Goal: Task Accomplishment & Management: Manage account settings

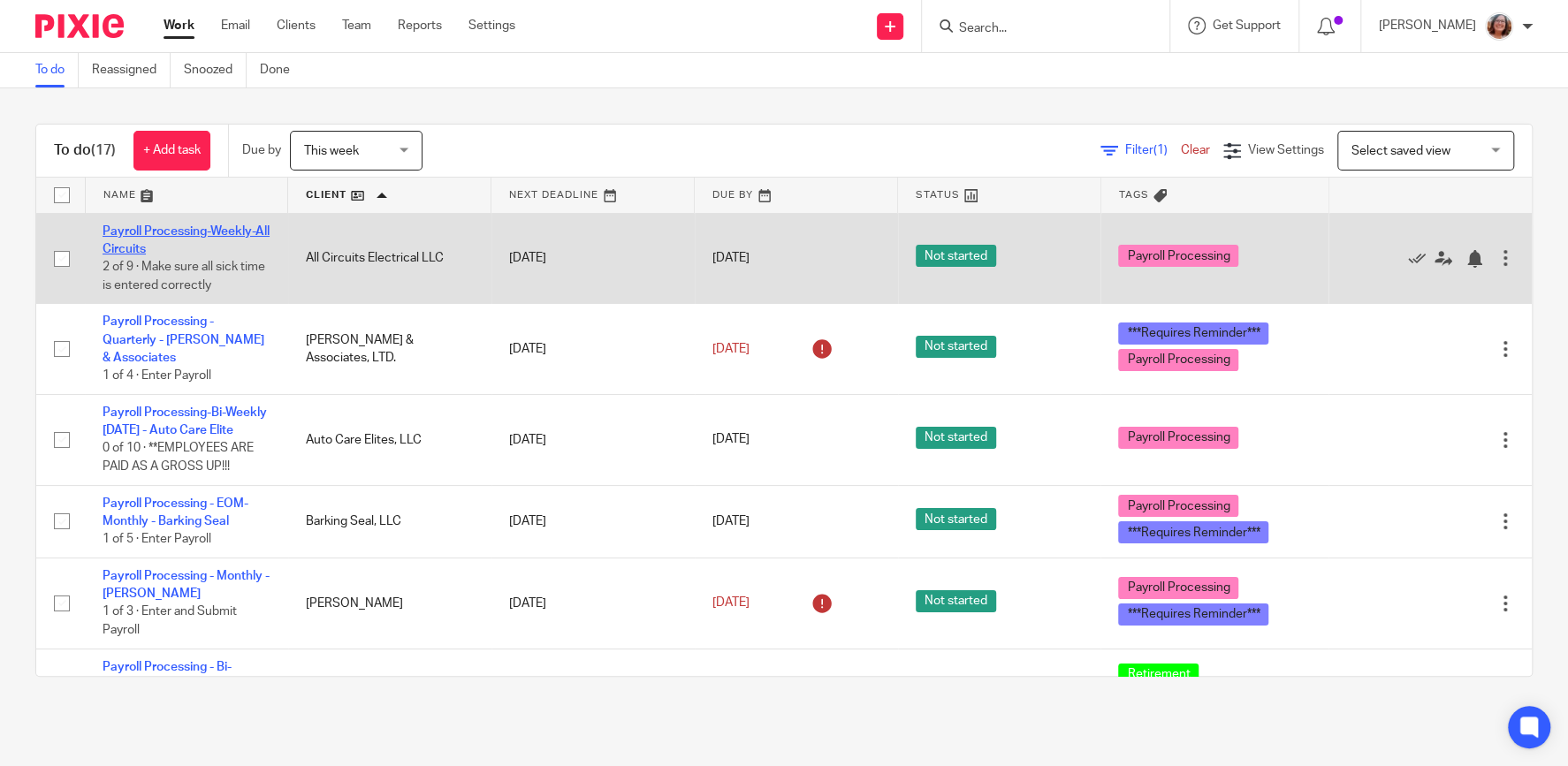
click at [150, 235] on link "Payroll Processing-Weekly-All Circuits" at bounding box center [186, 240] width 167 height 30
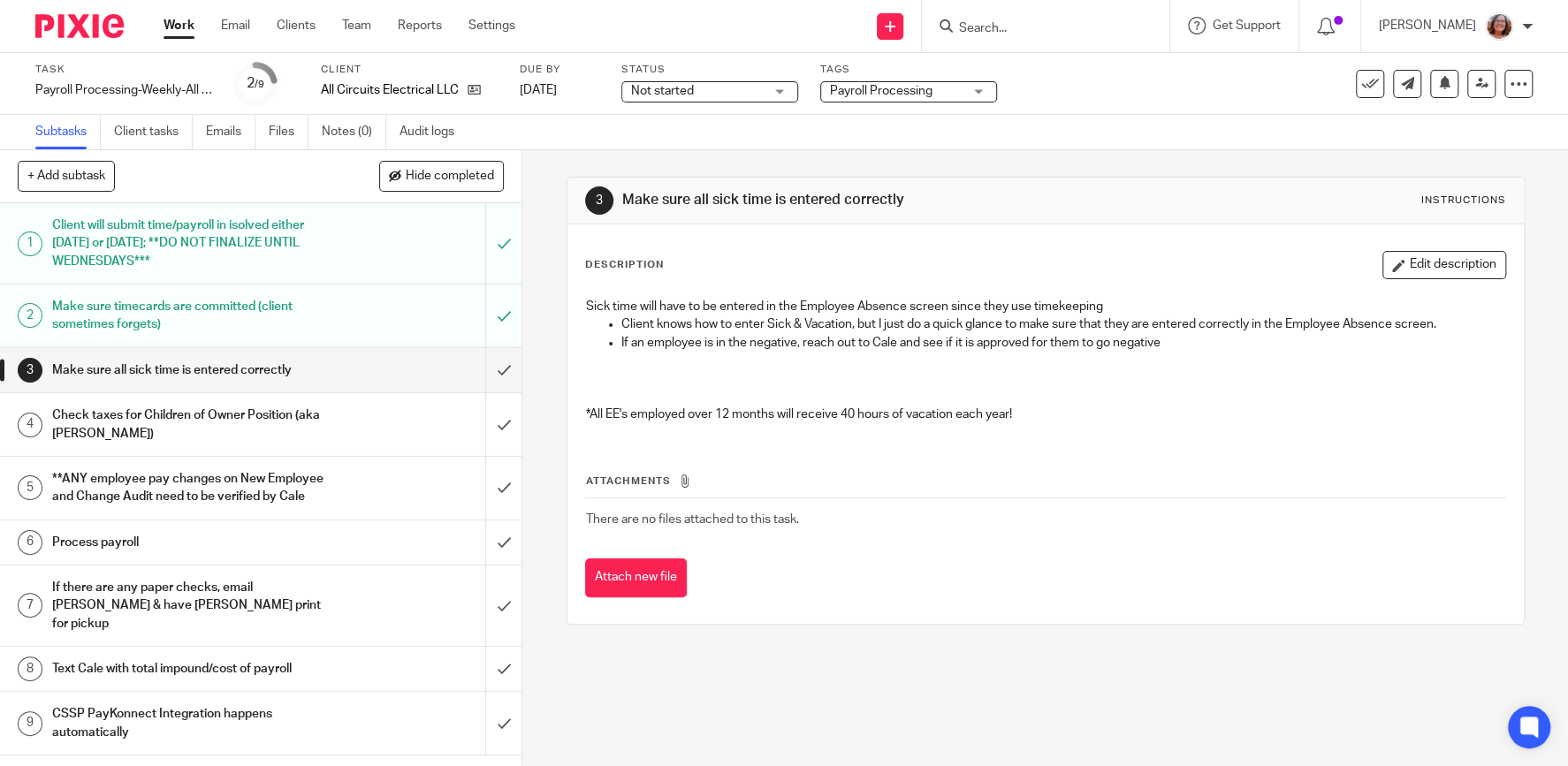
click at [169, 25] on link "Work" at bounding box center [179, 25] width 31 height 17
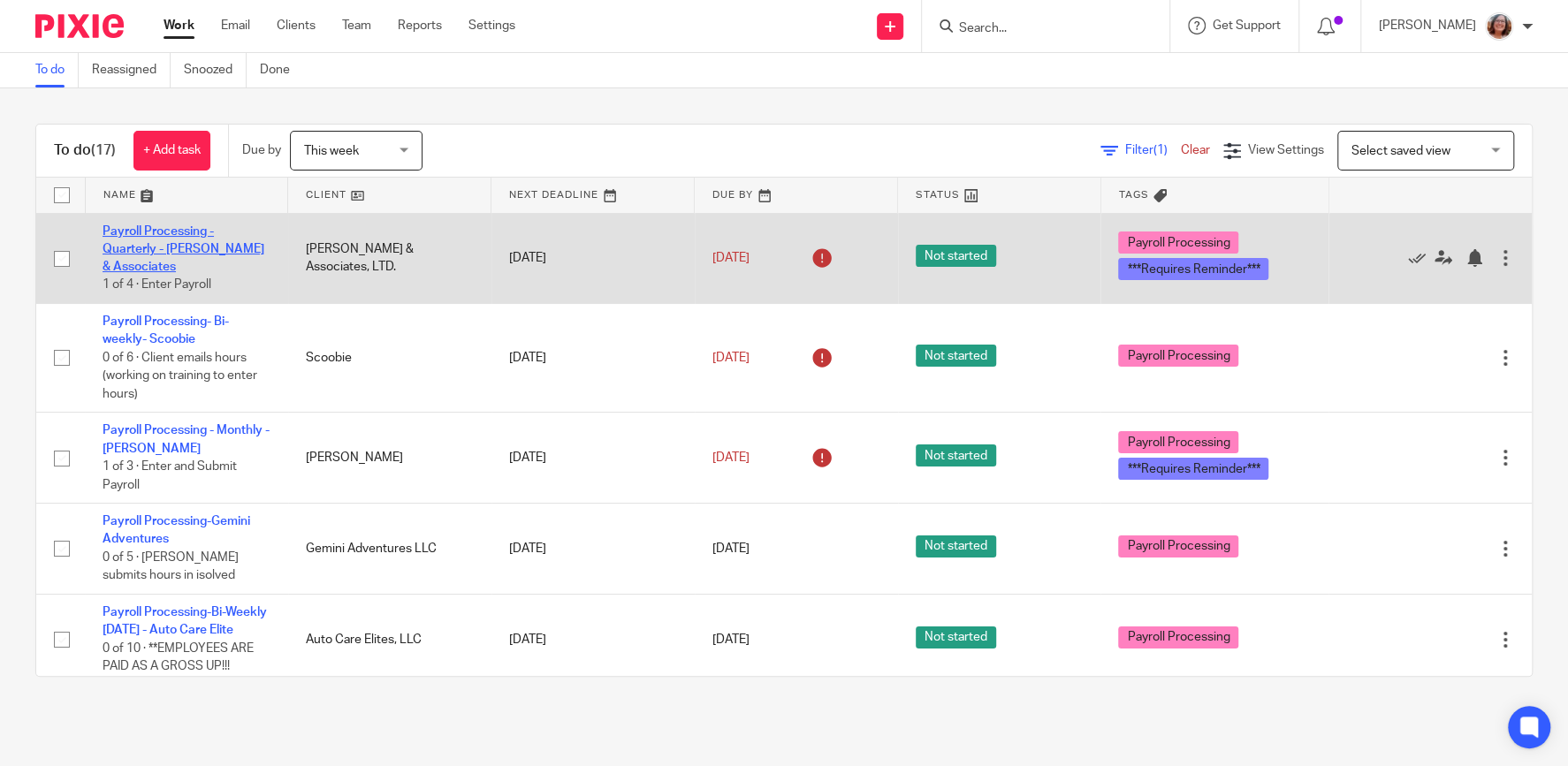
click at [186, 247] on link "Payroll Processing - Quarterly - [PERSON_NAME] & Associates" at bounding box center [183, 250] width 162 height 48
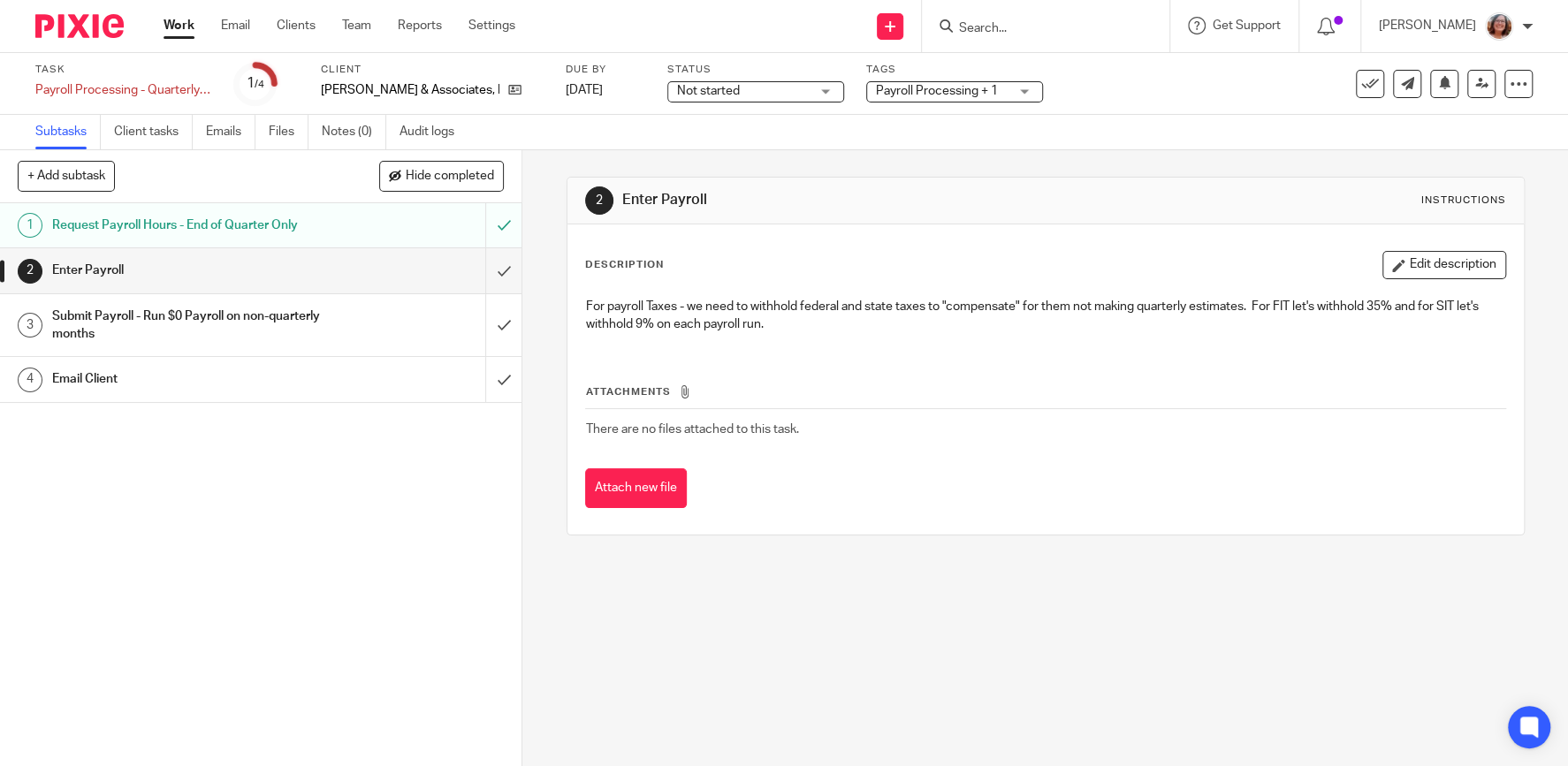
click at [182, 29] on link "Work" at bounding box center [179, 25] width 31 height 17
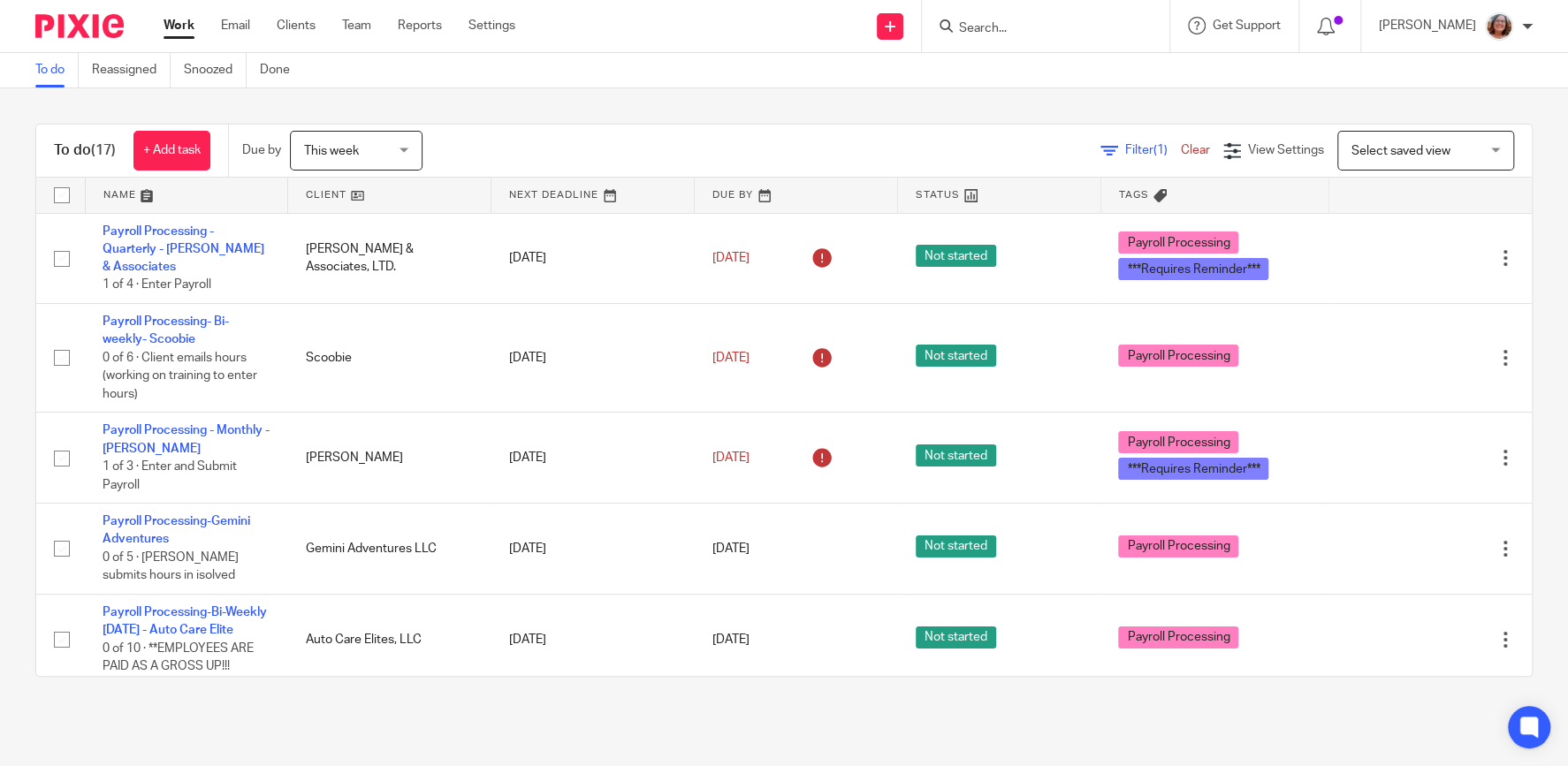
click at [324, 184] on link at bounding box center [388, 195] width 202 height 35
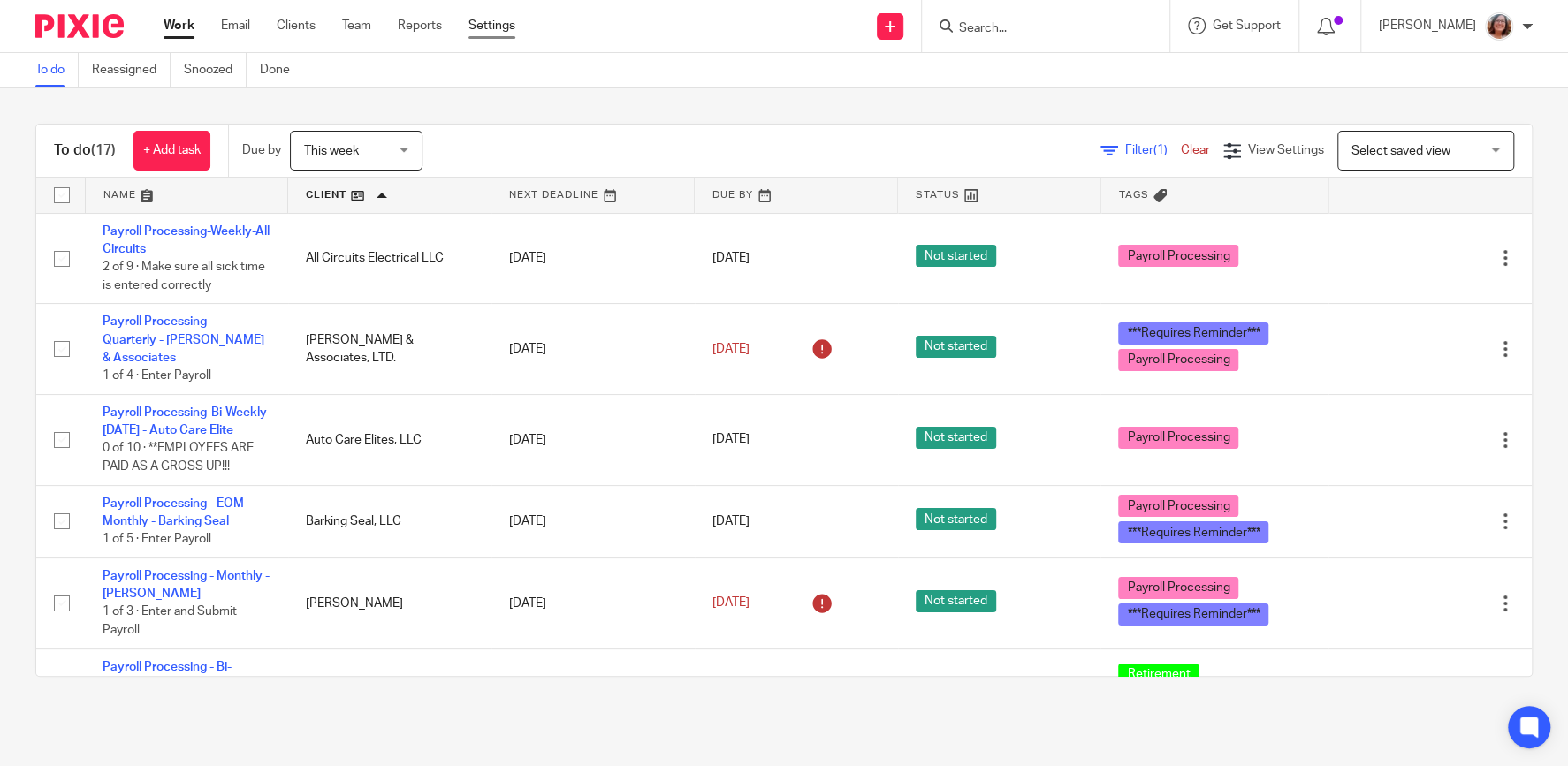
click at [489, 29] on link "Settings" at bounding box center [492, 25] width 46 height 17
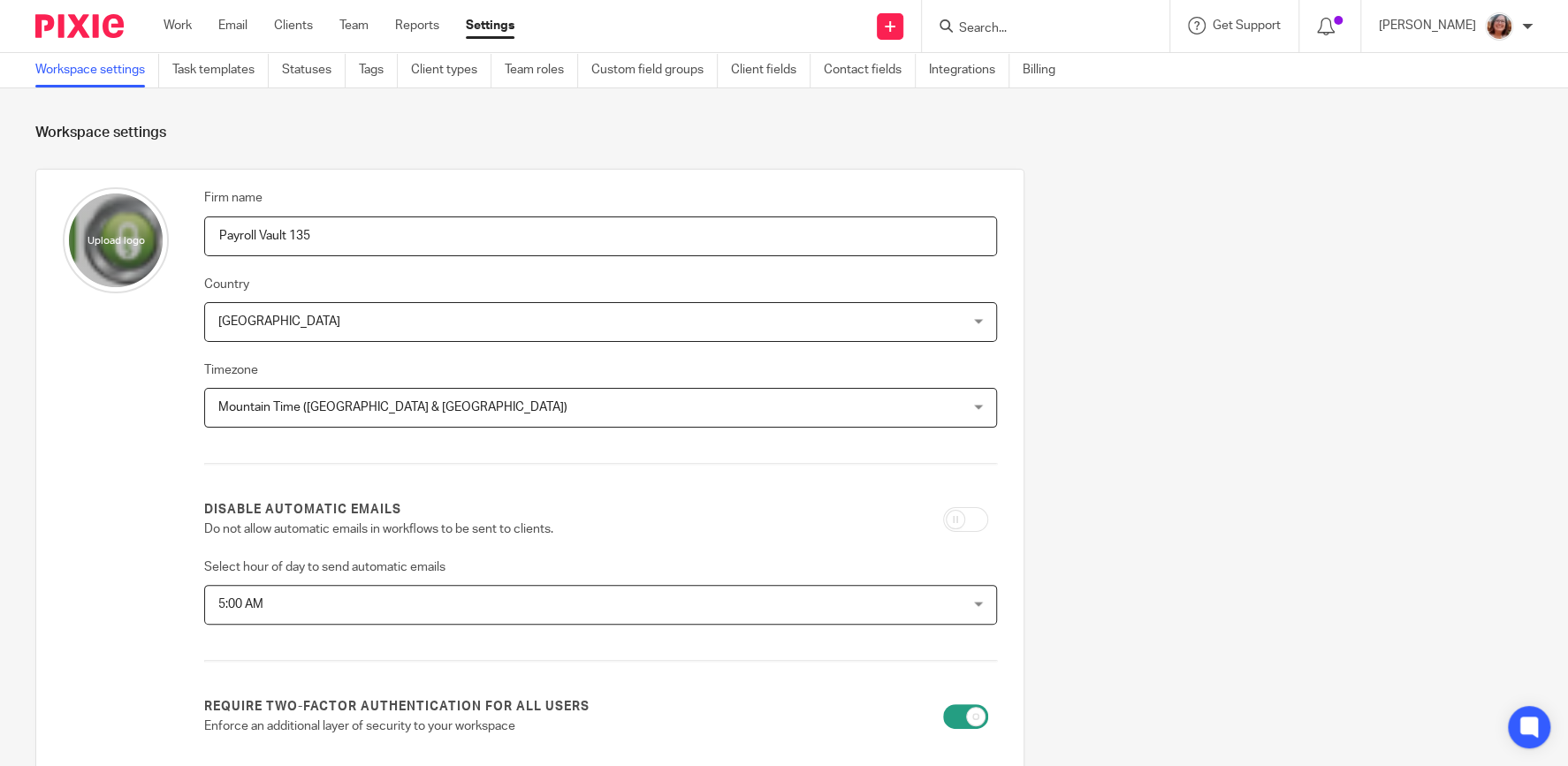
click at [226, 65] on link "Task templates" at bounding box center [220, 71] width 96 height 35
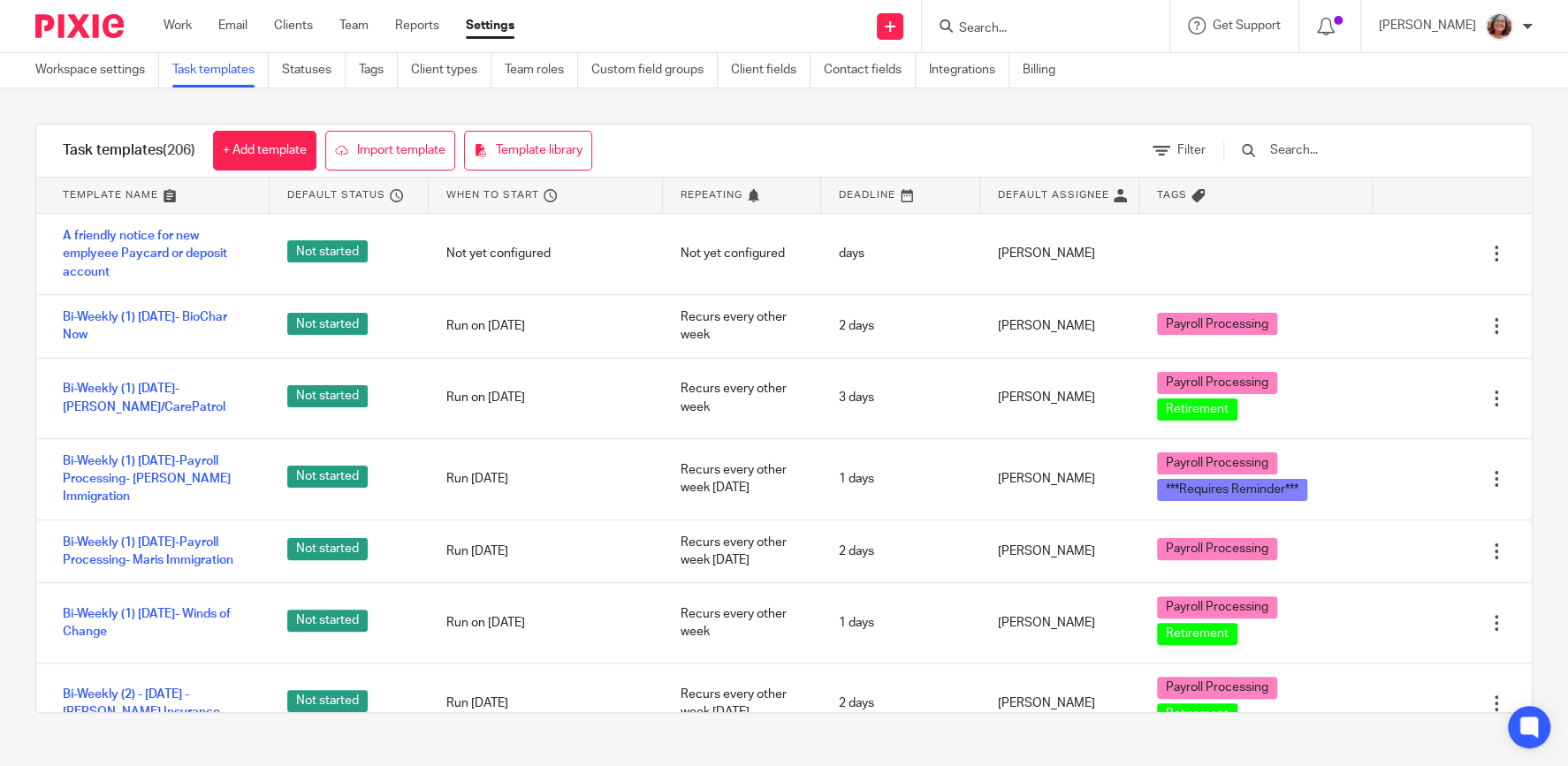
click at [1336, 146] on input "text" at bounding box center [1370, 150] width 206 height 19
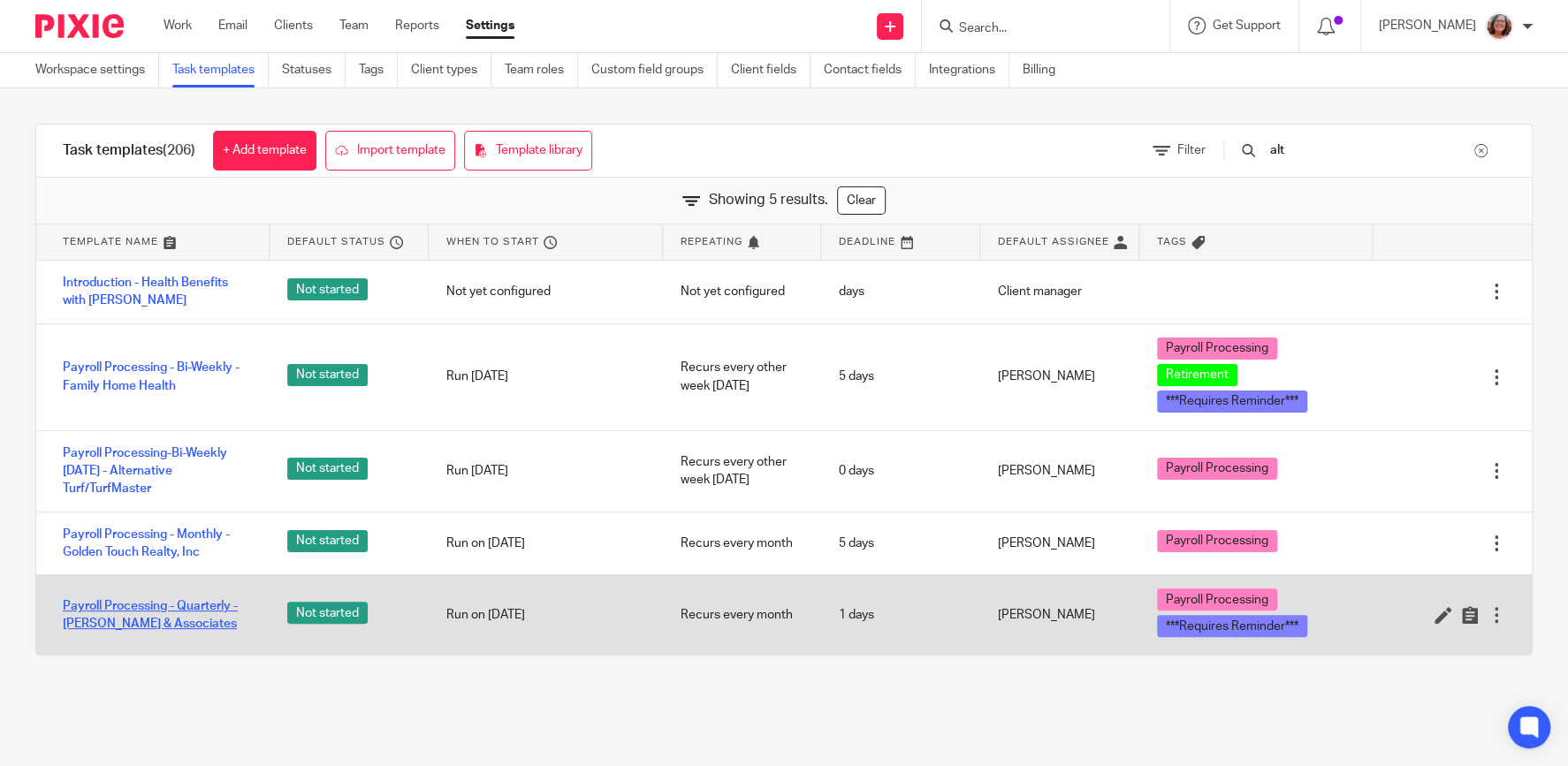
type input "alt"
click at [184, 607] on link "Payroll Processing - Quarterly - [PERSON_NAME] & Associates" at bounding box center [157, 615] width 189 height 36
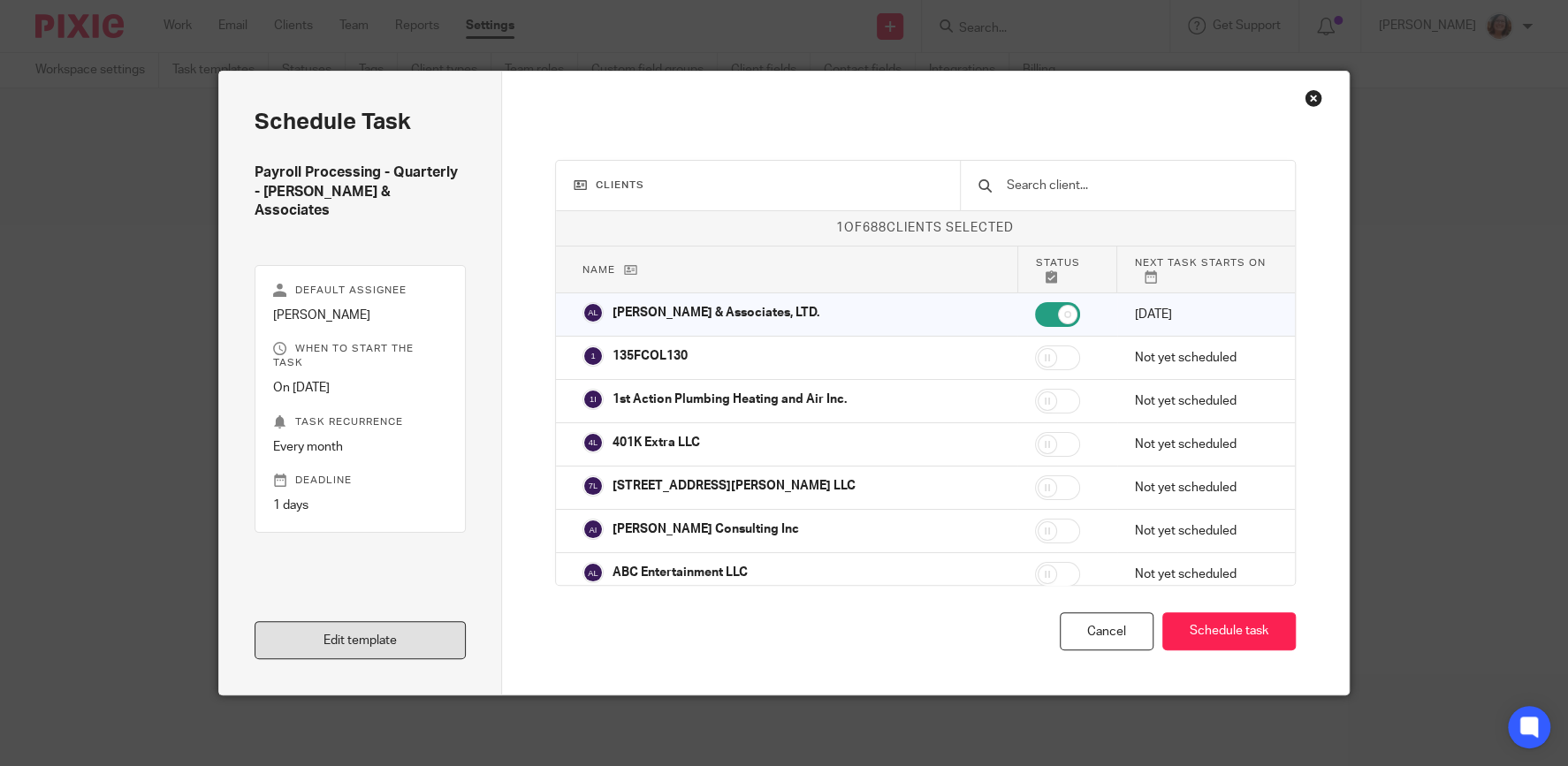
click at [398, 635] on link "Edit template" at bounding box center [360, 639] width 211 height 38
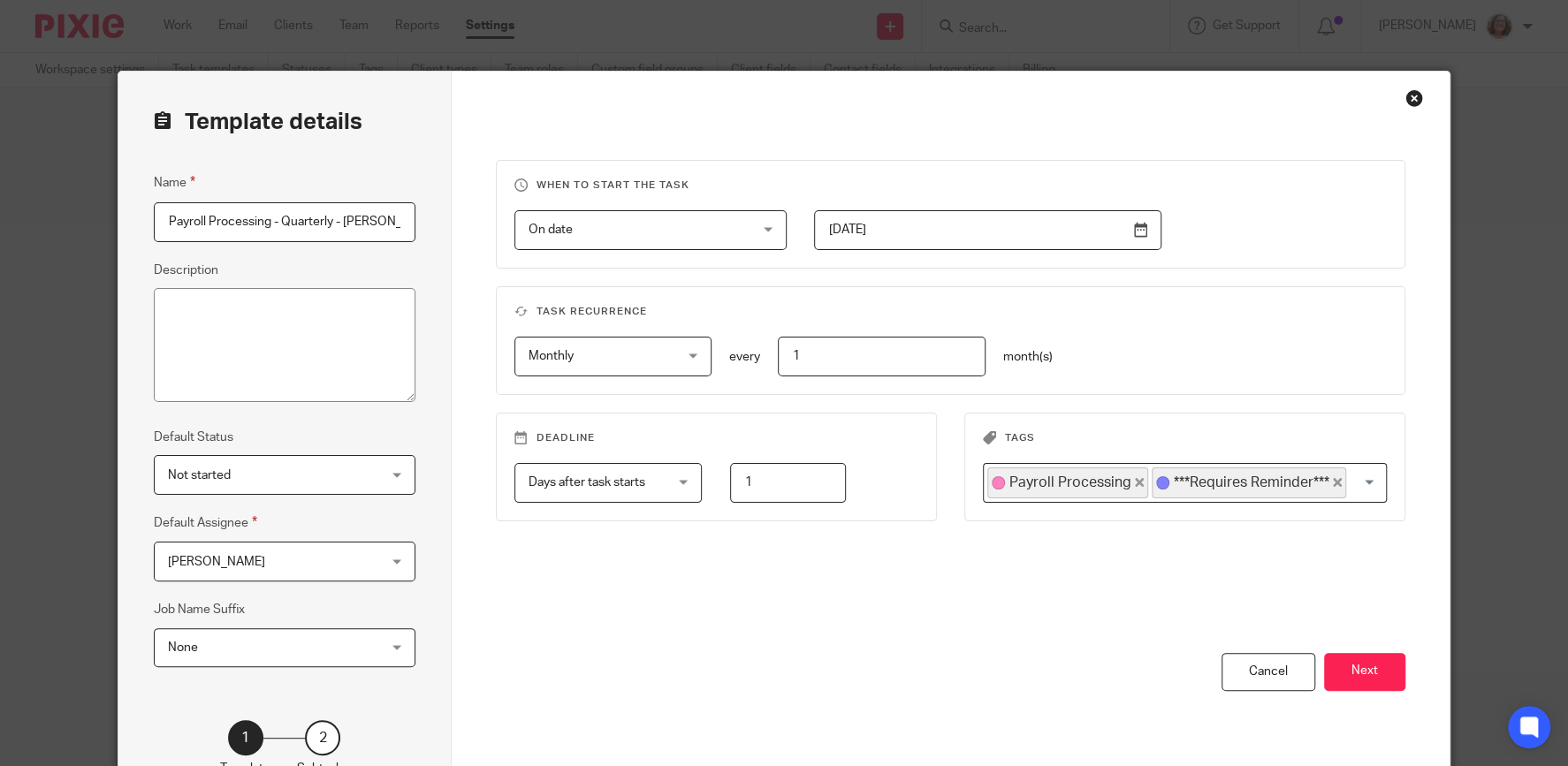
scroll to position [0, 68]
click at [1391, 669] on button "Next" at bounding box center [1365, 671] width 81 height 38
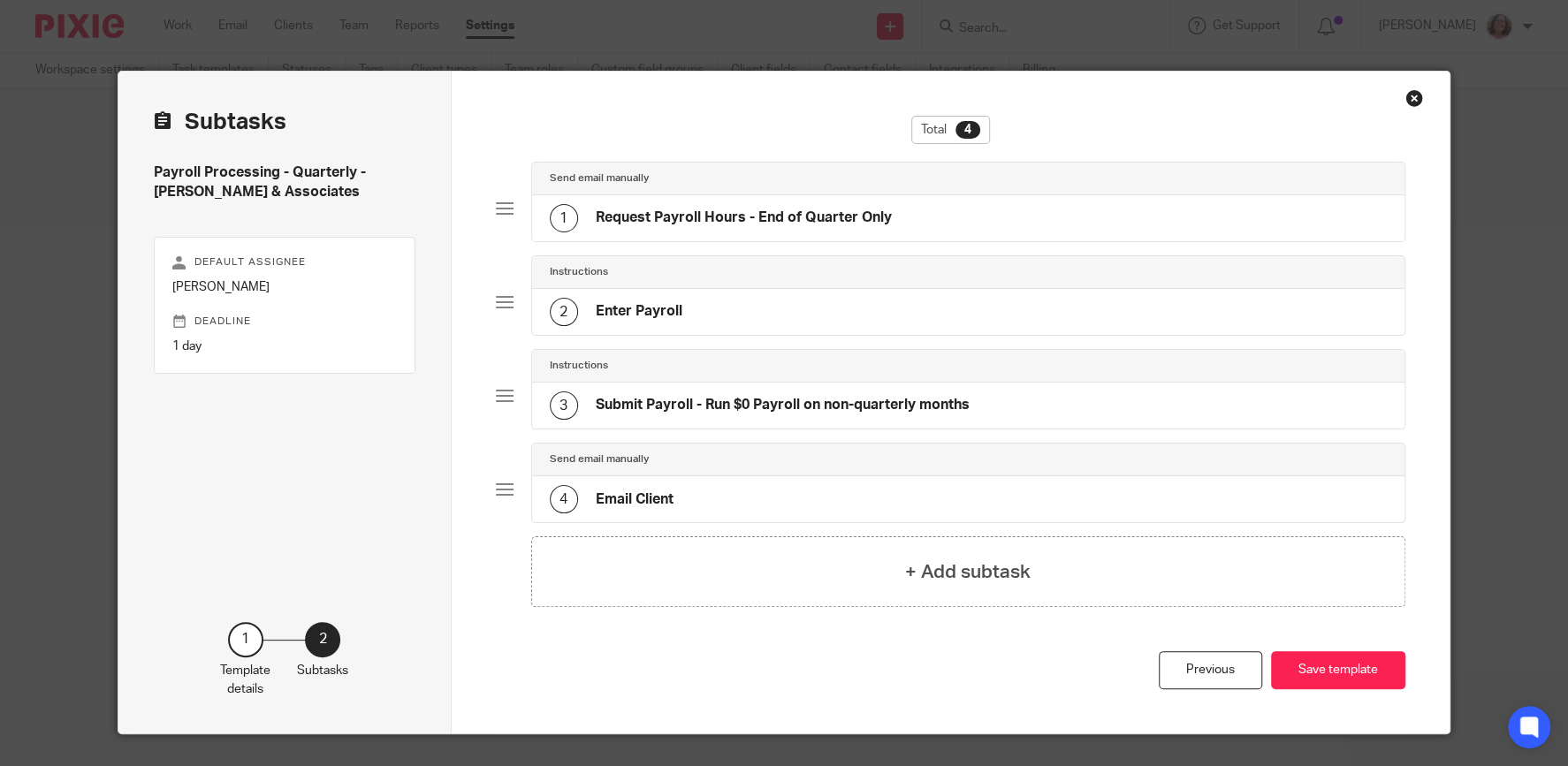
click at [784, 218] on h4 "Request Payroll Hours - End of Quarter Only" at bounding box center [744, 217] width 296 height 18
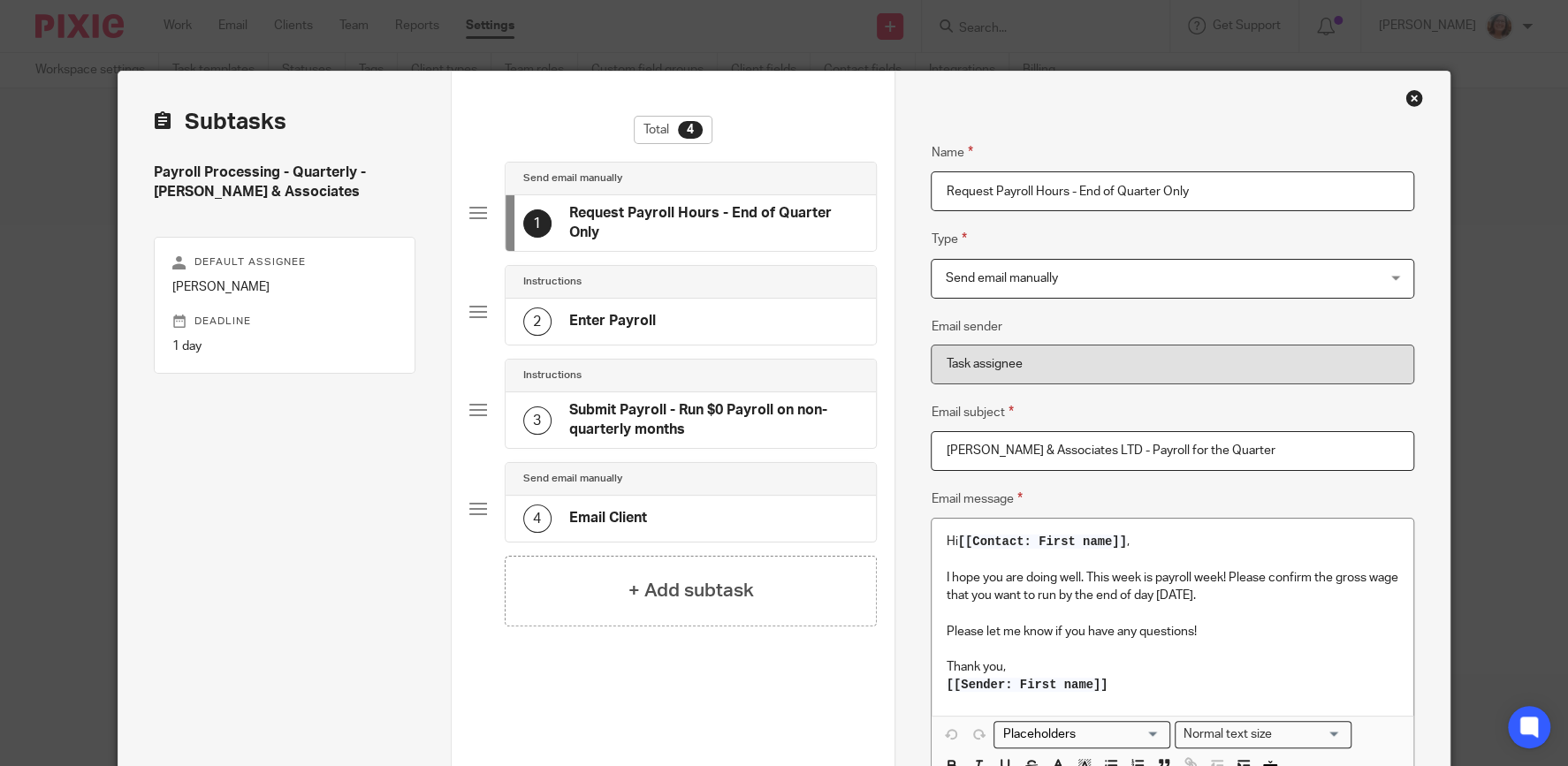
click at [1068, 194] on input "Request Payroll Hours - End of Quarter Only" at bounding box center [1172, 191] width 482 height 40
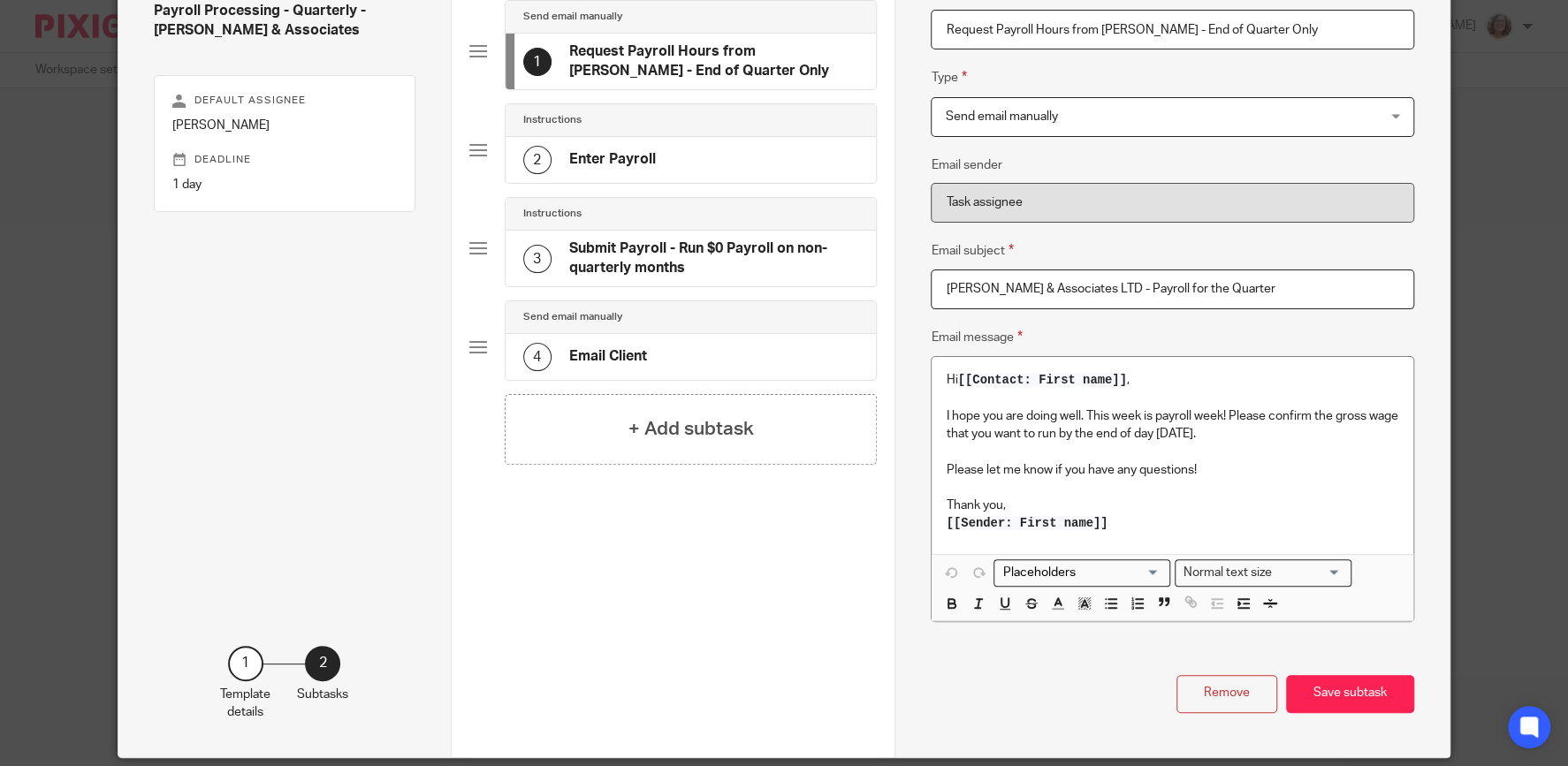
scroll to position [138, 0]
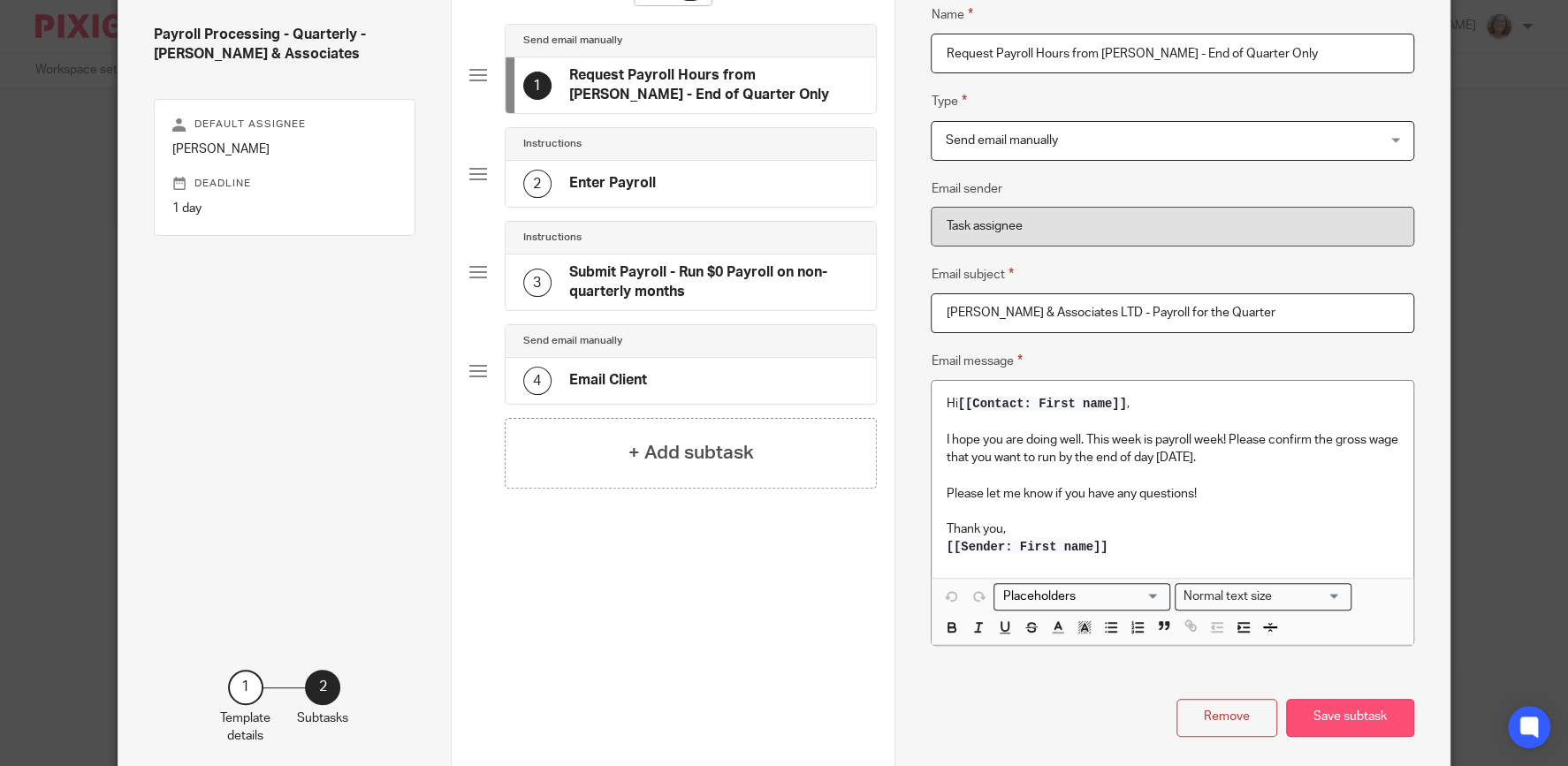
type input "Request Payroll Hours from Ken - End of Quarter Only"
click at [1400, 719] on button "Save subtask" at bounding box center [1350, 718] width 128 height 38
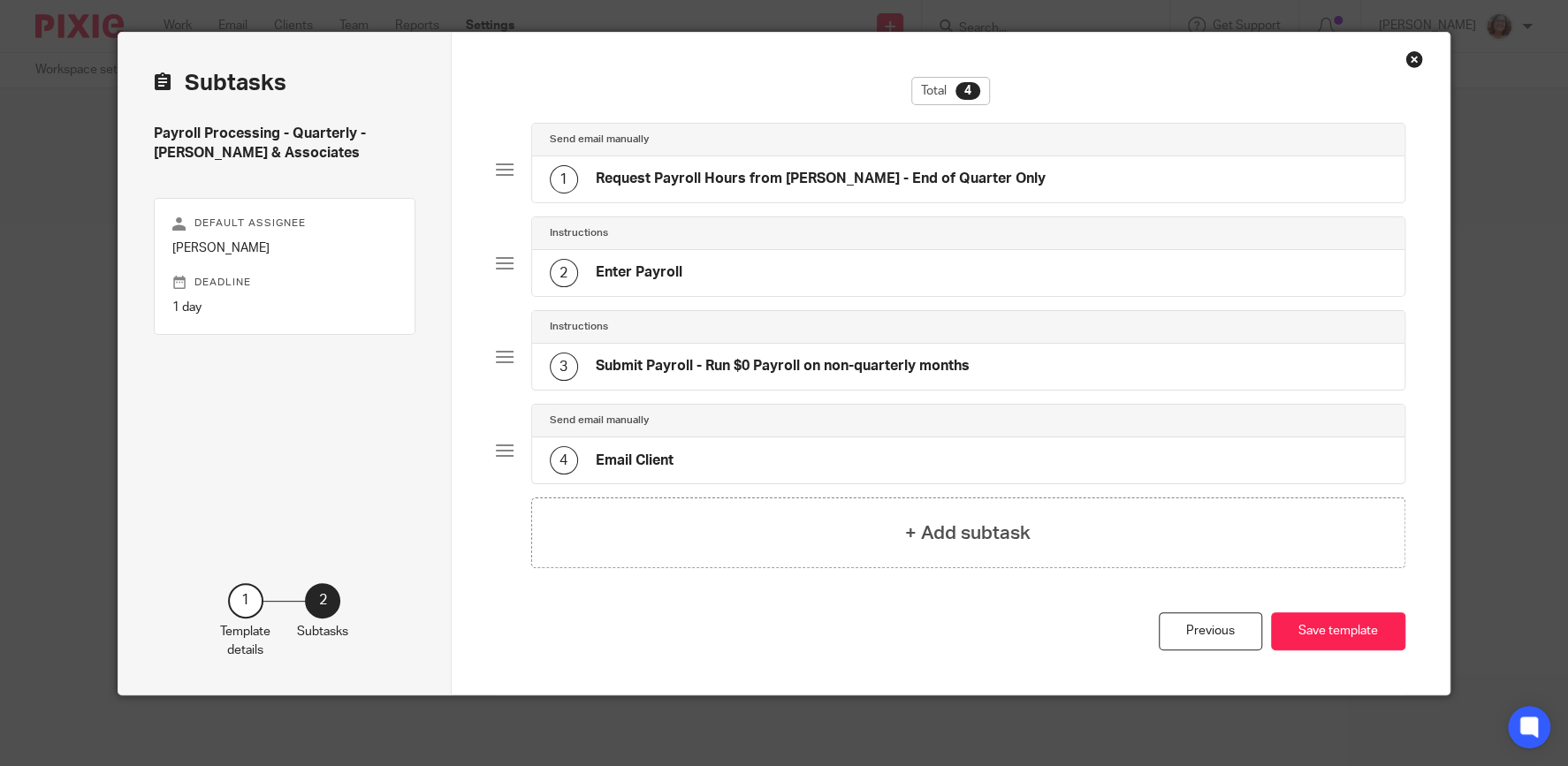
scroll to position [37, 0]
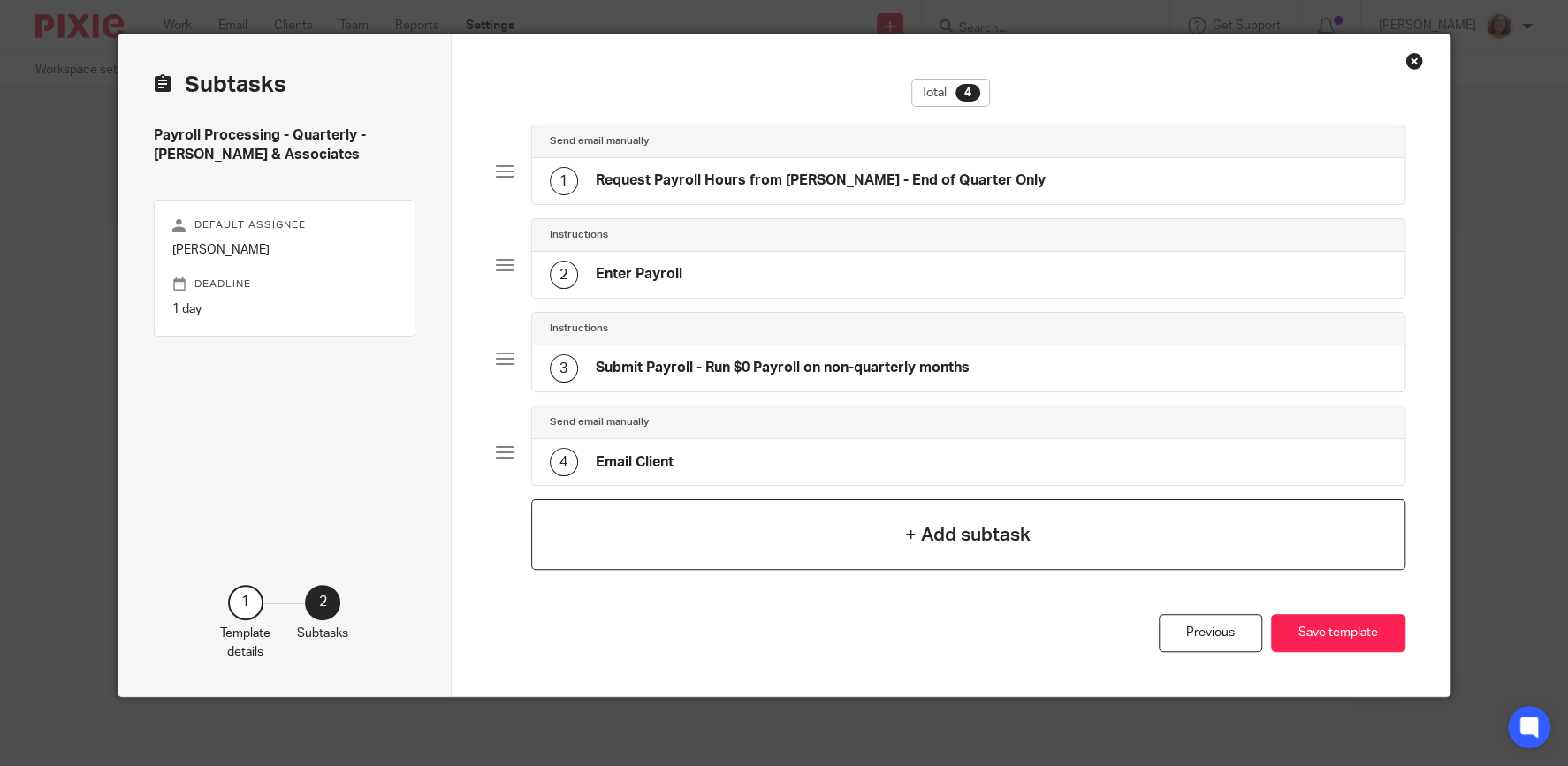
click at [786, 530] on div "+ Add subtask" at bounding box center [968, 534] width 874 height 71
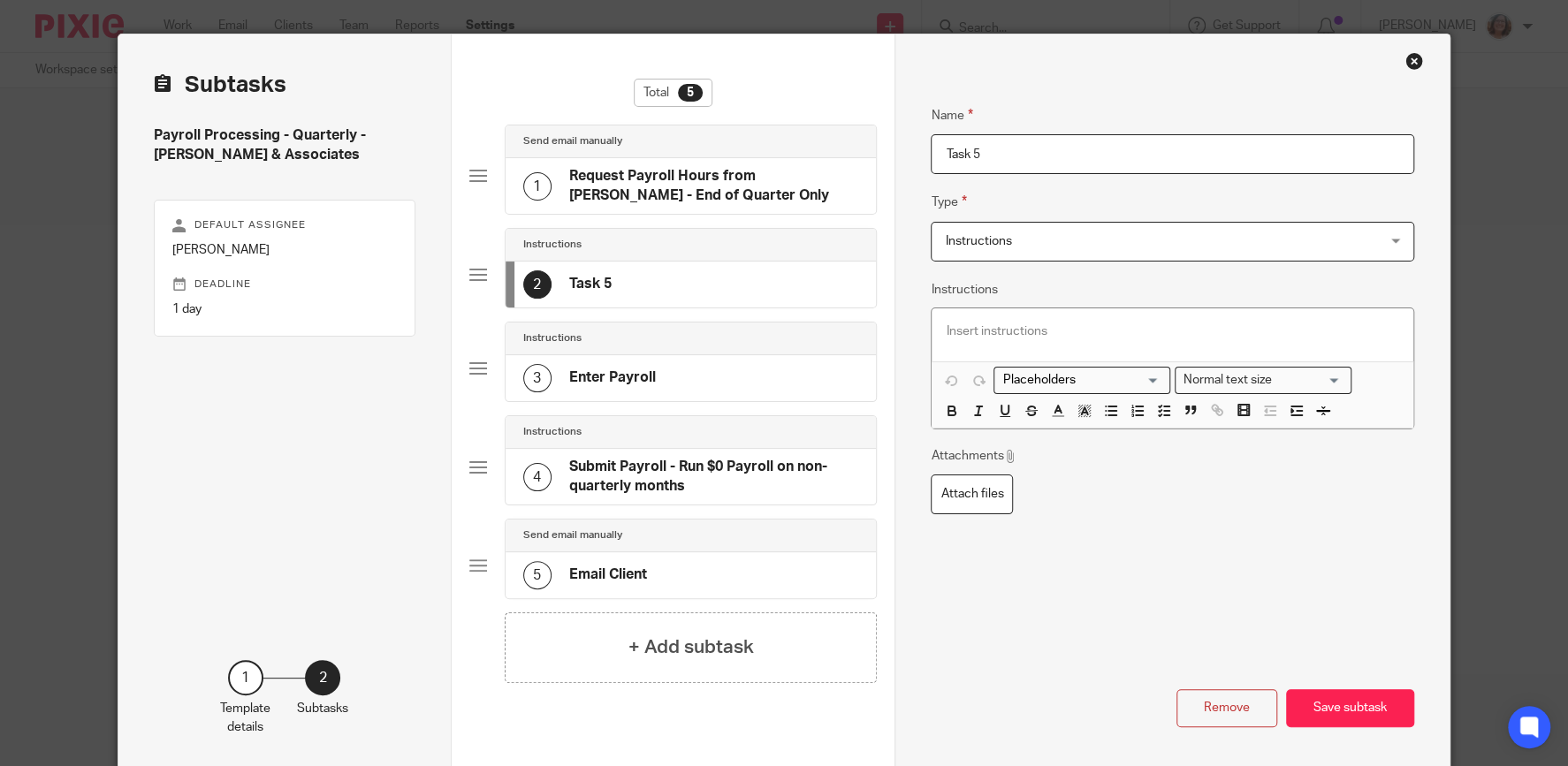
drag, startPoint x: 1047, startPoint y: 152, endPoint x: 841, endPoint y: 176, distance: 207.4
click at [931, 174] on input "Task 5" at bounding box center [1172, 154] width 482 height 40
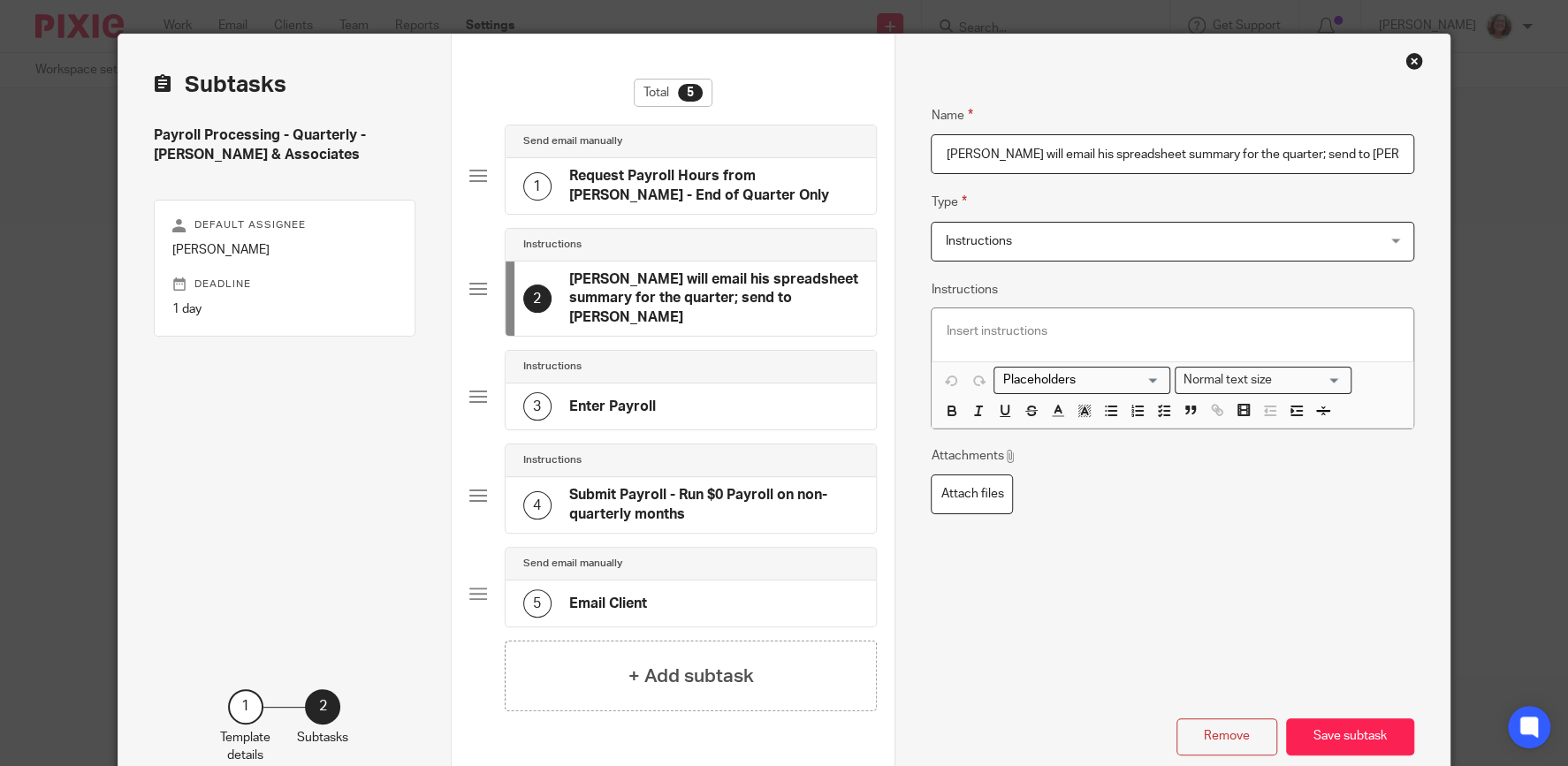
click at [1346, 152] on input "Ken will email his spreadsheet summary for the quarter; send to Blaine" at bounding box center [1172, 154] width 482 height 40
type input "Ken will email his spreadsheet summary for the quarter; send to Blaine Birney a…"
click at [966, 323] on p at bounding box center [1171, 331] width 452 height 17
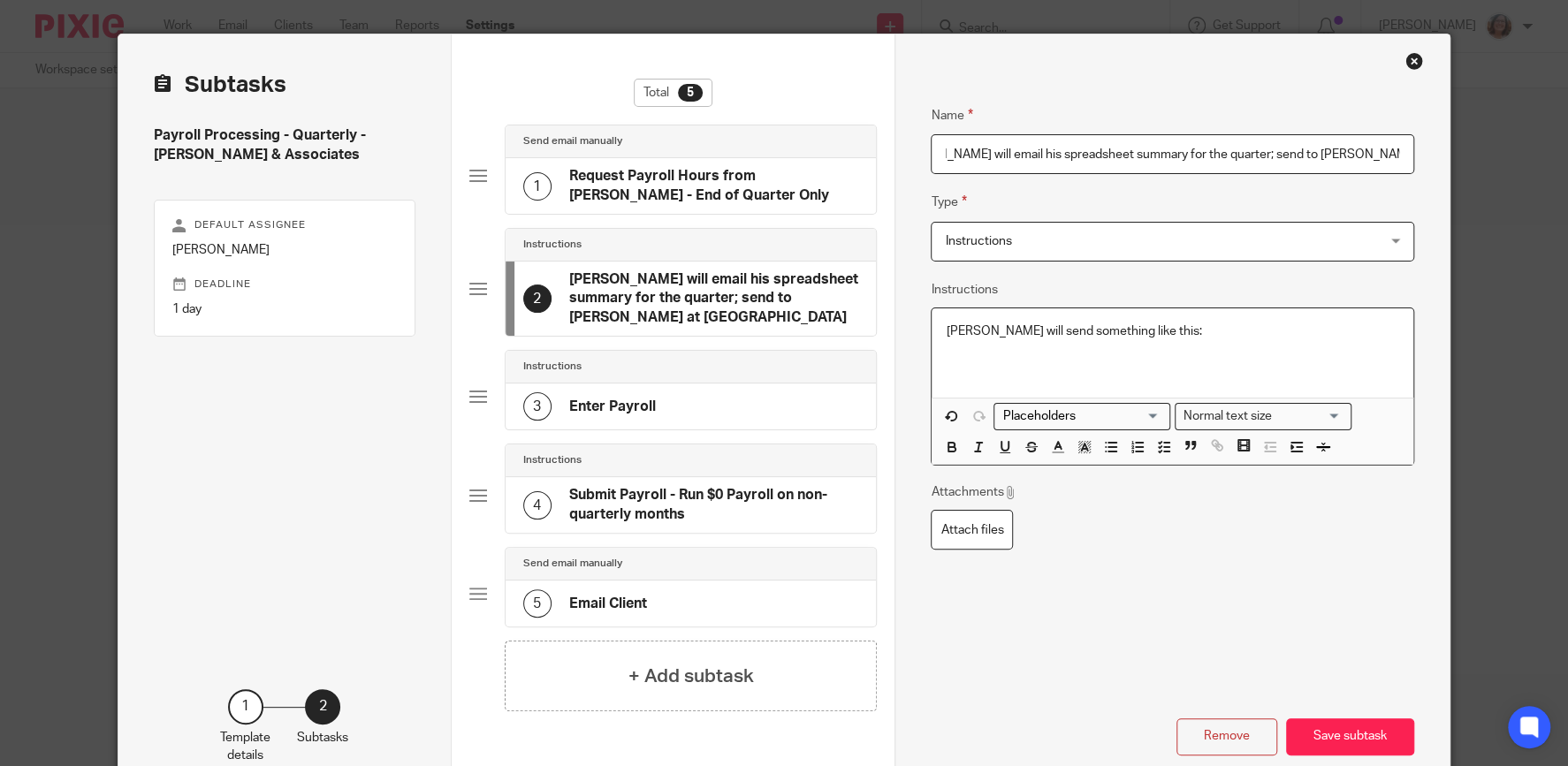
click at [966, 354] on p at bounding box center [1171, 349] width 452 height 17
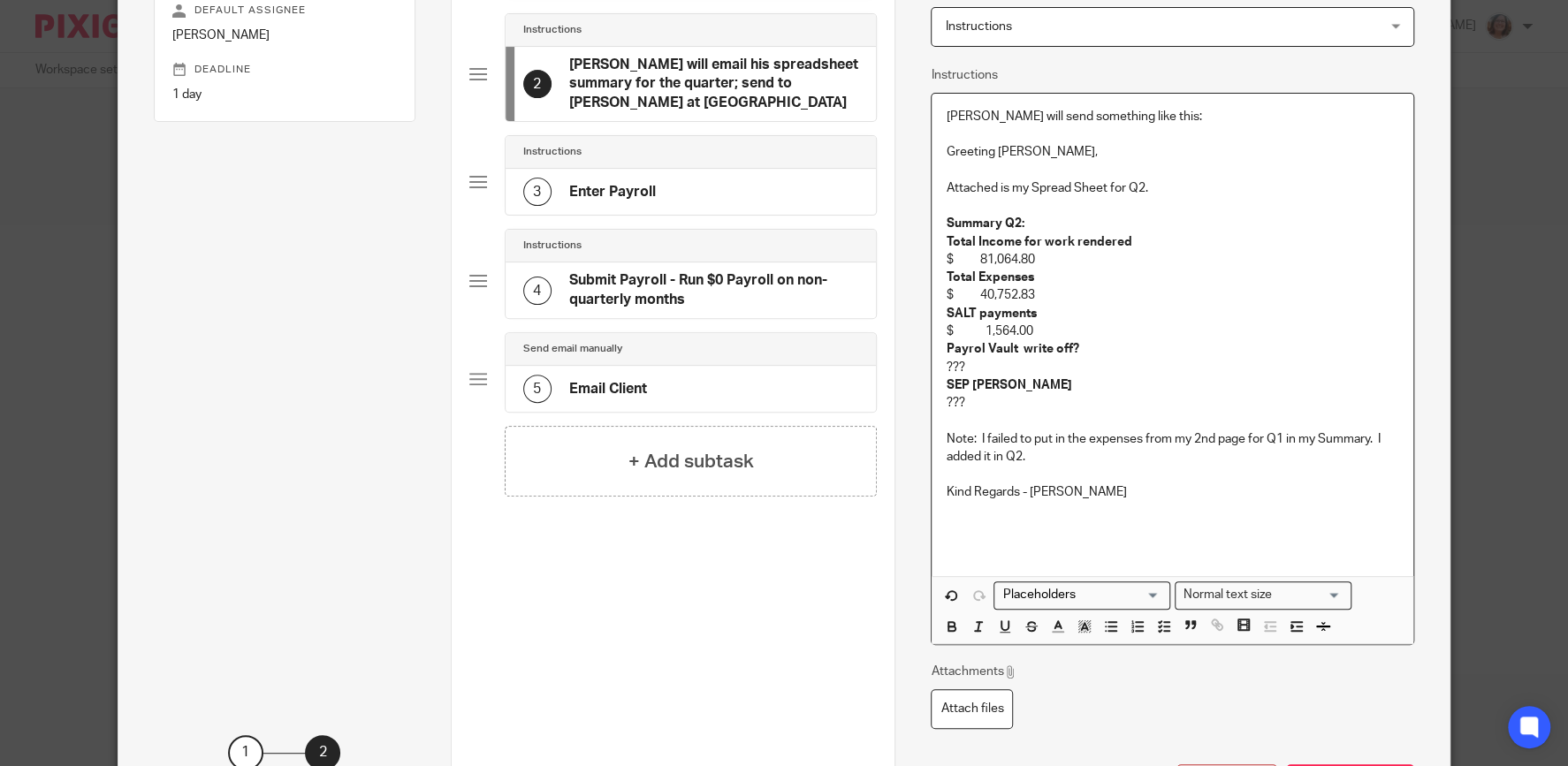
scroll to position [294, 0]
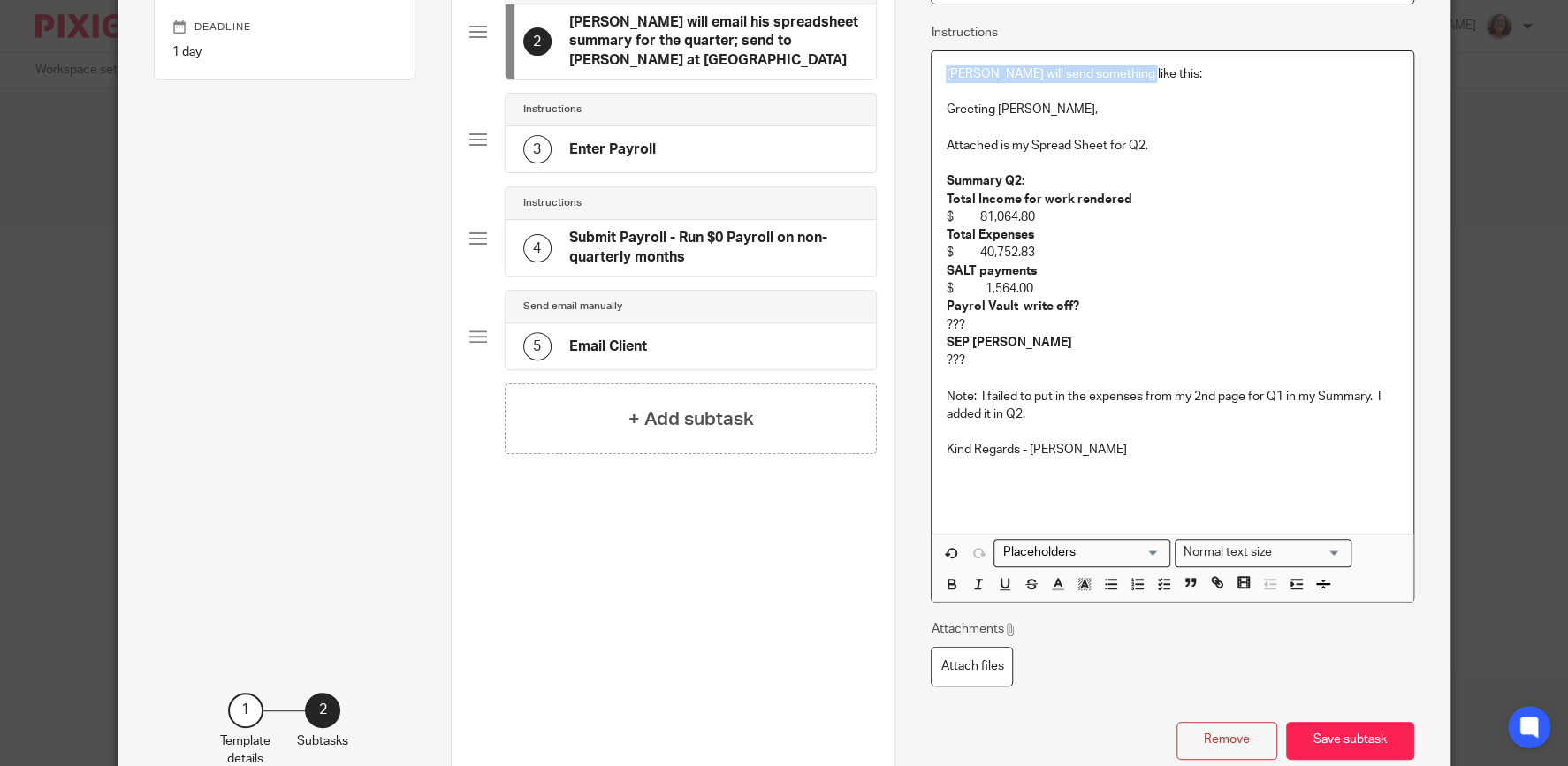
drag, startPoint x: 1135, startPoint y: 76, endPoint x: 914, endPoint y: 71, distance: 221.1
click at [914, 71] on div "Name Request Payroll Hours from Ken - End of Quarter Only Type Send email manua…" at bounding box center [1171, 291] width 554 height 1026
click at [948, 584] on icon "button" at bounding box center [951, 586] width 7 height 5
click at [1008, 582] on icon "button" at bounding box center [1004, 583] width 7 height 9
click at [1261, 549] on div "Normal text size" at bounding box center [1258, 550] width 167 height 22
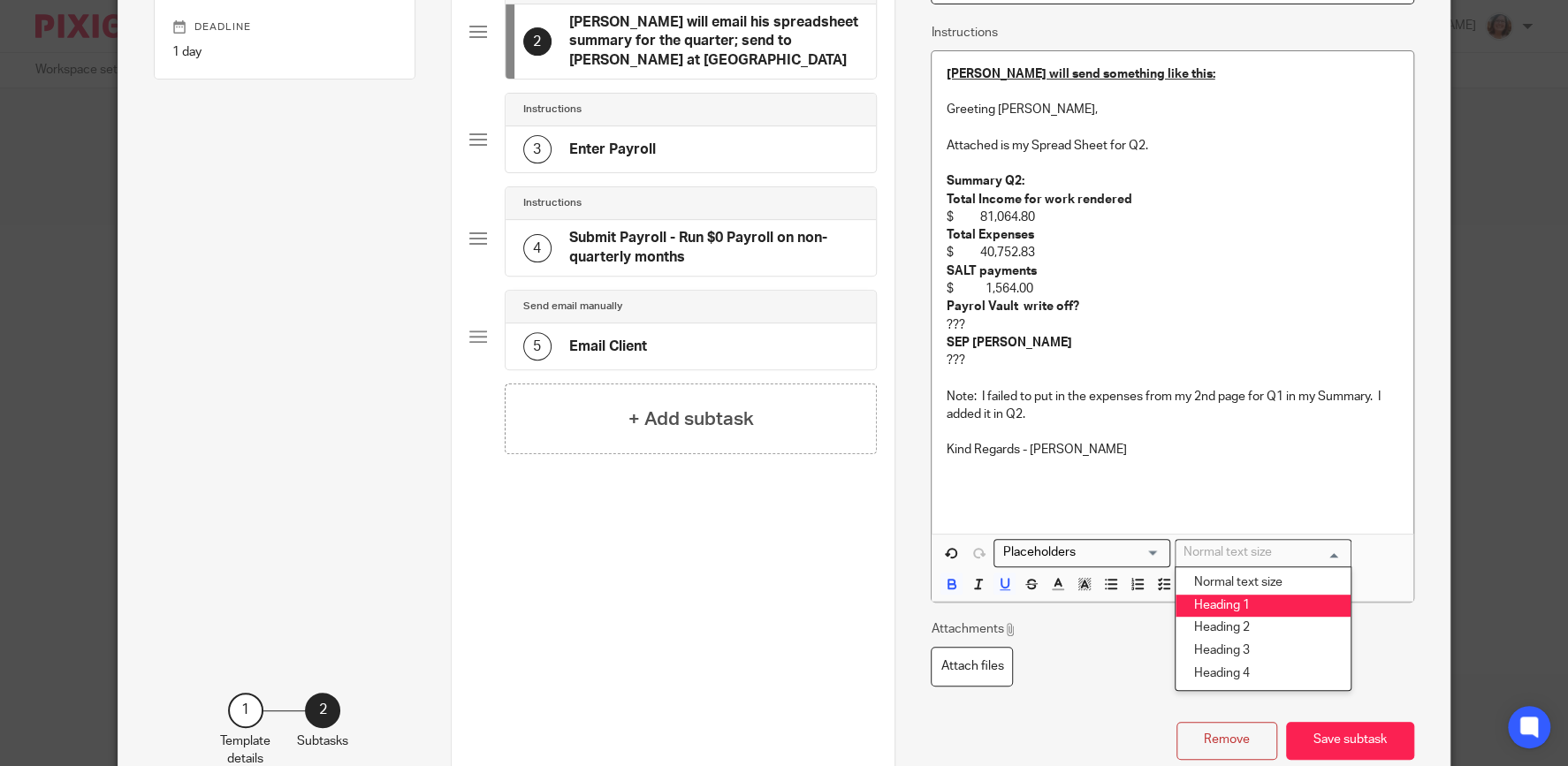
click at [1256, 607] on li "Heading 1" at bounding box center [1262, 606] width 175 height 23
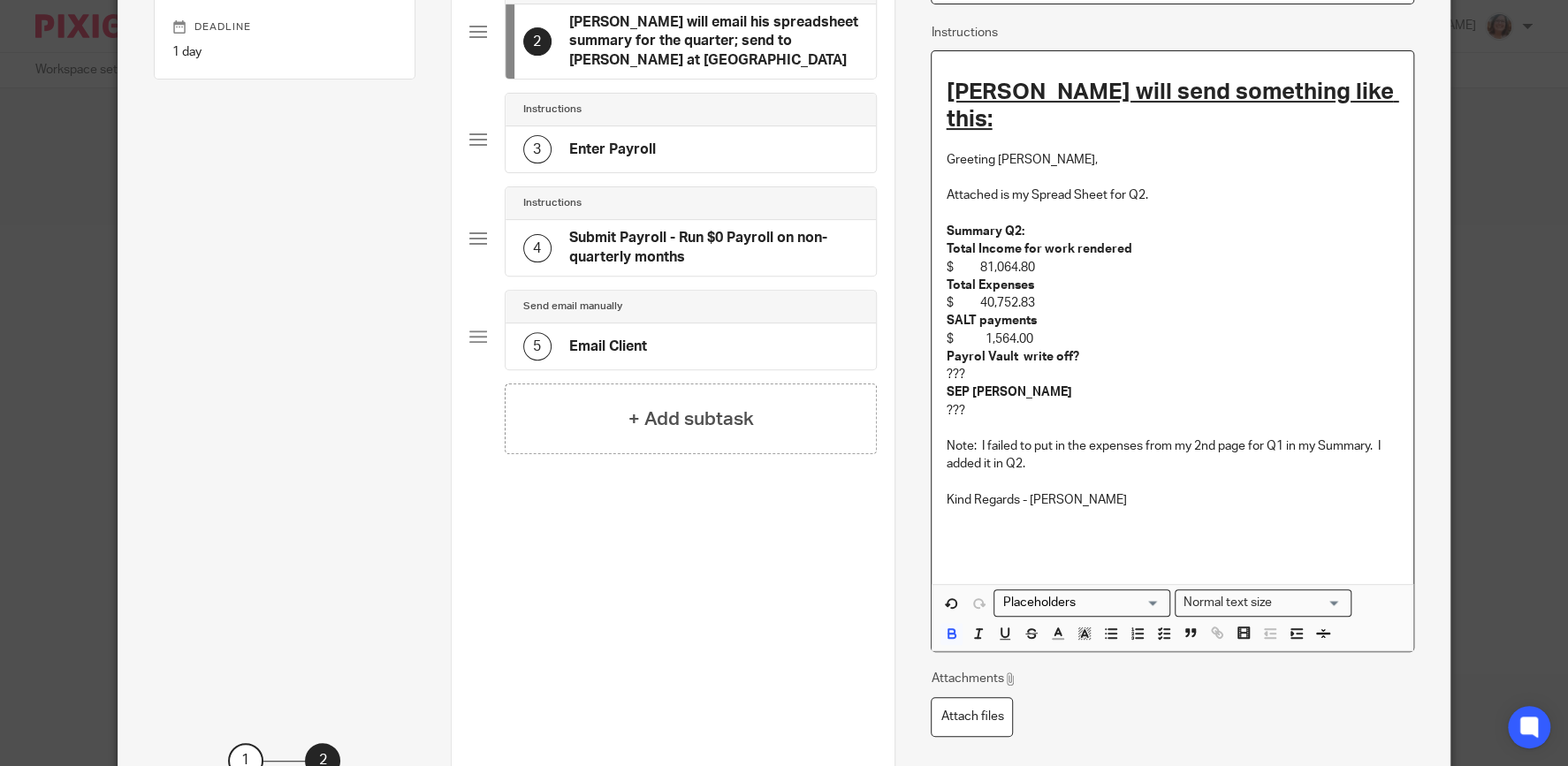
click at [1276, 348] on p "Payrol Vault write off?" at bounding box center [1171, 356] width 452 height 17
click at [948, 89] on u "Ken will send something like this:" at bounding box center [1171, 106] width 452 height 50
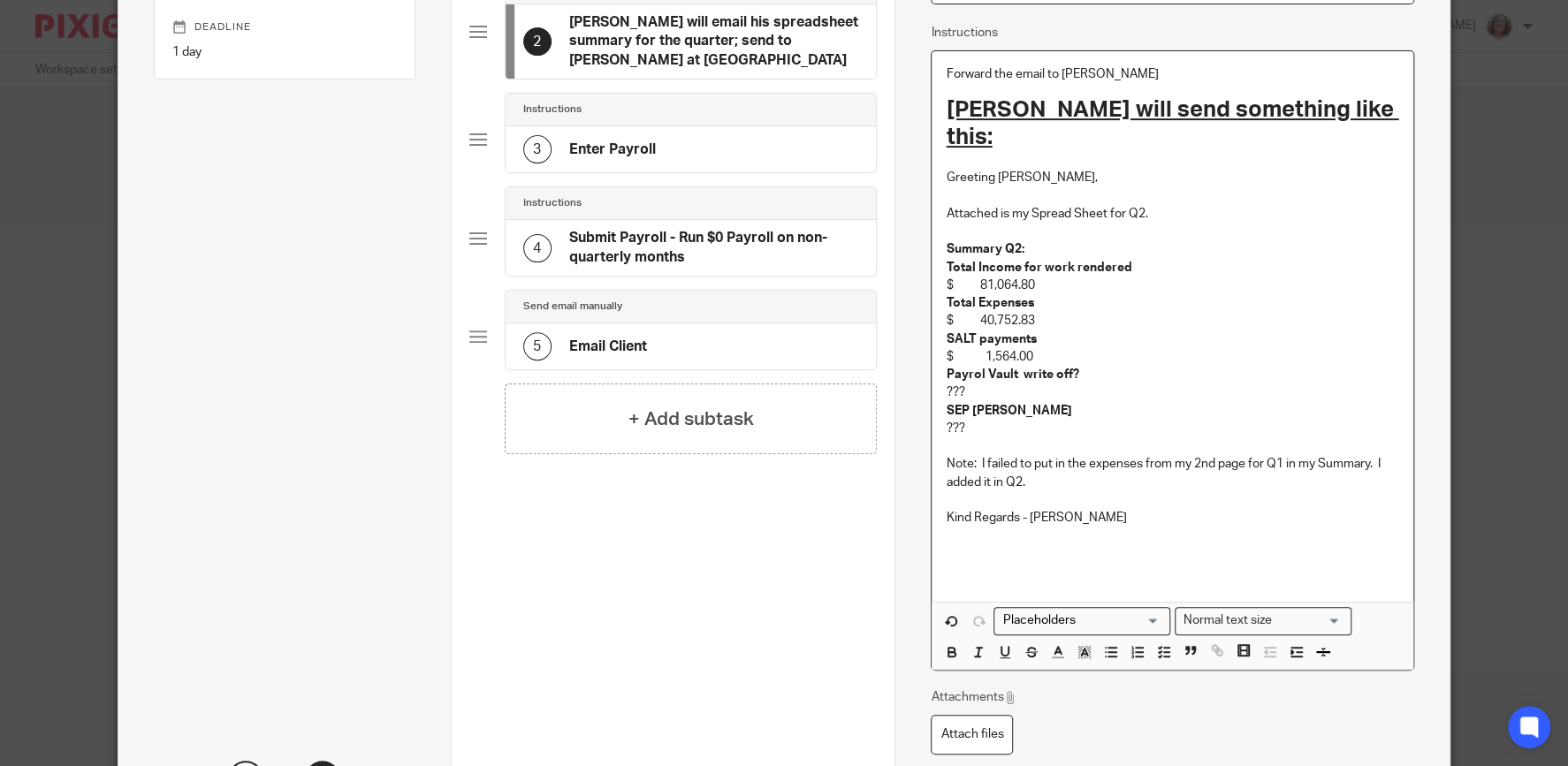
click at [1117, 69] on p "Forward the email to Blaine" at bounding box center [1171, 75] width 452 height 17
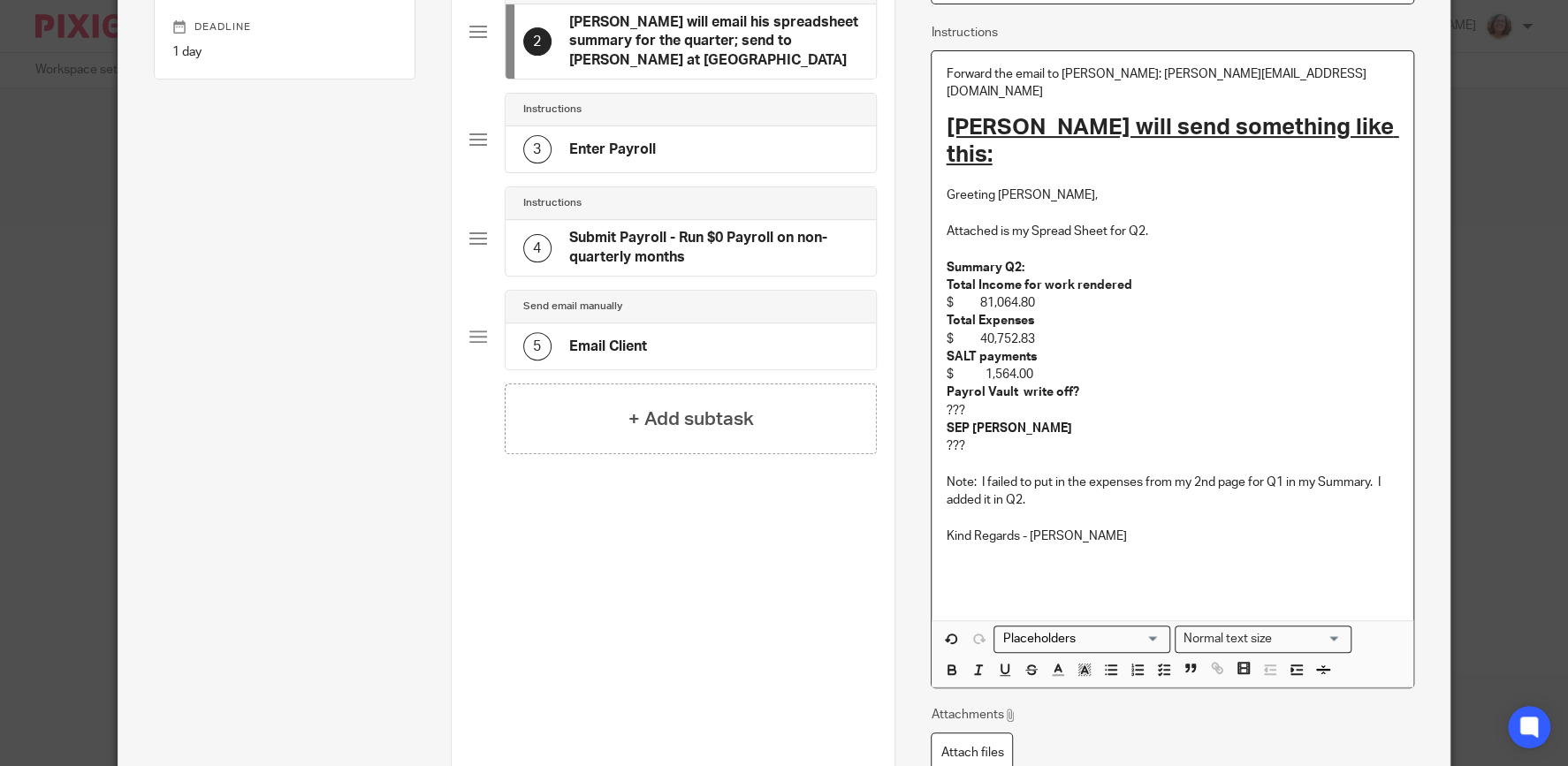
click at [1273, 75] on p "Forward the email to Blaine: blaine@sunderlandcpa.com" at bounding box center [1171, 83] width 452 height 36
click at [1394, 74] on p "Forward the email to Blaine: blaine@sunderlandcpa.com and ask him how much" at bounding box center [1171, 83] width 452 height 36
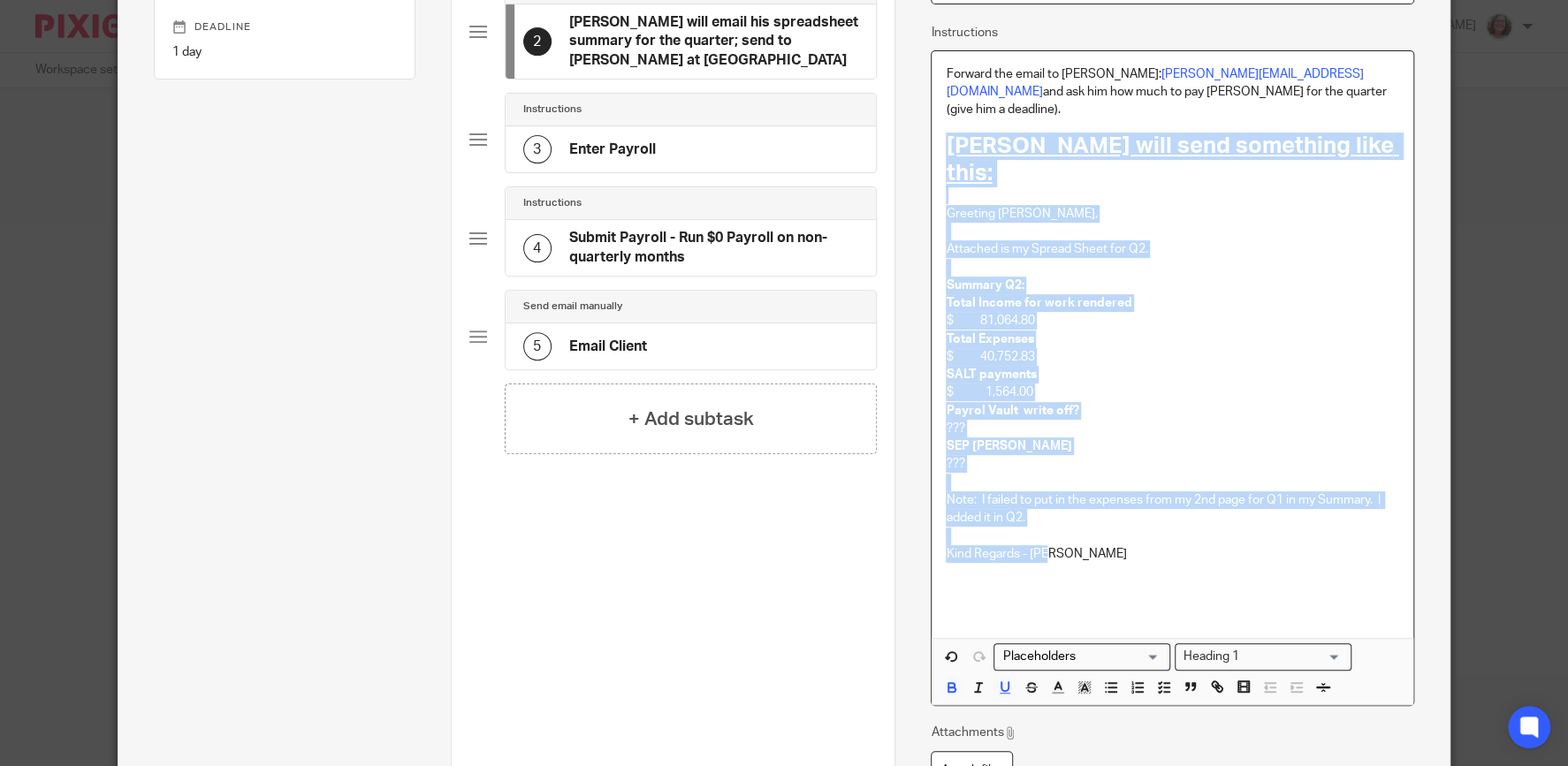
drag, startPoint x: 1002, startPoint y: 492, endPoint x: 938, endPoint y: 121, distance: 376.5
click at [938, 121] on div "Forward the email to Blaine: blaine@sunderlandcpa.com and ask him how much to p…" at bounding box center [1172, 345] width 480 height 587
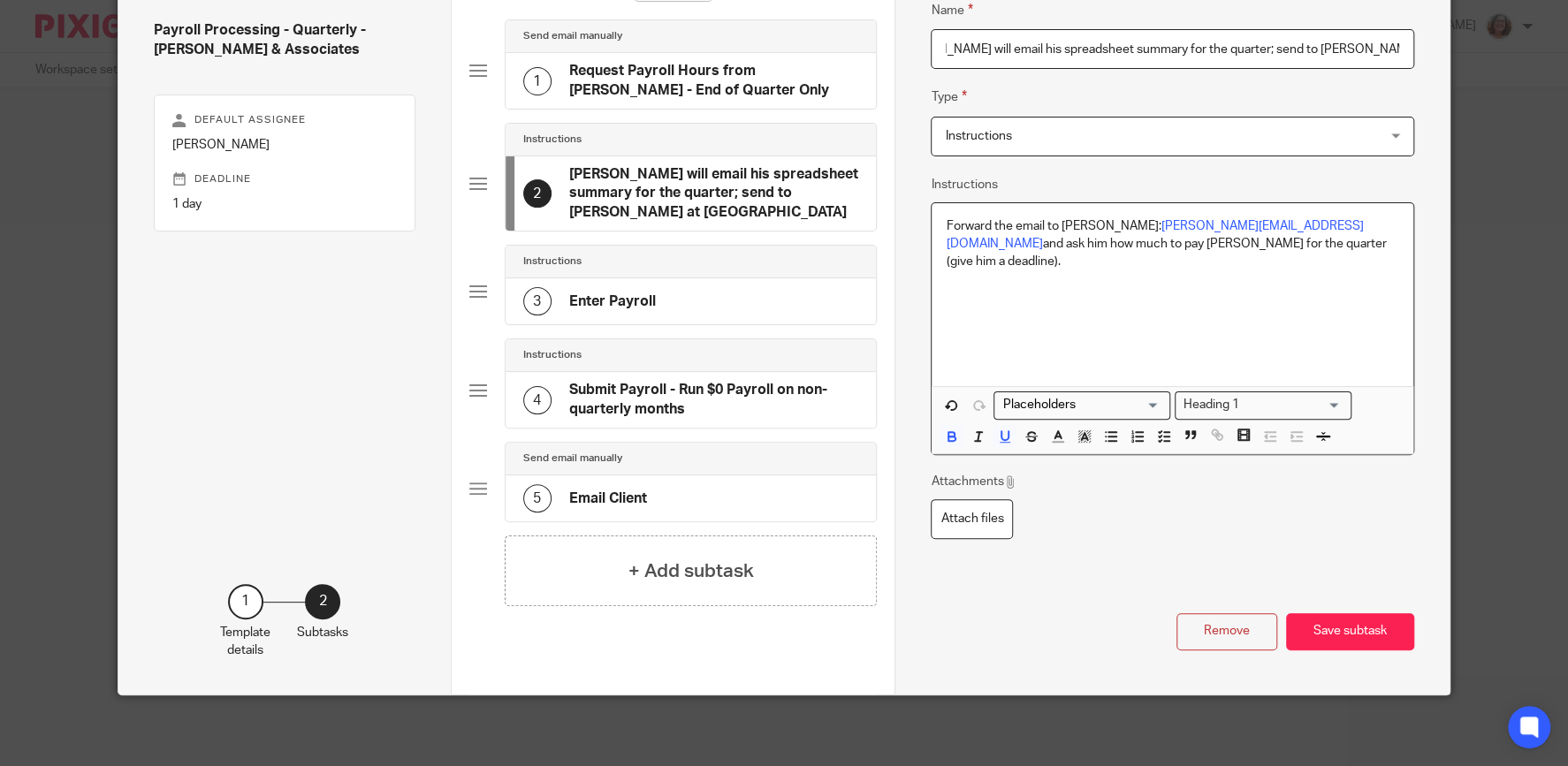
scroll to position [141, 0]
click at [956, 506] on label "Attach files" at bounding box center [971, 515] width 82 height 40
type input "C:\fakepath\06-30-25.pdf"
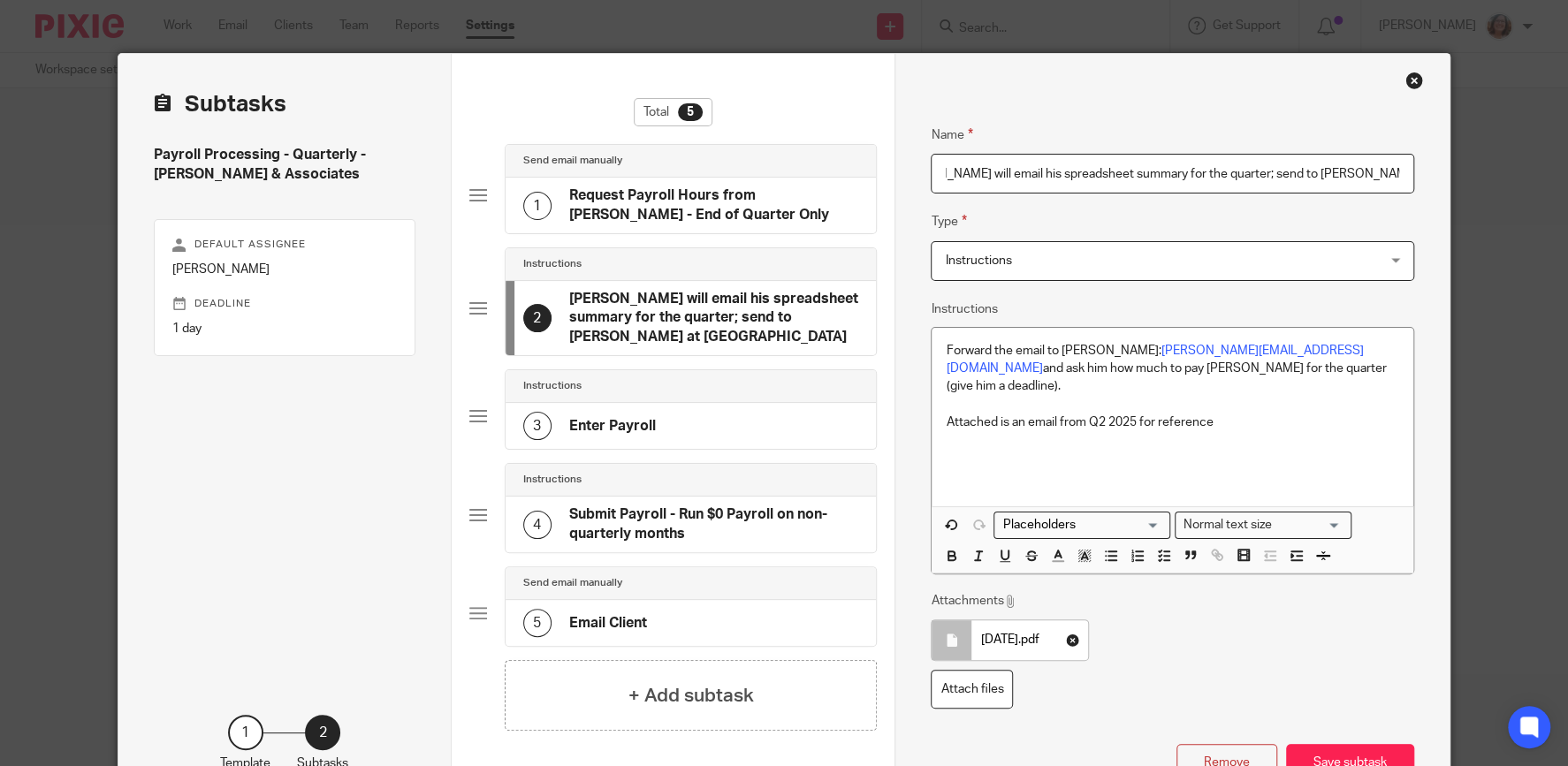
scroll to position [0, 0]
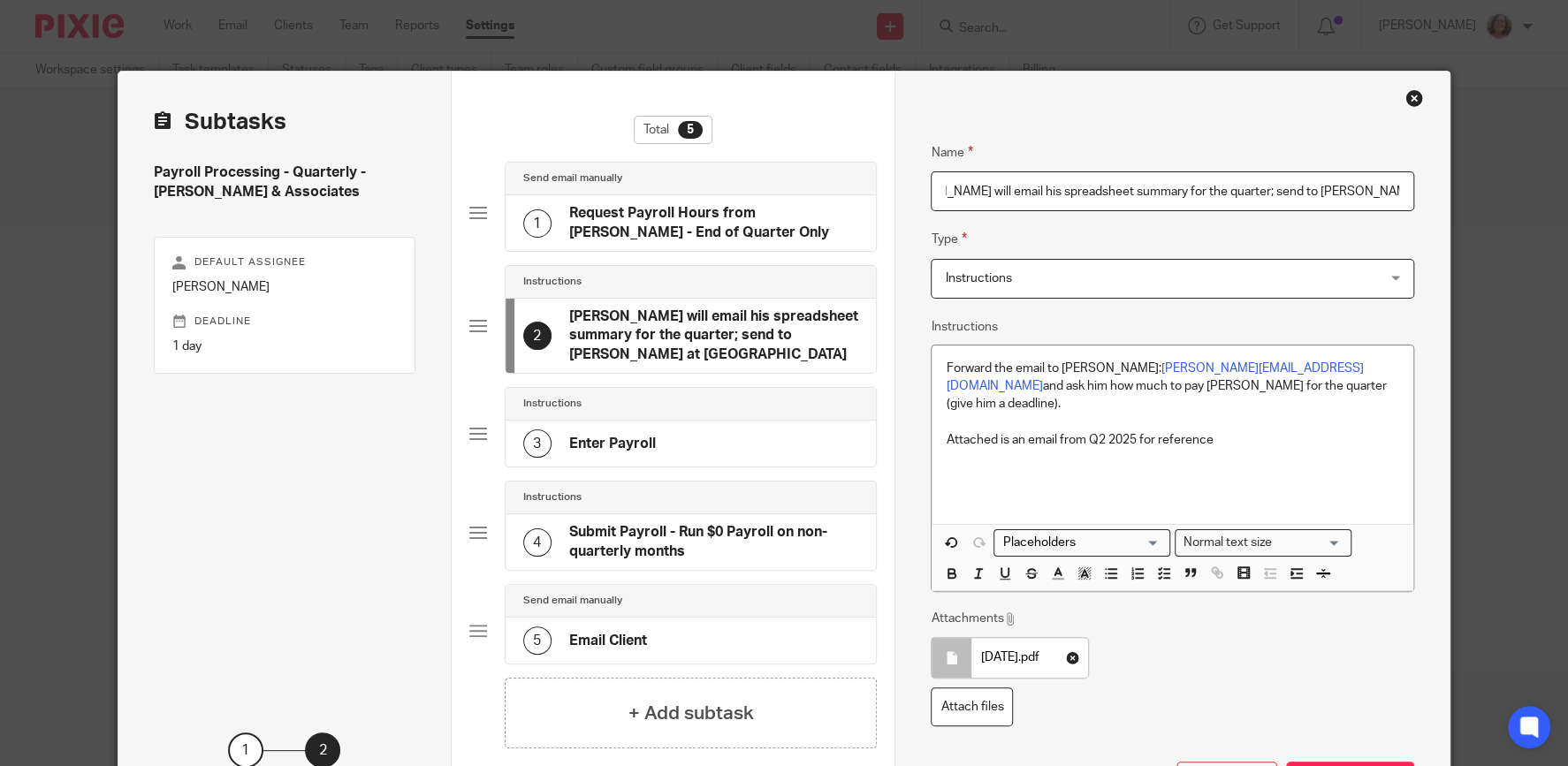
click at [1085, 183] on input "Ken will email his spreadsheet summary for the quarter; send to Blaine Birney a…" at bounding box center [1172, 191] width 482 height 40
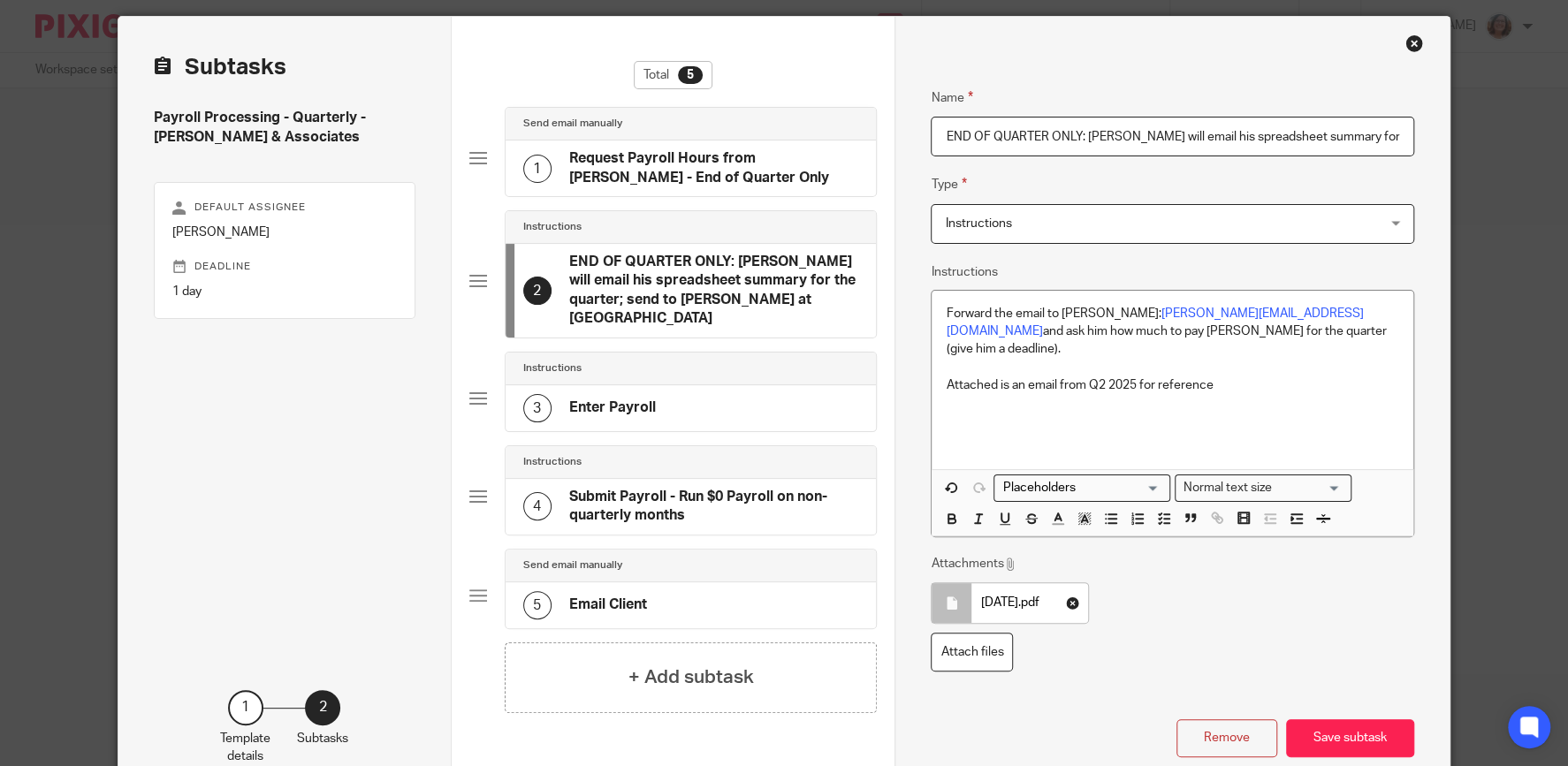
scroll to position [85, 0]
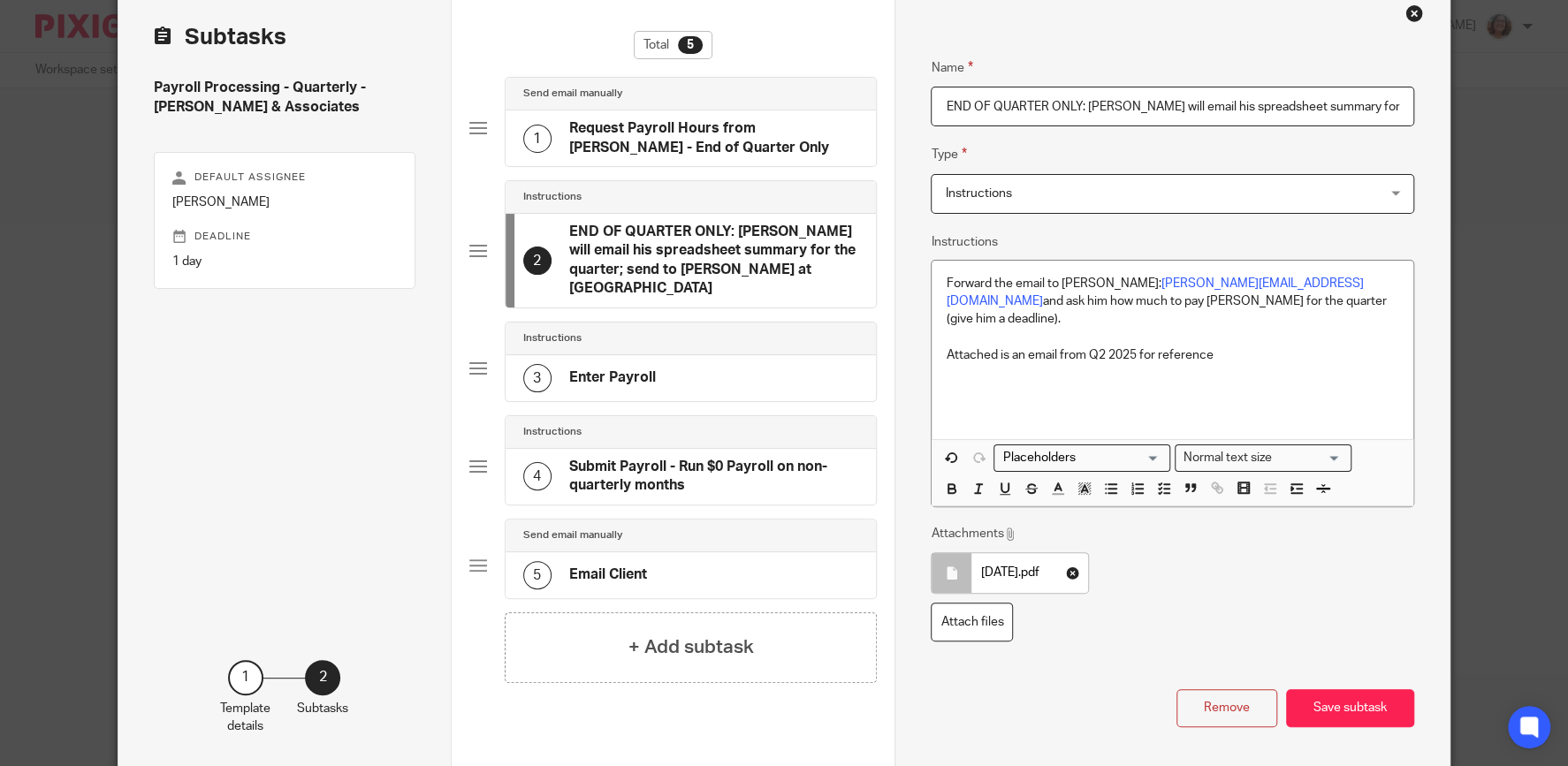
type input "END OF QUARTER ONLY: Ken will email his spreadsheet summary for the quarter; se…"
click at [1228, 347] on p "Attached is an email from Q2 2025 for reference" at bounding box center [1171, 355] width 452 height 17
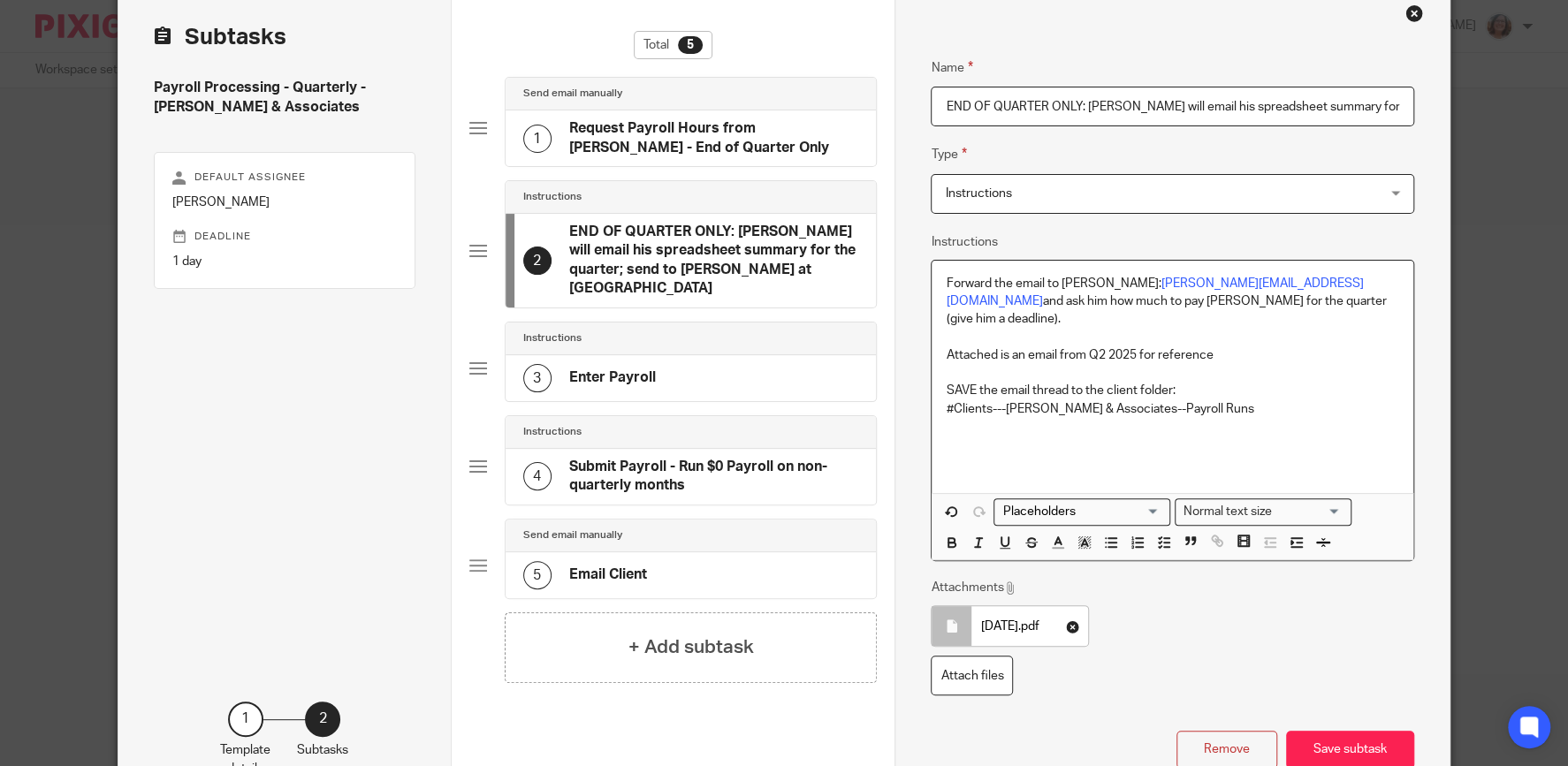
click at [1184, 382] on p "SAVE the email thread to the client folder:" at bounding box center [1171, 390] width 452 height 17
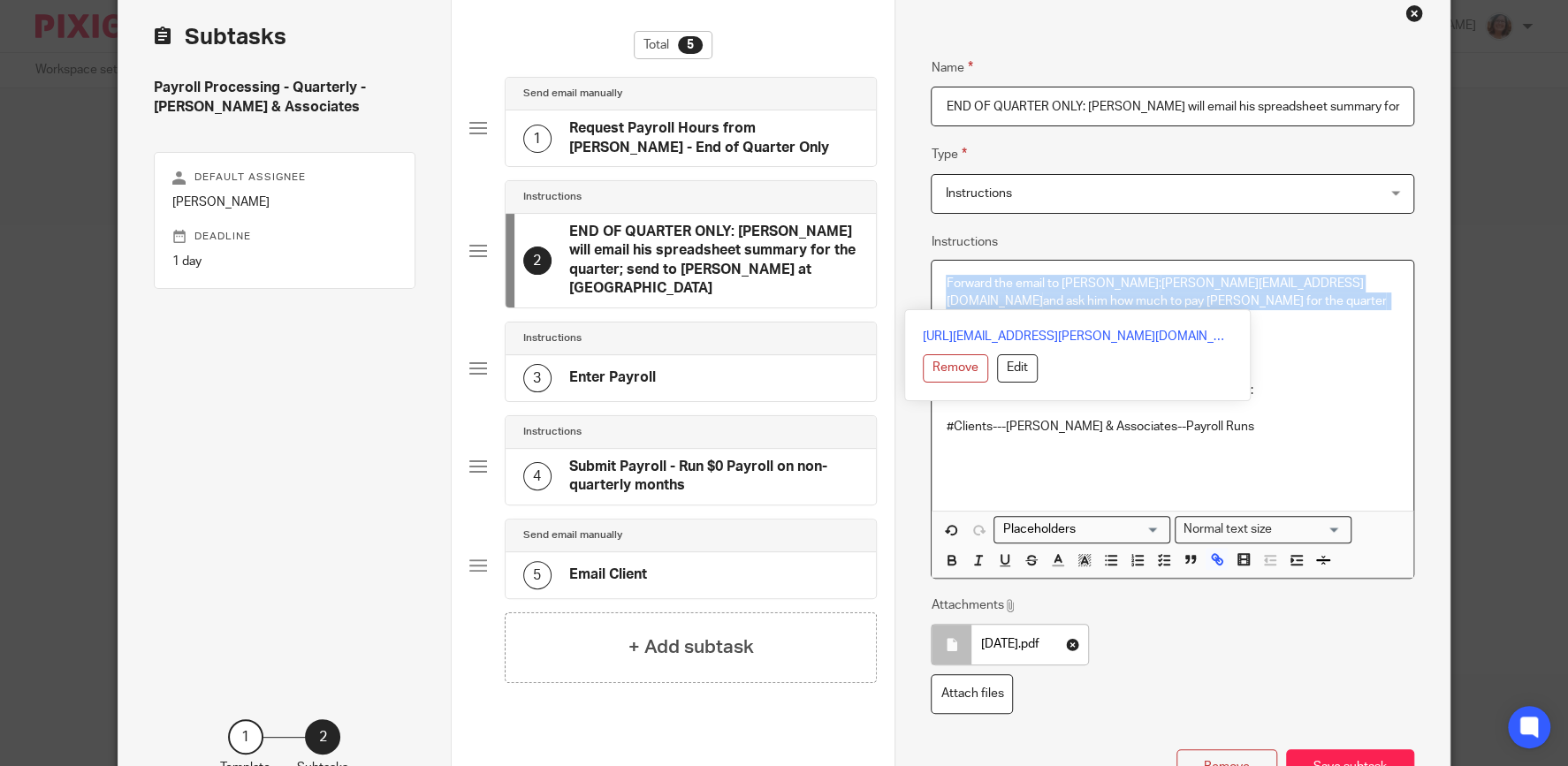
drag, startPoint x: 1219, startPoint y: 297, endPoint x: 933, endPoint y: 281, distance: 286.4
click at [933, 281] on div "Forward the email to Blaine: blaine@sunderlandcpa.com and ask him how much to p…" at bounding box center [1172, 385] width 480 height 250
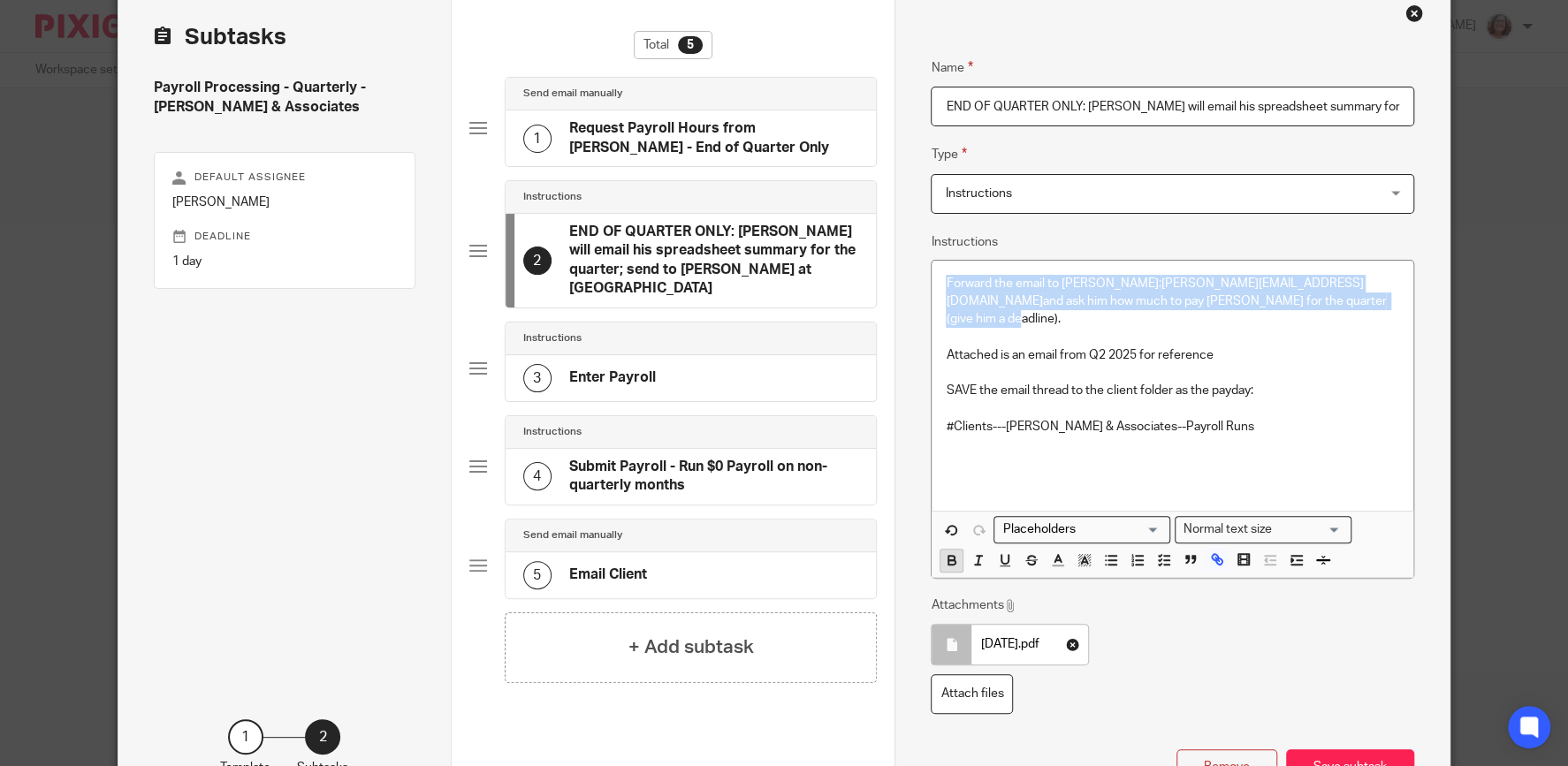
click at [955, 552] on icon "button" at bounding box center [951, 560] width 15 height 15
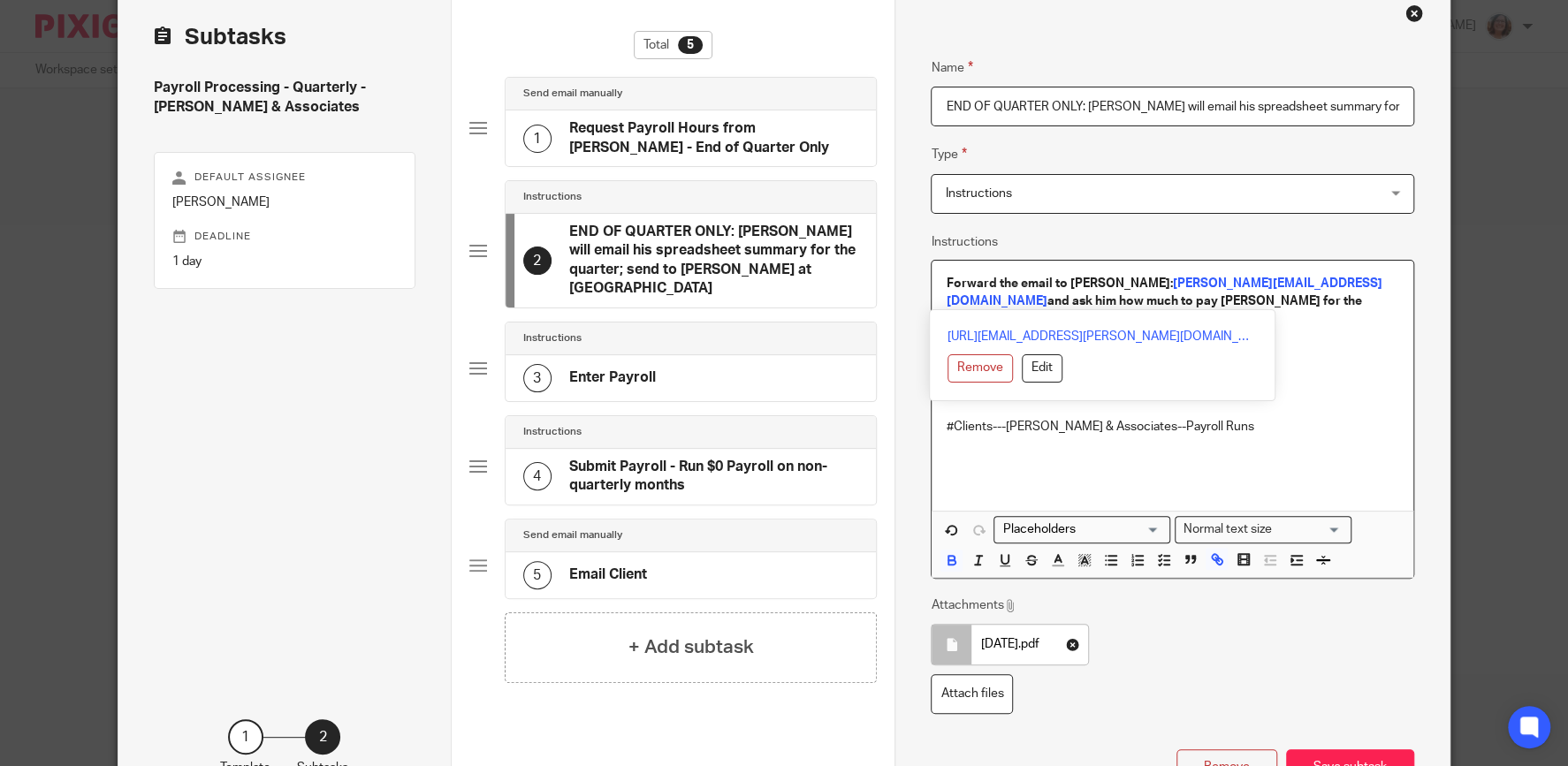
drag, startPoint x: 1065, startPoint y: 457, endPoint x: 1102, endPoint y: 443, distance: 39.6
click at [1066, 472] on p at bounding box center [1171, 480] width 452 height 17
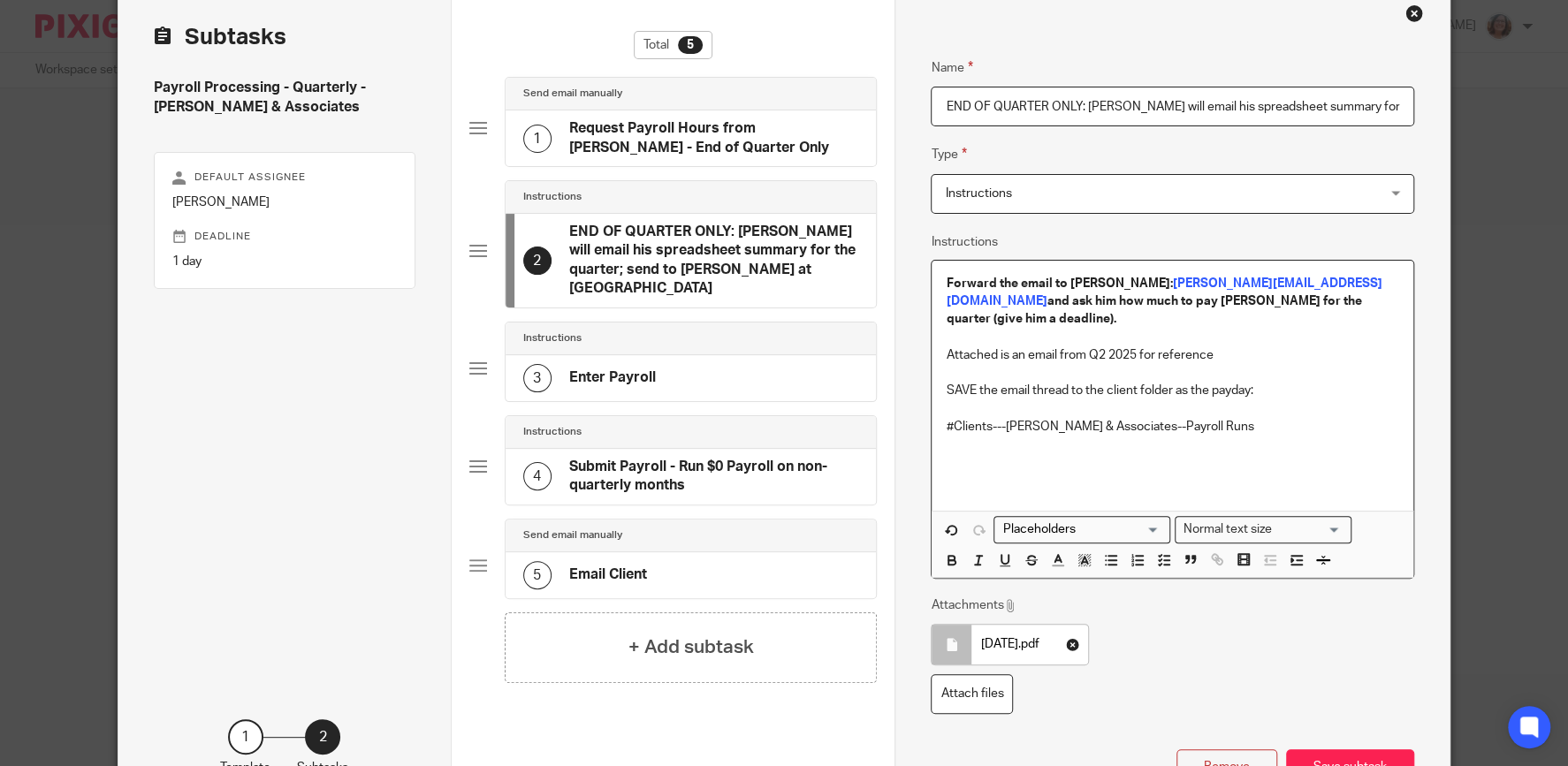
click at [942, 410] on div "Forward the email to Blaine: blaine@sunderlandcpa.com and ask him how much to p…" at bounding box center [1172, 385] width 480 height 250
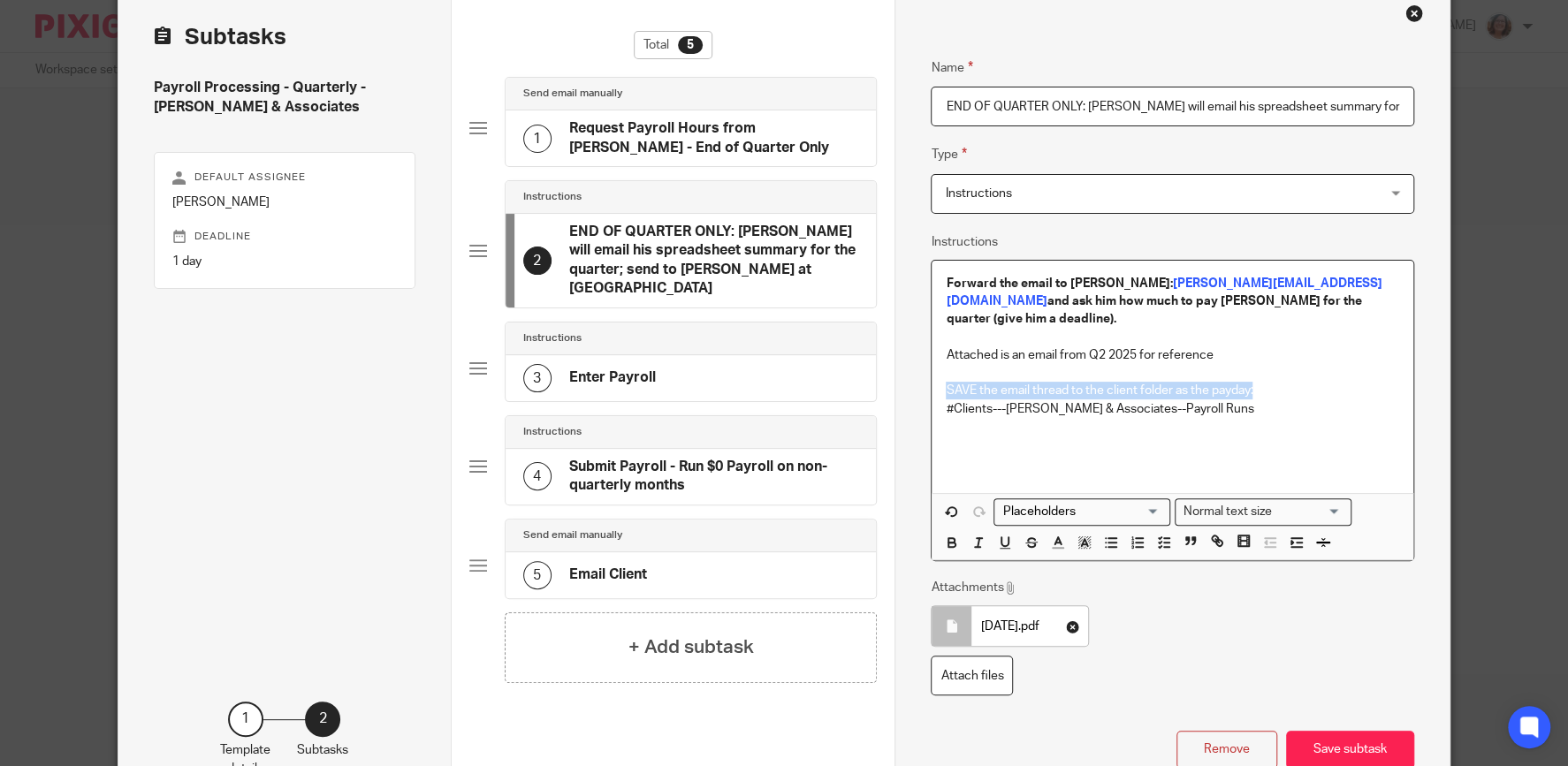
drag, startPoint x: 1264, startPoint y: 370, endPoint x: 921, endPoint y: 372, distance: 343.0
click at [921, 372] on div "Name Request Payroll Hours from Ken - End of Quarter Only Type Send email manua…" at bounding box center [1171, 399] width 554 height 826
click at [956, 535] on icon "button" at bounding box center [951, 542] width 15 height 15
click at [1044, 453] on p at bounding box center [1171, 462] width 452 height 17
click at [1351, 731] on button "Save subtask" at bounding box center [1350, 750] width 128 height 38
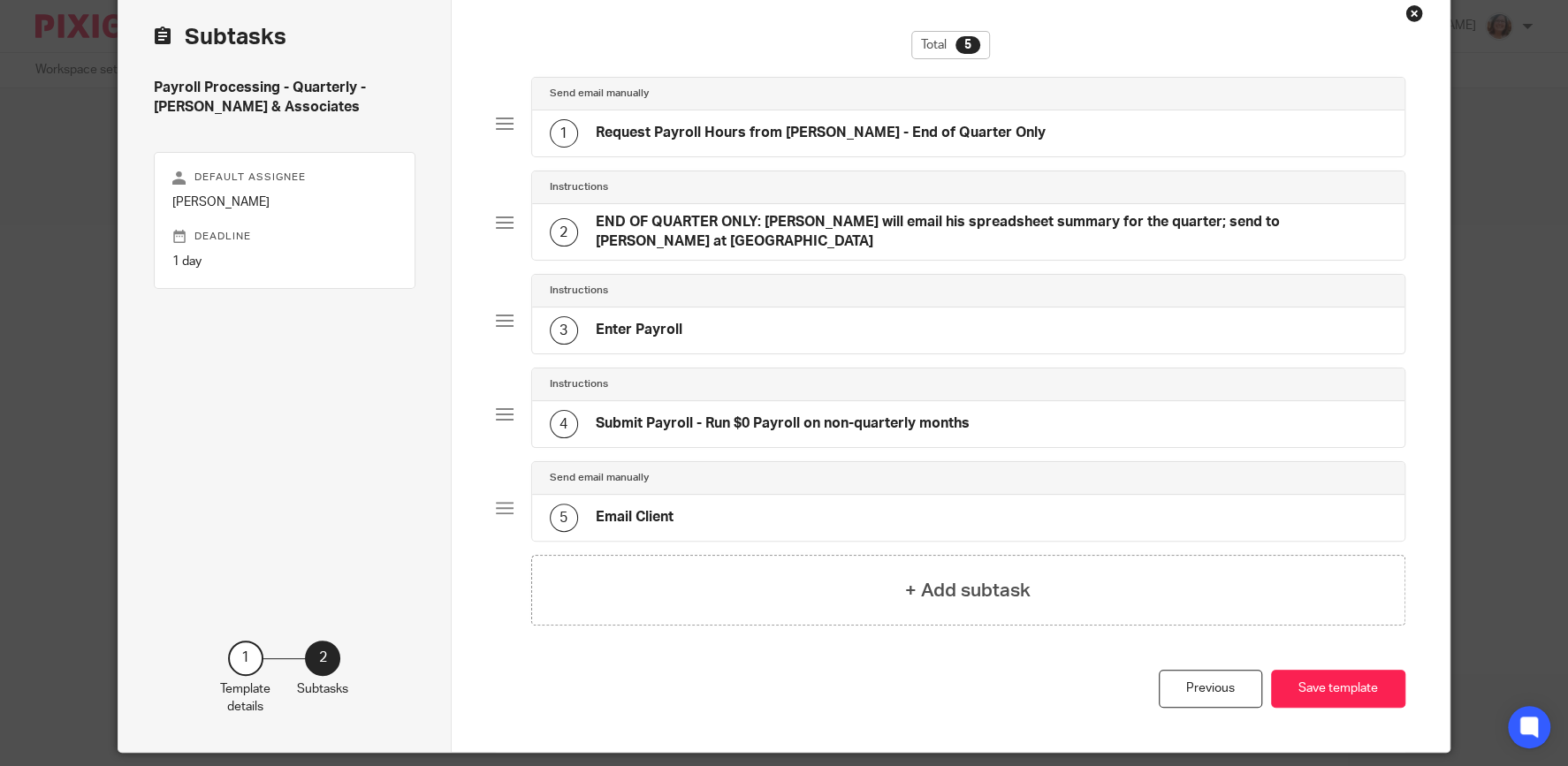
click at [691, 317] on div "3 Enter Payroll" at bounding box center [968, 330] width 873 height 46
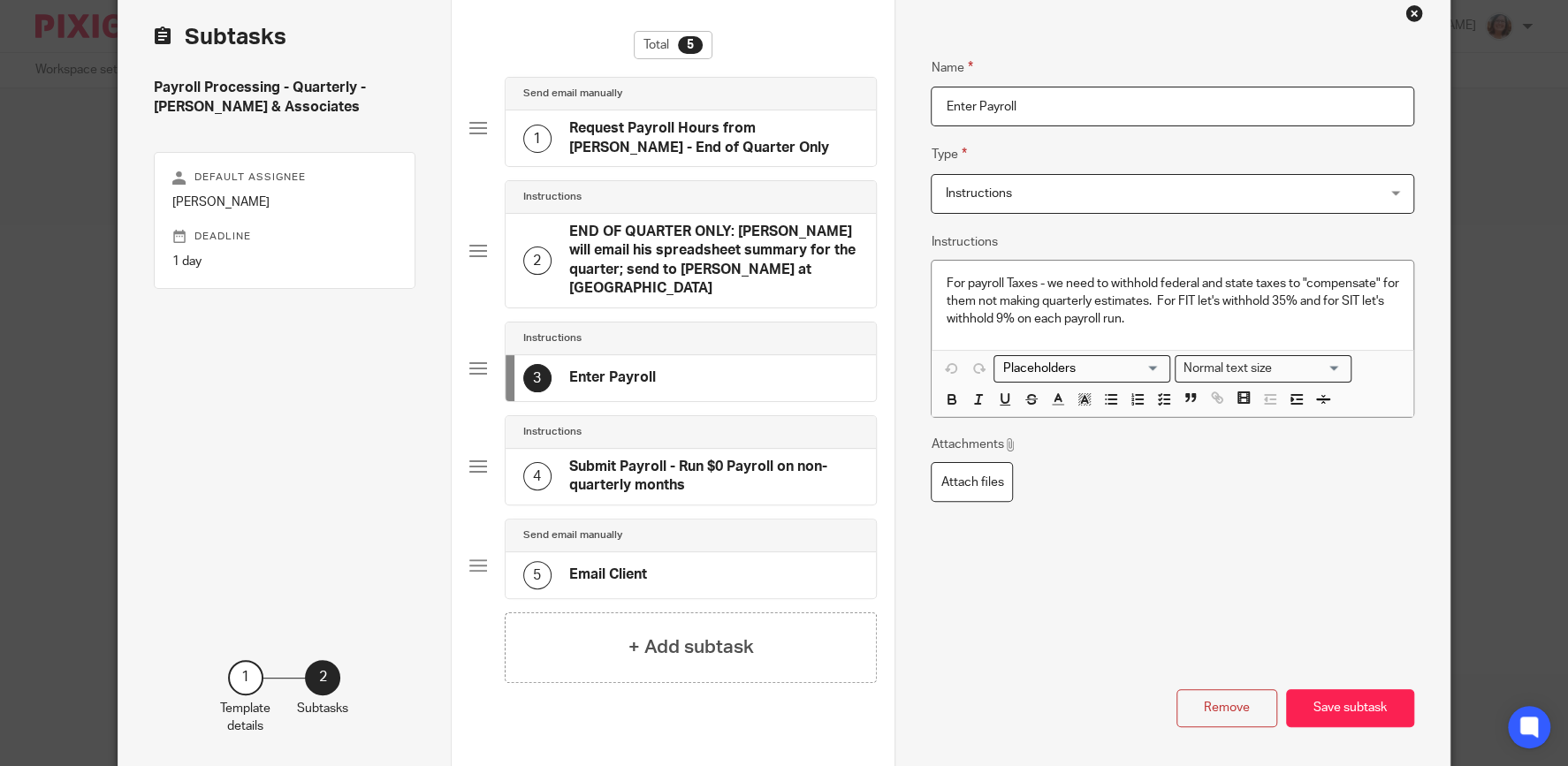
click at [938, 98] on input "Enter Payroll" at bounding box center [1172, 106] width 482 height 40
type input "END OF QUARTER ONLY: Enter Payroll"
click at [1350, 689] on button "Save subtask" at bounding box center [1350, 708] width 128 height 38
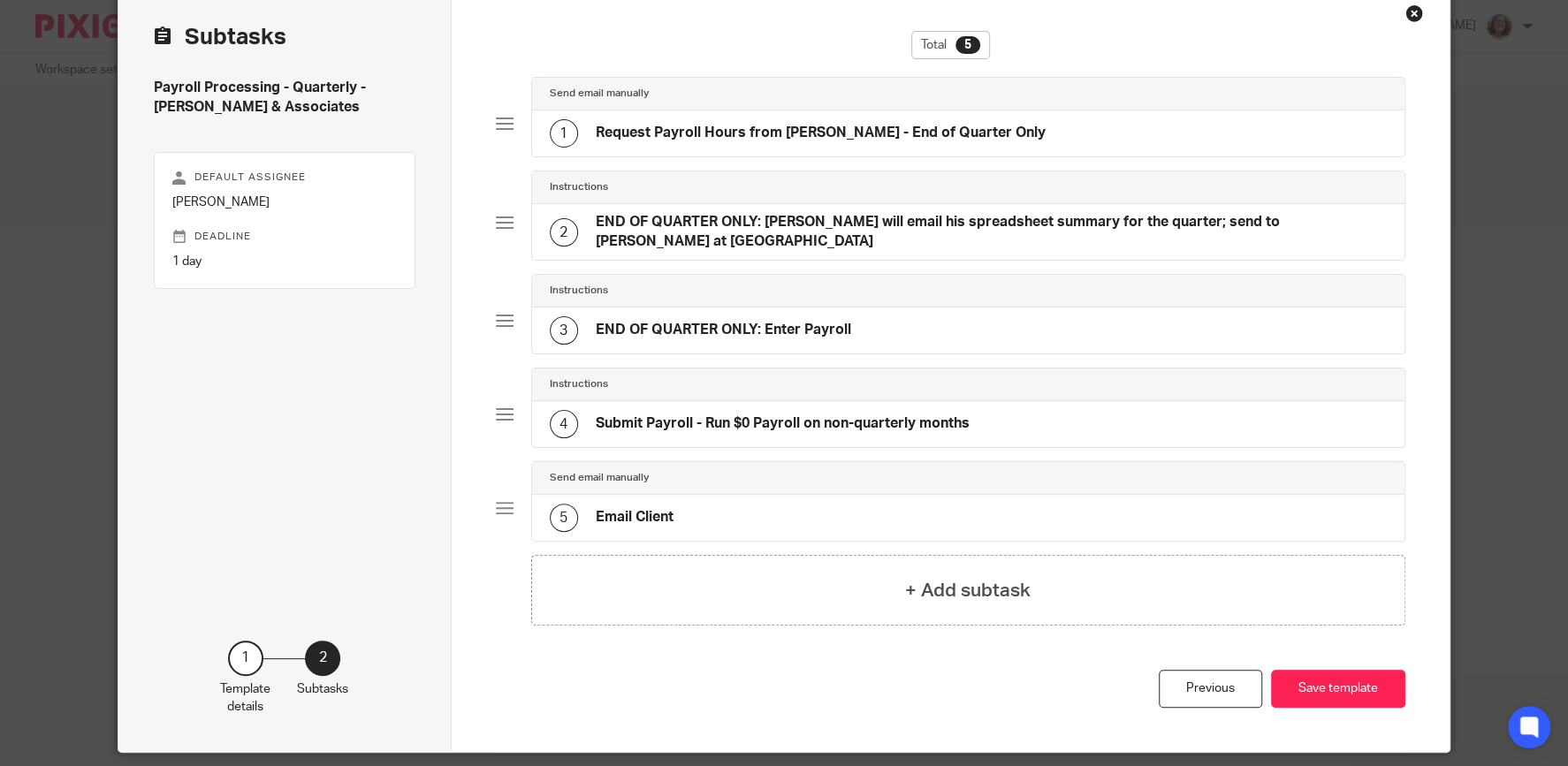
click at [808, 414] on h4 "Submit Payroll - Run $0 Payroll on non-quarterly months" at bounding box center [783, 423] width 374 height 18
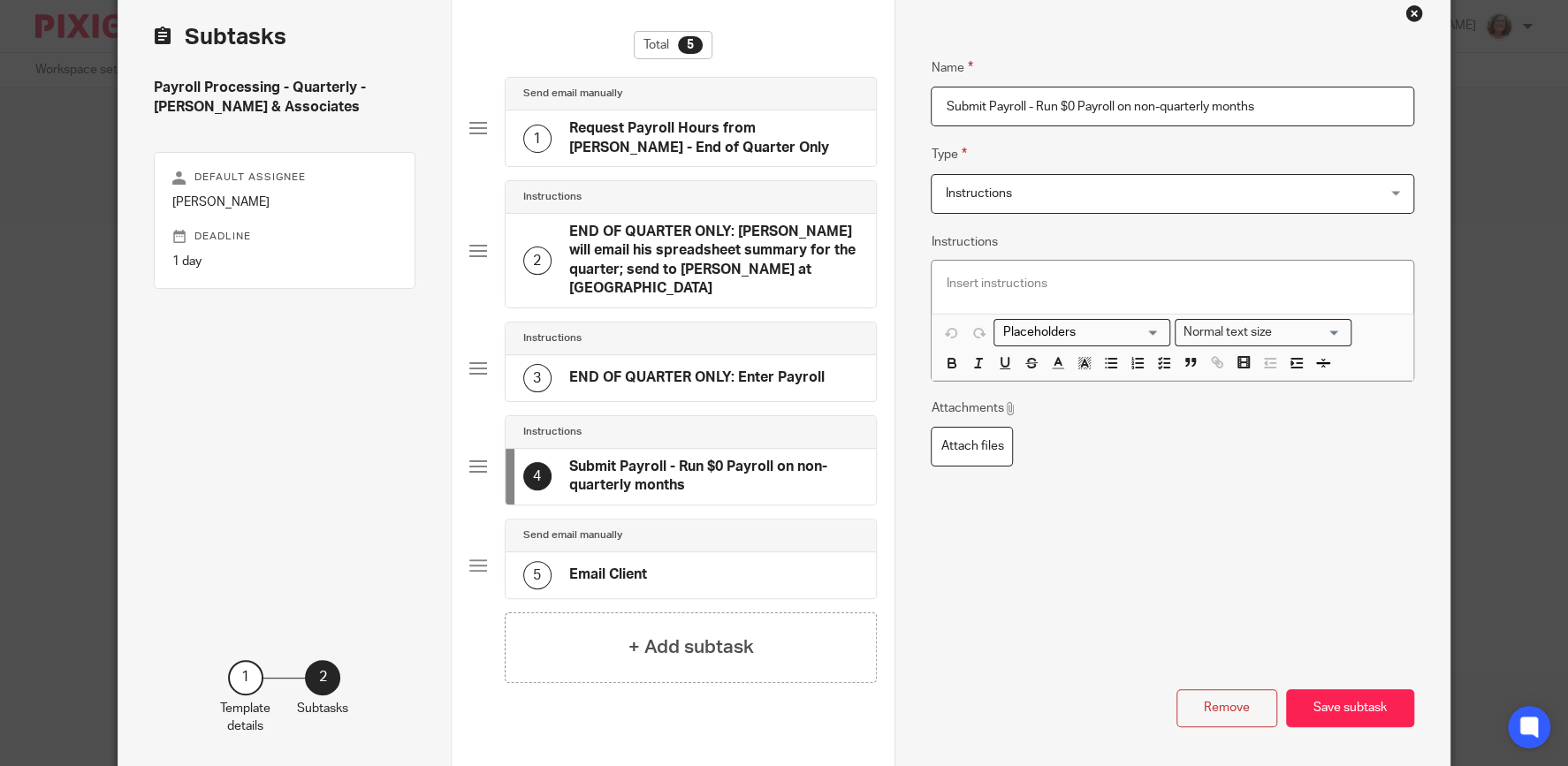
click at [944, 106] on input "Submit Payroll - Run $0 Payroll on non-quarterly months" at bounding box center [1172, 106] width 482 height 40
click at [1368, 689] on button "Save subtask" at bounding box center [1350, 708] width 128 height 38
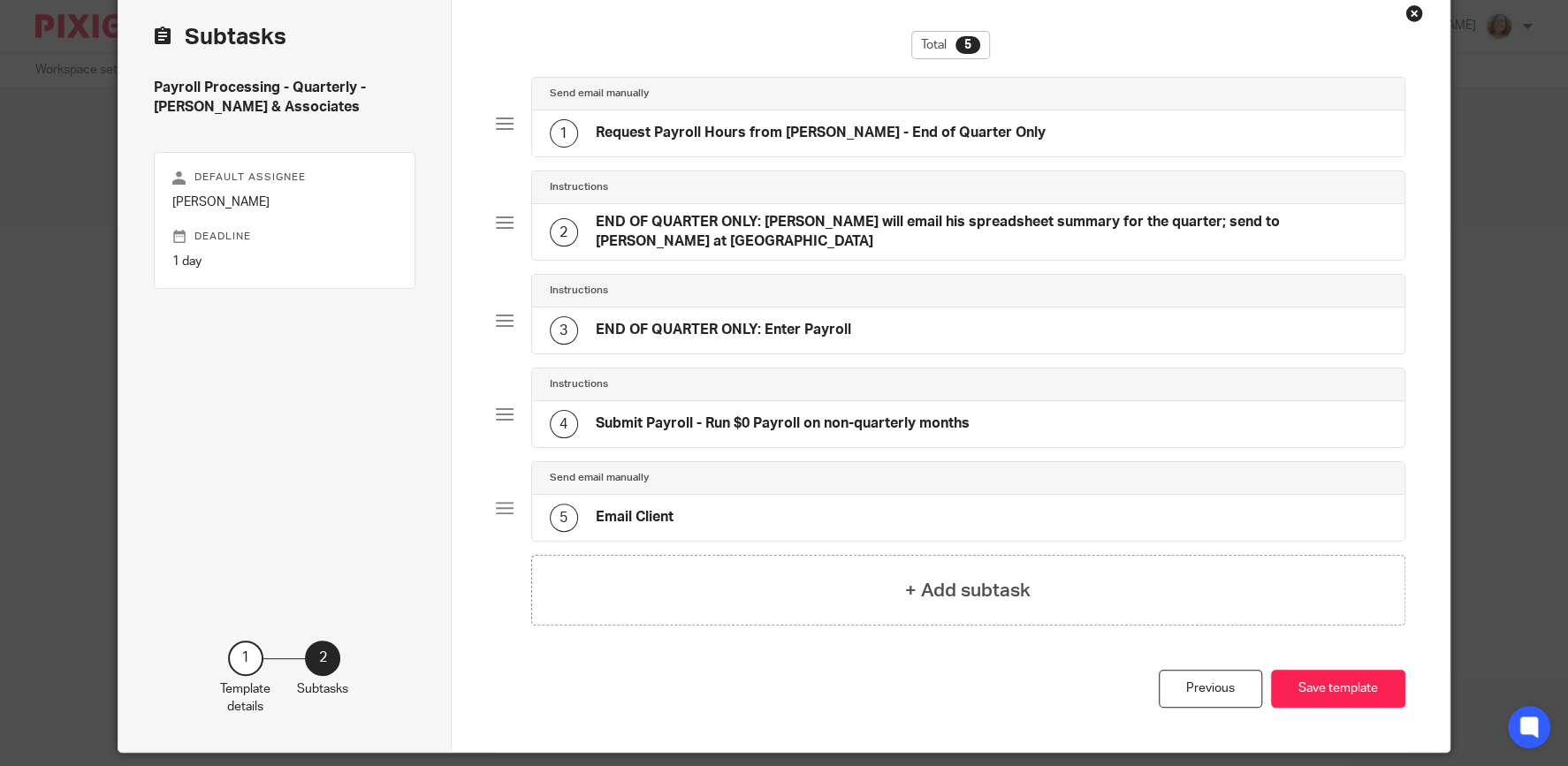
click at [723, 495] on div "5 Email Client" at bounding box center [968, 517] width 873 height 46
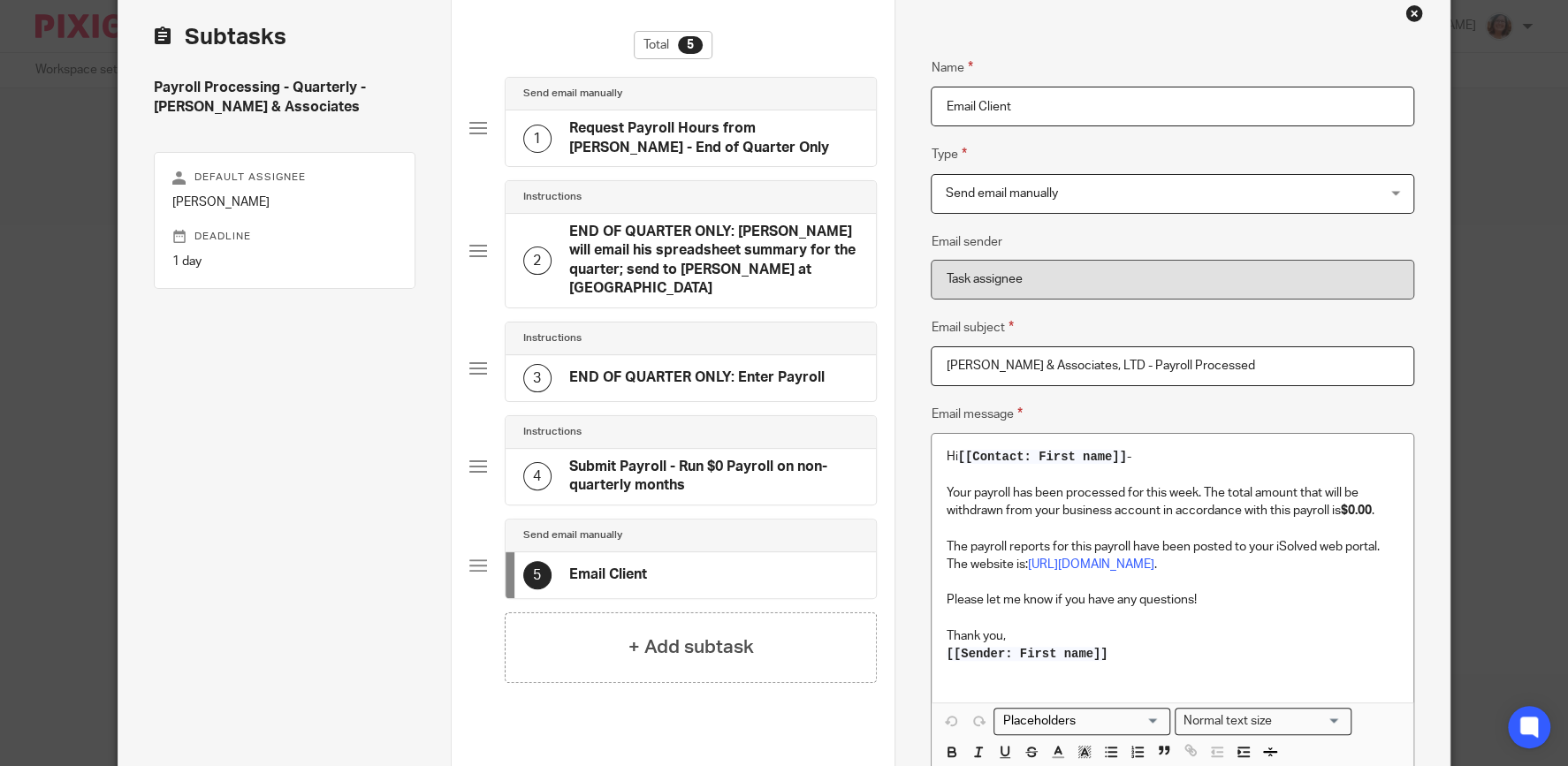
click at [944, 102] on input "Email Client" at bounding box center [1172, 106] width 482 height 40
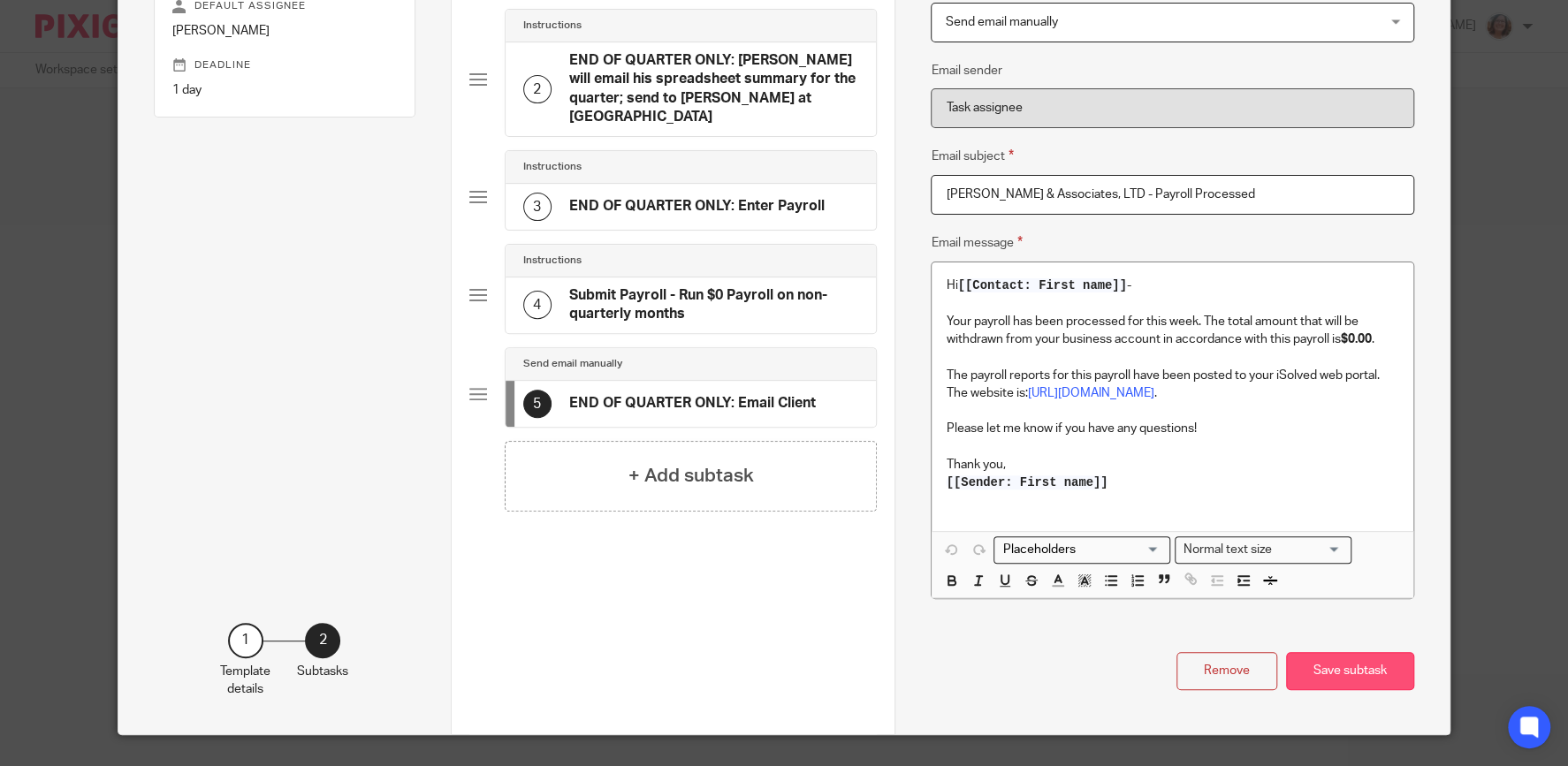
type input "END OF QUARTER ONLY: Email Client"
click at [1352, 667] on button "Save subtask" at bounding box center [1350, 670] width 128 height 38
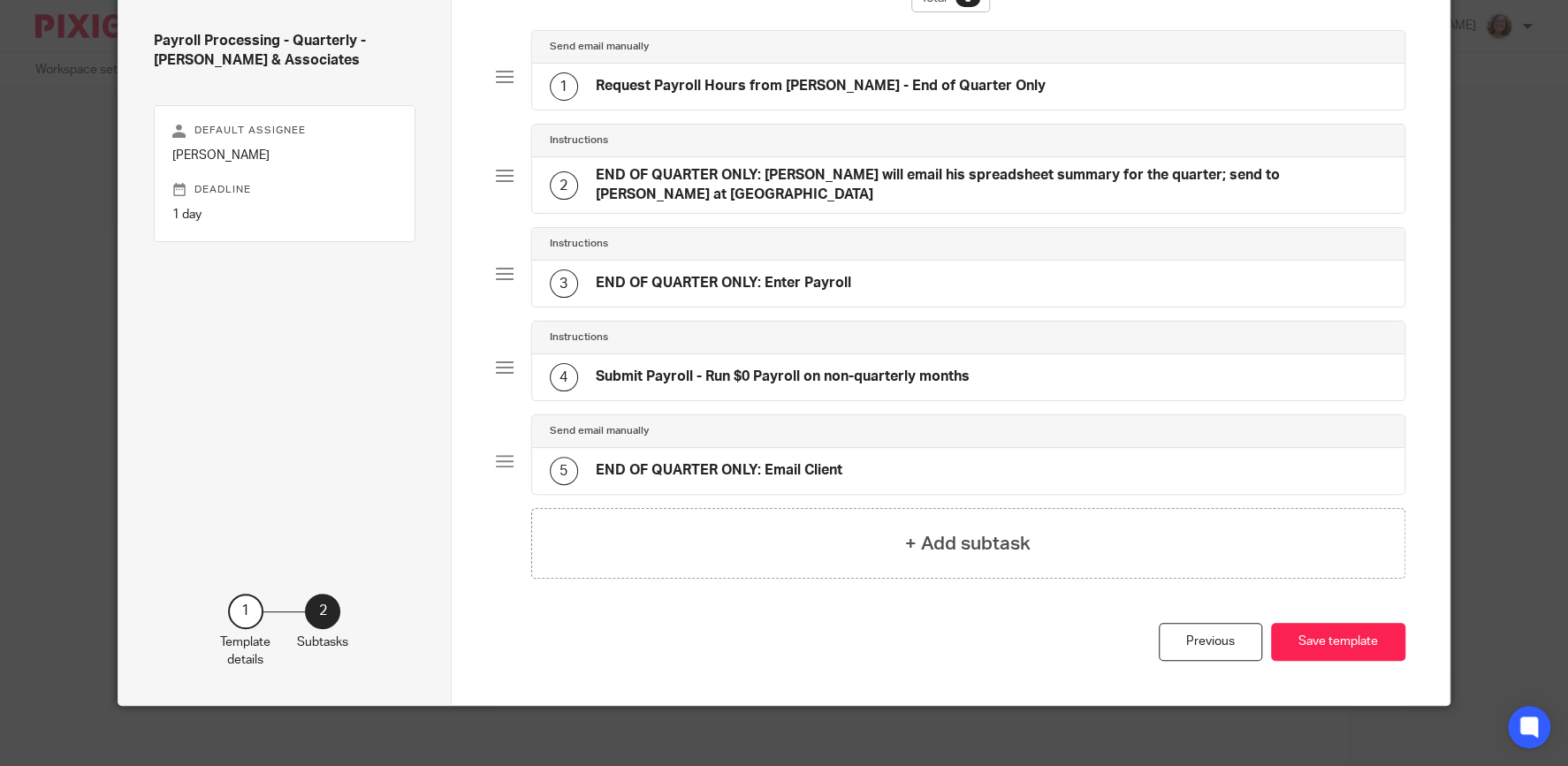
scroll to position [0, 0]
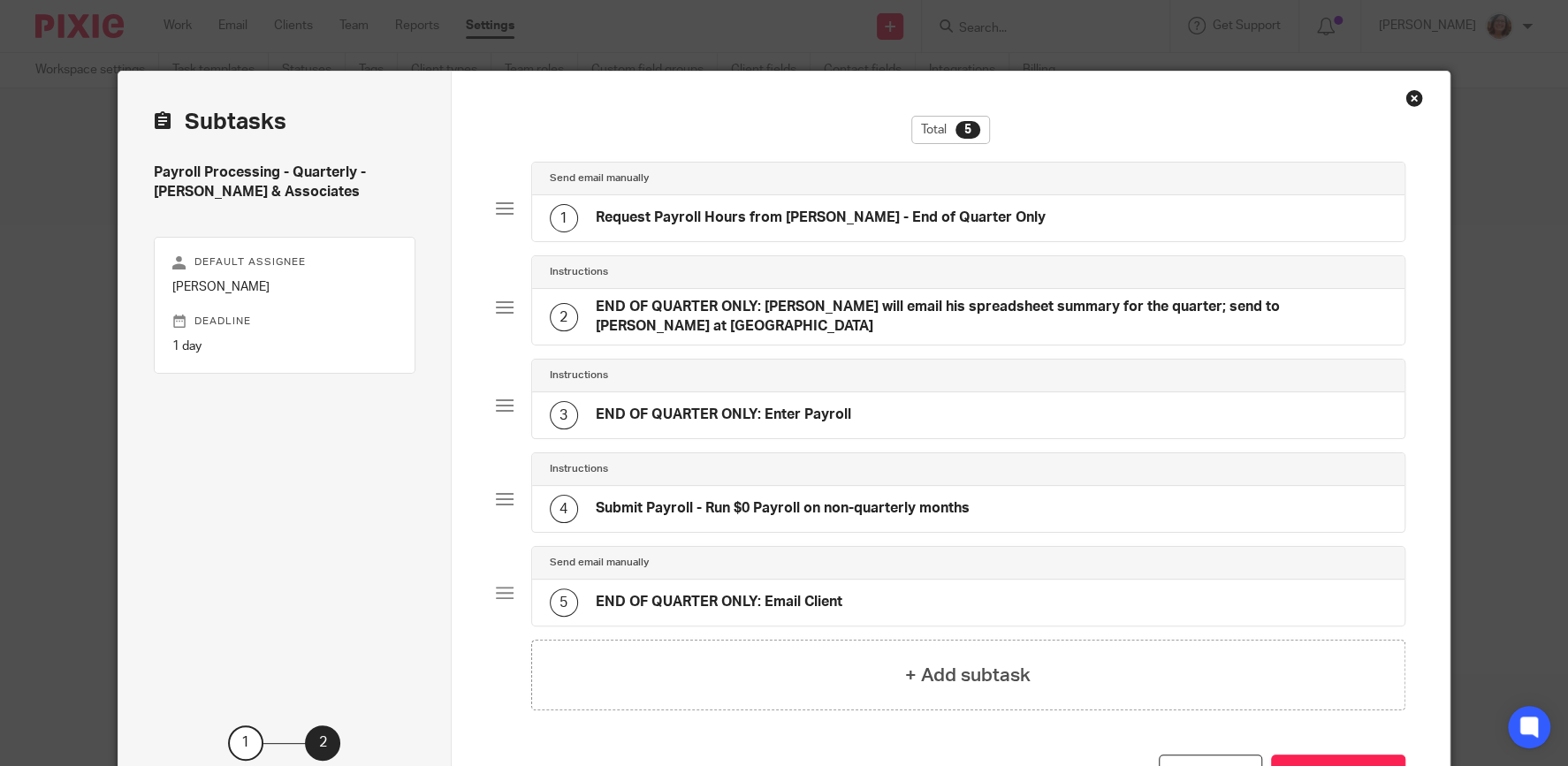
click at [868, 203] on div "1 Request Payroll Hours from Ken - End of Quarter Only" at bounding box center [968, 218] width 873 height 46
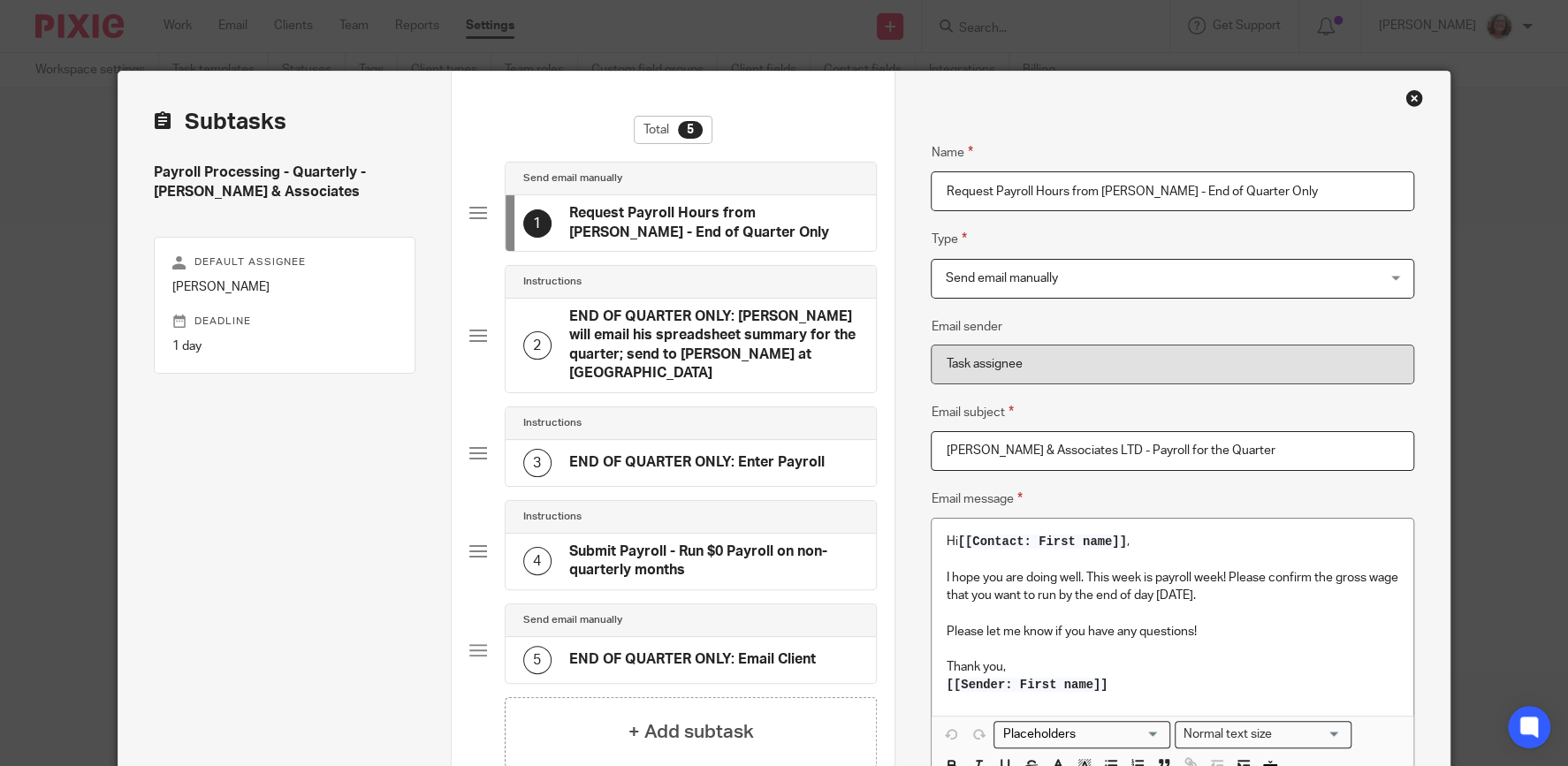
click at [943, 188] on input "Request Payroll Hours from Ken - End of Quarter Only" at bounding box center [1172, 191] width 482 height 40
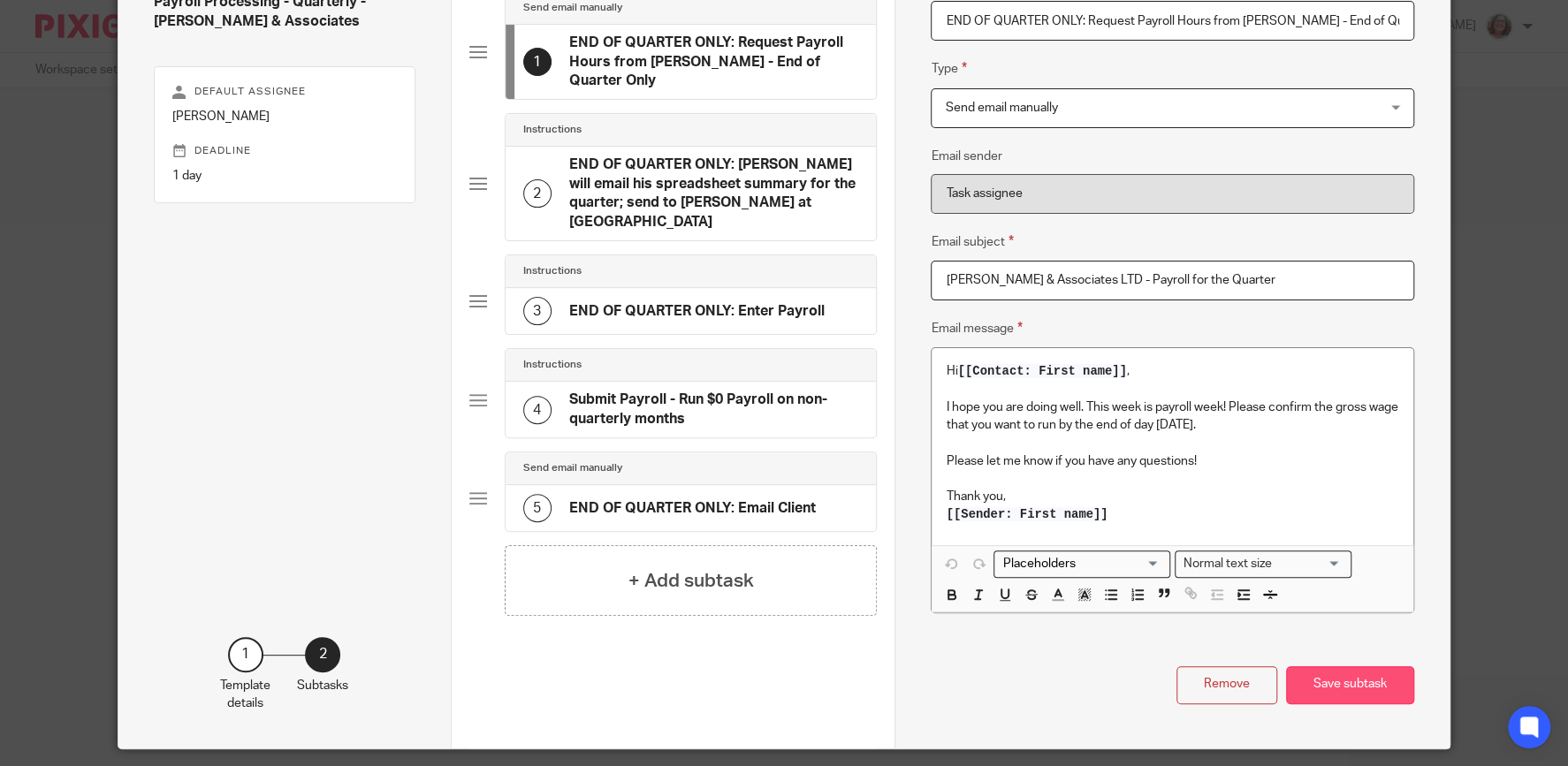
type input "END OF QUARTER ONLY: Request Payroll Hours from Ken - End of Quarter Only"
click at [1389, 685] on button "Save subtask" at bounding box center [1350, 685] width 128 height 38
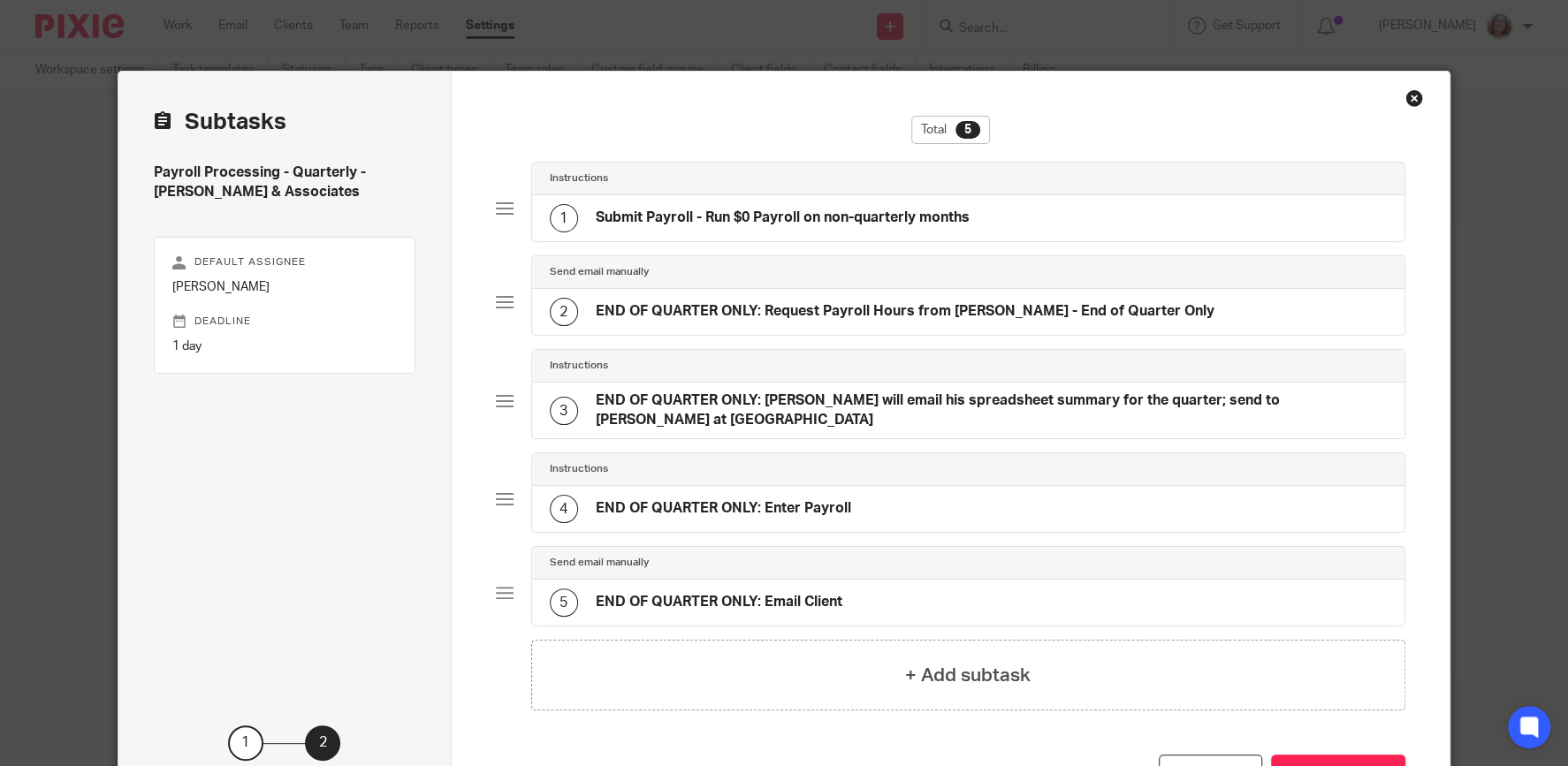
click at [882, 215] on h4 "Submit Payroll - Run $0 Payroll on non-quarterly months" at bounding box center [783, 217] width 374 height 18
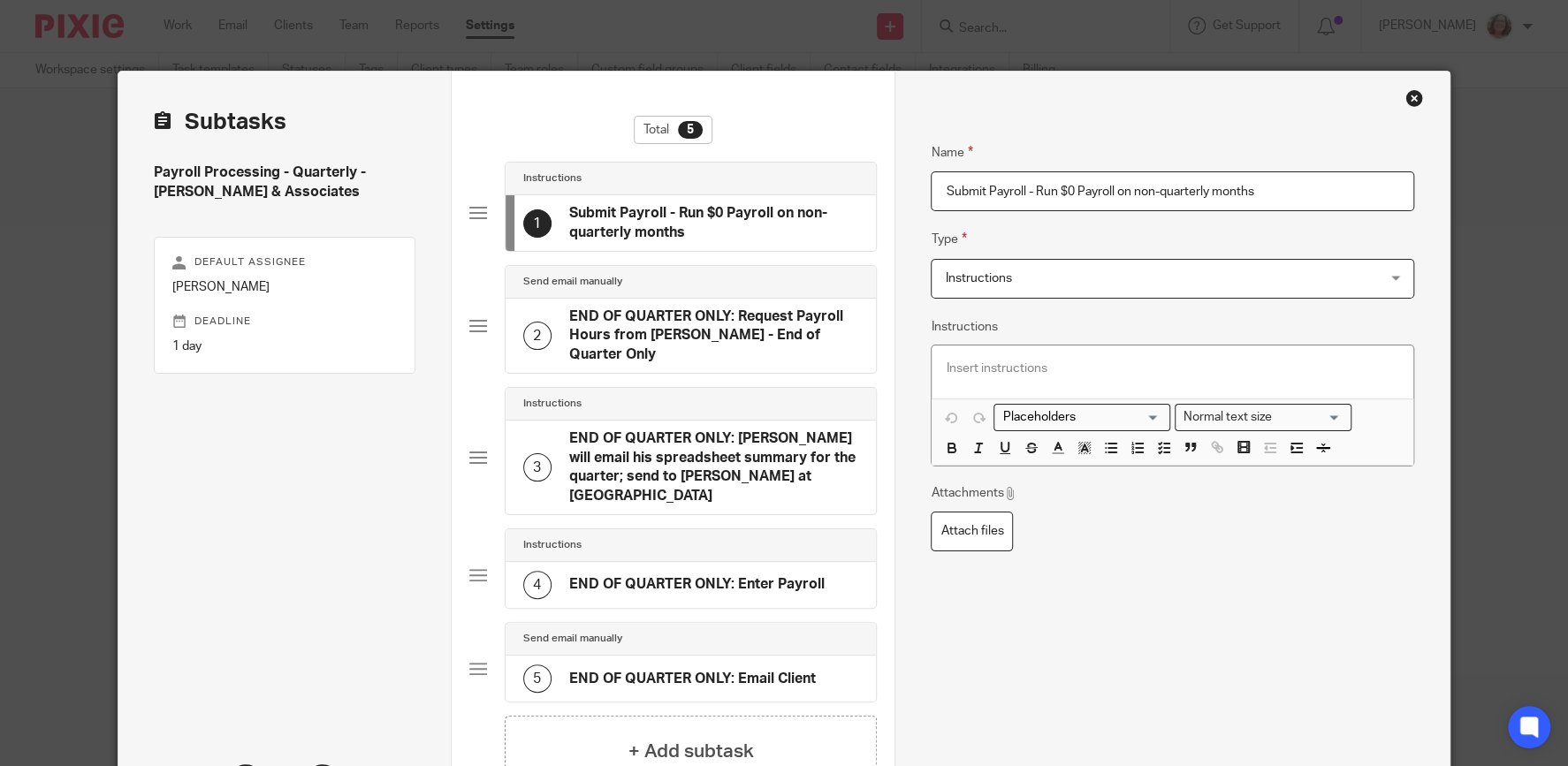
click at [994, 368] on p at bounding box center [1171, 368] width 452 height 17
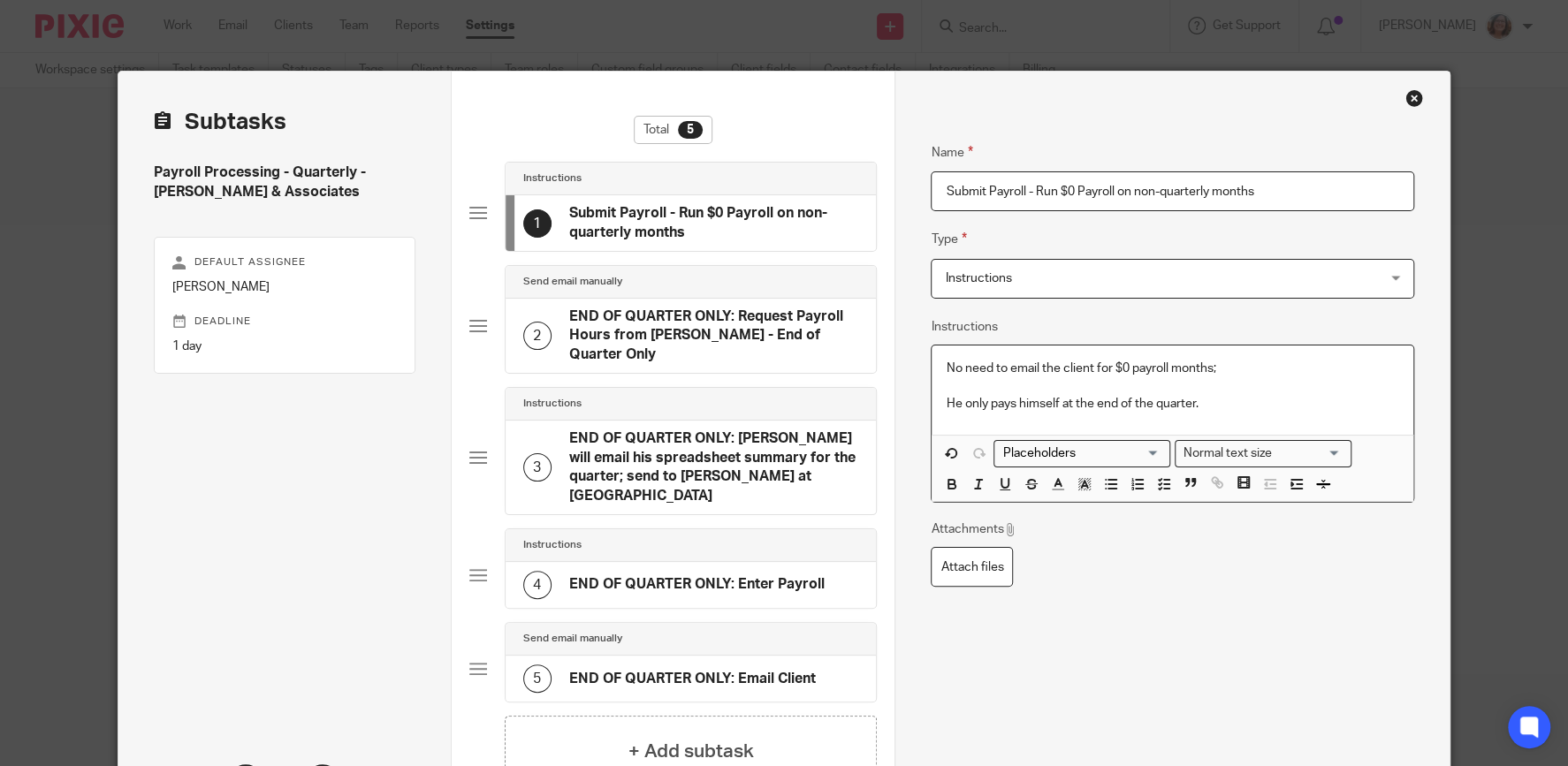
click at [1225, 368] on p "No need to email the client for $0 payroll months;" at bounding box center [1171, 368] width 452 height 17
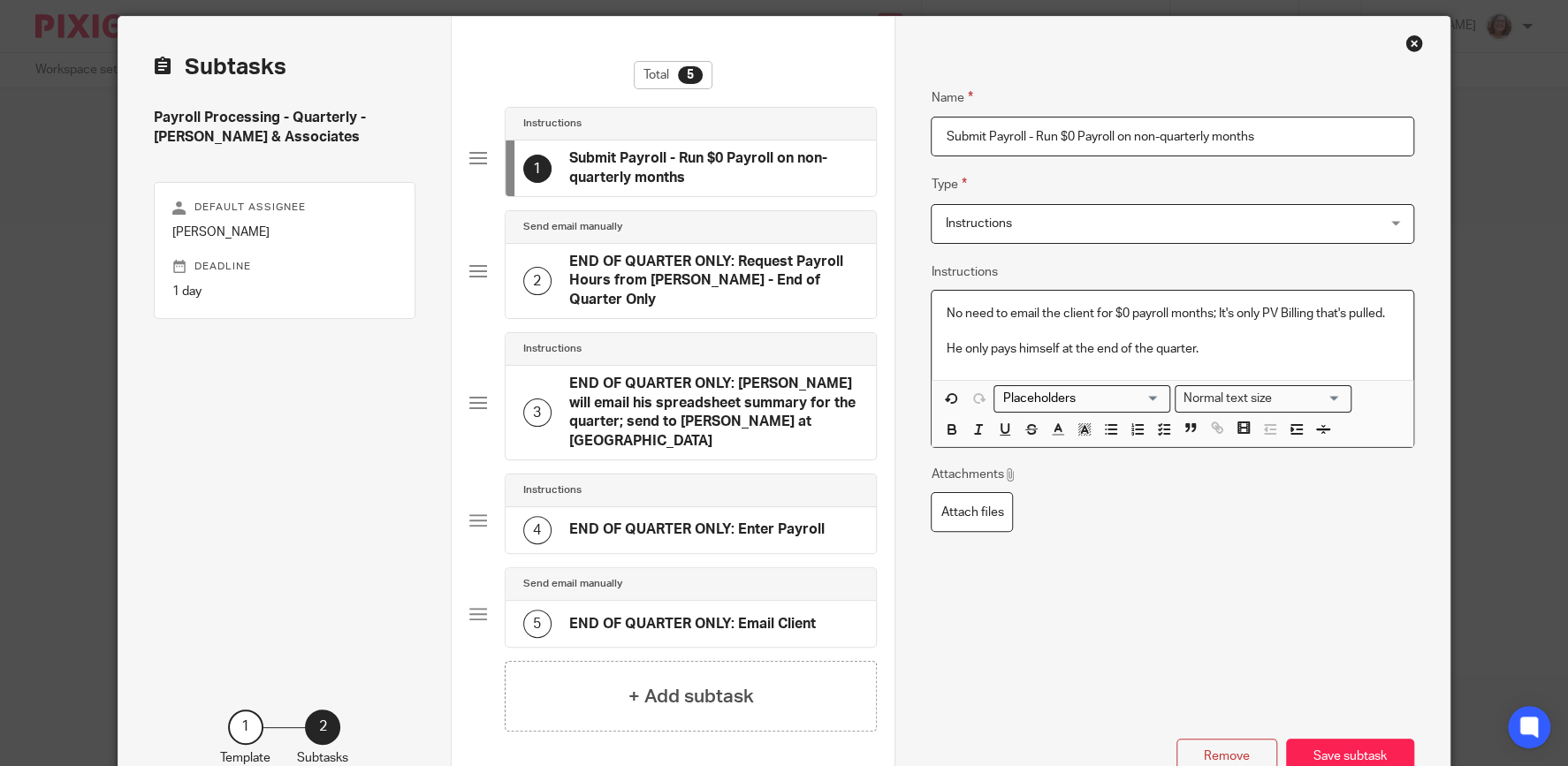
scroll to position [85, 0]
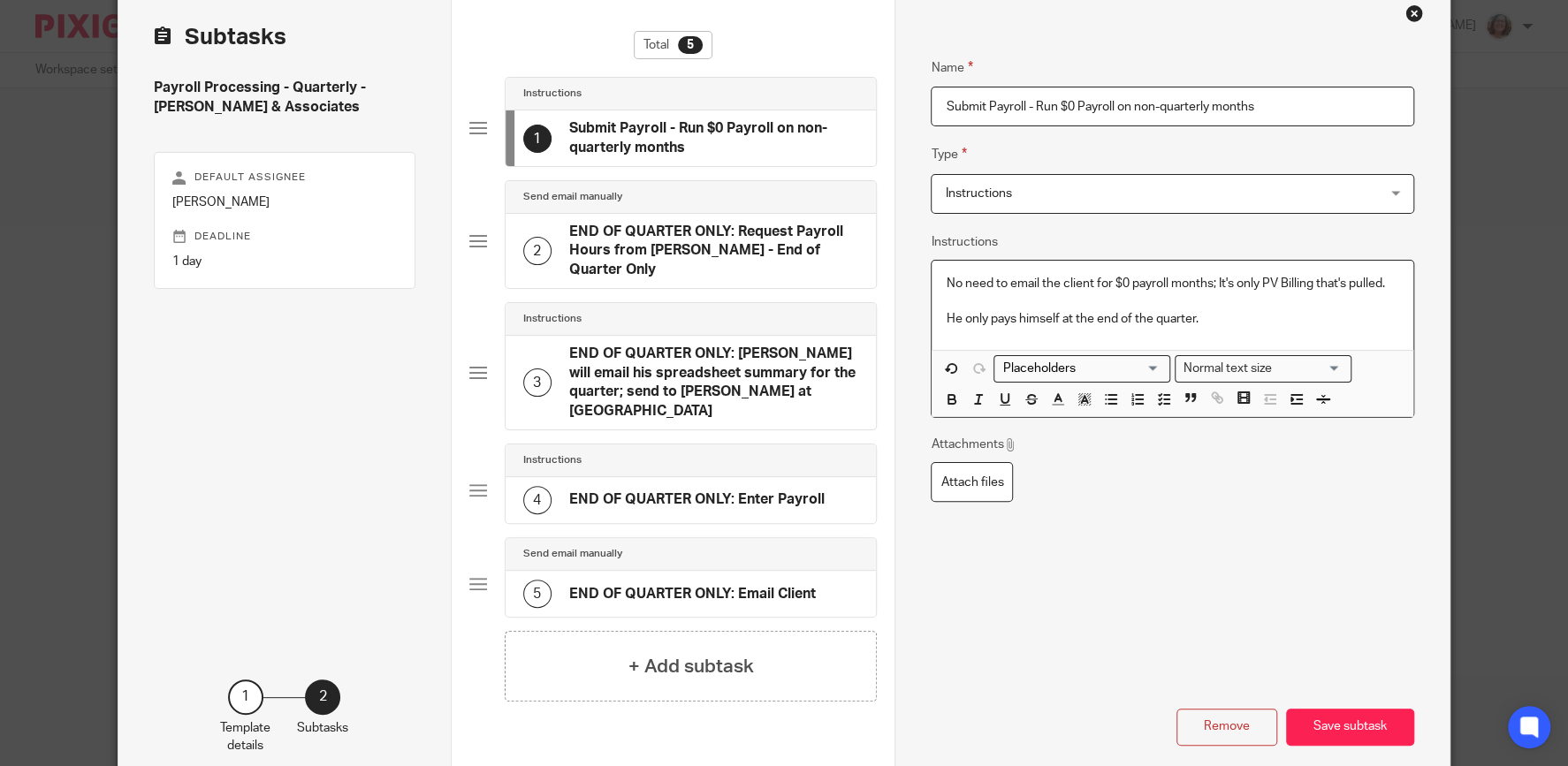
click at [1210, 318] on p "He only pays himself at the end of the quarter." at bounding box center [1171, 319] width 452 height 17
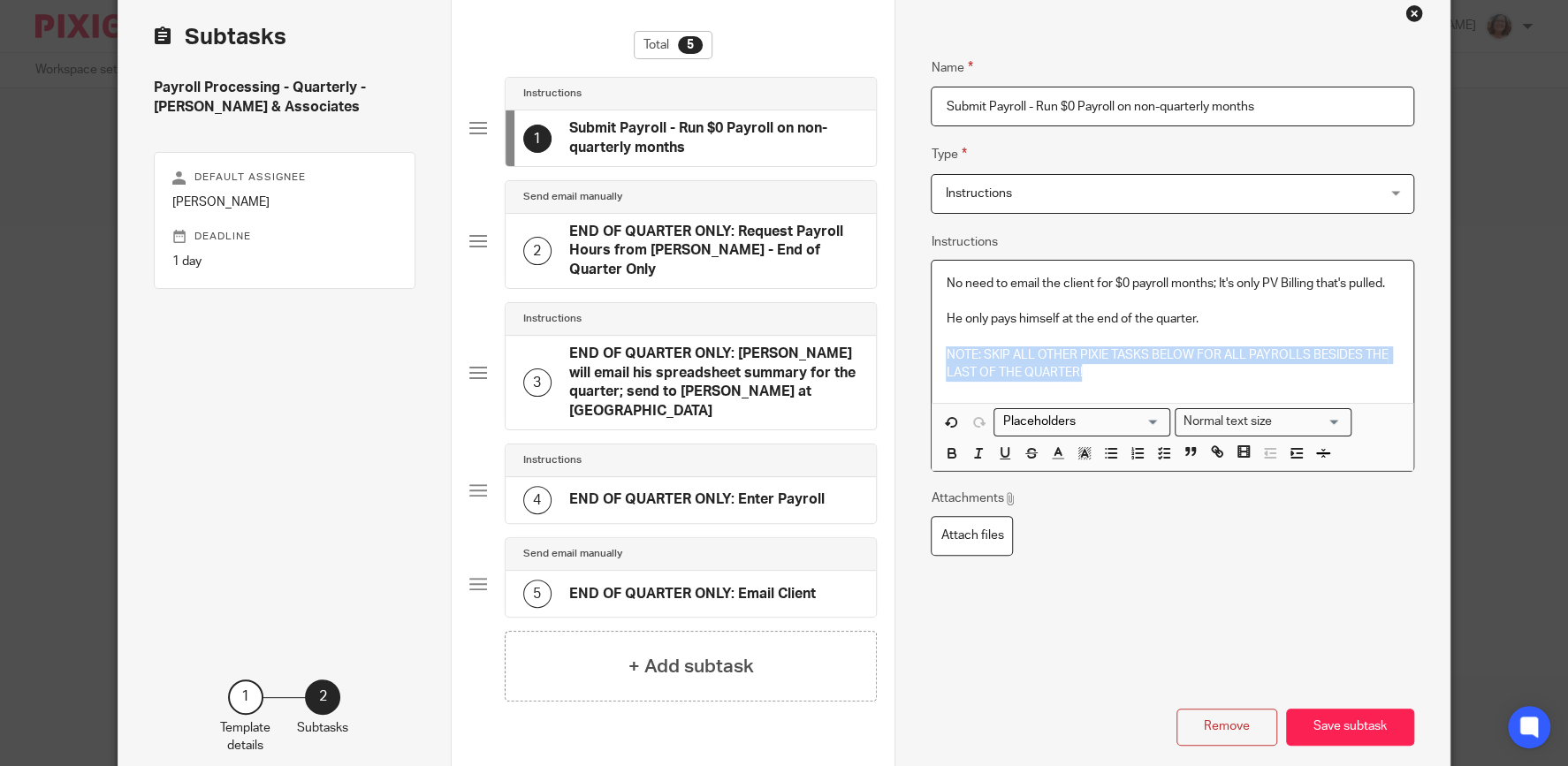
drag, startPoint x: 1103, startPoint y: 378, endPoint x: 940, endPoint y: 355, distance: 164.6
click at [940, 355] on div "No need to email the client for $0 payroll months; It's only PV Billing that's …" at bounding box center [1172, 332] width 480 height 143
click at [952, 448] on icon "button" at bounding box center [951, 453] width 15 height 15
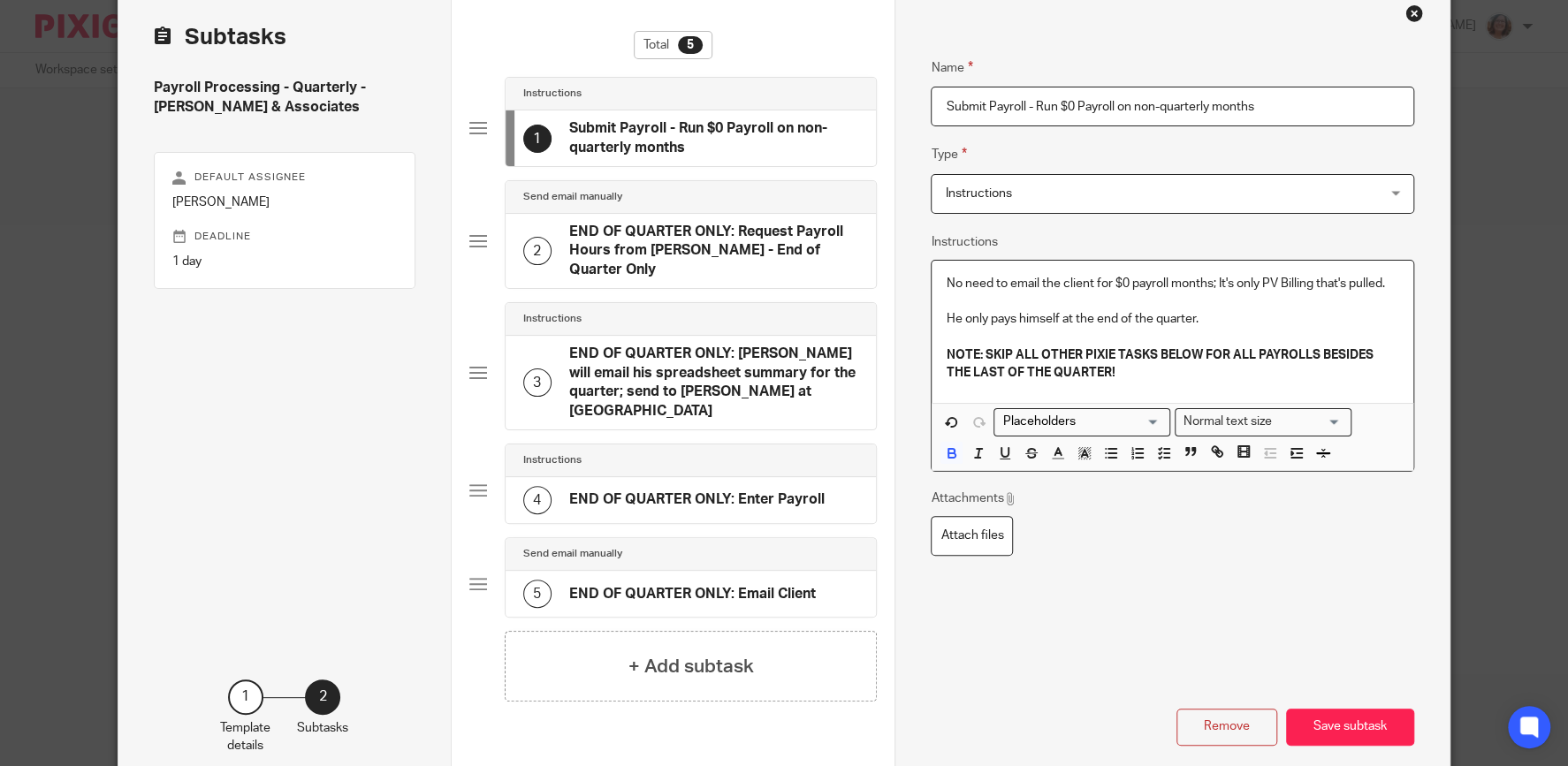
click at [981, 354] on strong "NOTE: SKIP ALL OTHER PIXIE TASKS BELOW FOR ALL PAYROLLS BESIDES THE LAST OF THE…" at bounding box center [1159, 363] width 429 height 30
drag, startPoint x: 983, startPoint y: 352, endPoint x: 935, endPoint y: 352, distance: 48.0
click at [935, 352] on div "No need to email the client for $0 payroll months; It's only PV Billing that's …" at bounding box center [1172, 332] width 480 height 143
click at [1006, 452] on icon "button" at bounding box center [1004, 453] width 15 height 15
click at [1124, 368] on p "NOTE: SKIP ALL OTHER PIXIE TASKS BELOW FOR ALL PAYROLLS BESIDES THE LAST OF THE…" at bounding box center [1171, 364] width 452 height 36
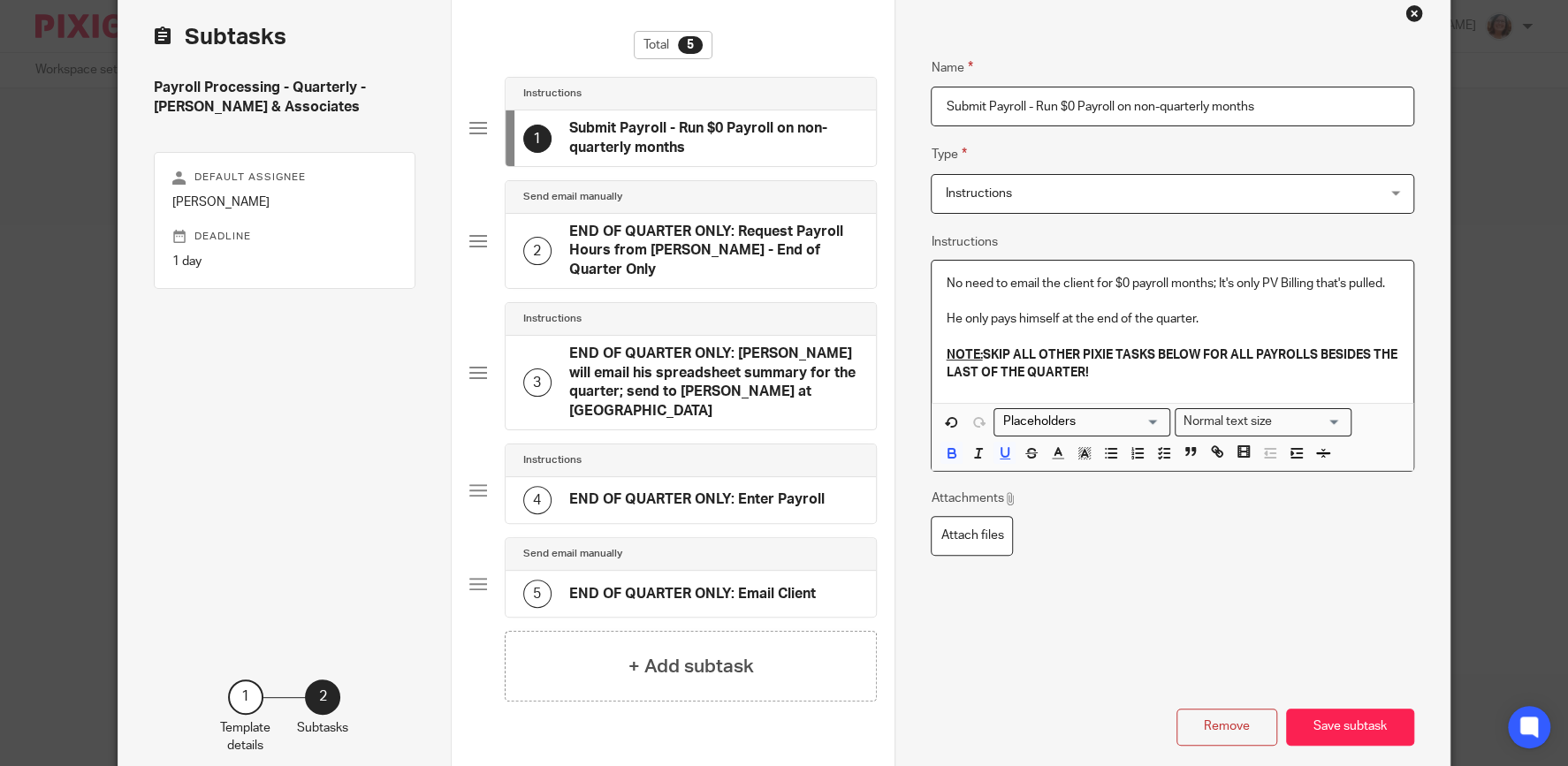
drag, startPoint x: 1124, startPoint y: 374, endPoint x: 938, endPoint y: 354, distance: 187.1
click at [938, 354] on div "No need to email the client for $0 payroll months; It's only PV Billing that's …" at bounding box center [1172, 332] width 480 height 143
click at [1086, 450] on icon "button" at bounding box center [1084, 453] width 15 height 15
click at [1167, 473] on li "color:#73D8FF" at bounding box center [1169, 475] width 14 height 14
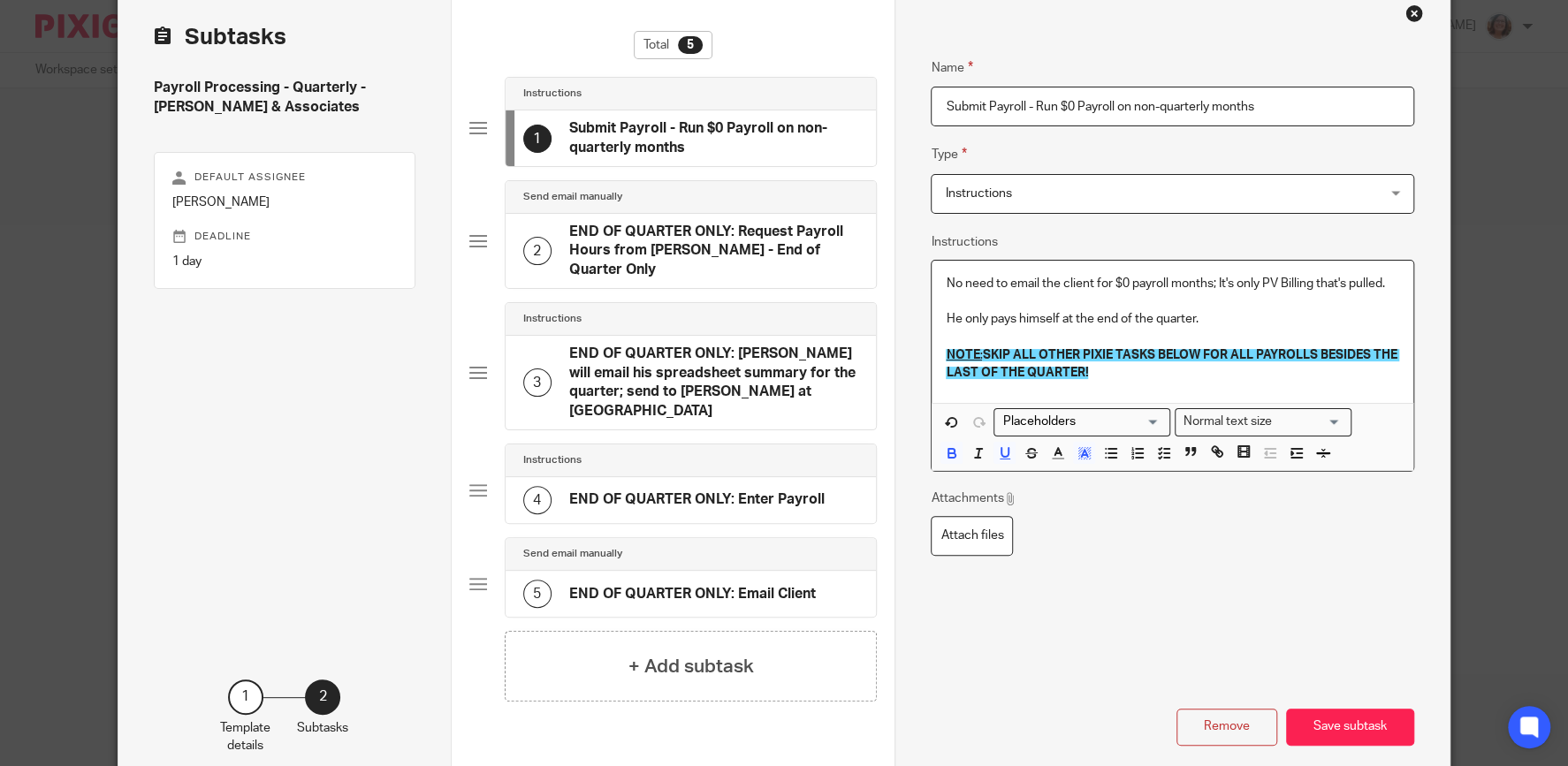
drag, startPoint x: 1187, startPoint y: 387, endPoint x: 1209, endPoint y: 379, distance: 23.4
click at [1187, 386] on div "No need to email the client for $0 payroll months; It's only PV Billing that's …" at bounding box center [1172, 332] width 480 height 143
click at [1366, 709] on button "Save subtask" at bounding box center [1350, 727] width 128 height 38
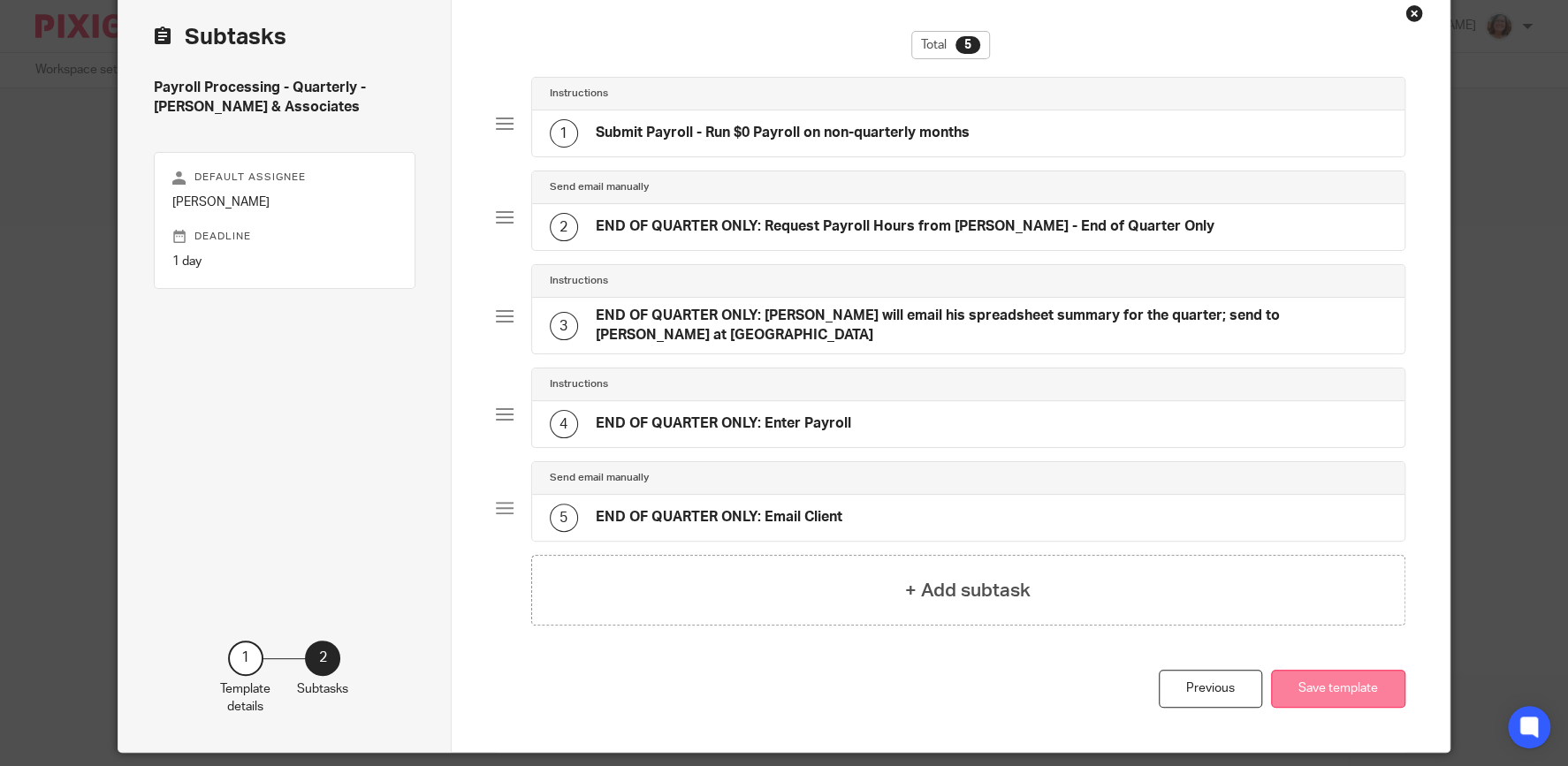
click at [1337, 680] on button "Save template" at bounding box center [1337, 689] width 135 height 38
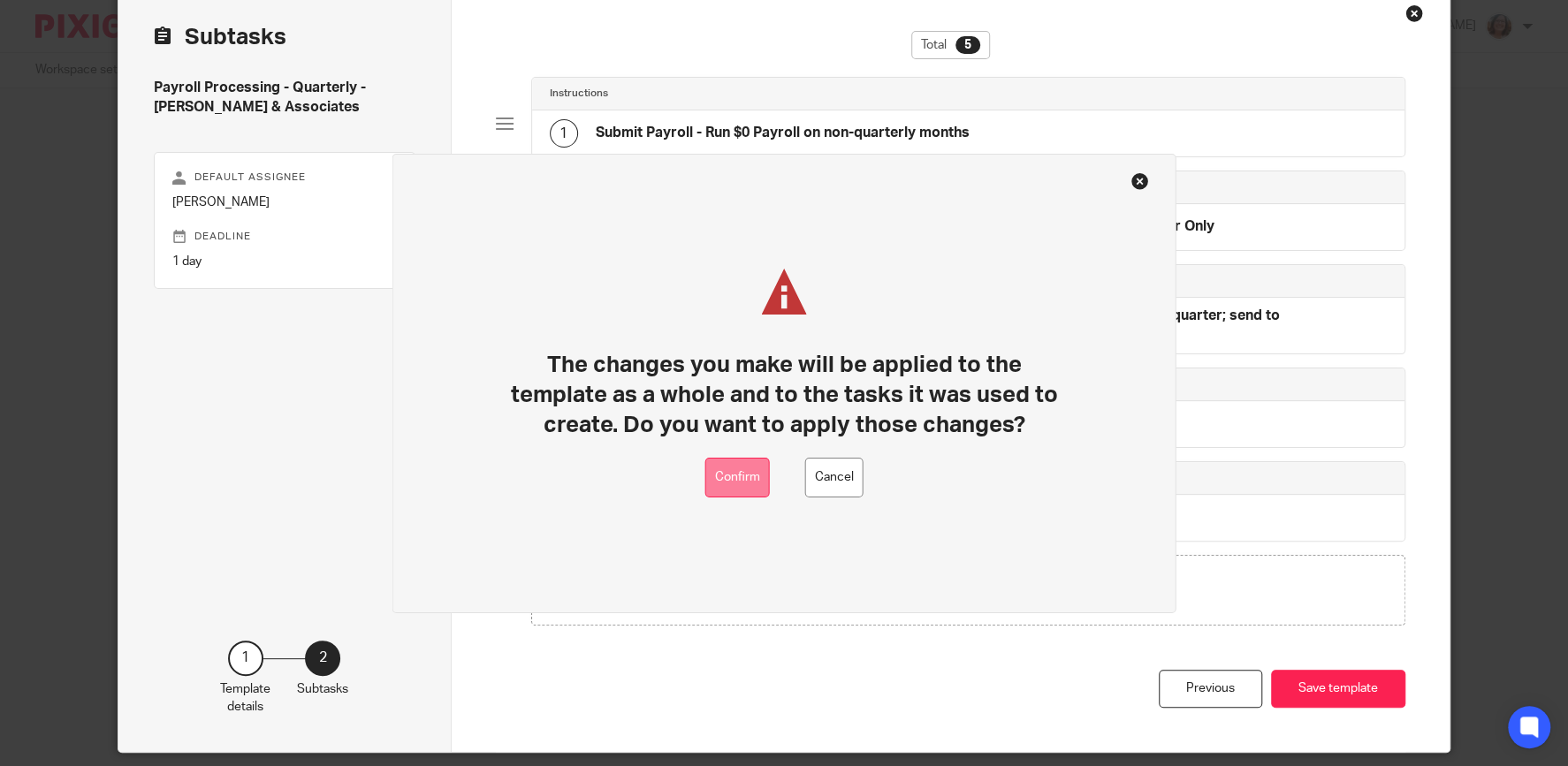
click at [712, 483] on button "Confirm" at bounding box center [737, 477] width 65 height 40
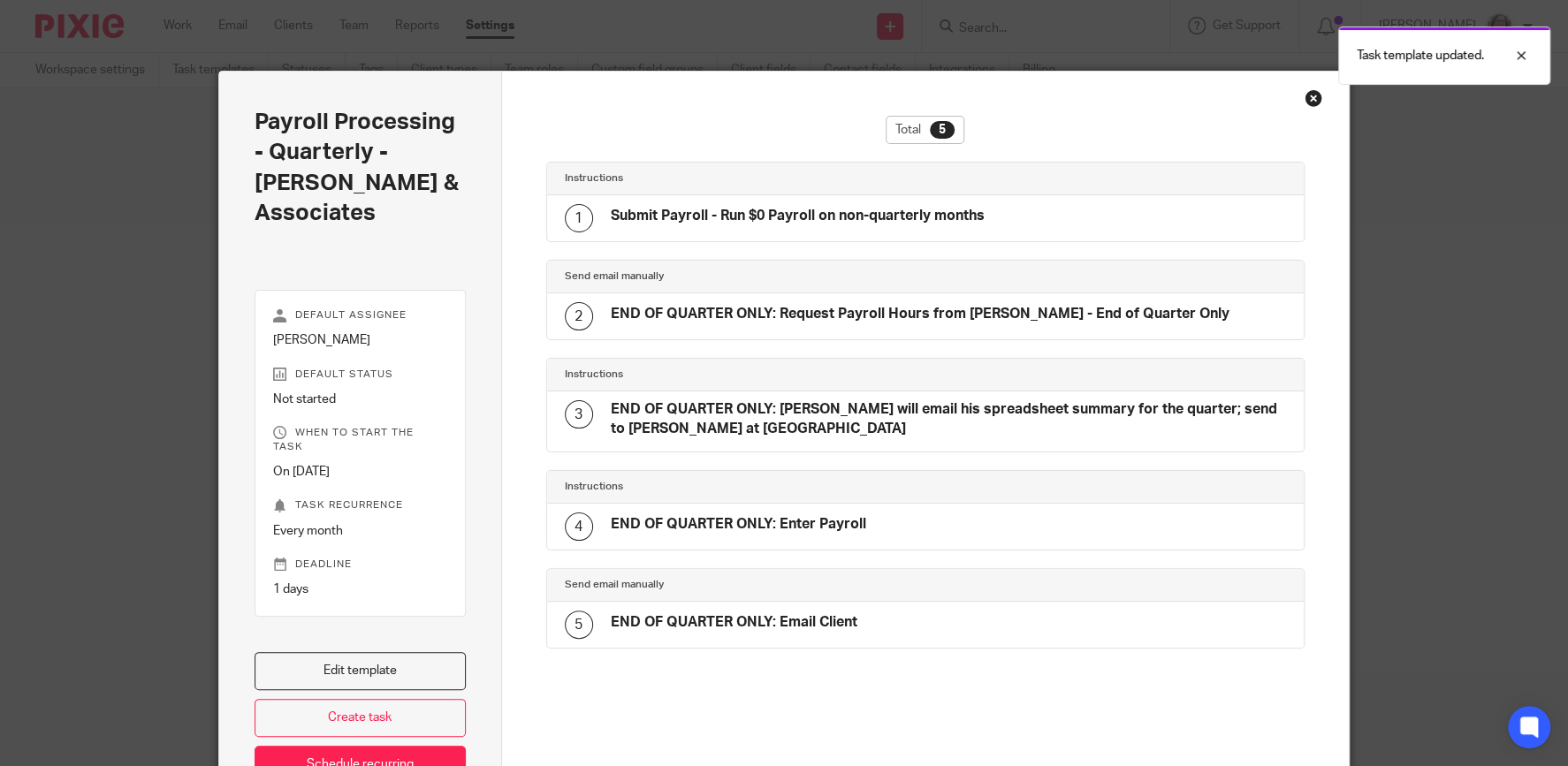
click at [1309, 94] on div "Close this dialog window" at bounding box center [1313, 98] width 17 height 17
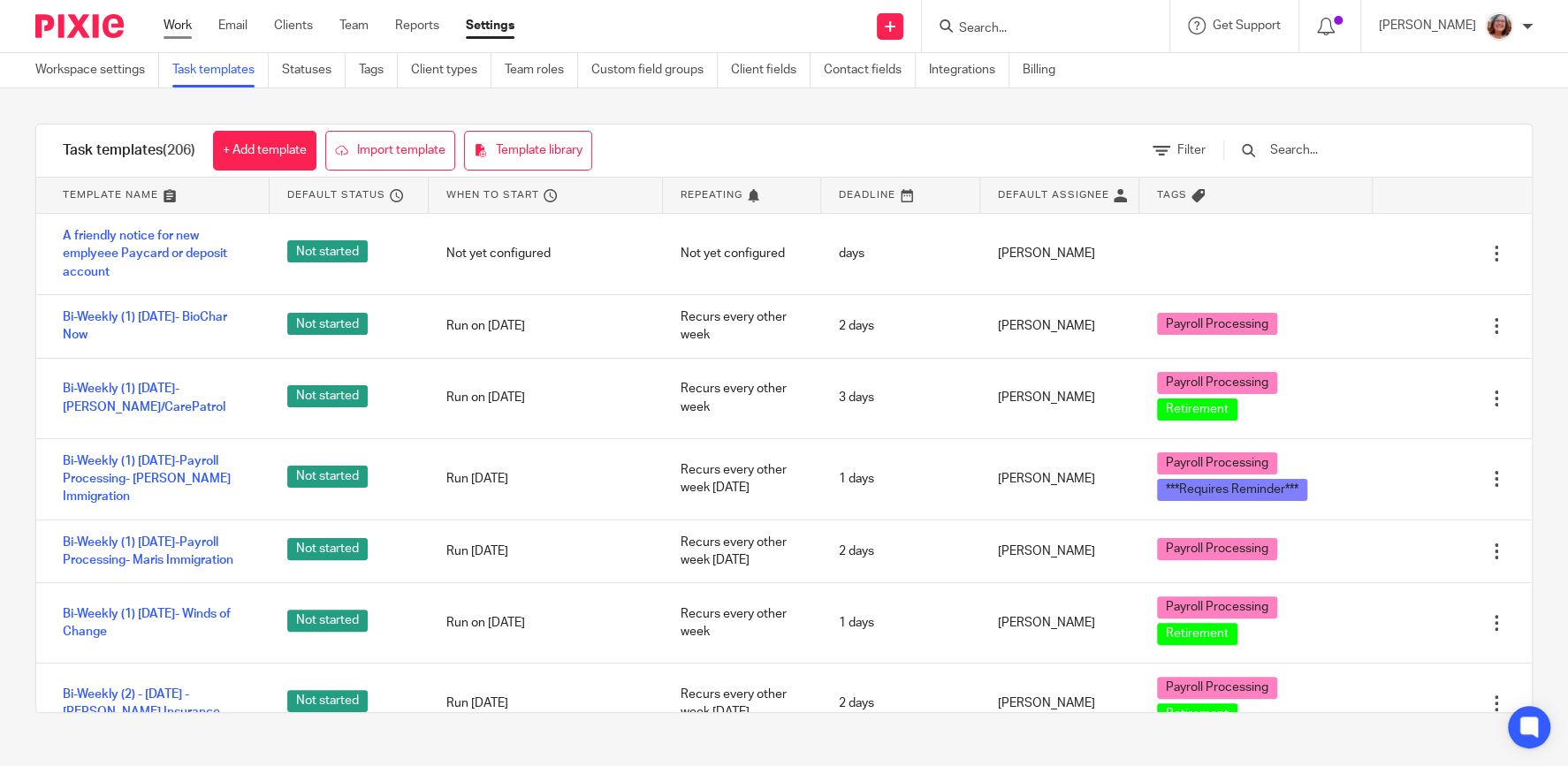
click at [185, 27] on link "Work" at bounding box center [177, 25] width 28 height 17
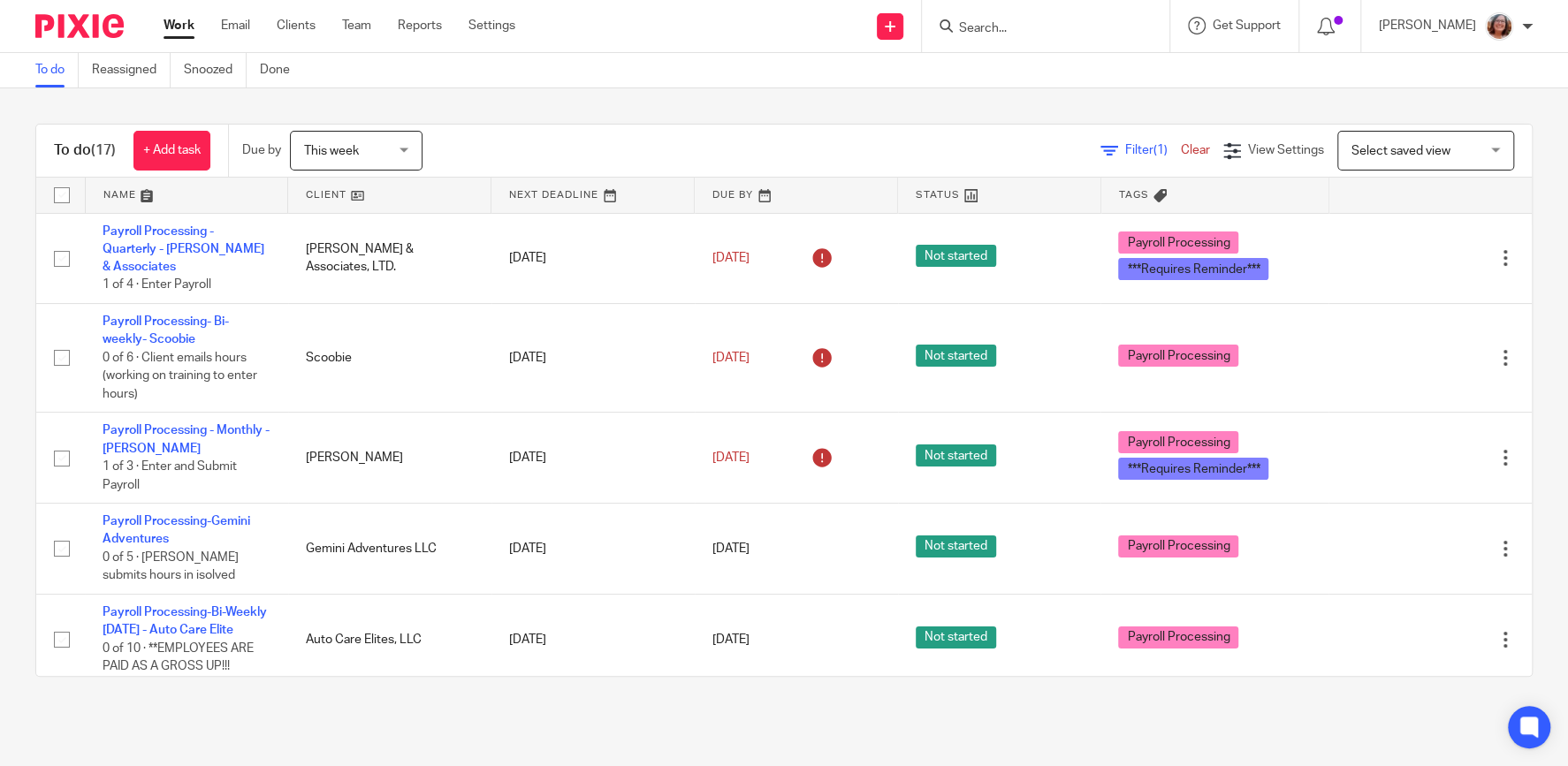
click at [323, 194] on link at bounding box center [388, 195] width 202 height 35
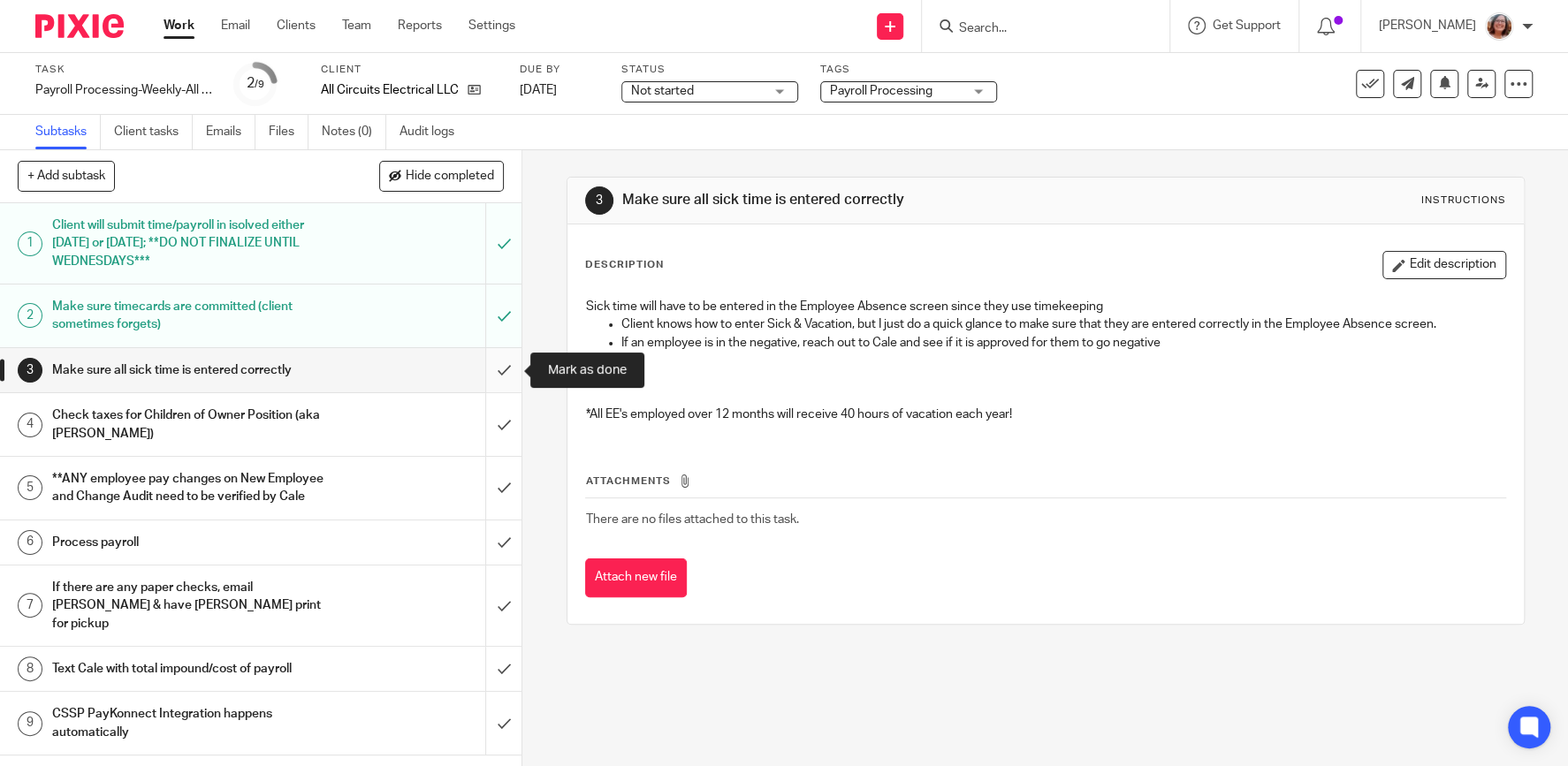
click at [503, 369] on input "submit" at bounding box center [261, 370] width 521 height 45
click at [493, 414] on input "submit" at bounding box center [261, 424] width 521 height 63
click at [496, 481] on input "submit" at bounding box center [261, 488] width 521 height 63
click at [507, 544] on input "submit" at bounding box center [261, 542] width 521 height 45
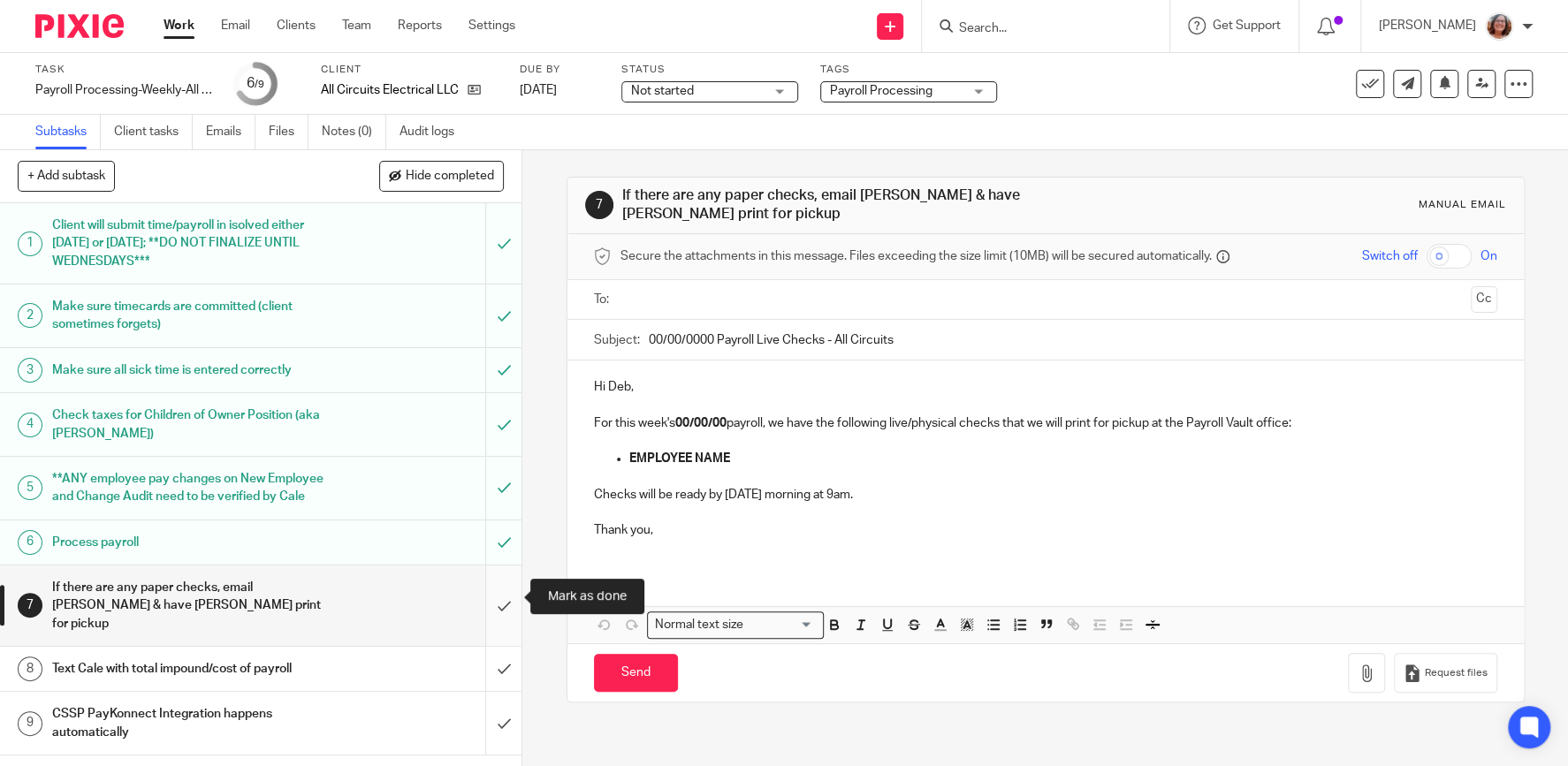
click at [501, 597] on input "submit" at bounding box center [261, 605] width 521 height 80
click at [499, 711] on input "submit" at bounding box center [261, 722] width 521 height 63
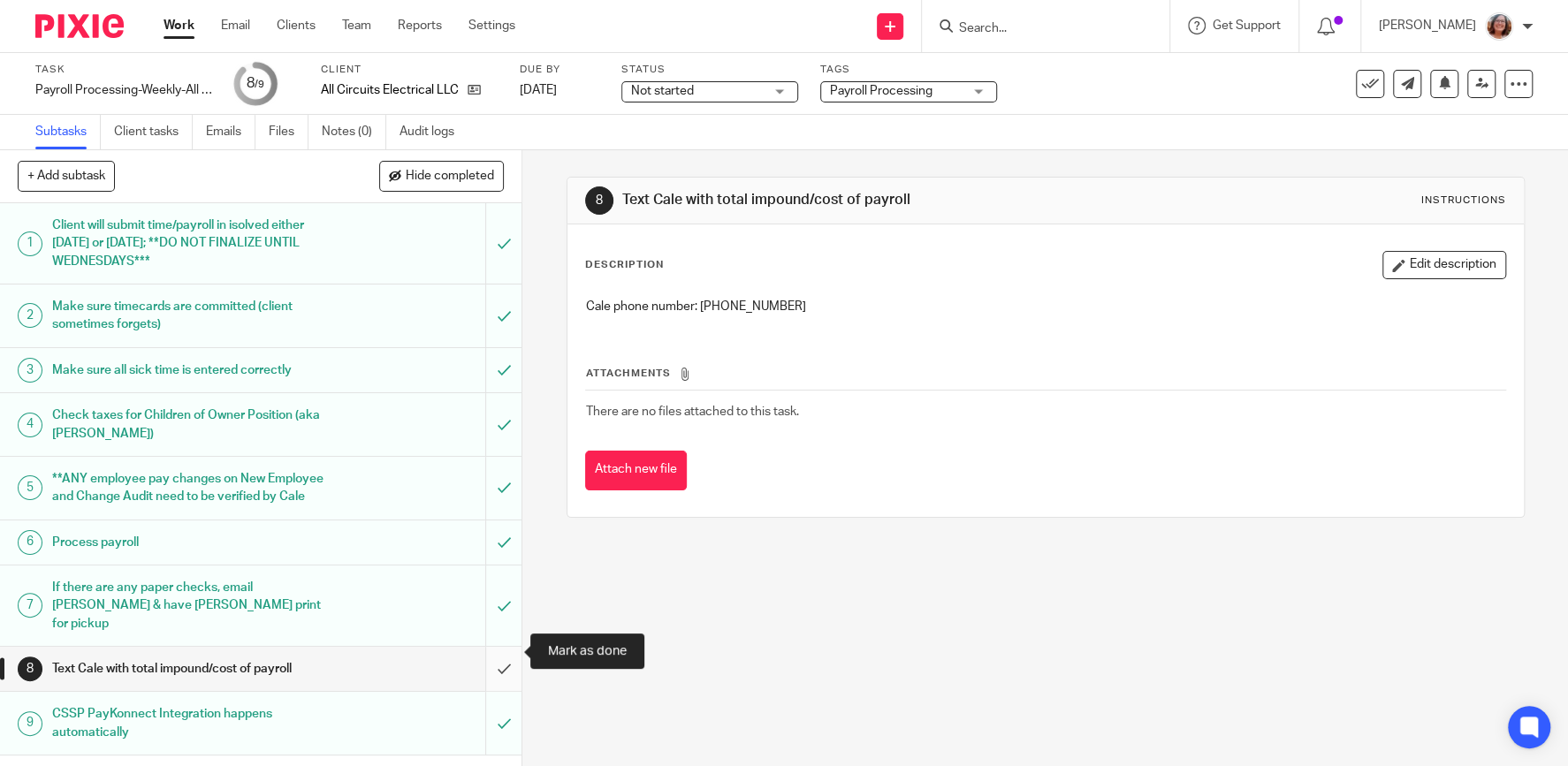
click at [499, 653] on input "submit" at bounding box center [261, 669] width 521 height 45
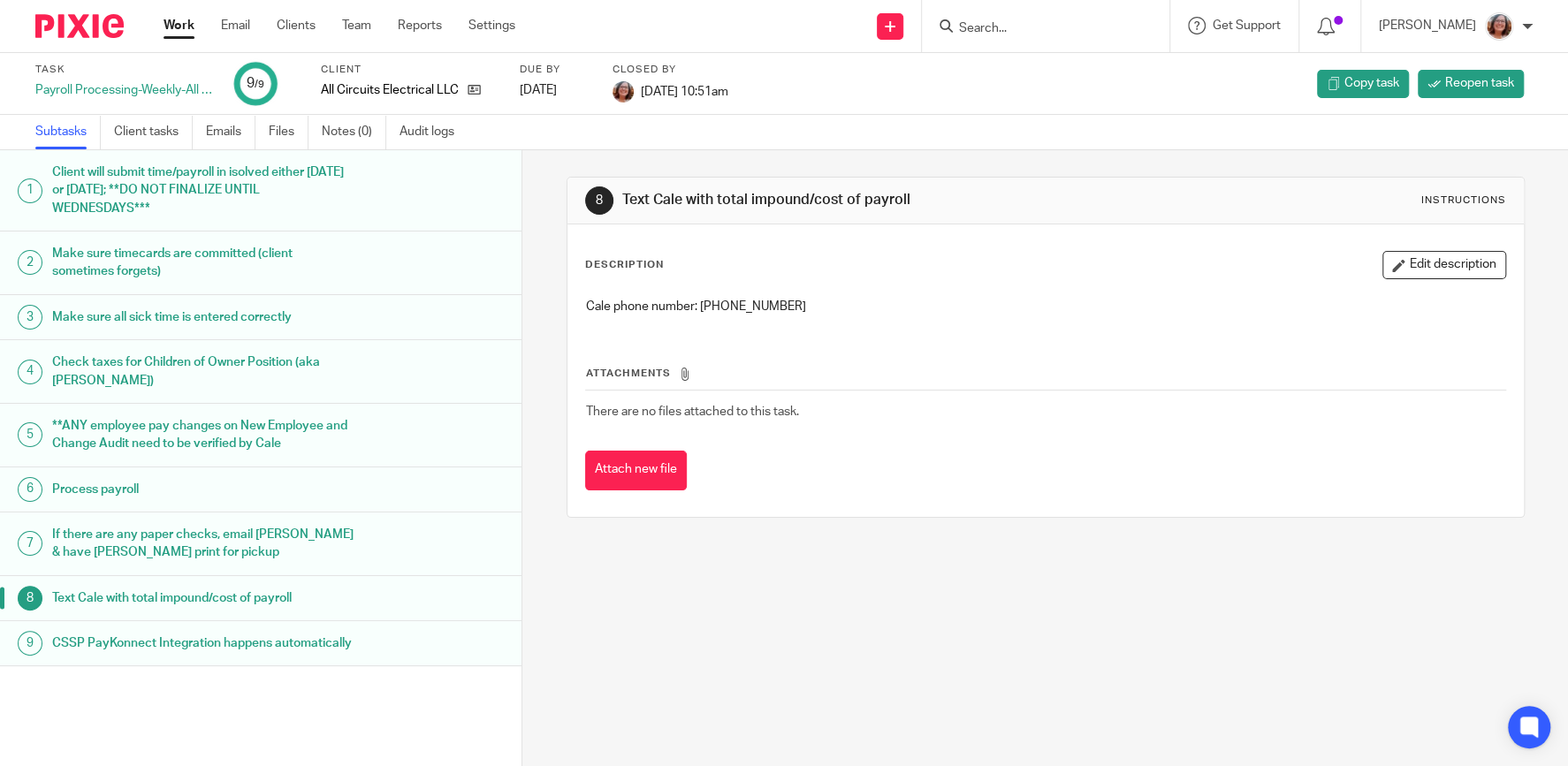
click at [188, 28] on link "Work" at bounding box center [179, 25] width 31 height 17
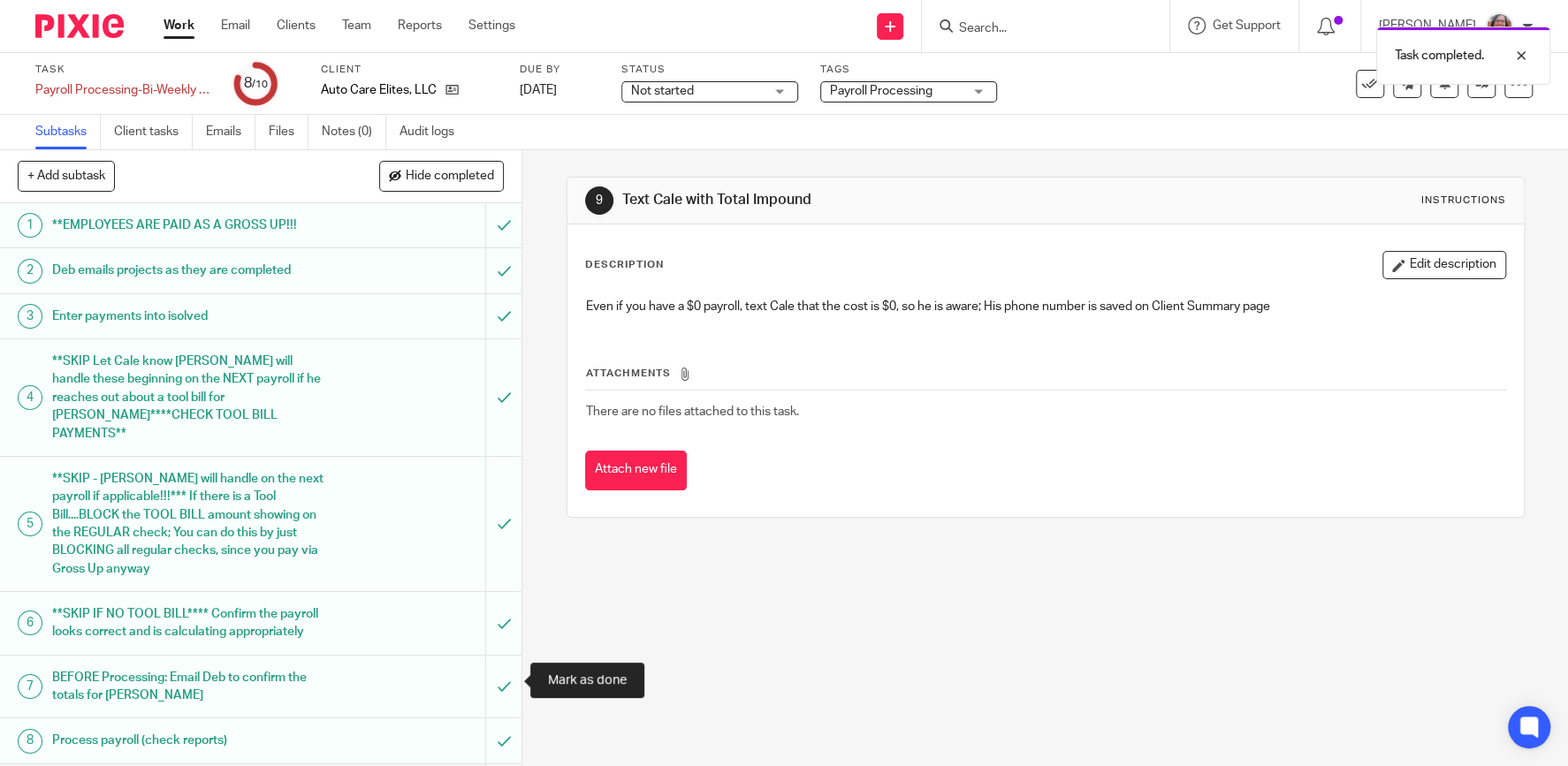
scroll to position [87, 0]
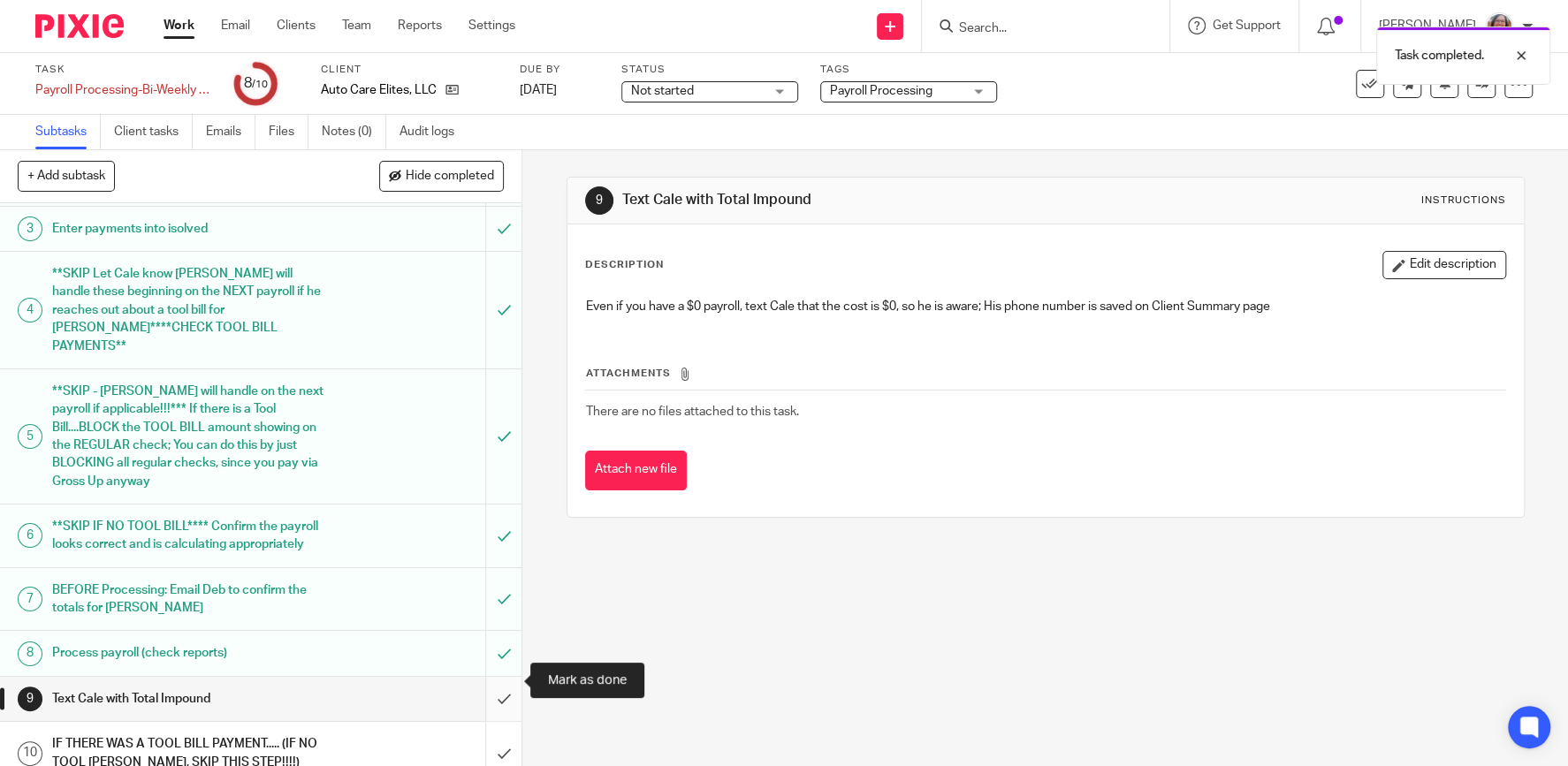
click at [508, 677] on input "submit" at bounding box center [261, 699] width 521 height 45
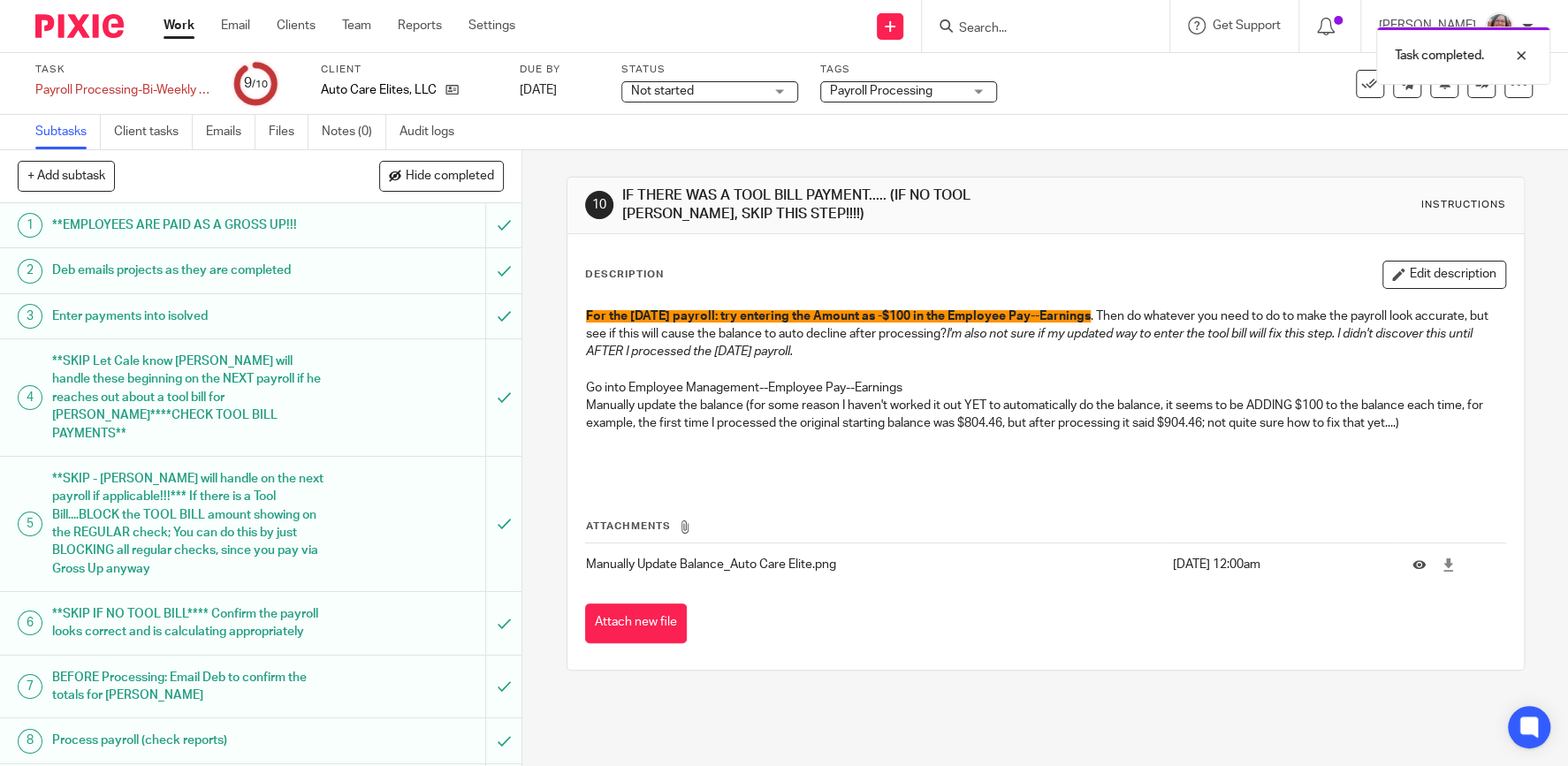
click at [170, 22] on link "Work" at bounding box center [179, 25] width 31 height 17
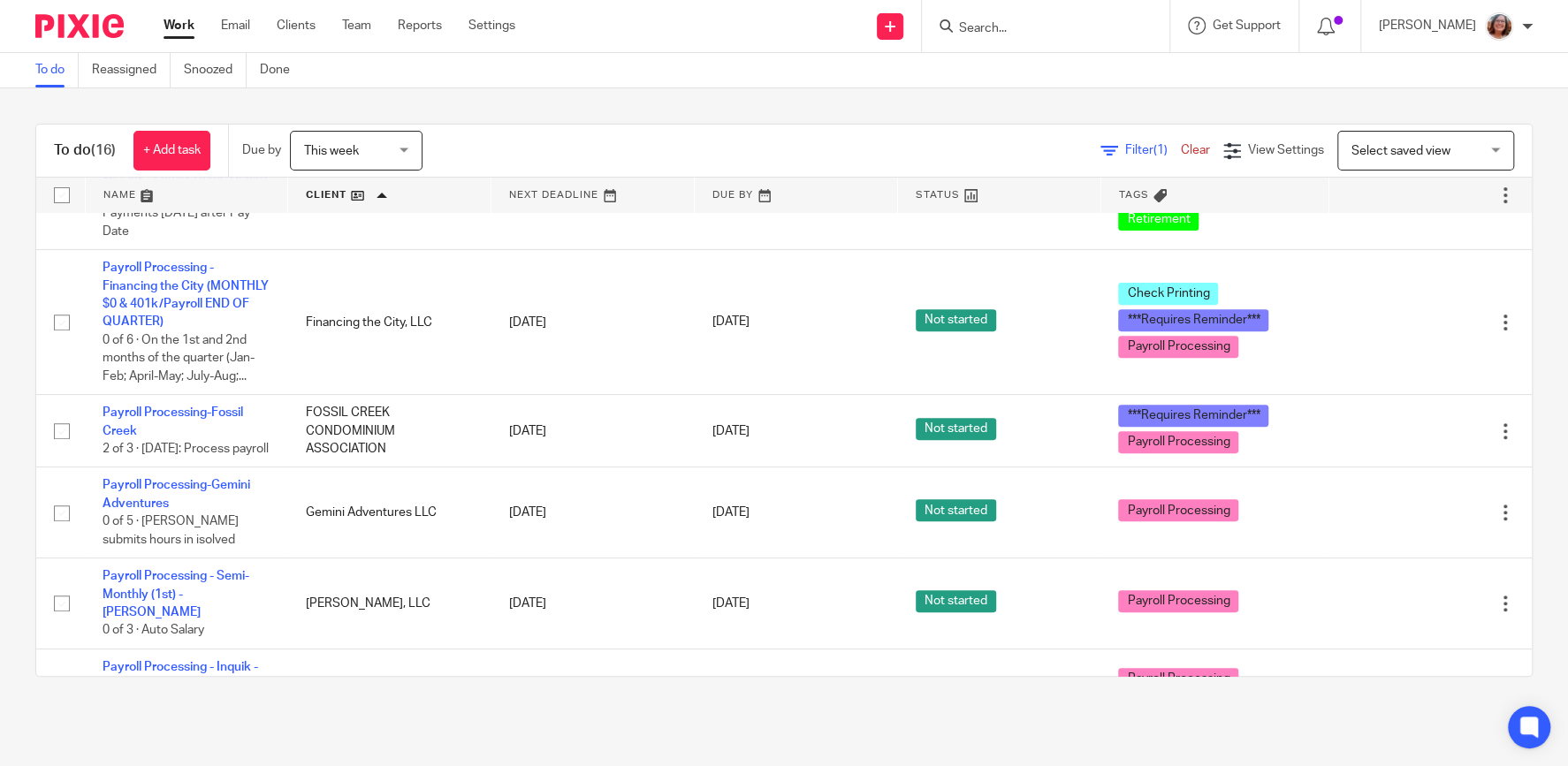
scroll to position [529, 0]
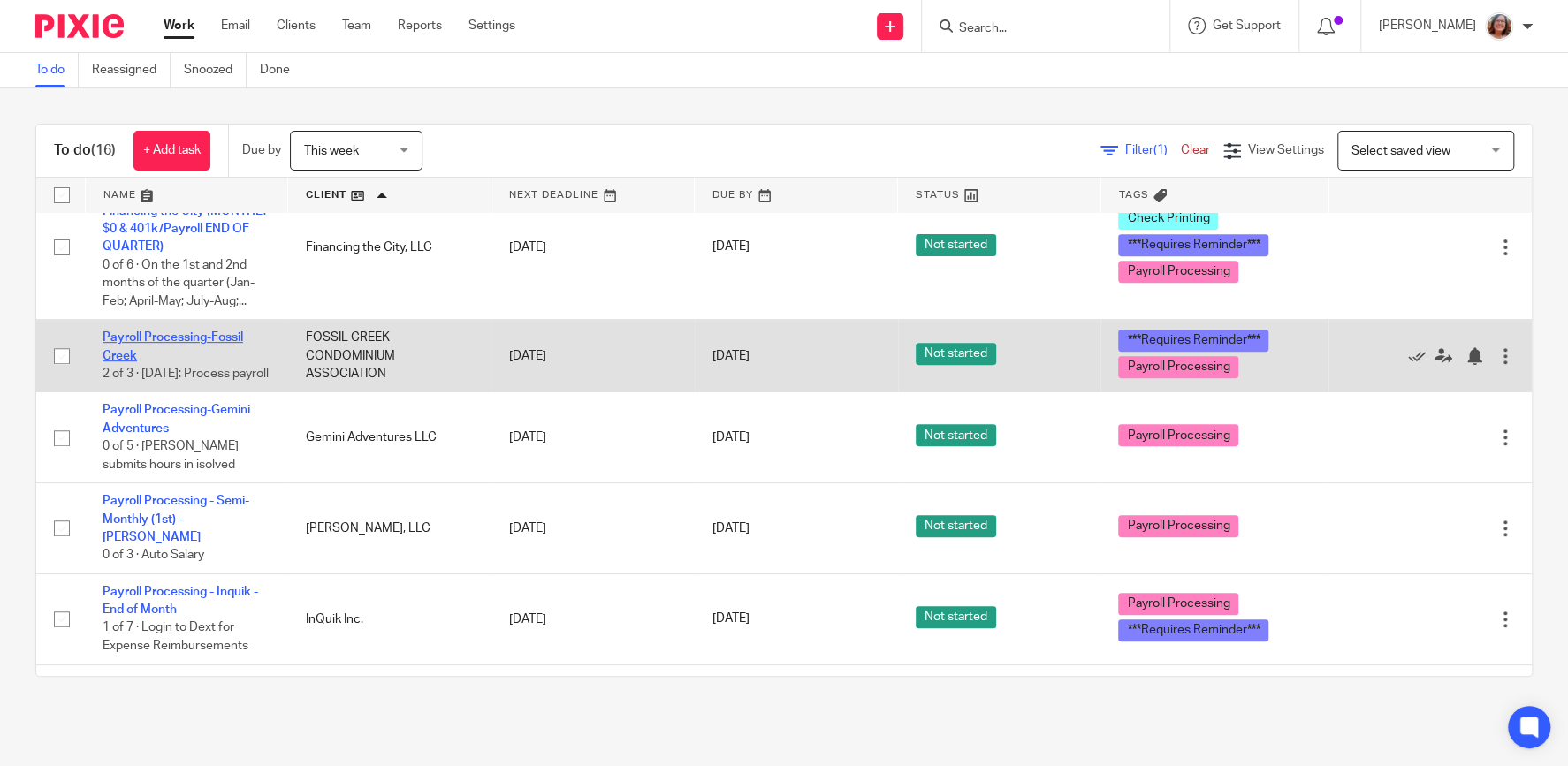
click at [198, 342] on link "Payroll Processing-Fossil Creek" at bounding box center [172, 346] width 140 height 30
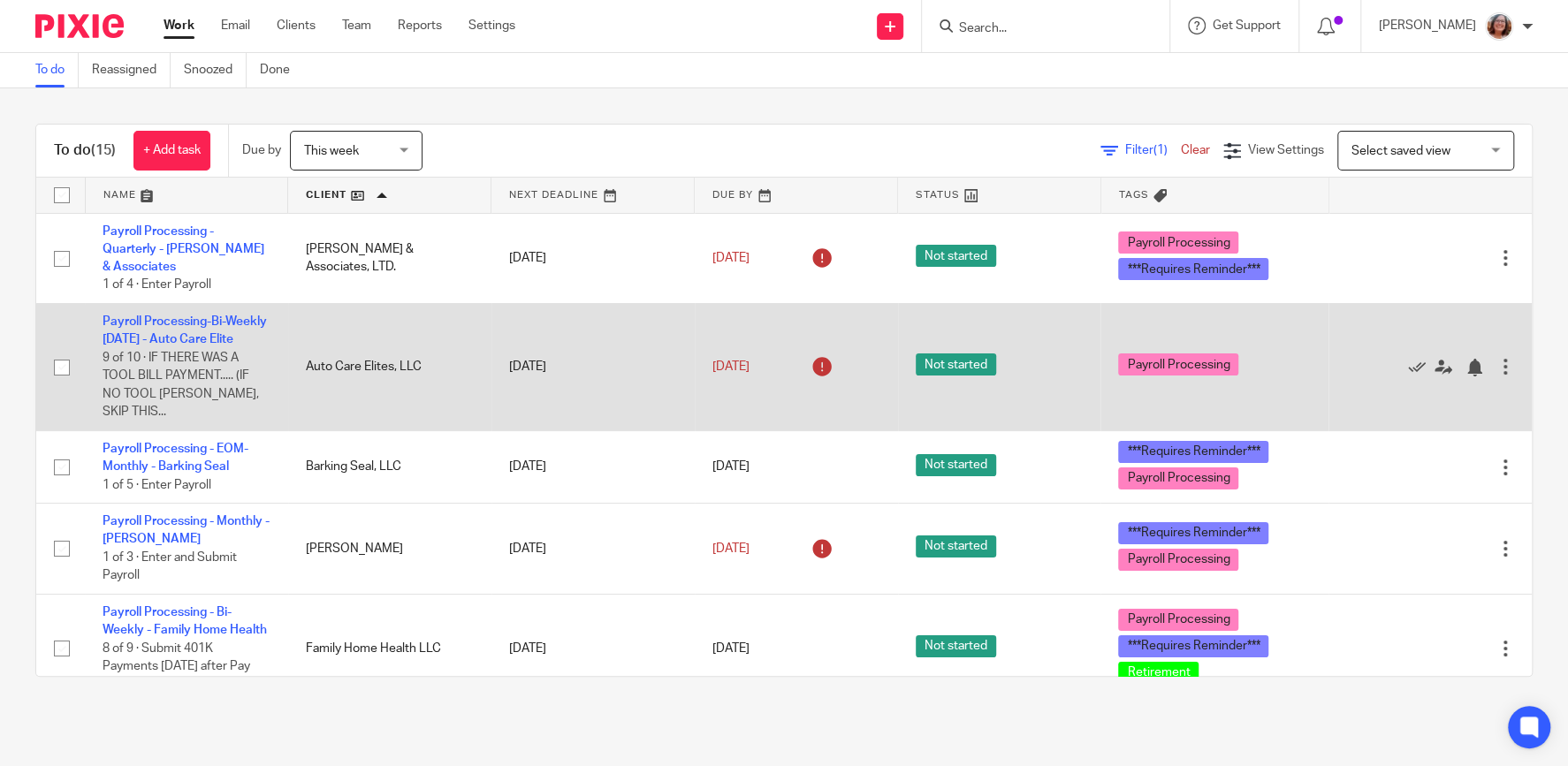
click at [210, 329] on td "Payroll Processing-Bi-Weekly [DATE] - Auto Care Elite 9 of 10 · IF THERE WAS A …" at bounding box center [187, 367] width 203 height 127
click at [1420, 368] on icon at bounding box center [1416, 367] width 17 height 17
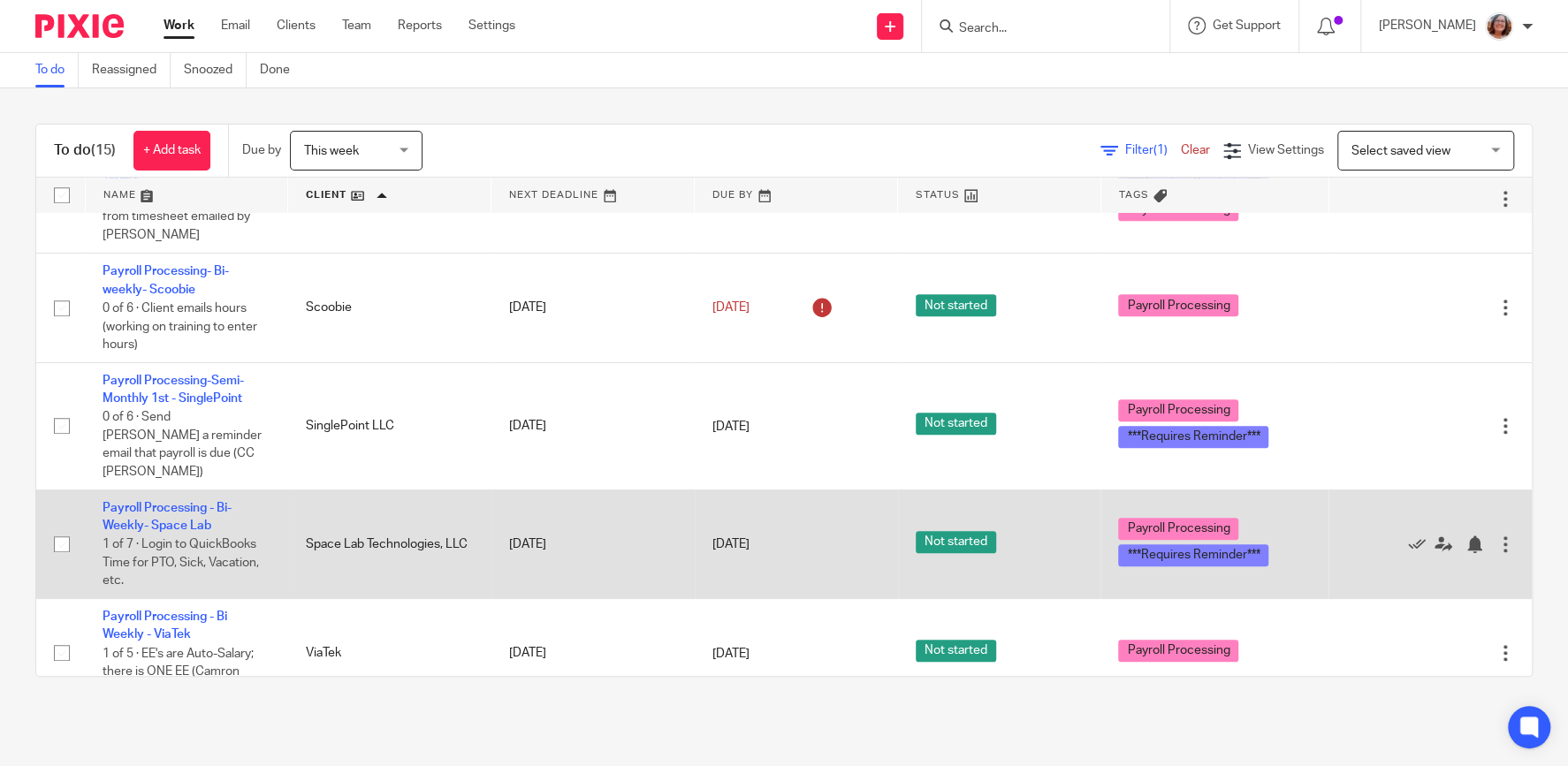
scroll to position [965, 0]
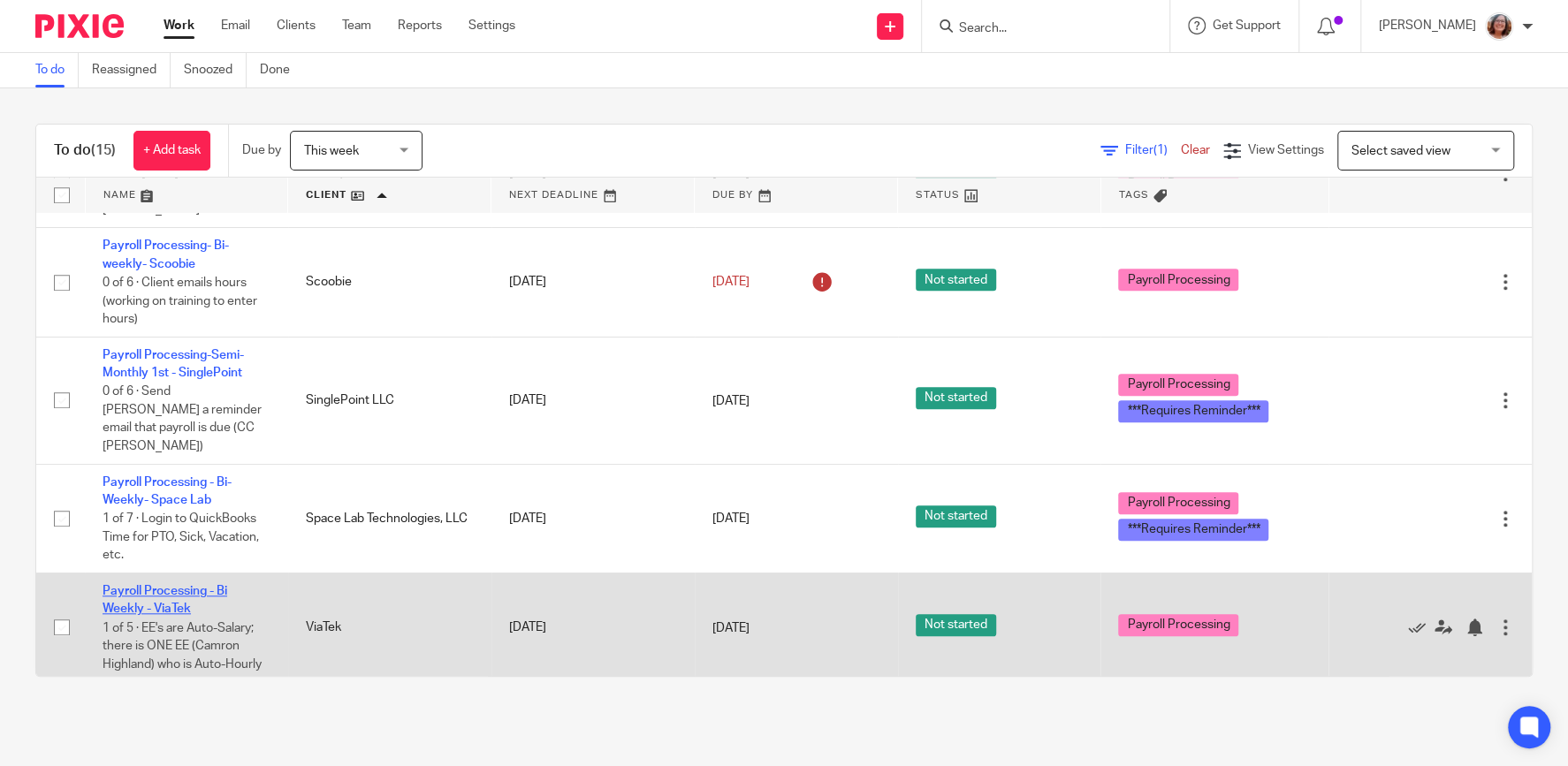
click at [193, 590] on link "Payroll Processing - Bi Weekly - ViaTek" at bounding box center [165, 599] width 125 height 30
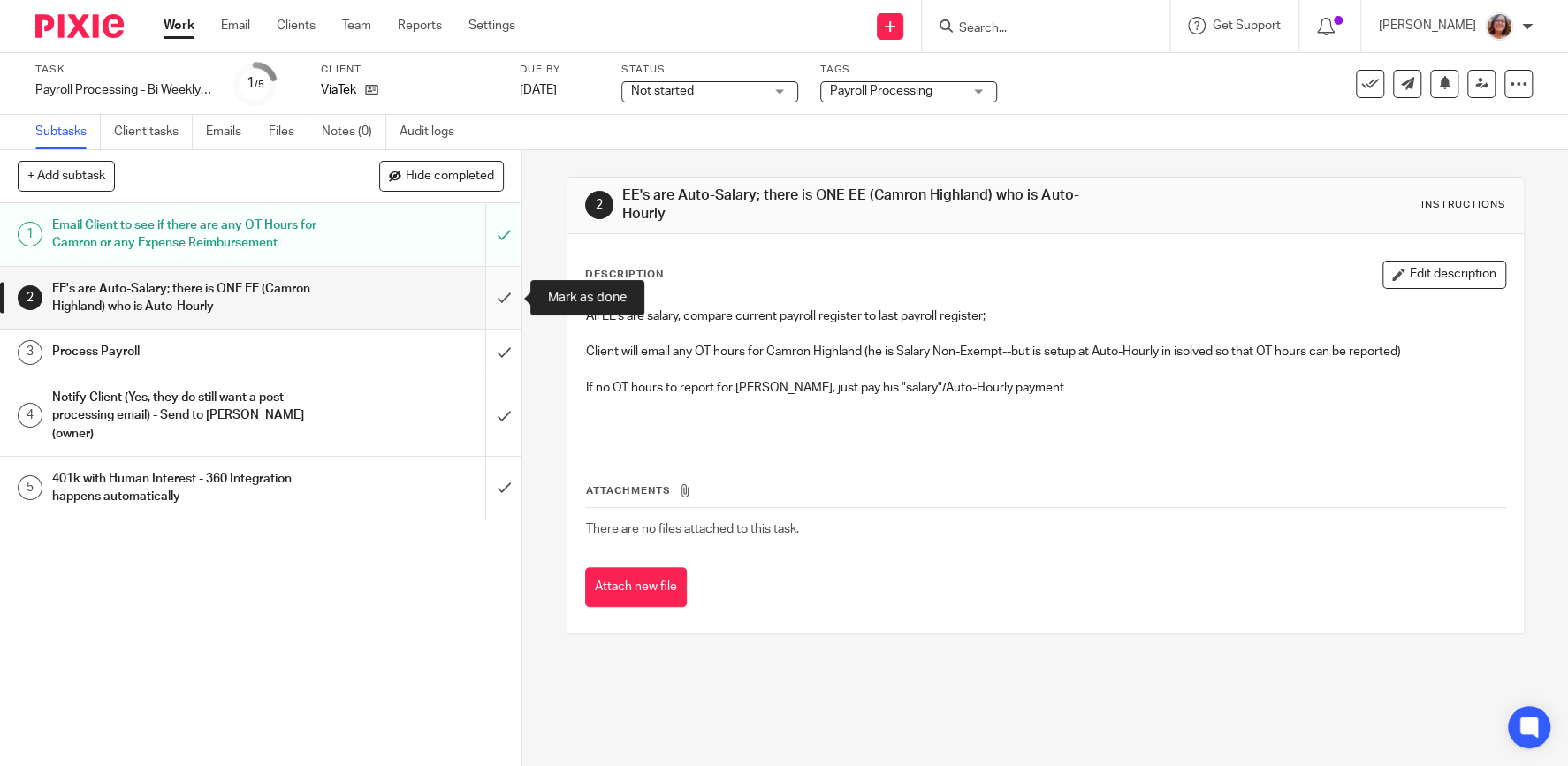
click at [509, 289] on input "submit" at bounding box center [261, 298] width 521 height 63
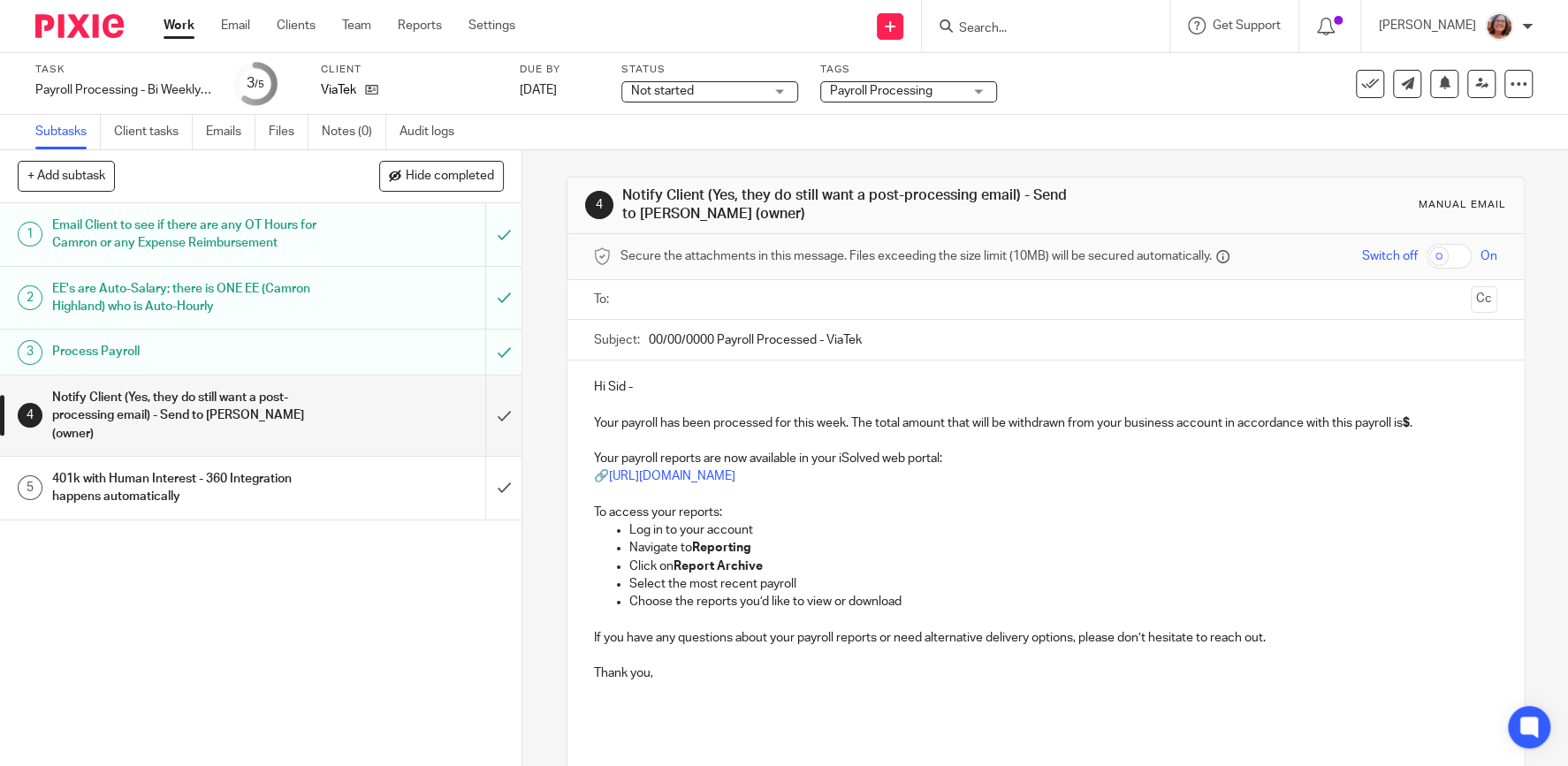
click at [1419, 422] on p "Your payroll has been processed for this week. The total amount that will be wi…" at bounding box center [1045, 414] width 903 height 36
drag, startPoint x: 1476, startPoint y: 420, endPoint x: 1421, endPoint y: 419, distance: 55.0
click at [1421, 419] on p "Your payroll has been processed for this week. The total amount that will be wi…" at bounding box center [1045, 414] width 903 height 36
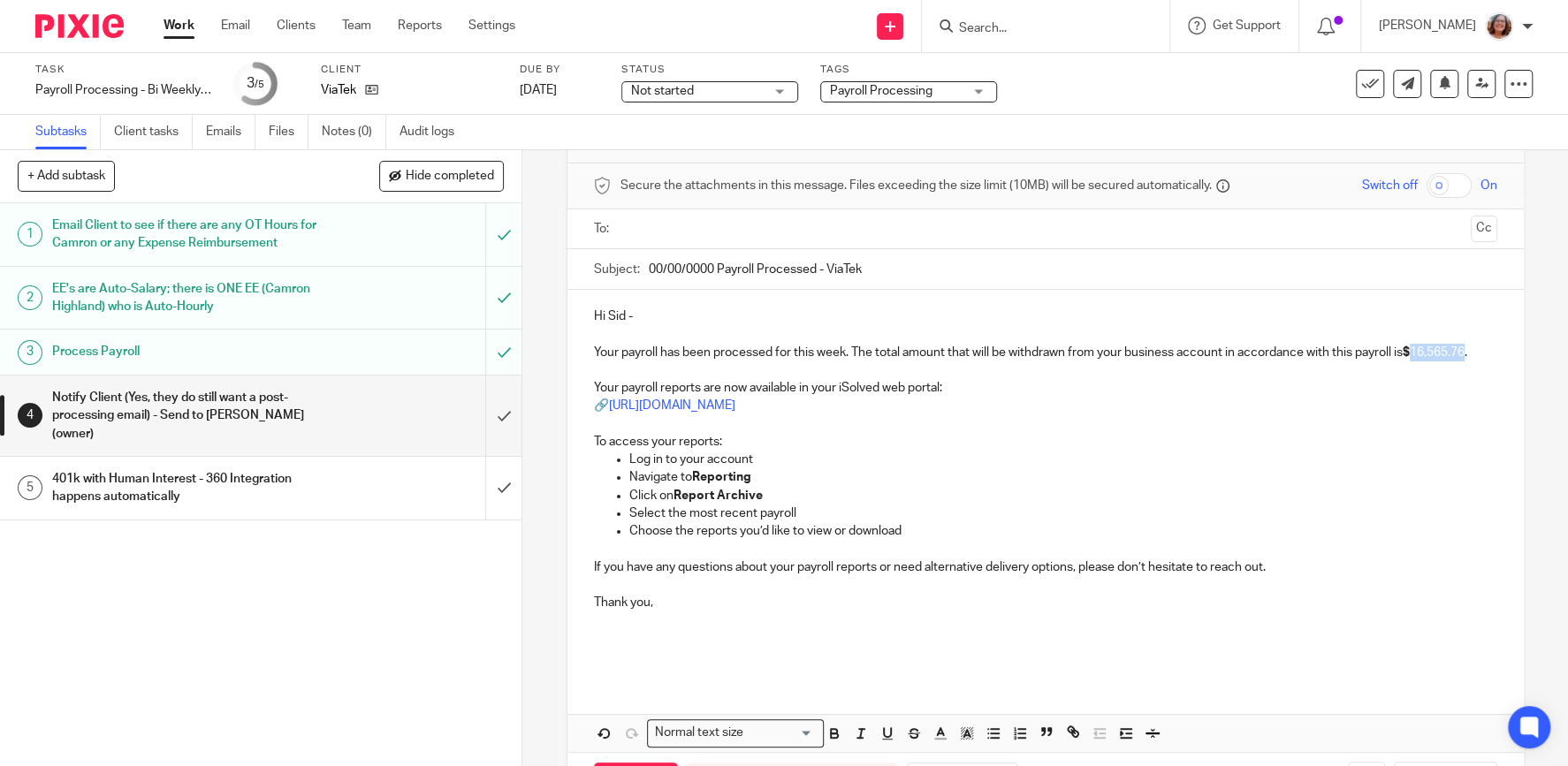
scroll to position [140, 0]
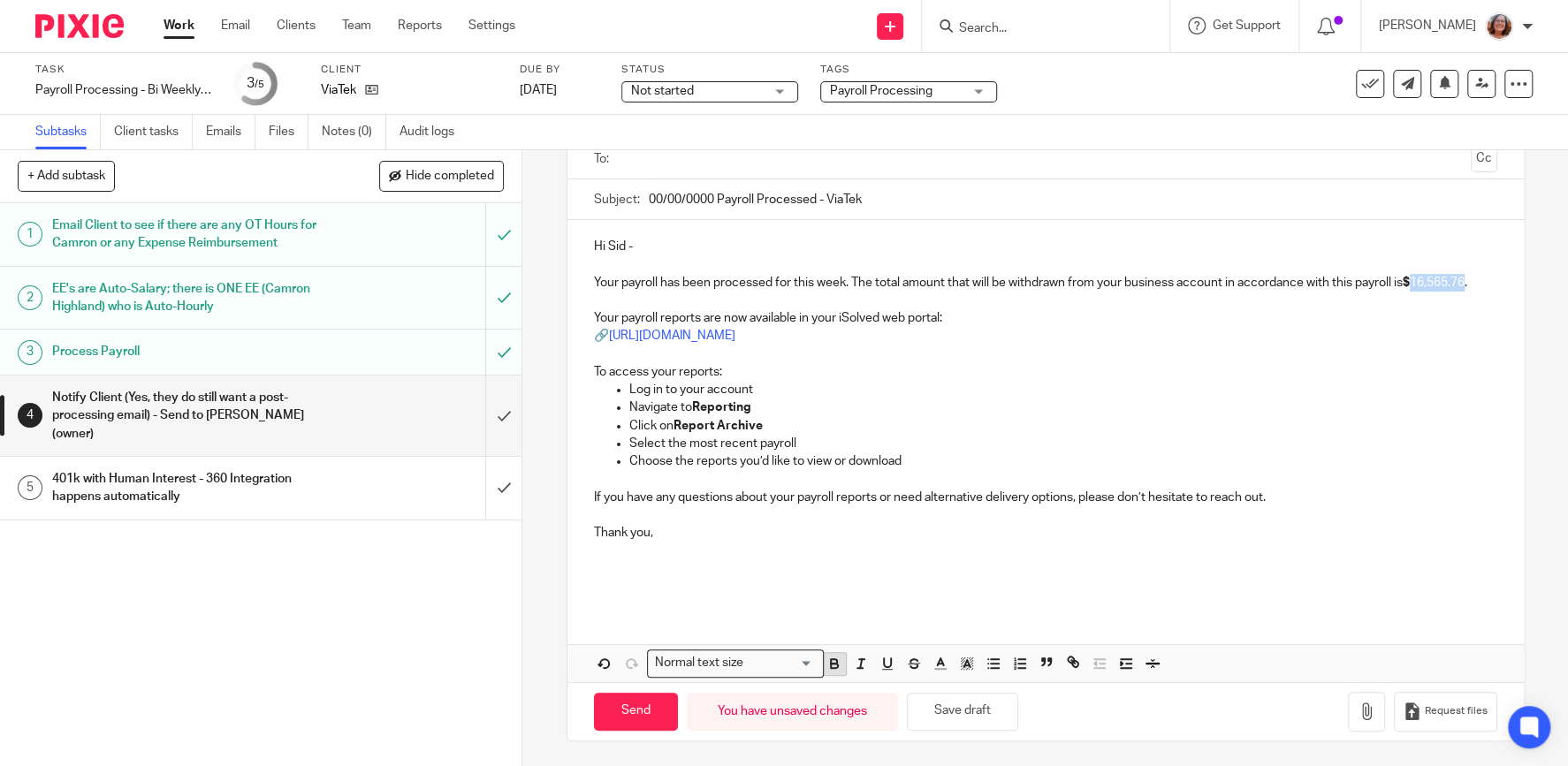
click at [827, 659] on icon "button" at bounding box center [834, 663] width 15 height 15
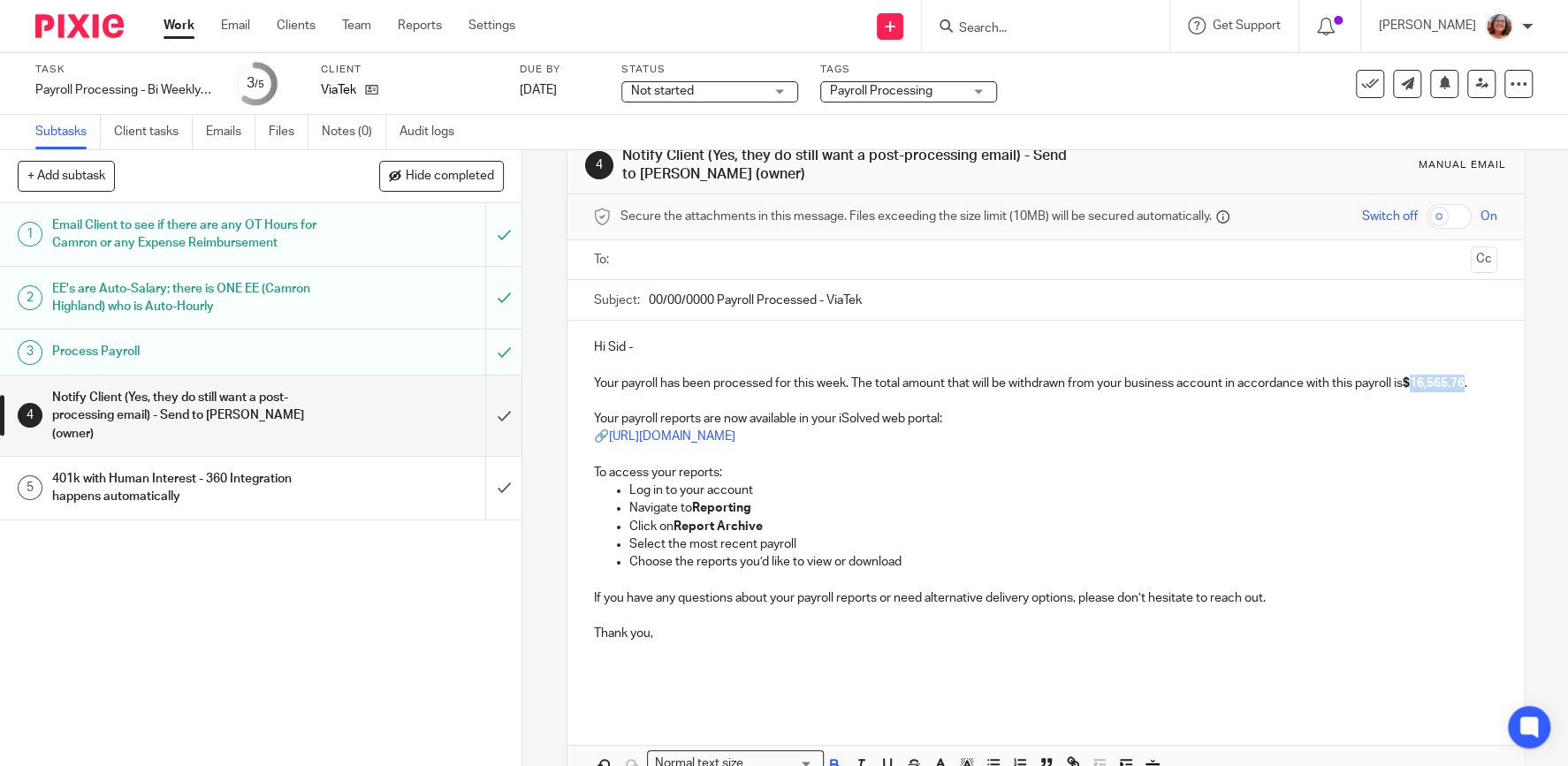
scroll to position [0, 0]
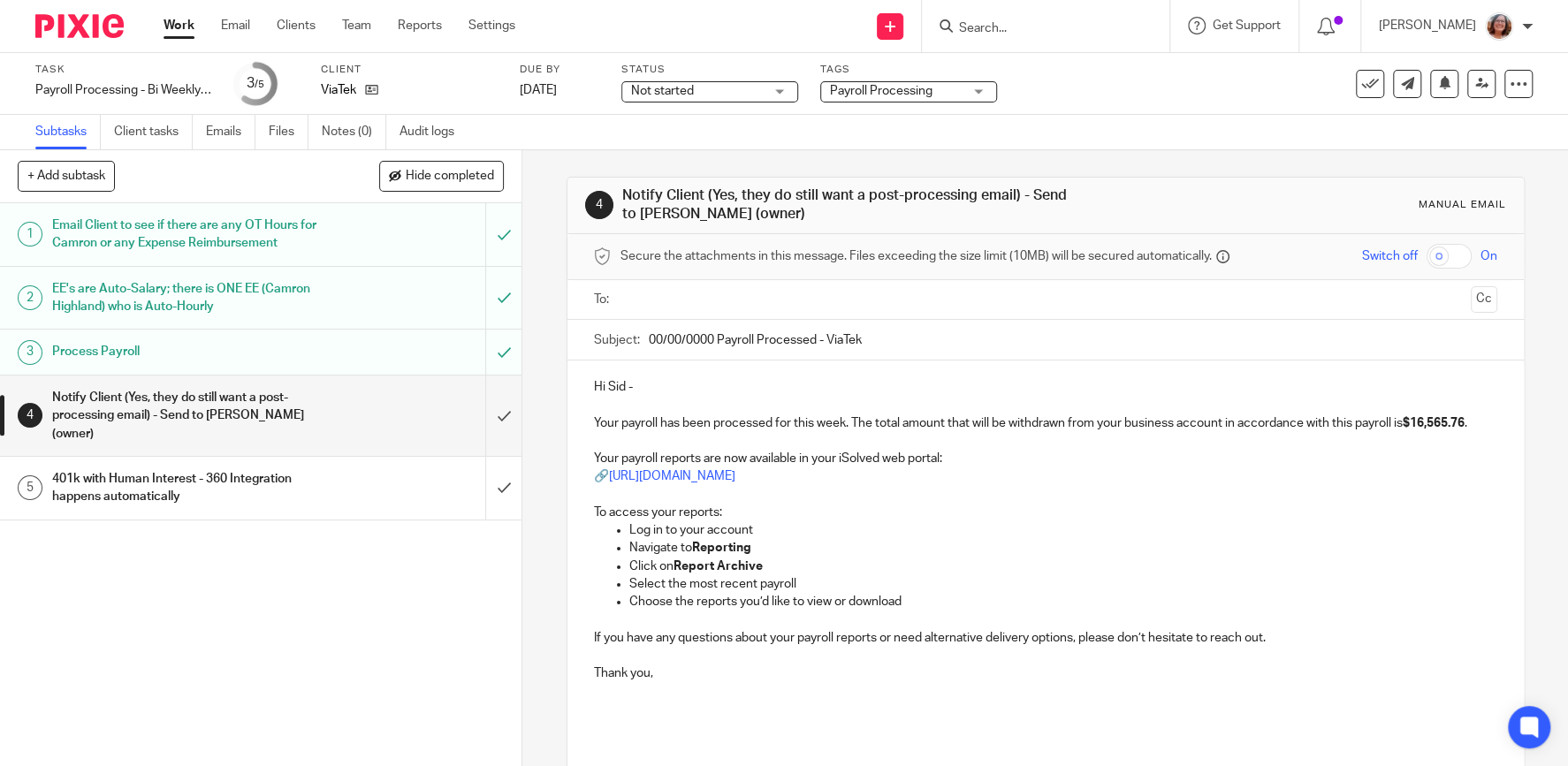
drag, startPoint x: 714, startPoint y: 340, endPoint x: 566, endPoint y: 342, distance: 148.0
click at [649, 342] on input "00/00/0000 Payroll Processed - ViaTek" at bounding box center [1073, 339] width 848 height 40
type input "9/26/25 Payroll Processed - ViaTek"
click at [677, 294] on input "text" at bounding box center [1045, 299] width 837 height 20
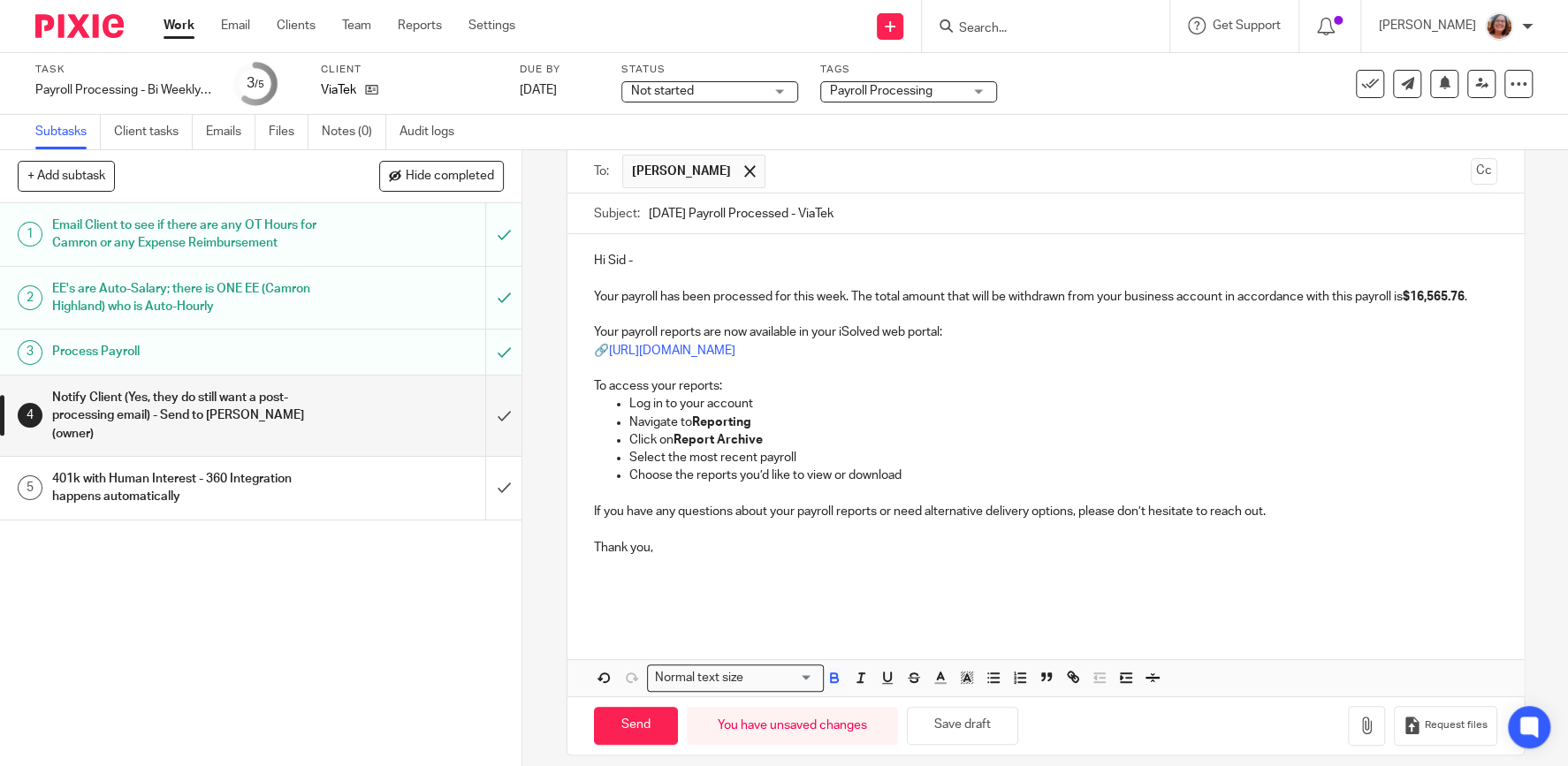
scroll to position [144, 0]
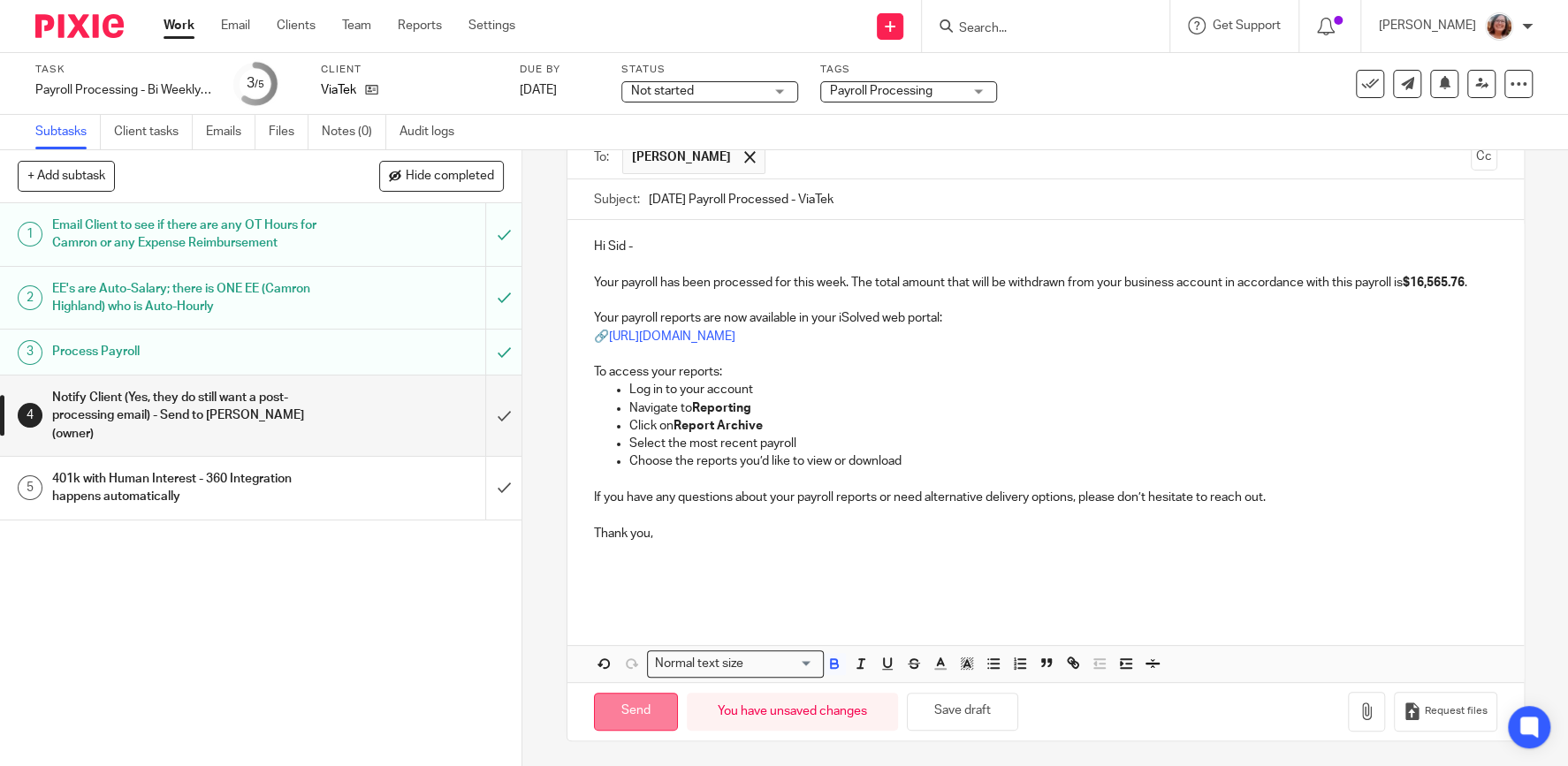
click at [647, 714] on input "Send" at bounding box center [635, 711] width 84 height 38
type input "Sent"
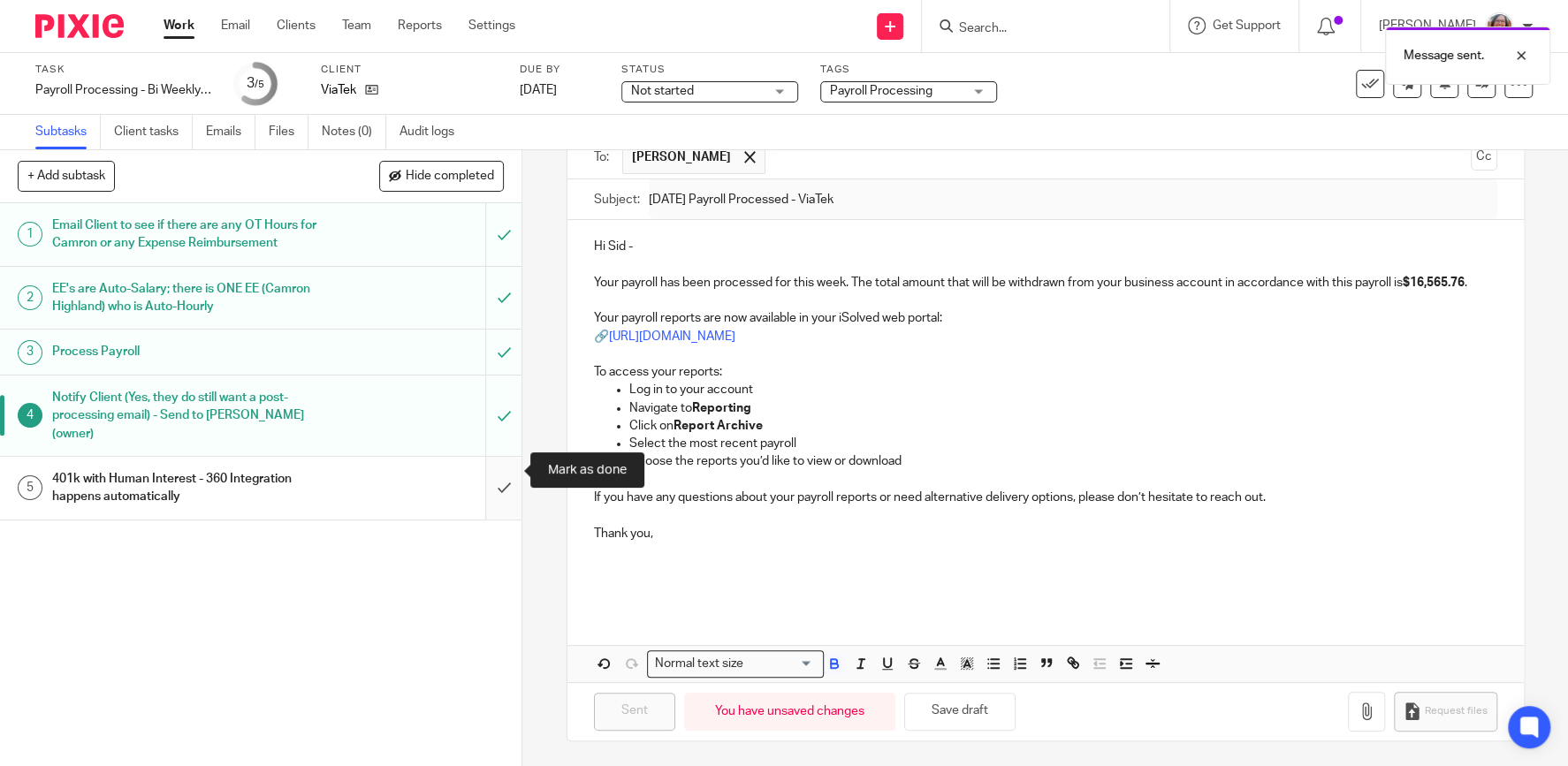
click at [502, 469] on input "submit" at bounding box center [261, 488] width 521 height 63
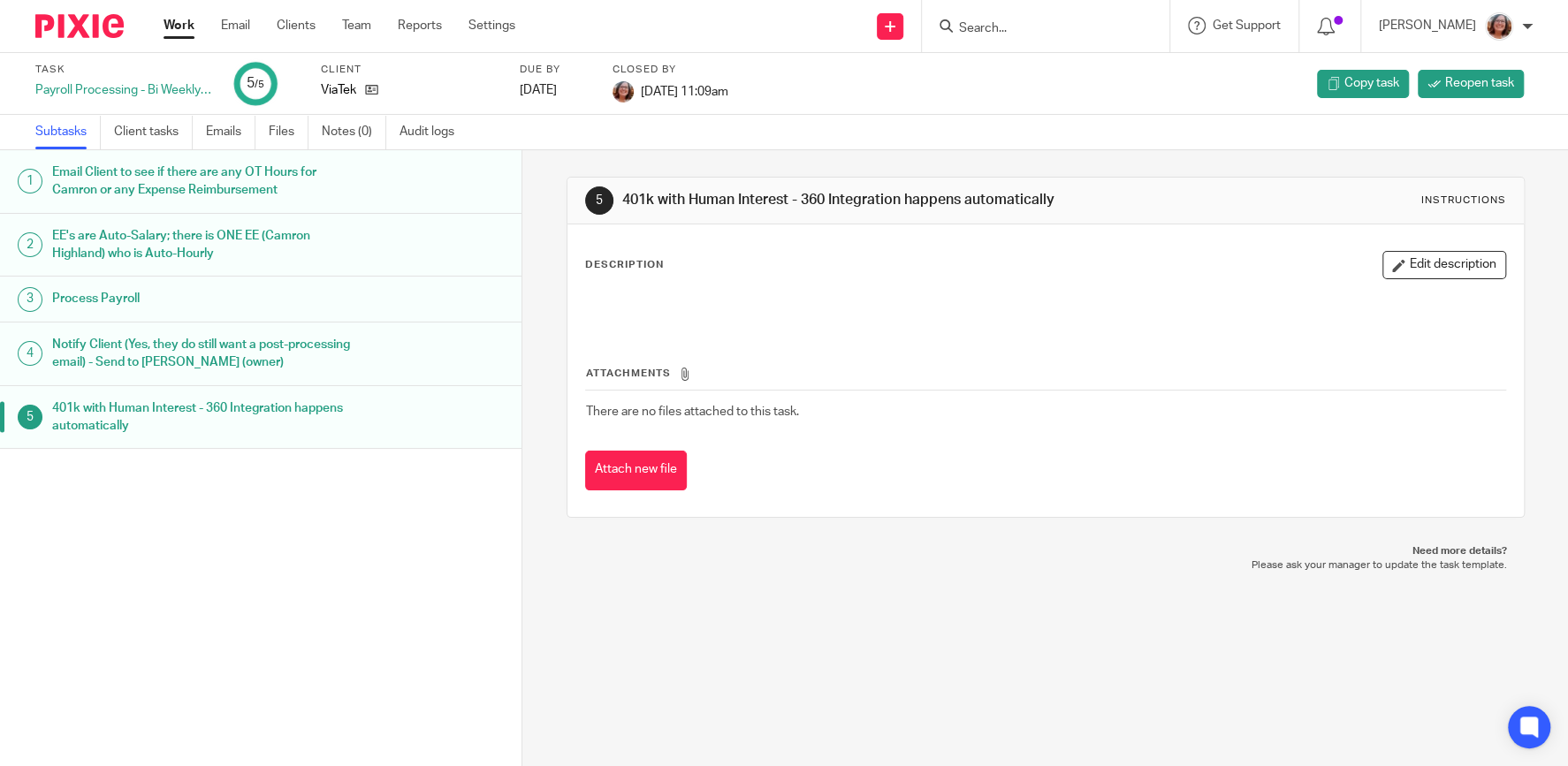
click at [176, 33] on link "Work" at bounding box center [179, 25] width 31 height 17
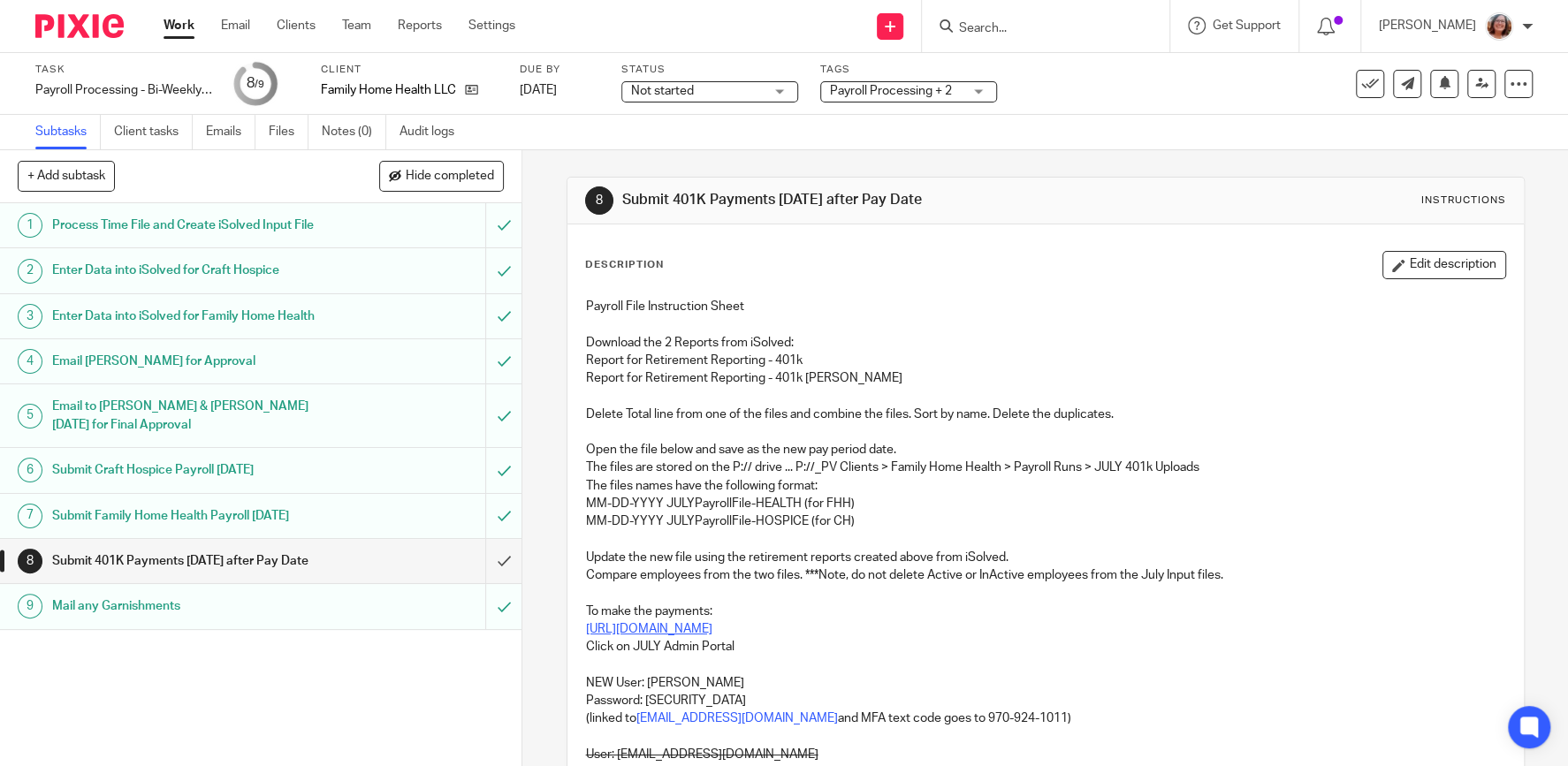
click at [712, 629] on link "[URL][DOMAIN_NAME]" at bounding box center [649, 628] width 126 height 13
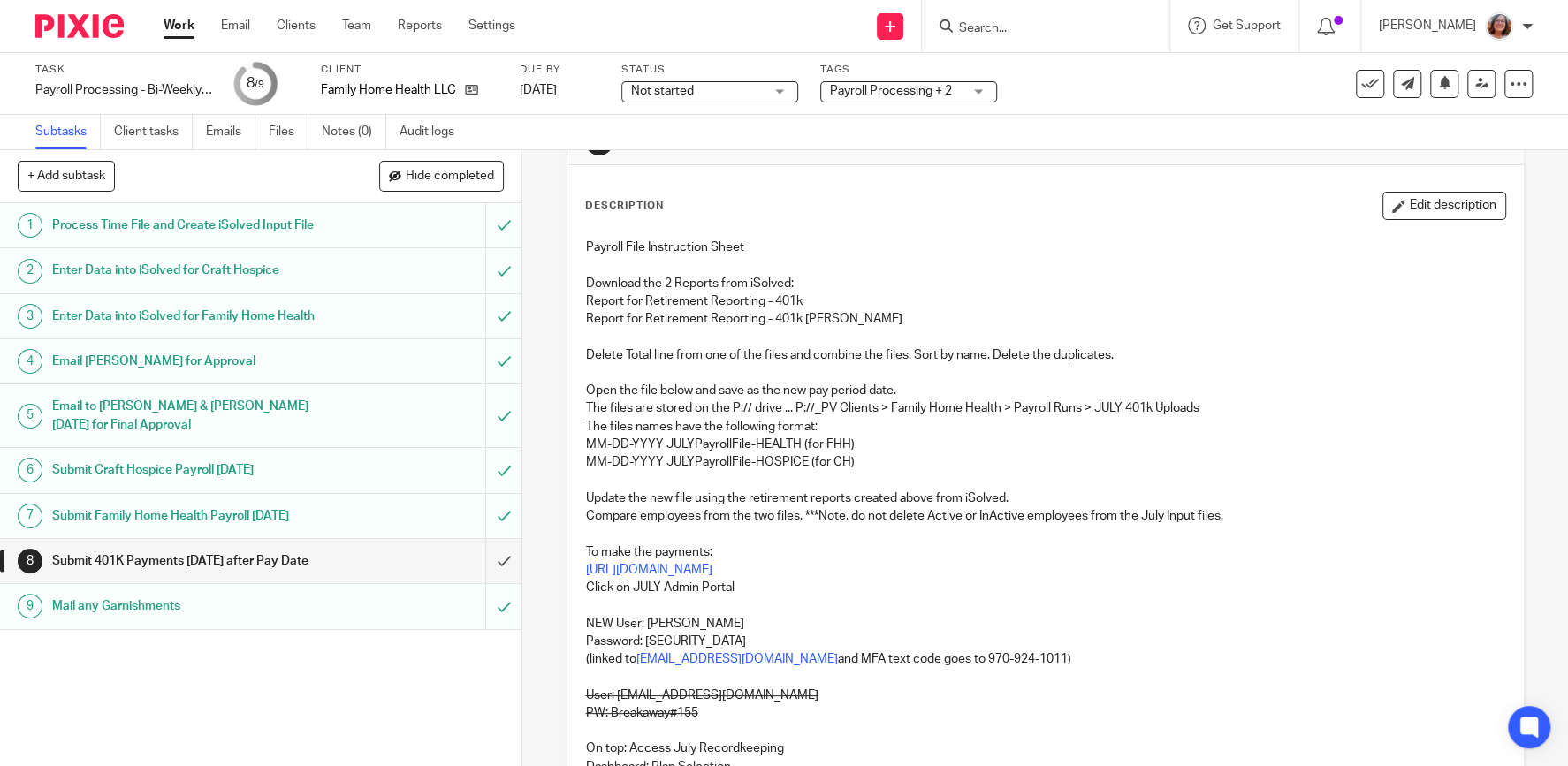
scroll to position [85, 0]
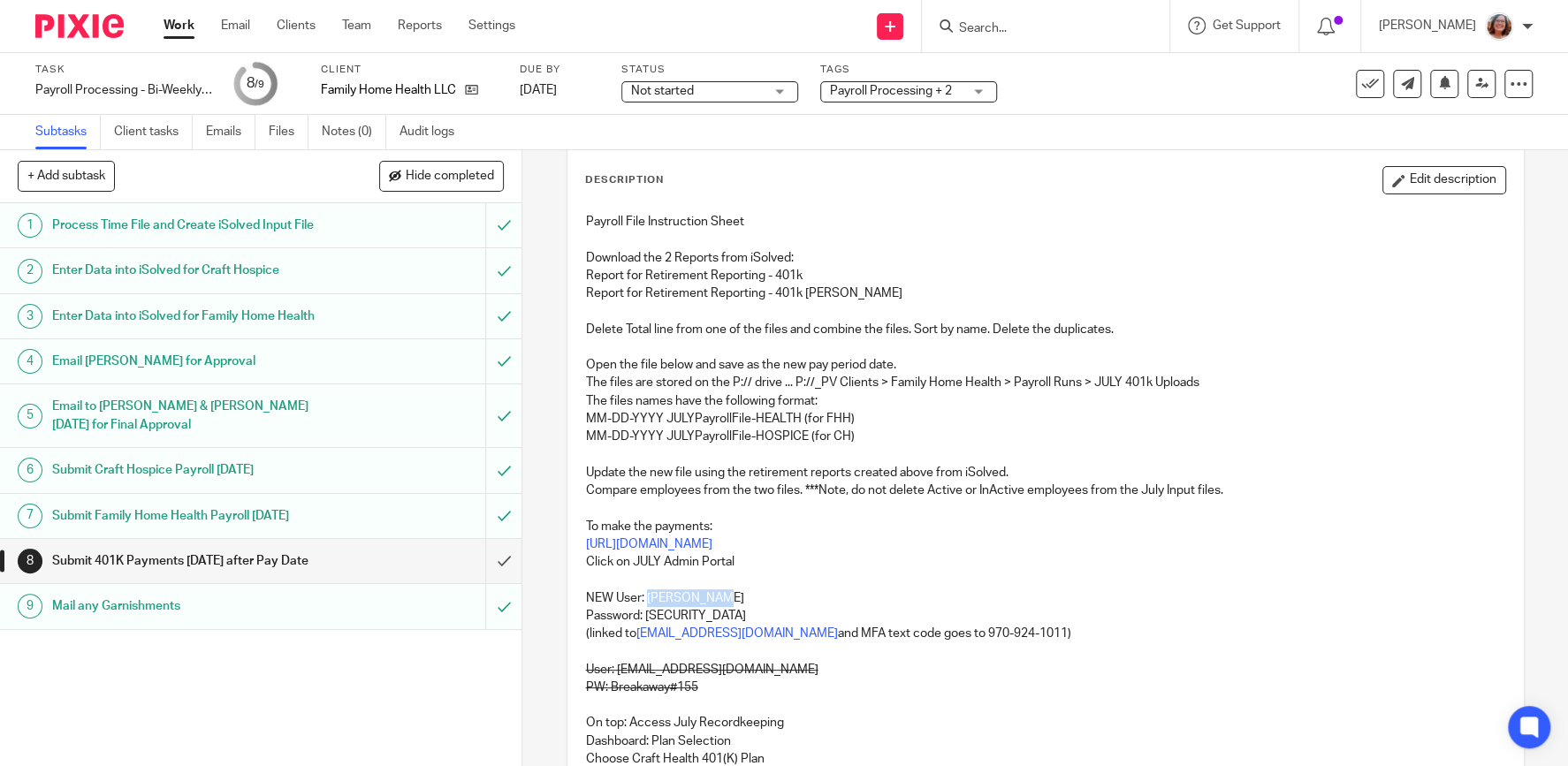
drag, startPoint x: 706, startPoint y: 596, endPoint x: 647, endPoint y: 597, distance: 59.0
click at [647, 597] on p "NEW User: [PERSON_NAME]" at bounding box center [1045, 598] width 919 height 17
copy p "lindseybell"
drag, startPoint x: 741, startPoint y: 613, endPoint x: 647, endPoint y: 612, distance: 94.0
click at [647, 612] on p "Password: [SECURITY_DATA]" at bounding box center [1045, 616] width 919 height 17
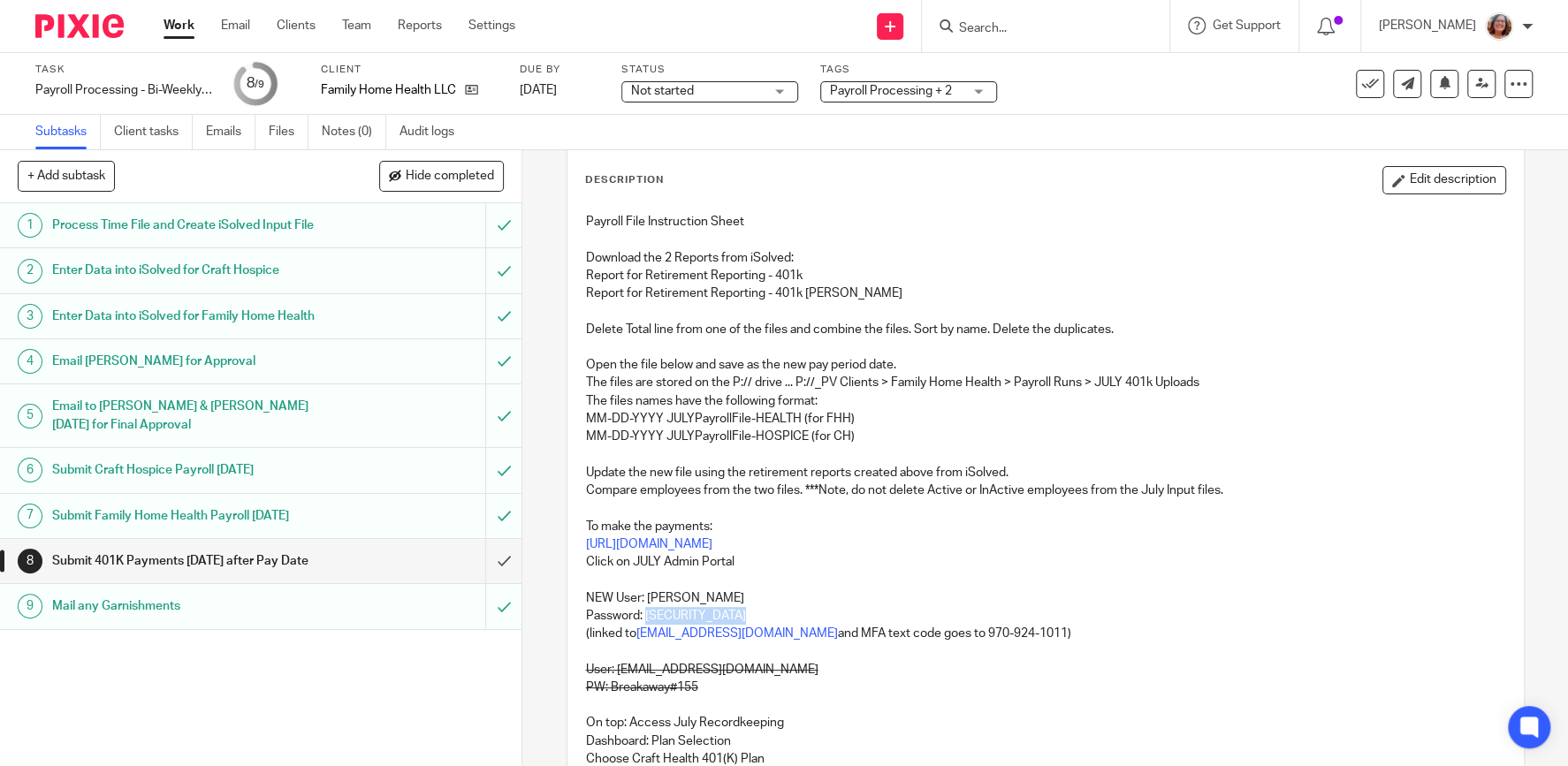
copy p "HelloPayroll25$"
click at [506, 583] on input "submit" at bounding box center [261, 562] width 521 height 45
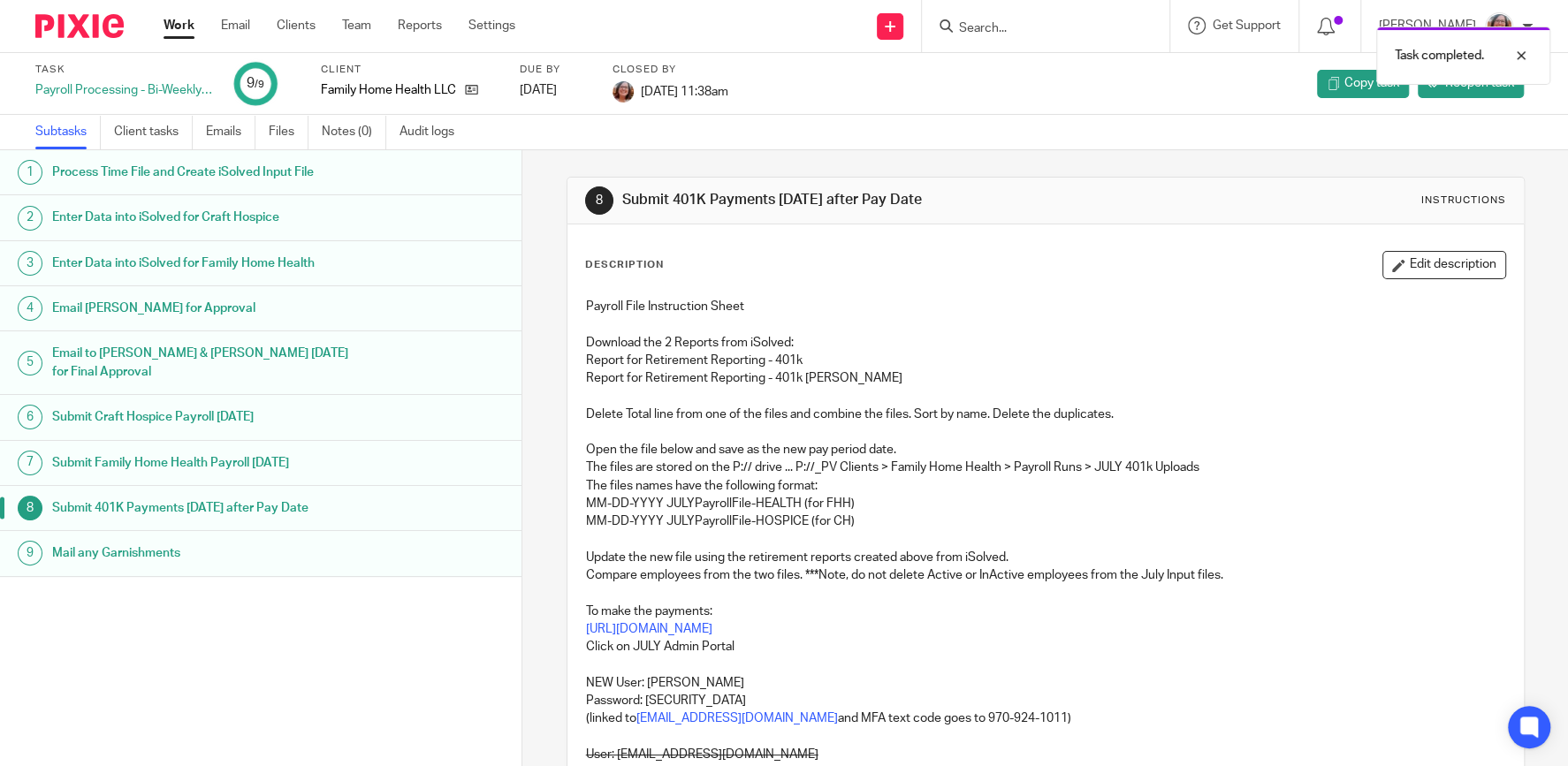
click at [1003, 20] on div "Task completed." at bounding box center [1166, 50] width 766 height 67
click at [1011, 26] on input "Search" at bounding box center [1036, 29] width 159 height 15
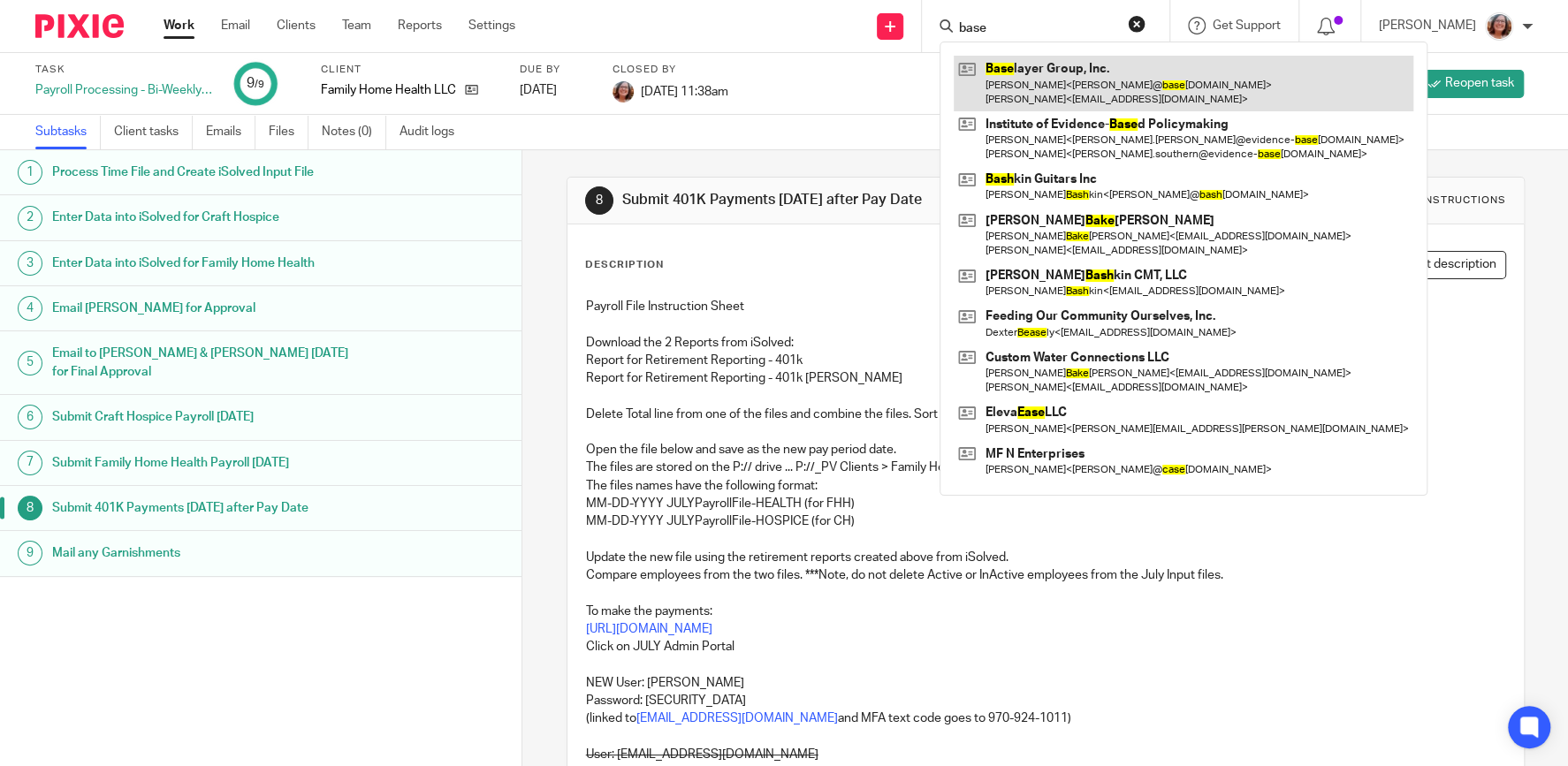
type input "base"
click at [1051, 82] on link at bounding box center [1183, 82] width 459 height 55
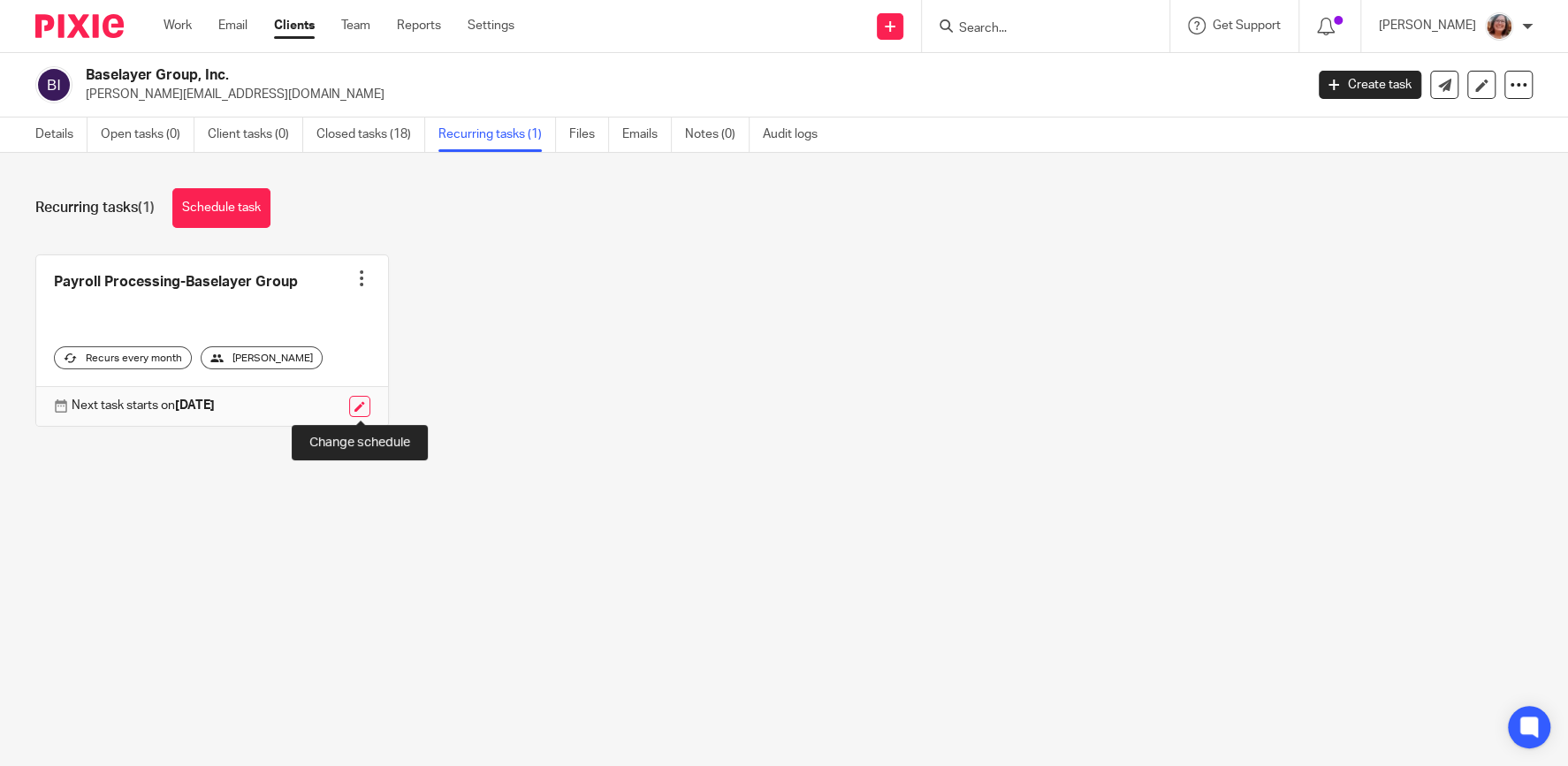
click at [354, 405] on link at bounding box center [359, 407] width 21 height 21
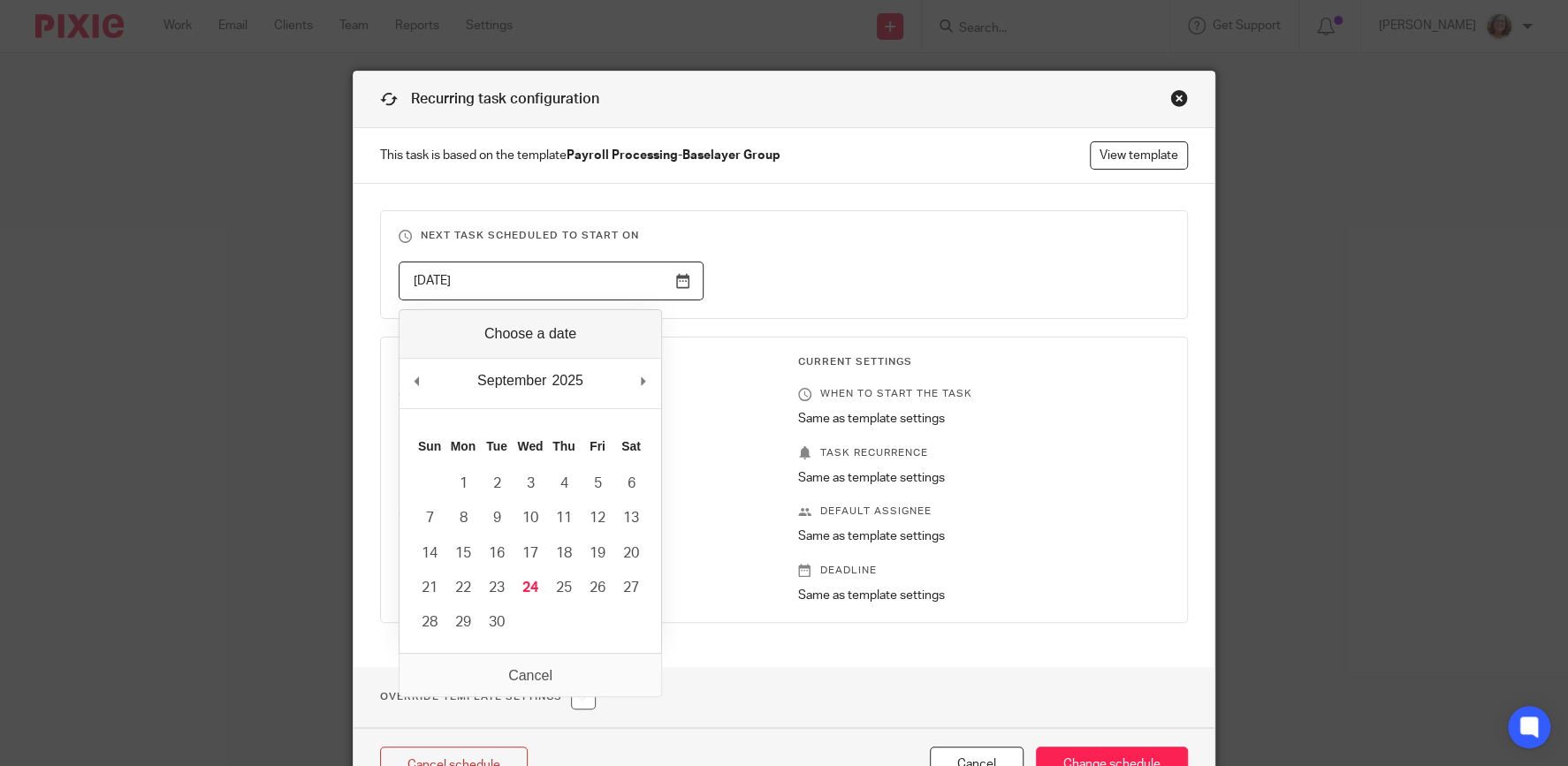
click at [681, 277] on input "[DATE]" at bounding box center [550, 281] width 305 height 40
type input "2025-09-24"
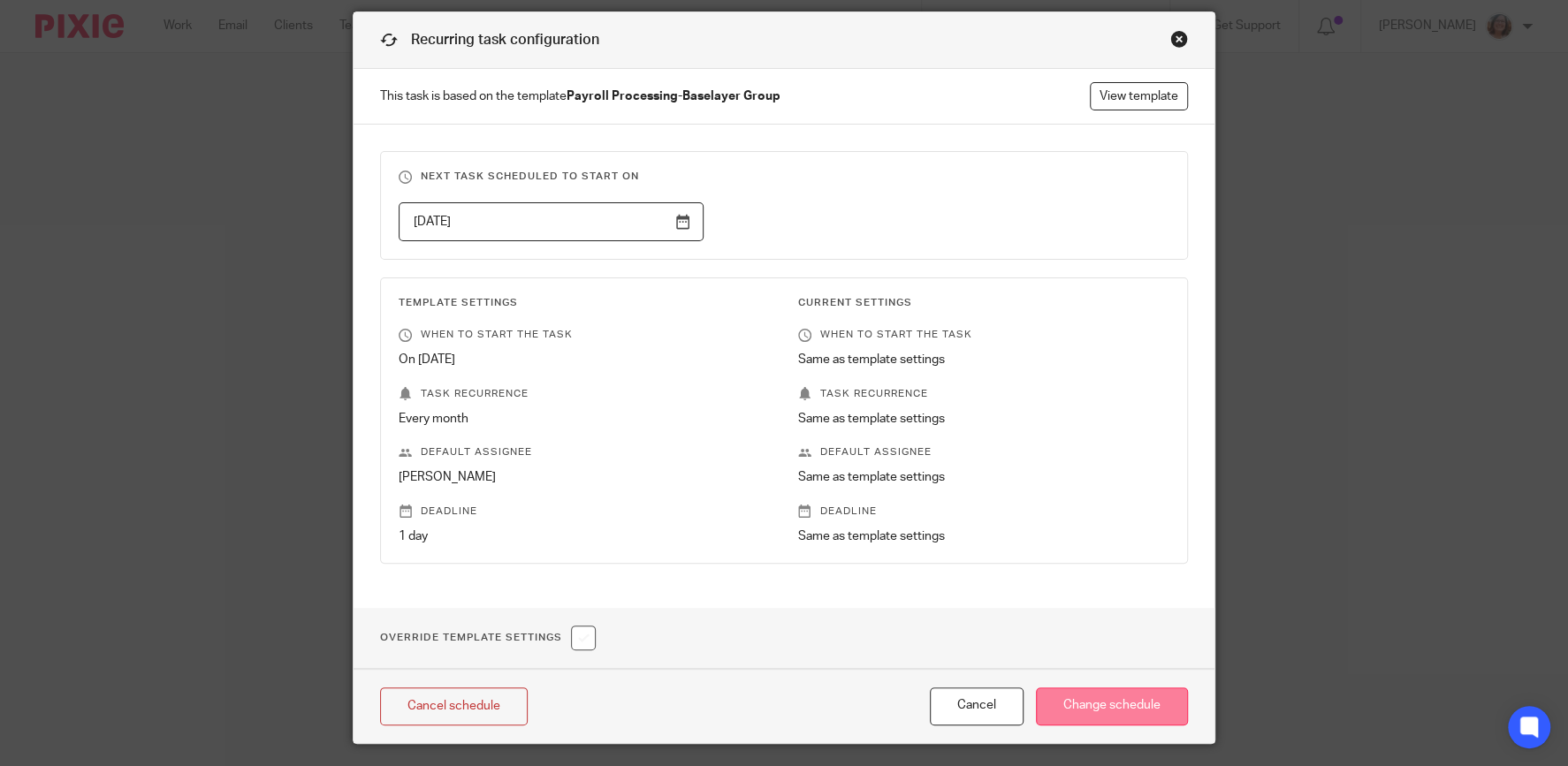
scroll to position [107, 0]
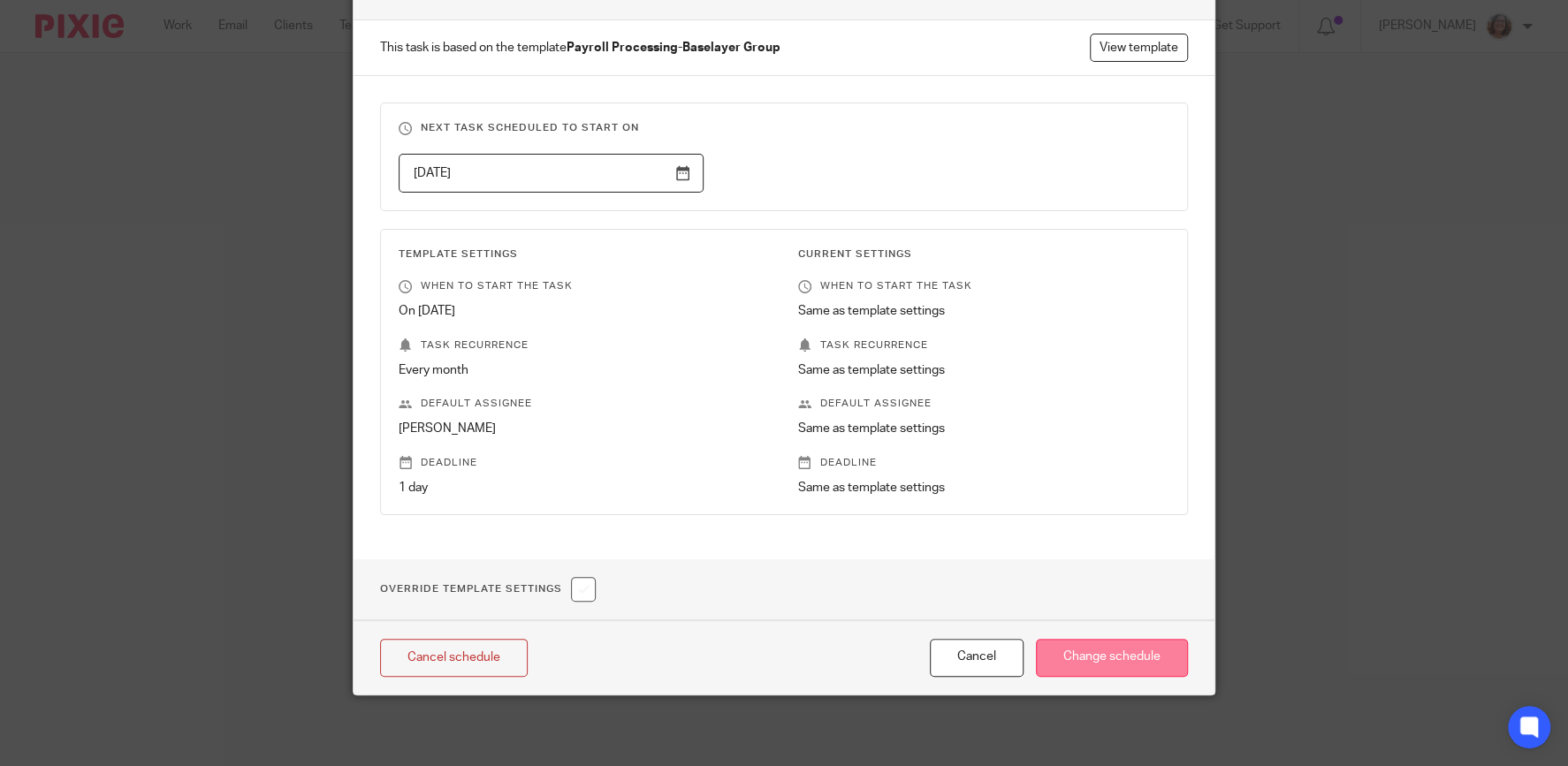
click at [1114, 669] on input "Change schedule" at bounding box center [1111, 658] width 152 height 38
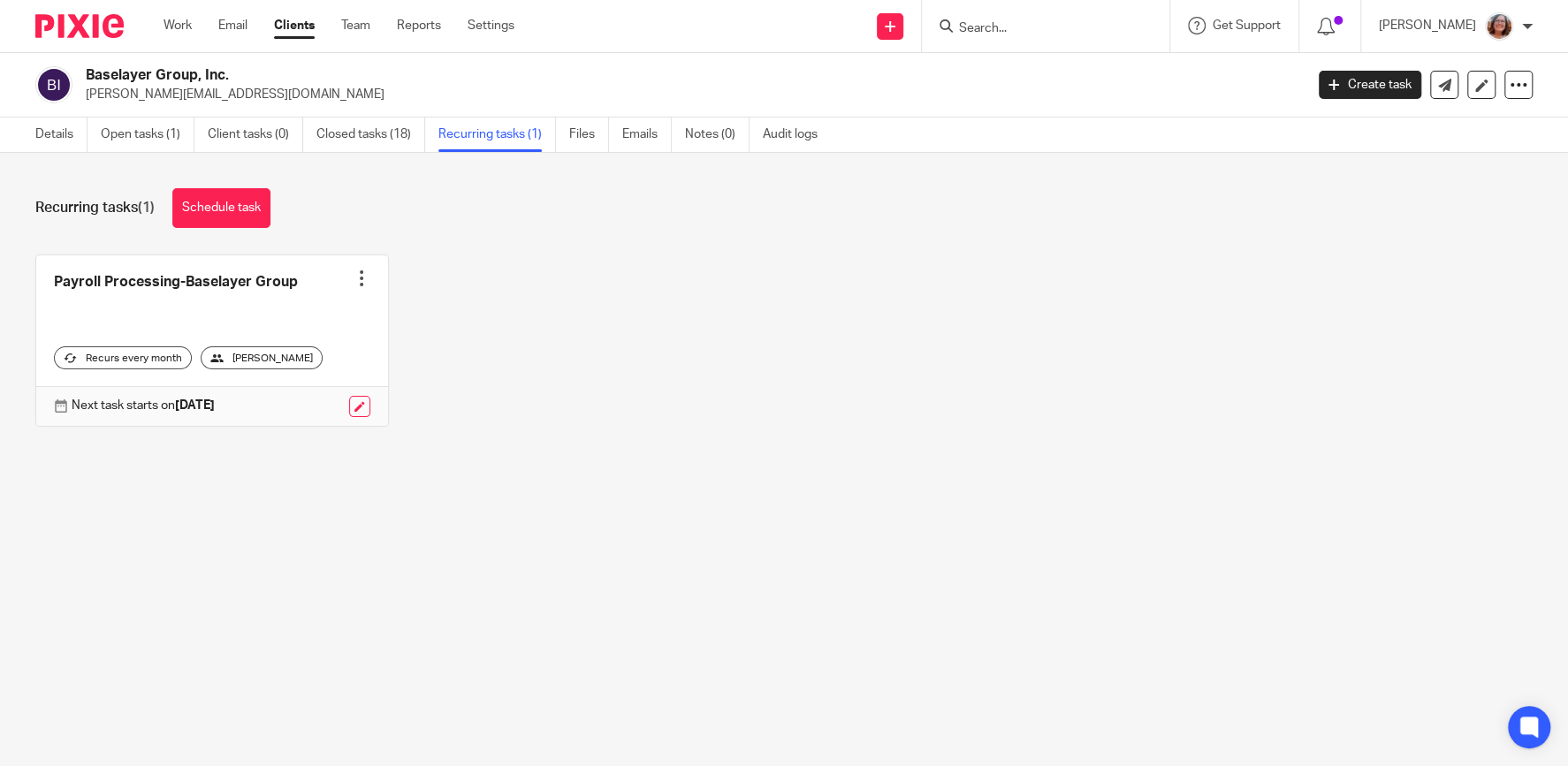
click at [1030, 29] on input "Search" at bounding box center [1036, 29] width 159 height 15
type input "applie"
click at [139, 135] on link "Open tasks (1)" at bounding box center [147, 135] width 94 height 35
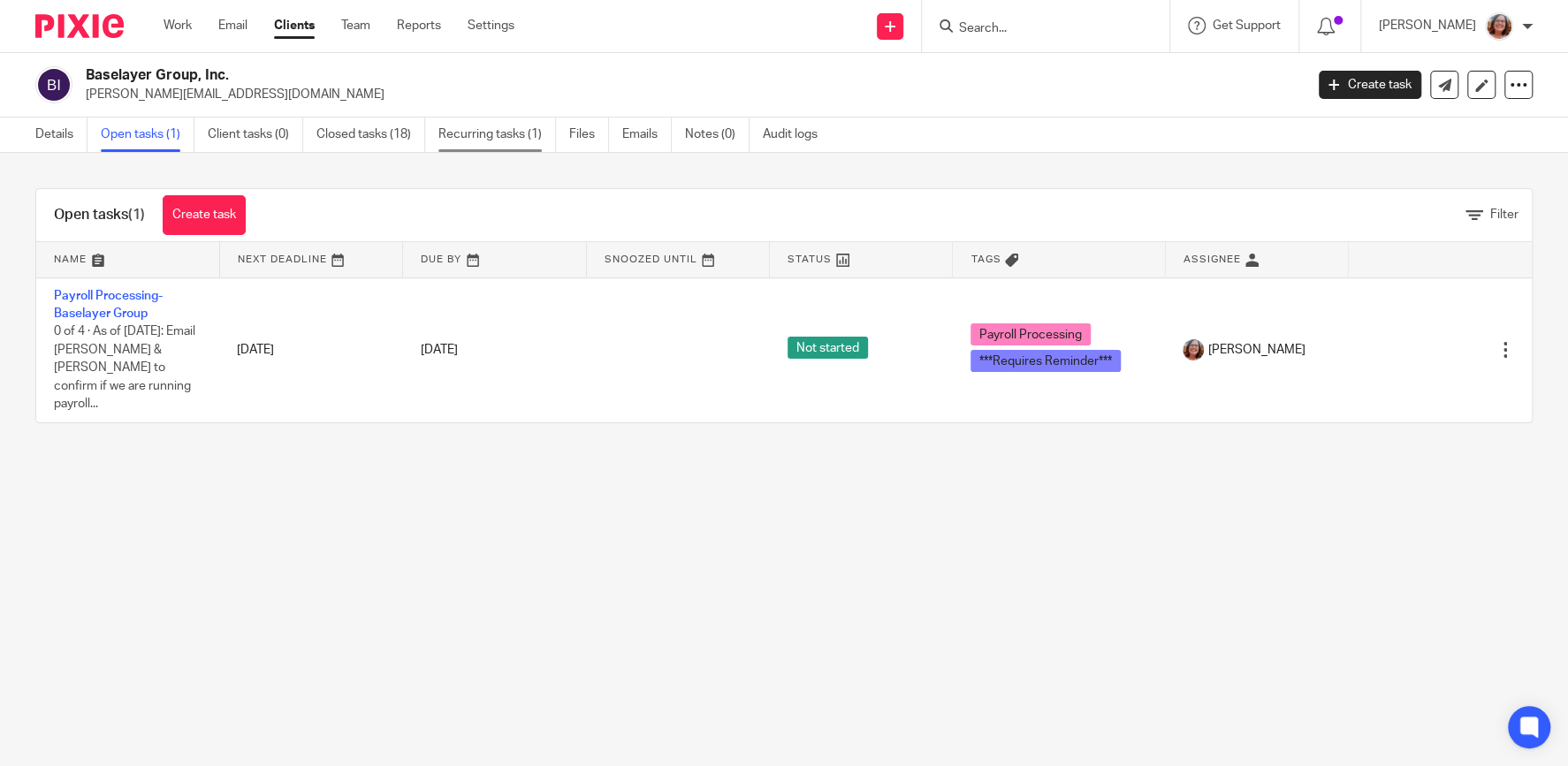
click at [478, 138] on link "Recurring tasks (1)" at bounding box center [497, 135] width 117 height 35
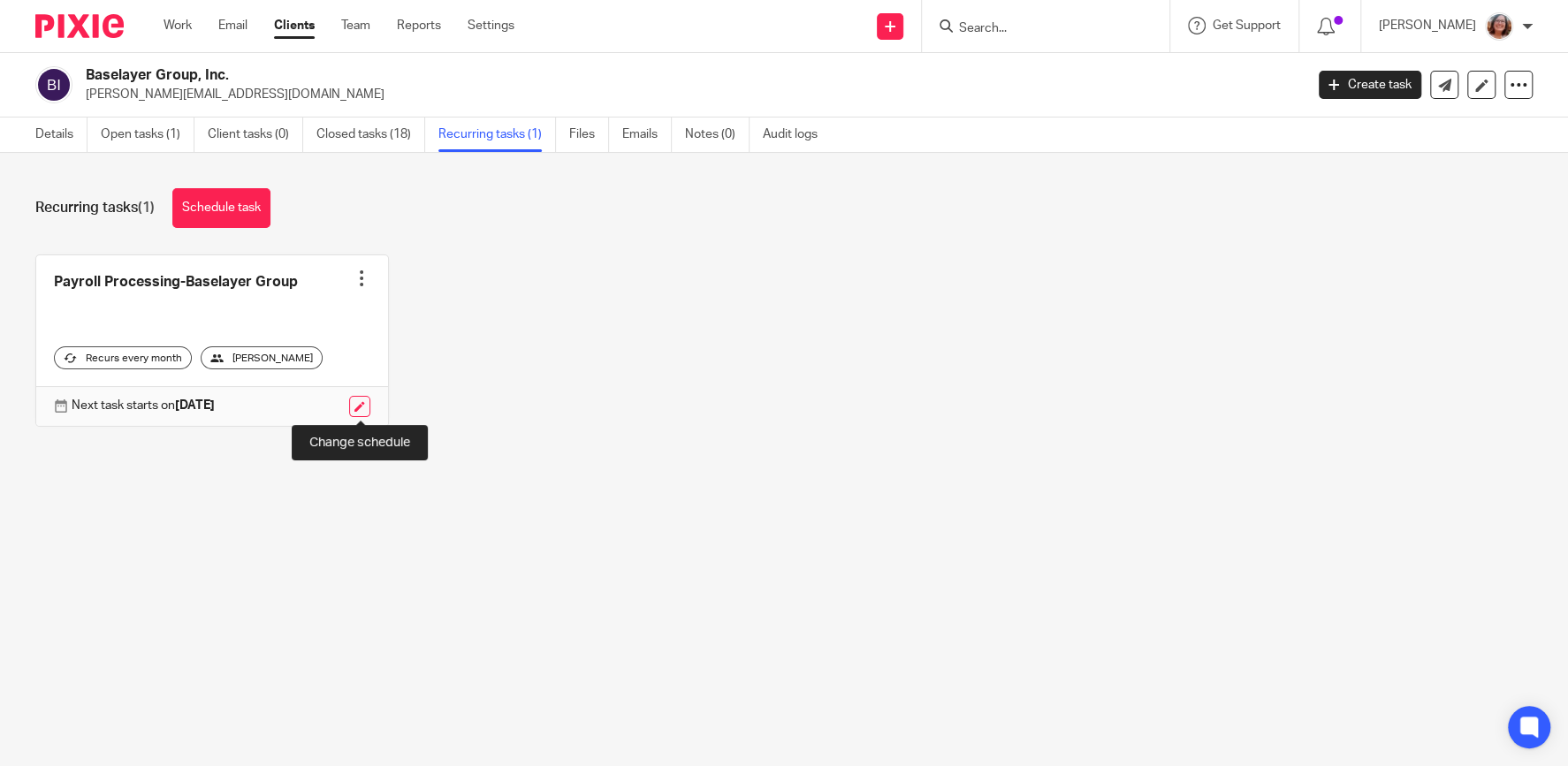
click at [353, 404] on link at bounding box center [359, 407] width 21 height 21
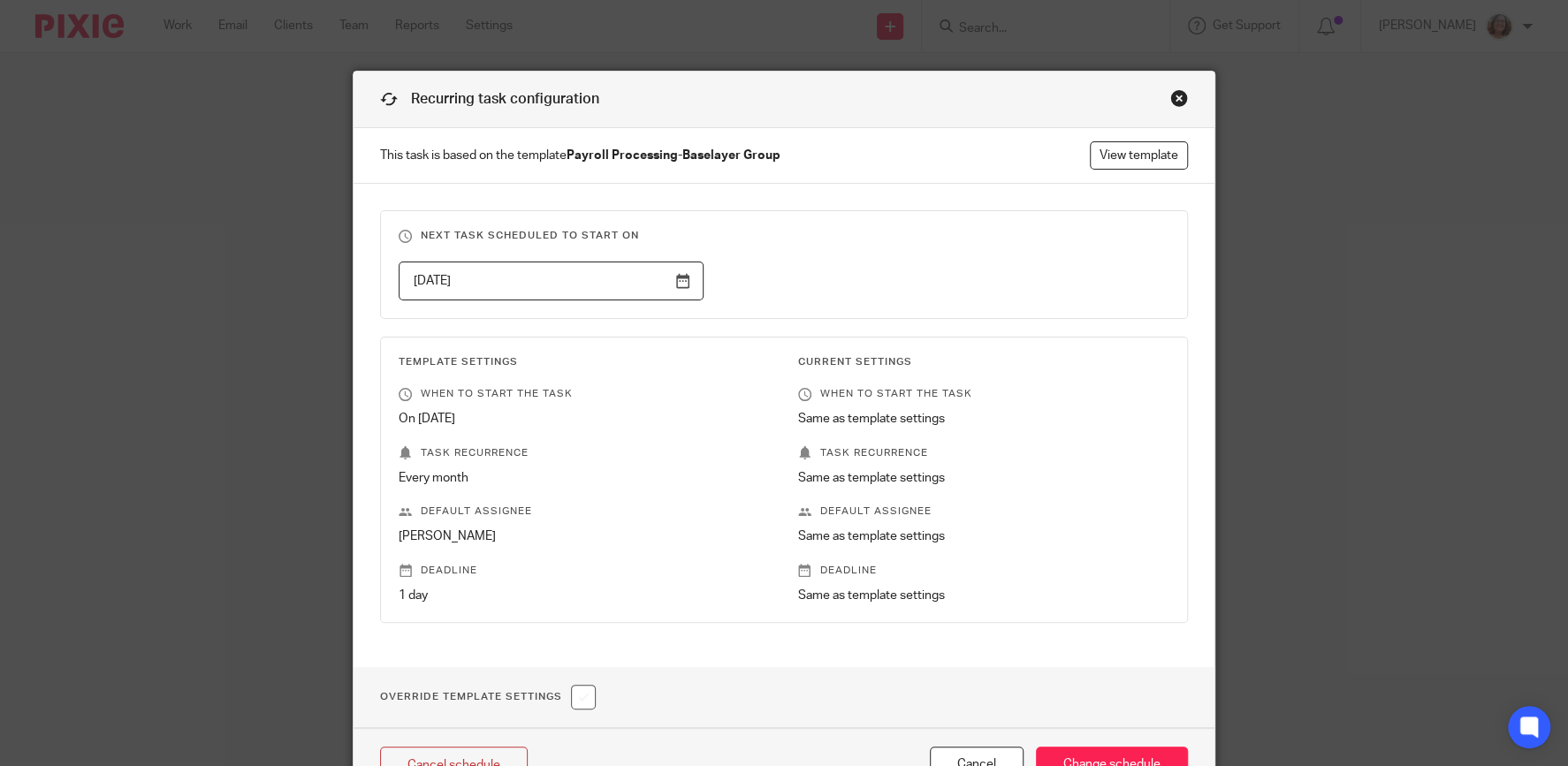
click at [680, 277] on input "[DATE]" at bounding box center [550, 281] width 305 height 40
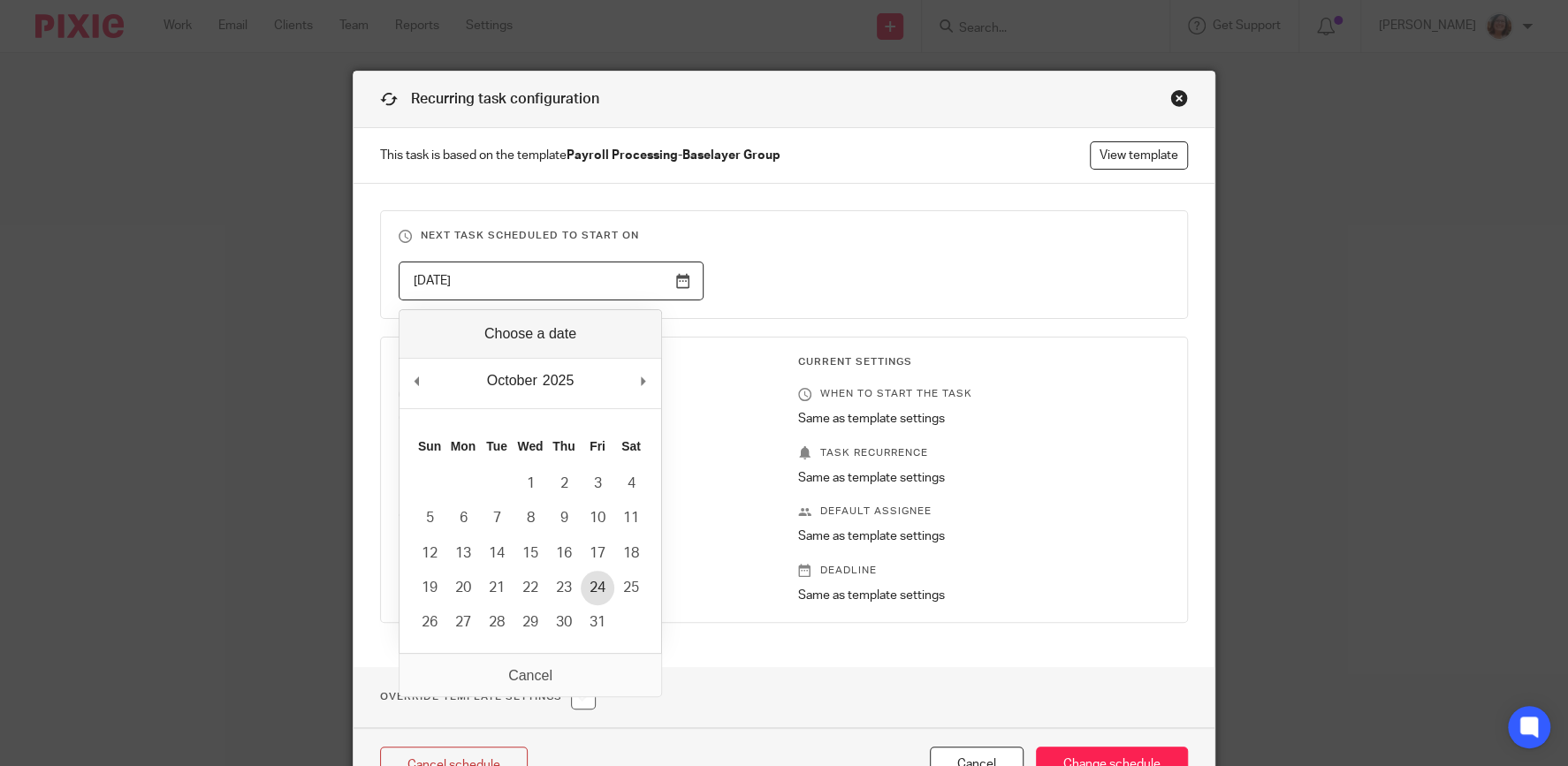
type input "2025-10-24"
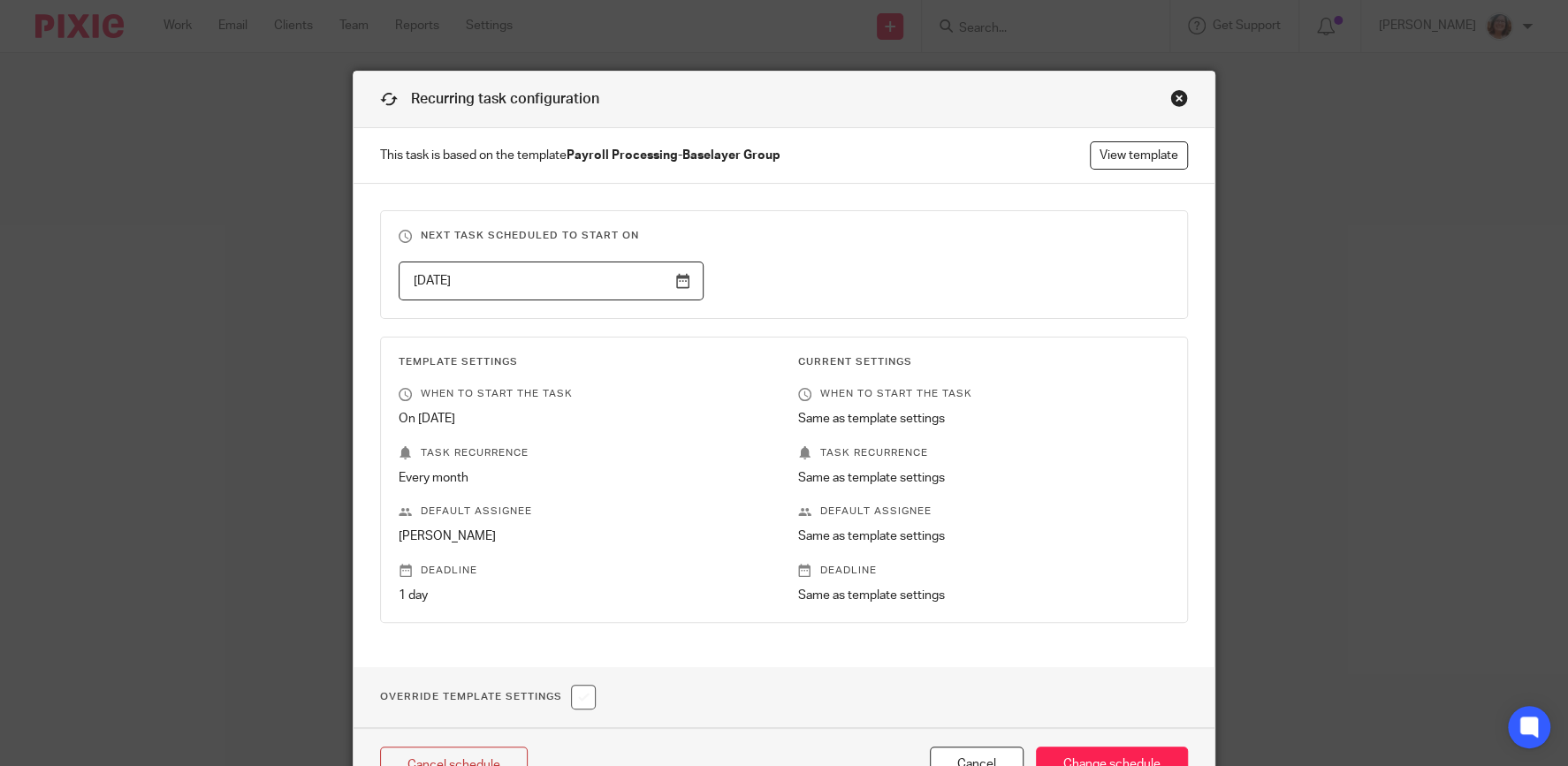
click at [690, 274] on input "2025-10-24" at bounding box center [550, 281] width 305 height 40
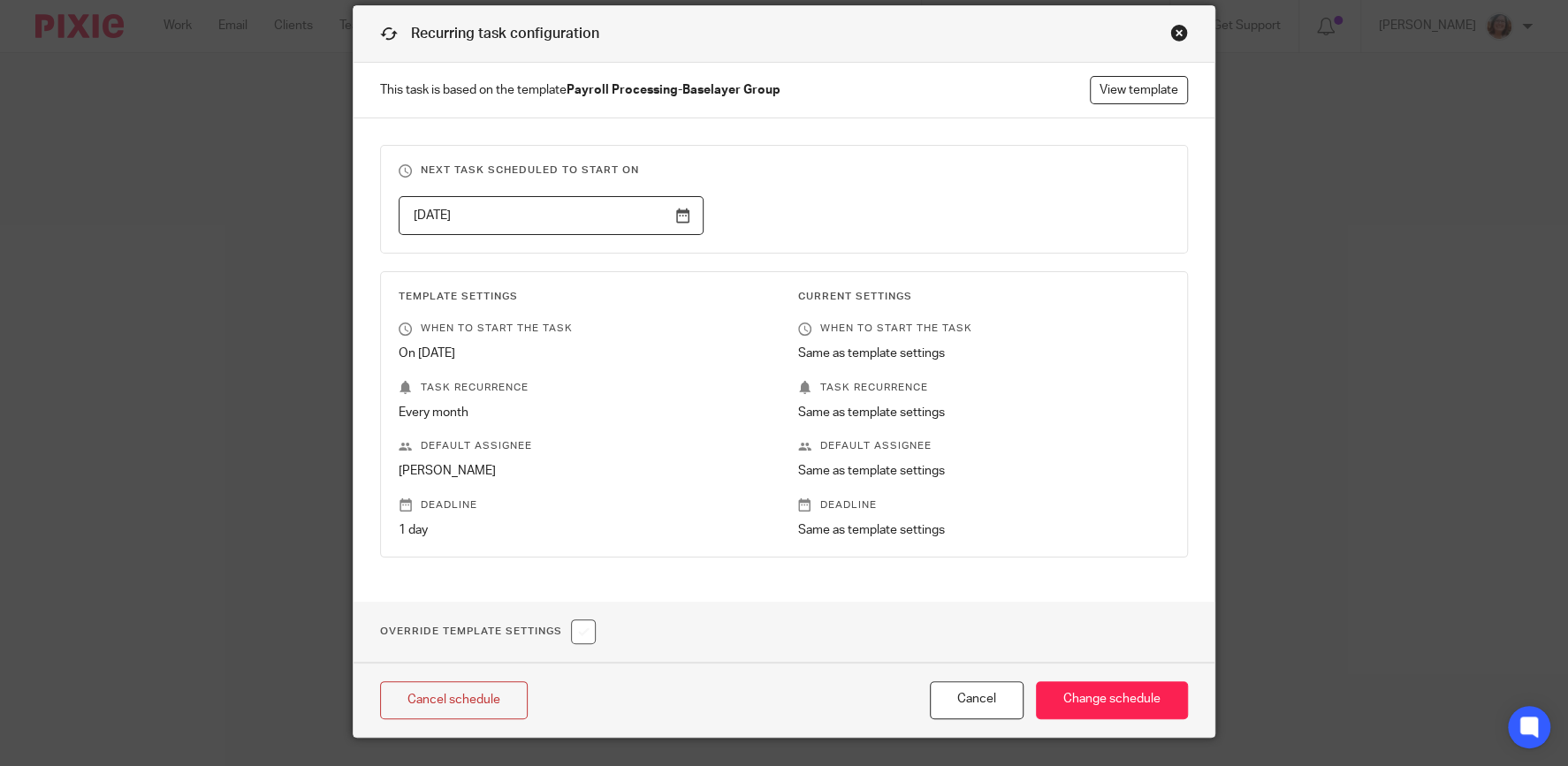
scroll to position [107, 0]
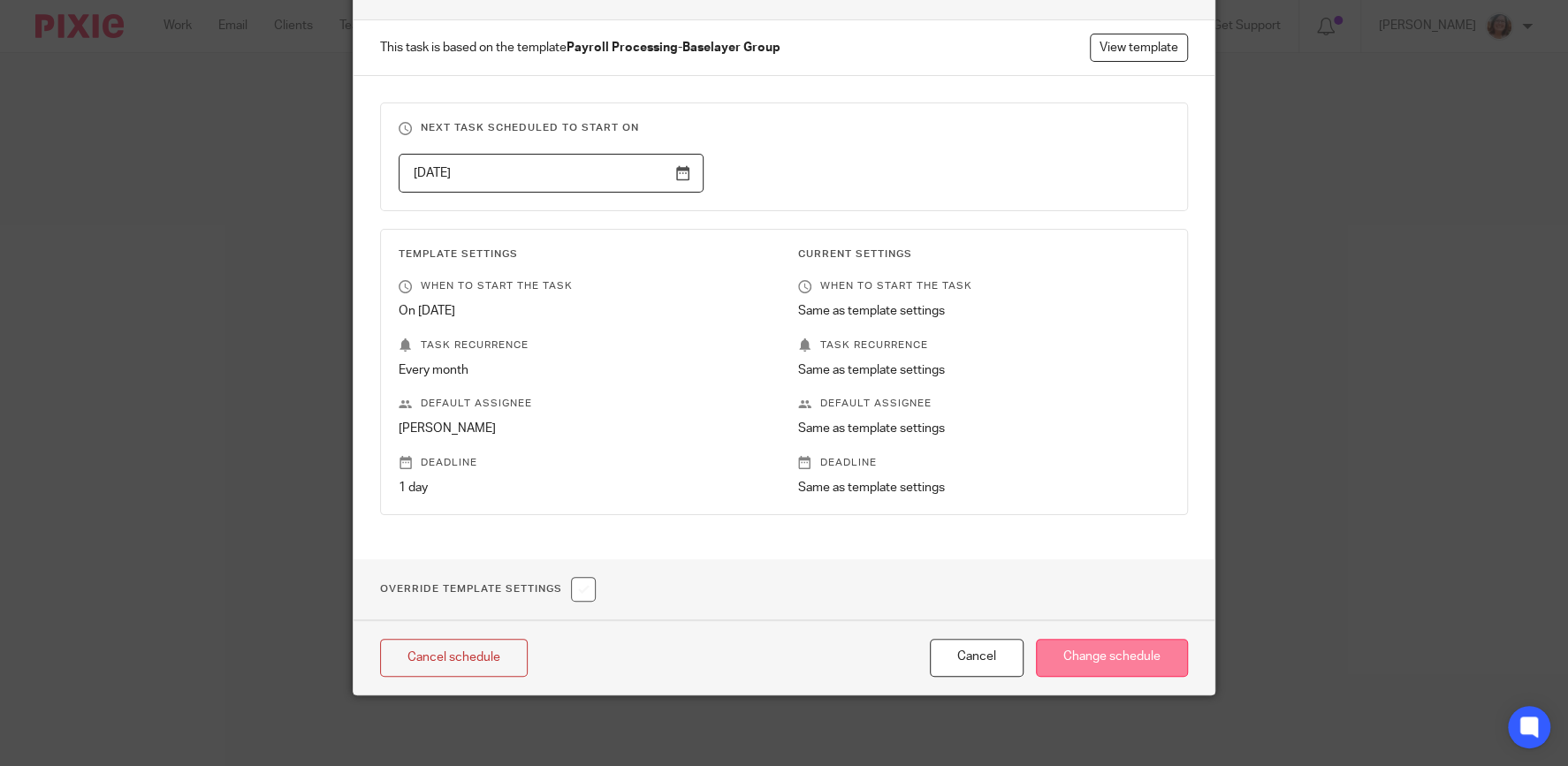
click at [1105, 669] on input "Change schedule" at bounding box center [1111, 658] width 152 height 38
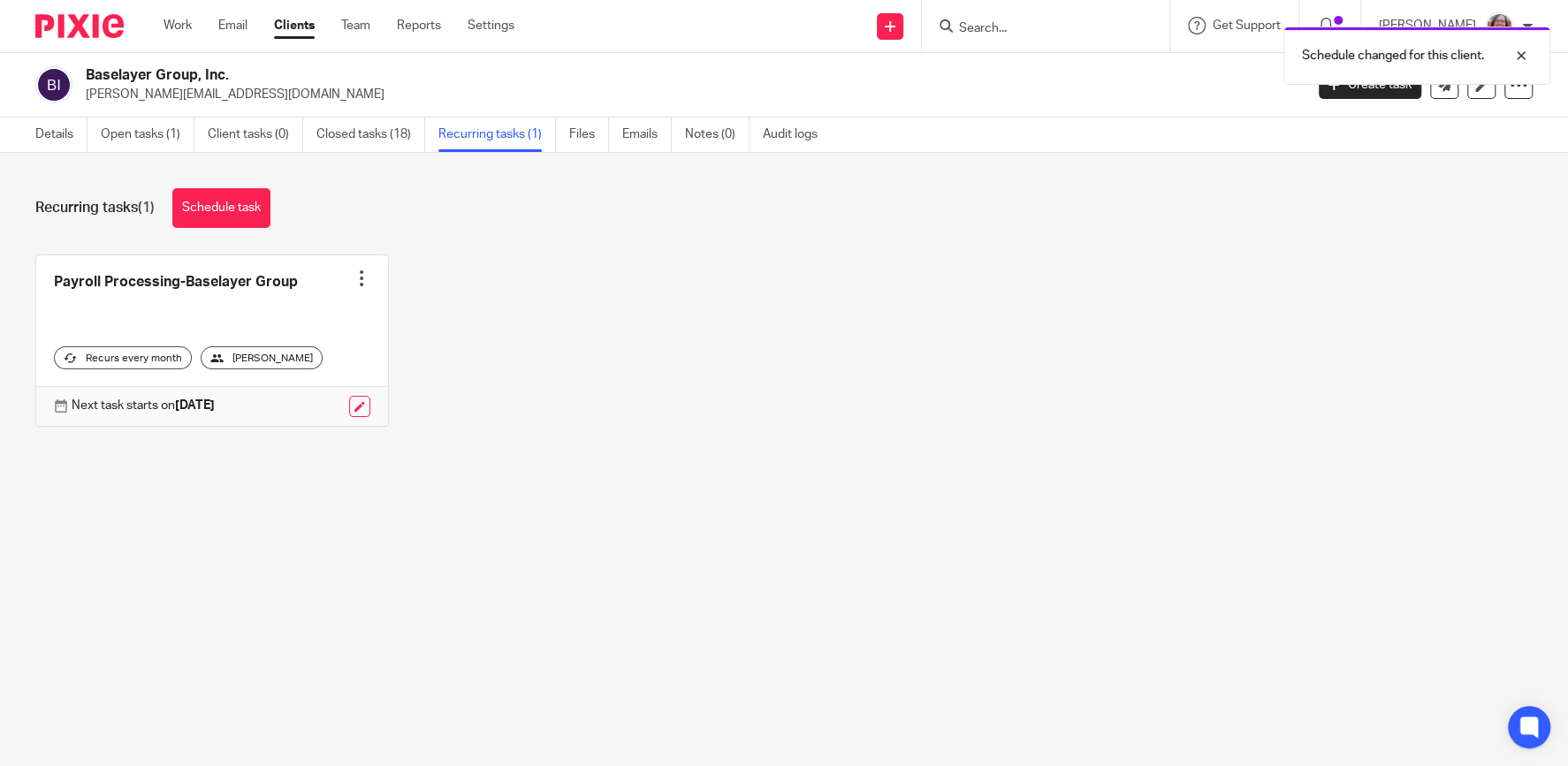
click at [1056, 25] on div "Schedule changed for this client." at bounding box center [1166, 50] width 766 height 67
click at [1000, 24] on div "Schedule changed for this client." at bounding box center [1166, 50] width 766 height 67
click at [1522, 56] on div at bounding box center [1507, 56] width 47 height 21
click at [1009, 28] on input "Search" at bounding box center [1036, 29] width 159 height 15
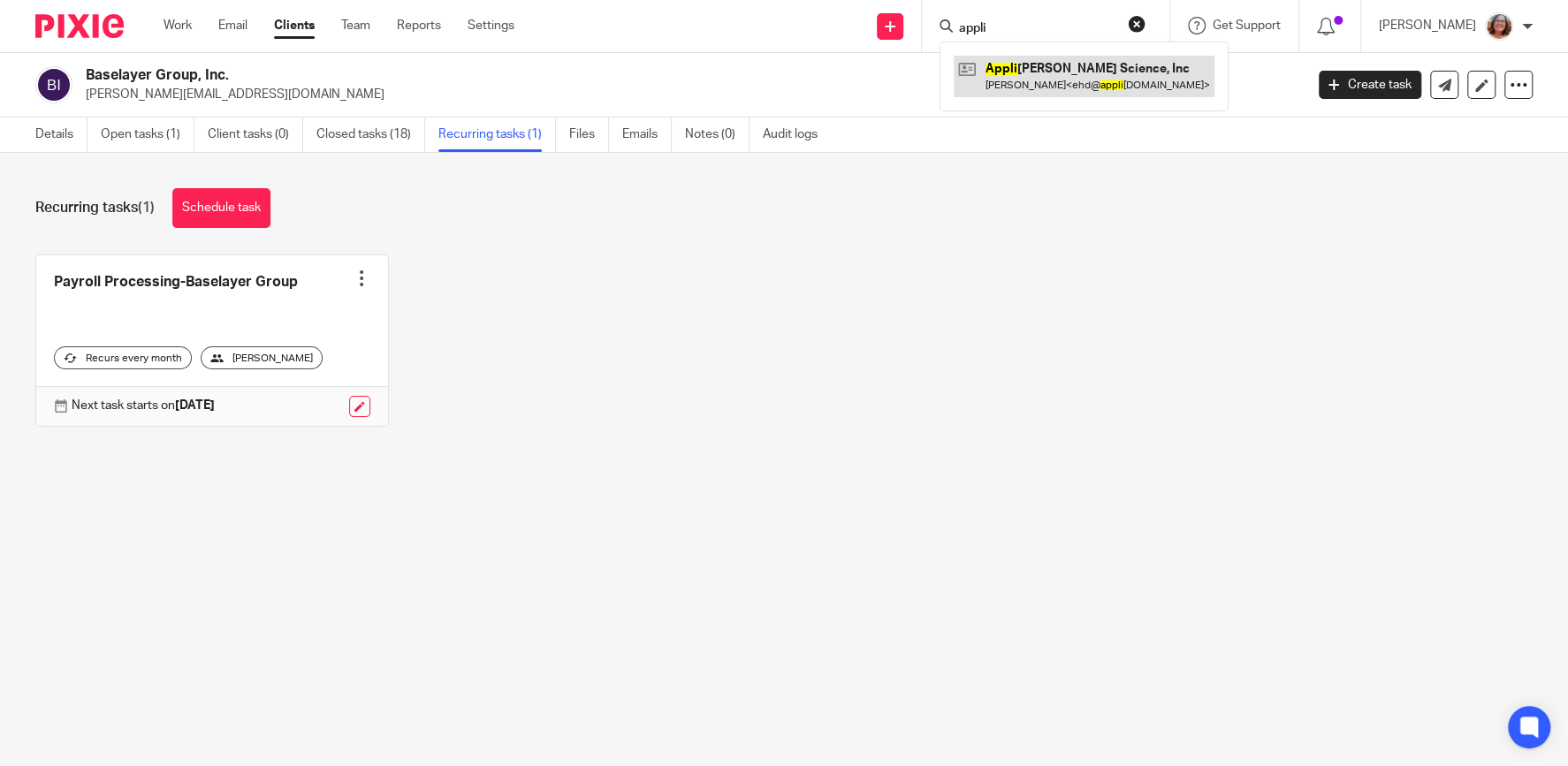
type input "appli"
click at [1074, 64] on link at bounding box center [1083, 76] width 261 height 41
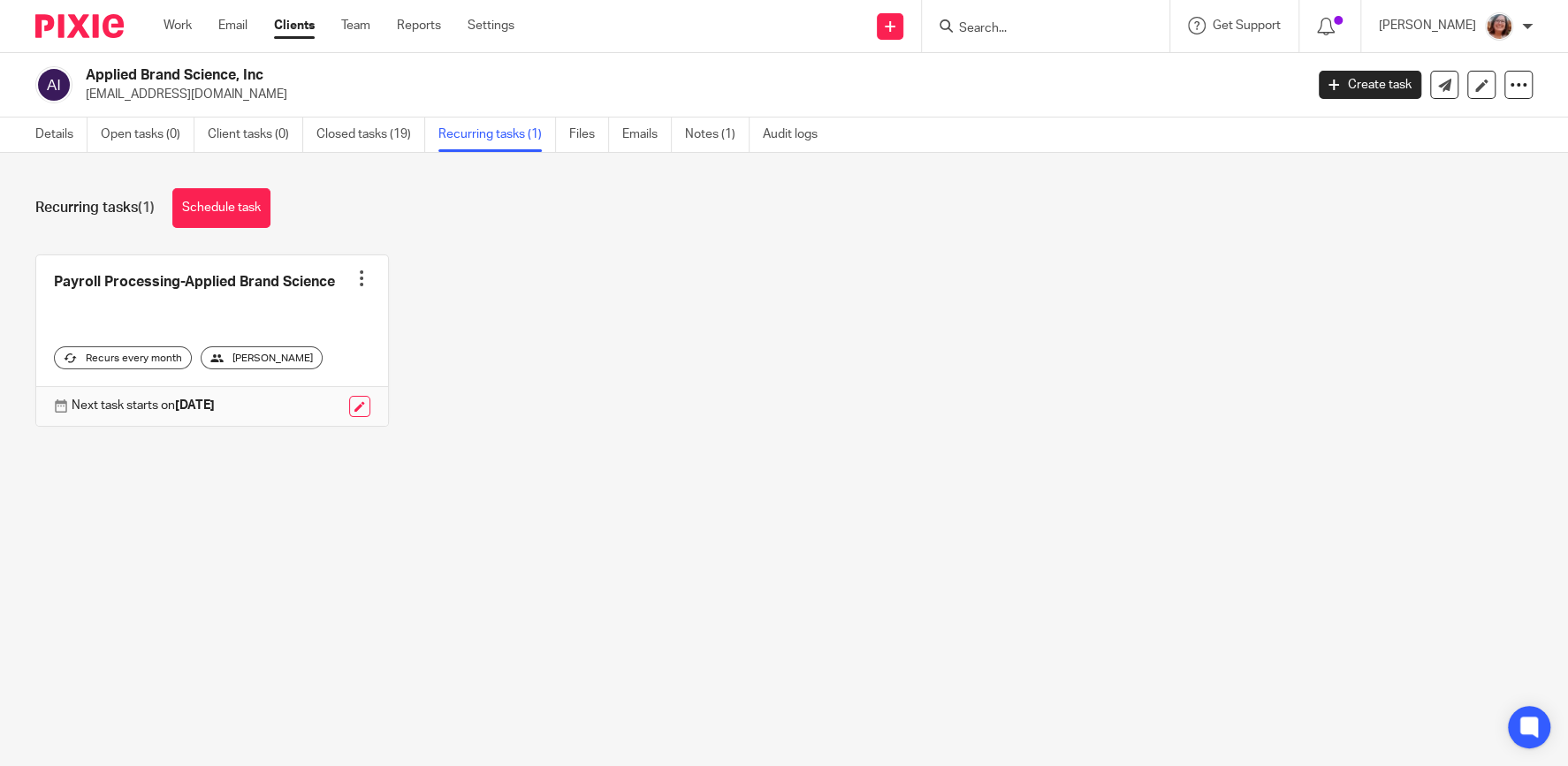
click at [360, 275] on div at bounding box center [361, 278] width 17 height 17
click at [293, 316] on link "Create task" at bounding box center [296, 317] width 141 height 25
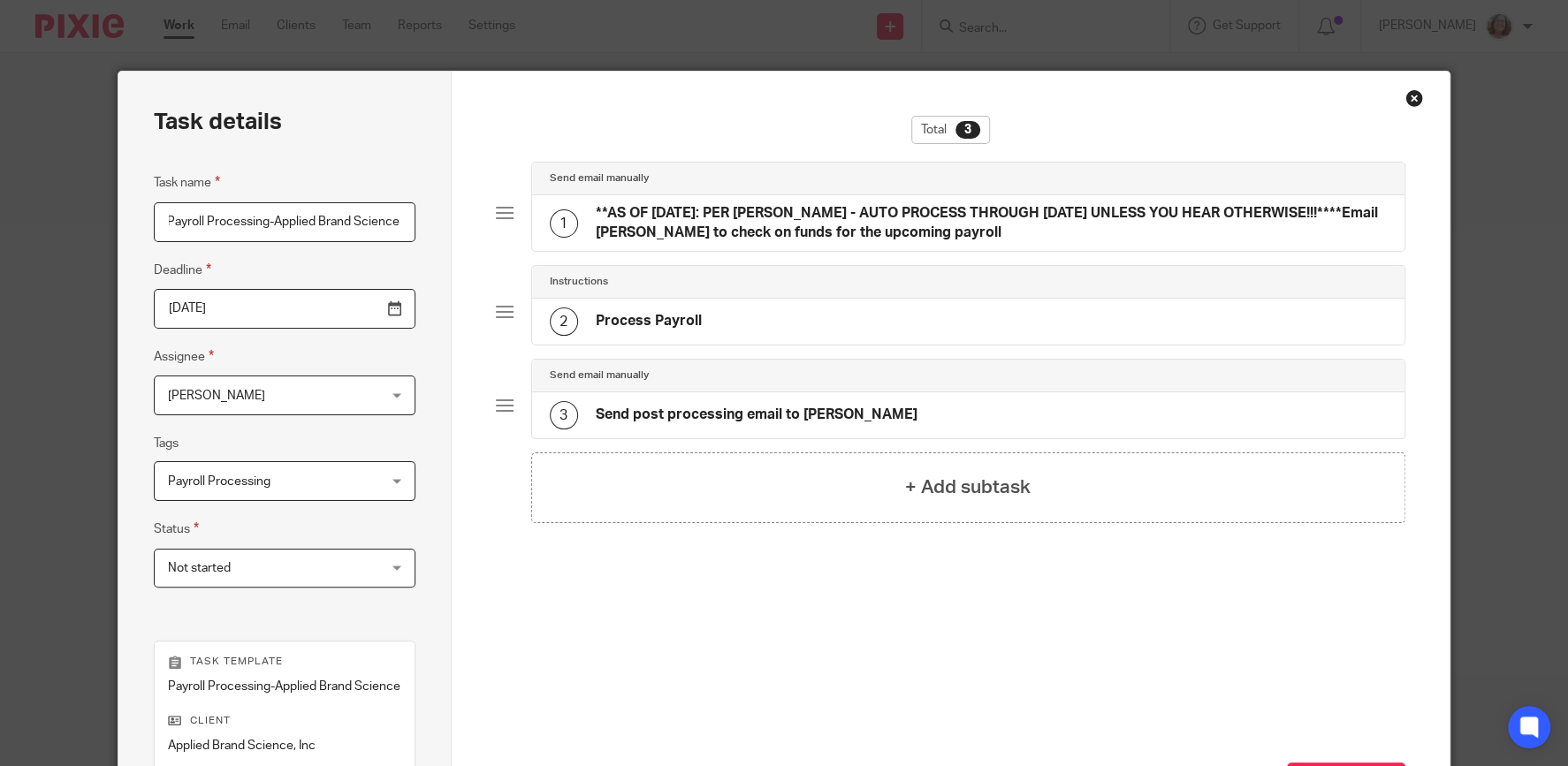
click at [1412, 93] on div "Close this dialog window" at bounding box center [1414, 98] width 17 height 17
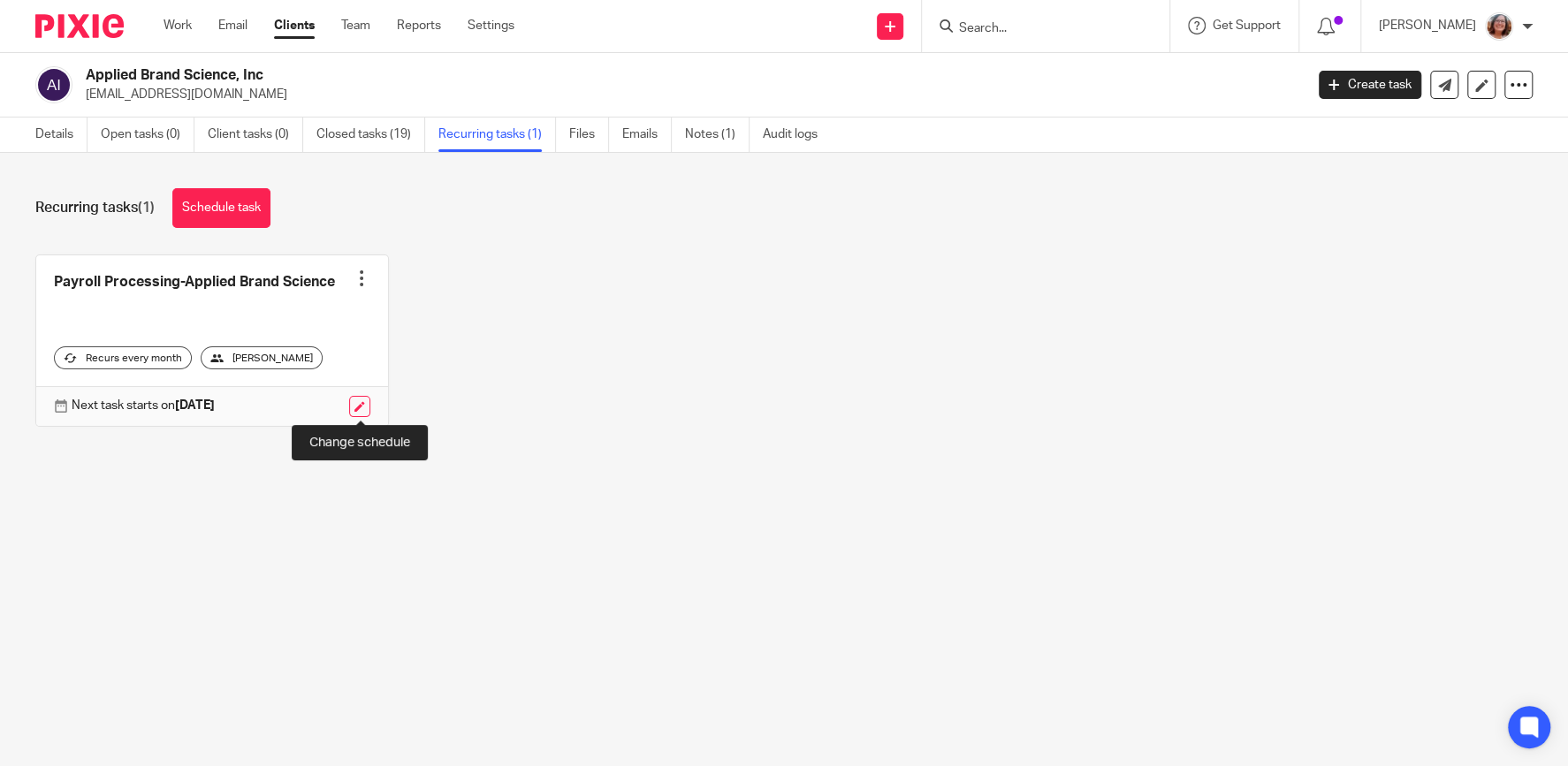
click at [357, 409] on link at bounding box center [359, 407] width 21 height 21
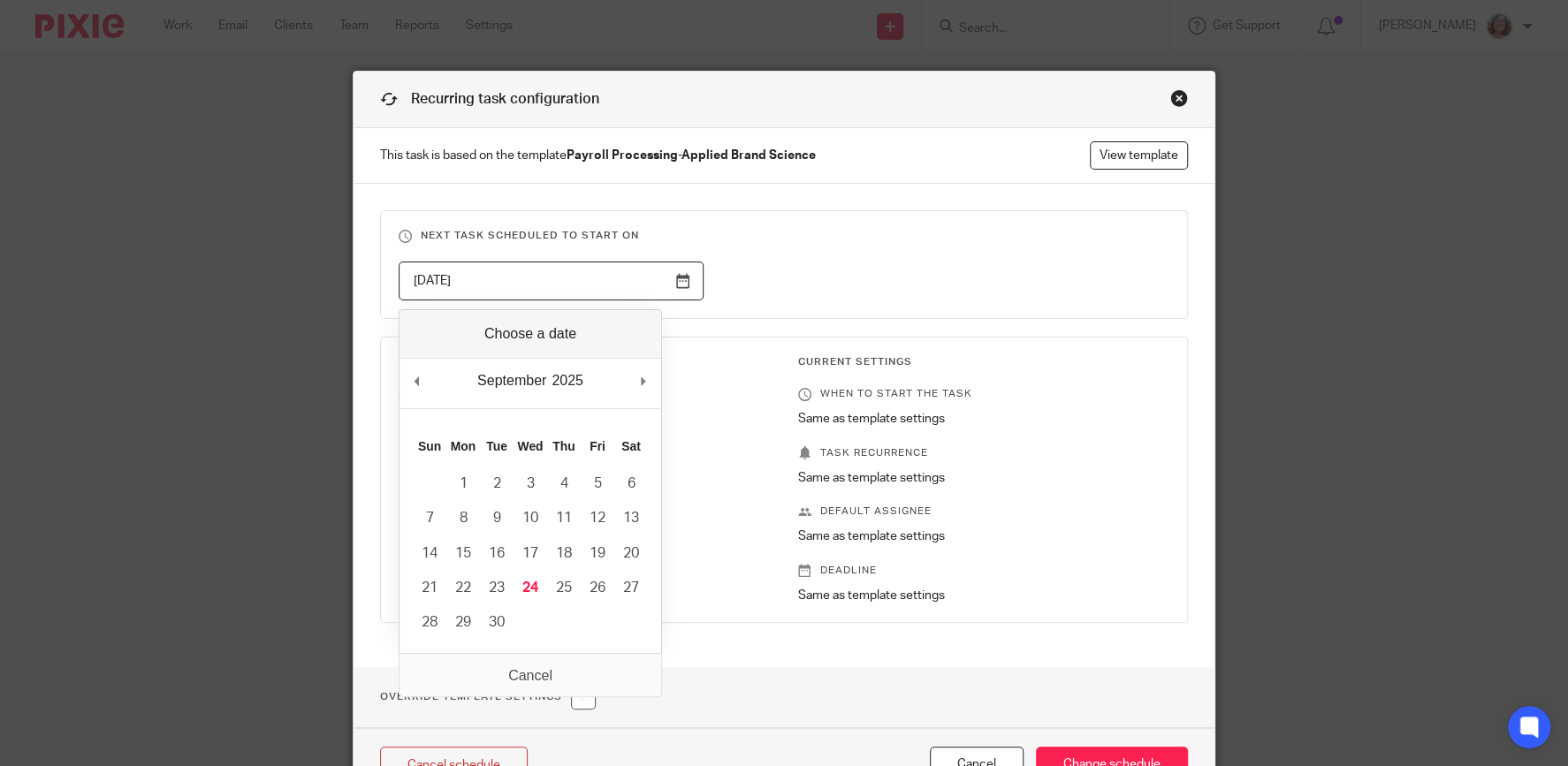
click at [688, 276] on input "[DATE]" at bounding box center [550, 281] width 305 height 40
type input "[DATE]"
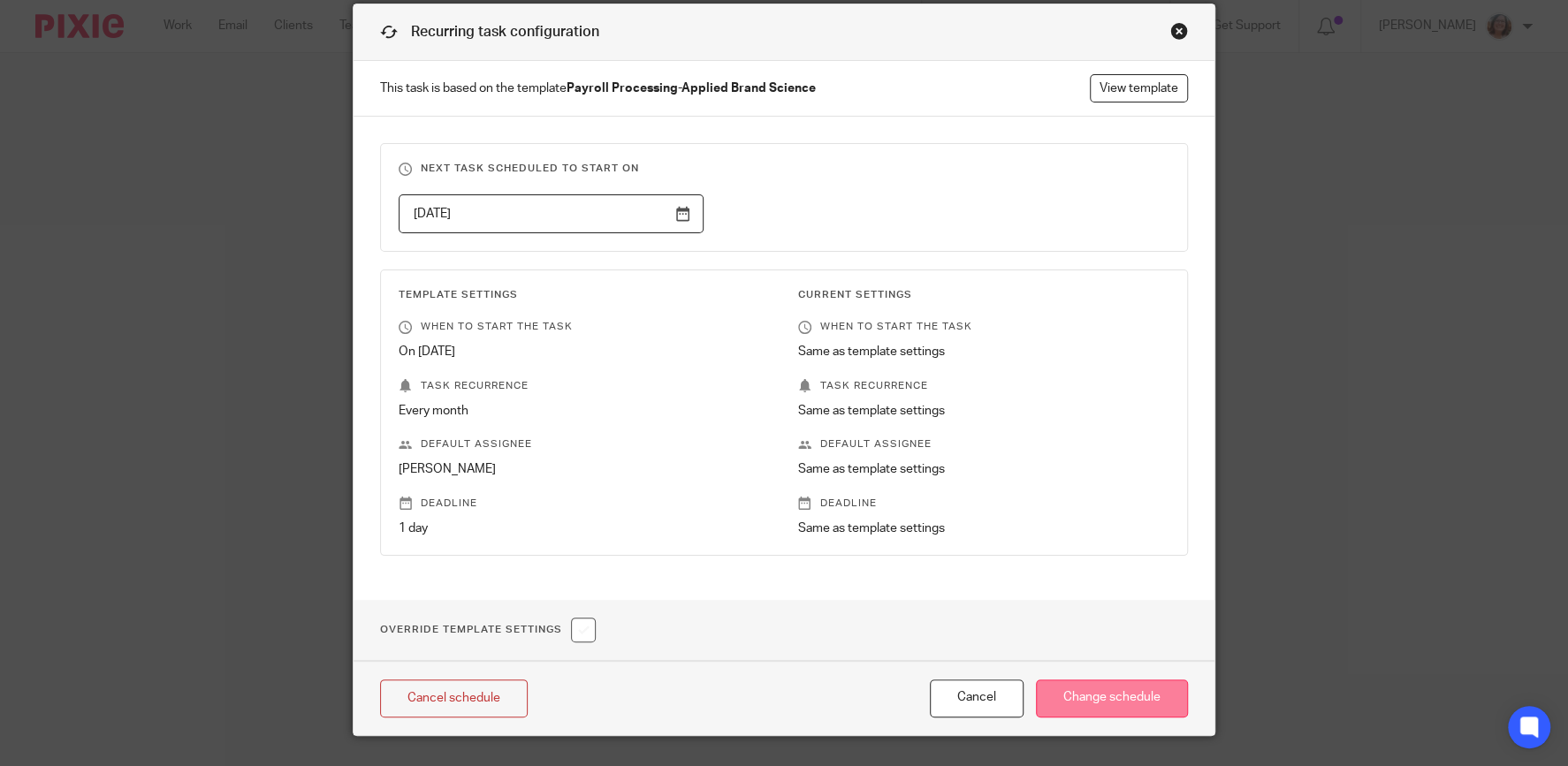
scroll to position [107, 0]
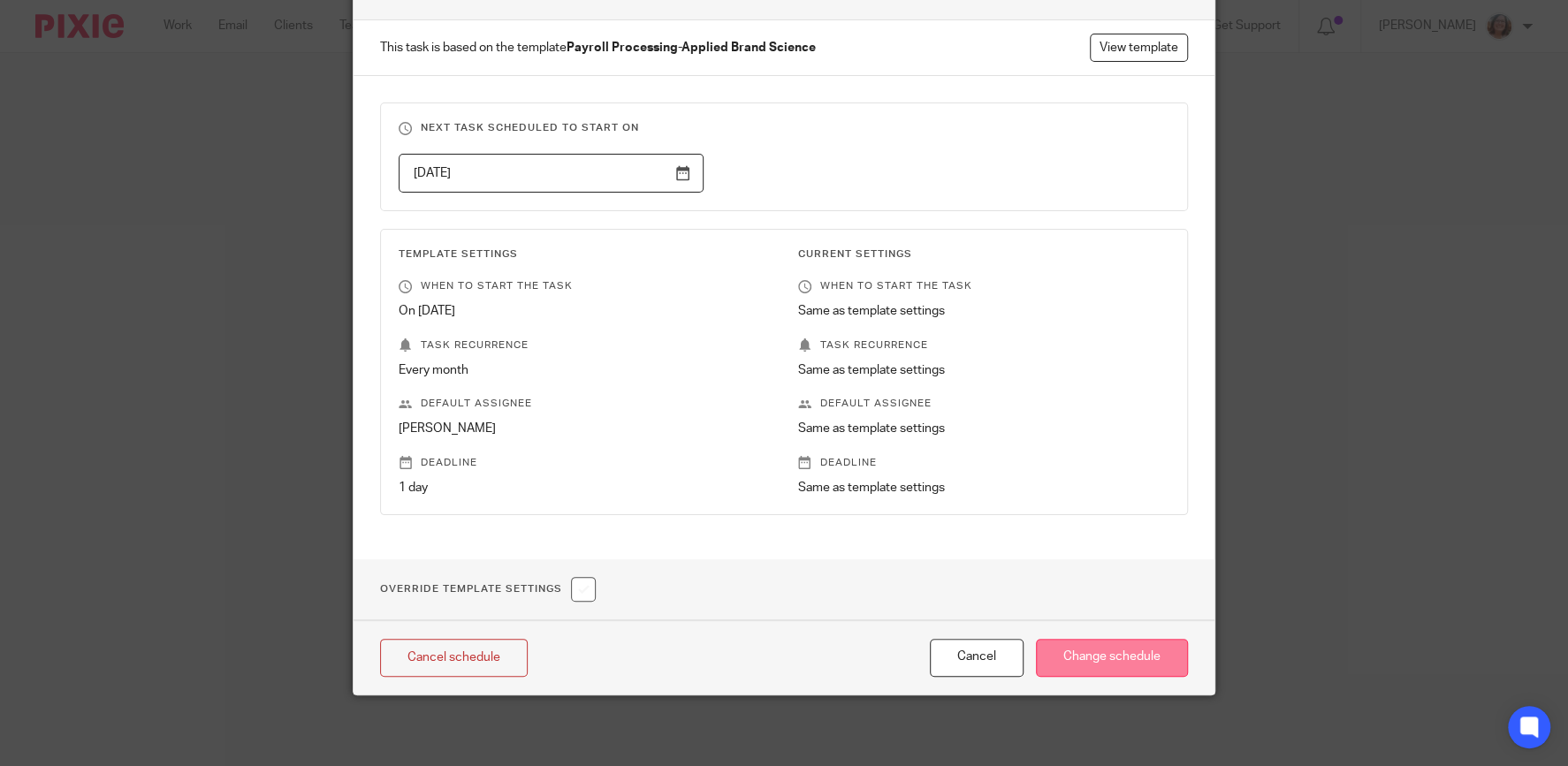
click at [1142, 660] on input "Change schedule" at bounding box center [1111, 658] width 152 height 38
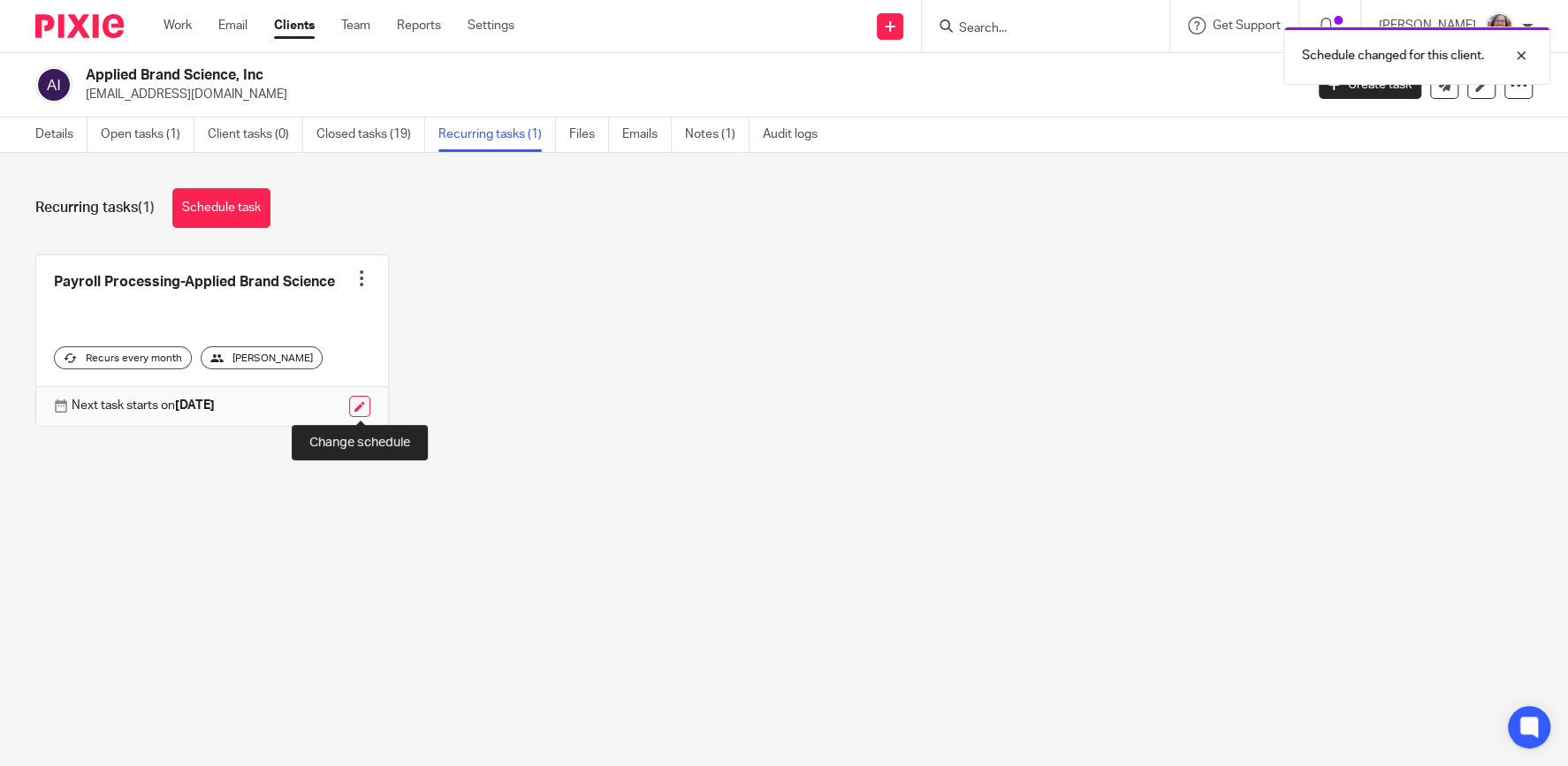
click at [362, 401] on link at bounding box center [359, 407] width 21 height 21
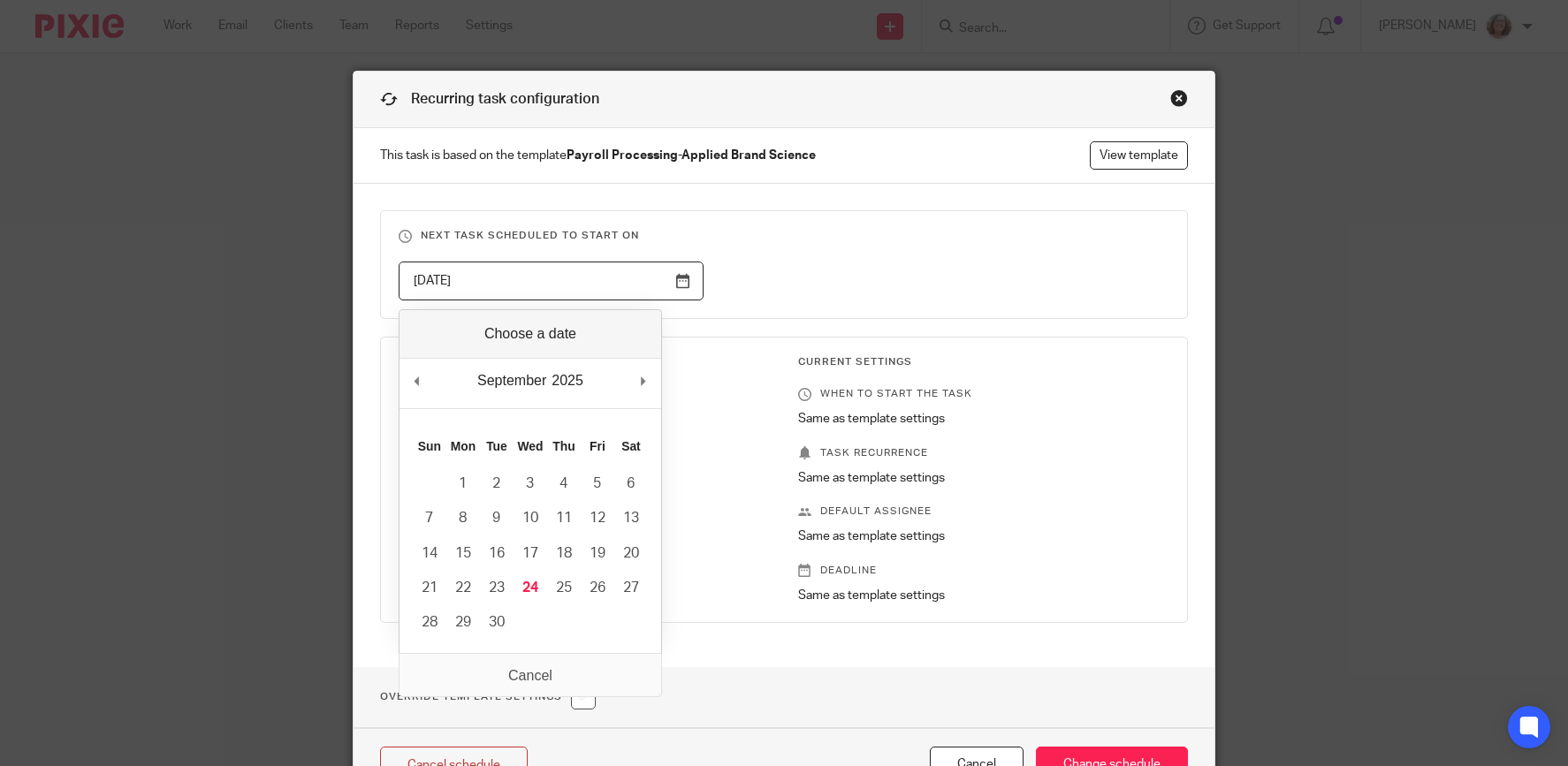
click at [677, 274] on input "[DATE]" at bounding box center [550, 281] width 305 height 40
type input "[DATE]"
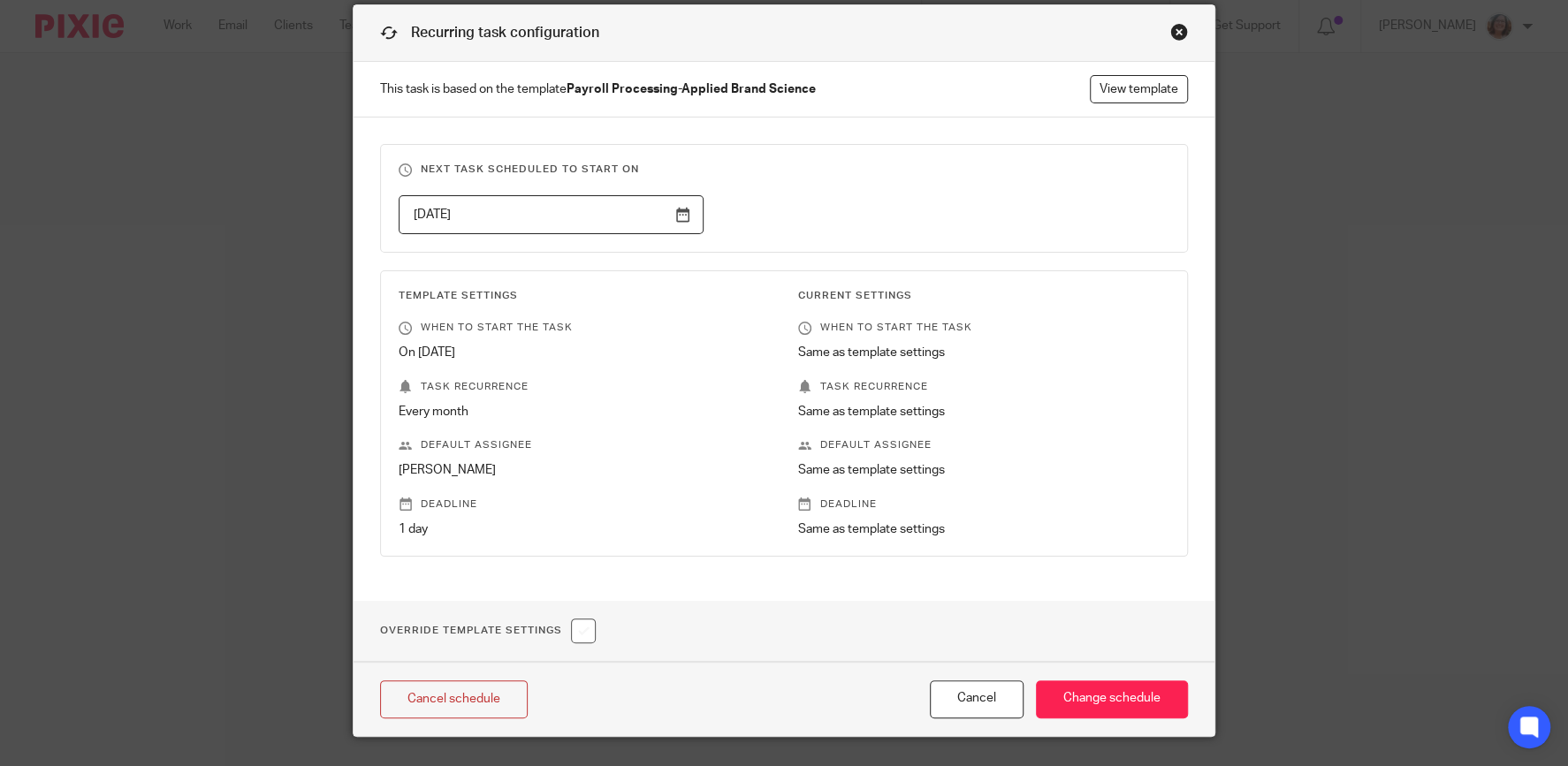
scroll to position [107, 0]
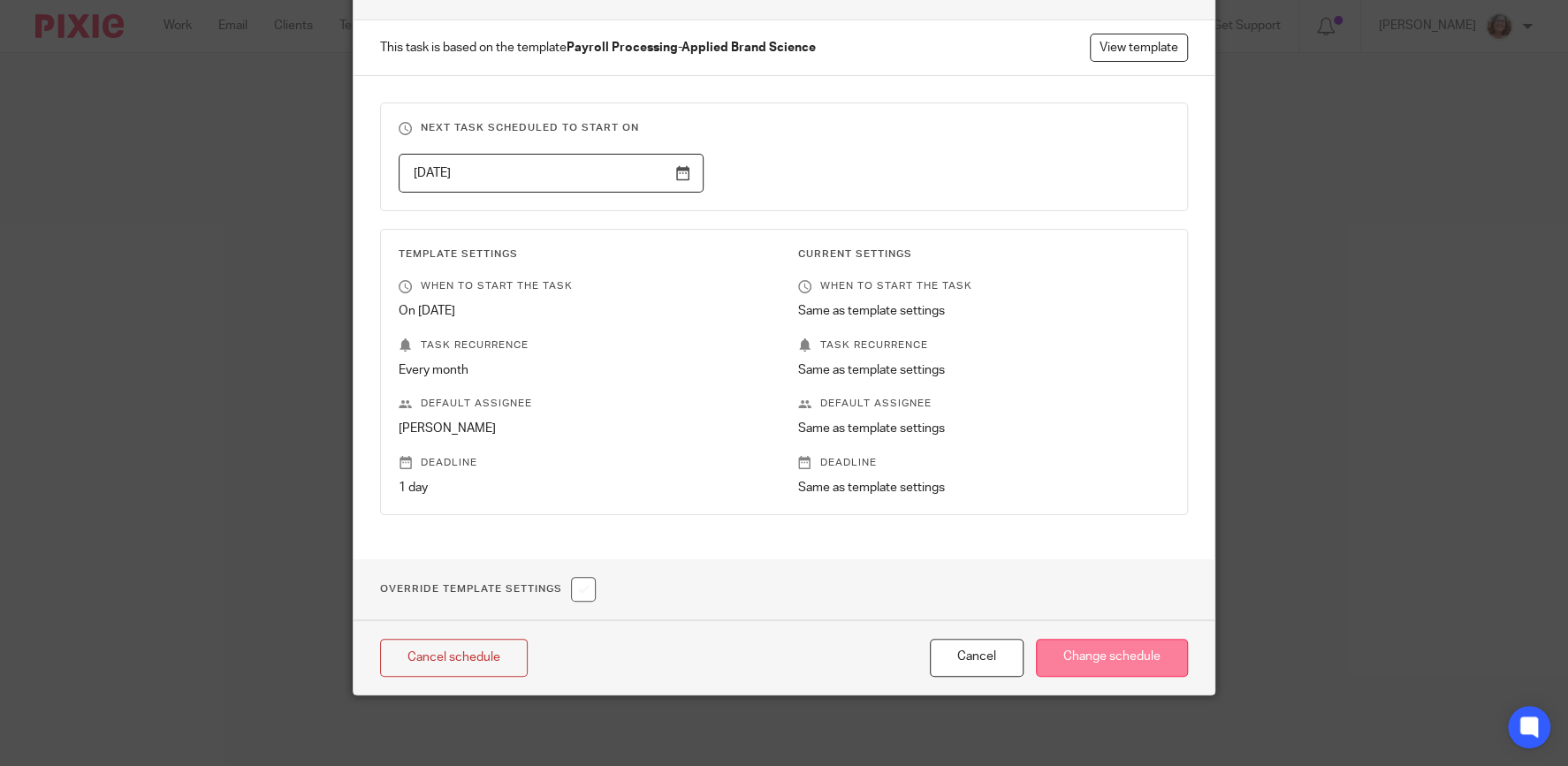
click at [1106, 657] on input "Change schedule" at bounding box center [1111, 658] width 152 height 38
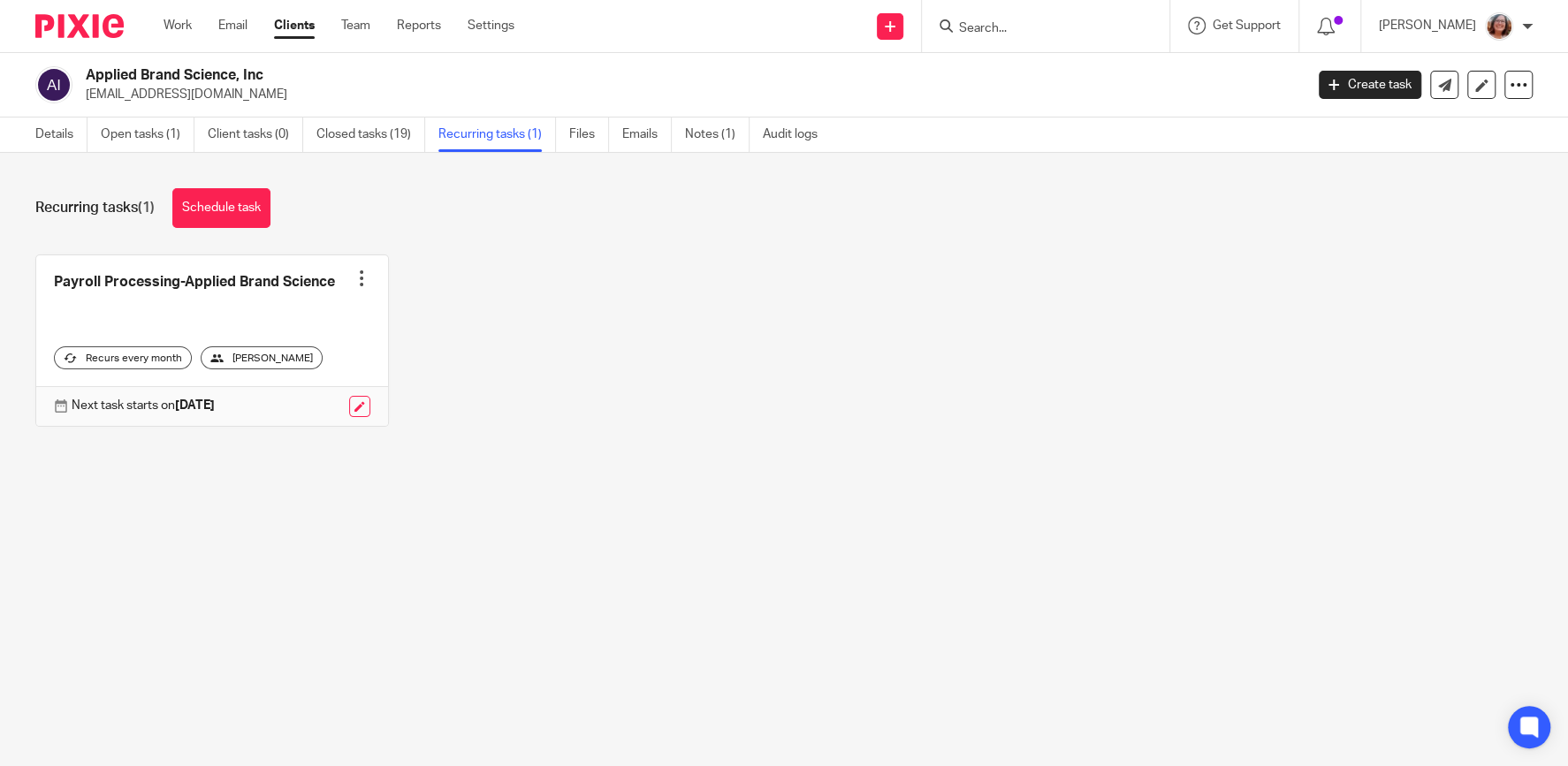
click at [1001, 26] on input "Search" at bounding box center [1036, 29] width 159 height 15
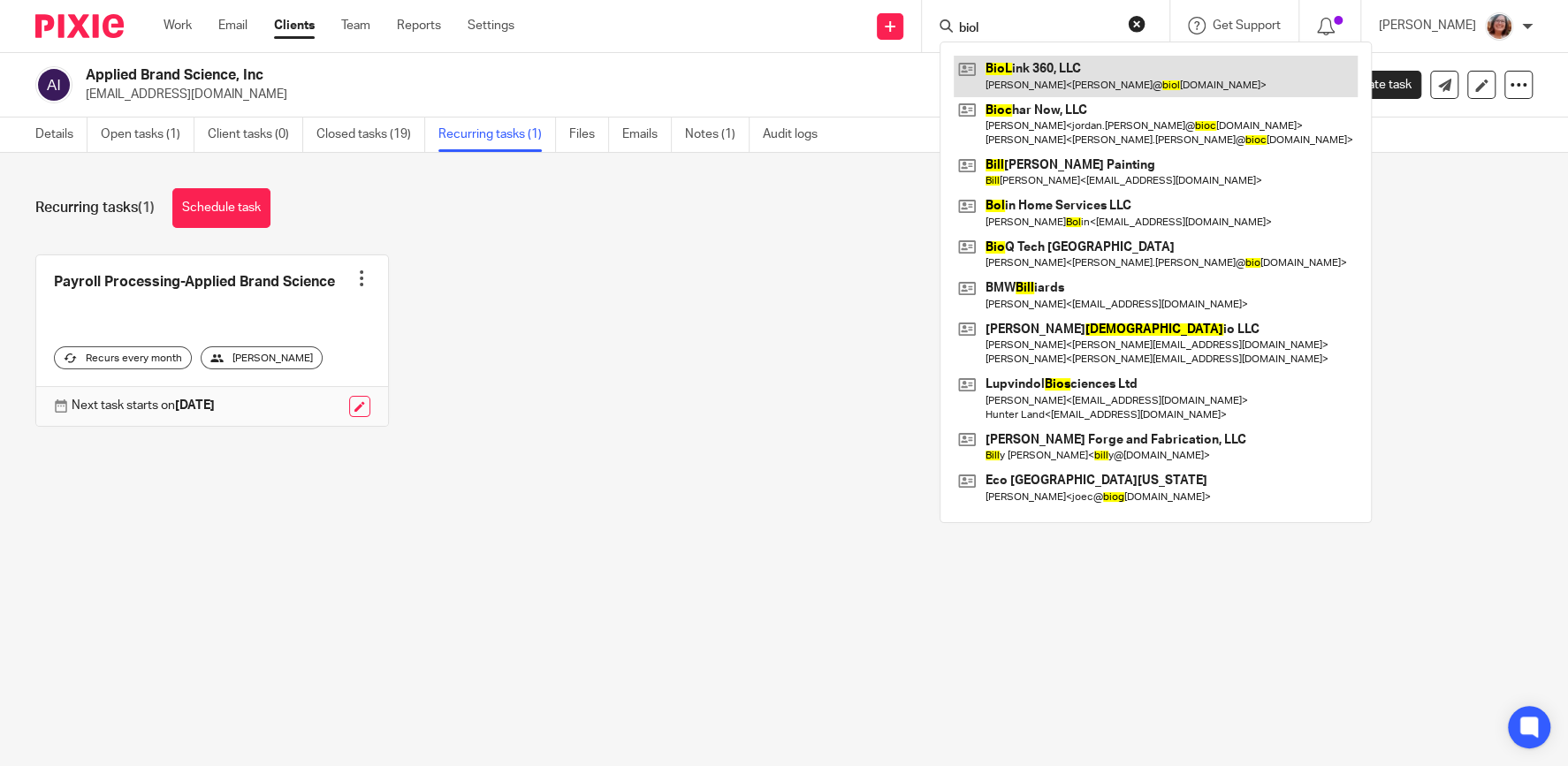
type input "biol"
click at [1091, 76] on link at bounding box center [1154, 76] width 404 height 41
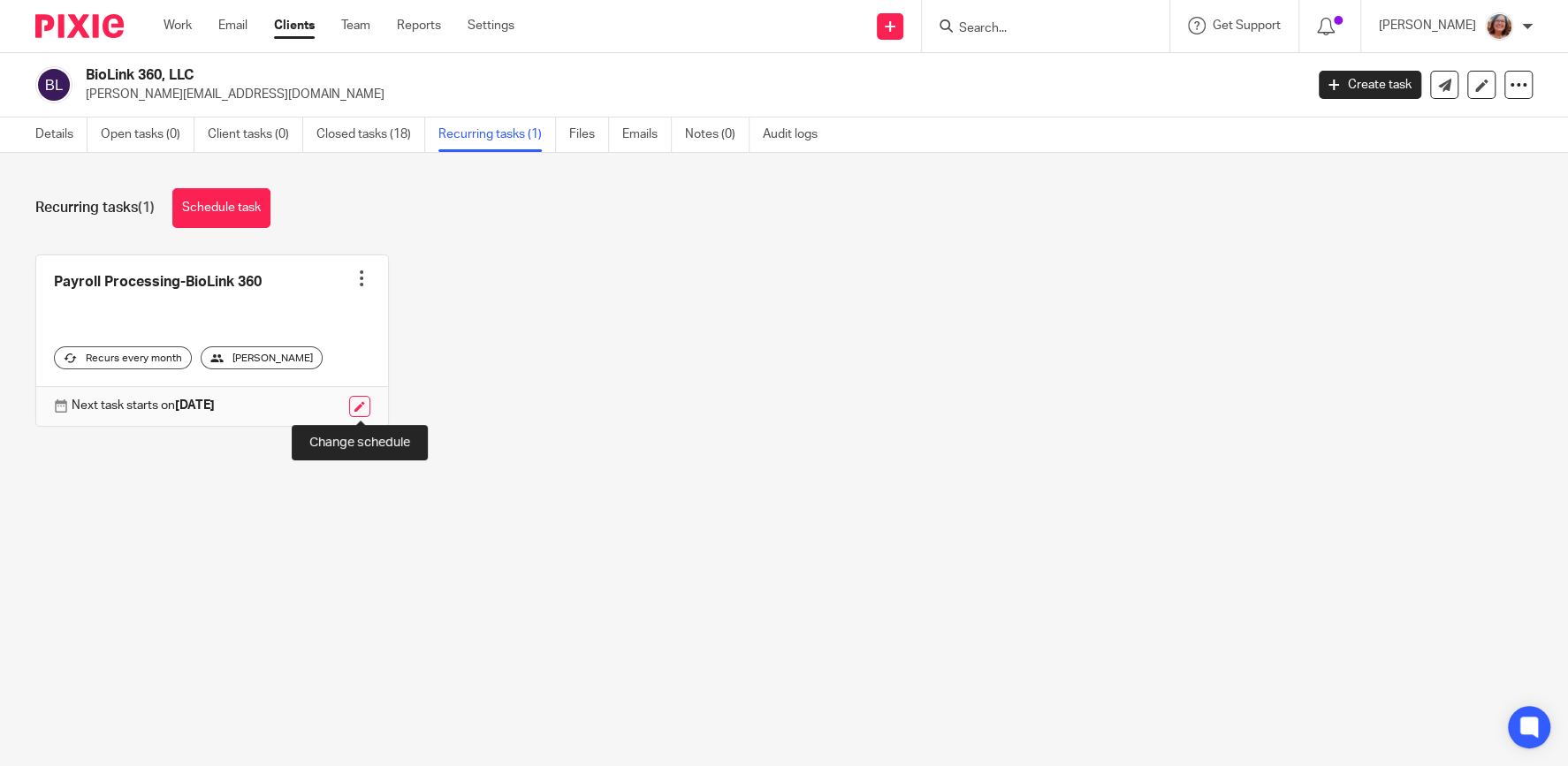
click at [365, 400] on link at bounding box center [359, 407] width 21 height 21
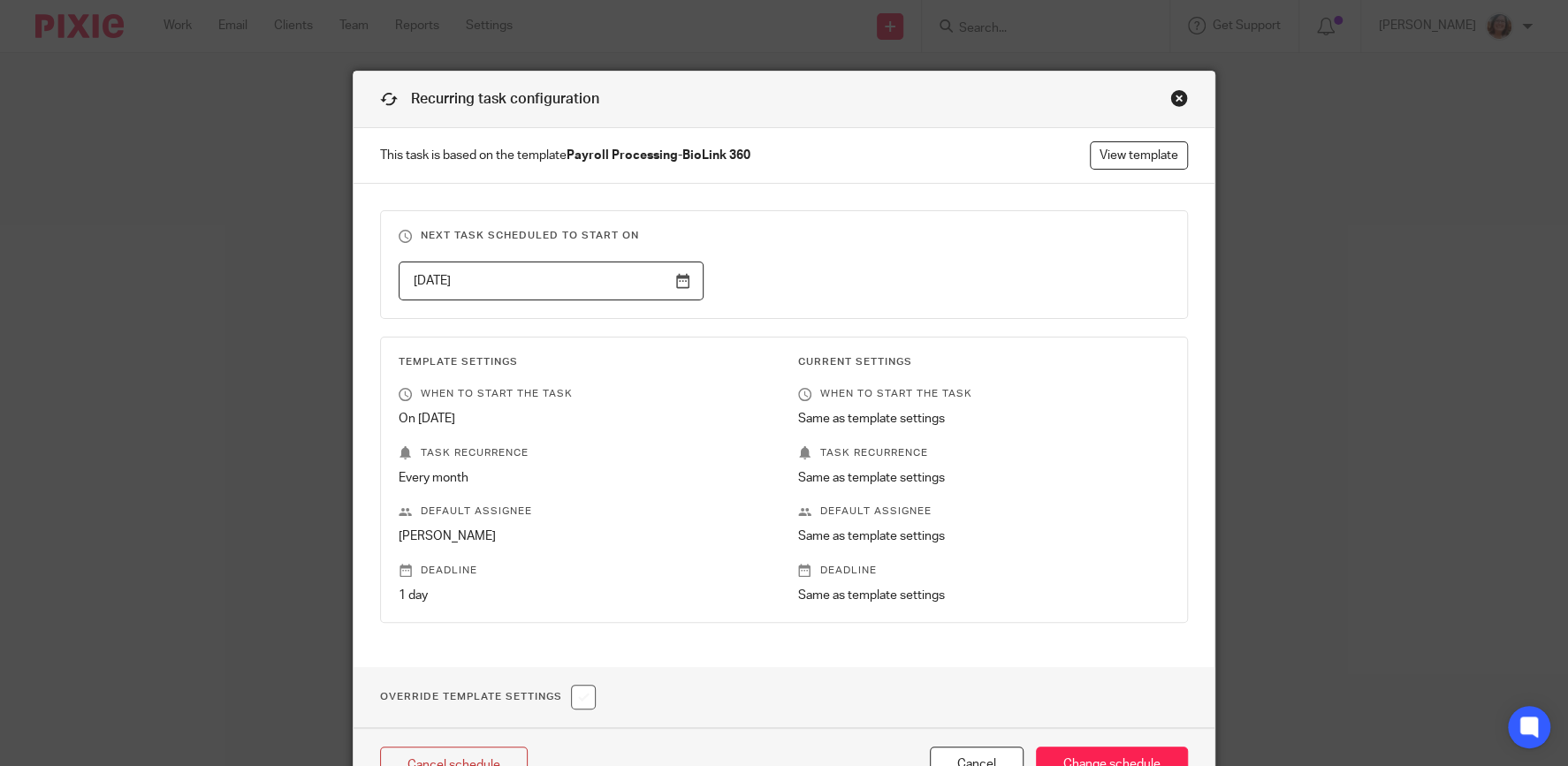
click at [686, 277] on input "[DATE]" at bounding box center [550, 281] width 305 height 40
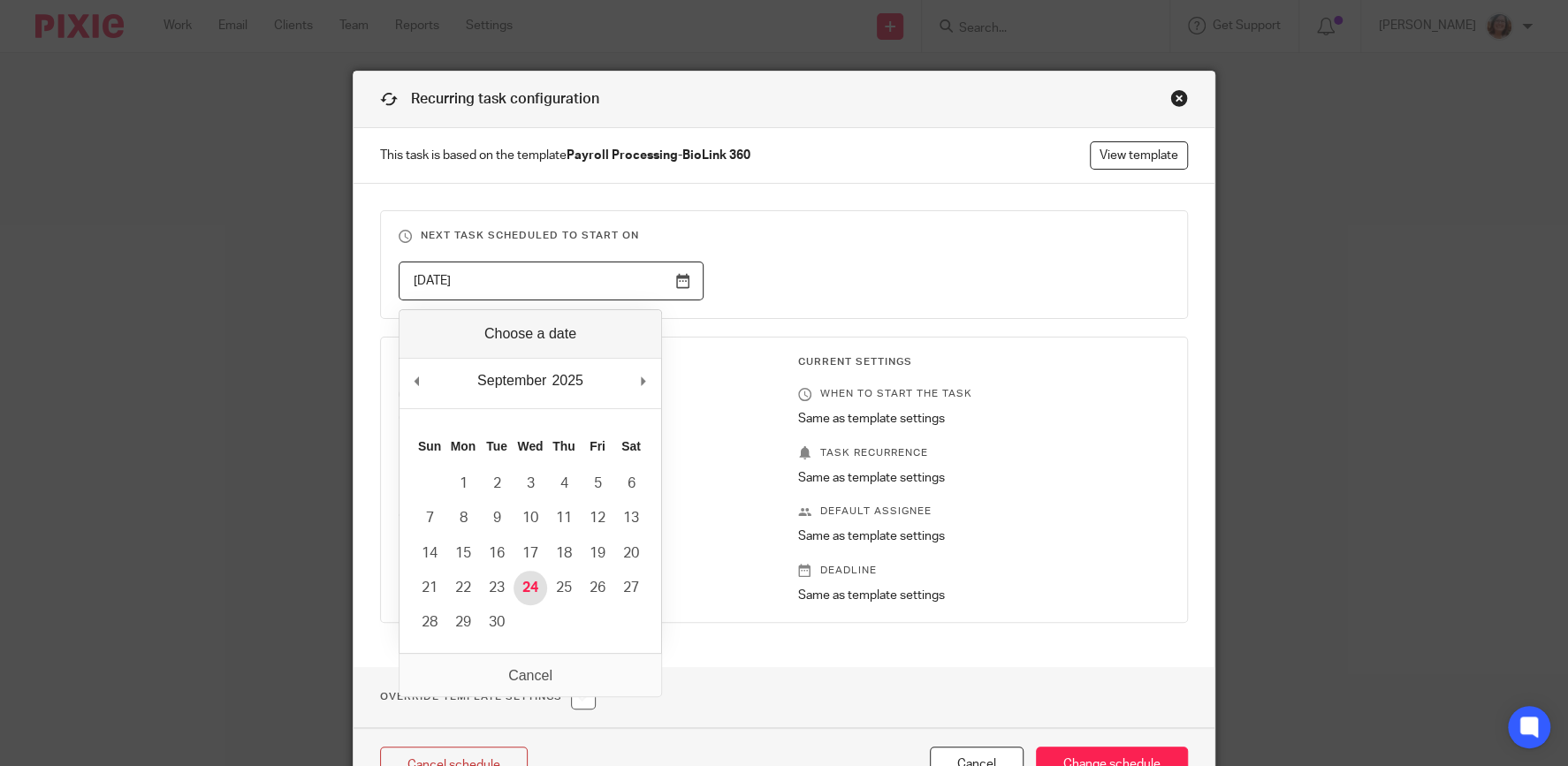
type input "2025-09-24"
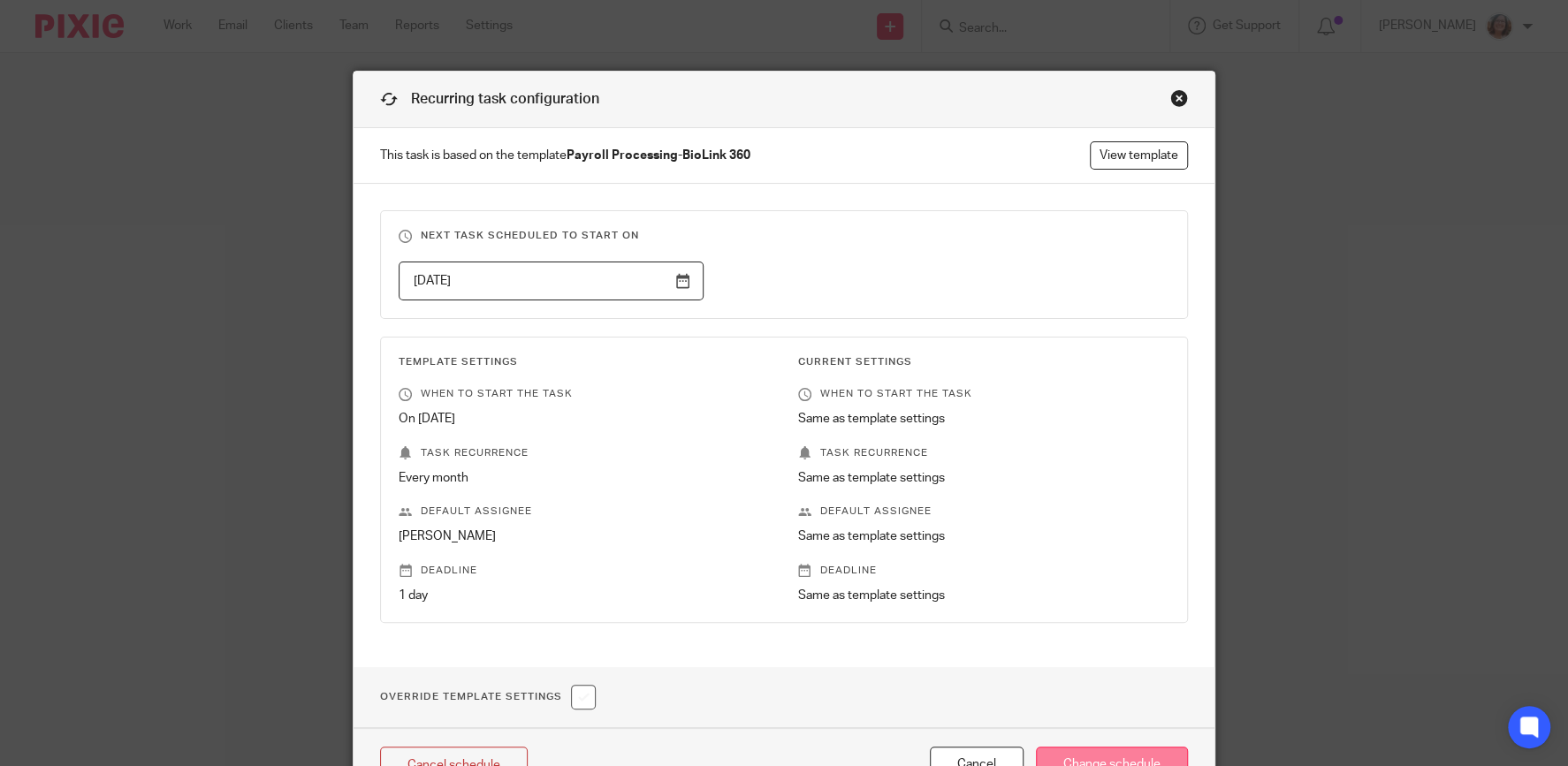
click at [1154, 754] on input "Change schedule" at bounding box center [1111, 765] width 152 height 38
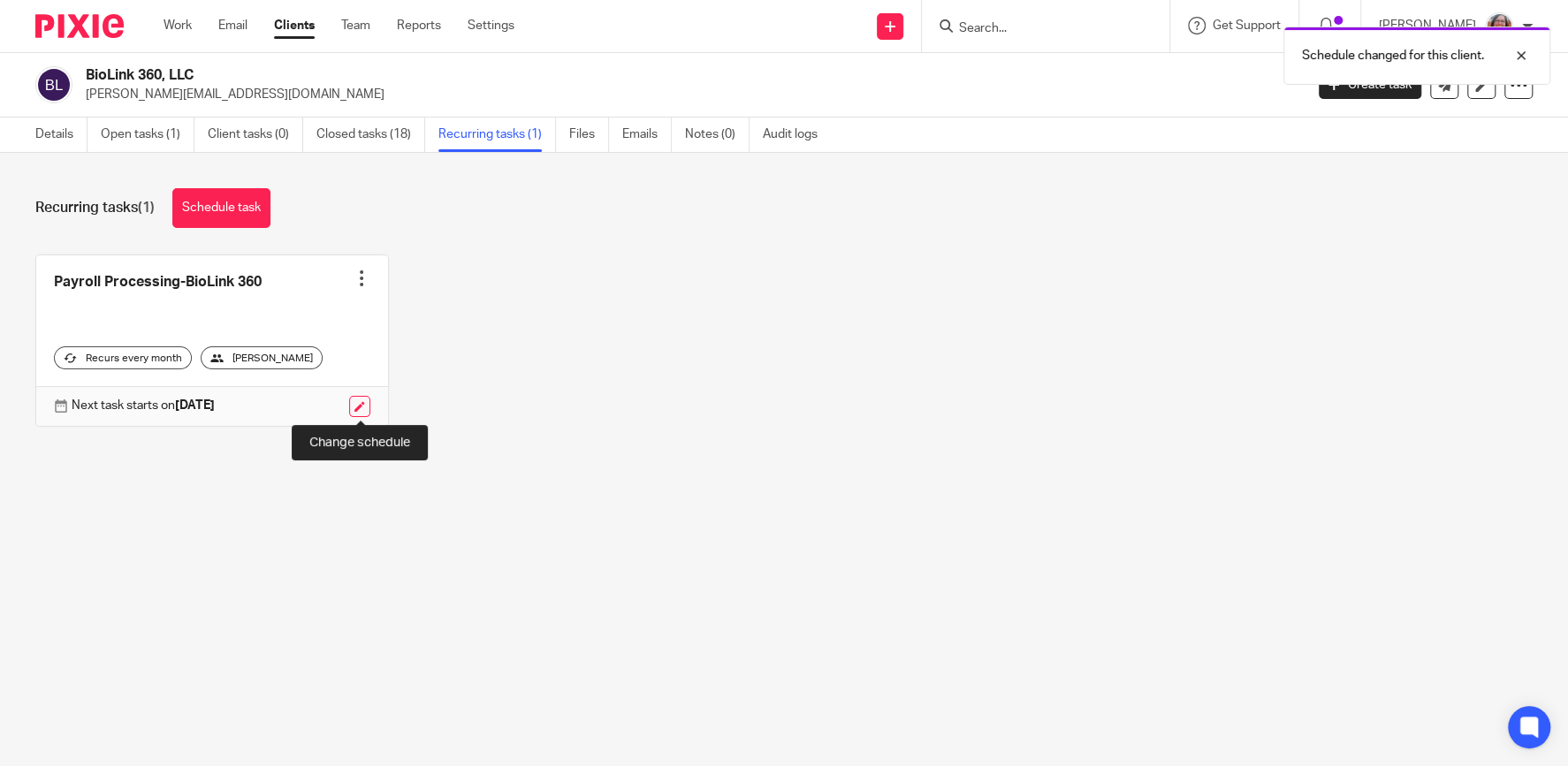
click at [358, 405] on link at bounding box center [359, 407] width 21 height 21
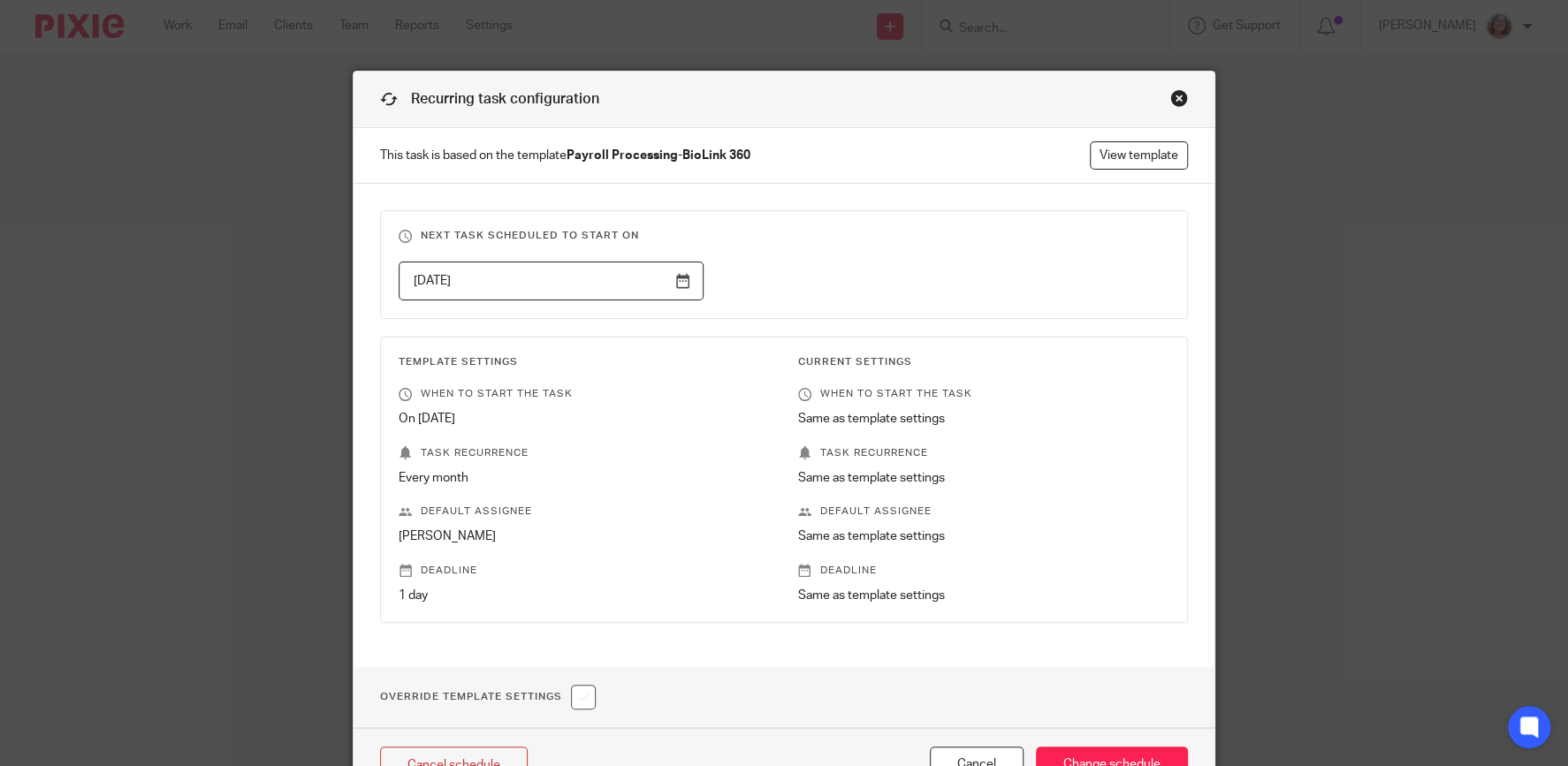
click at [688, 281] on input "[DATE]" at bounding box center [550, 281] width 305 height 40
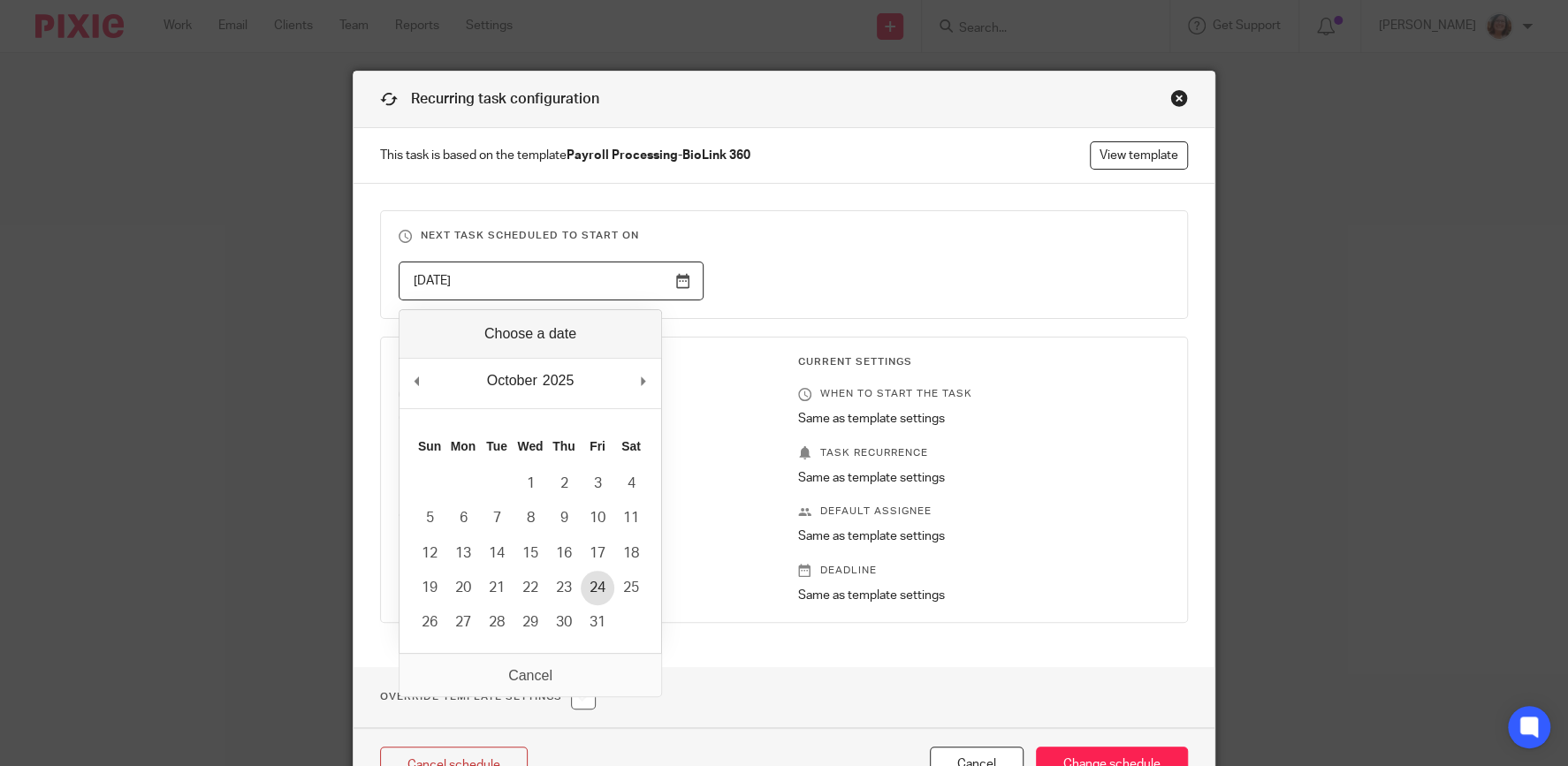
type input "[DATE]"
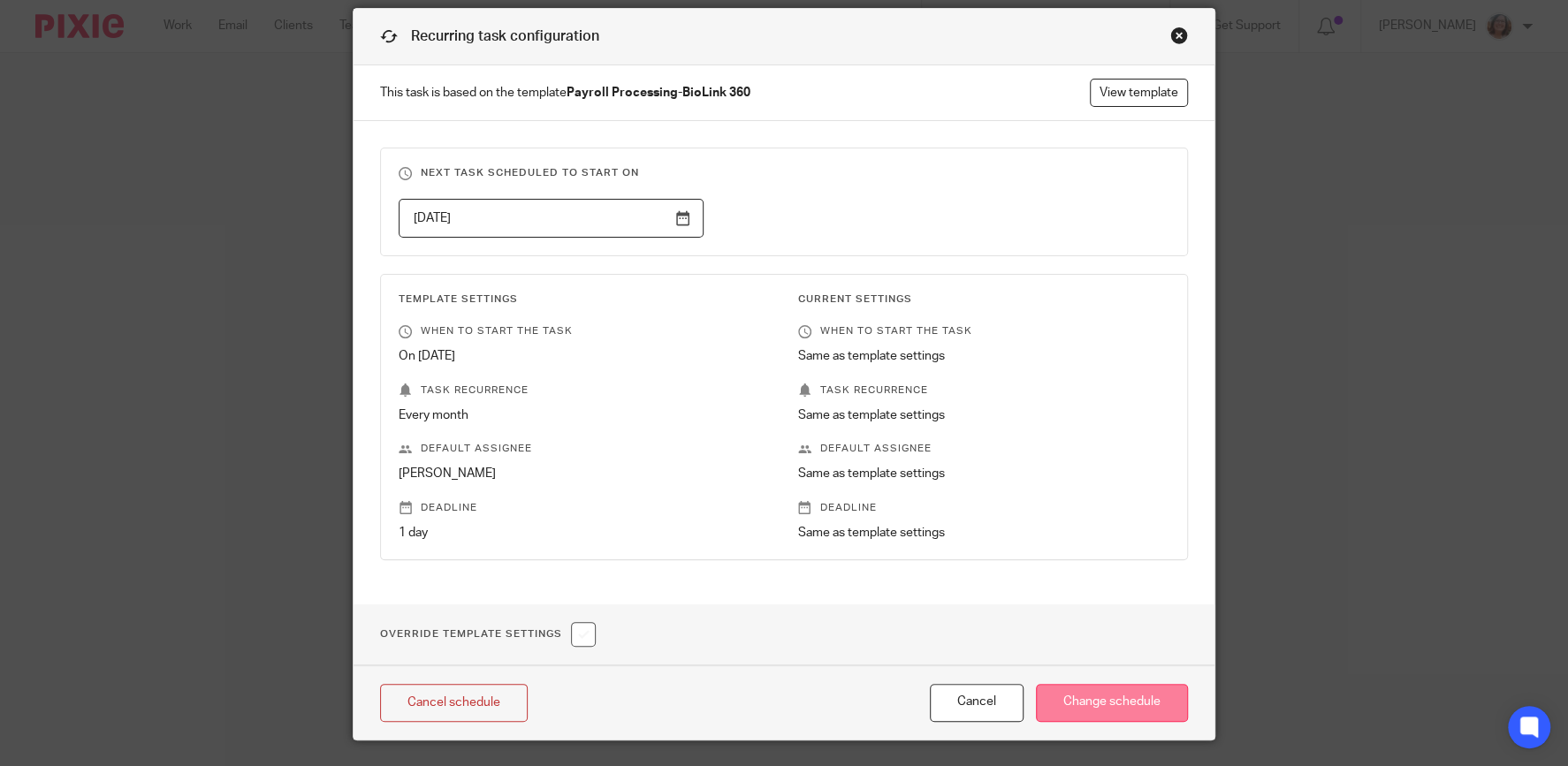
scroll to position [107, 0]
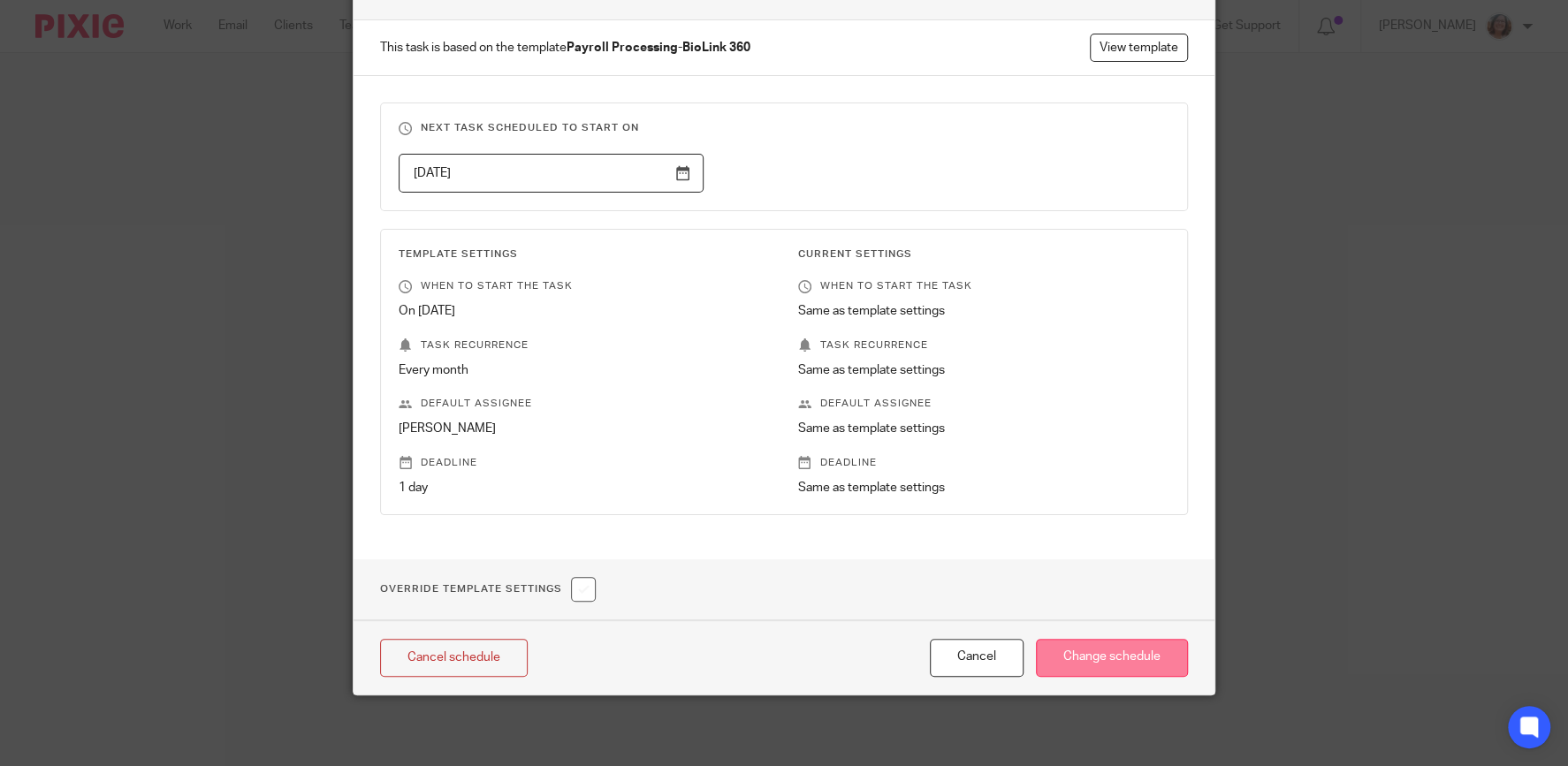
click at [1124, 647] on input "Change schedule" at bounding box center [1111, 658] width 152 height 38
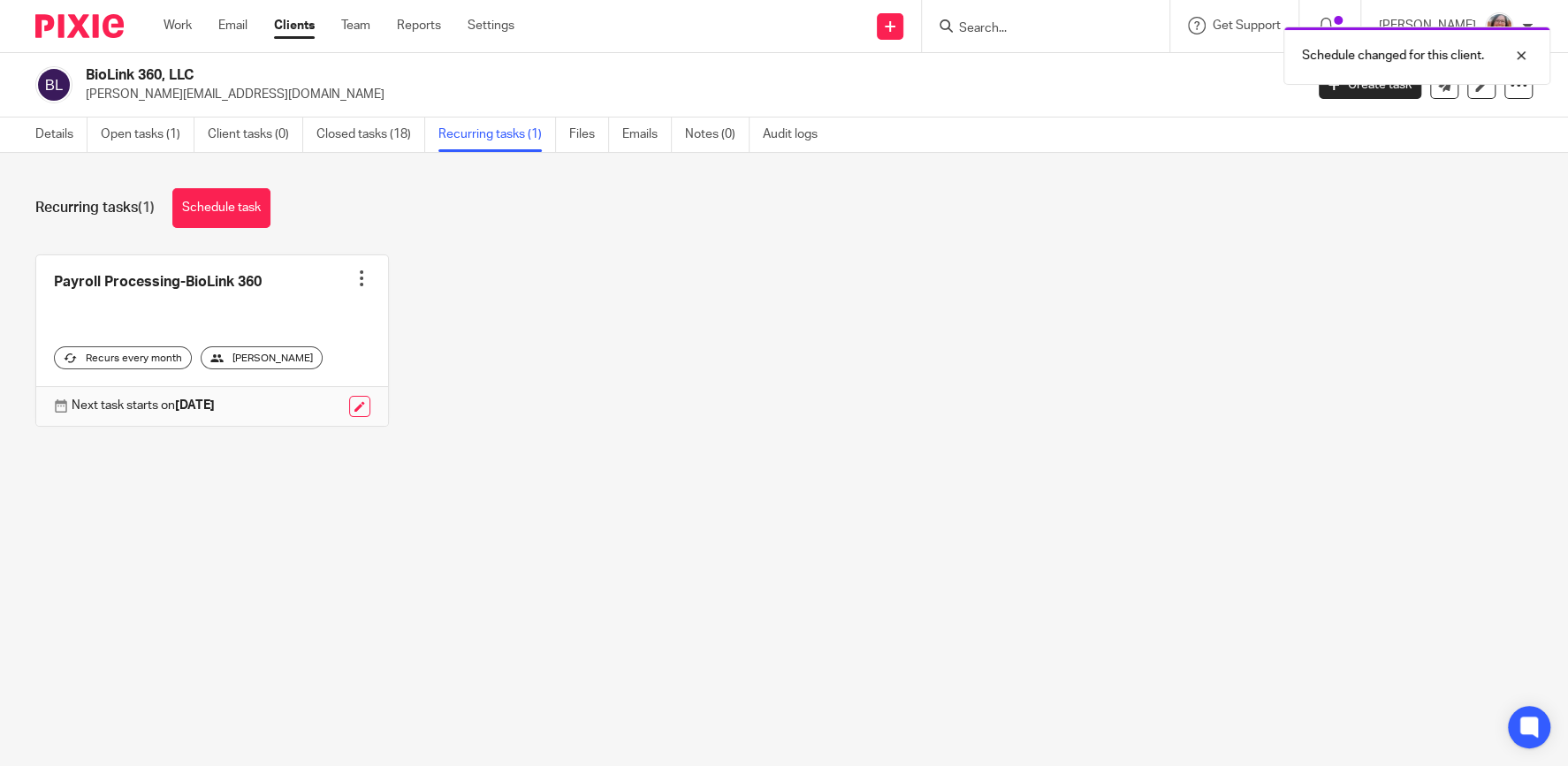
click at [1037, 29] on div "Schedule changed for this client." at bounding box center [1166, 50] width 766 height 67
click at [1003, 32] on div "Schedule changed for this client." at bounding box center [1166, 50] width 766 height 67
click at [996, 25] on div "Schedule changed for this client." at bounding box center [1166, 50] width 766 height 67
click at [1044, 33] on input "Search" at bounding box center [1036, 29] width 159 height 15
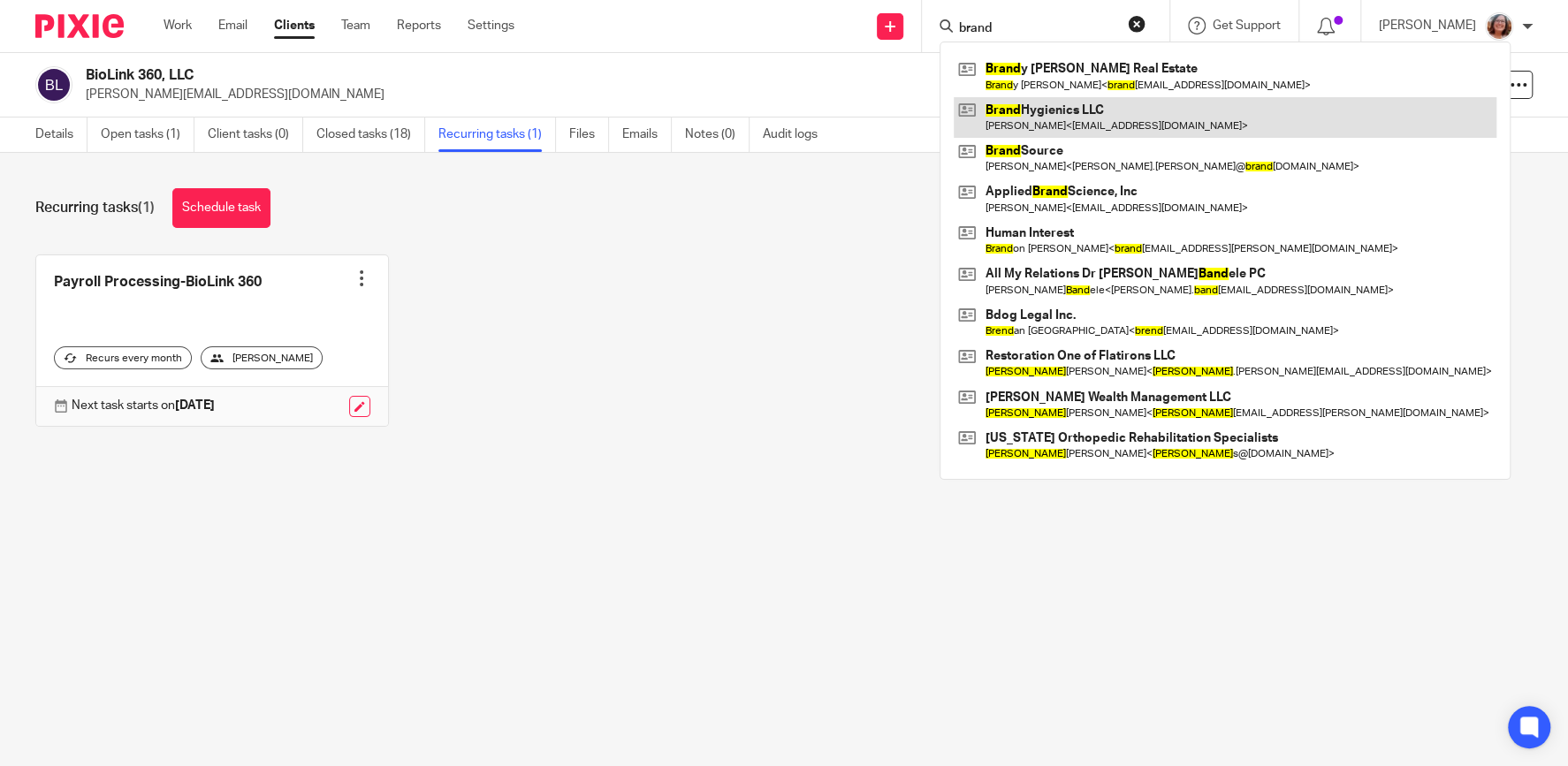
type input "brand"
click at [1055, 111] on link at bounding box center [1224, 117] width 542 height 41
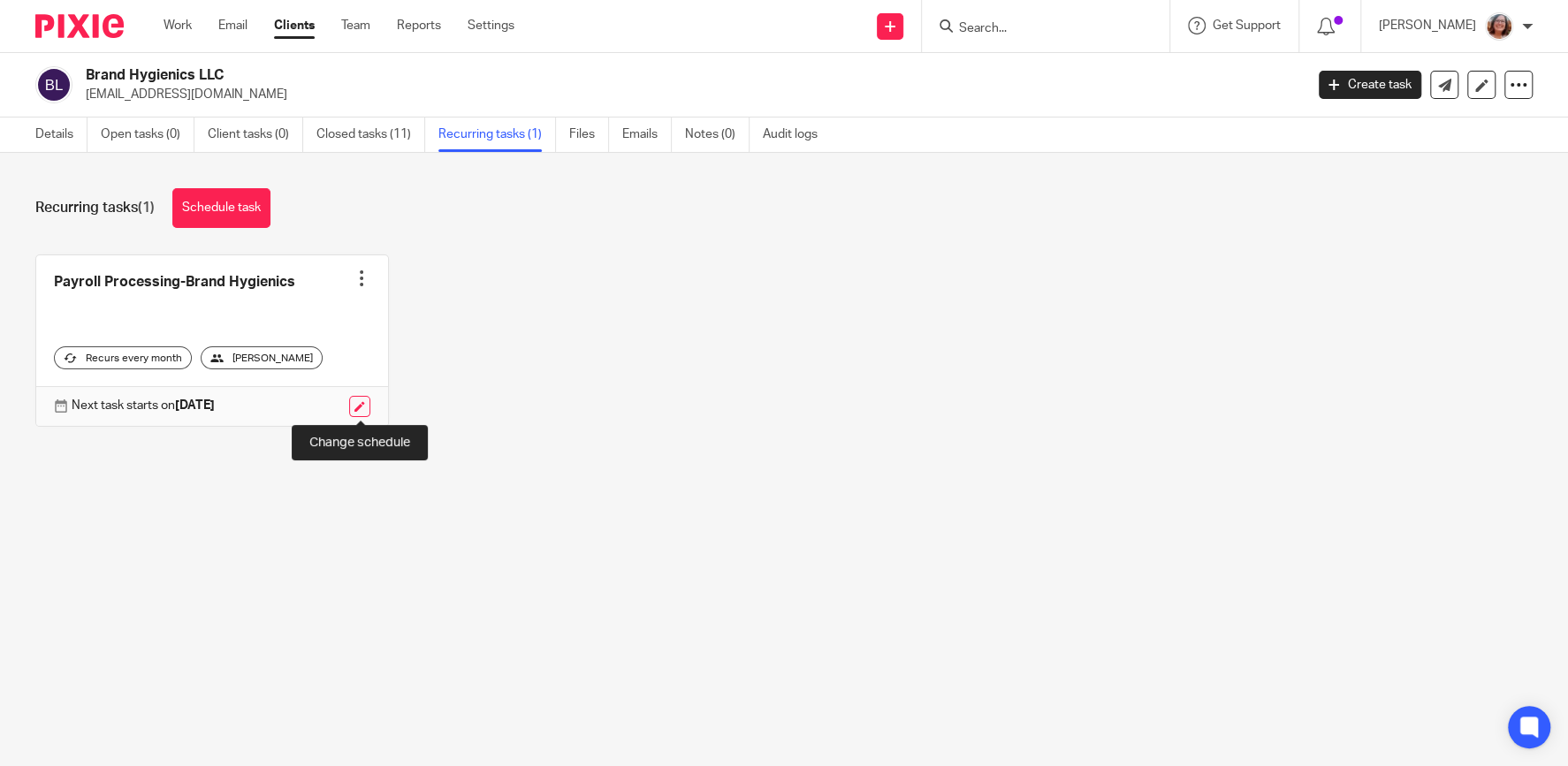
click at [359, 404] on link at bounding box center [359, 407] width 21 height 21
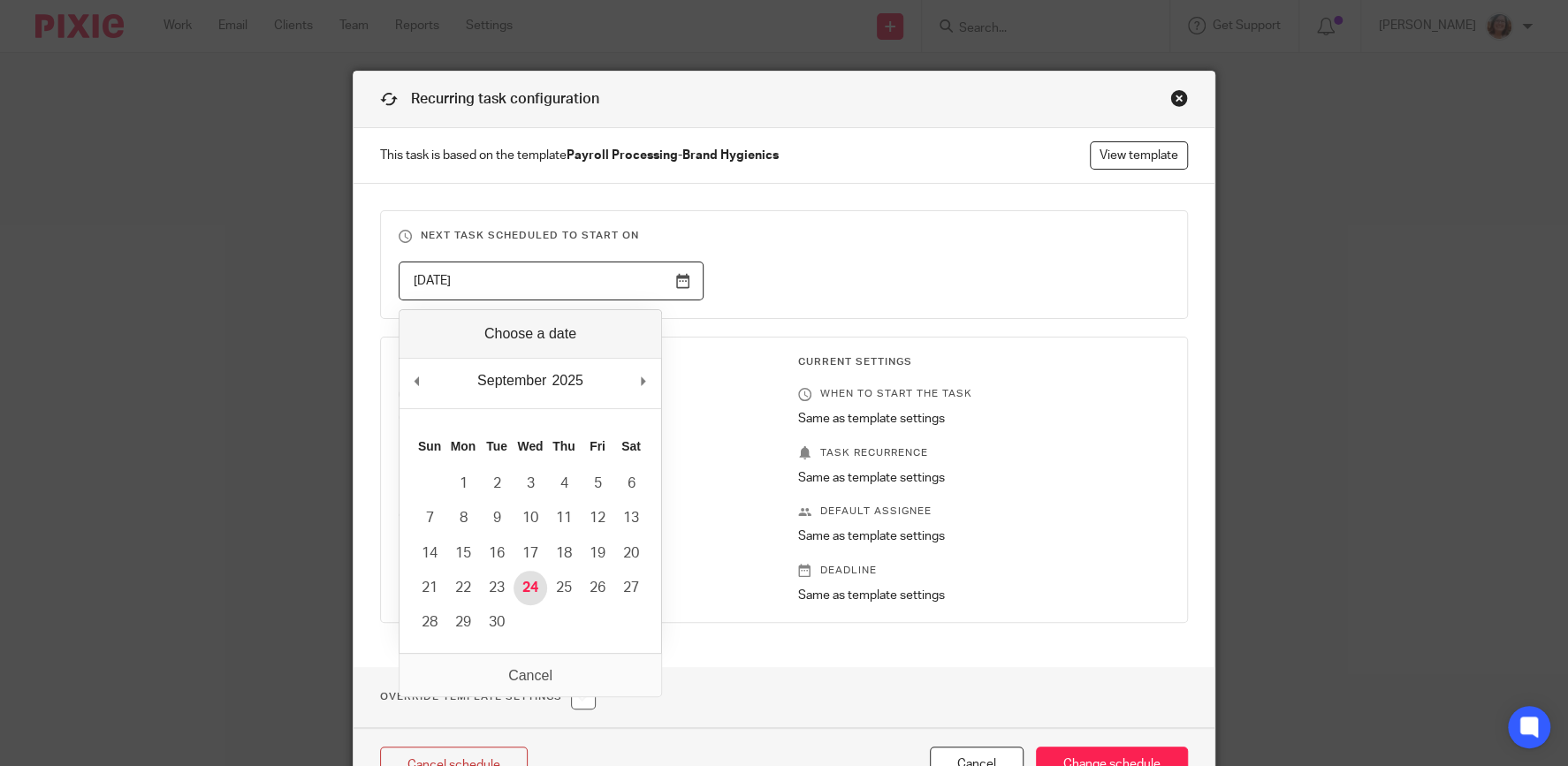
type input "2025-09-24"
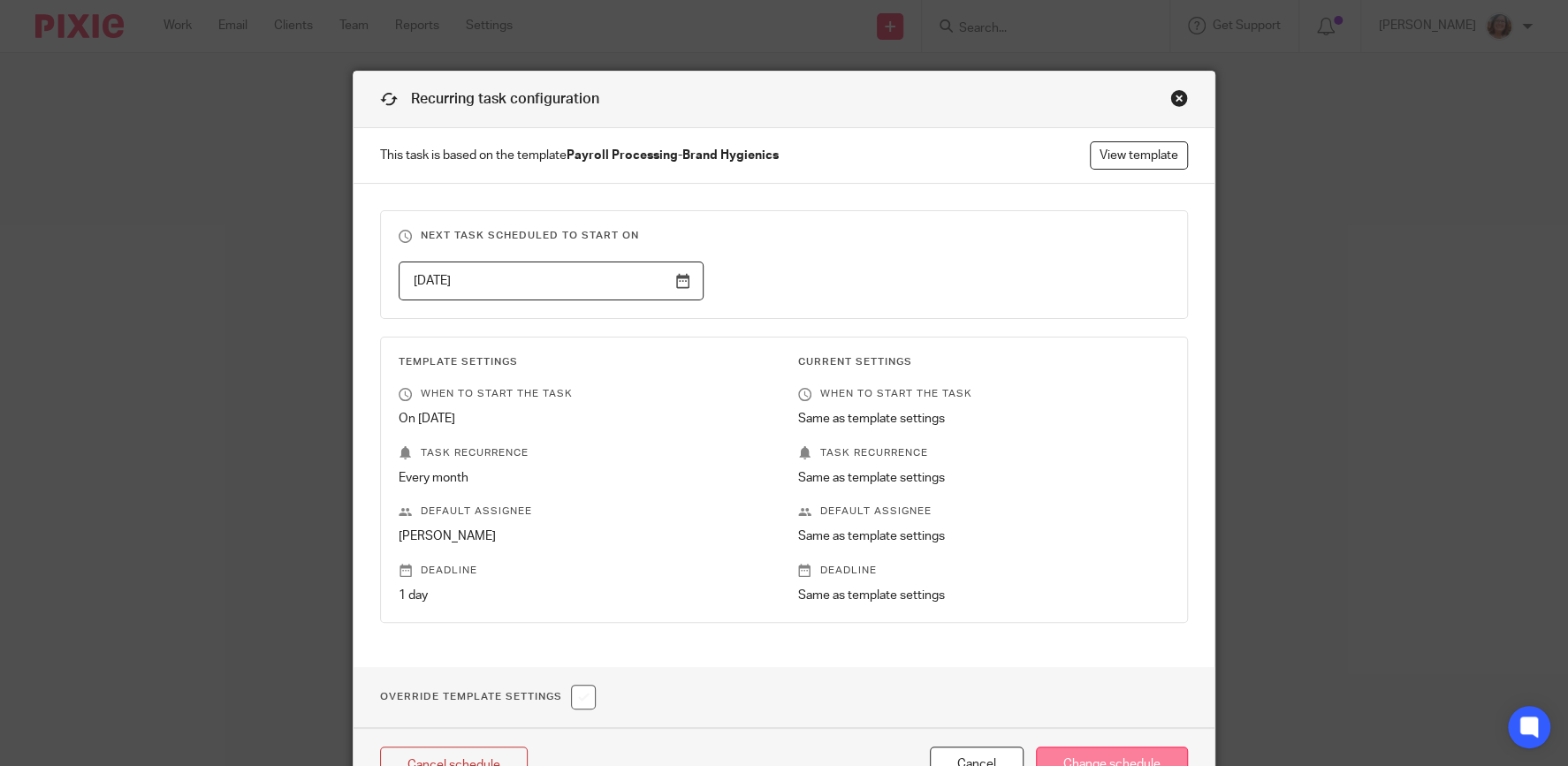
click at [1134, 754] on input "Change schedule" at bounding box center [1111, 765] width 152 height 38
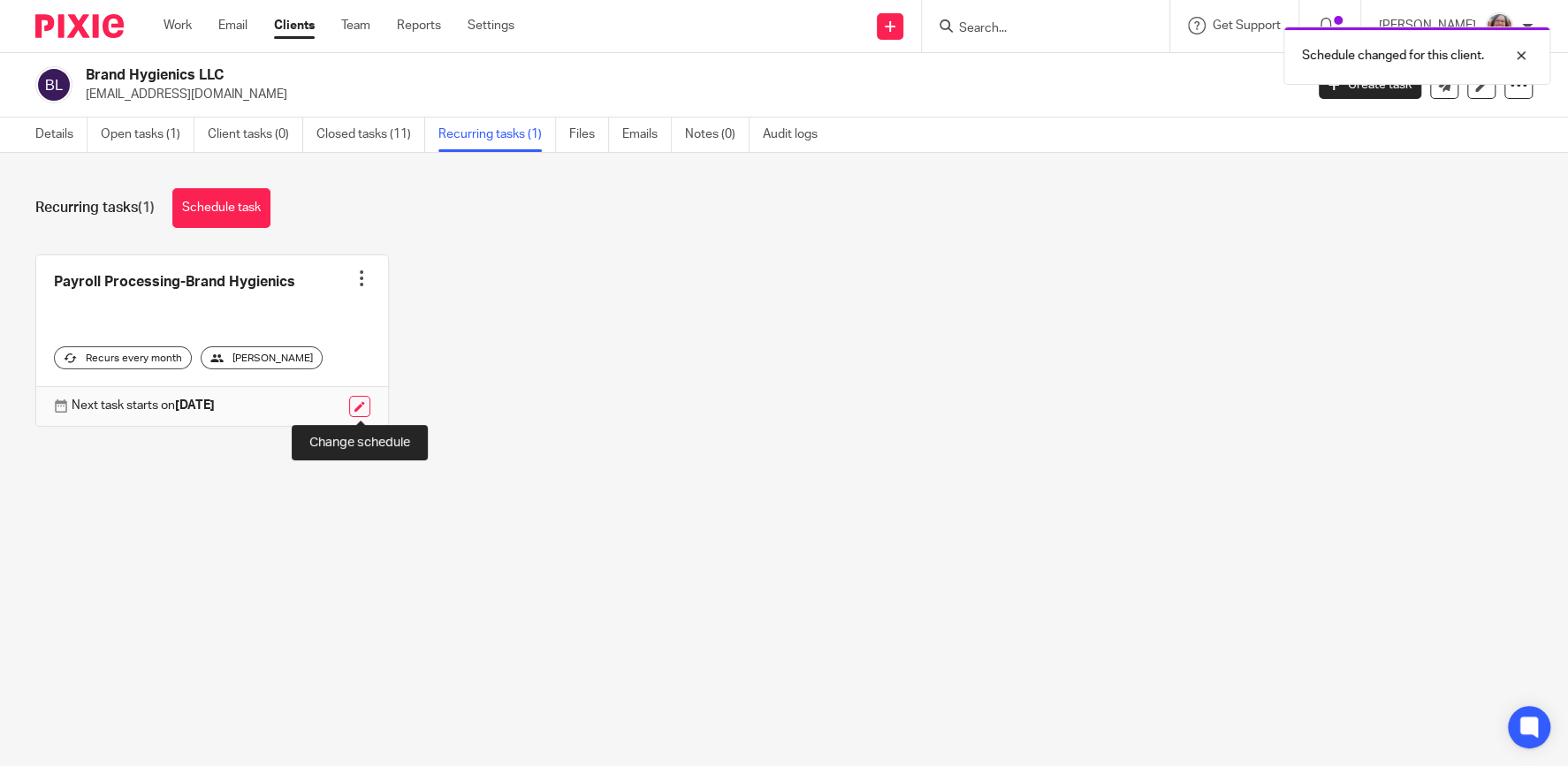
click at [363, 406] on link at bounding box center [359, 407] width 21 height 21
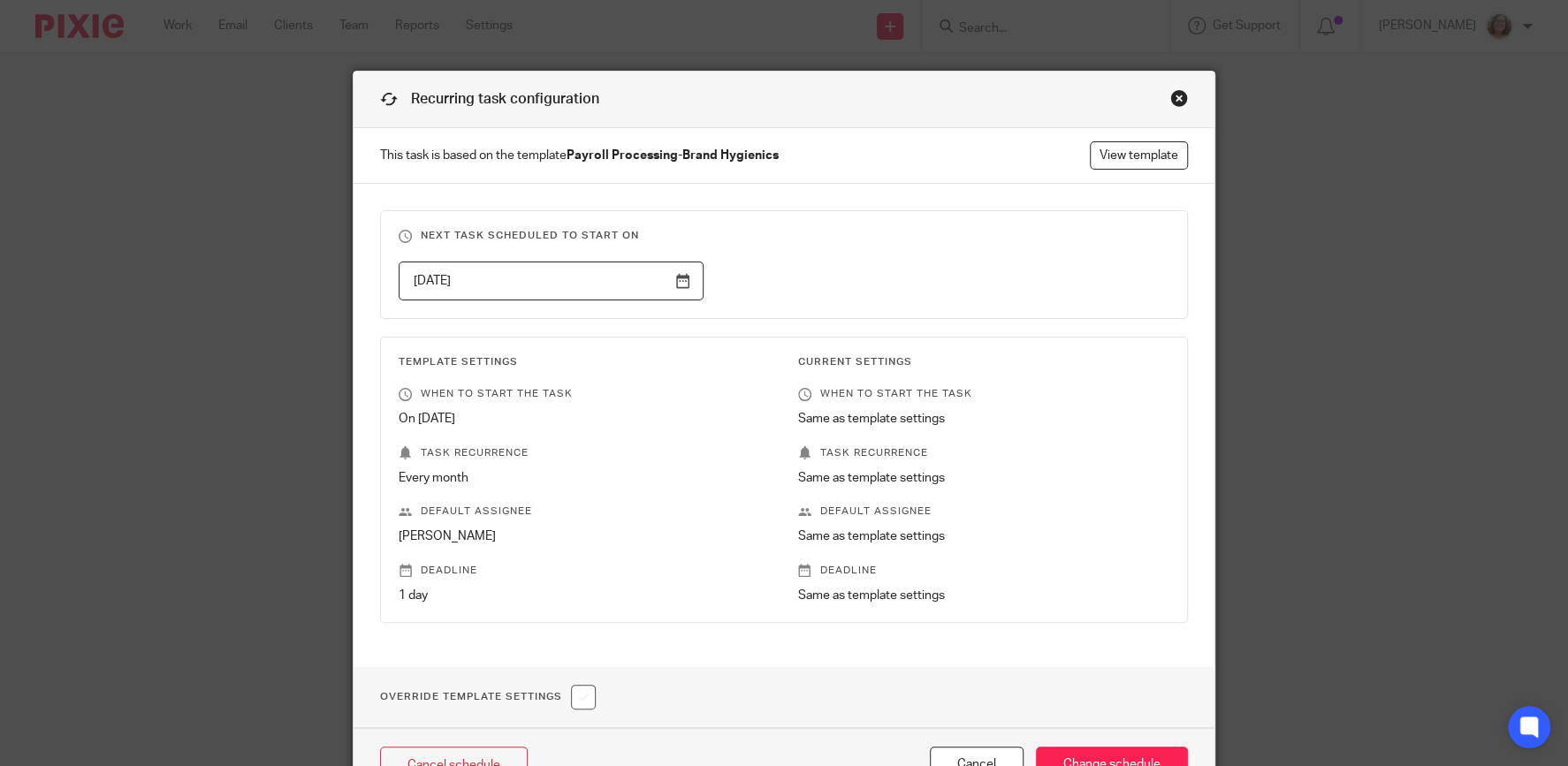
click at [687, 277] on input "[DATE]" at bounding box center [550, 281] width 305 height 40
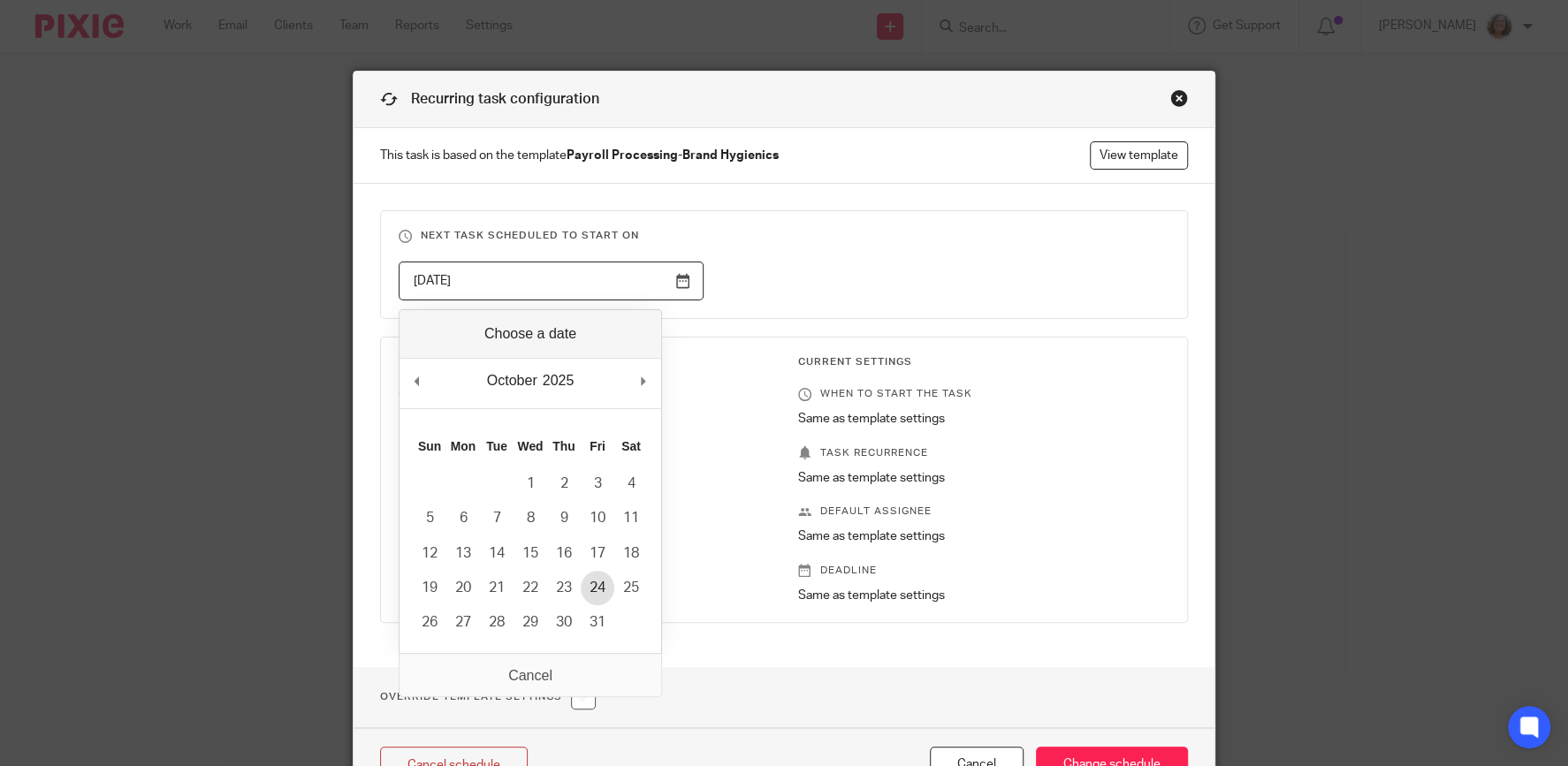
type input "[DATE]"
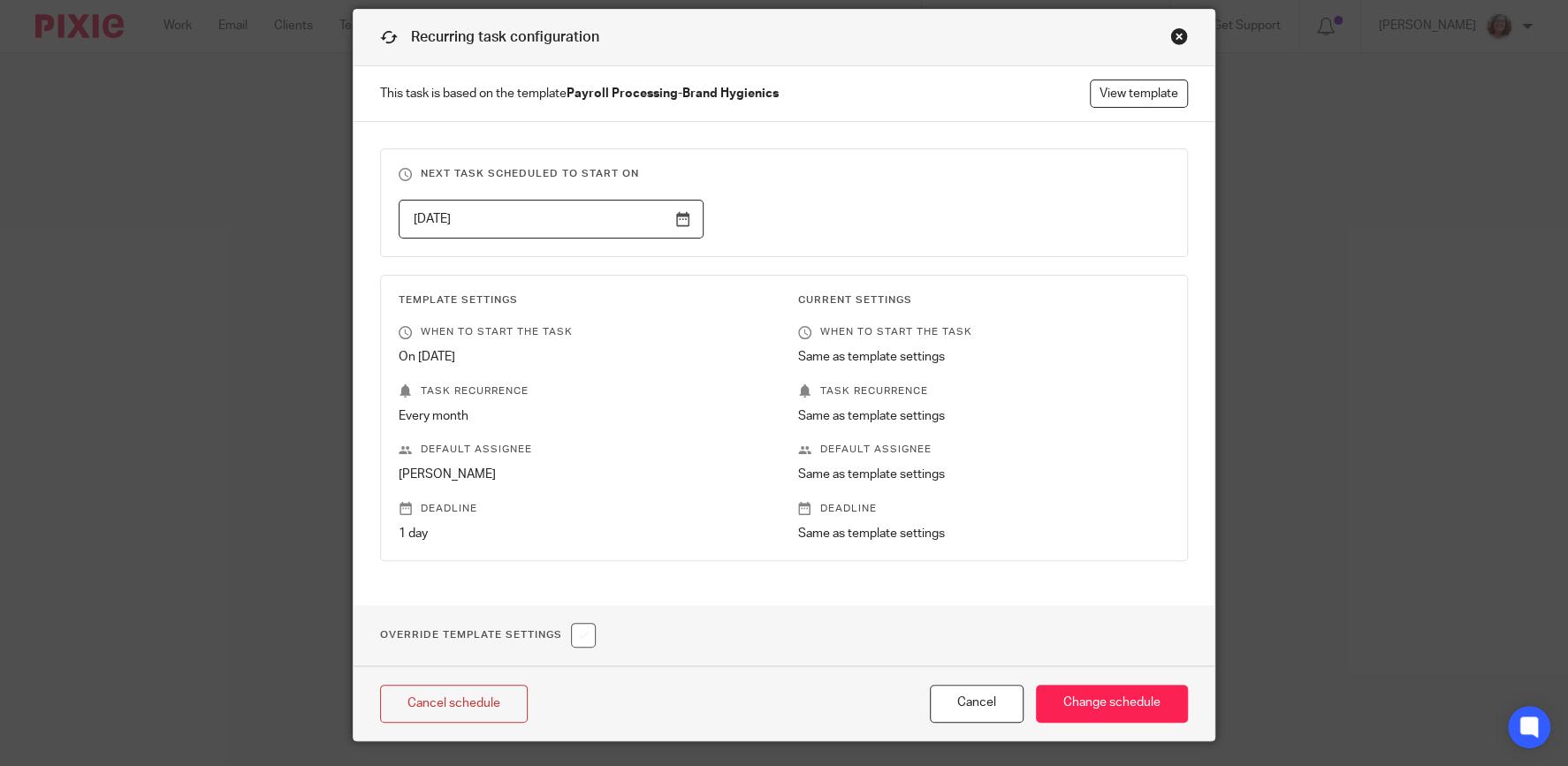
scroll to position [107, 0]
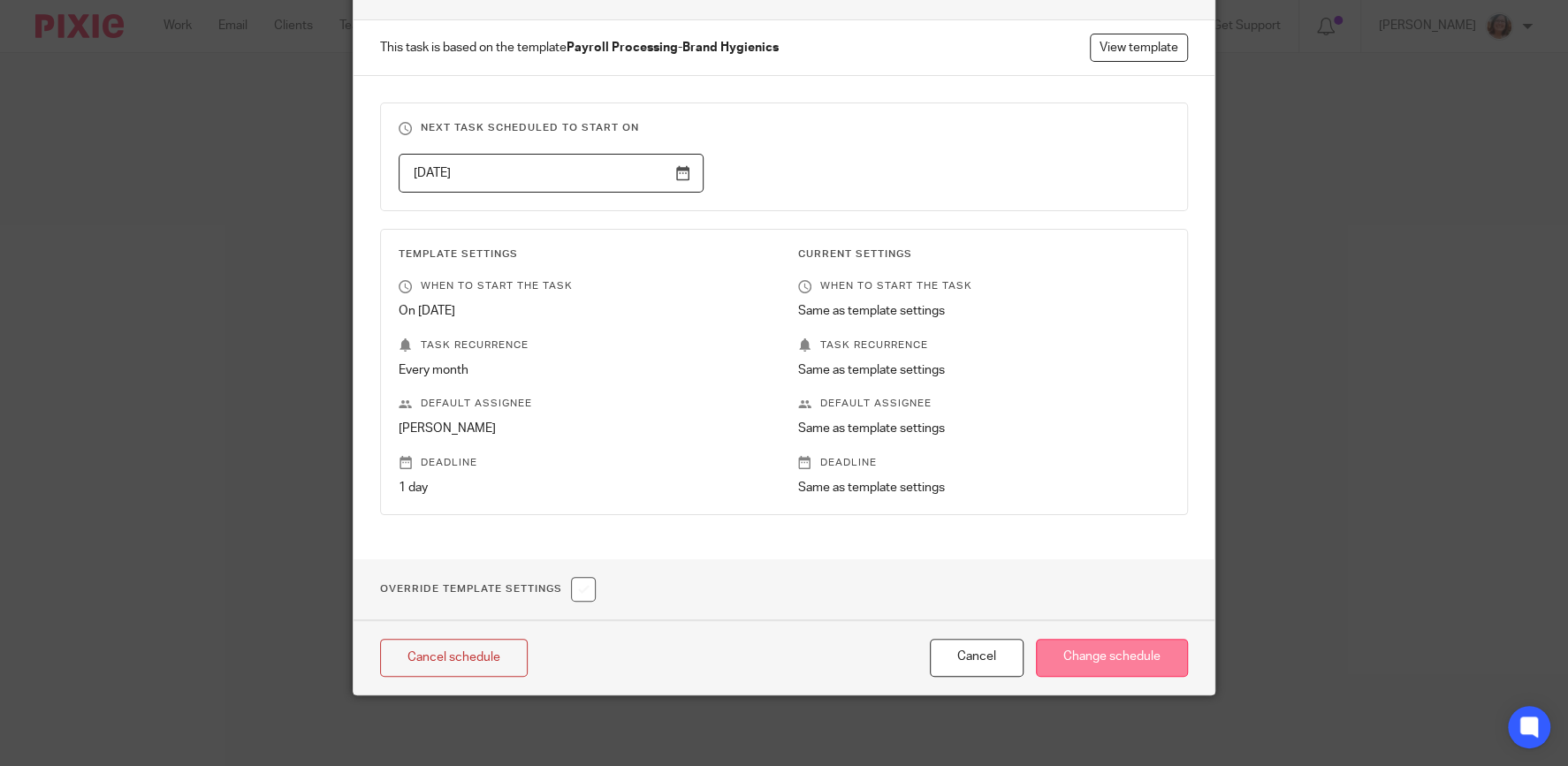
click at [1100, 659] on input "Change schedule" at bounding box center [1111, 658] width 152 height 38
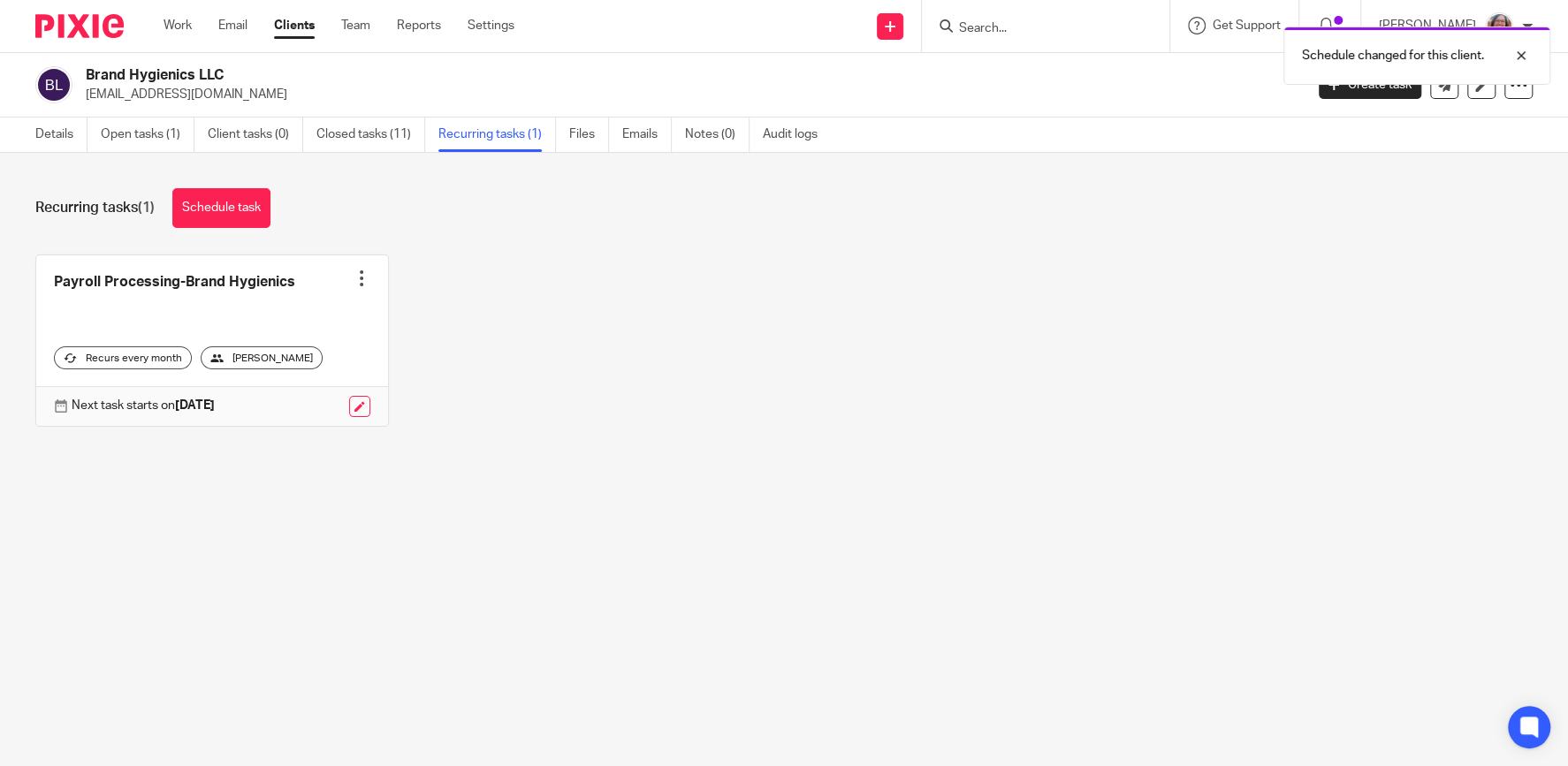
click at [1002, 30] on div "Schedule changed for this client." at bounding box center [1166, 50] width 766 height 67
click at [995, 24] on div "Schedule changed for this client." at bounding box center [1166, 50] width 766 height 67
click at [1073, 27] on div "Schedule changed for this client." at bounding box center [1166, 50] width 766 height 67
click at [1004, 33] on div "Schedule changed for this client." at bounding box center [1166, 50] width 766 height 67
click at [998, 29] on input "Search" at bounding box center [1036, 29] width 159 height 15
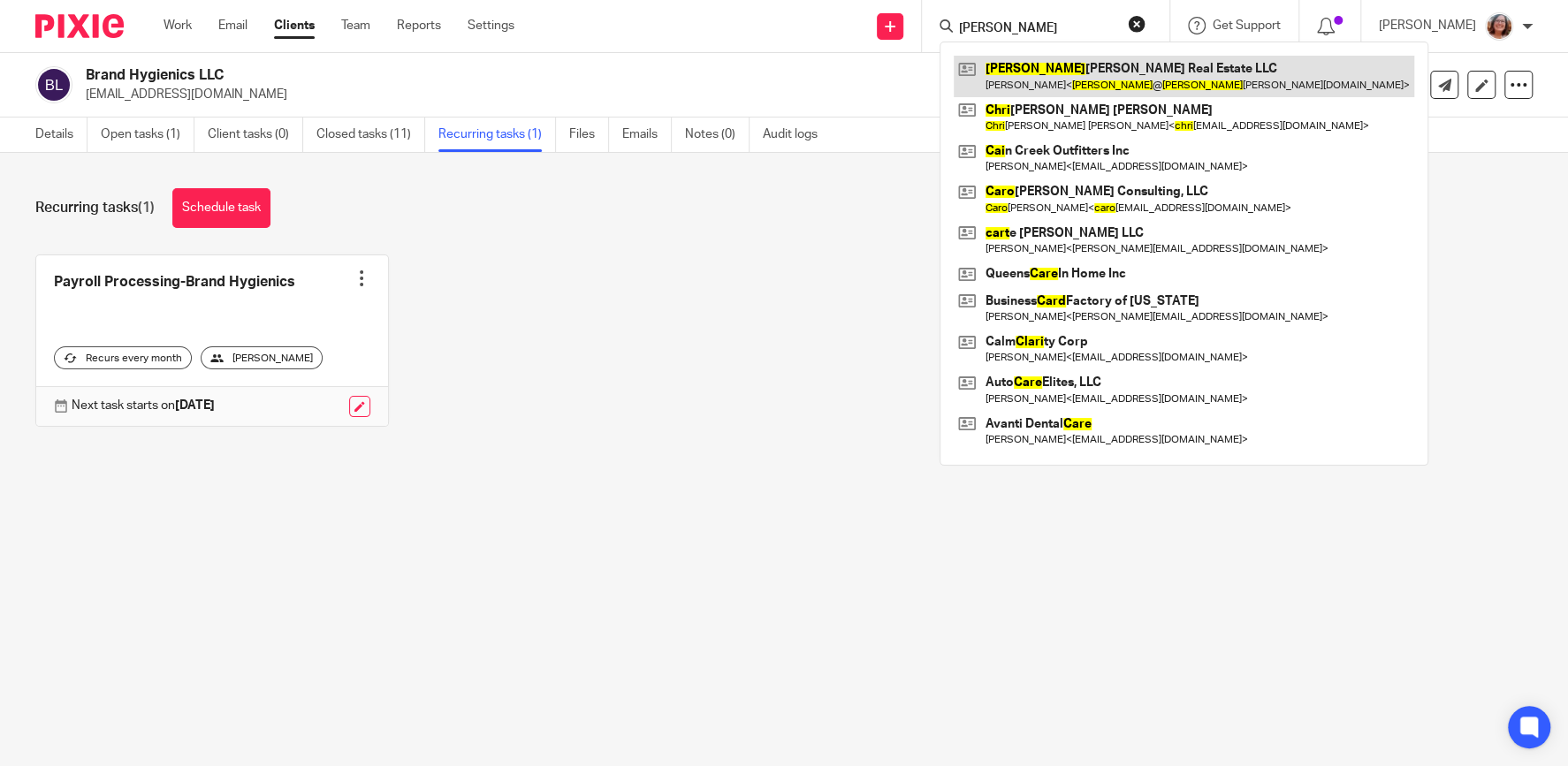
type input "cari"
click at [1087, 69] on link at bounding box center [1183, 76] width 460 height 41
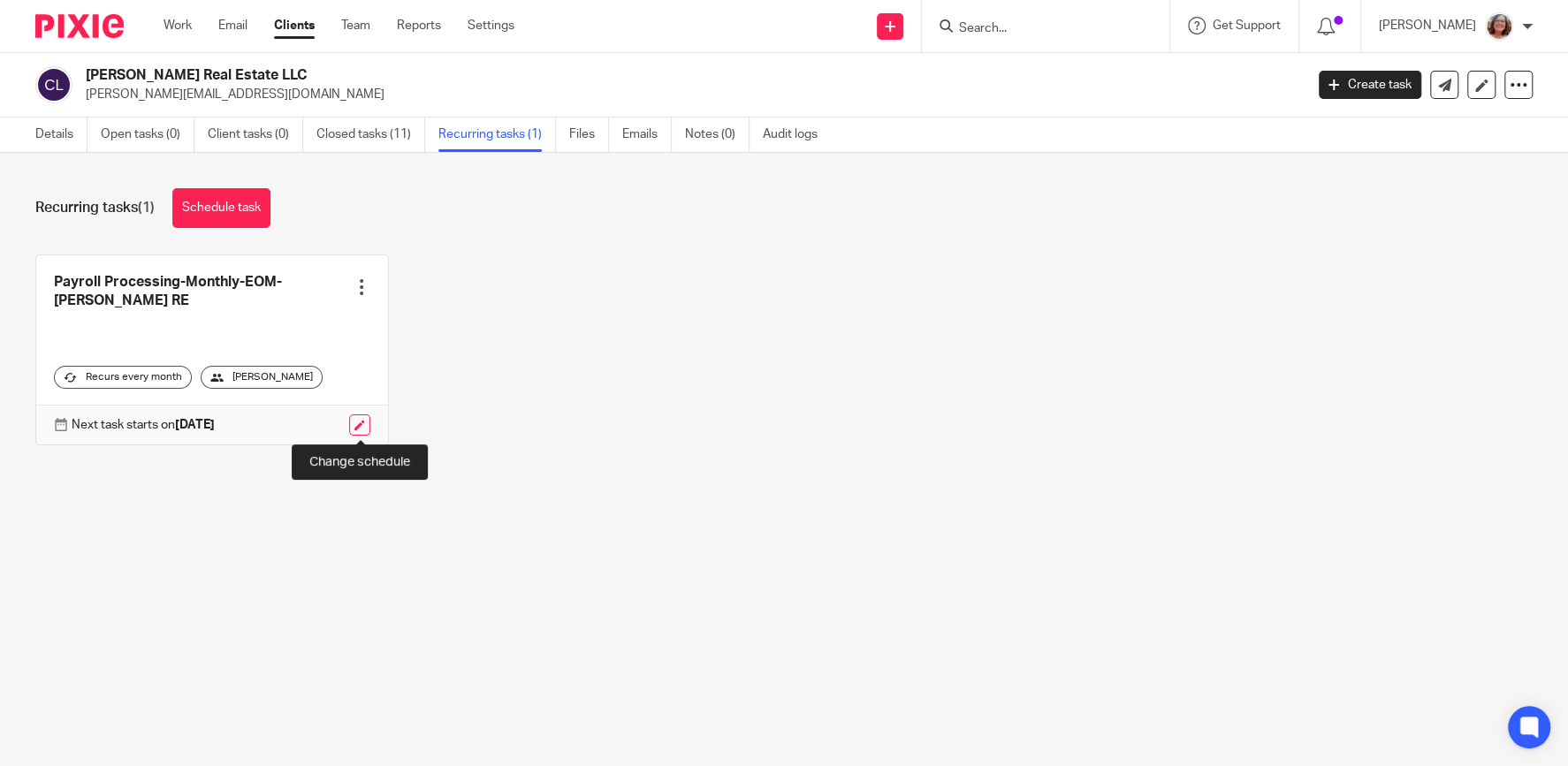
click at [366, 423] on link at bounding box center [359, 425] width 21 height 21
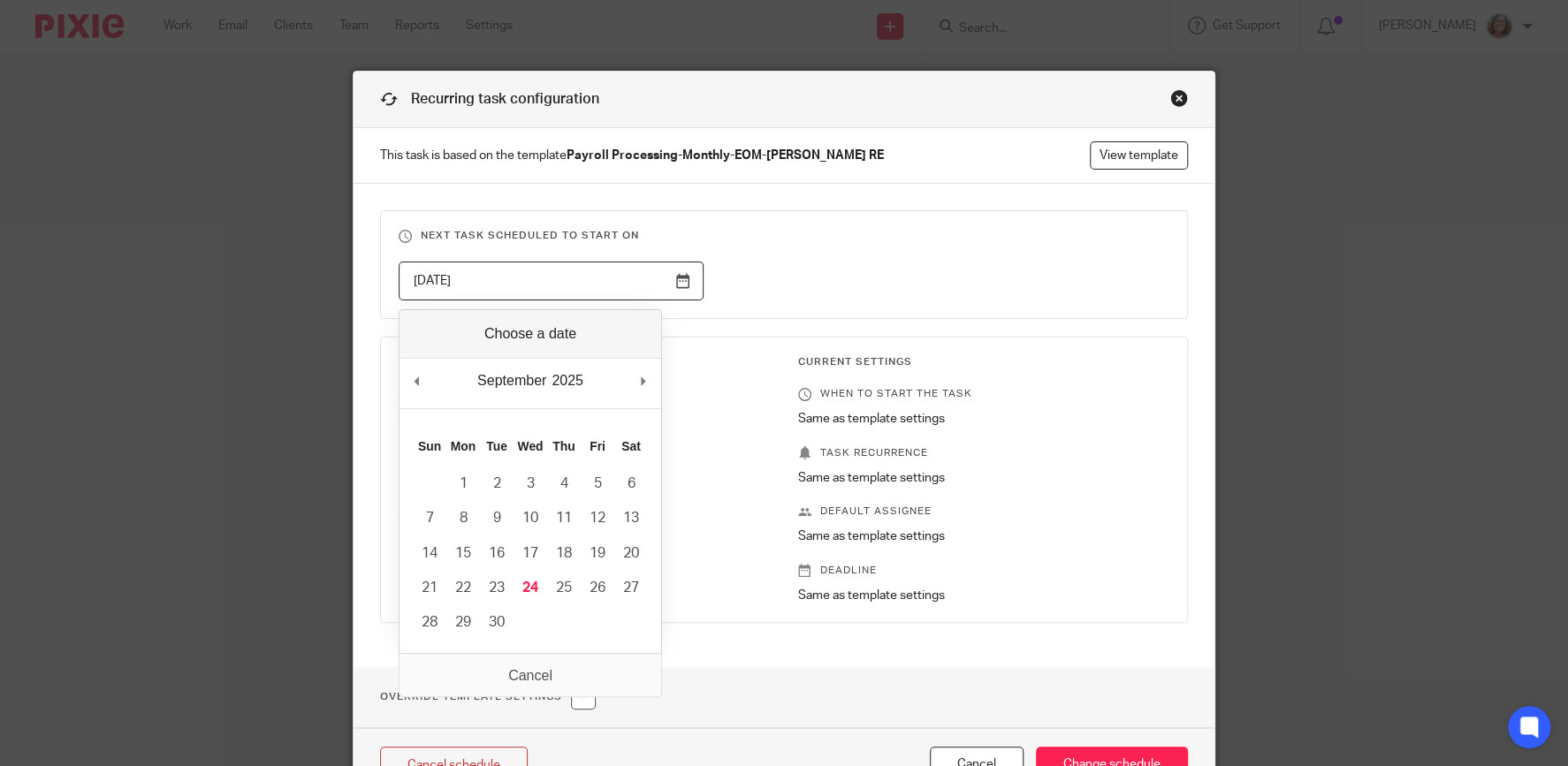
click at [681, 277] on input "[DATE]" at bounding box center [550, 281] width 305 height 40
type input "[DATE]"
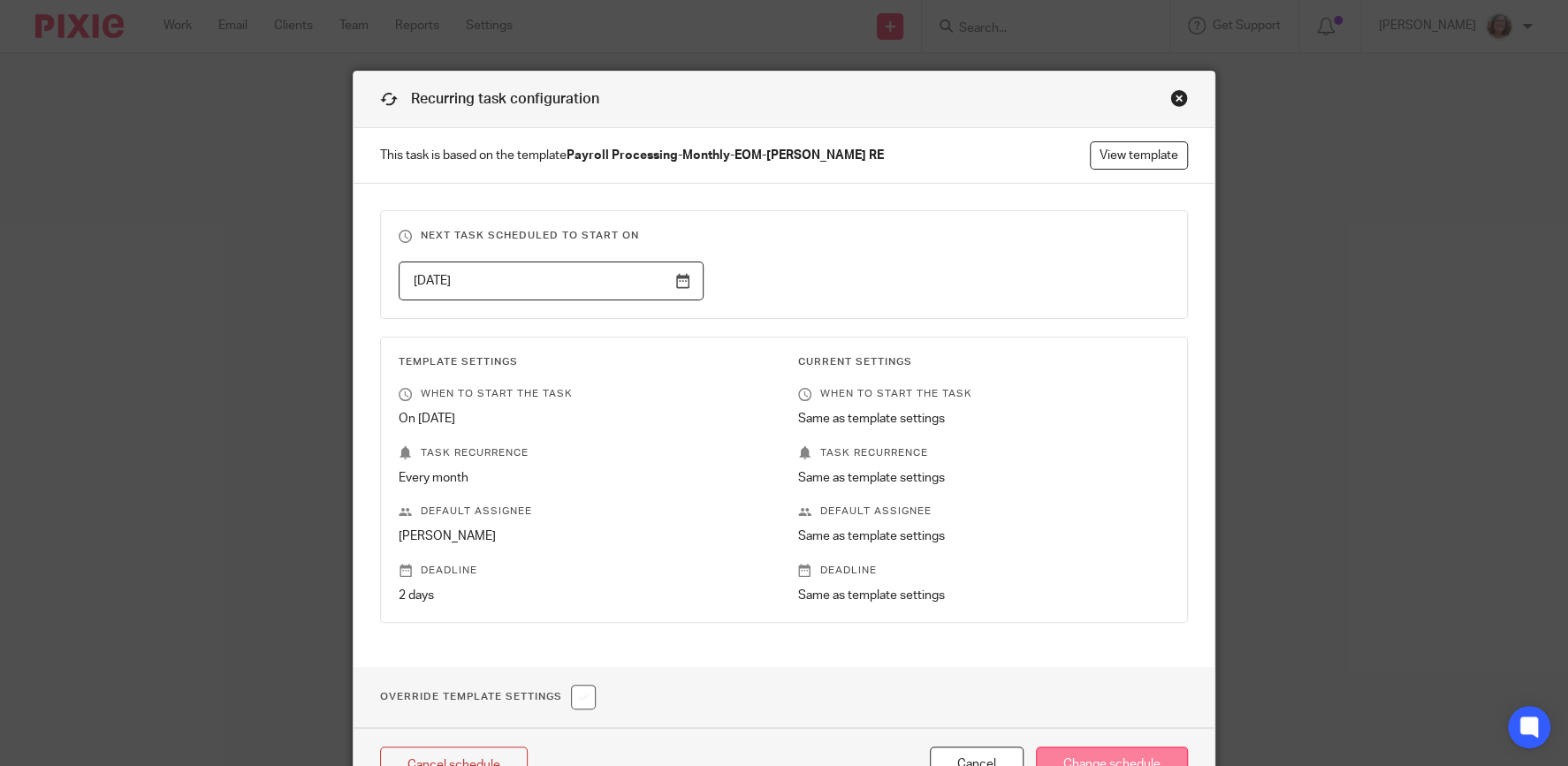
click at [1121, 762] on input "Change schedule" at bounding box center [1111, 765] width 152 height 38
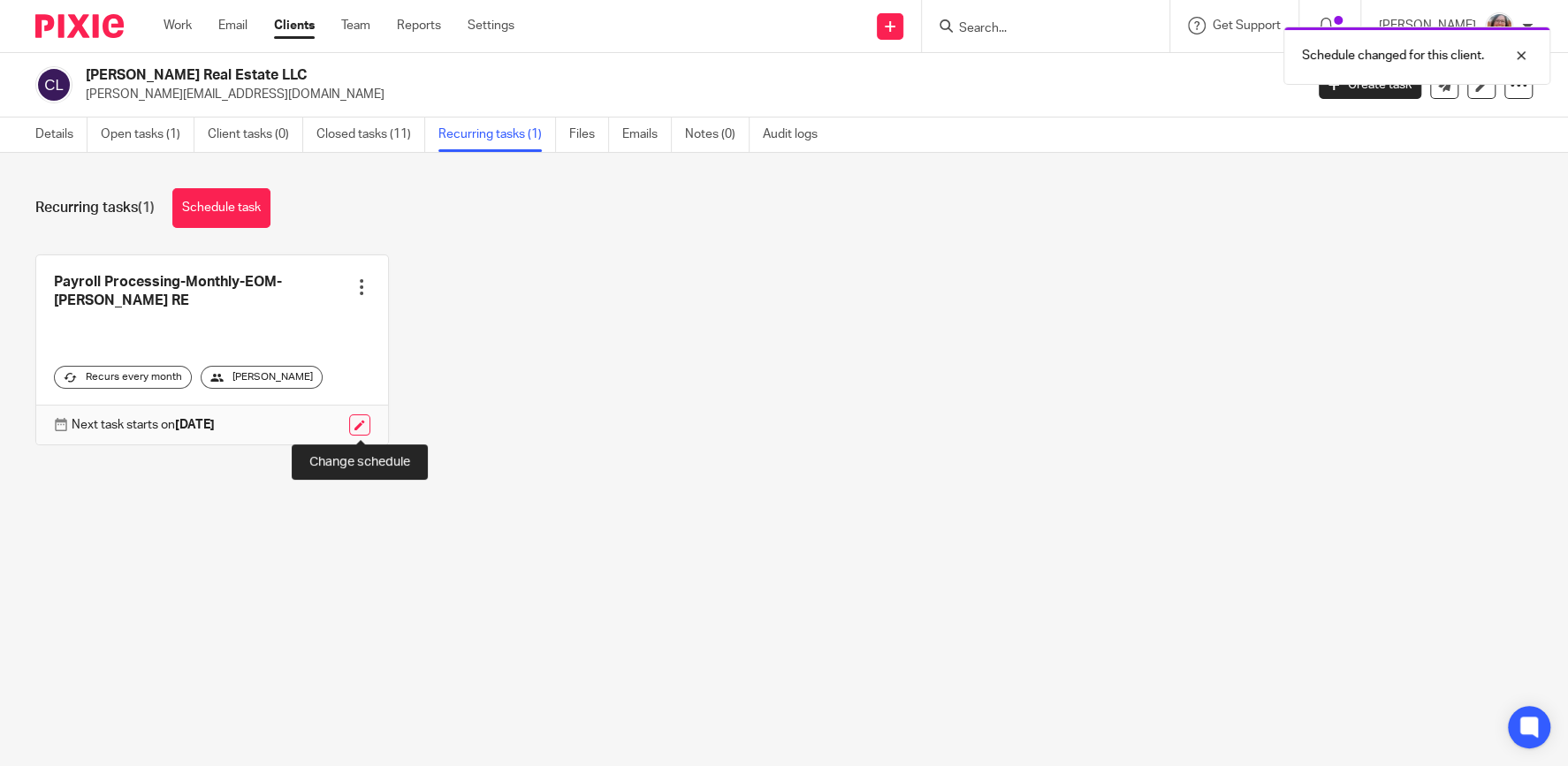
click at [365, 428] on link at bounding box center [359, 425] width 21 height 21
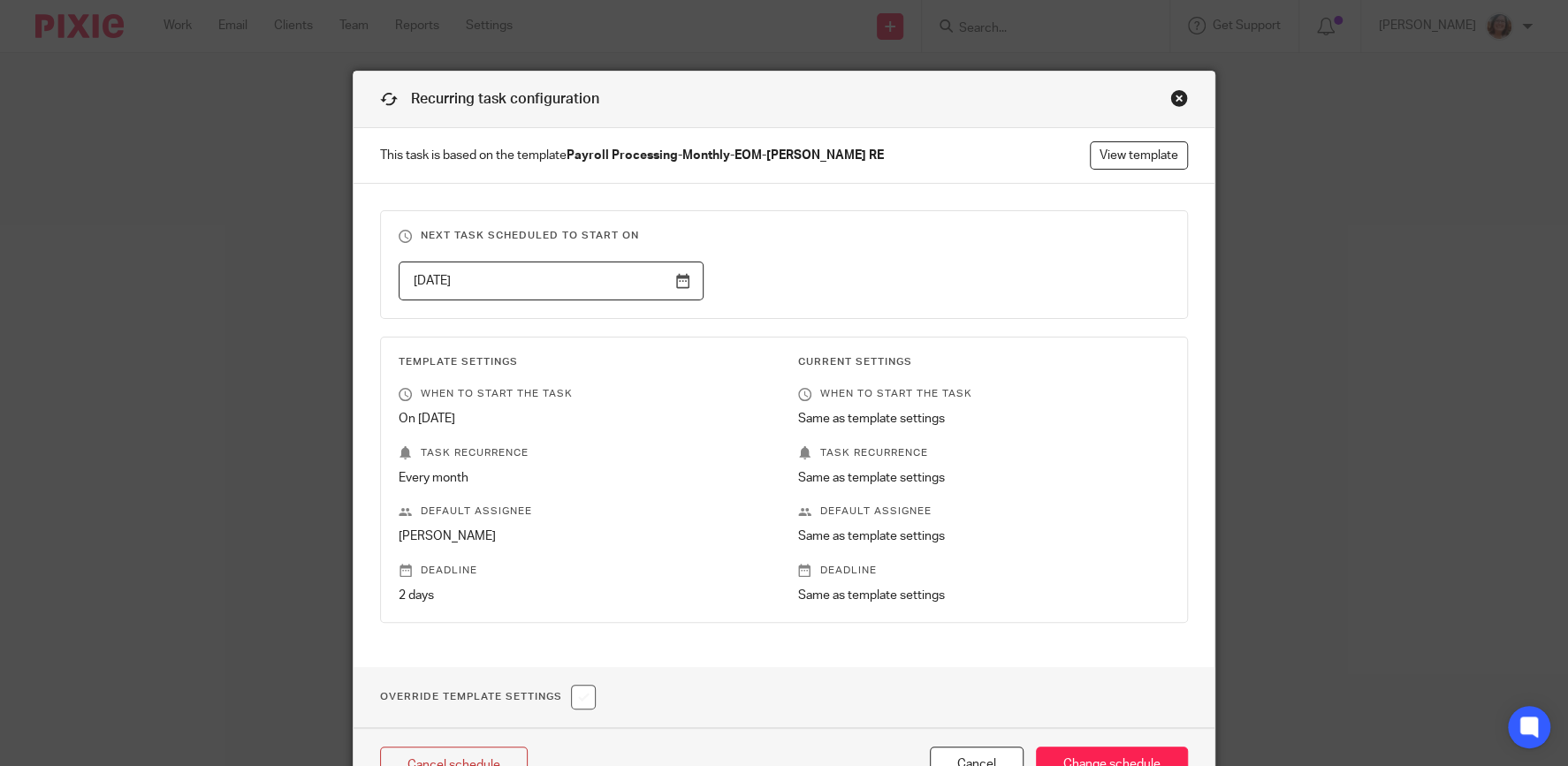
click at [689, 277] on input "2025-09-25" at bounding box center [550, 281] width 305 height 40
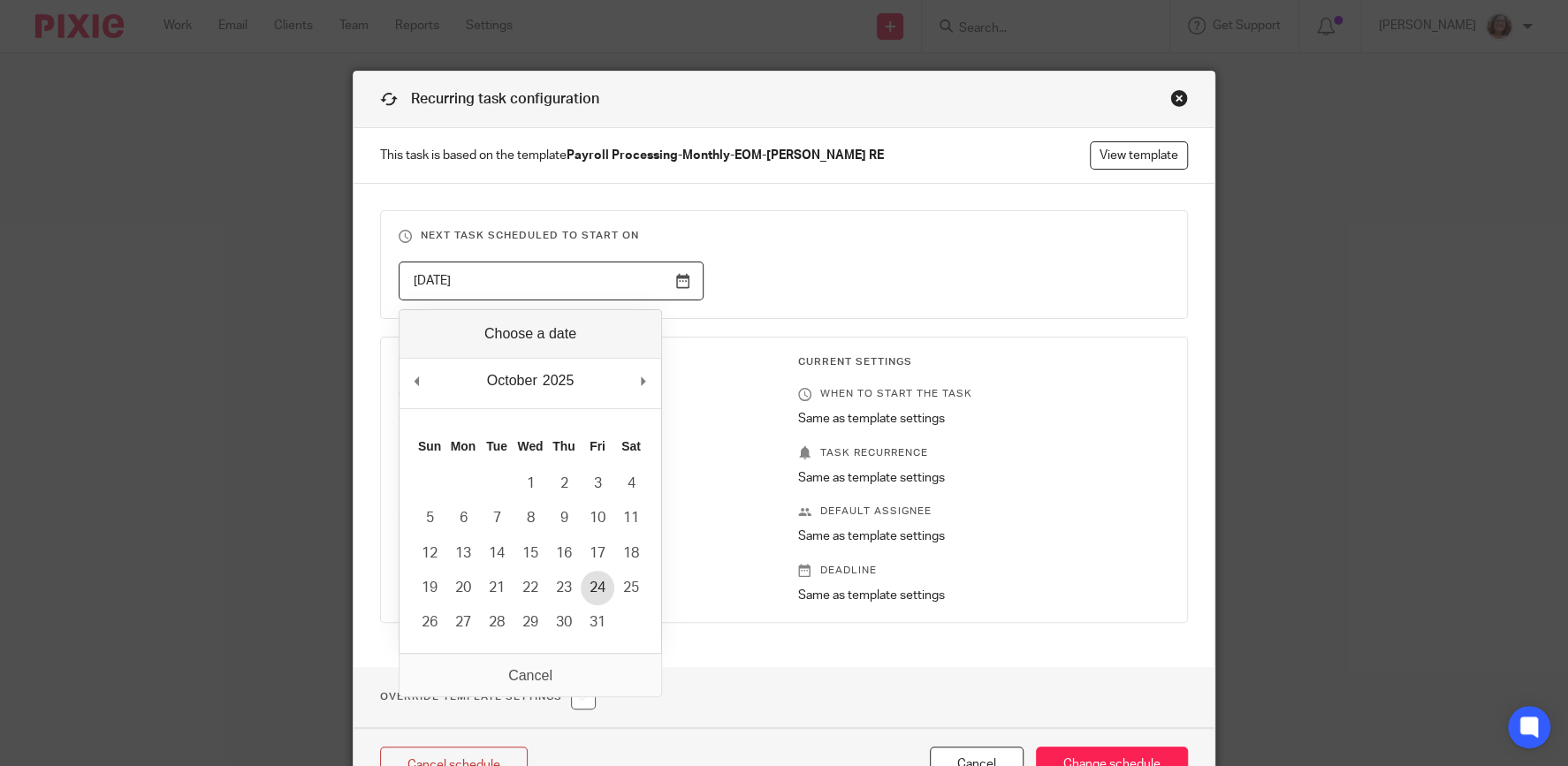
type input "2025-10-24"
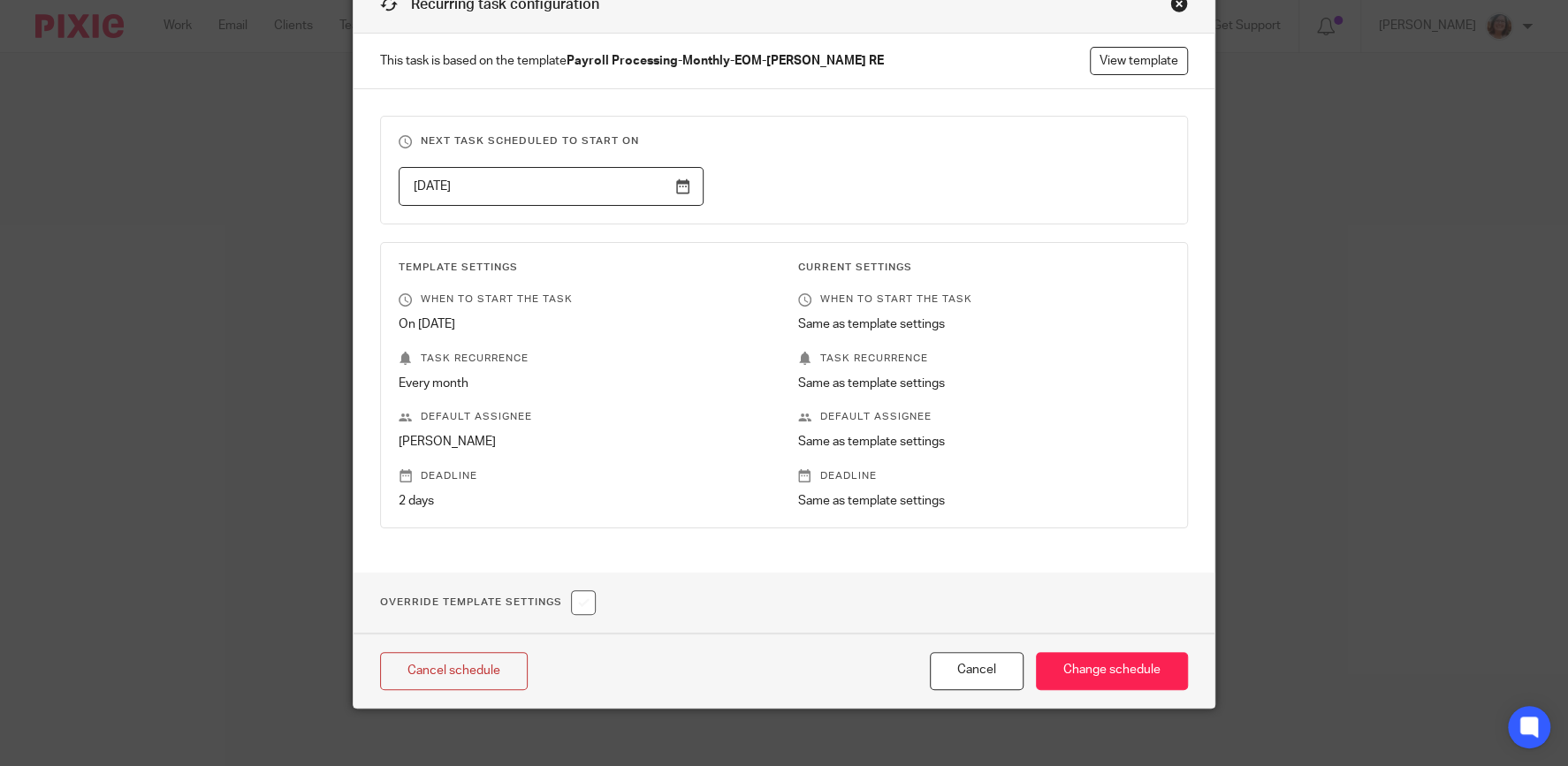
scroll to position [107, 0]
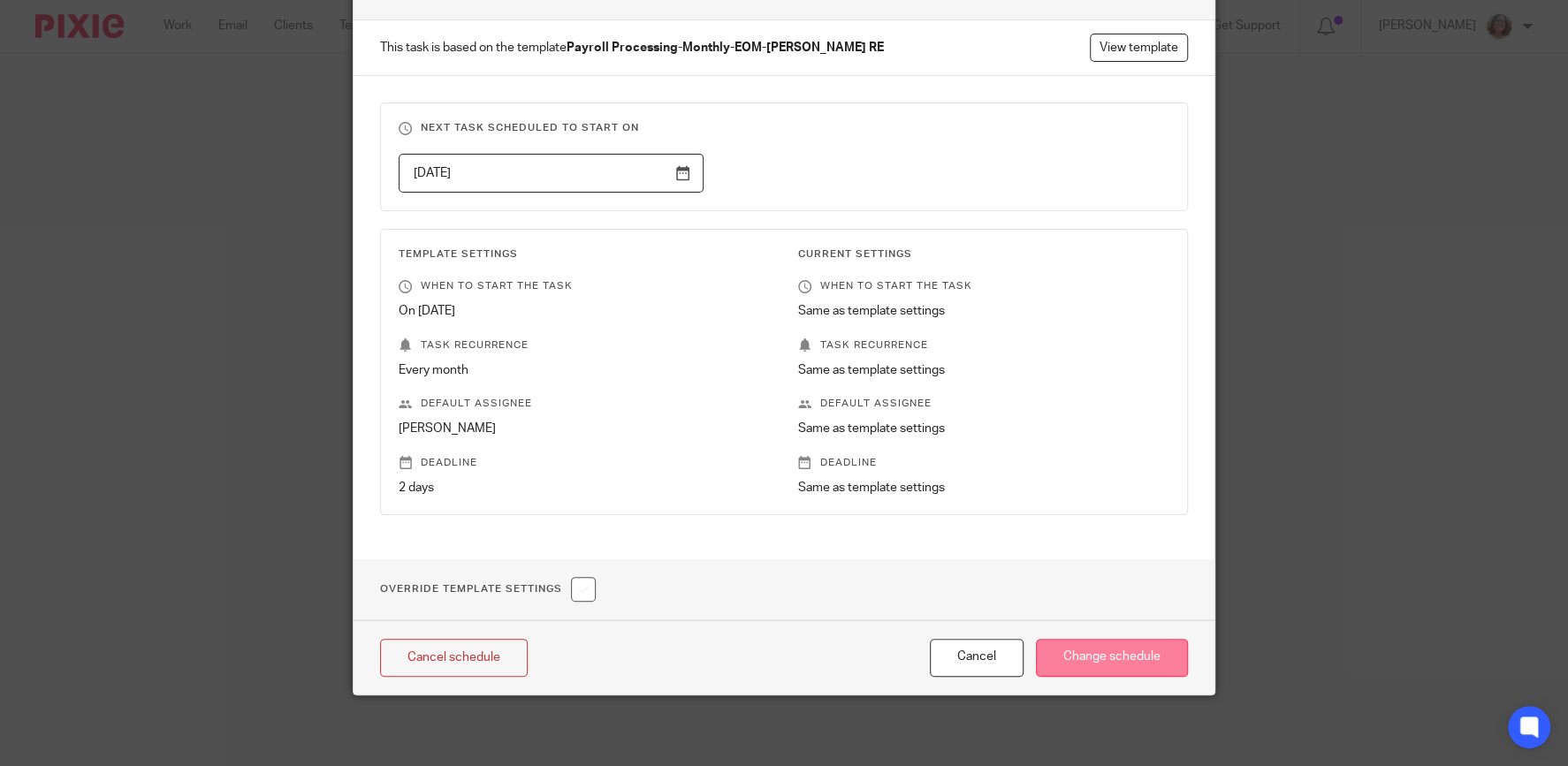
click at [1104, 663] on input "Change schedule" at bounding box center [1111, 658] width 152 height 38
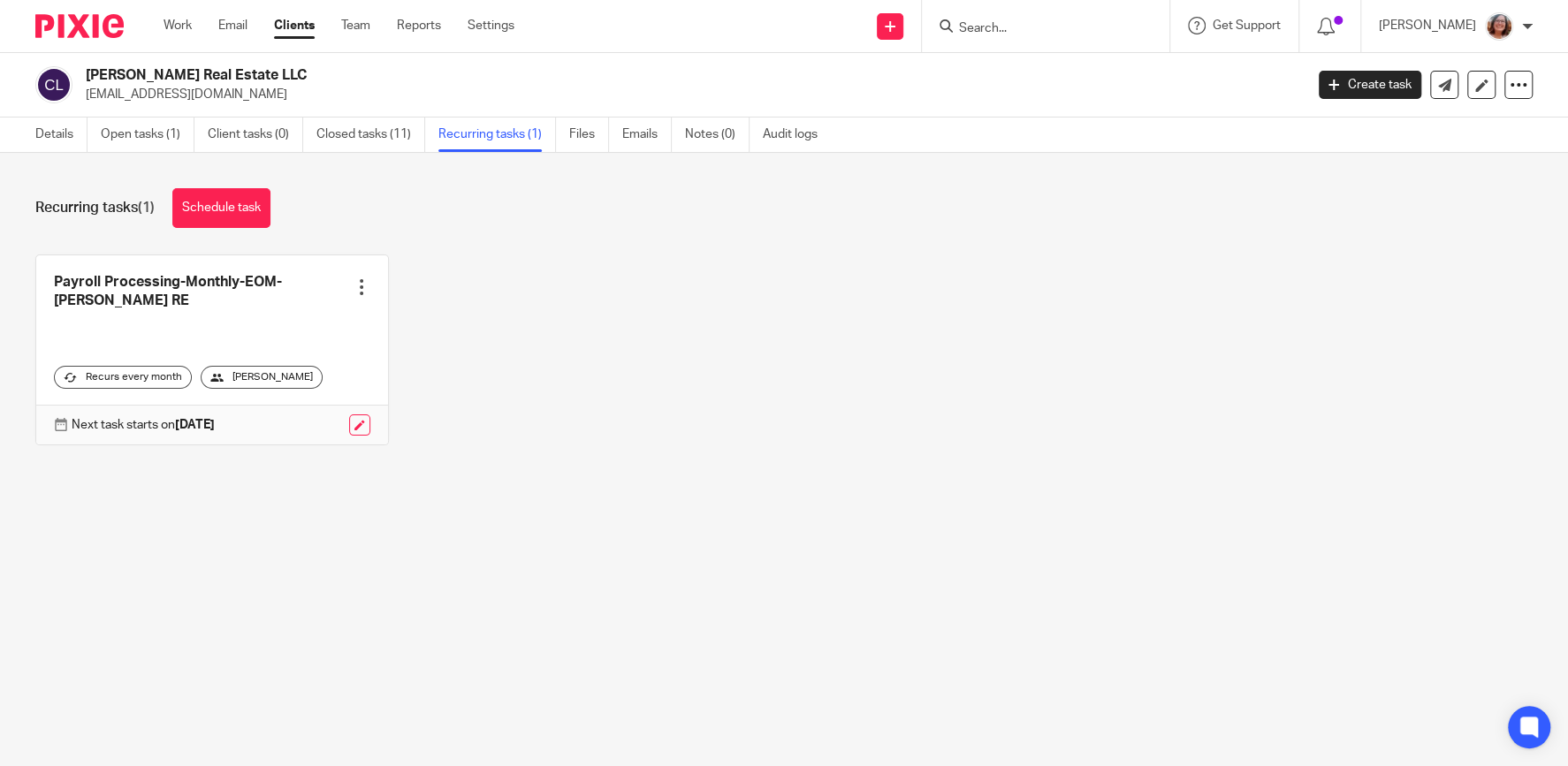
click at [1022, 33] on input "Search" at bounding box center [1036, 29] width 159 height 15
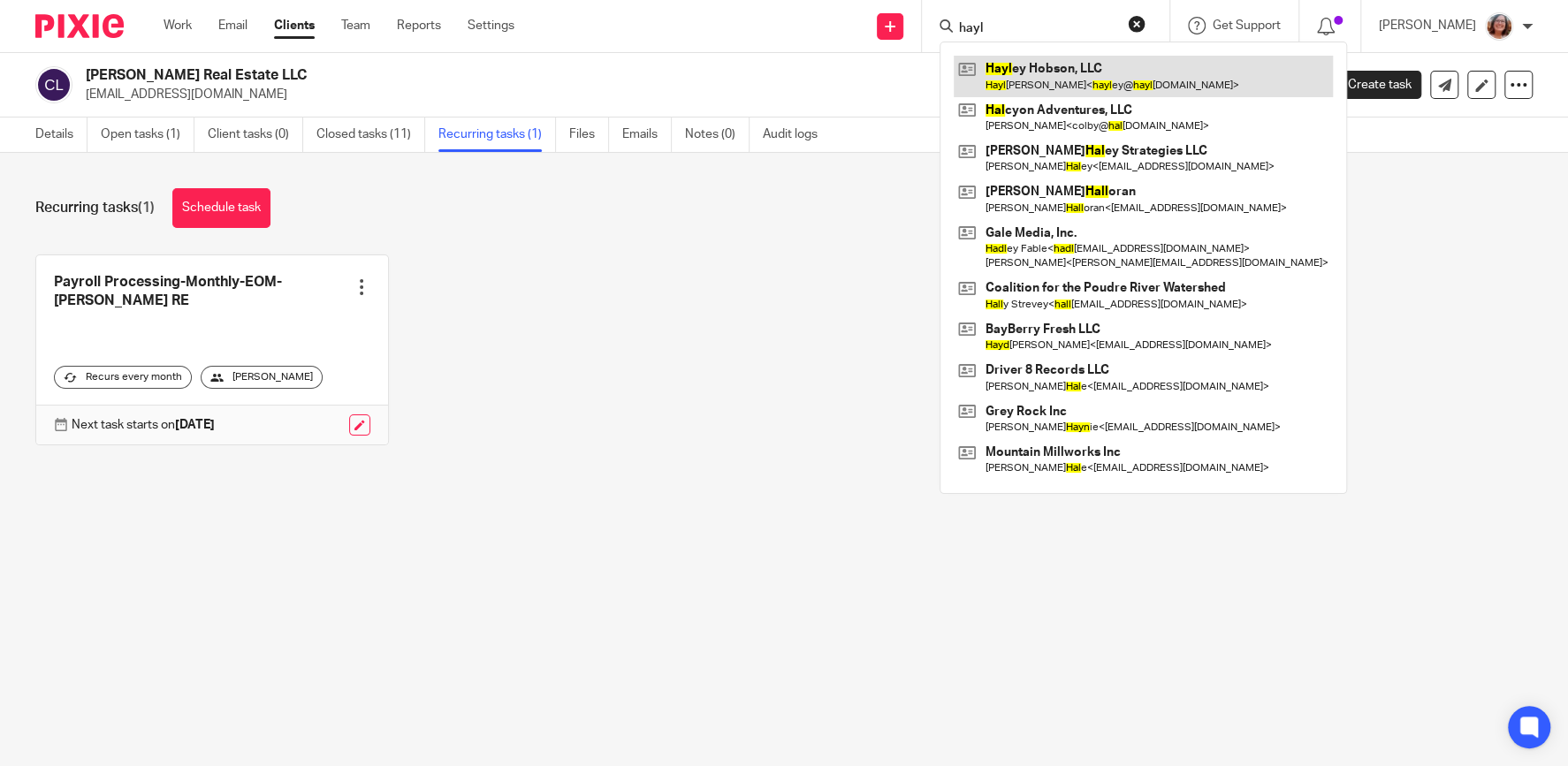
type input "hayl"
click at [1060, 67] on link at bounding box center [1142, 76] width 379 height 41
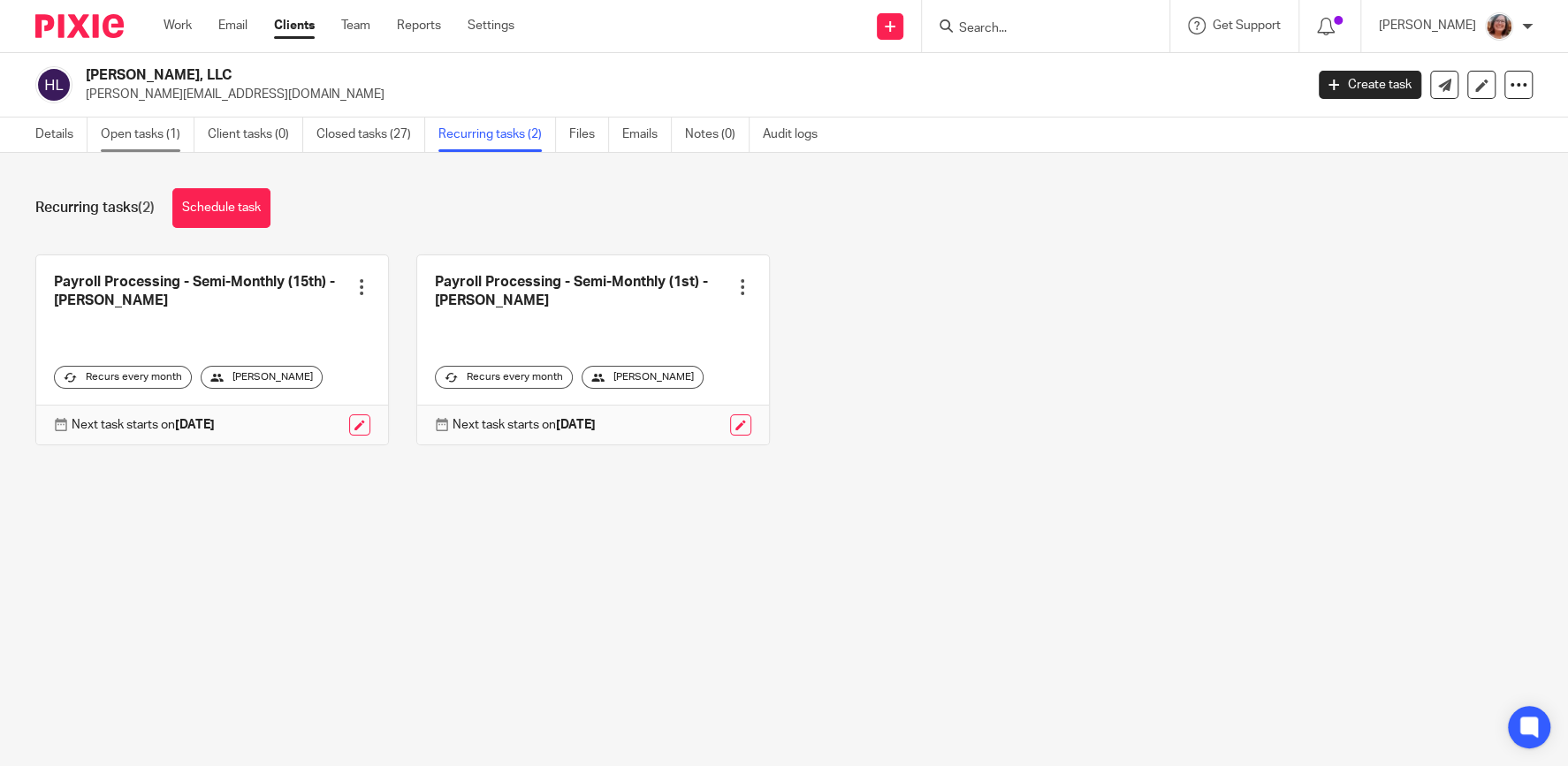
click at [136, 135] on link "Open tasks (1)" at bounding box center [147, 135] width 94 height 35
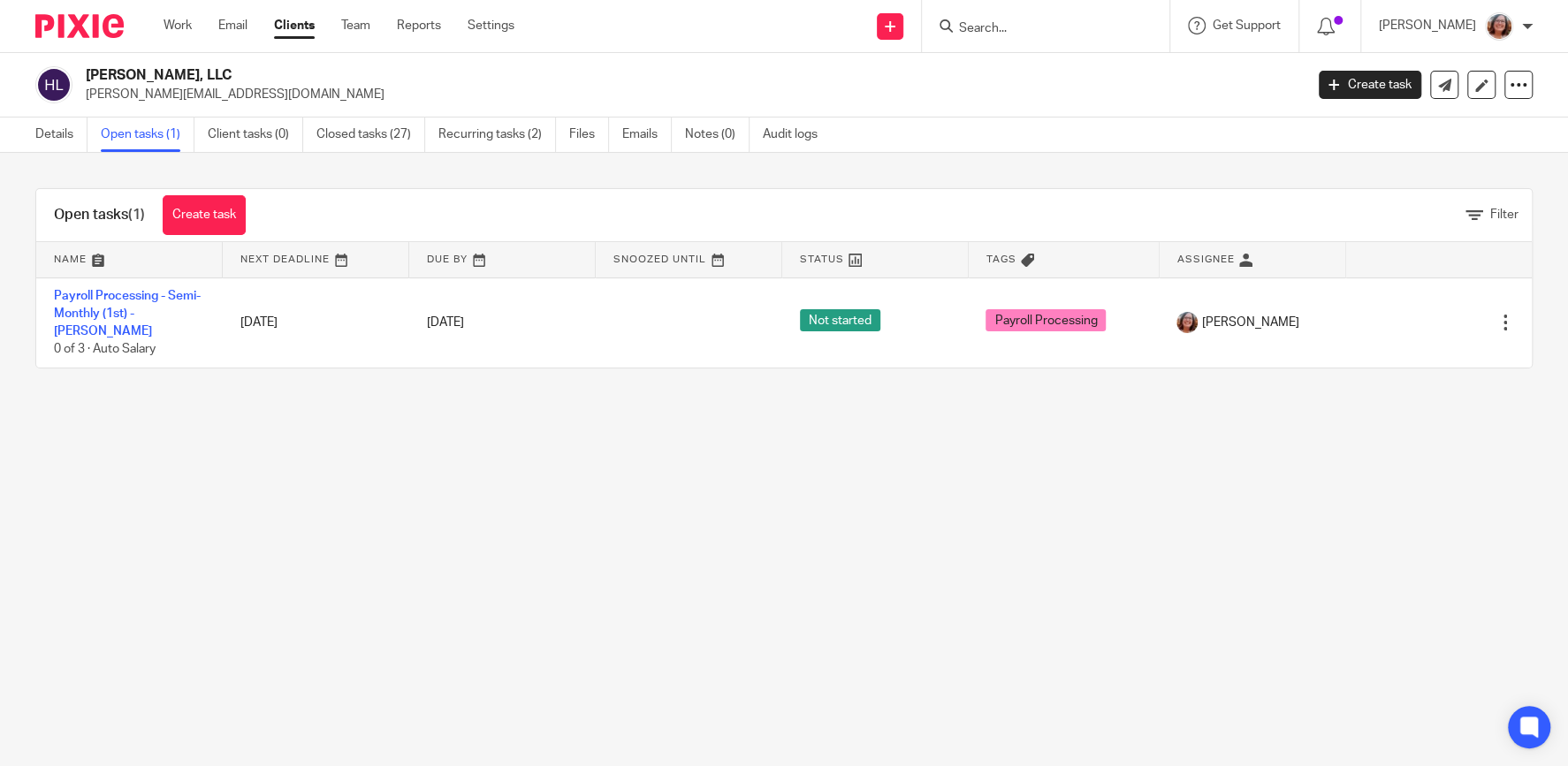
click at [998, 28] on input "Search" at bounding box center [1036, 29] width 159 height 15
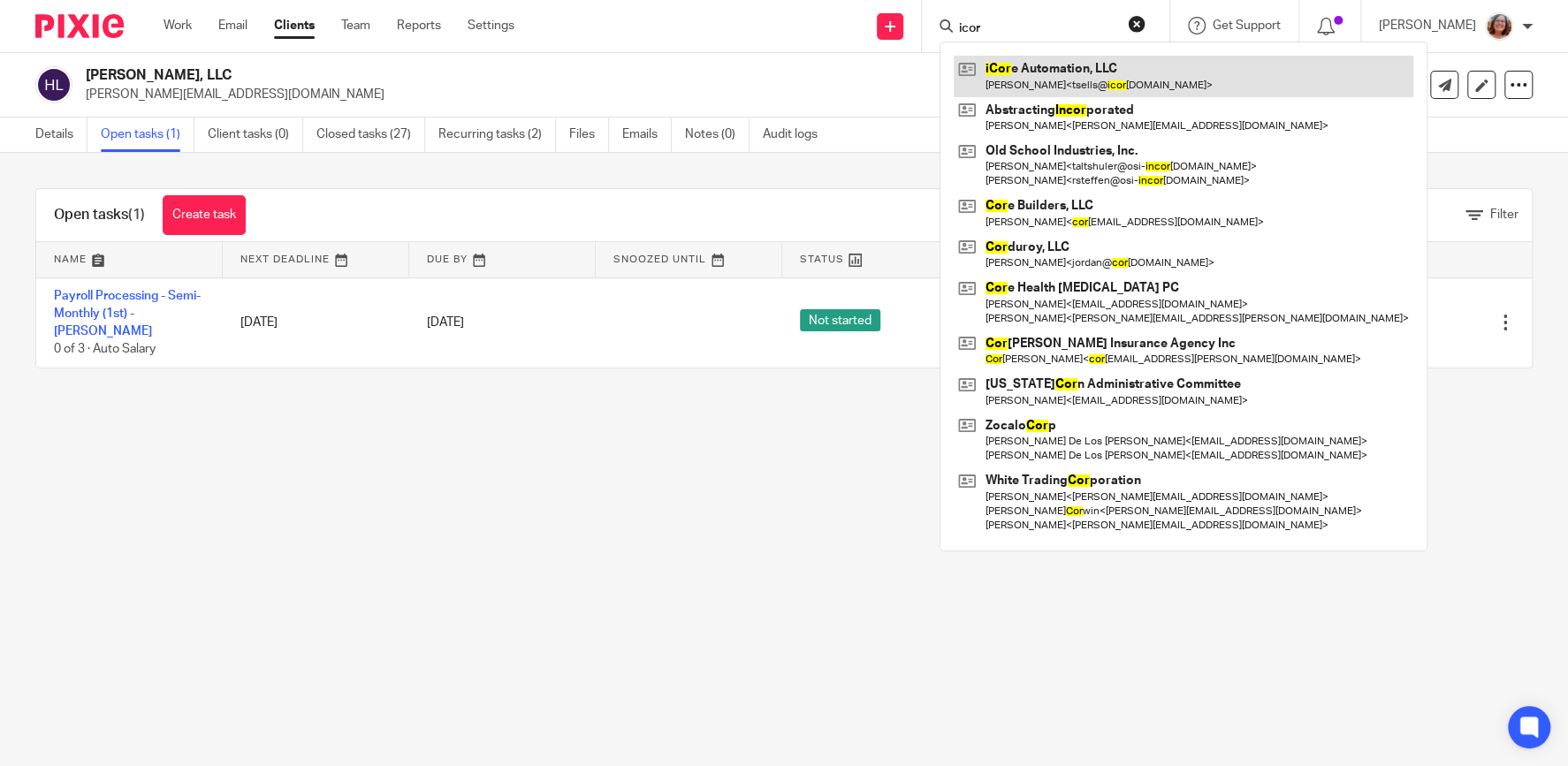
type input "icor"
click at [1083, 80] on link at bounding box center [1183, 76] width 459 height 41
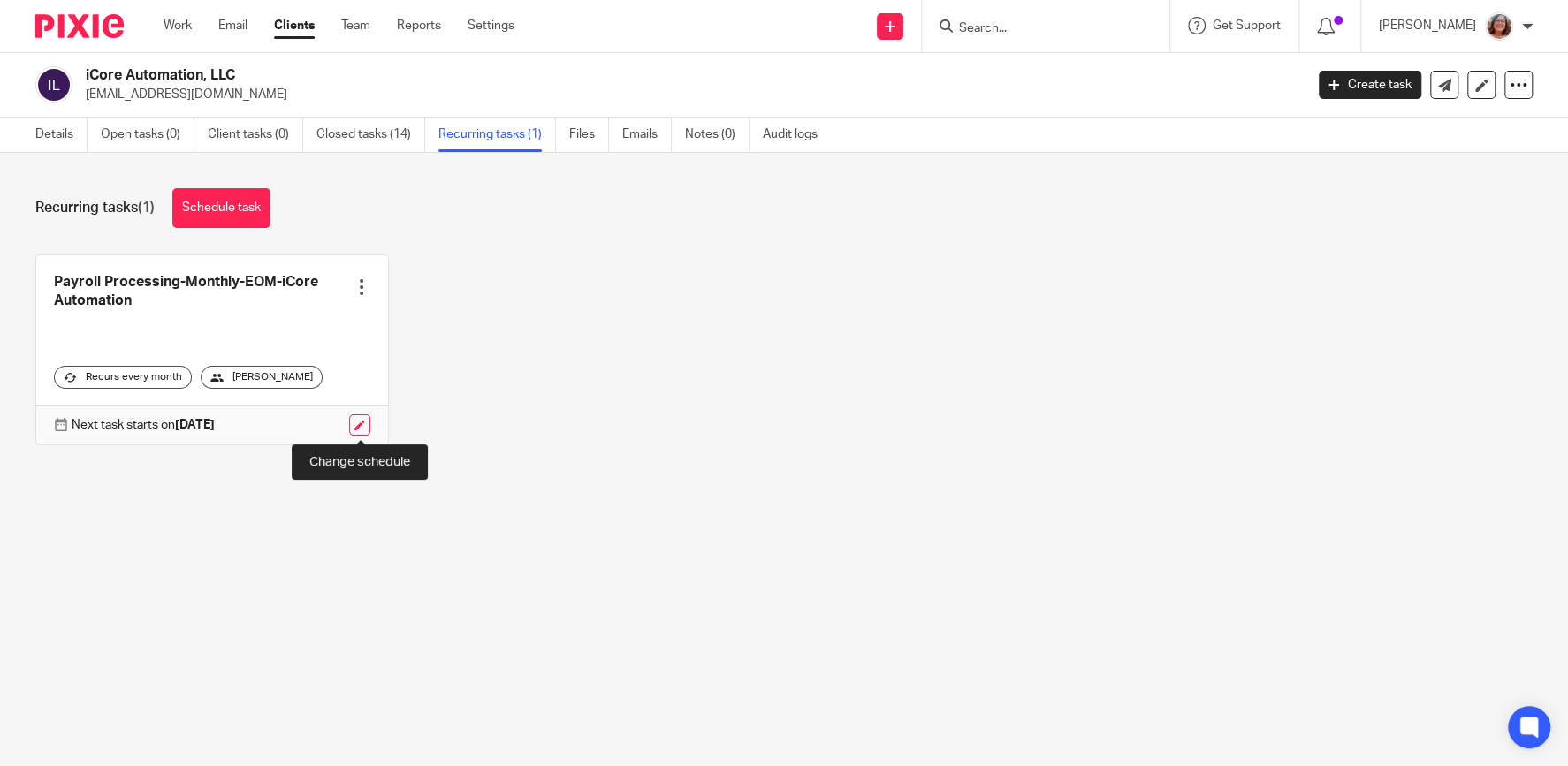
click at [354, 421] on link at bounding box center [359, 425] width 21 height 21
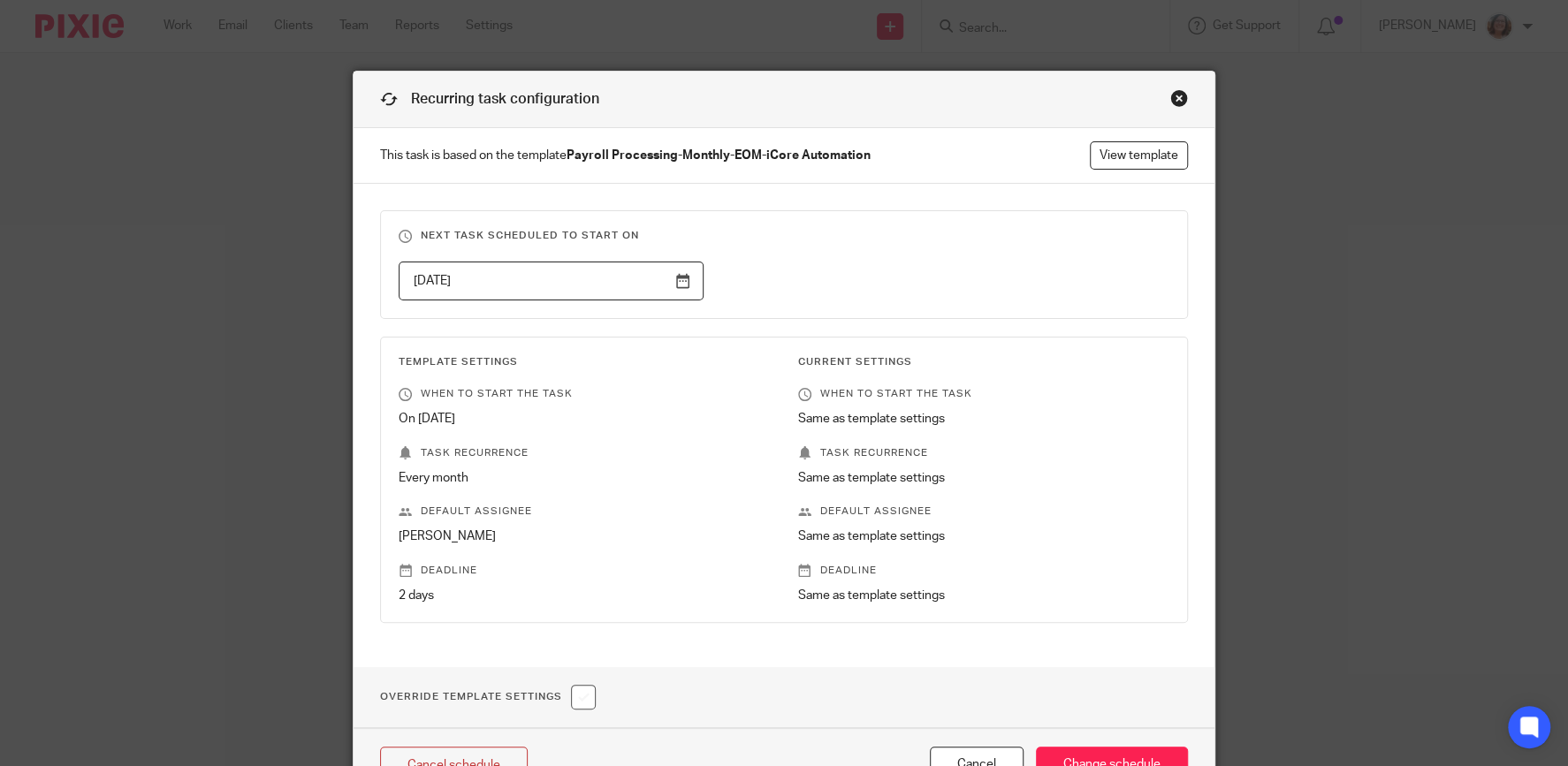
click at [681, 277] on input "[DATE]" at bounding box center [550, 281] width 305 height 40
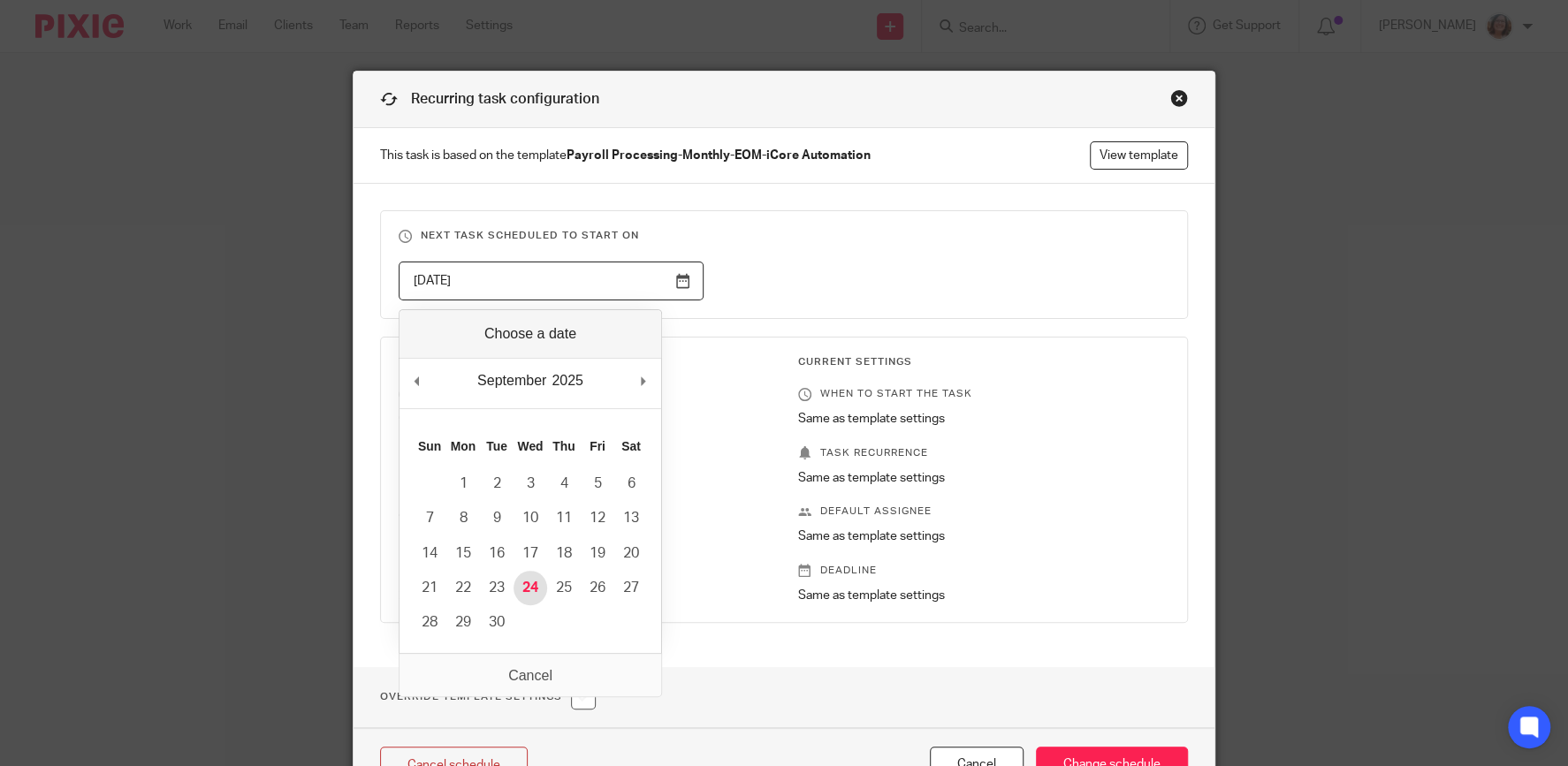
type input "2025-09-24"
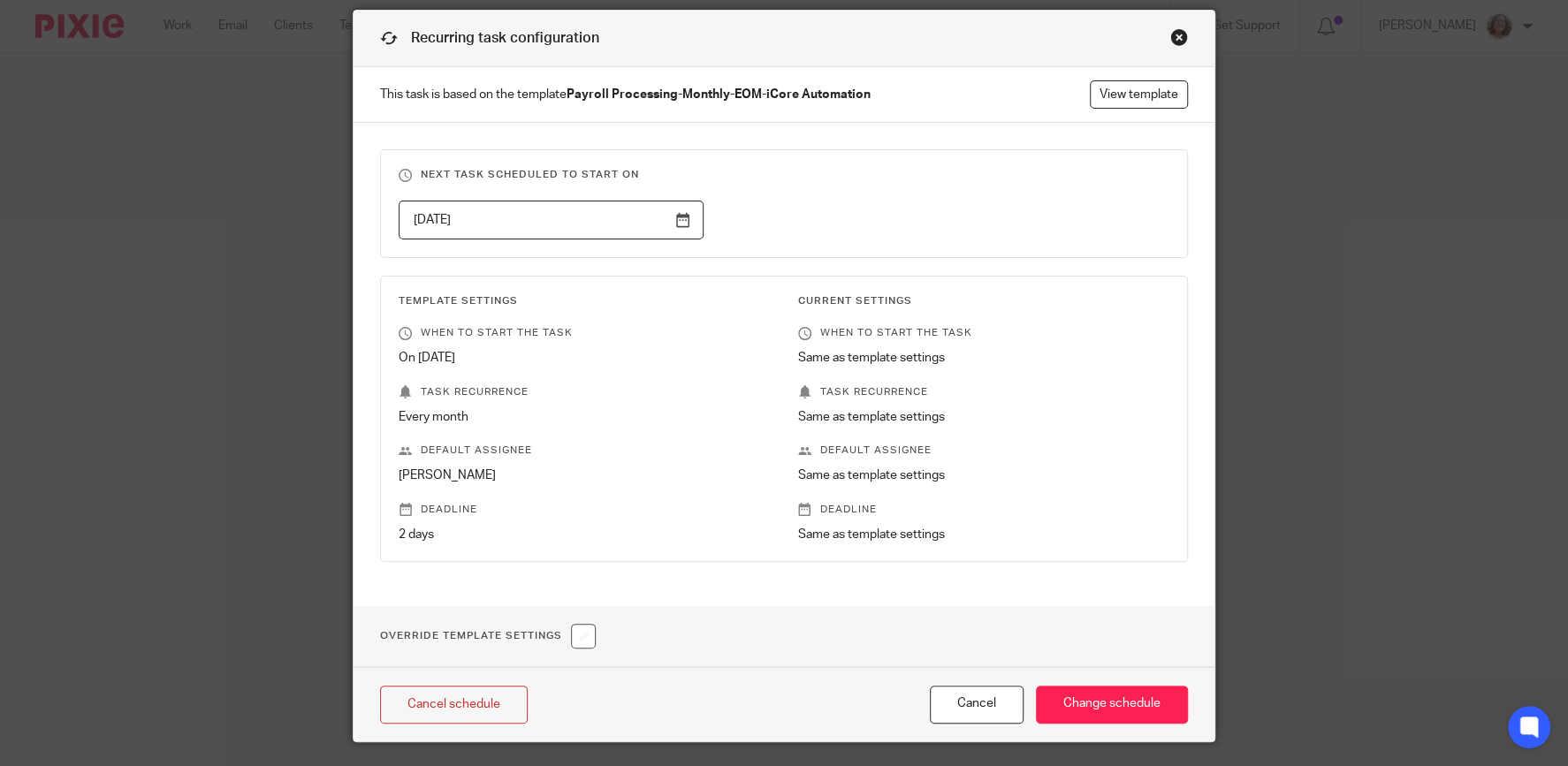
scroll to position [107, 0]
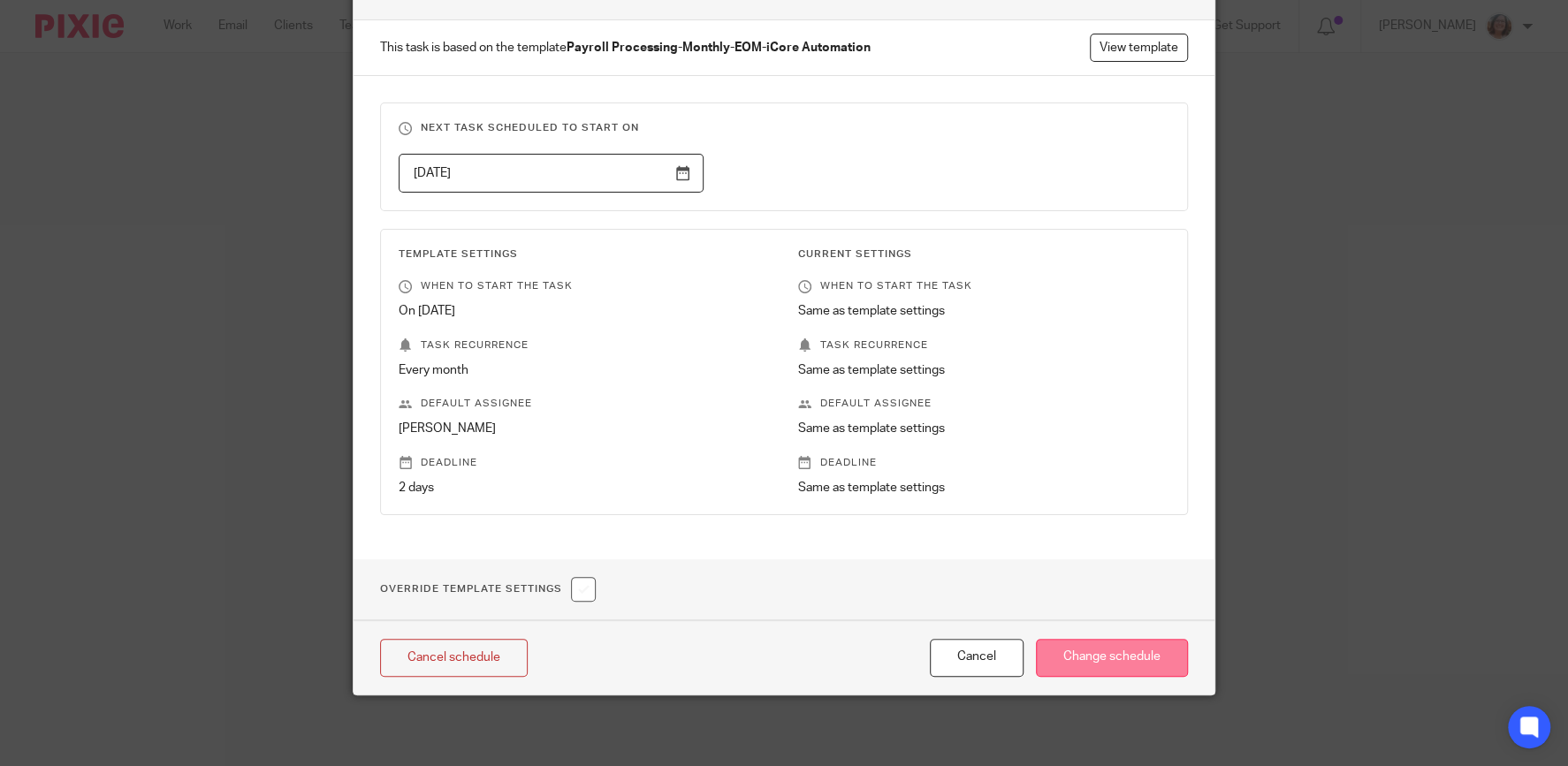
click at [1116, 664] on input "Change schedule" at bounding box center [1111, 658] width 152 height 38
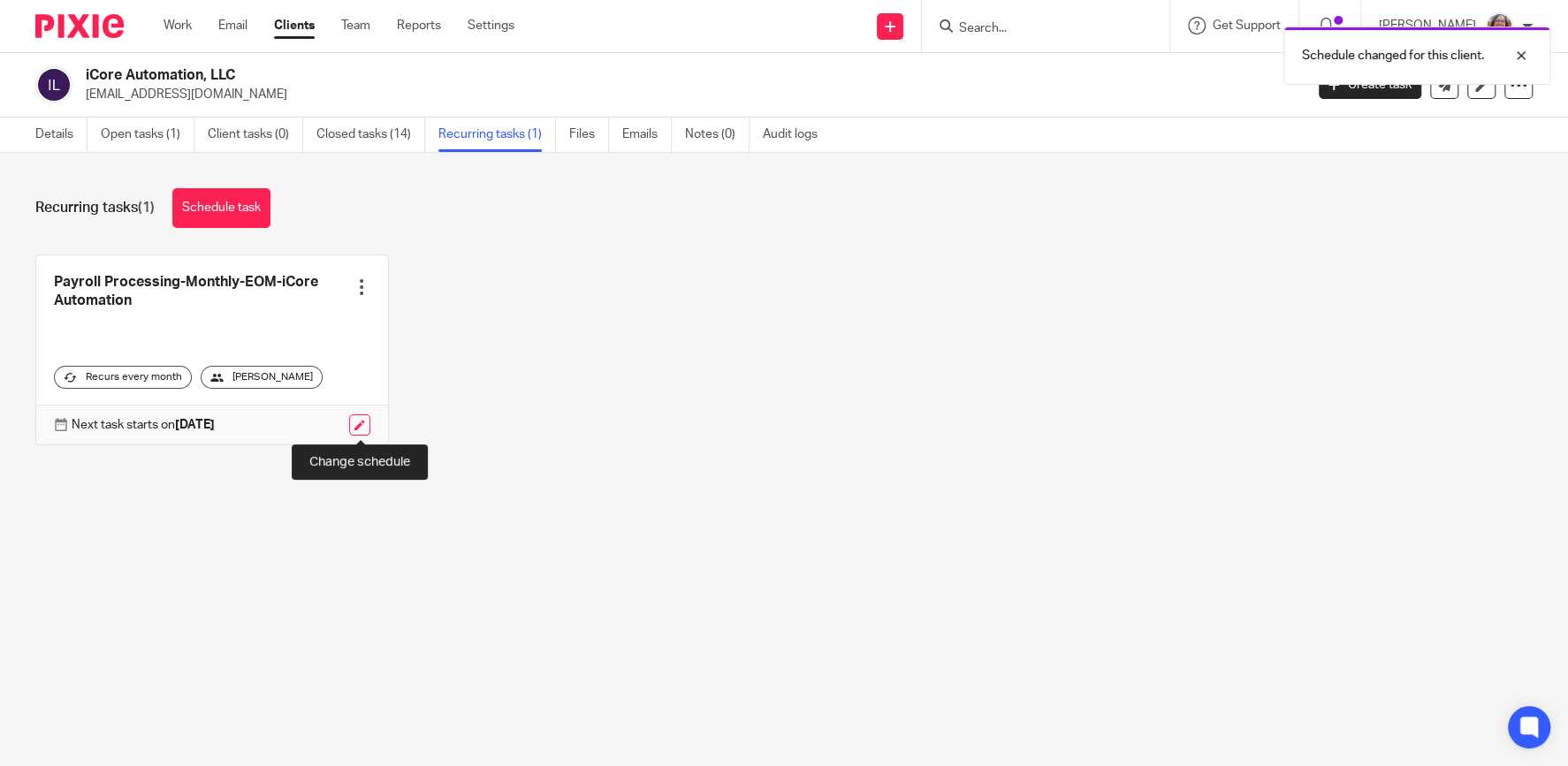
click at [354, 424] on link at bounding box center [359, 425] width 21 height 21
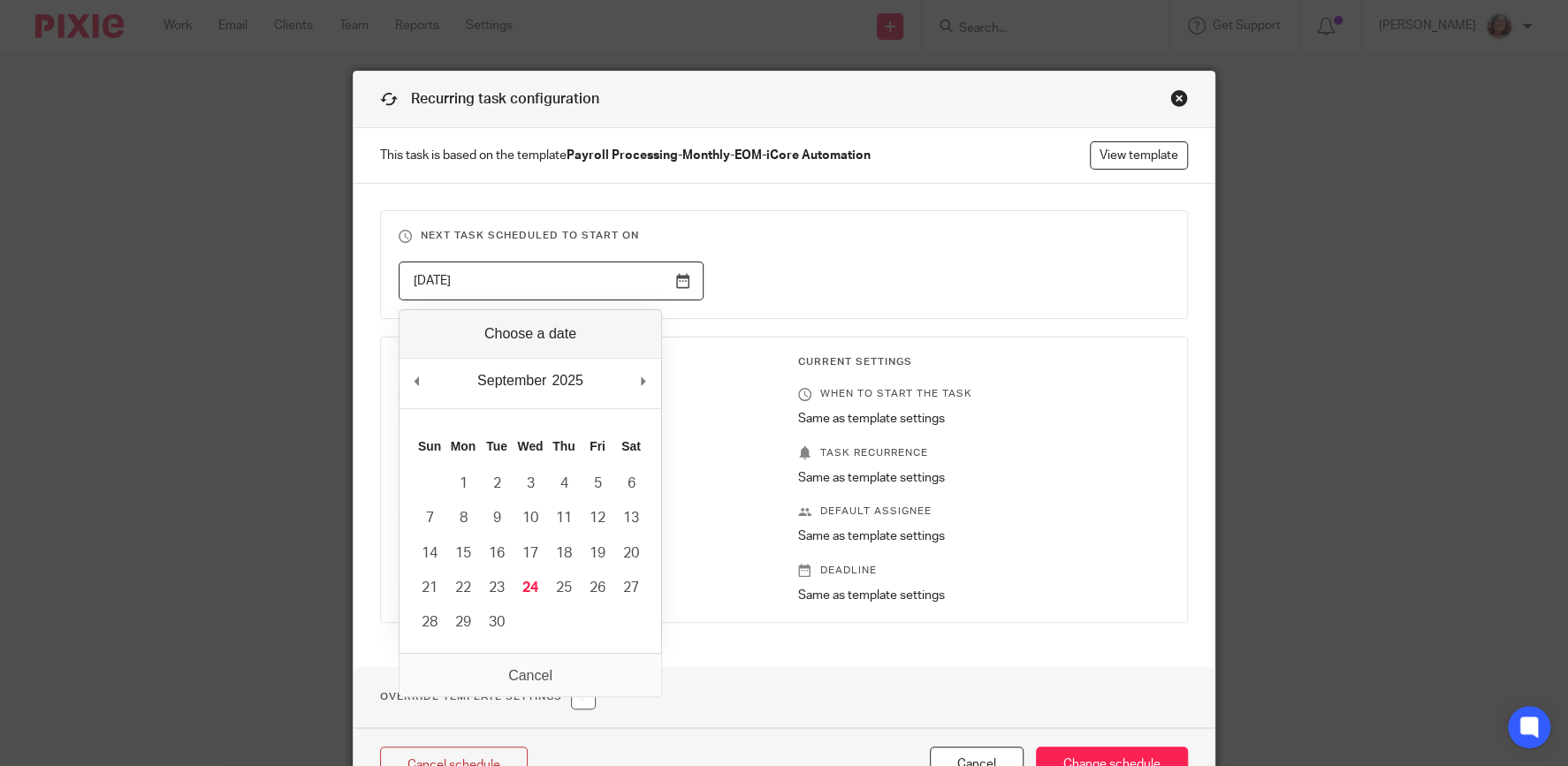
click at [682, 277] on input "[DATE]" at bounding box center [550, 281] width 305 height 40
type input "[DATE]"
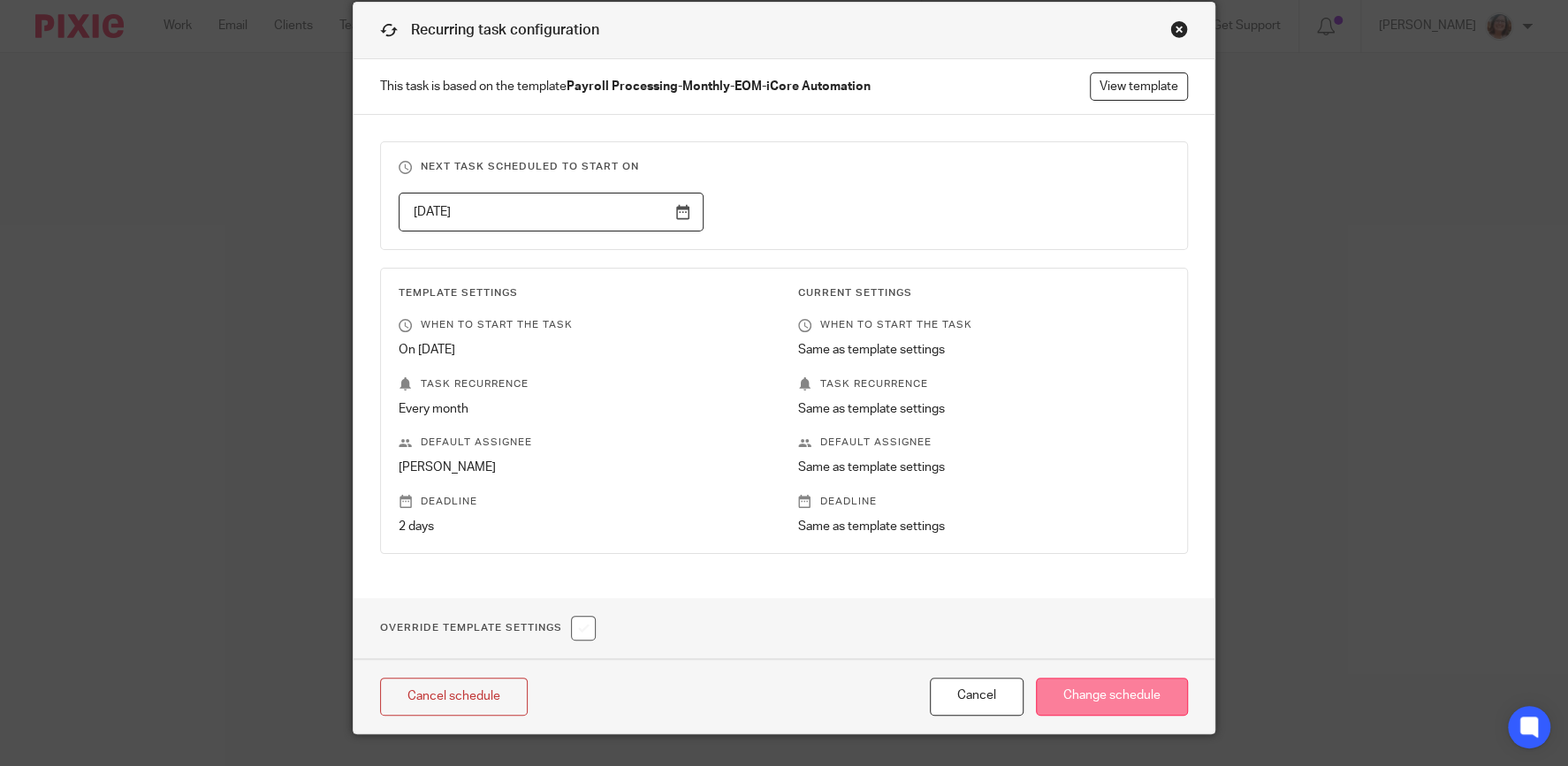
scroll to position [107, 0]
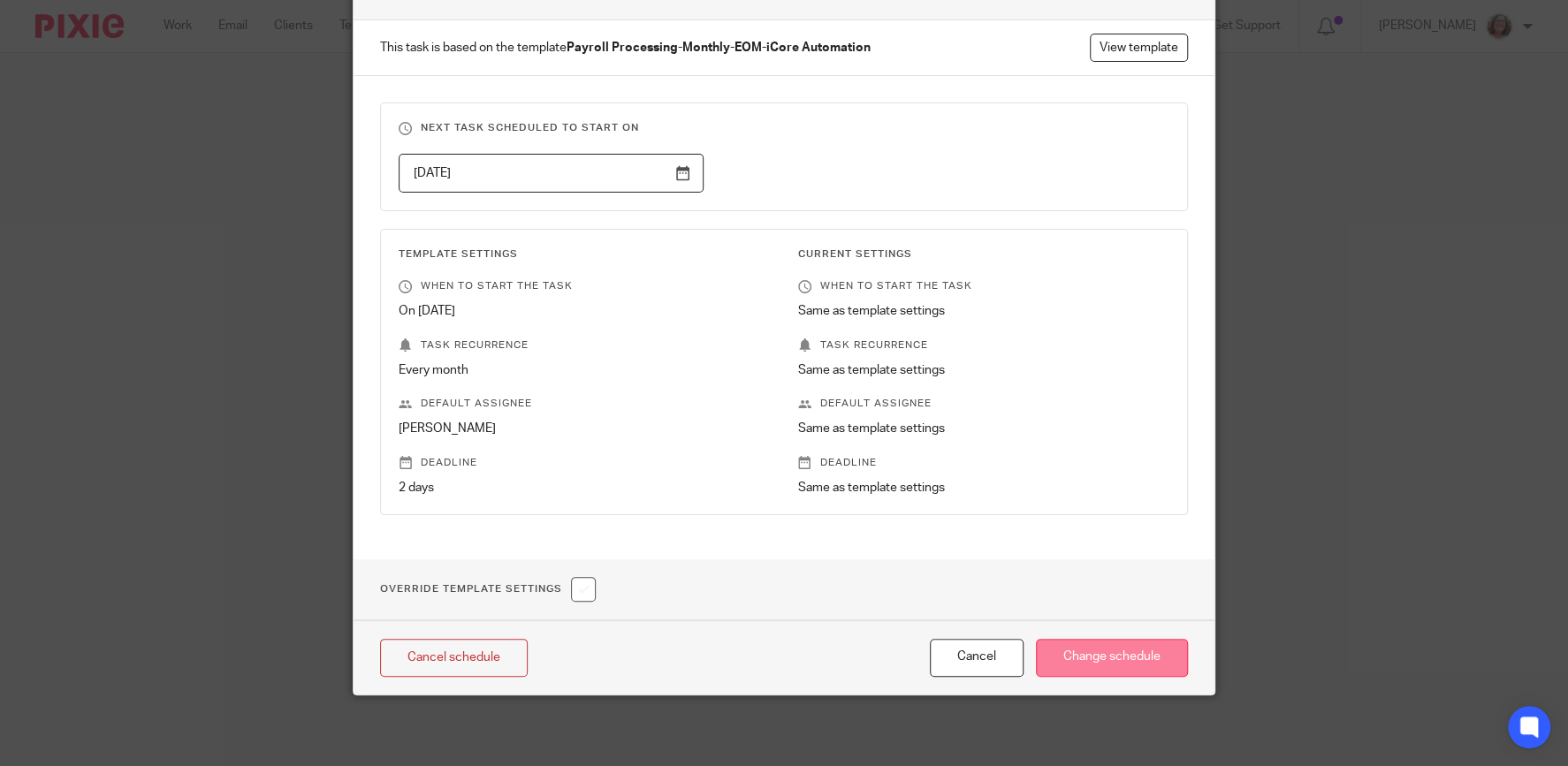
click at [1098, 653] on input "Change schedule" at bounding box center [1111, 658] width 152 height 38
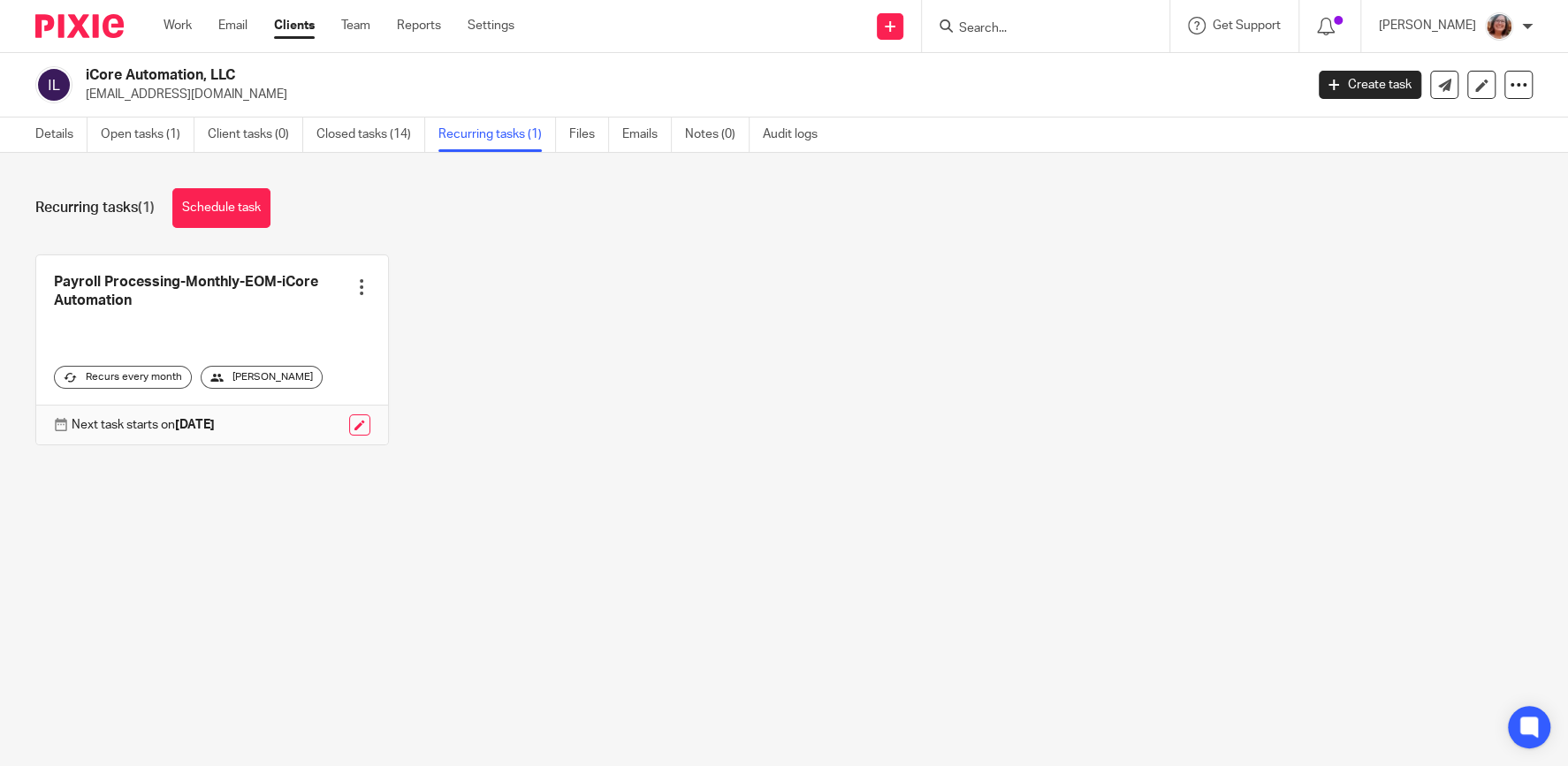
click at [999, 26] on input "Search" at bounding box center [1036, 29] width 159 height 15
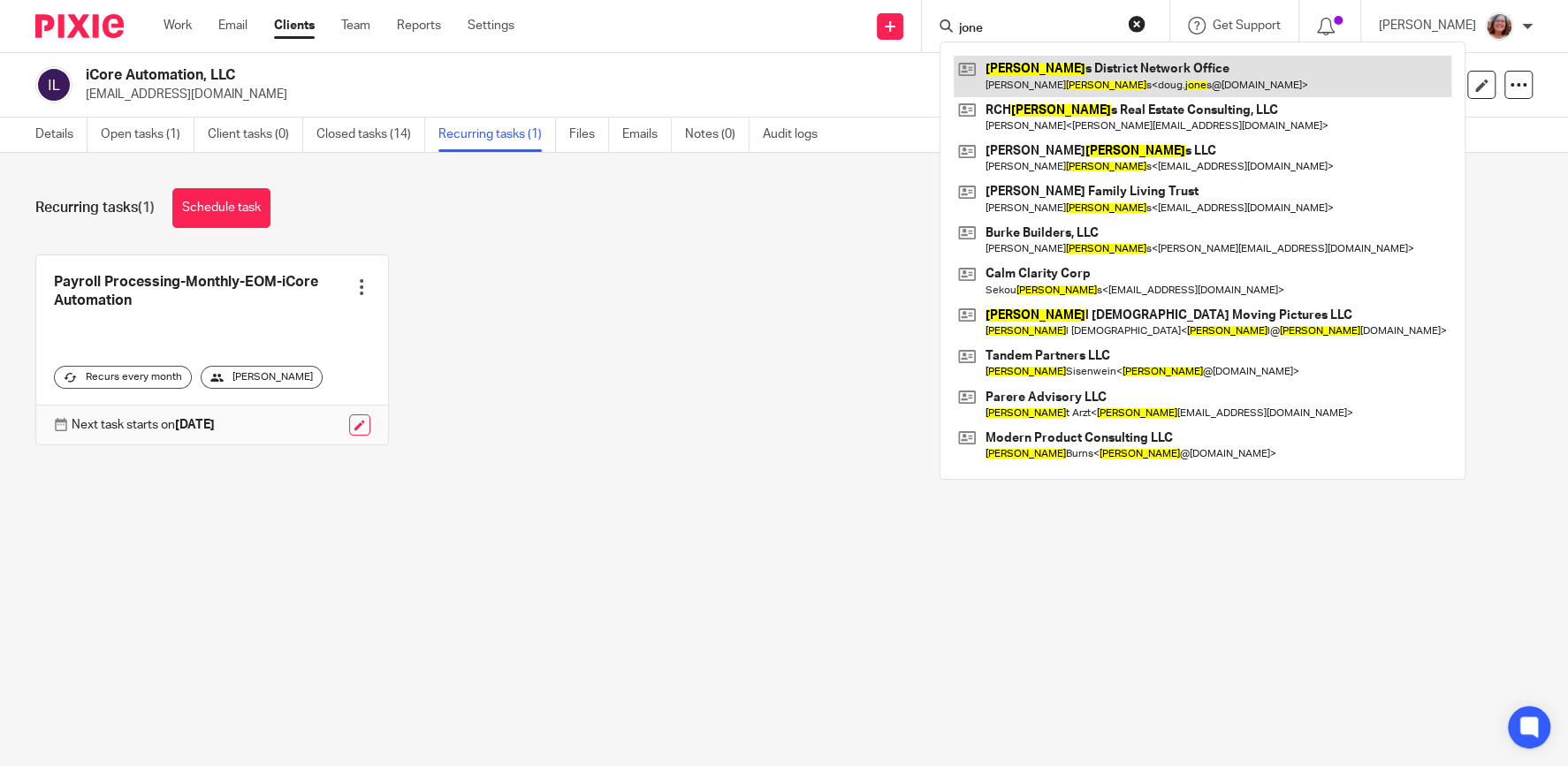
type input "jone"
click at [1030, 75] on link at bounding box center [1202, 76] width 498 height 41
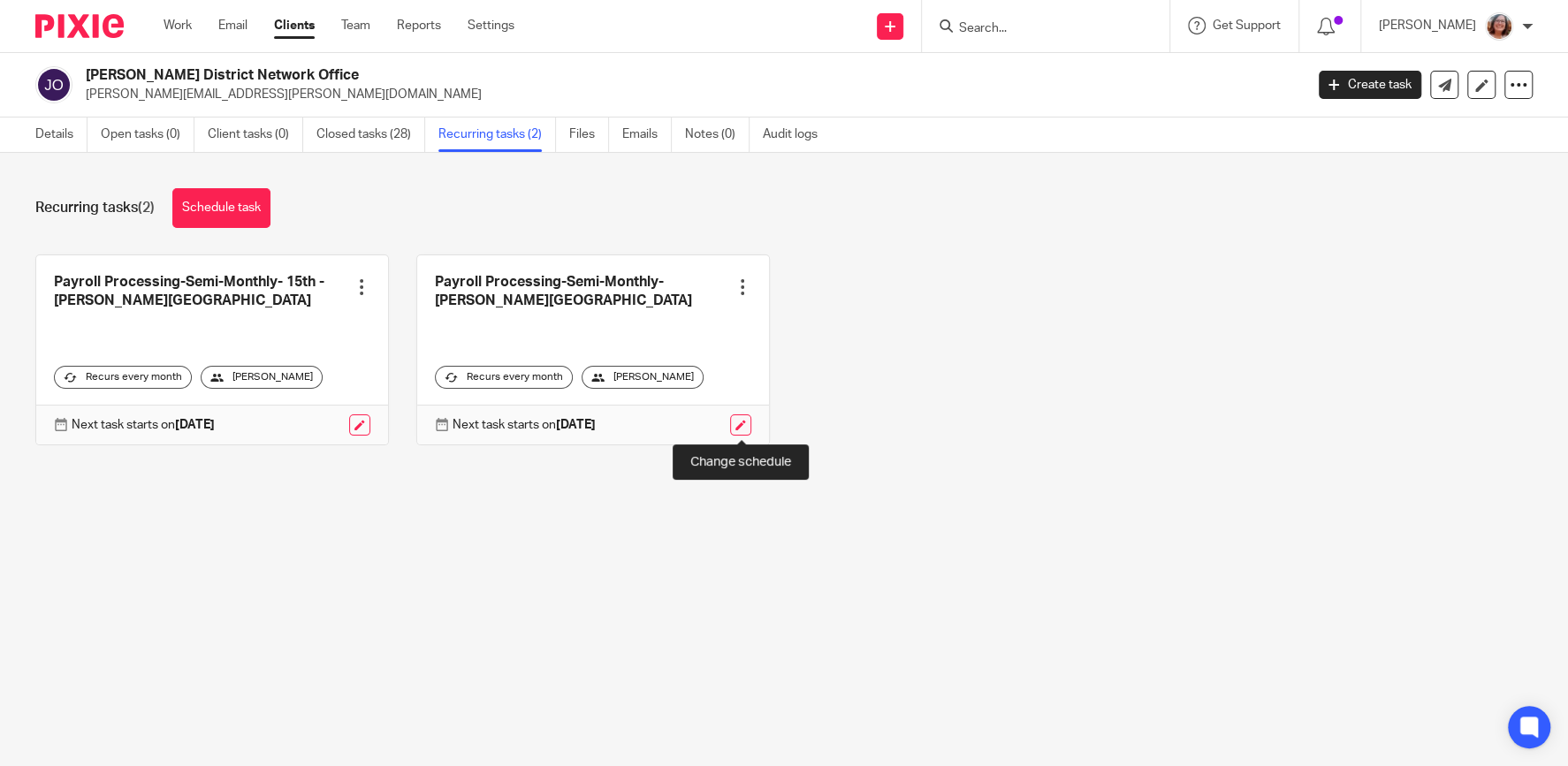
click at [746, 428] on link at bounding box center [741, 425] width 21 height 21
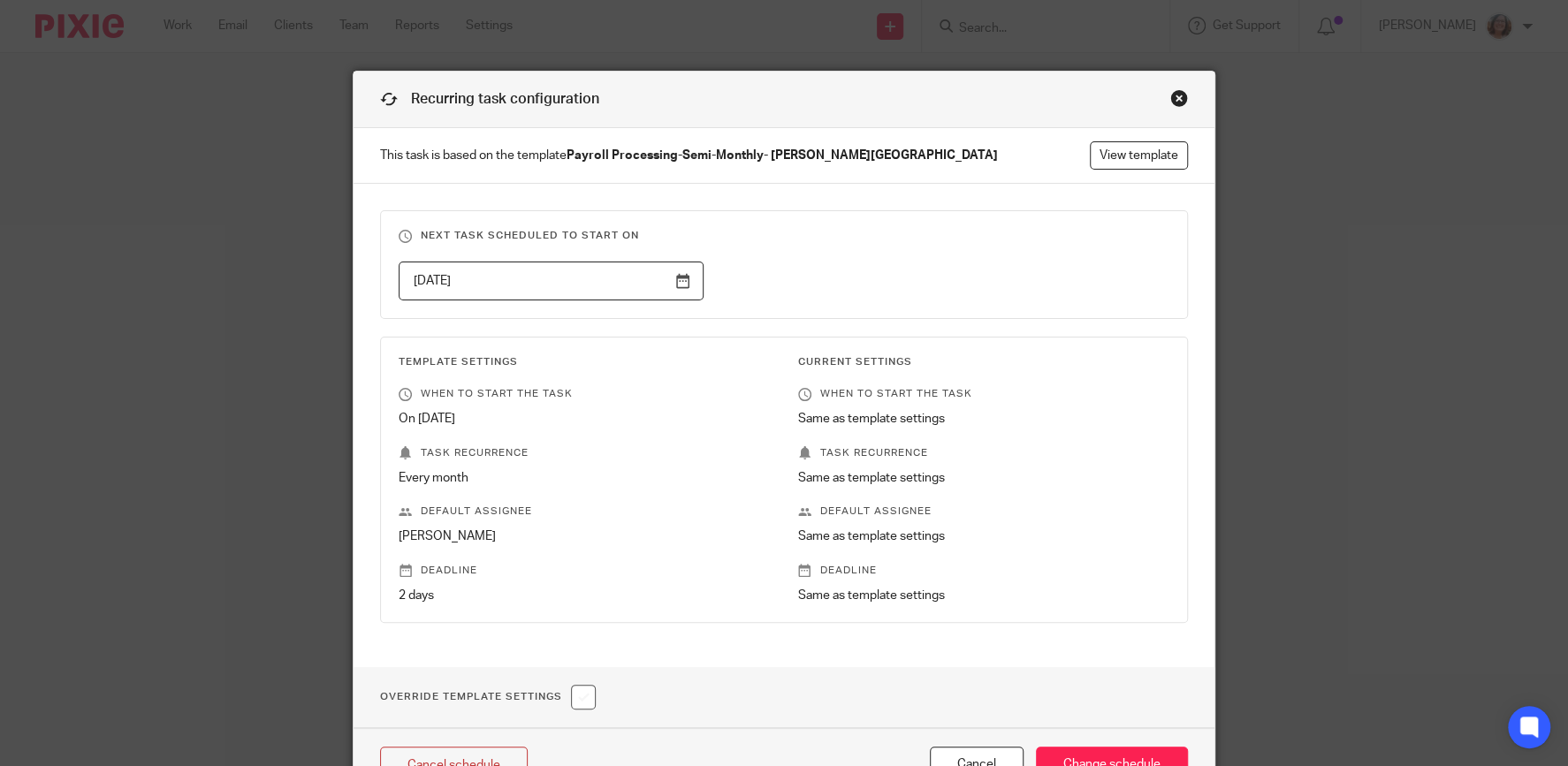
click at [681, 278] on input "[DATE]" at bounding box center [550, 281] width 305 height 40
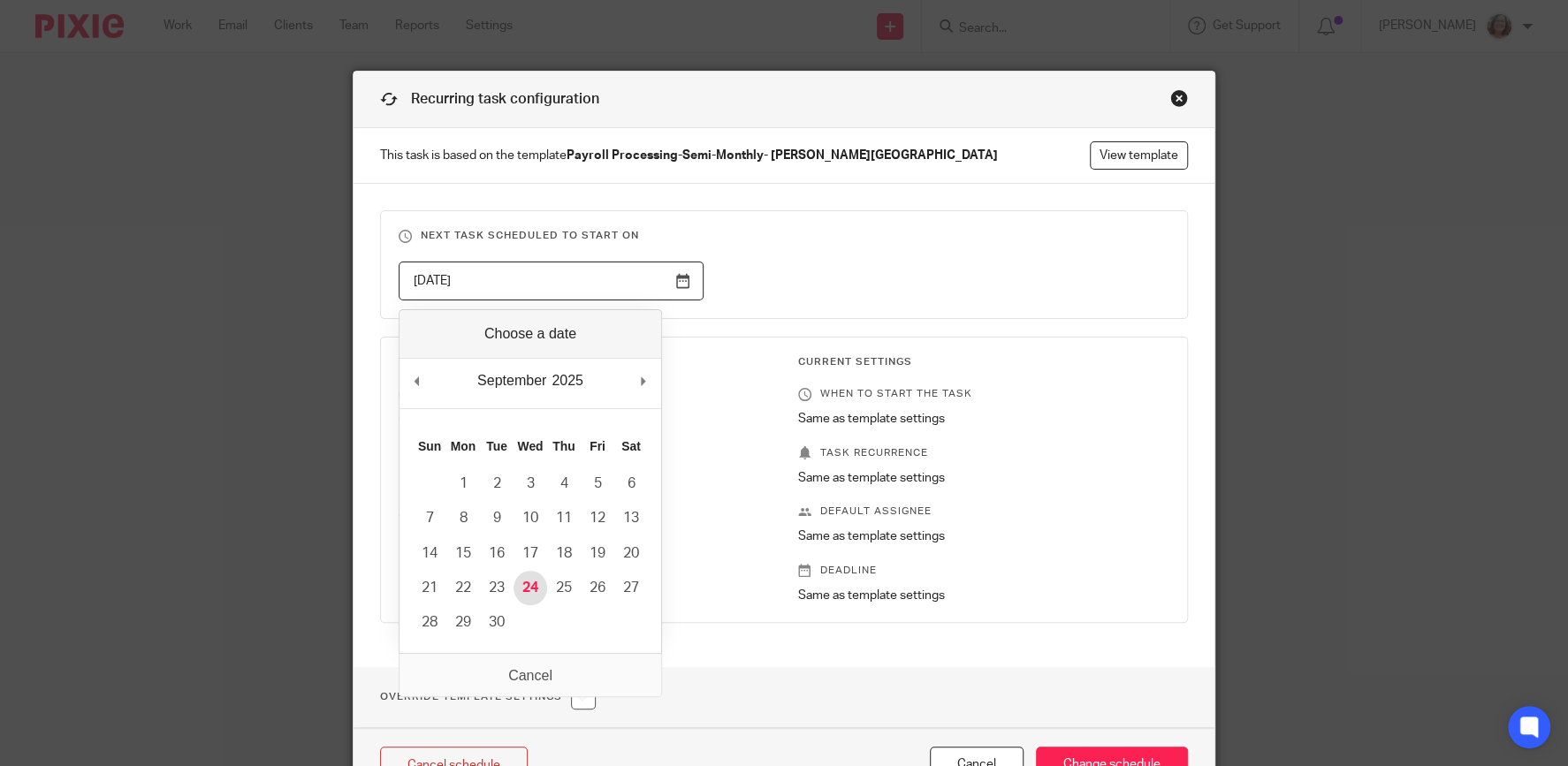
type input "[DATE]"
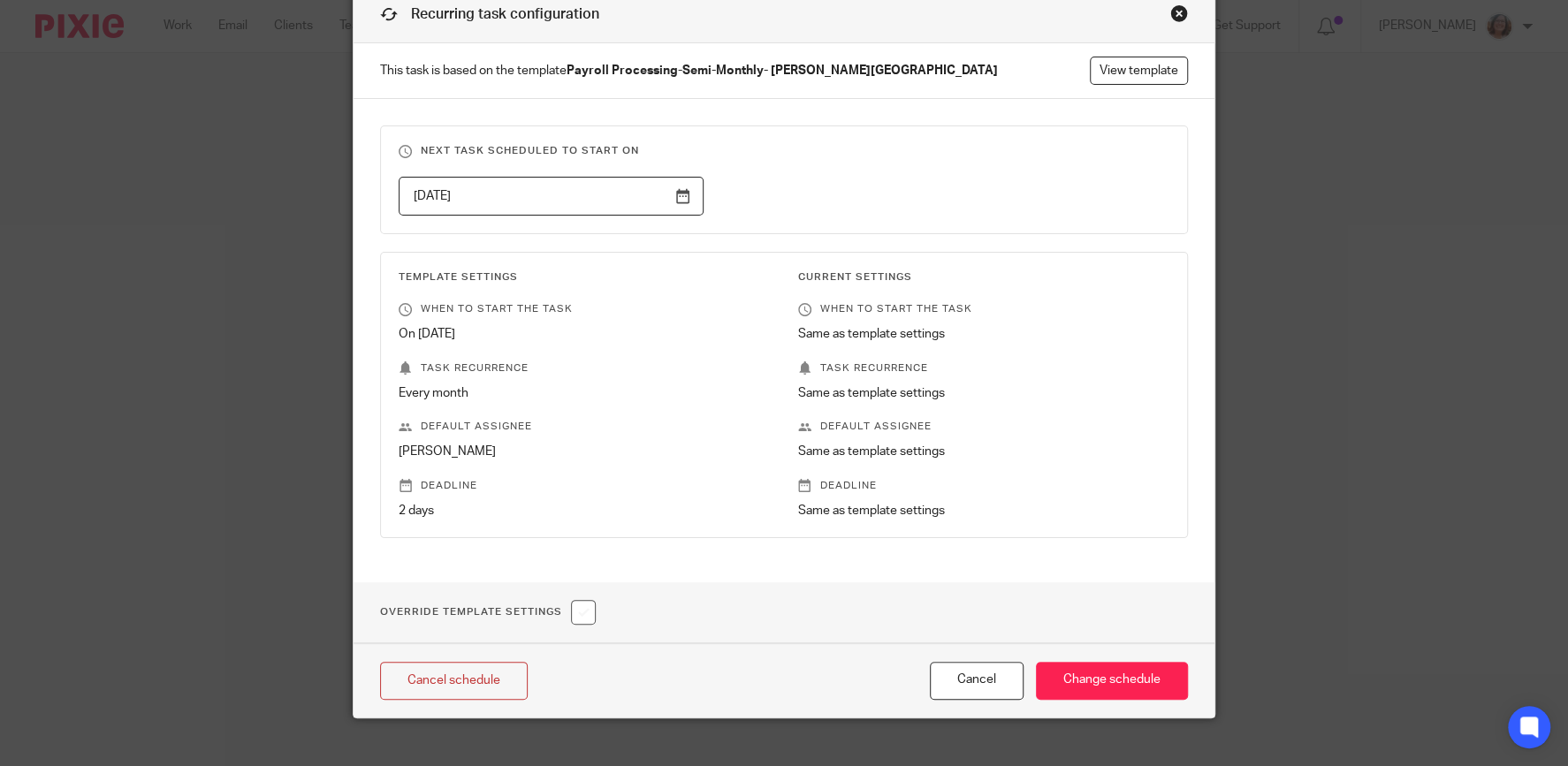
scroll to position [107, 0]
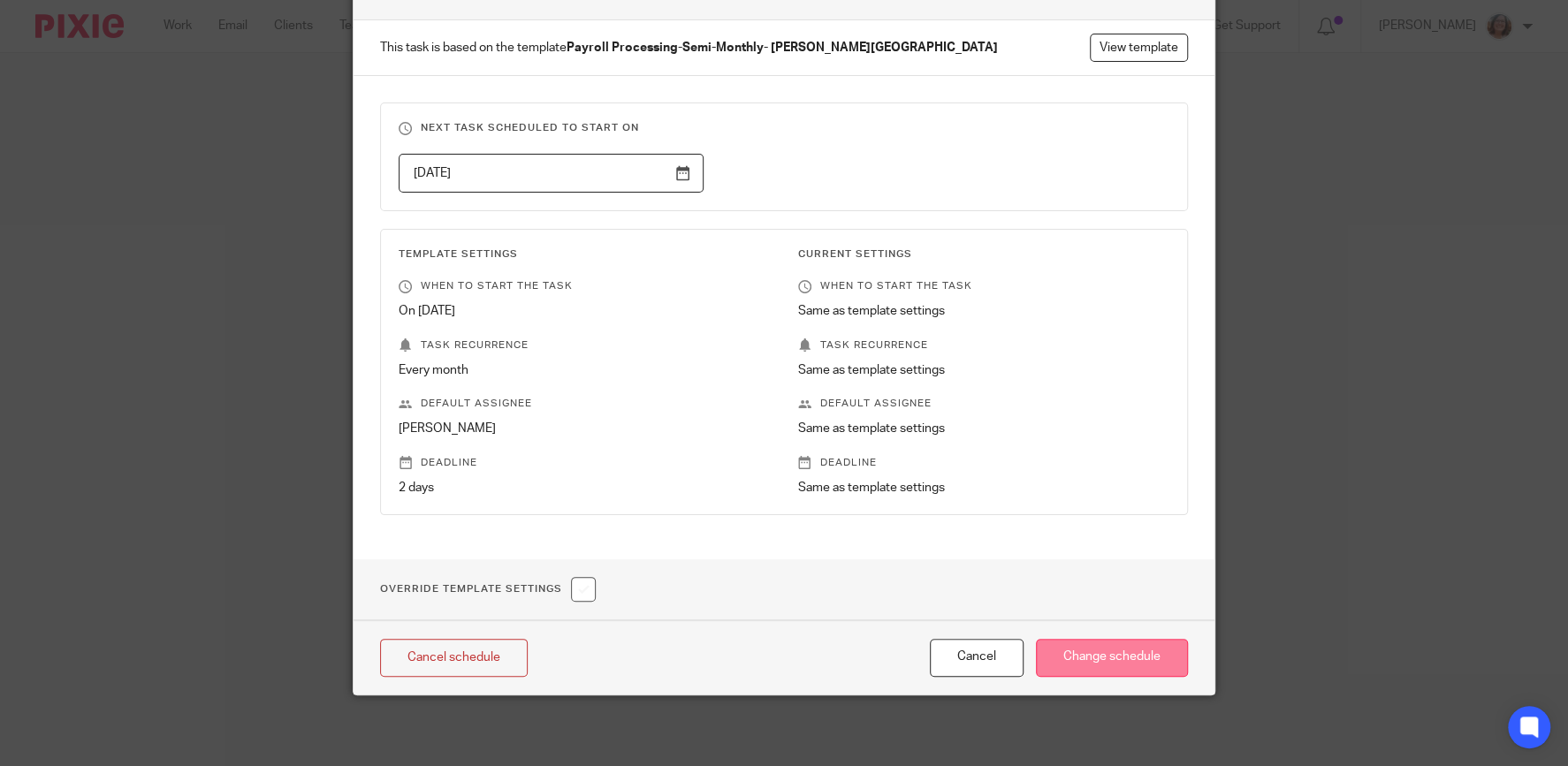
click at [1130, 660] on input "Change schedule" at bounding box center [1111, 658] width 152 height 38
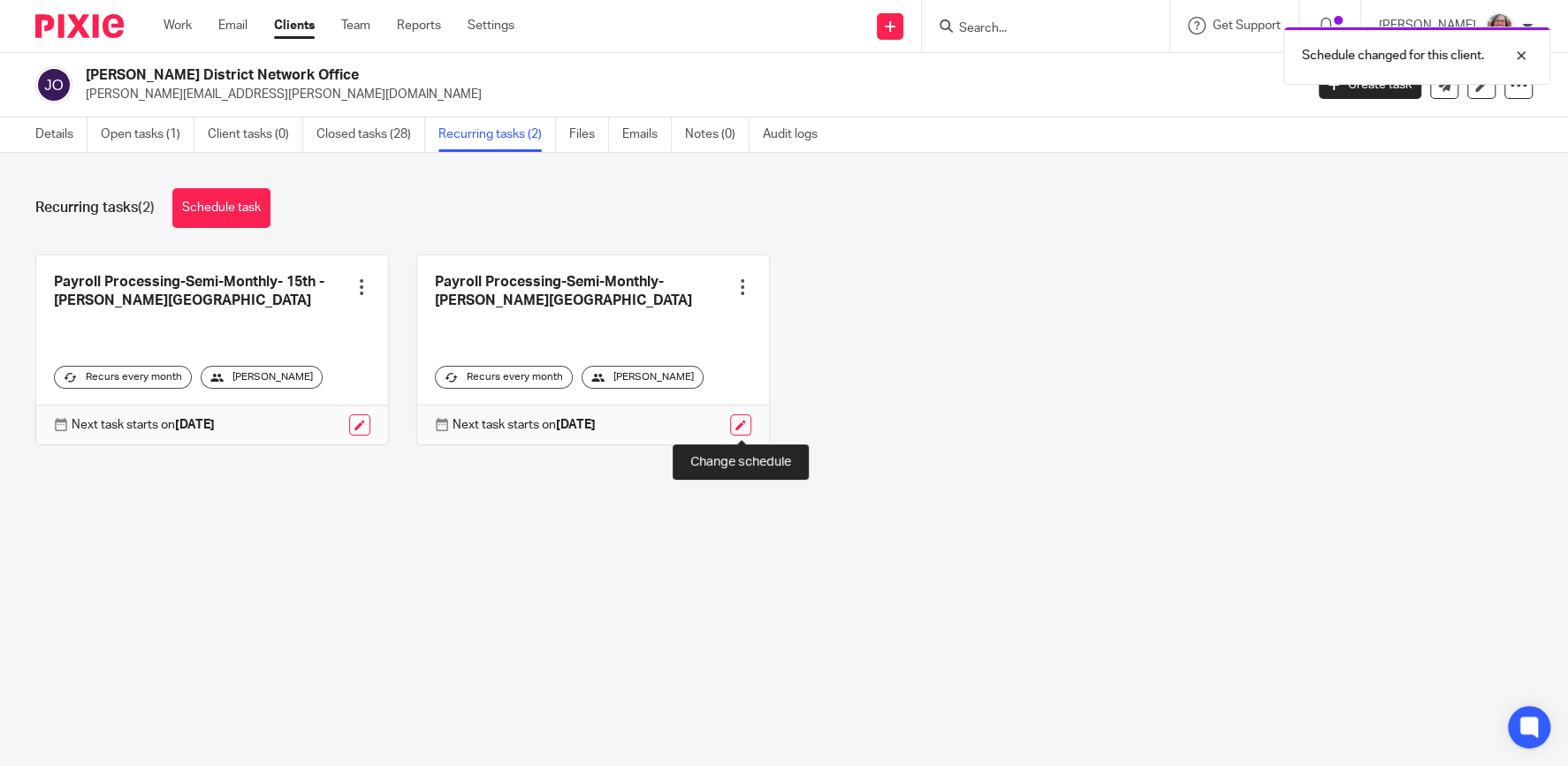
click at [736, 426] on link at bounding box center [741, 425] width 21 height 21
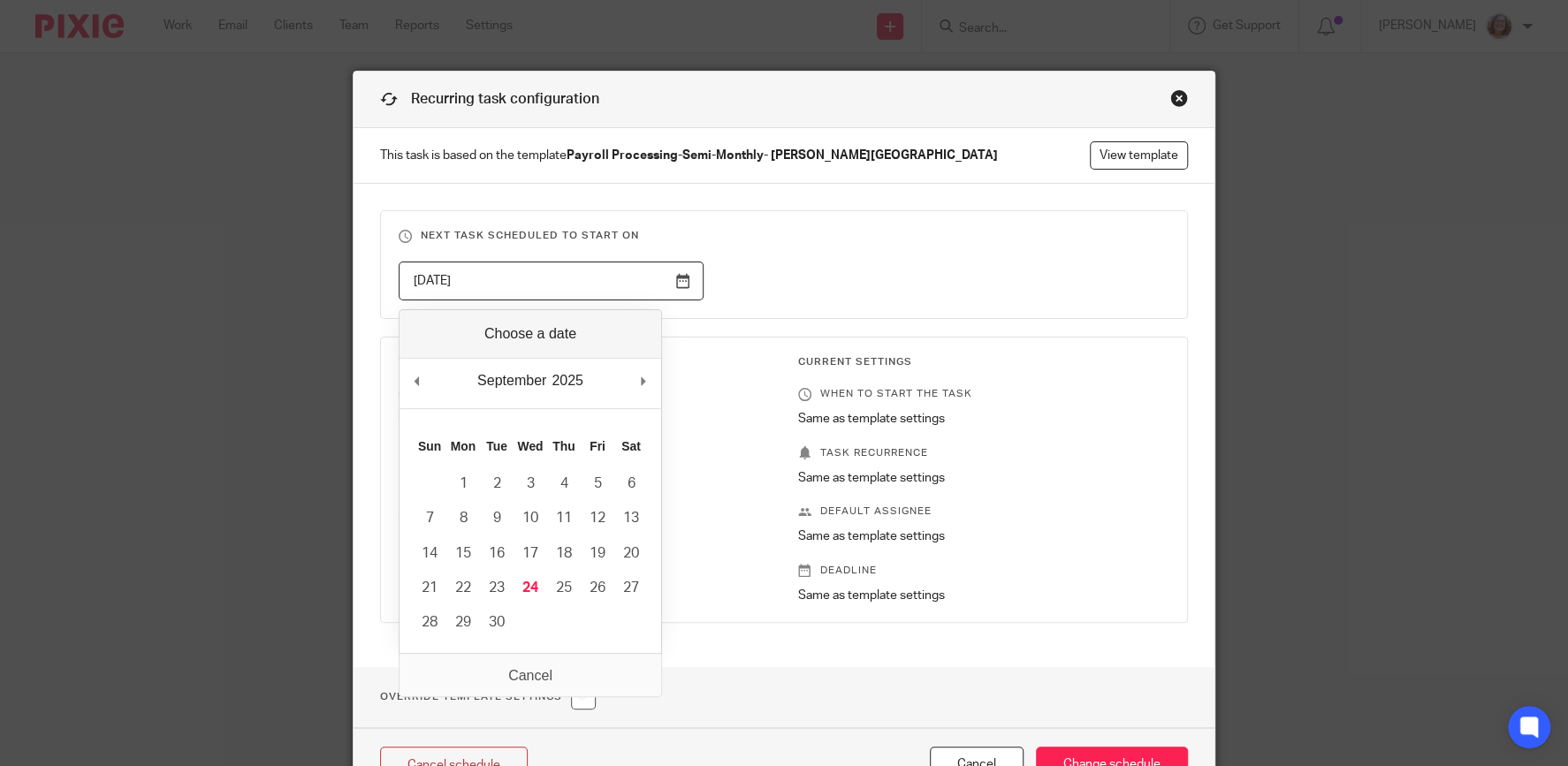
click at [681, 281] on input "[DATE]" at bounding box center [550, 281] width 305 height 40
type input "[DATE]"
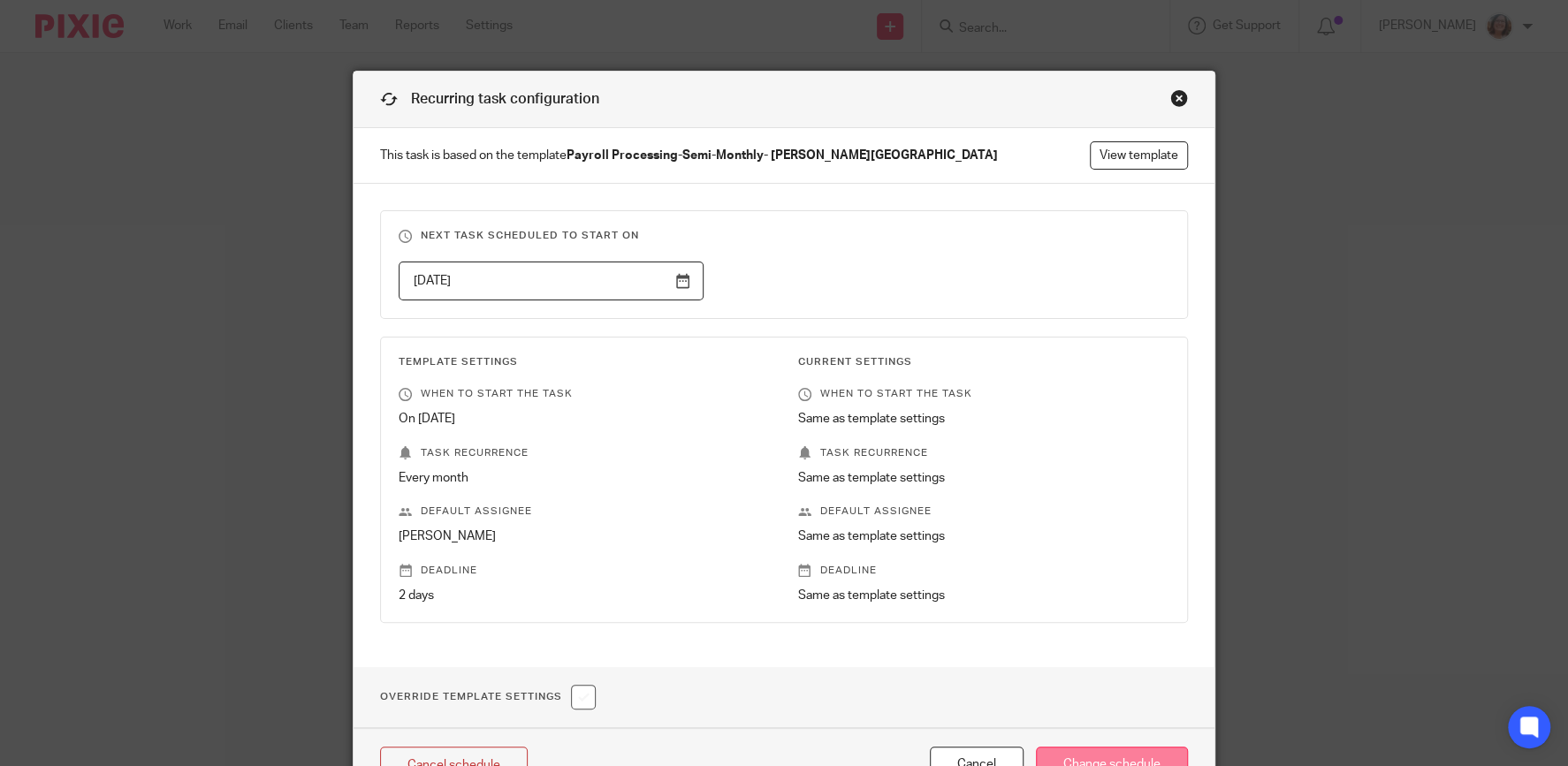
click at [1109, 753] on input "Change schedule" at bounding box center [1111, 765] width 152 height 38
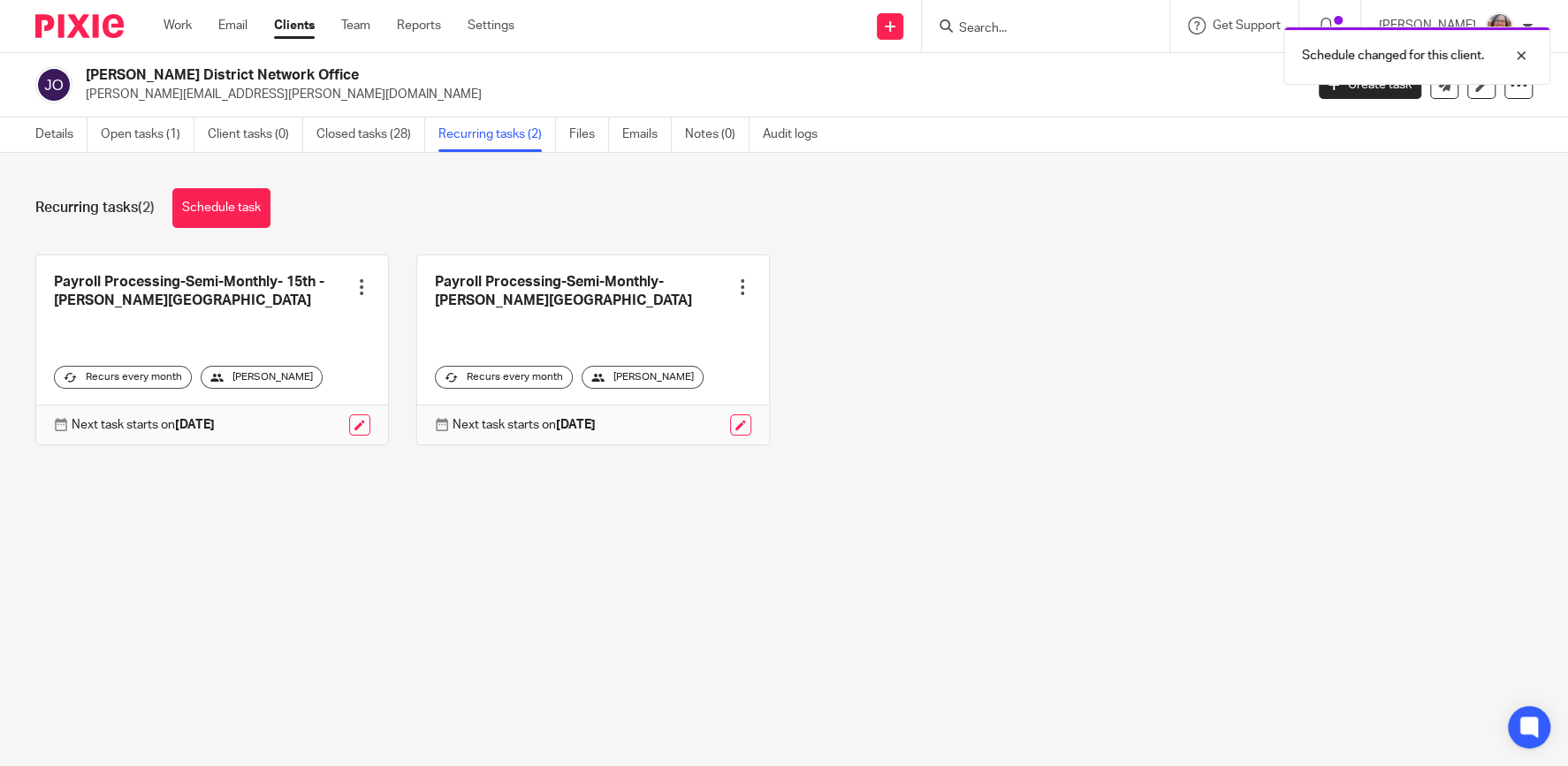
click at [1001, 24] on div "Schedule changed for this client." at bounding box center [1166, 50] width 766 height 67
click at [1520, 57] on div at bounding box center [1507, 56] width 47 height 21
click at [1017, 24] on input "Search" at bounding box center [1036, 29] width 159 height 15
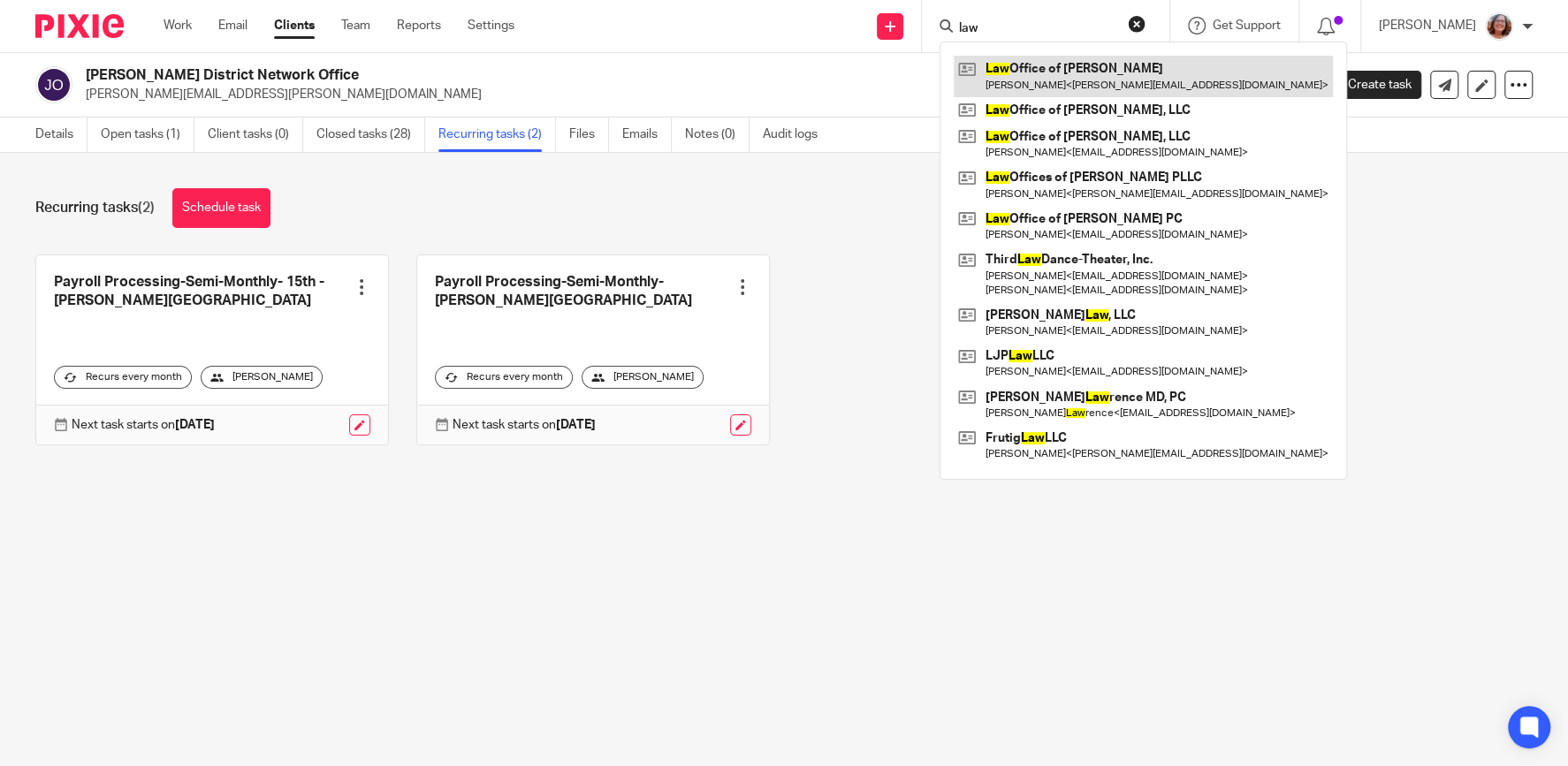
type input "law"
click at [1040, 59] on link at bounding box center [1142, 76] width 379 height 41
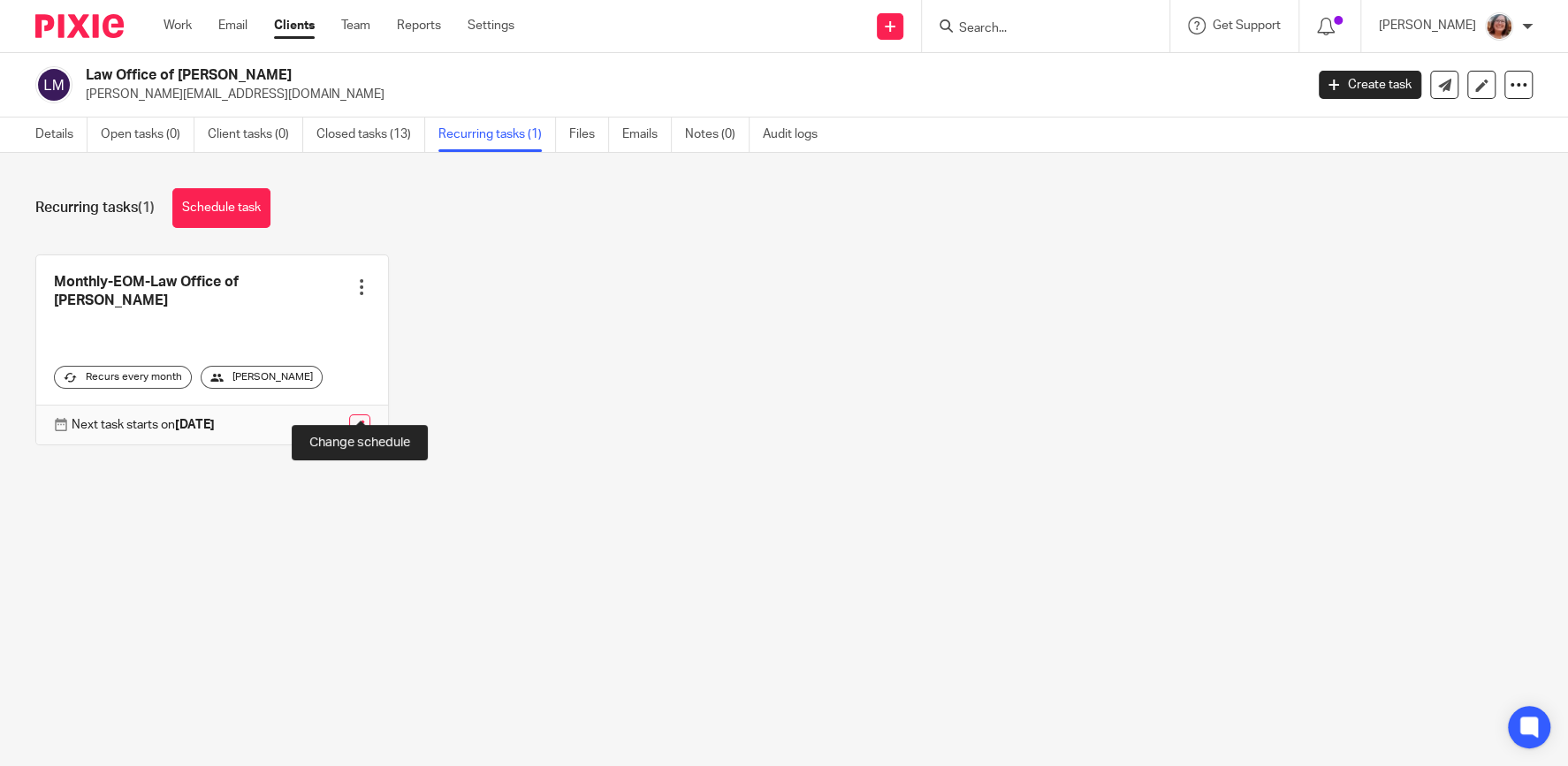
click at [363, 414] on link at bounding box center [359, 425] width 21 height 21
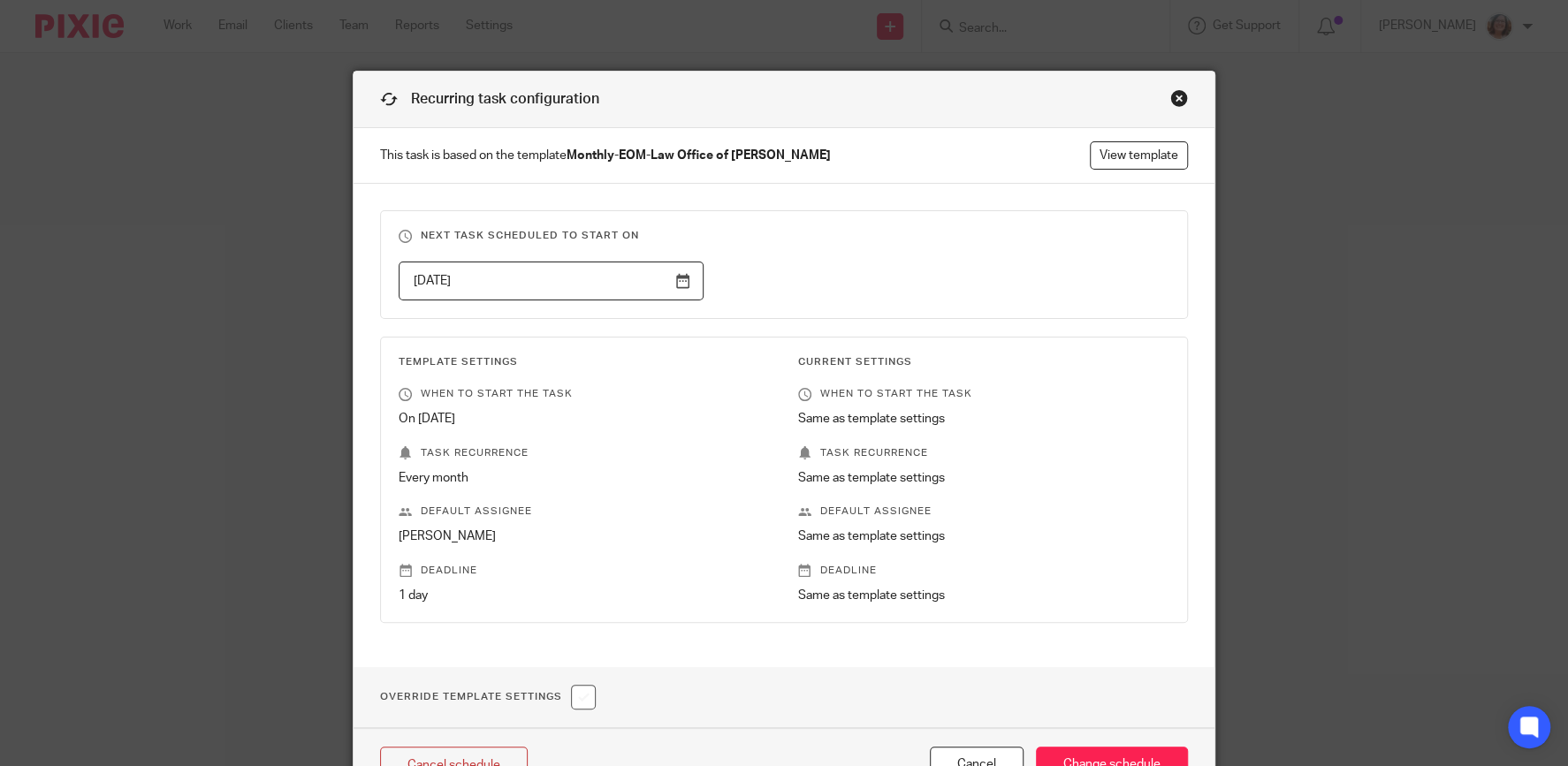
click at [681, 277] on input "[DATE]" at bounding box center [550, 281] width 305 height 40
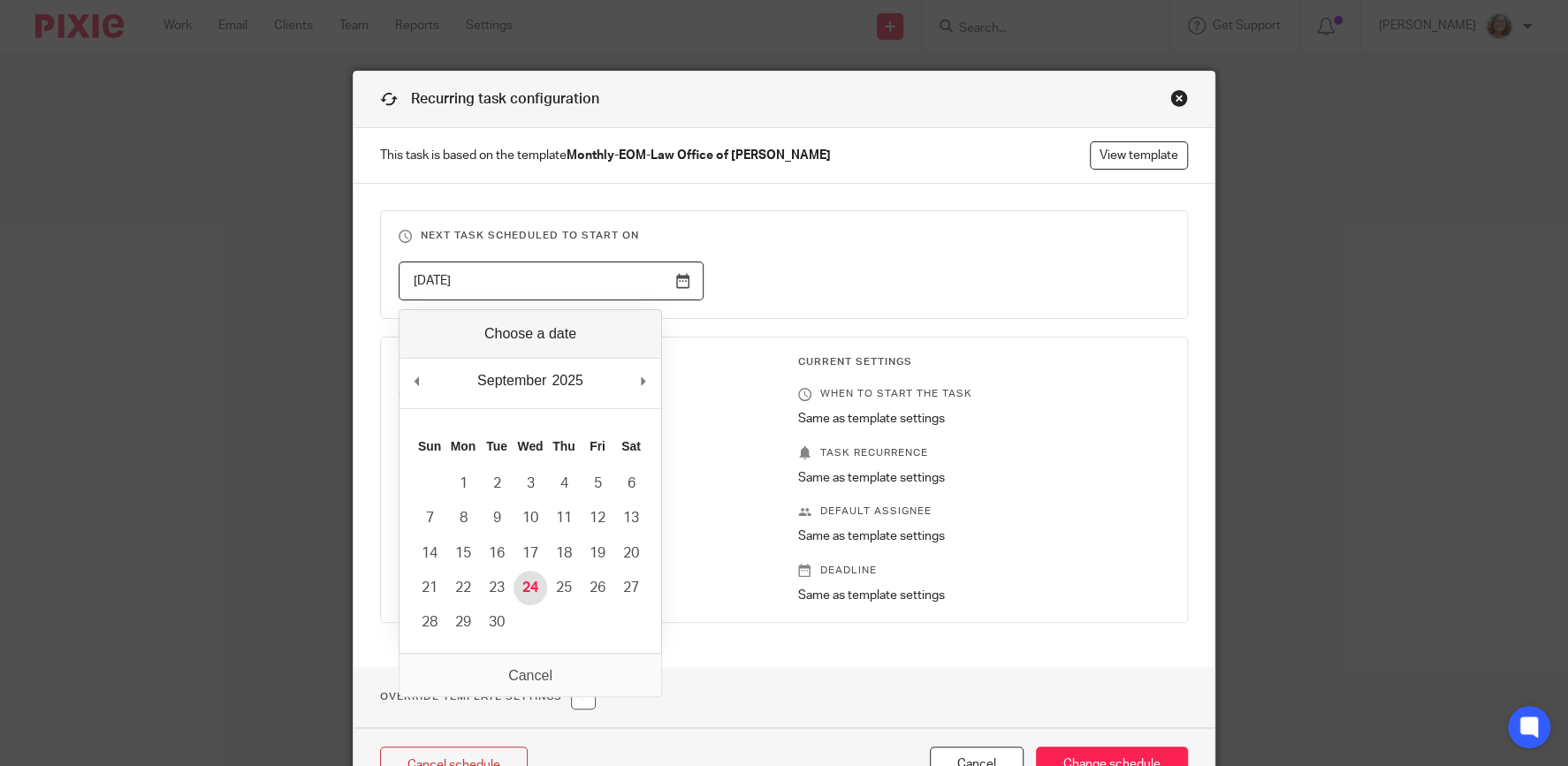
type input "[DATE]"
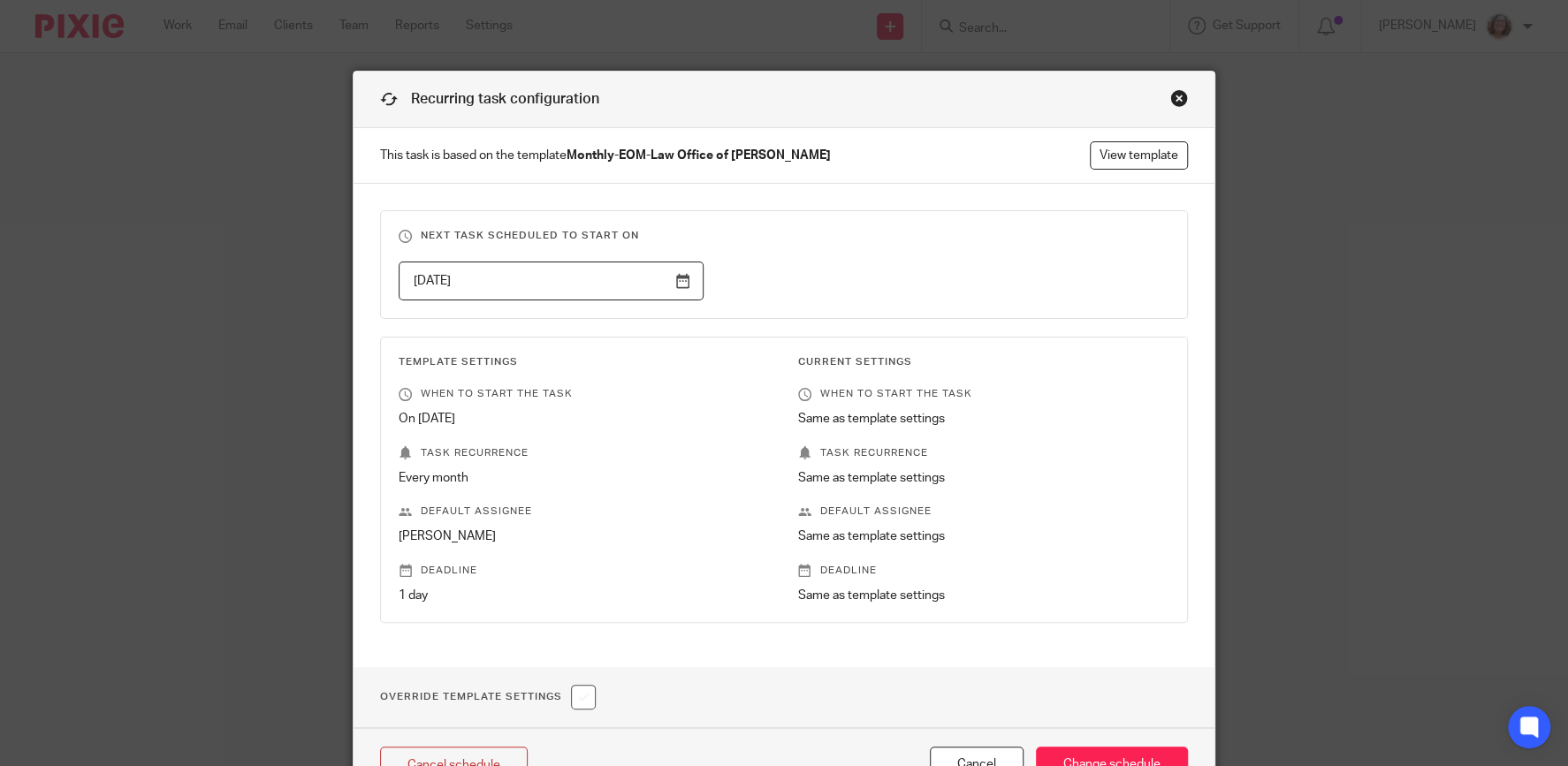
scroll to position [107, 0]
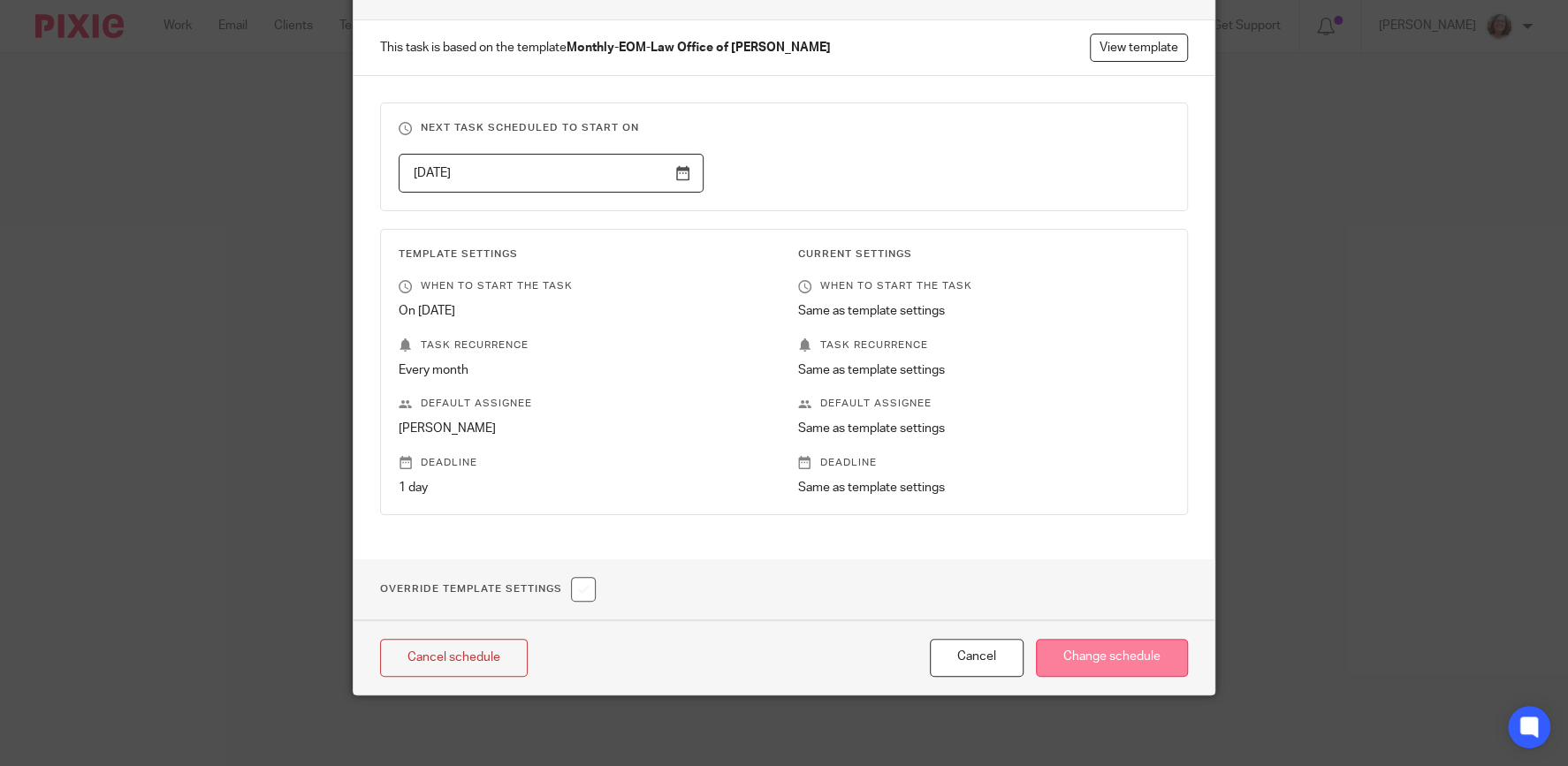
click at [1135, 660] on input "Change schedule" at bounding box center [1111, 658] width 152 height 38
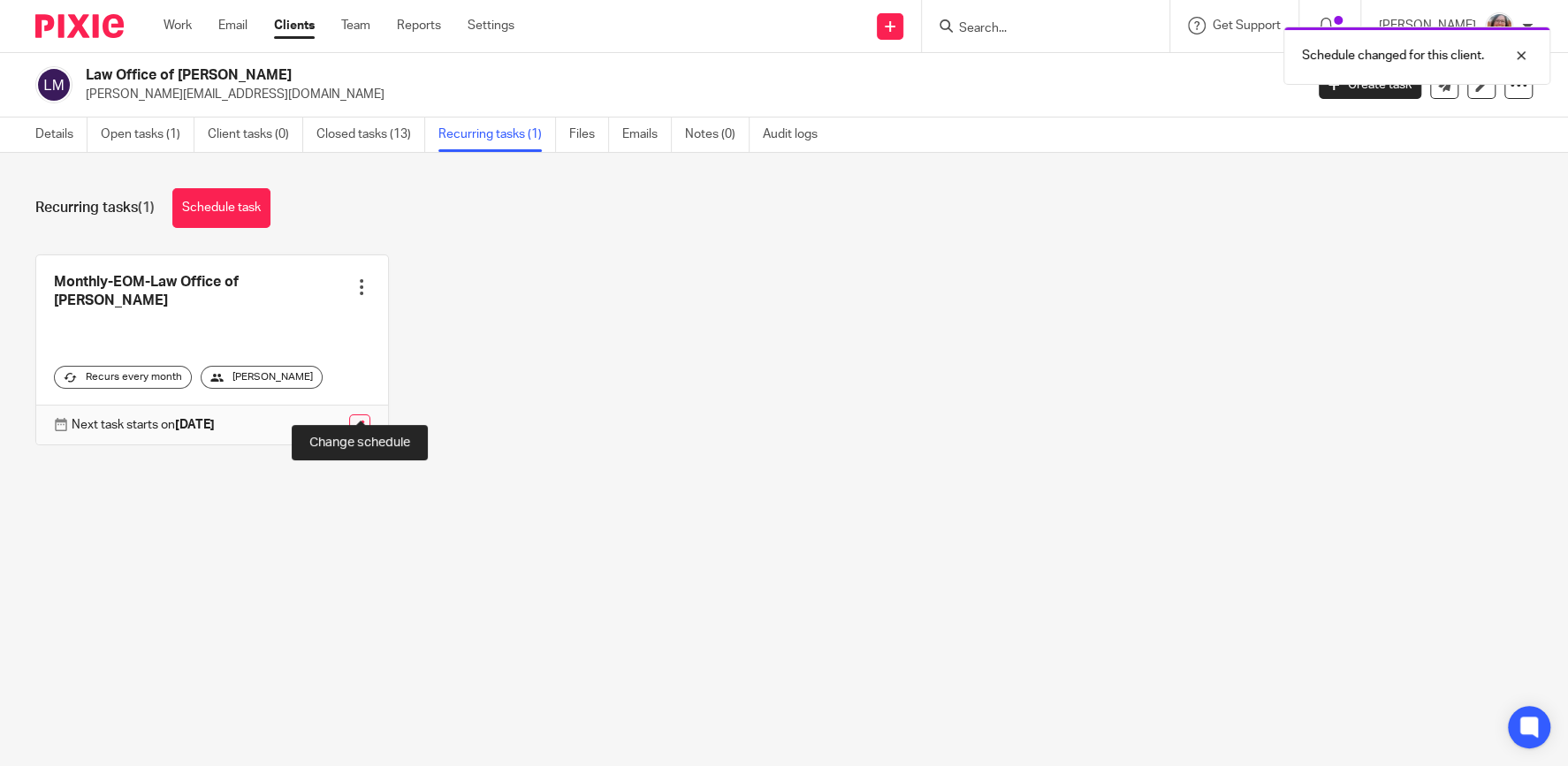
click at [361, 414] on link at bounding box center [359, 425] width 21 height 21
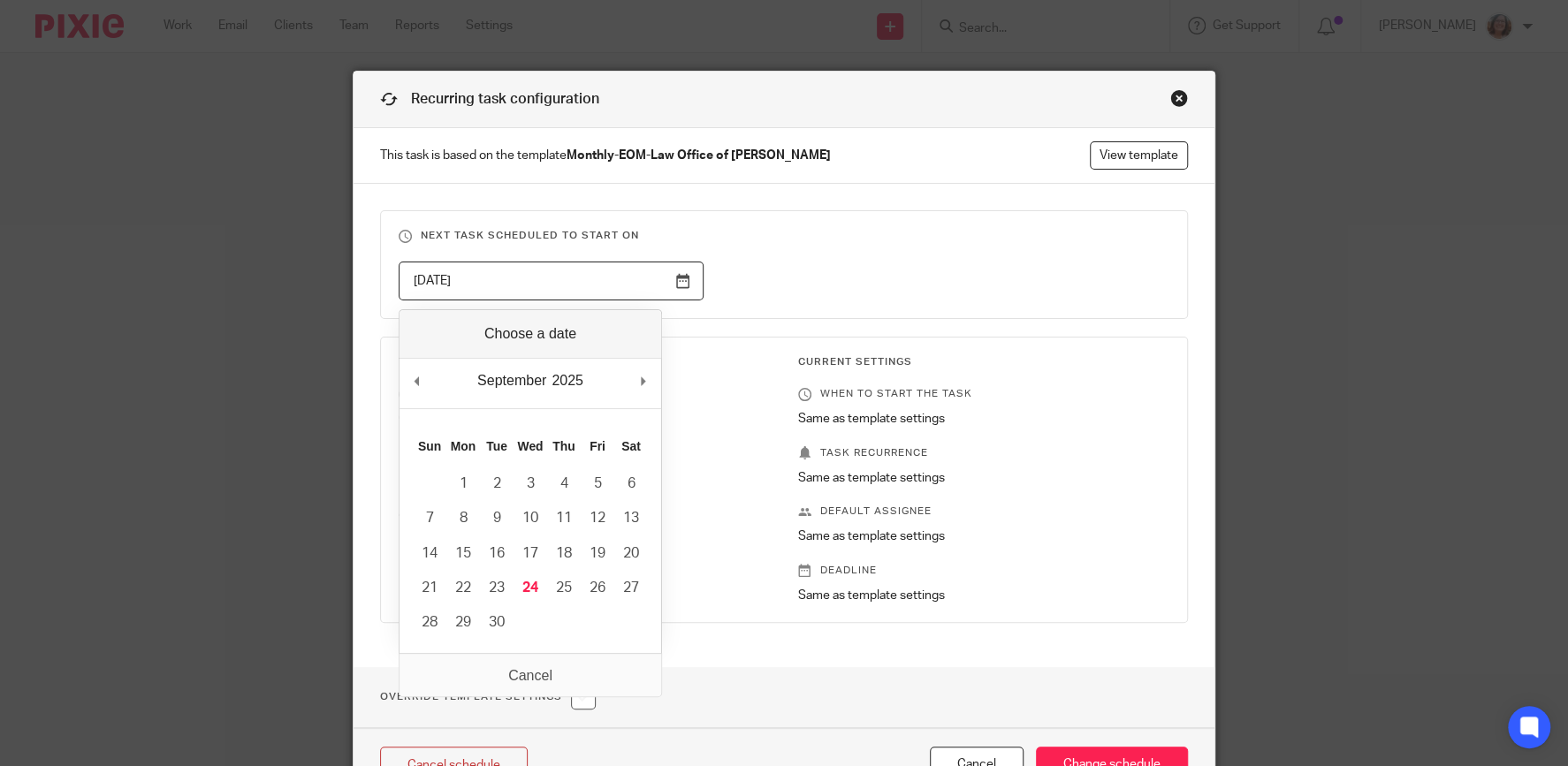
click at [681, 283] on input "[DATE]" at bounding box center [550, 281] width 305 height 40
type input "[DATE]"
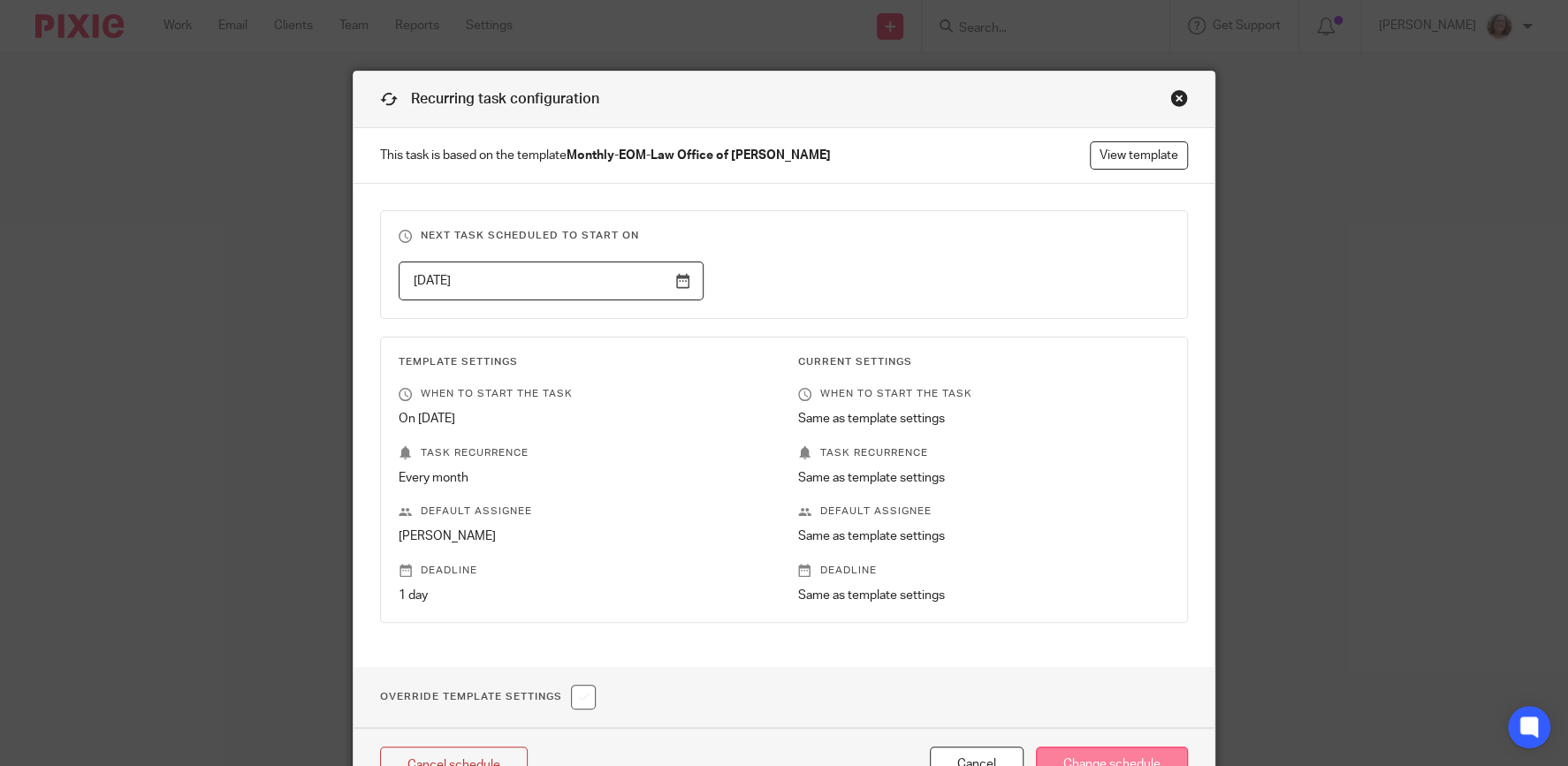
click at [1100, 753] on input "Change schedule" at bounding box center [1111, 765] width 152 height 38
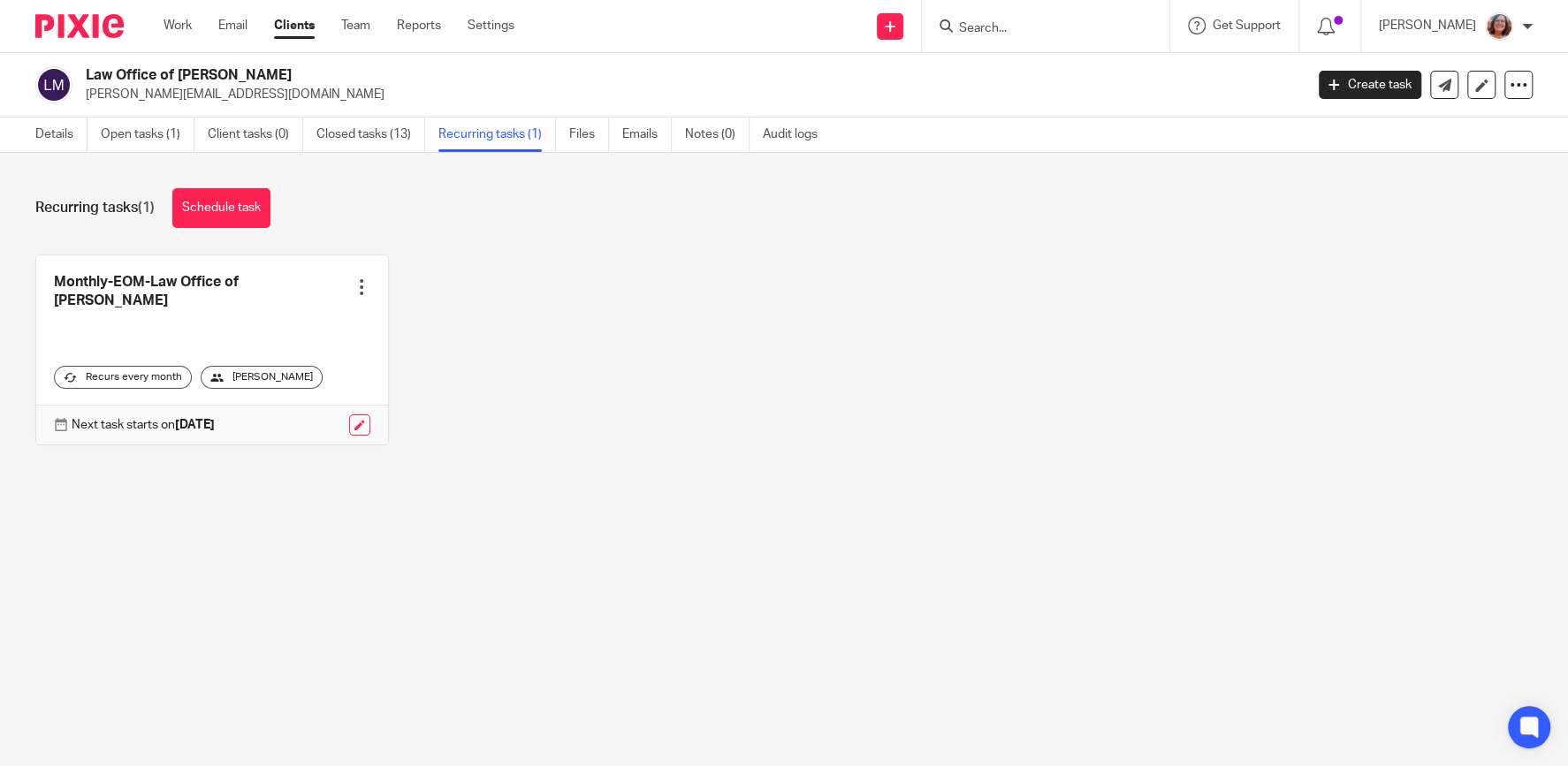
click at [1017, 24] on input "Search" at bounding box center [1036, 29] width 159 height 15
type input "lot"
click at [1084, 64] on link at bounding box center [1102, 76] width 298 height 41
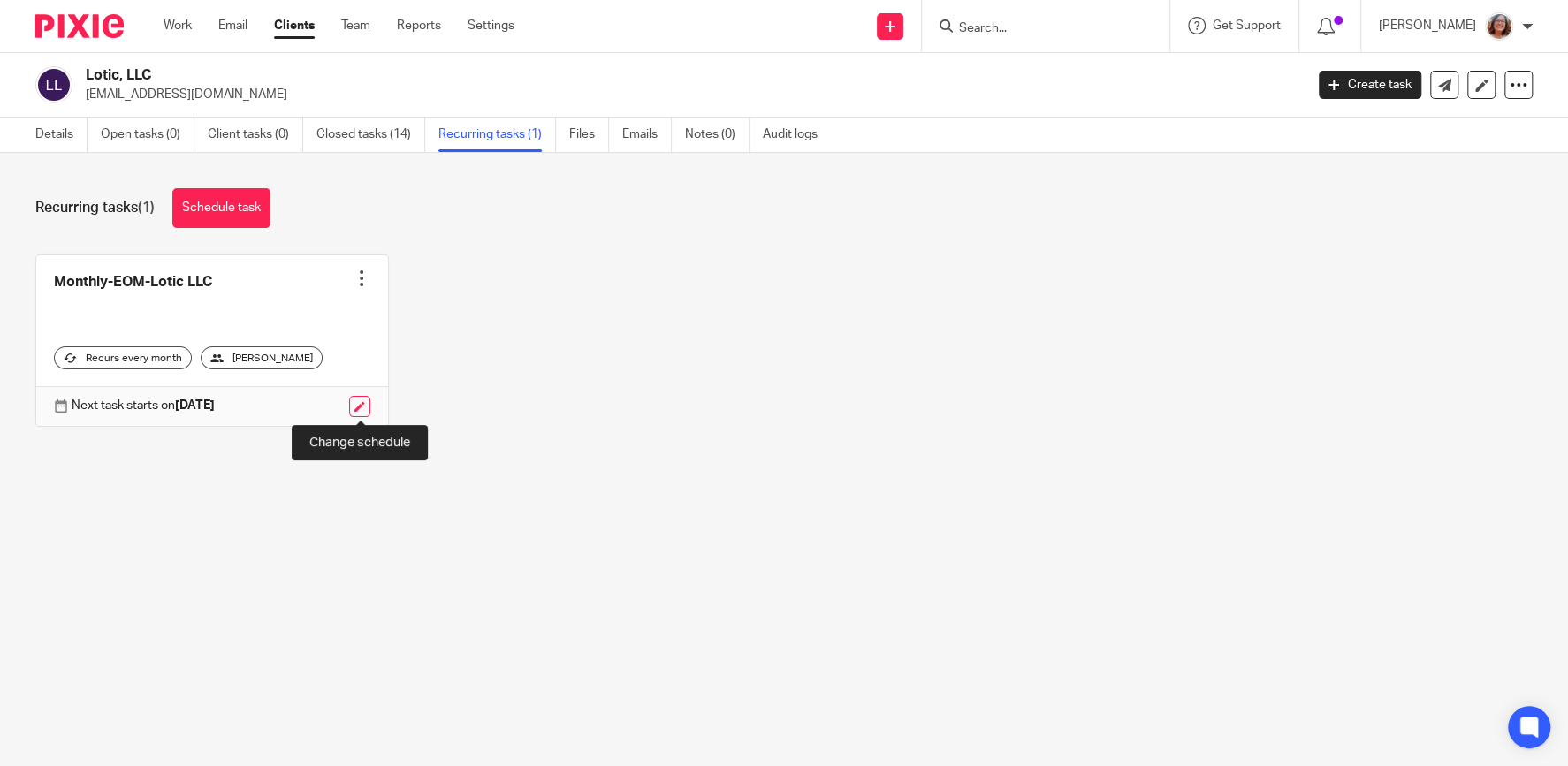
click at [368, 403] on link at bounding box center [359, 407] width 21 height 21
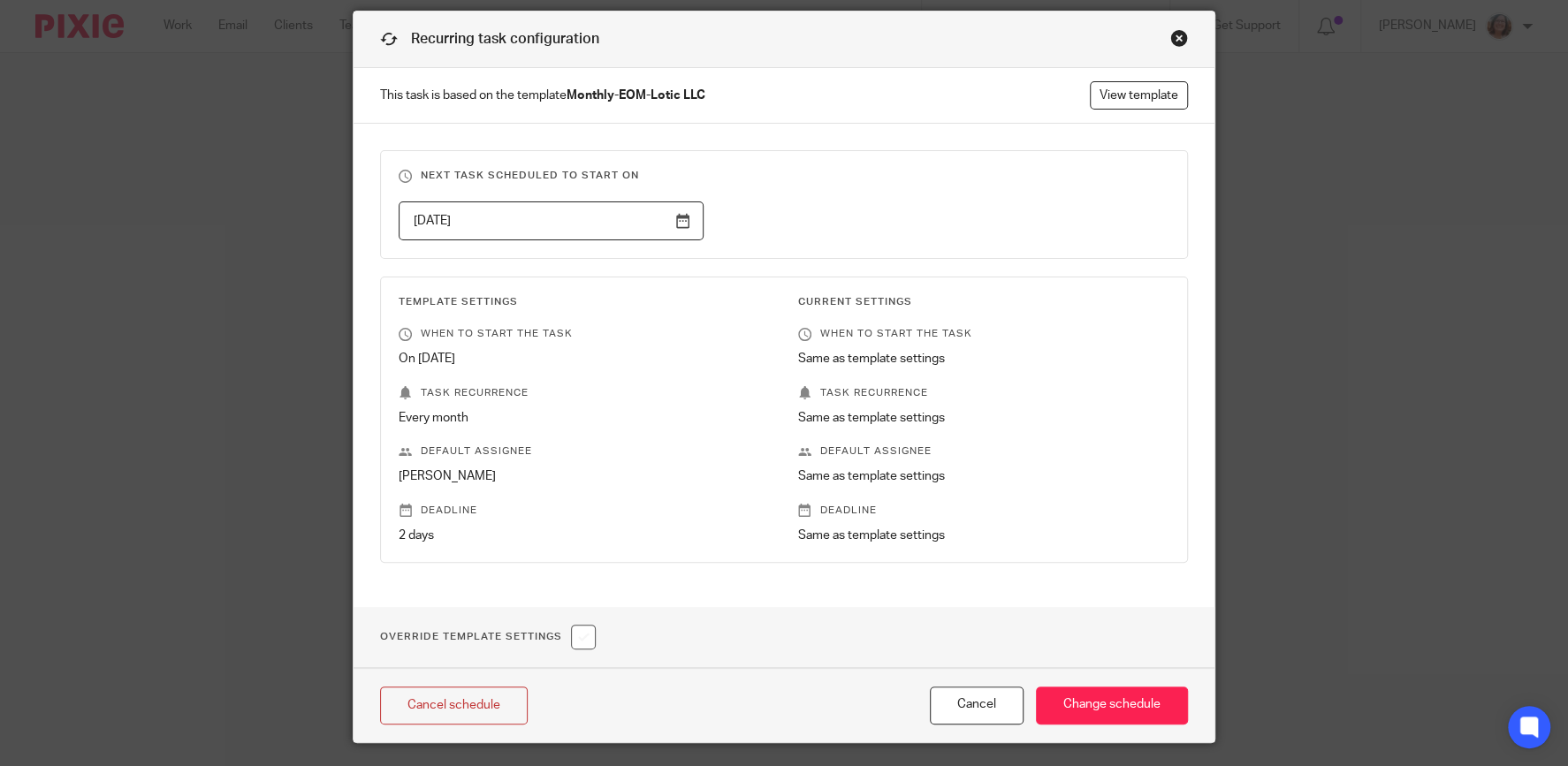
scroll to position [85, 0]
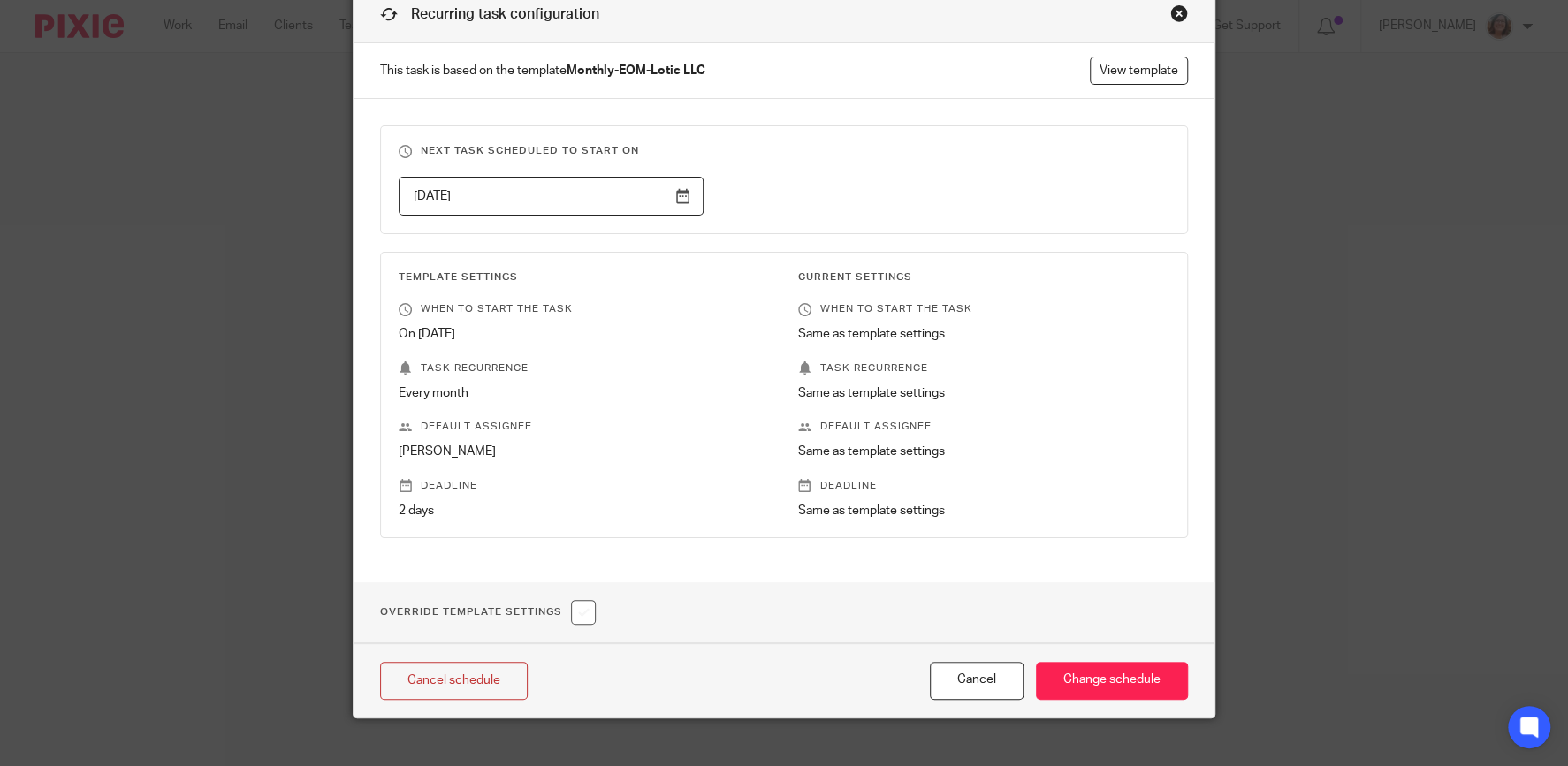
click at [970, 655] on div "Cancel schedule Cancel Change schedule" at bounding box center [784, 680] width 861 height 75
click at [681, 190] on input "[DATE]" at bounding box center [550, 196] width 305 height 40
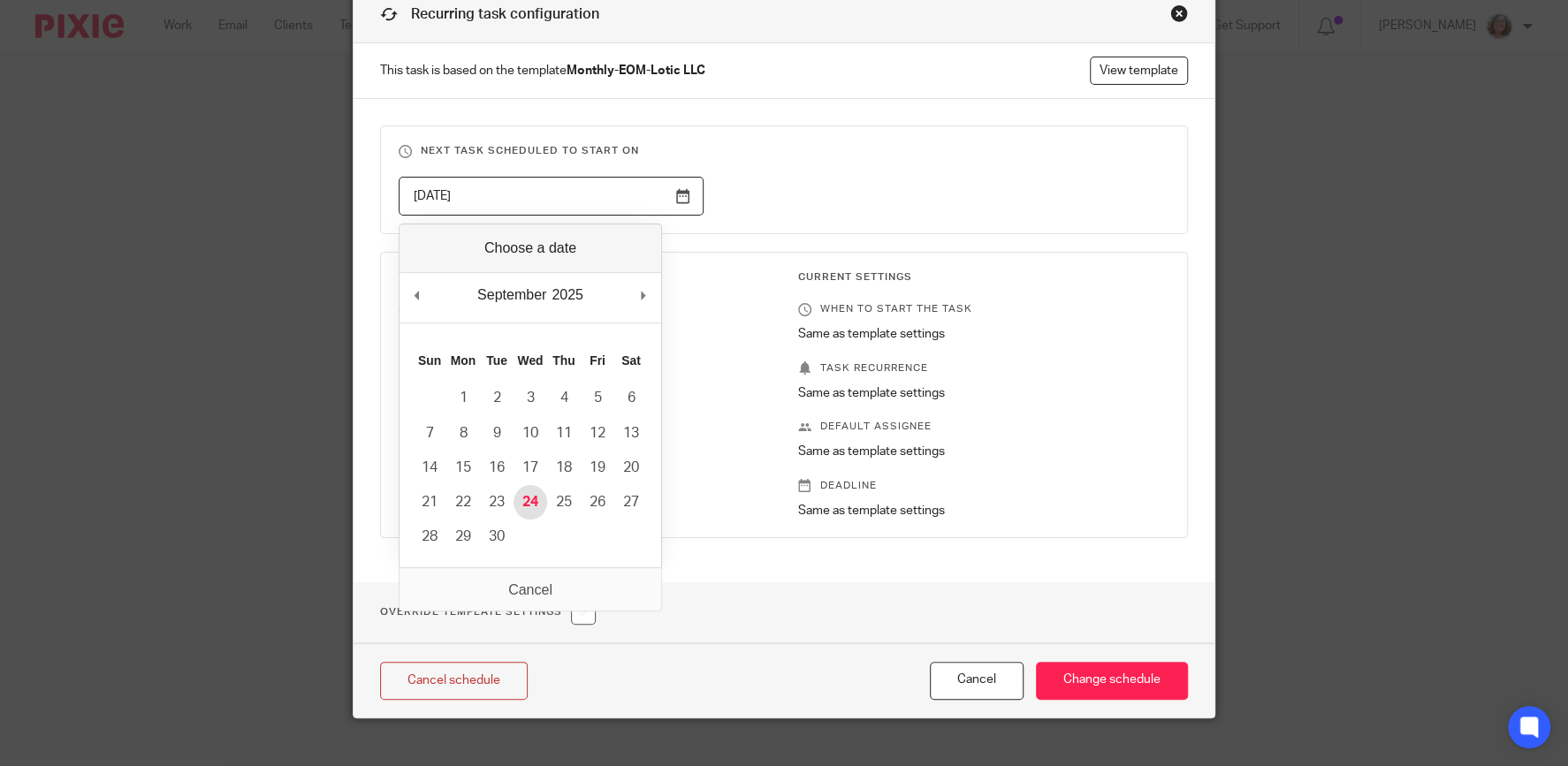
type input "[DATE]"
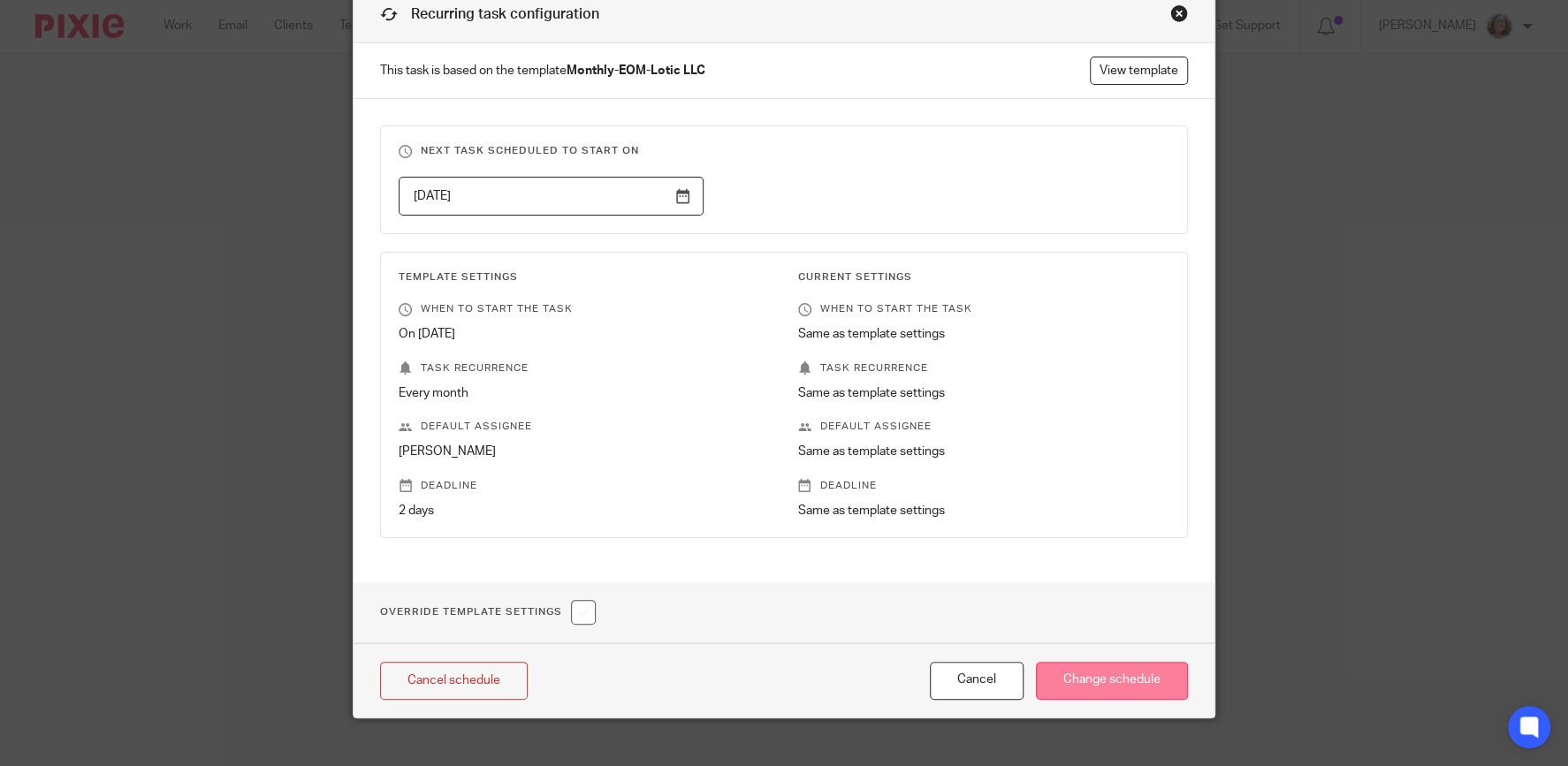
click at [1101, 690] on input "Change schedule" at bounding box center [1111, 680] width 152 height 38
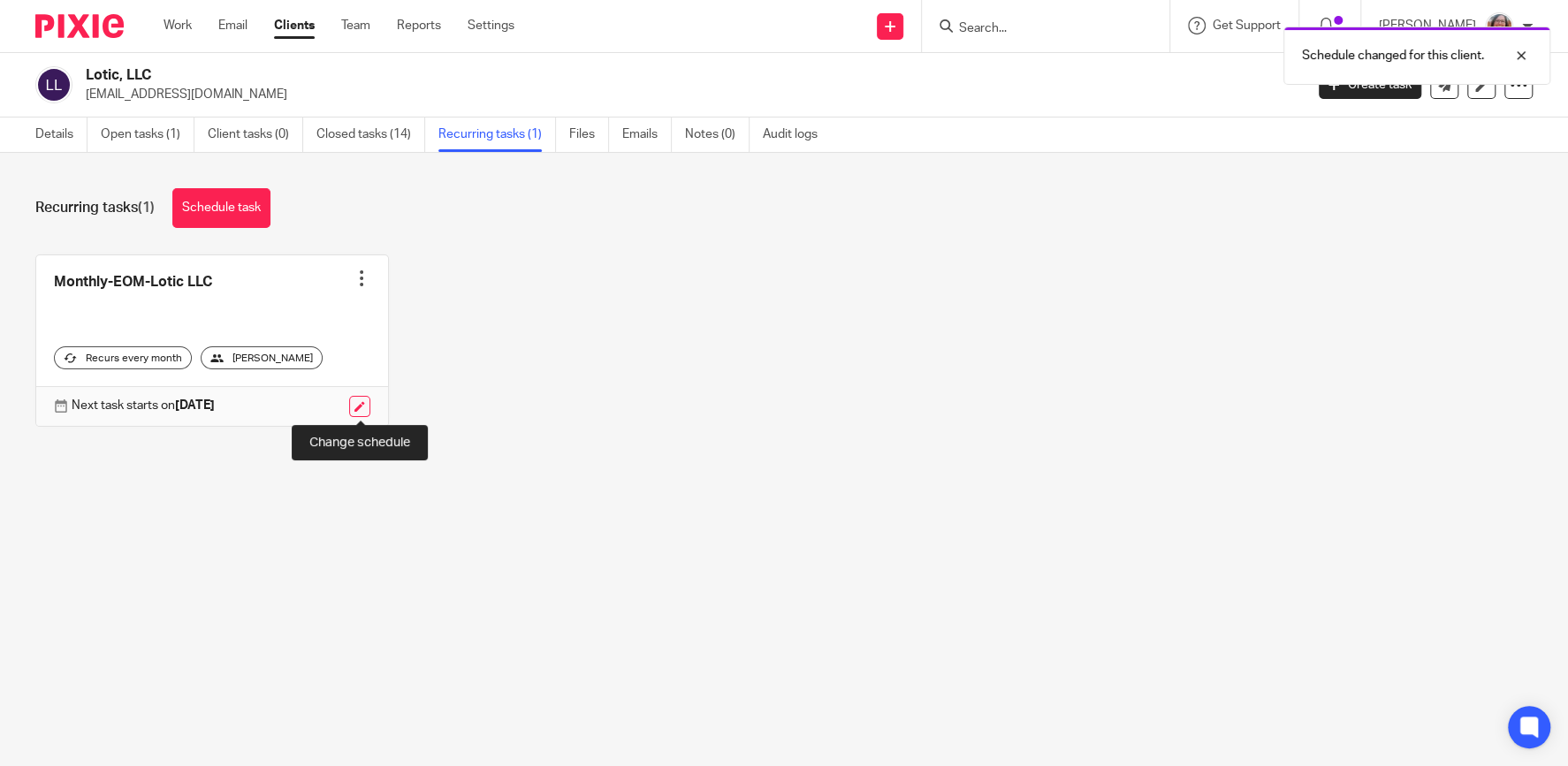
click at [360, 405] on link at bounding box center [359, 407] width 21 height 21
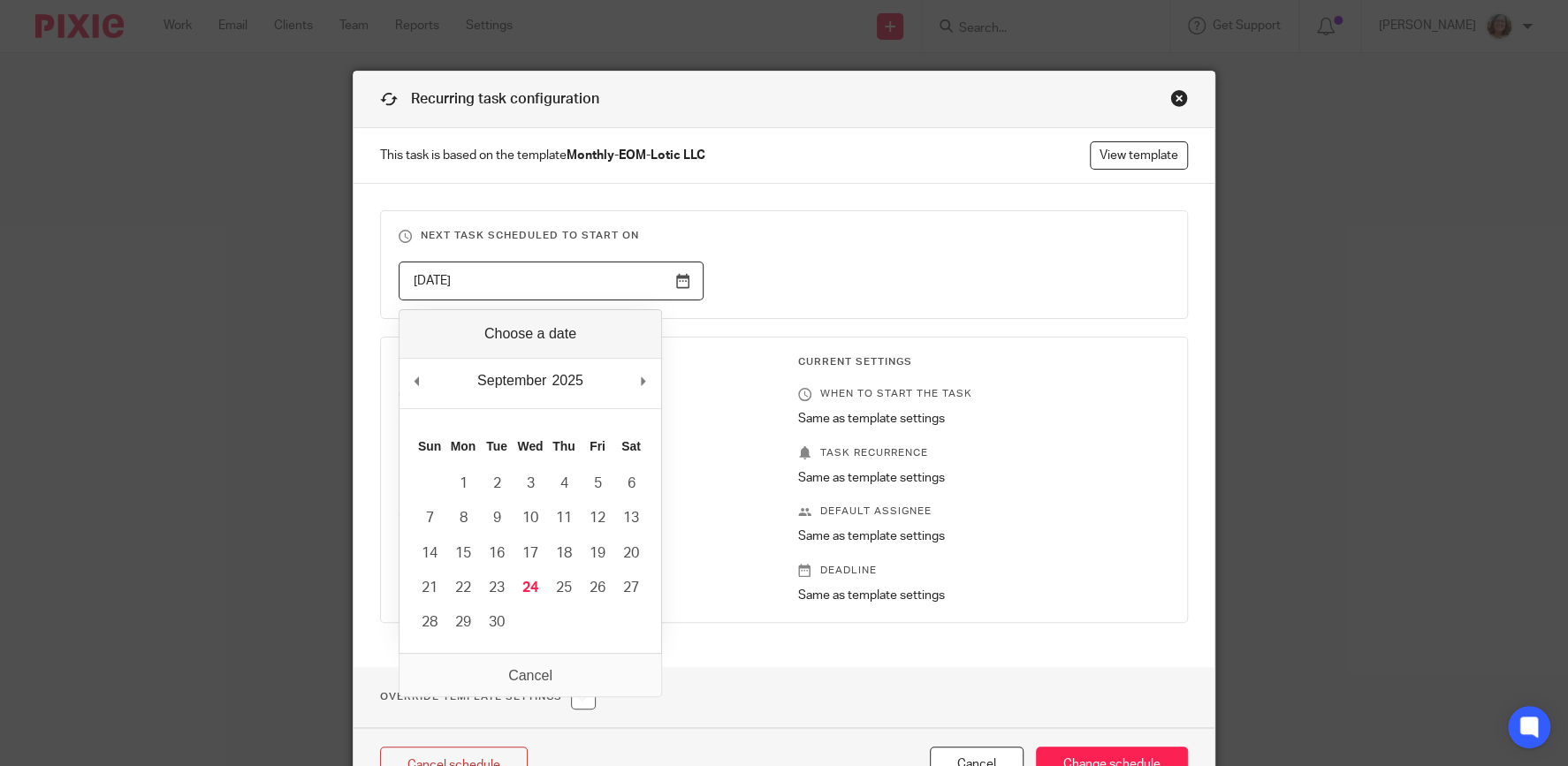
click at [688, 275] on input "[DATE]" at bounding box center [550, 281] width 305 height 40
type input "2025-10-24"
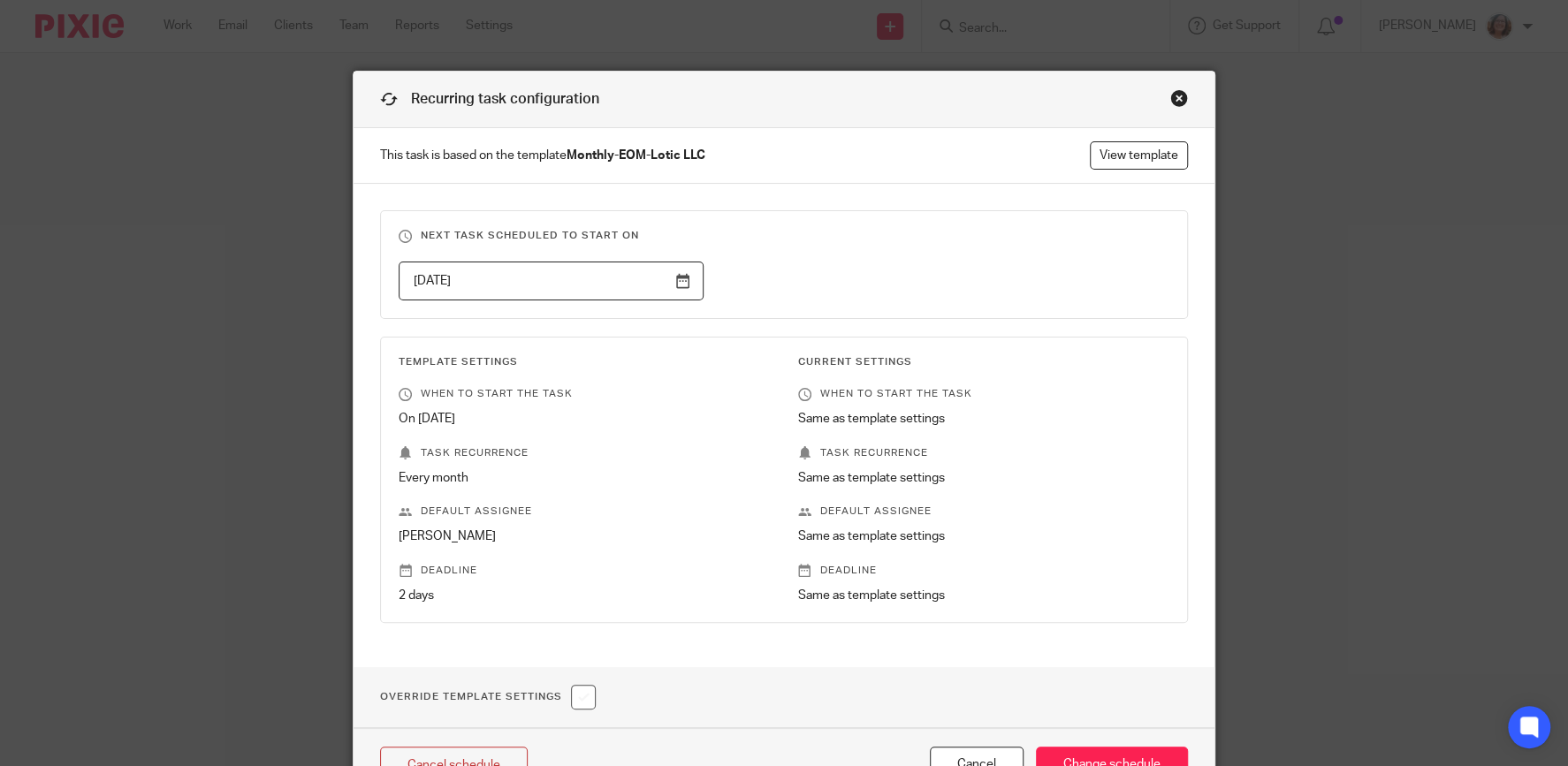
scroll to position [107, 0]
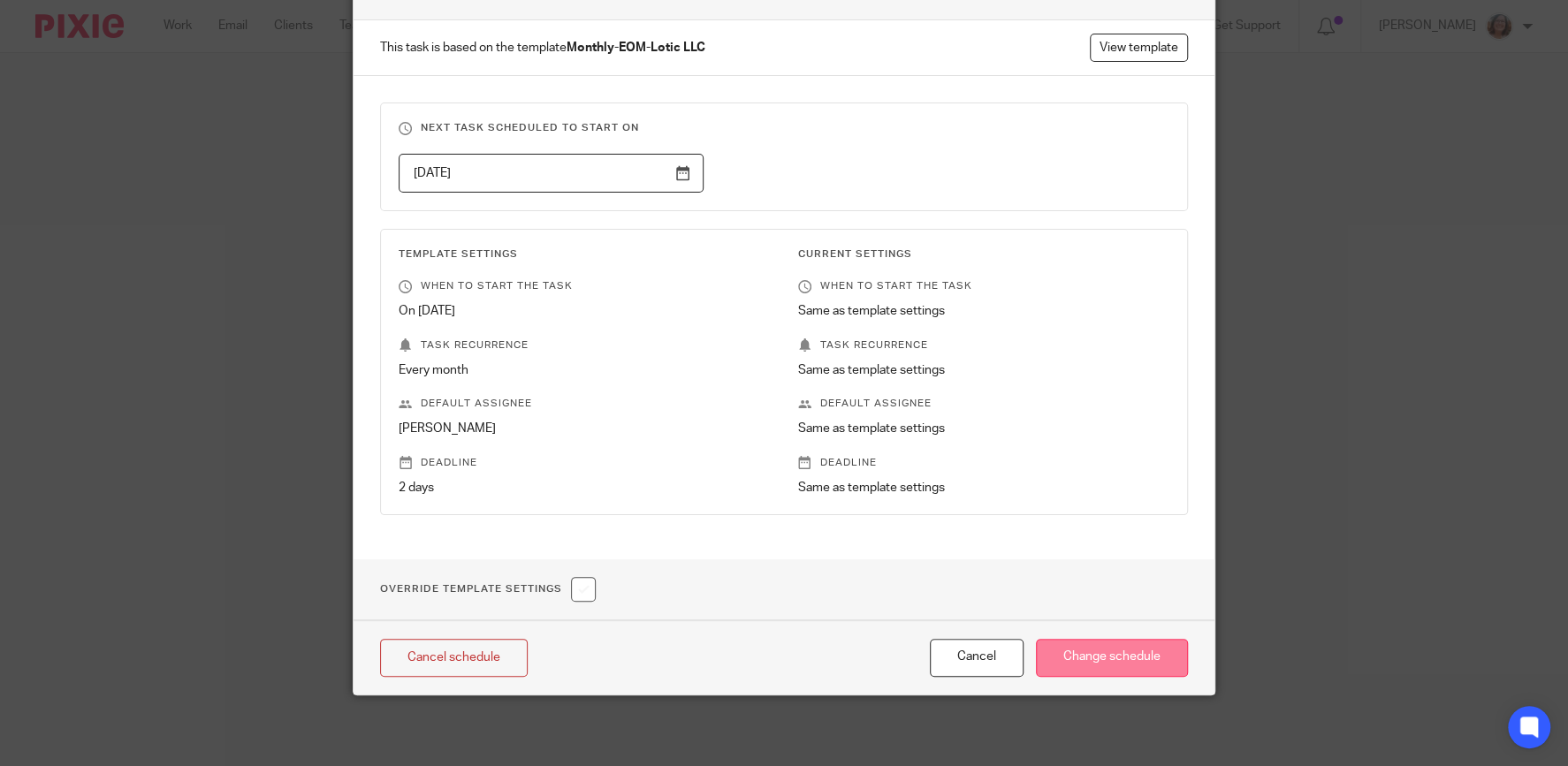
click at [1115, 660] on input "Change schedule" at bounding box center [1111, 658] width 152 height 38
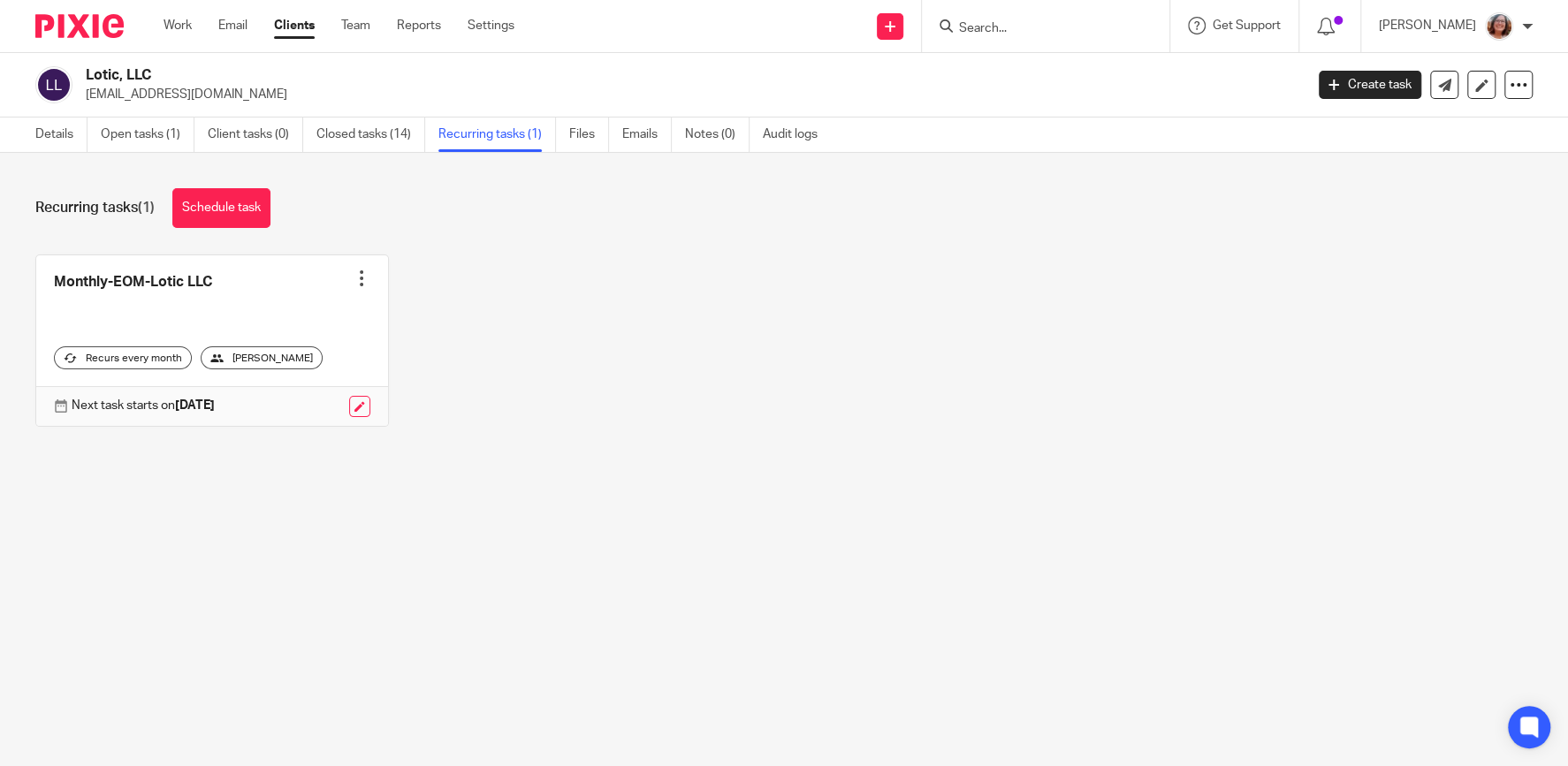
click at [1013, 25] on input "Search" at bounding box center [1036, 29] width 159 height 15
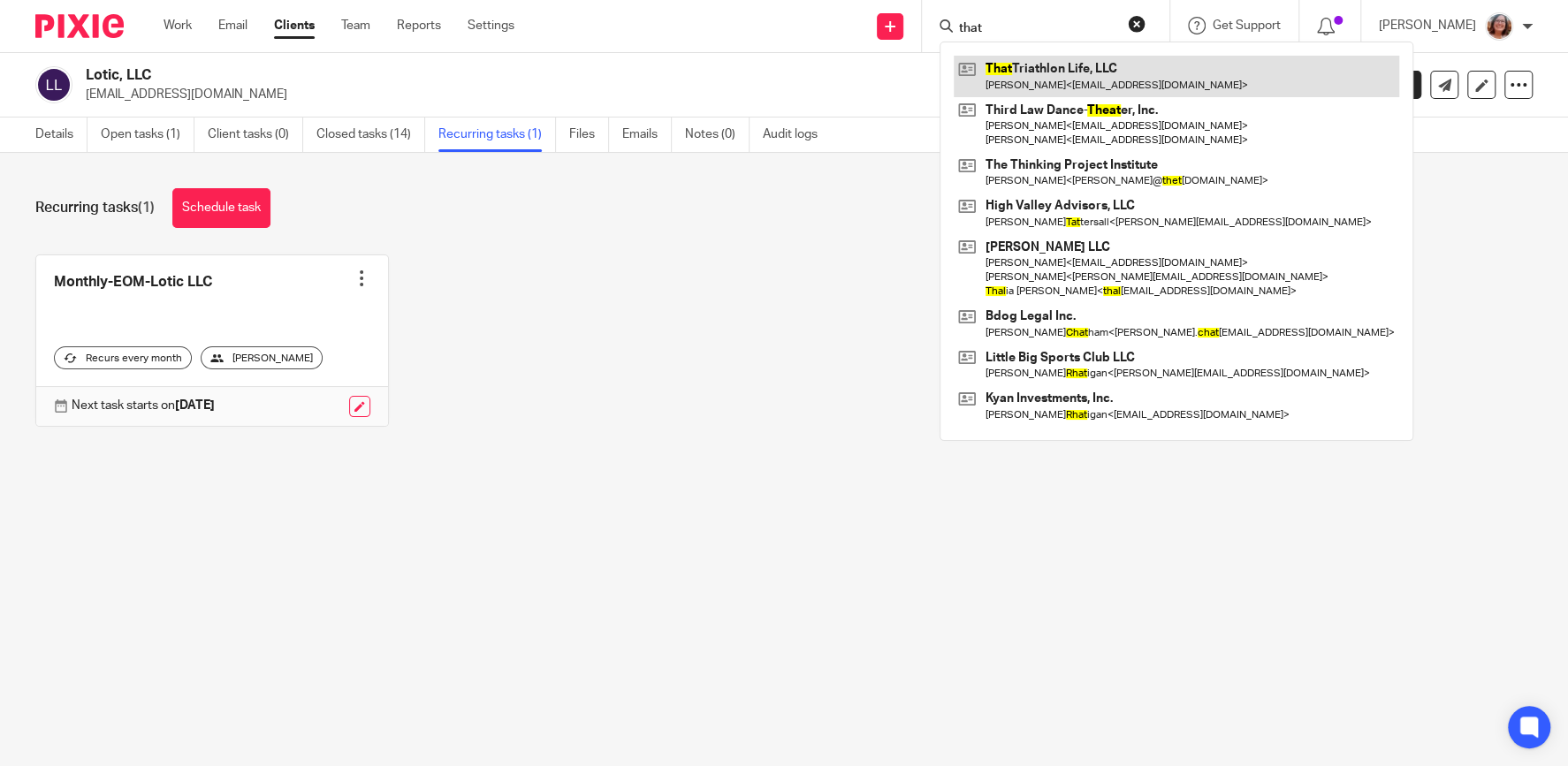
type input "that"
click at [1060, 65] on link at bounding box center [1176, 76] width 446 height 41
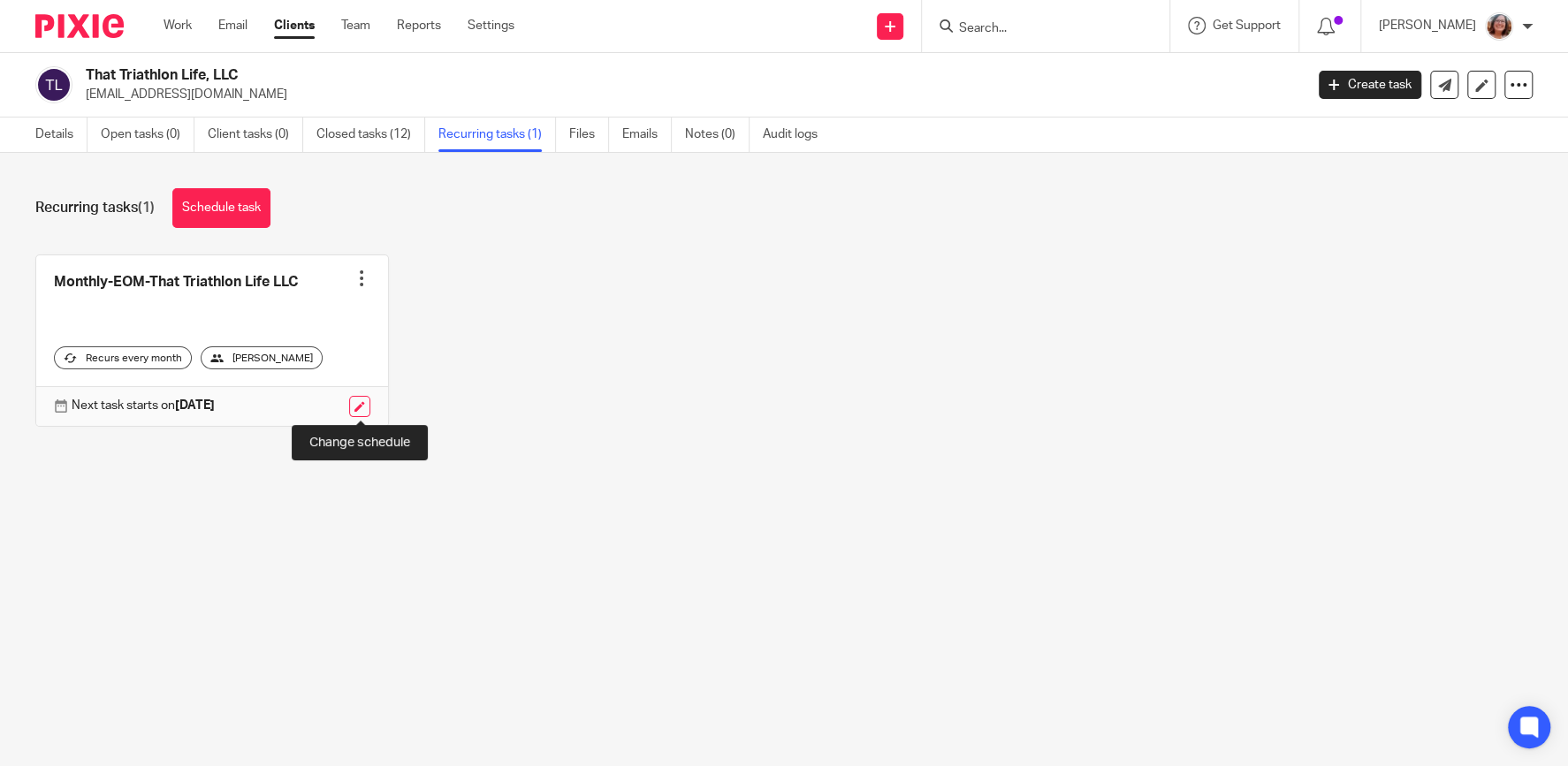
click at [359, 405] on link at bounding box center [359, 407] width 21 height 21
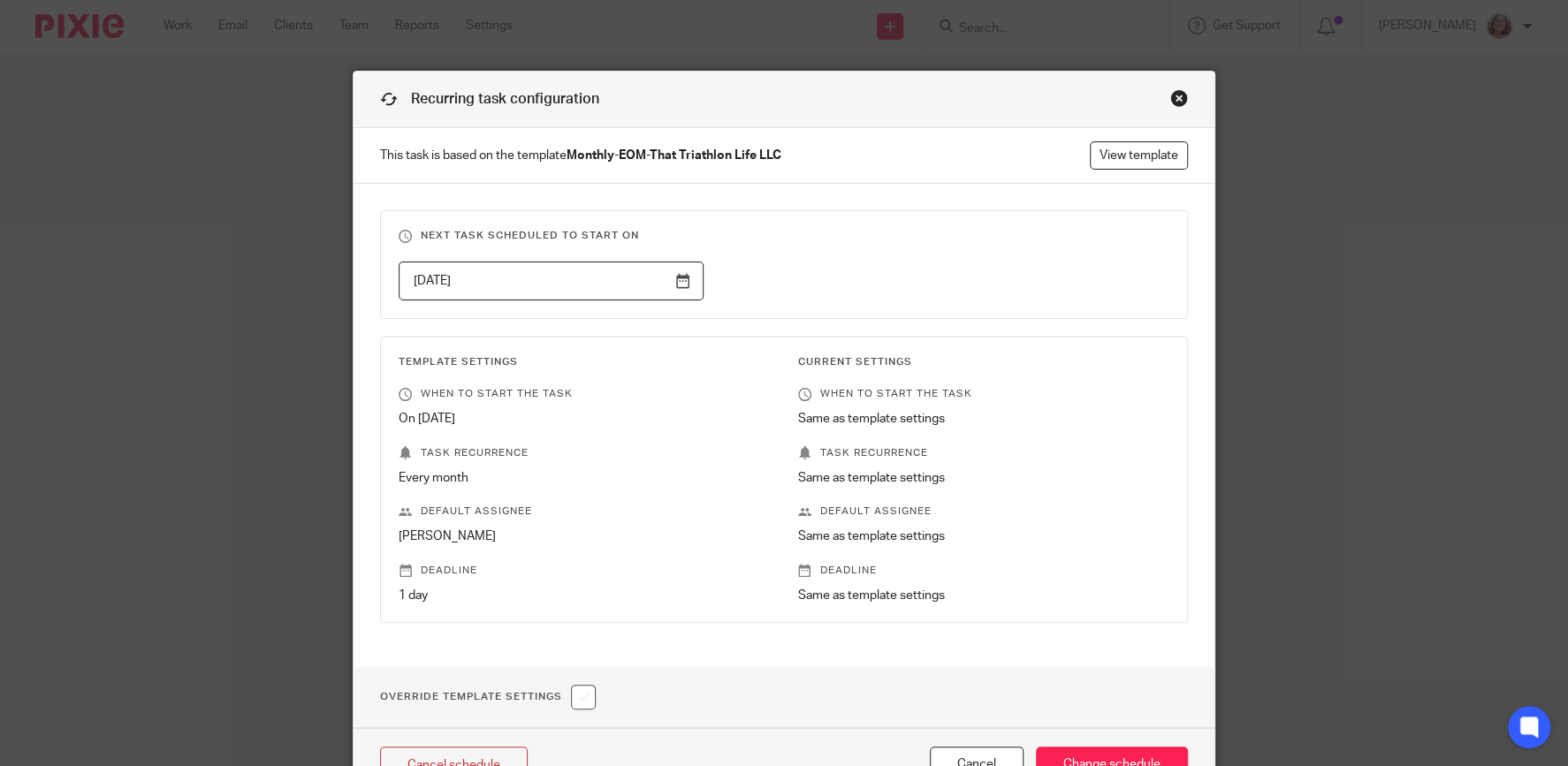
click at [667, 275] on input "[DATE]" at bounding box center [550, 281] width 305 height 40
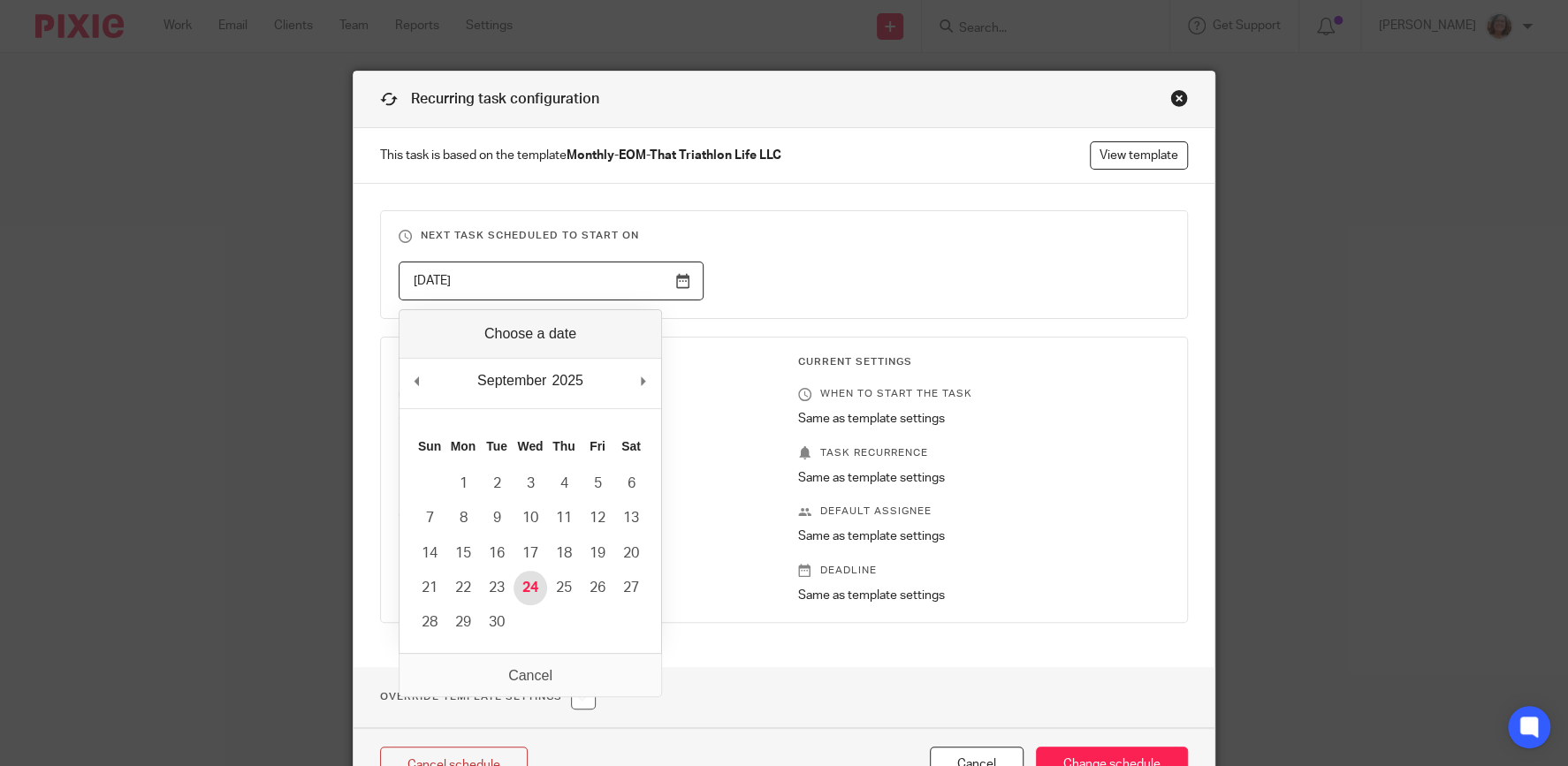
type input "[DATE]"
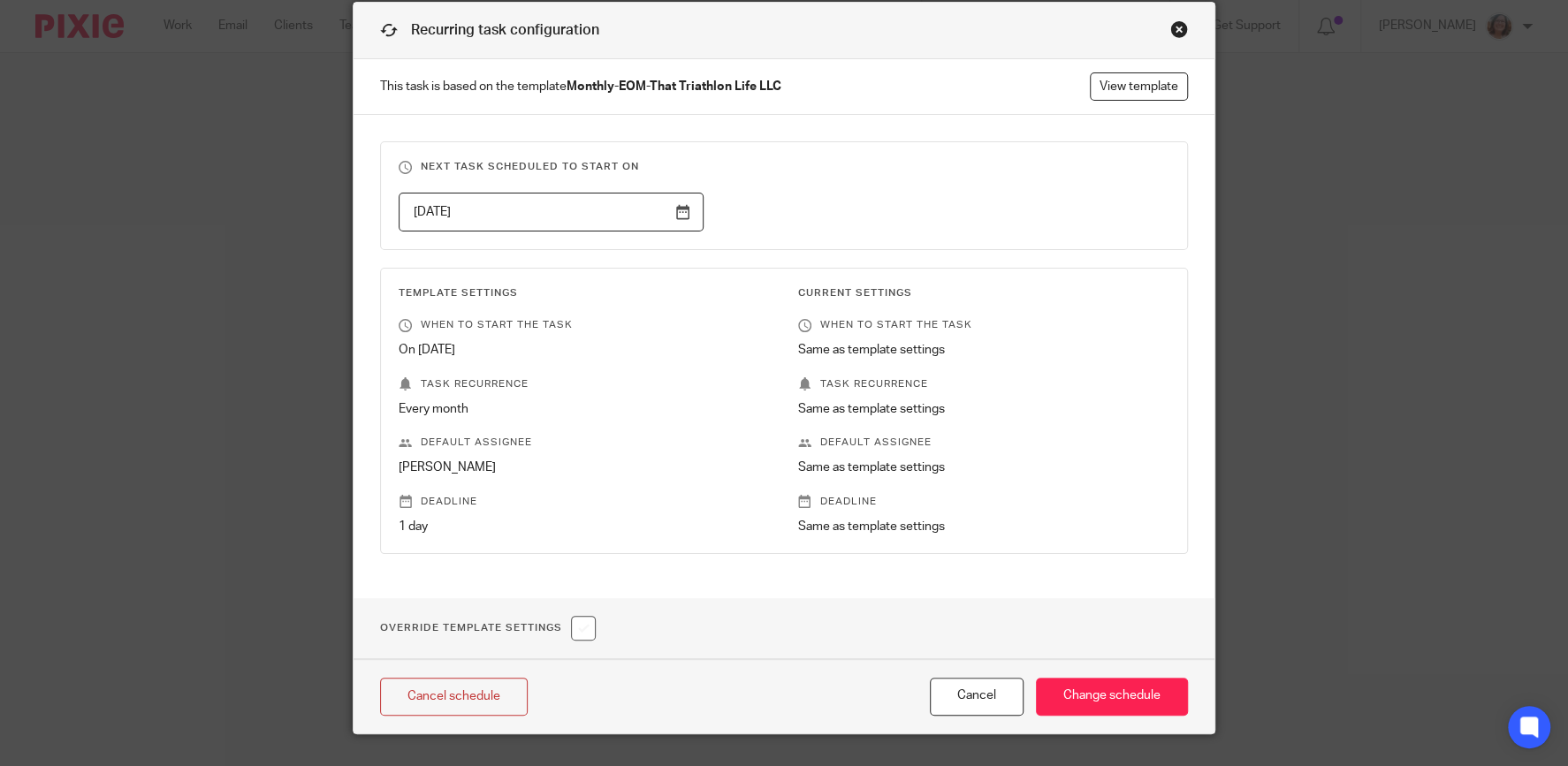
scroll to position [107, 0]
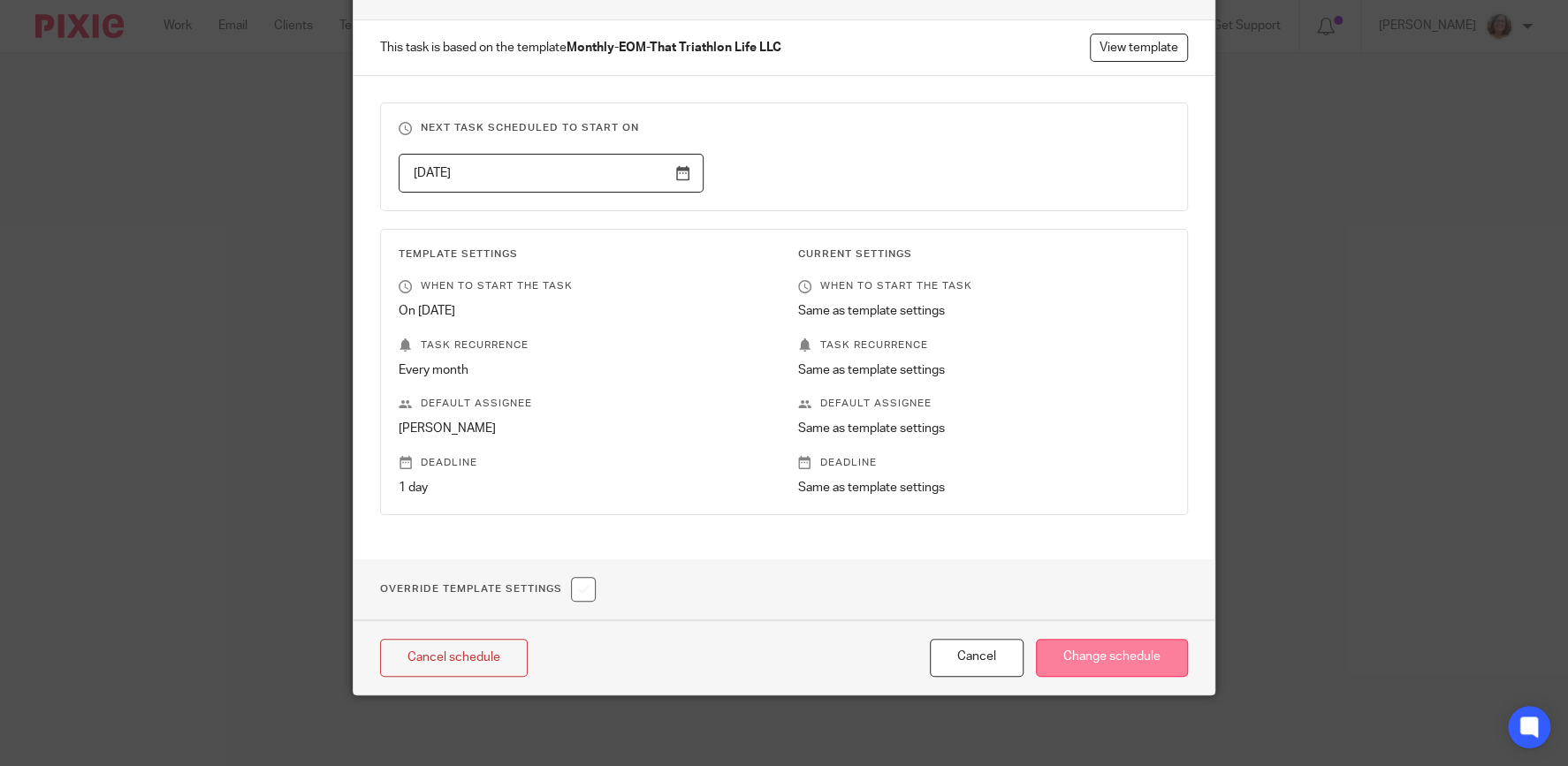
click at [1146, 653] on input "Change schedule" at bounding box center [1111, 658] width 152 height 38
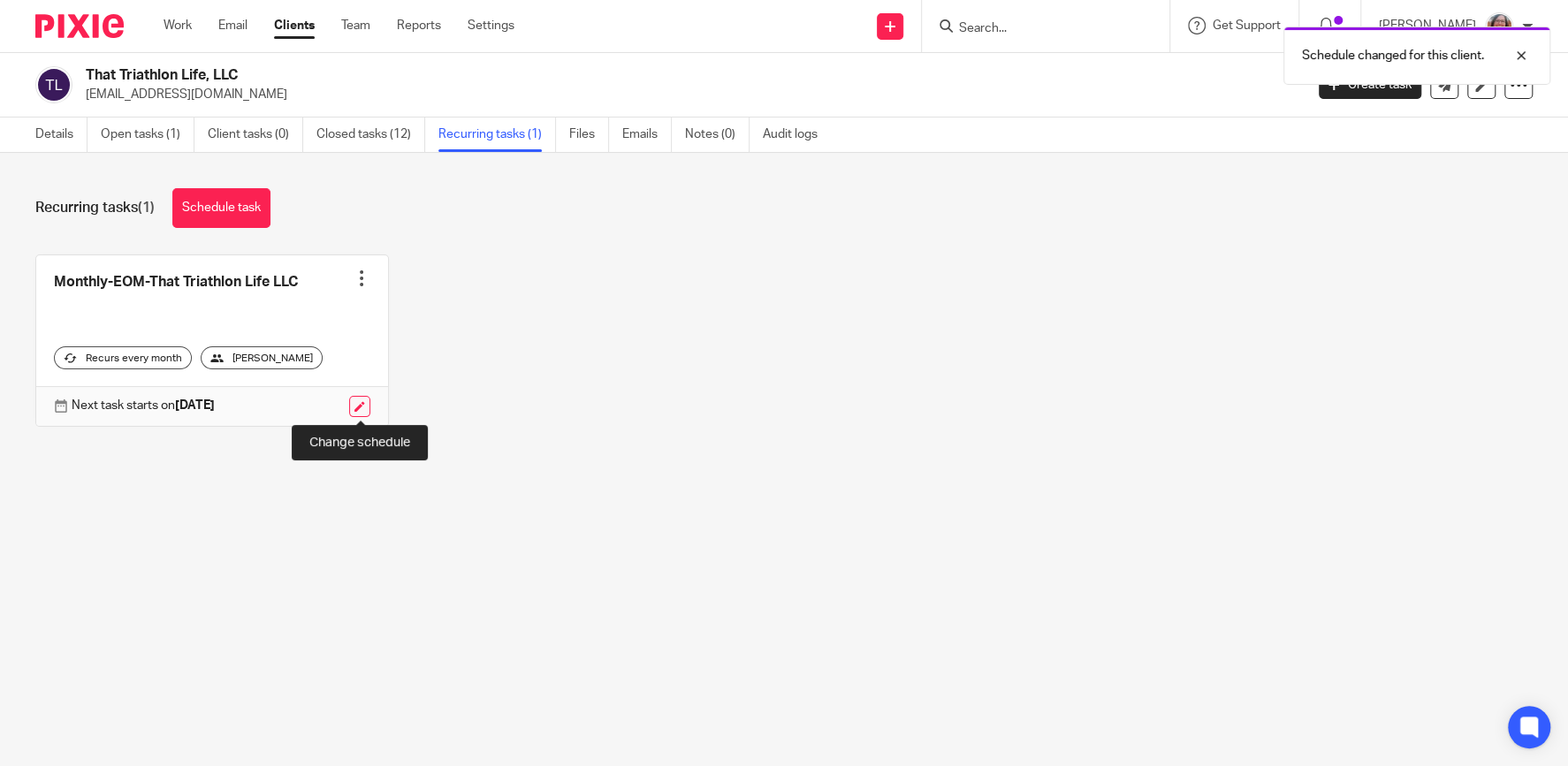
click at [361, 409] on link at bounding box center [359, 407] width 21 height 21
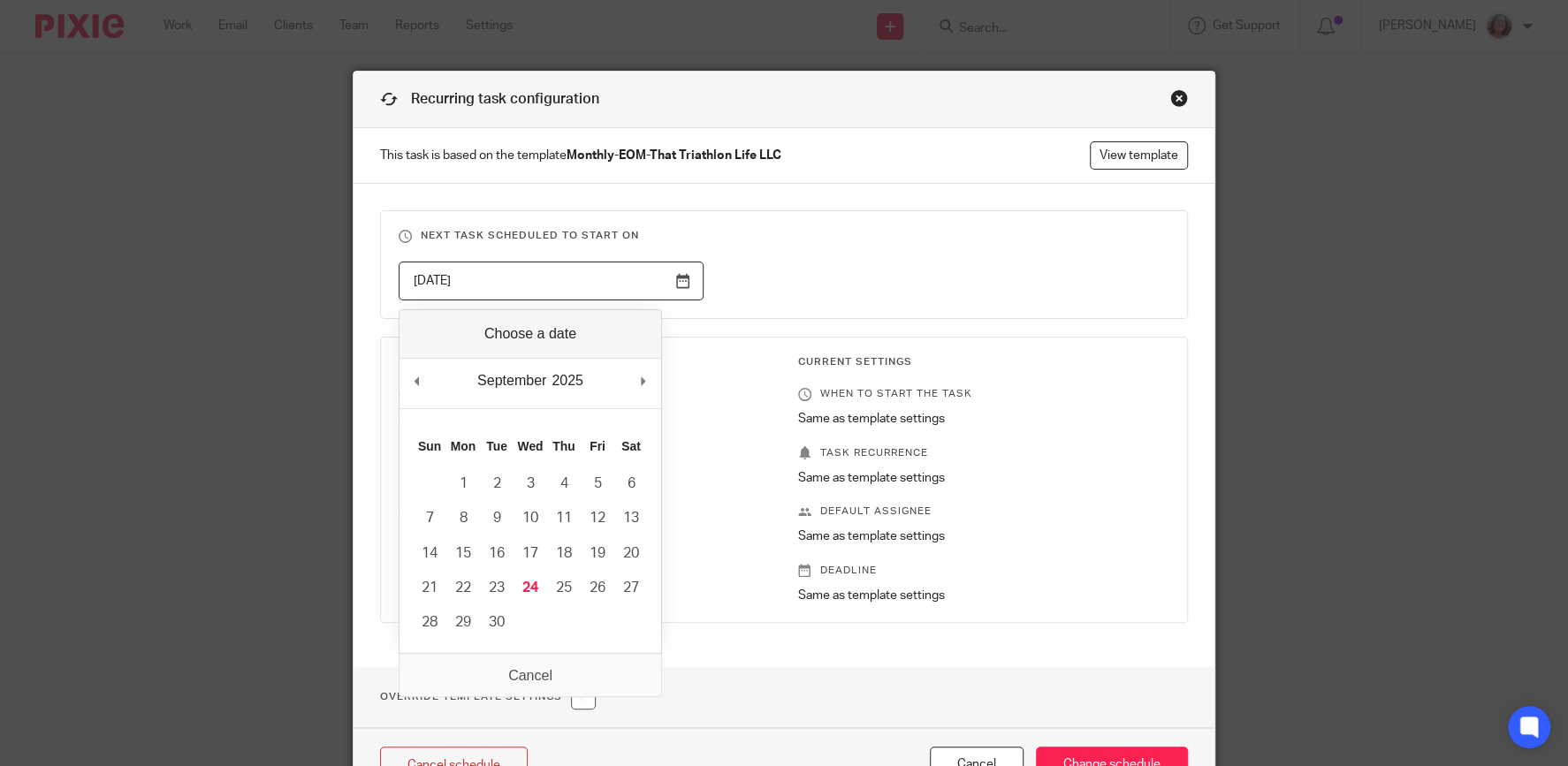
click at [681, 283] on input "[DATE]" at bounding box center [550, 281] width 305 height 40
type input "2025-10-24"
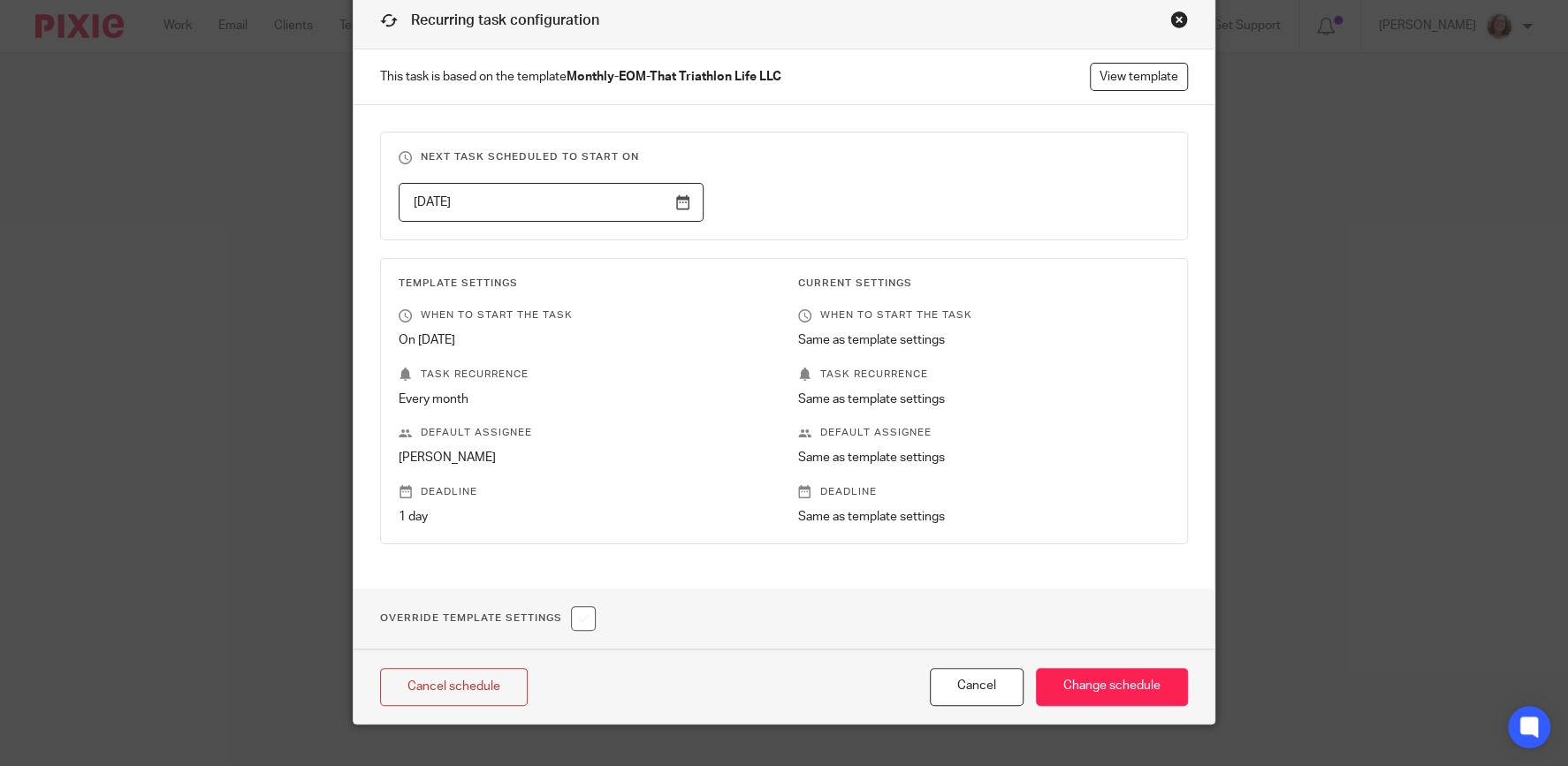
scroll to position [107, 0]
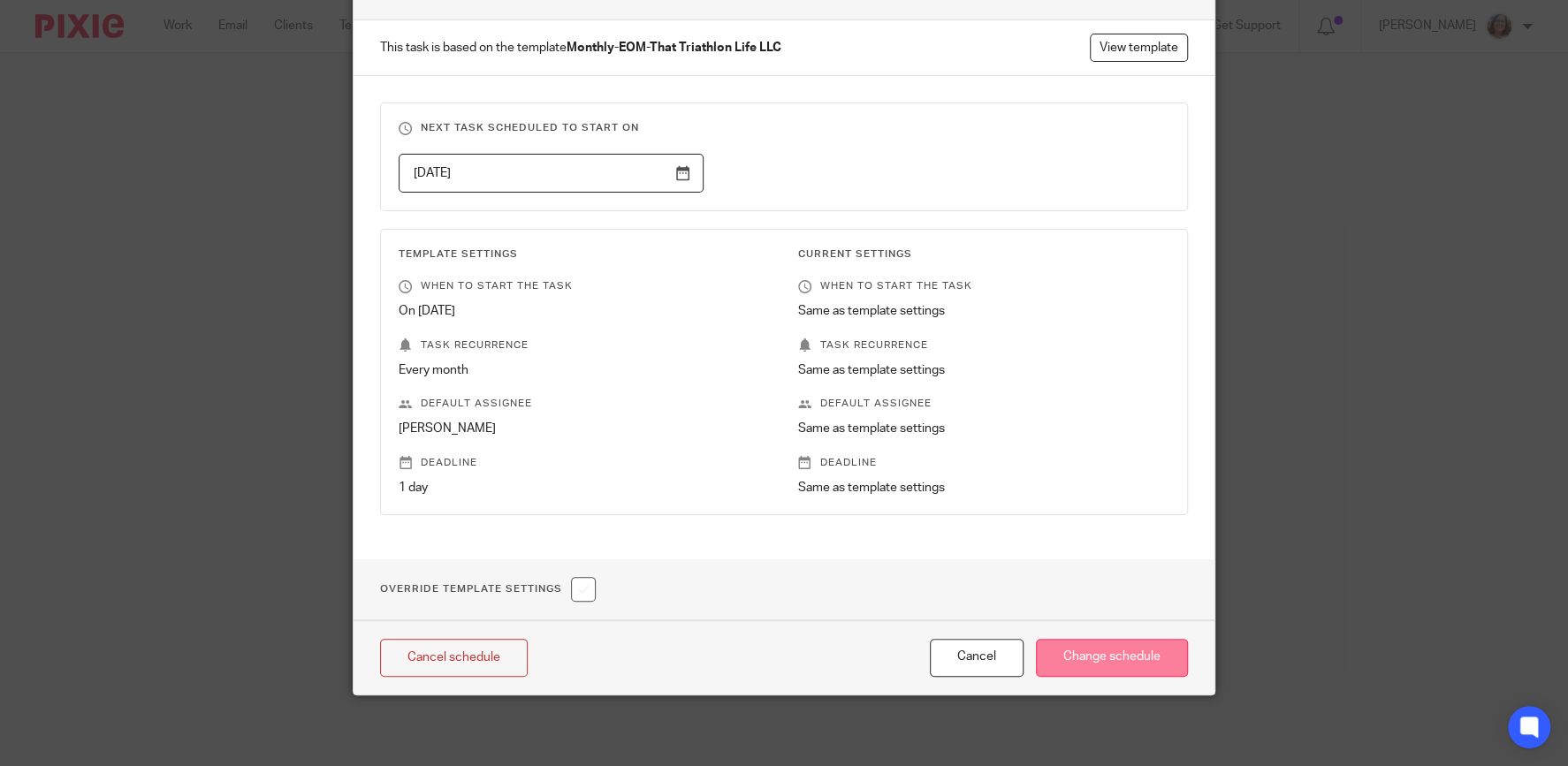
click at [1096, 651] on input "Change schedule" at bounding box center [1111, 658] width 152 height 38
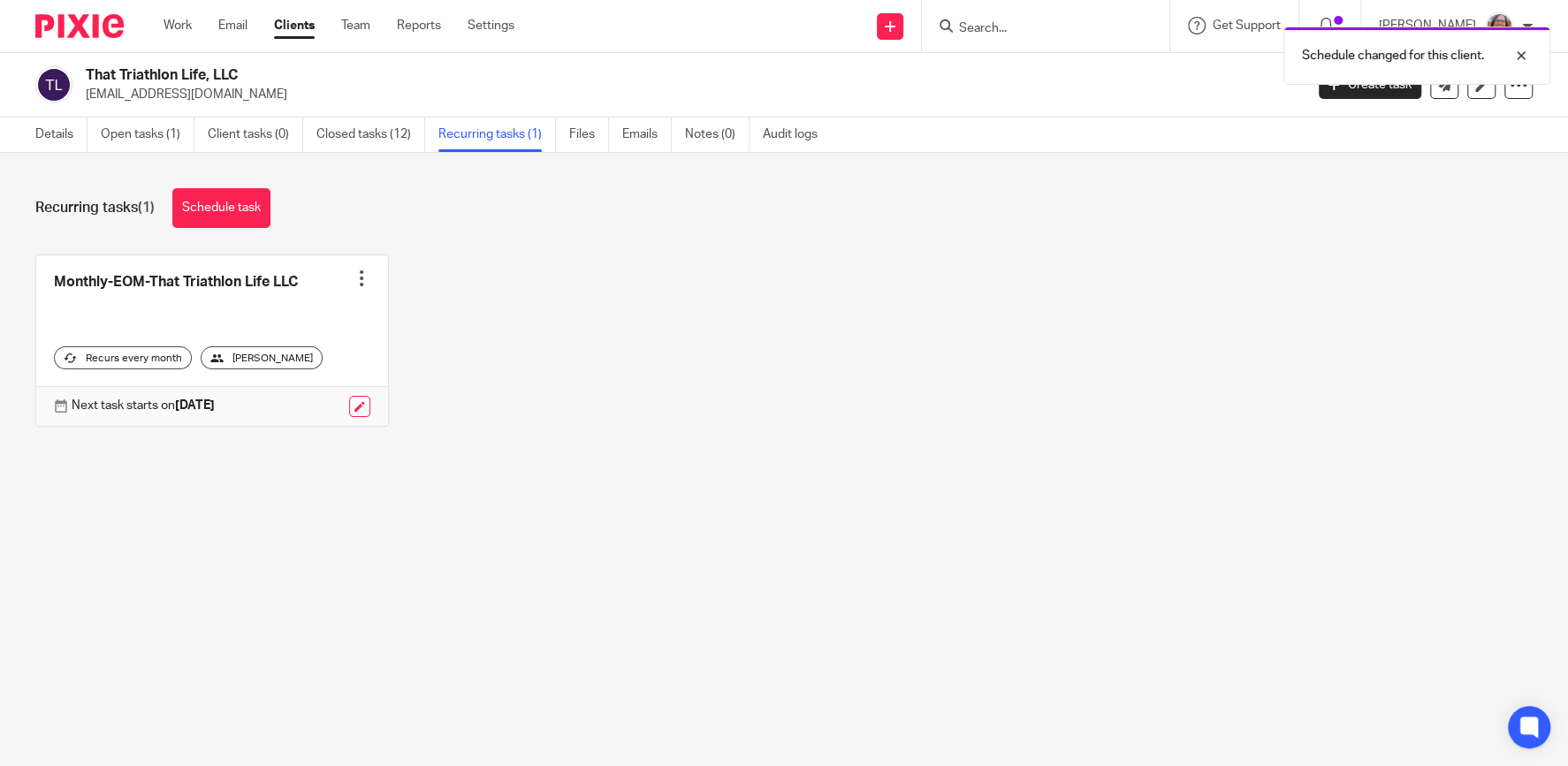
click at [990, 26] on div "Schedule changed for this client." at bounding box center [1166, 50] width 766 height 67
click at [1522, 57] on div at bounding box center [1507, 56] width 47 height 21
click at [1023, 29] on input "Search" at bounding box center [1036, 29] width 159 height 15
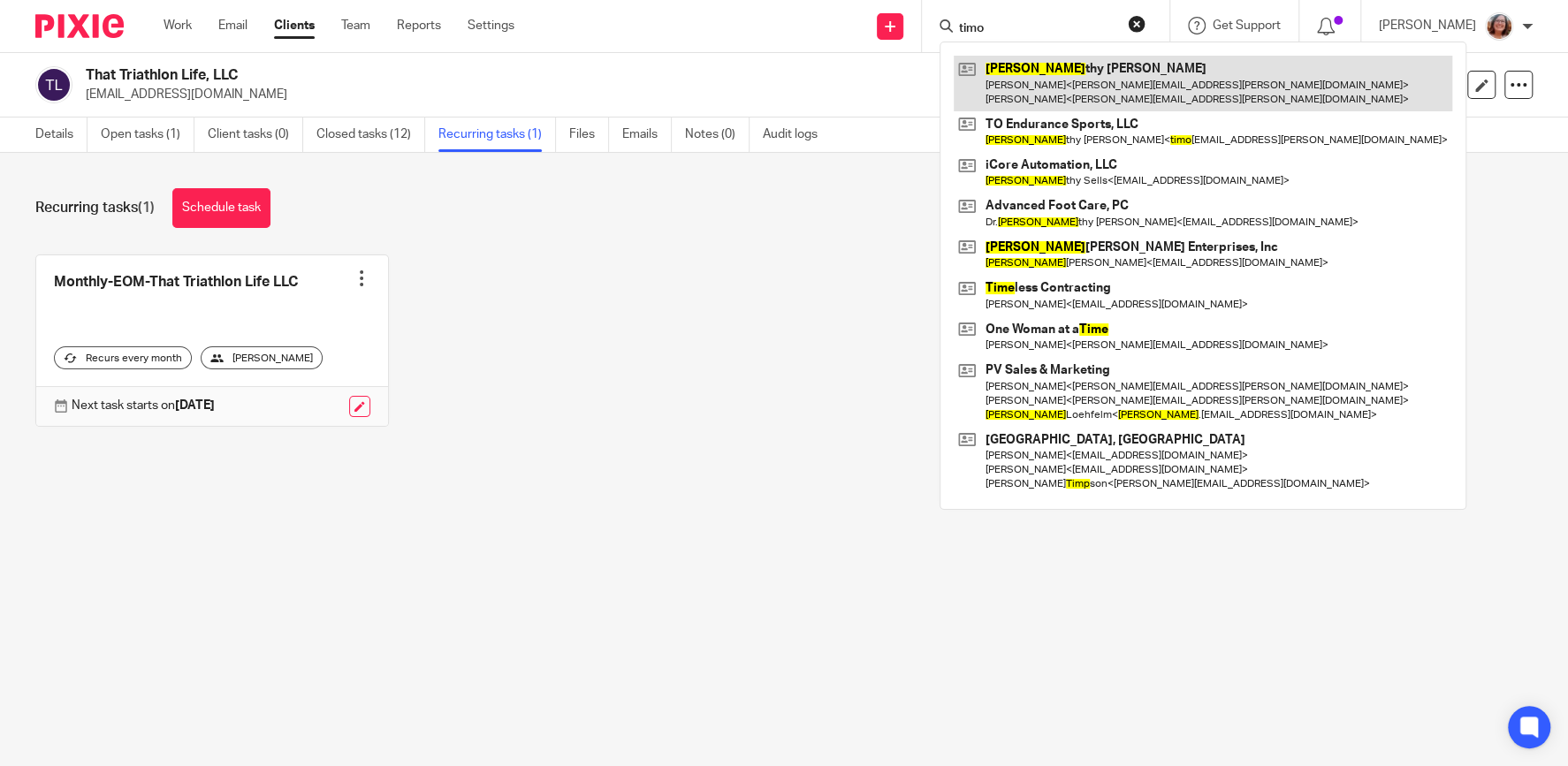
type input "timo"
click at [1084, 68] on link at bounding box center [1202, 82] width 499 height 55
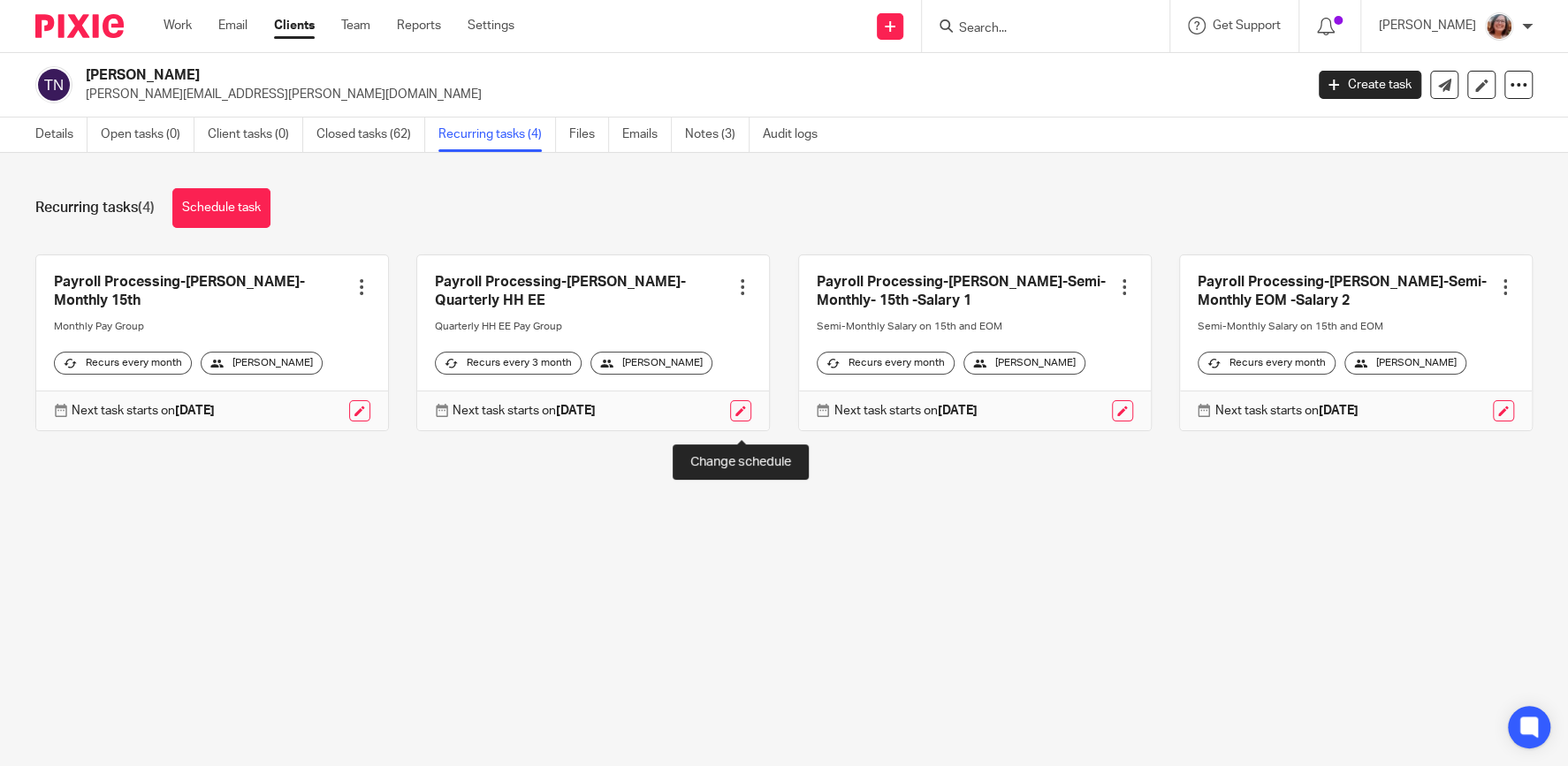
click at [738, 421] on link at bounding box center [741, 411] width 21 height 21
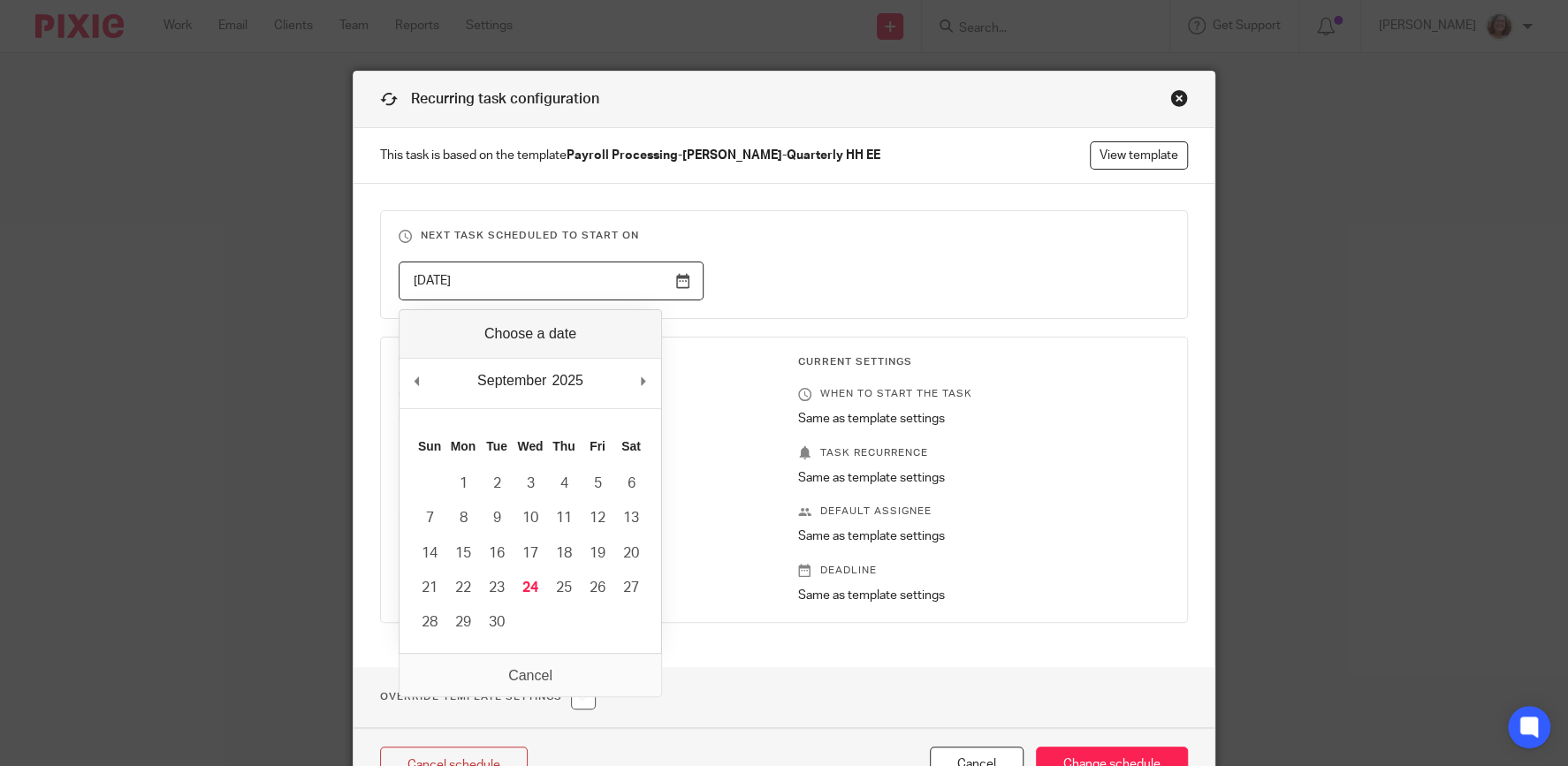
click at [677, 277] on input "[DATE]" at bounding box center [550, 281] width 305 height 40
type input "[DATE]"
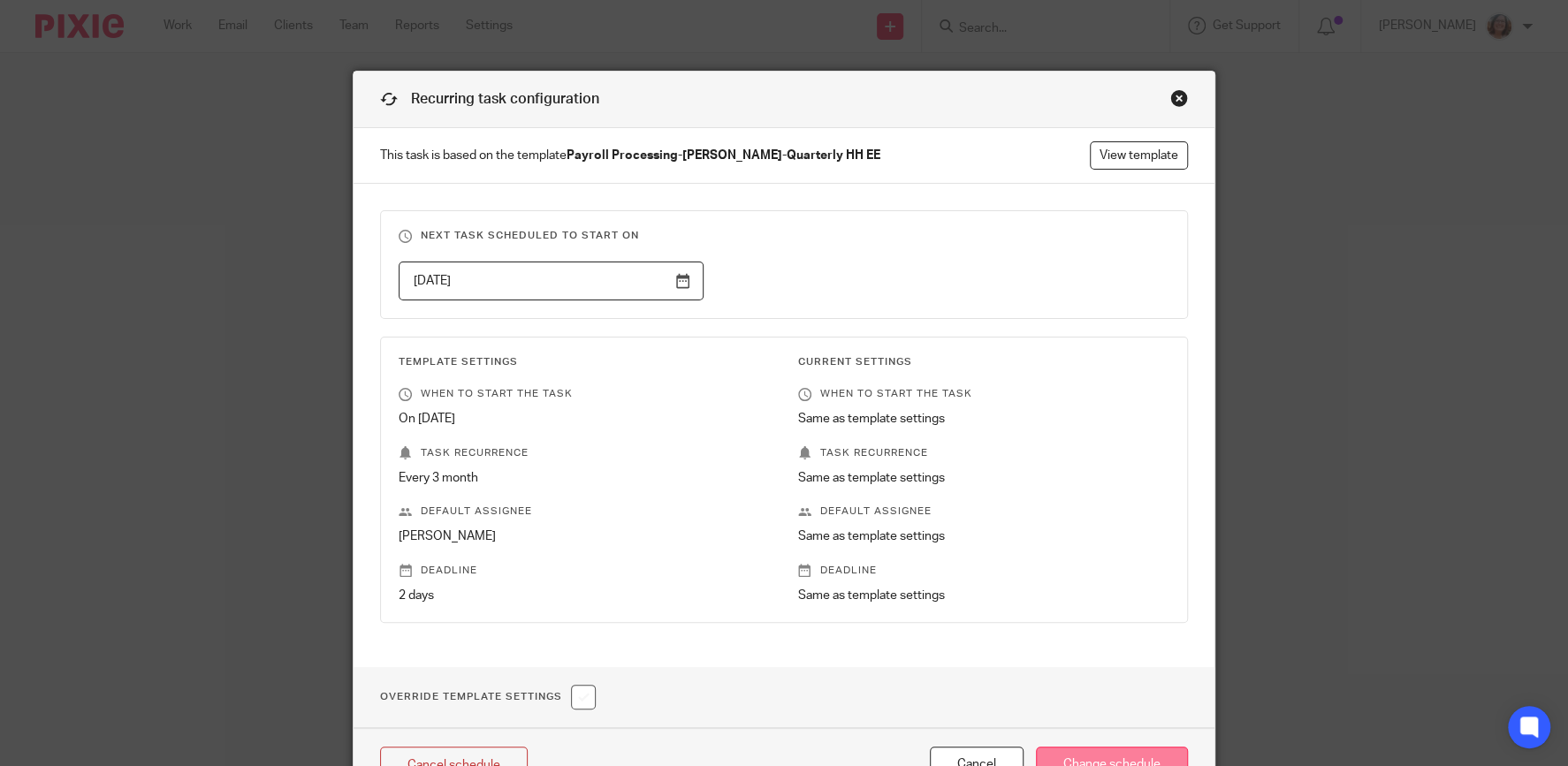
click at [1122, 757] on input "Change schedule" at bounding box center [1111, 765] width 152 height 38
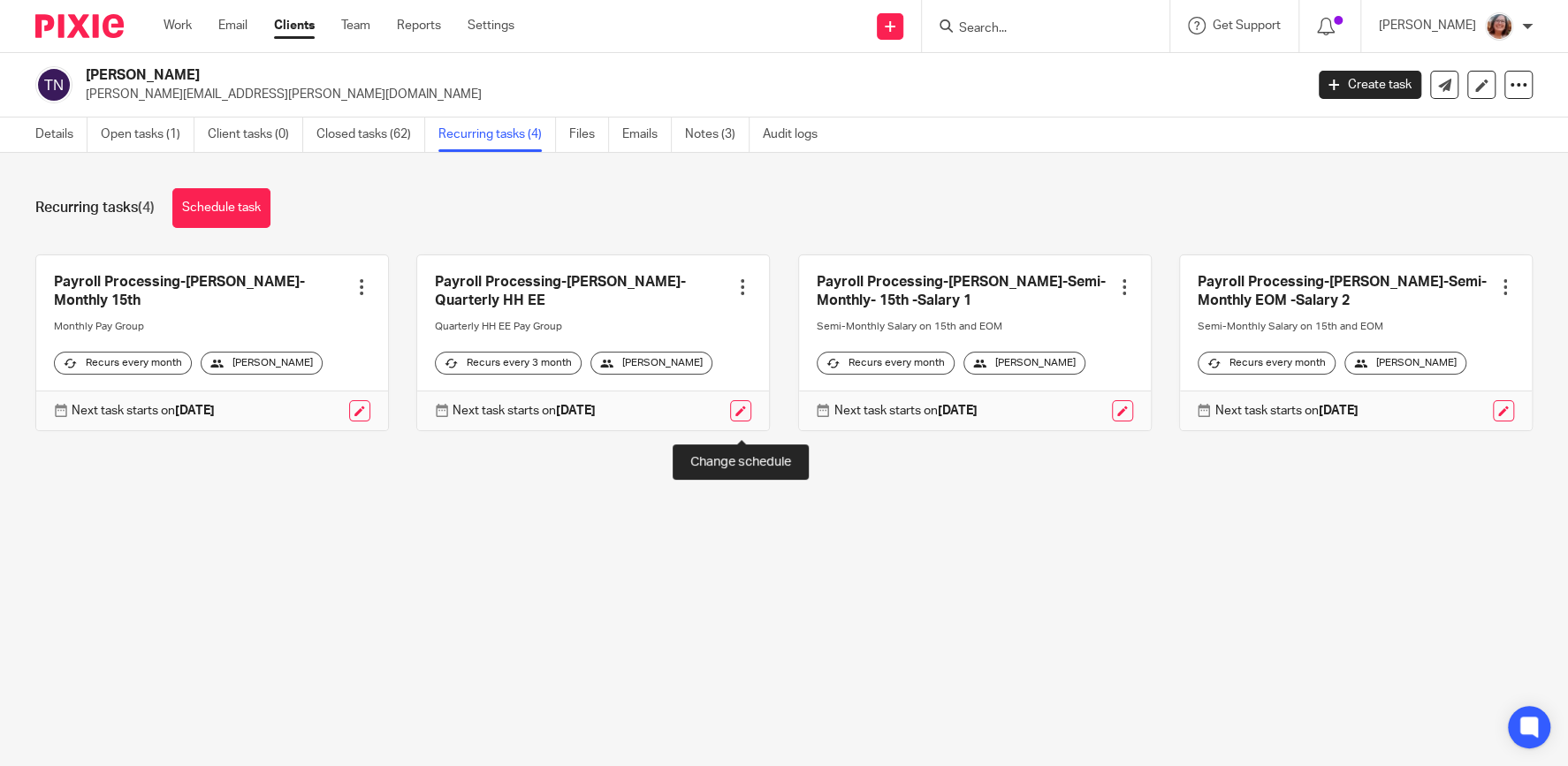
click at [742, 421] on link at bounding box center [741, 411] width 21 height 21
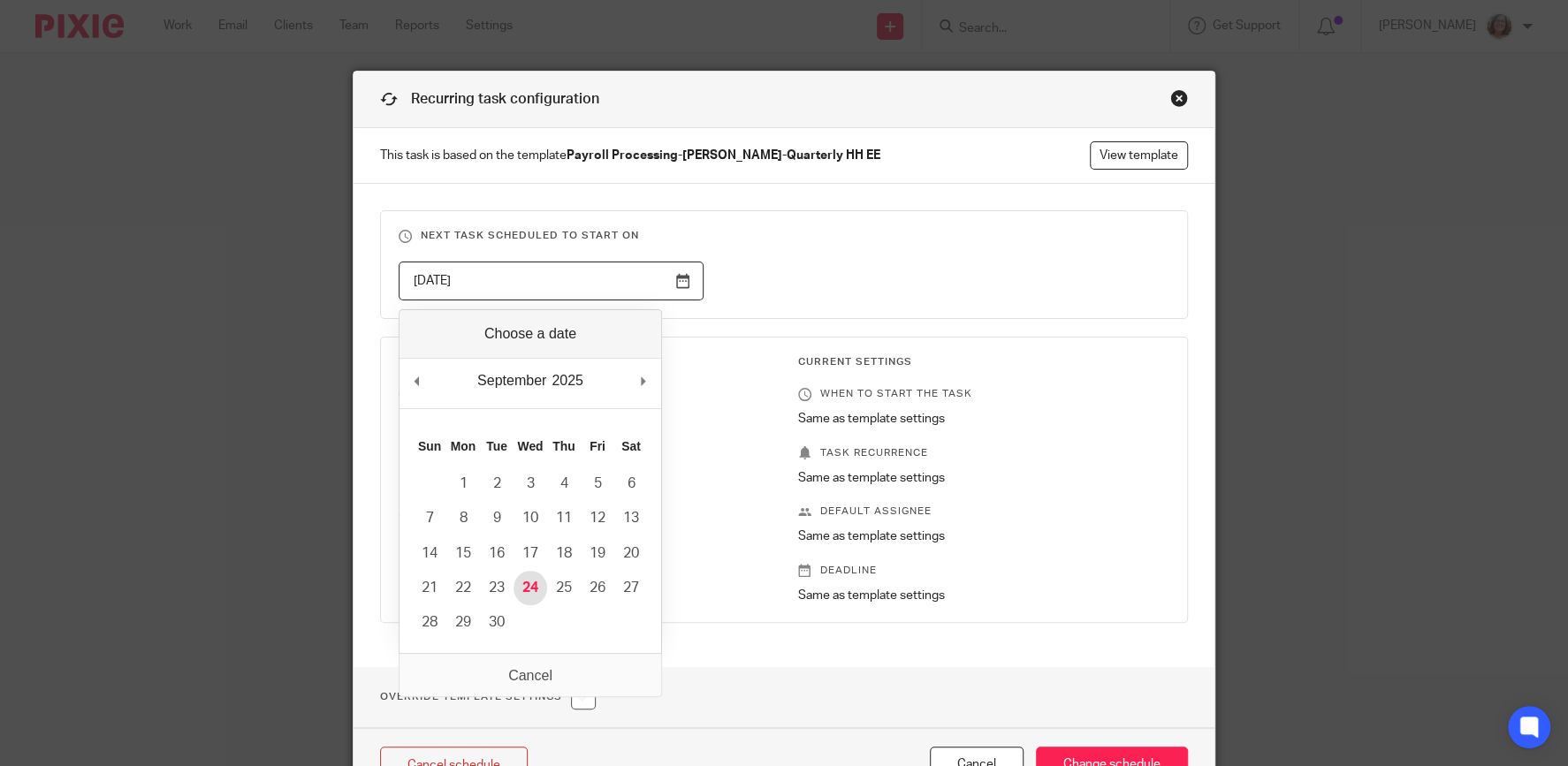
type input "2025-09-24"
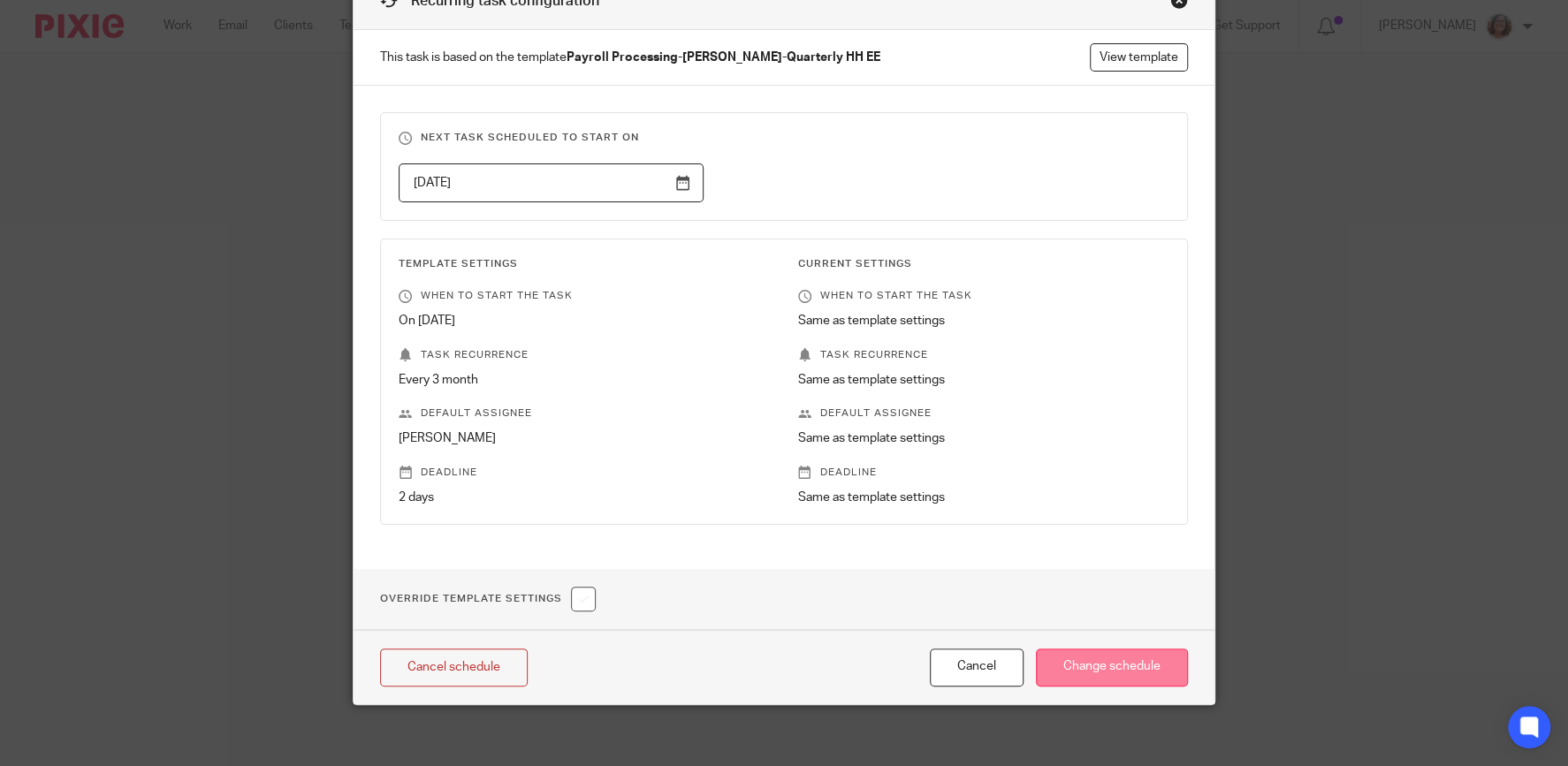
scroll to position [107, 0]
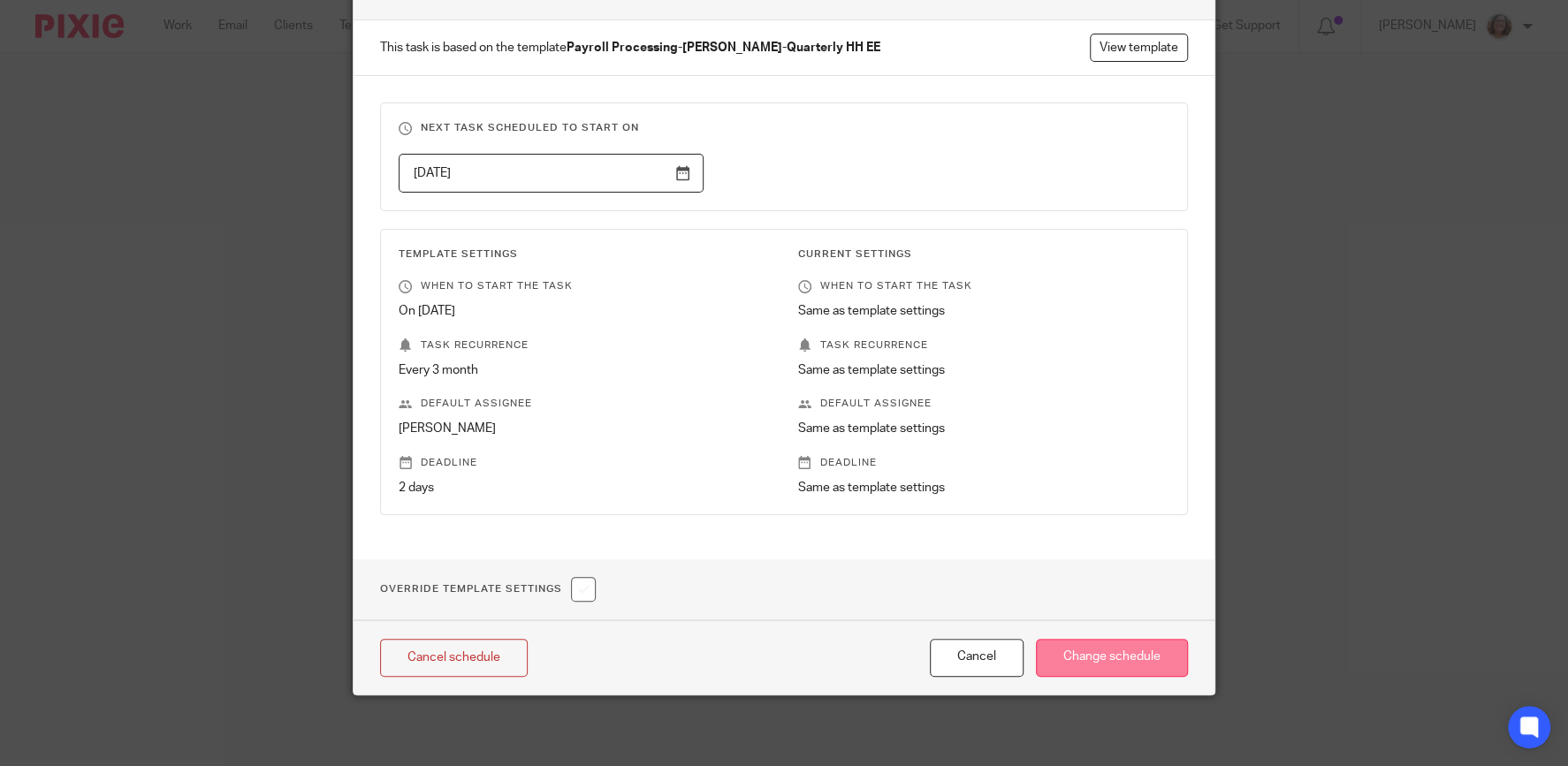
click at [1097, 649] on input "Change schedule" at bounding box center [1111, 658] width 152 height 38
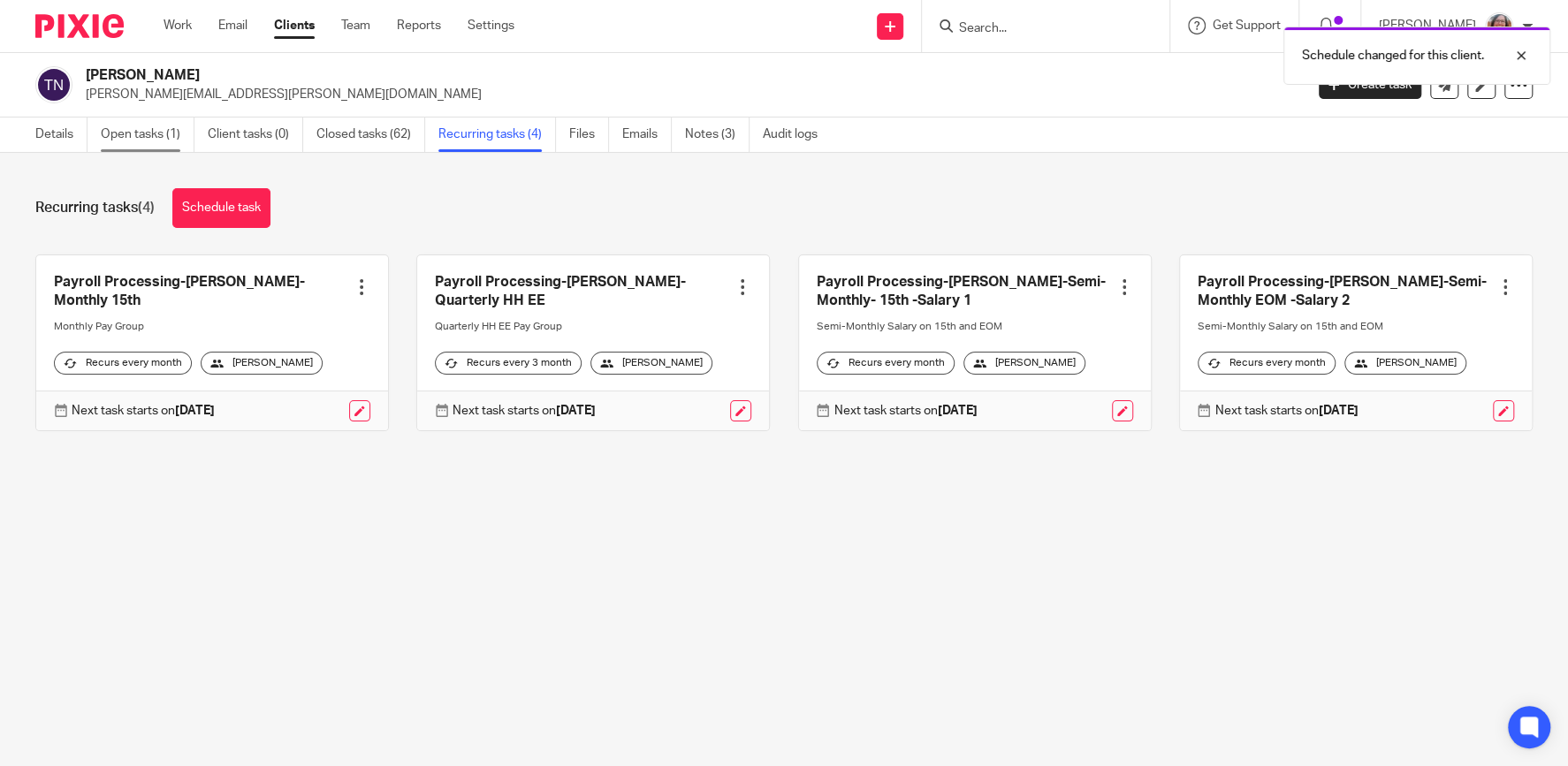
click at [148, 143] on link "Open tasks (1)" at bounding box center [147, 135] width 94 height 35
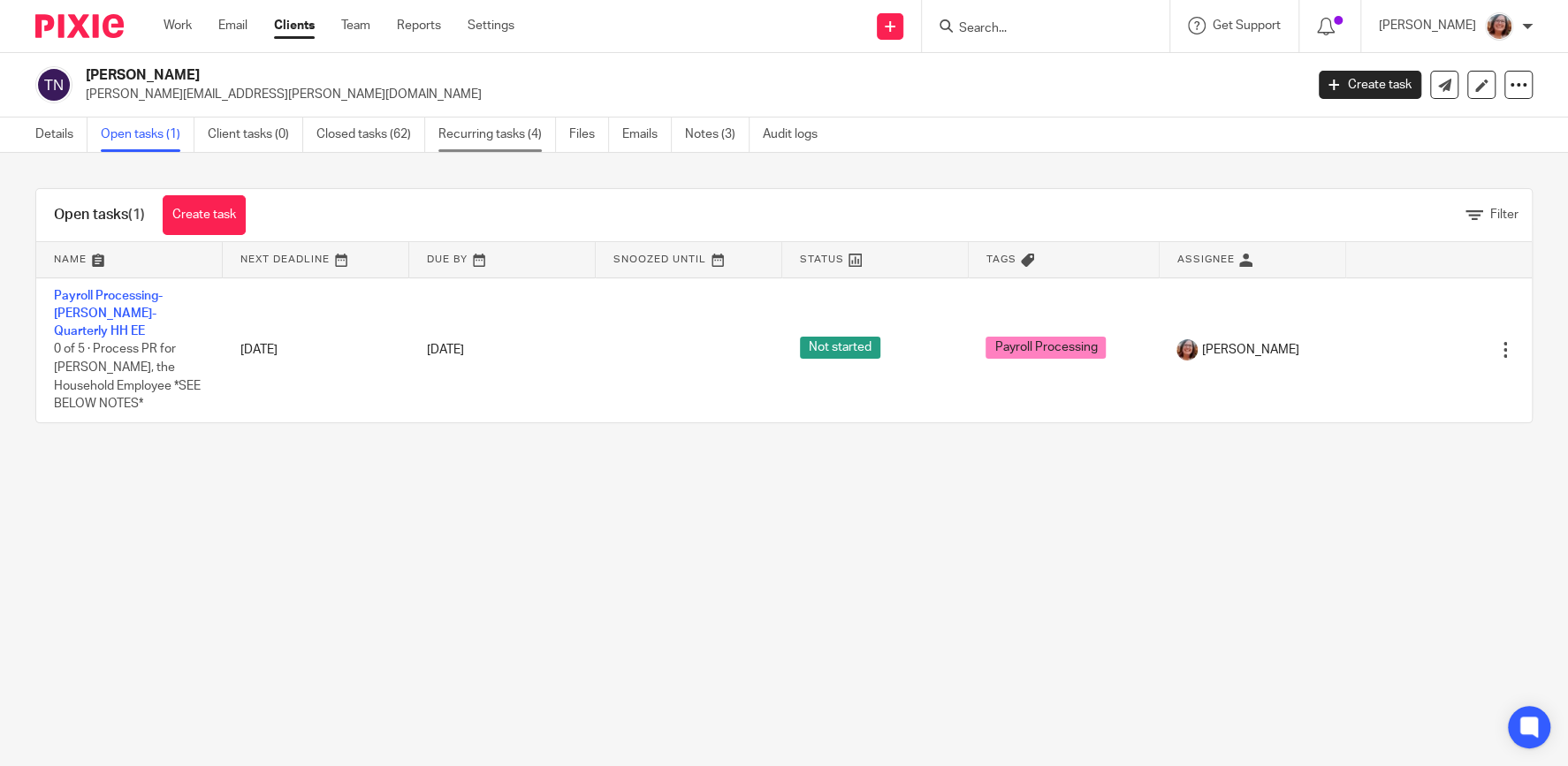
click at [489, 143] on link "Recurring tasks (4)" at bounding box center [497, 135] width 117 height 35
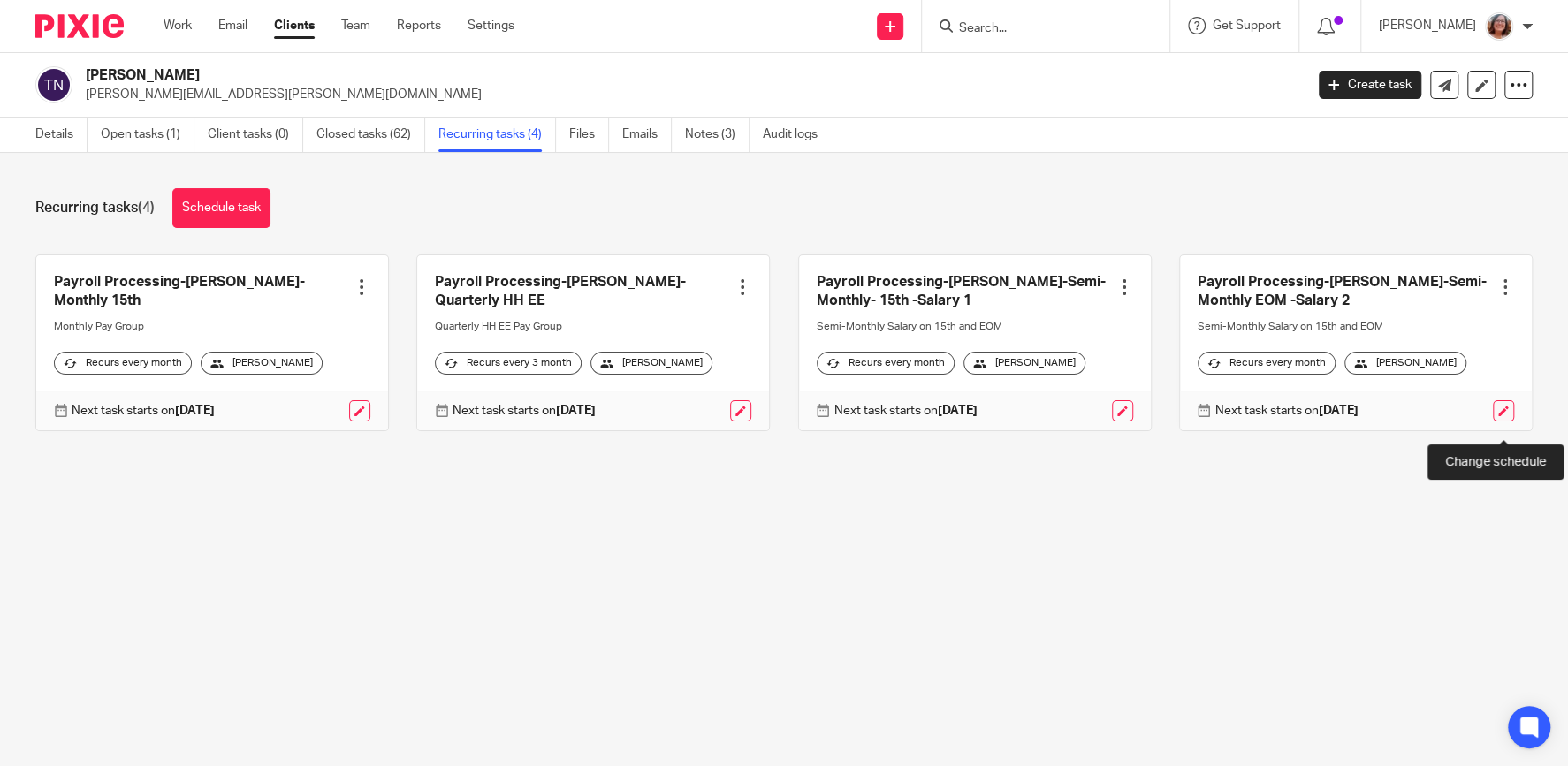
click at [1493, 421] on link at bounding box center [1503, 411] width 21 height 21
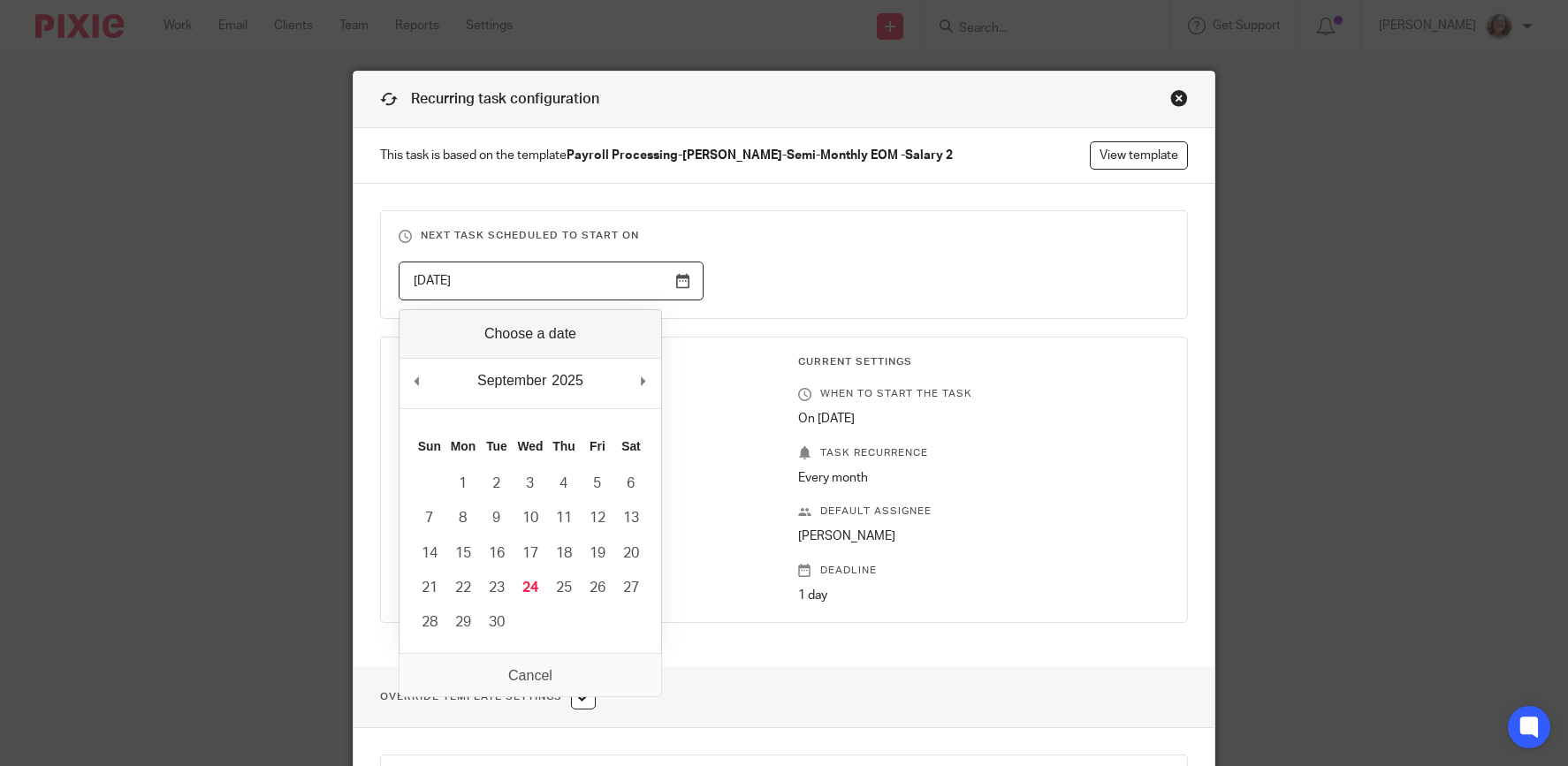
click at [681, 277] on input "2025-09-25" at bounding box center [550, 281] width 305 height 40
type input "2025-09-24"
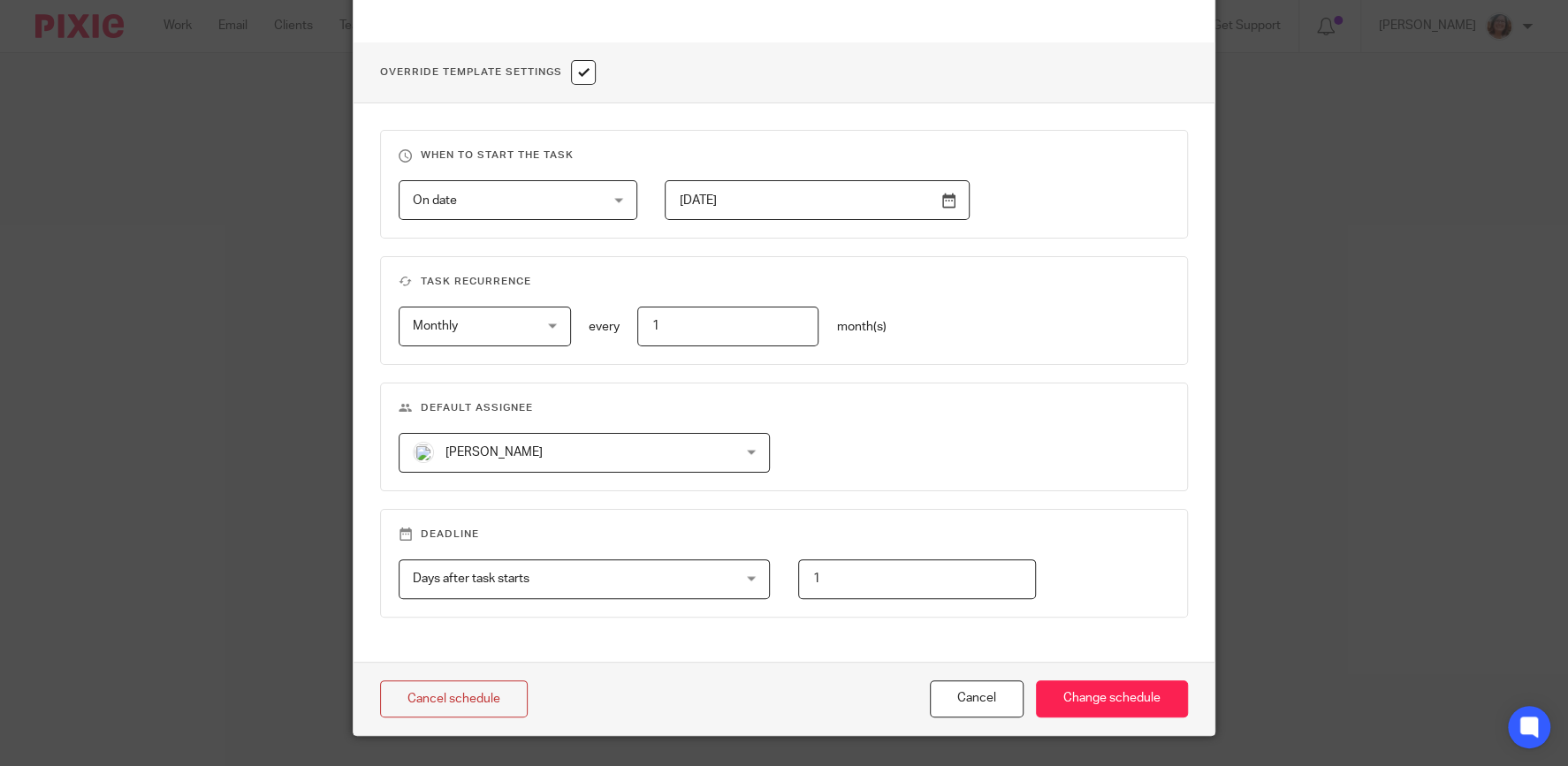
scroll to position [666, 0]
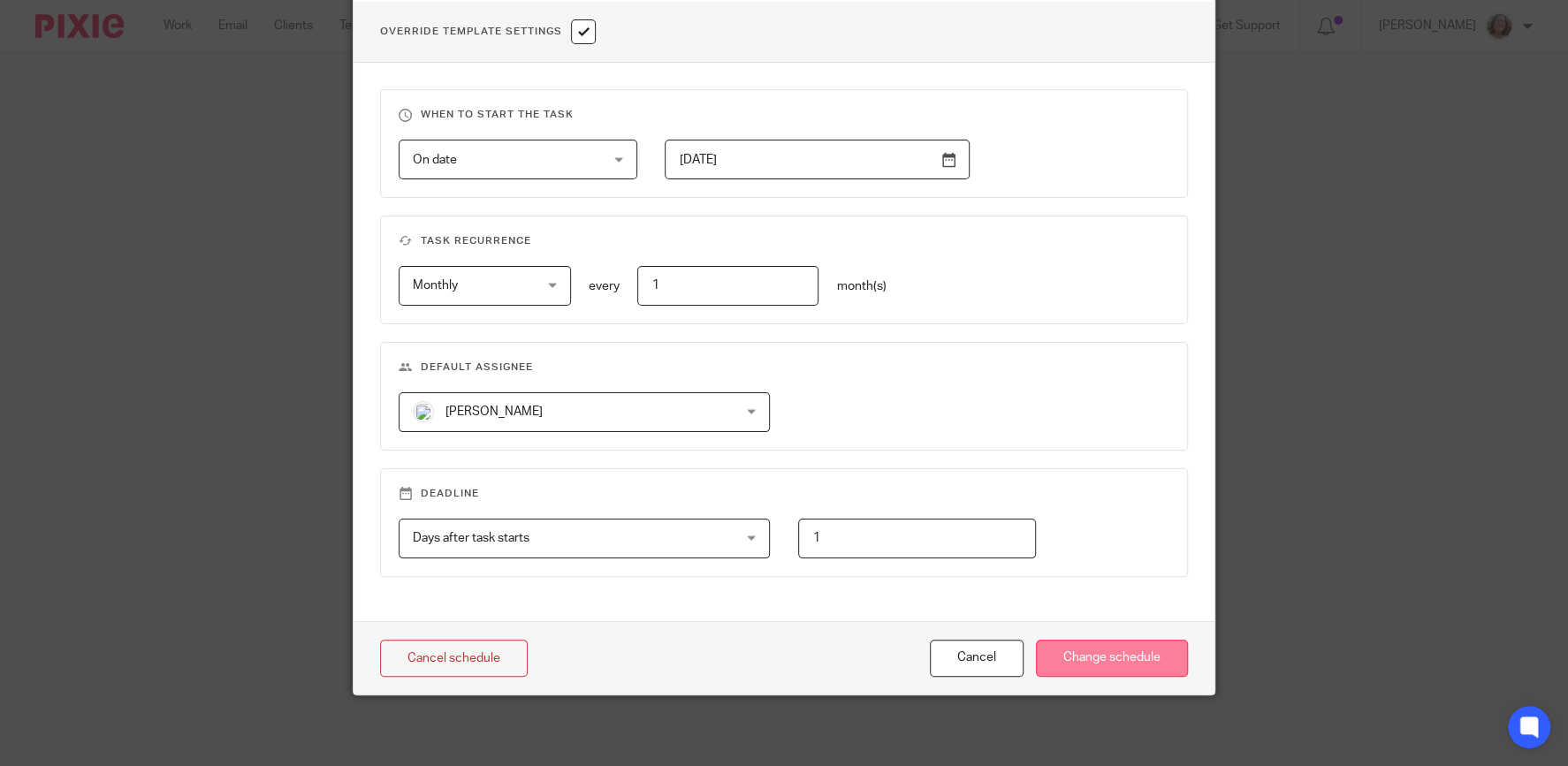
click at [1142, 662] on input "Change schedule" at bounding box center [1111, 659] width 152 height 38
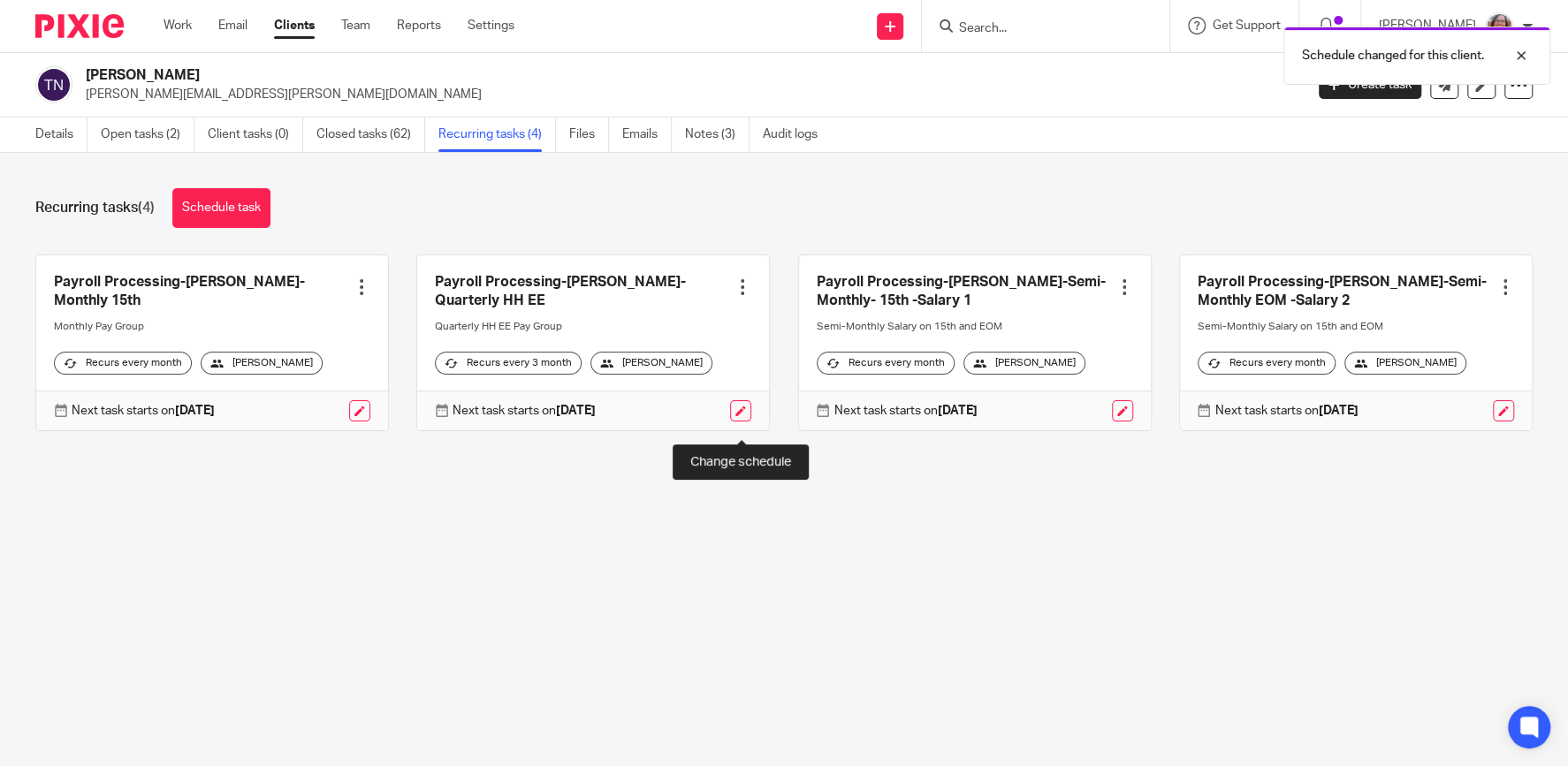
click at [745, 421] on link at bounding box center [741, 411] width 21 height 21
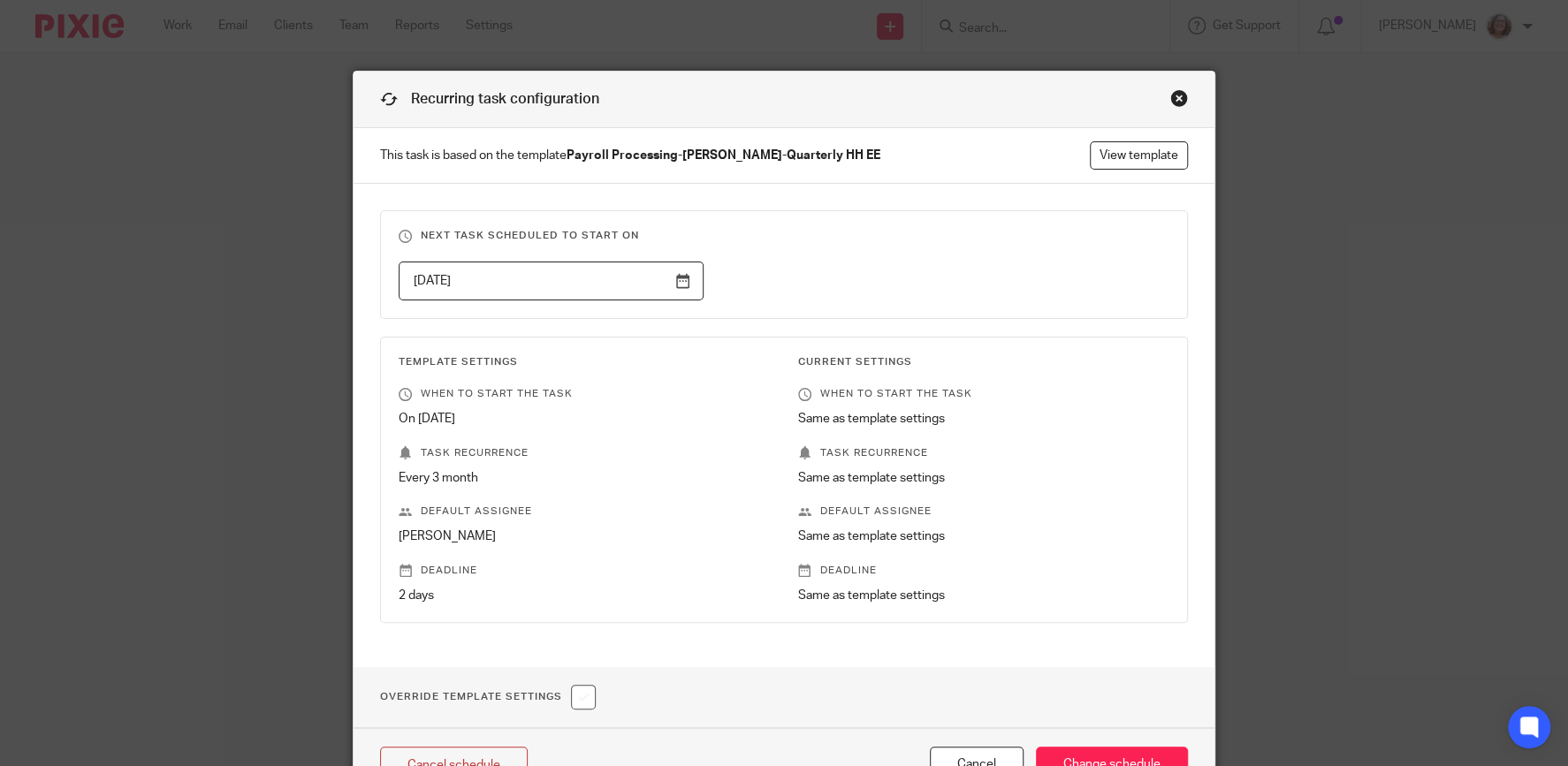
click at [678, 276] on input "[DATE]" at bounding box center [550, 281] width 305 height 40
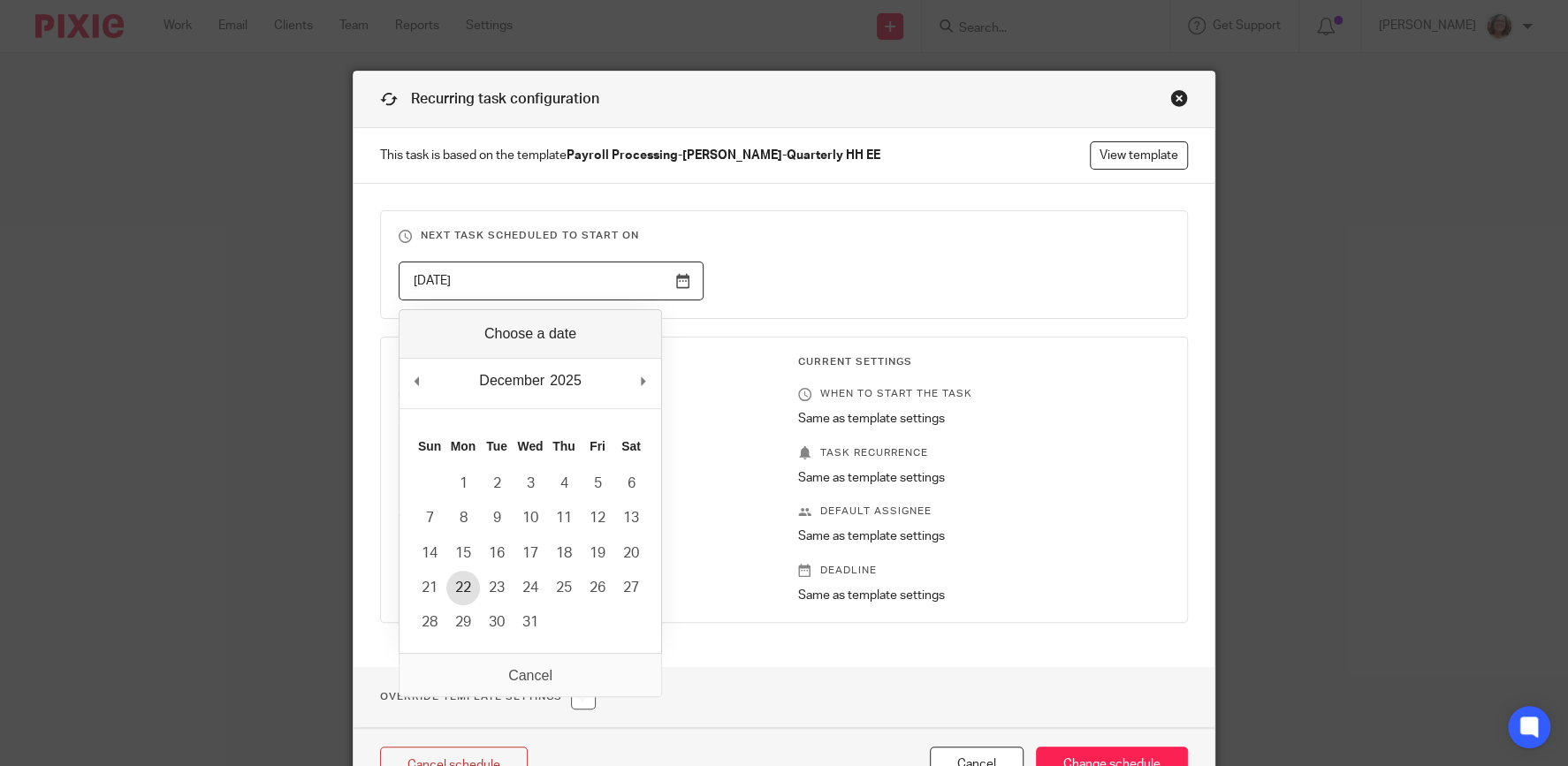
type input "[DATE]"
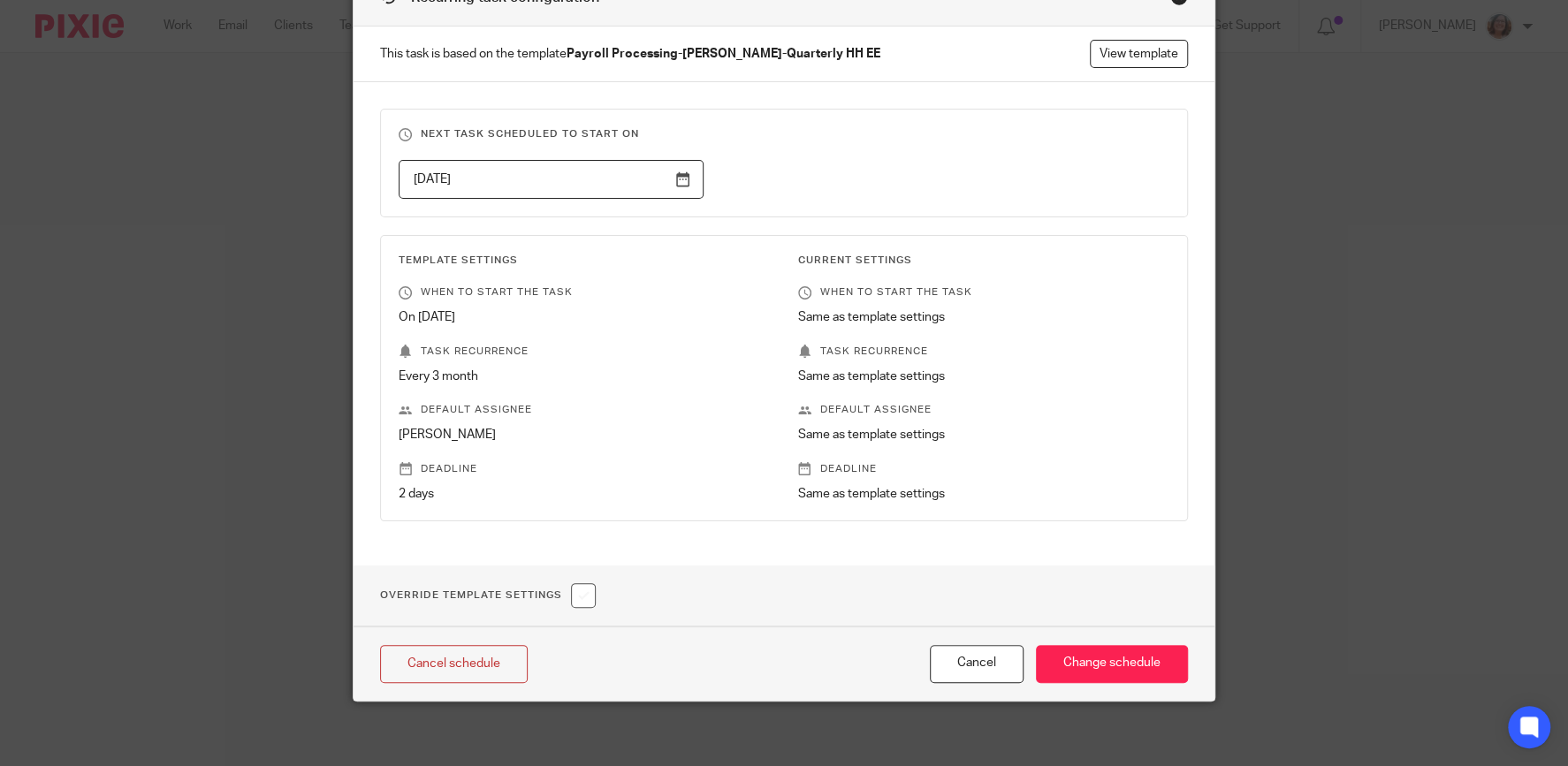
scroll to position [107, 0]
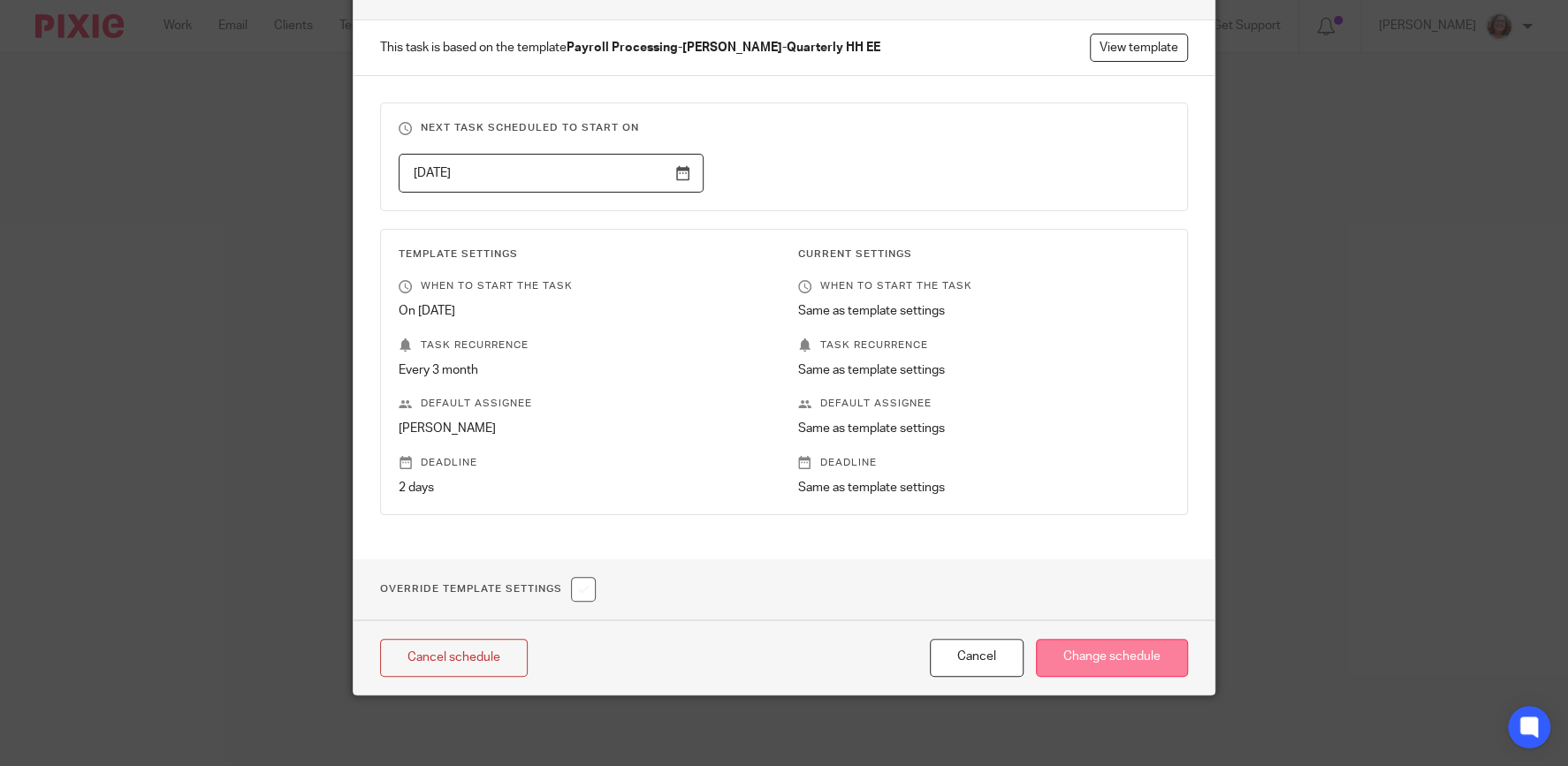
click at [1119, 660] on input "Change schedule" at bounding box center [1111, 658] width 152 height 38
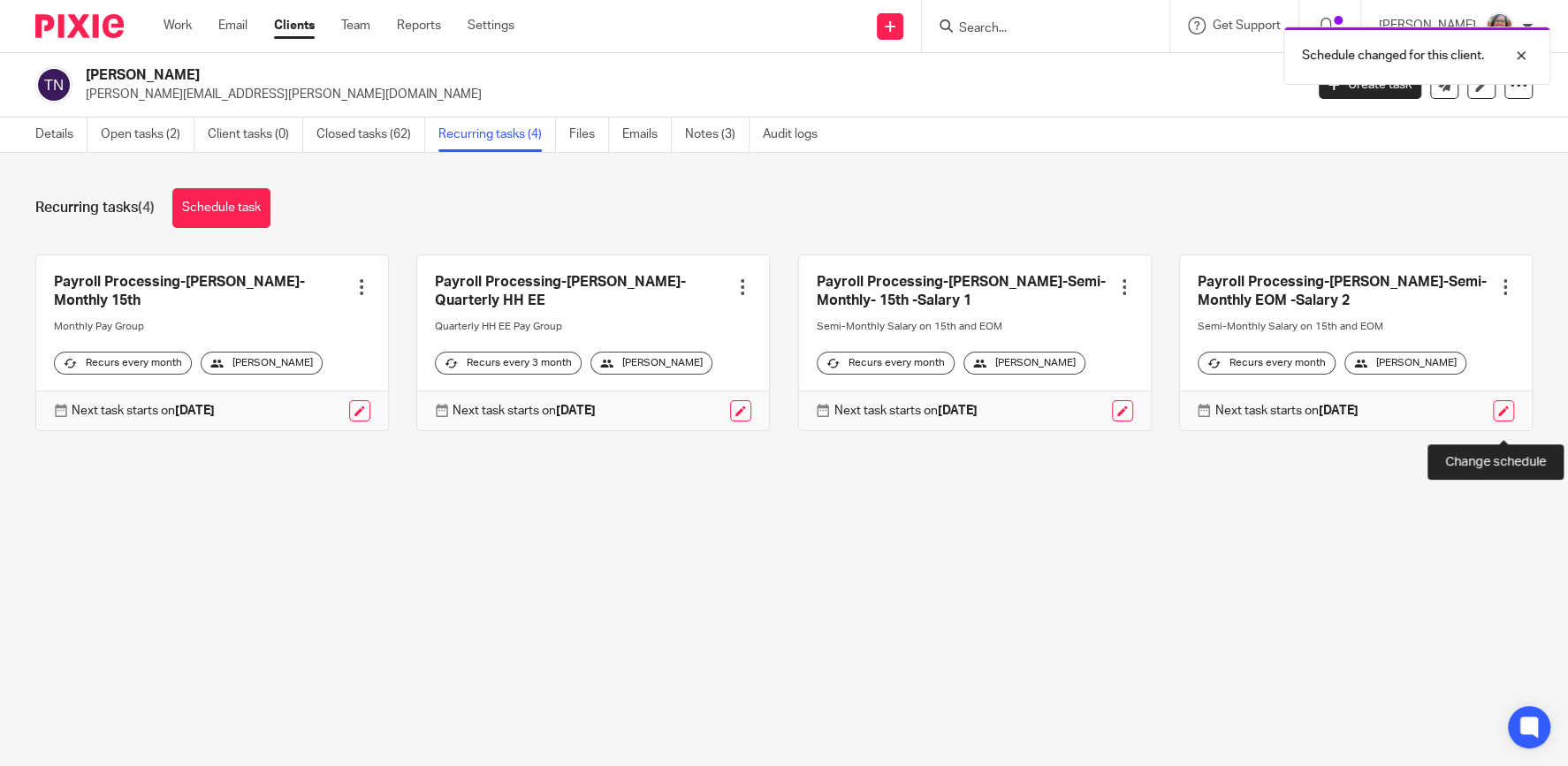
click at [1503, 421] on link at bounding box center [1503, 411] width 21 height 21
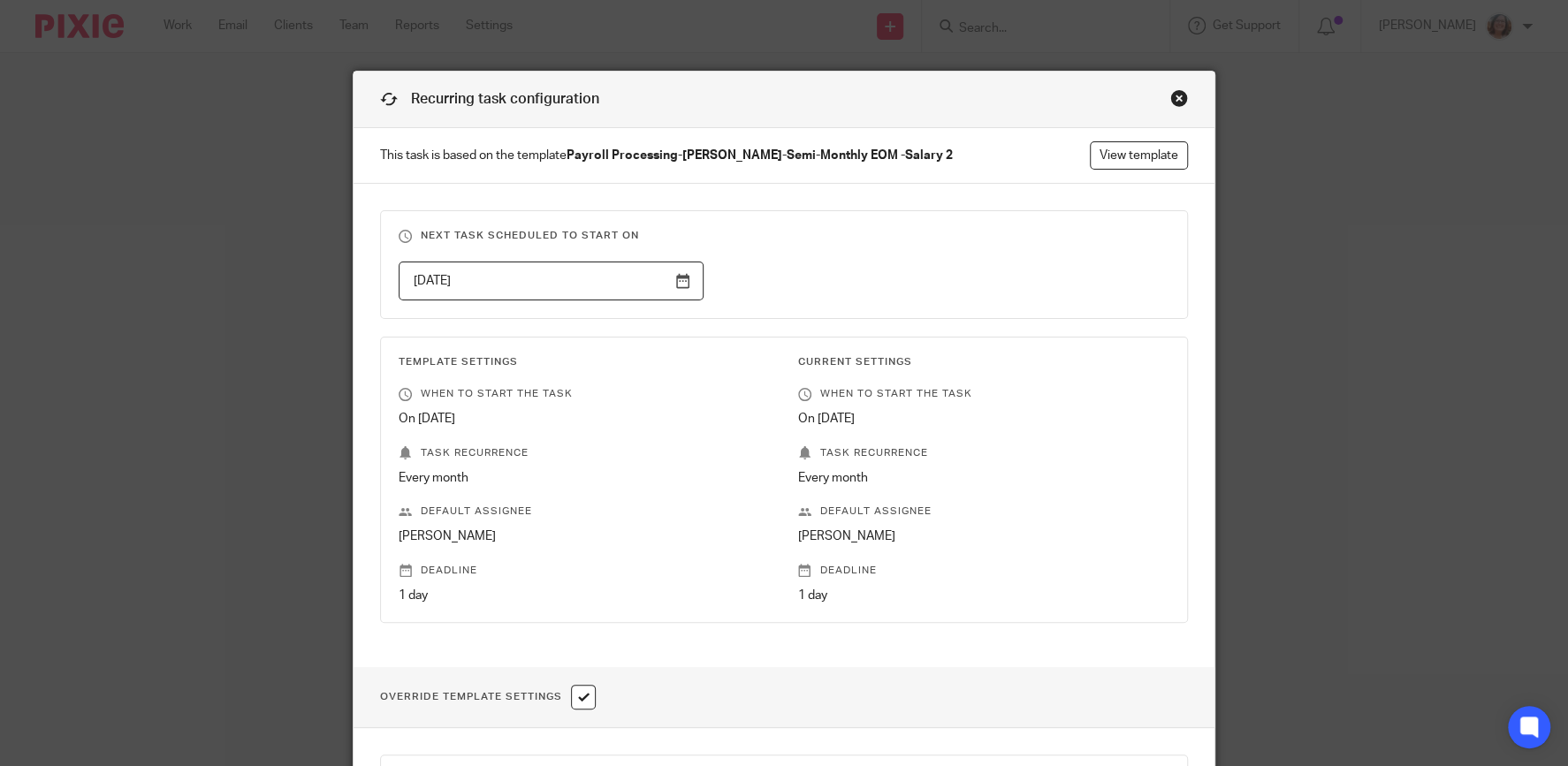
click at [673, 282] on input "2025-10-24" at bounding box center [550, 281] width 305 height 40
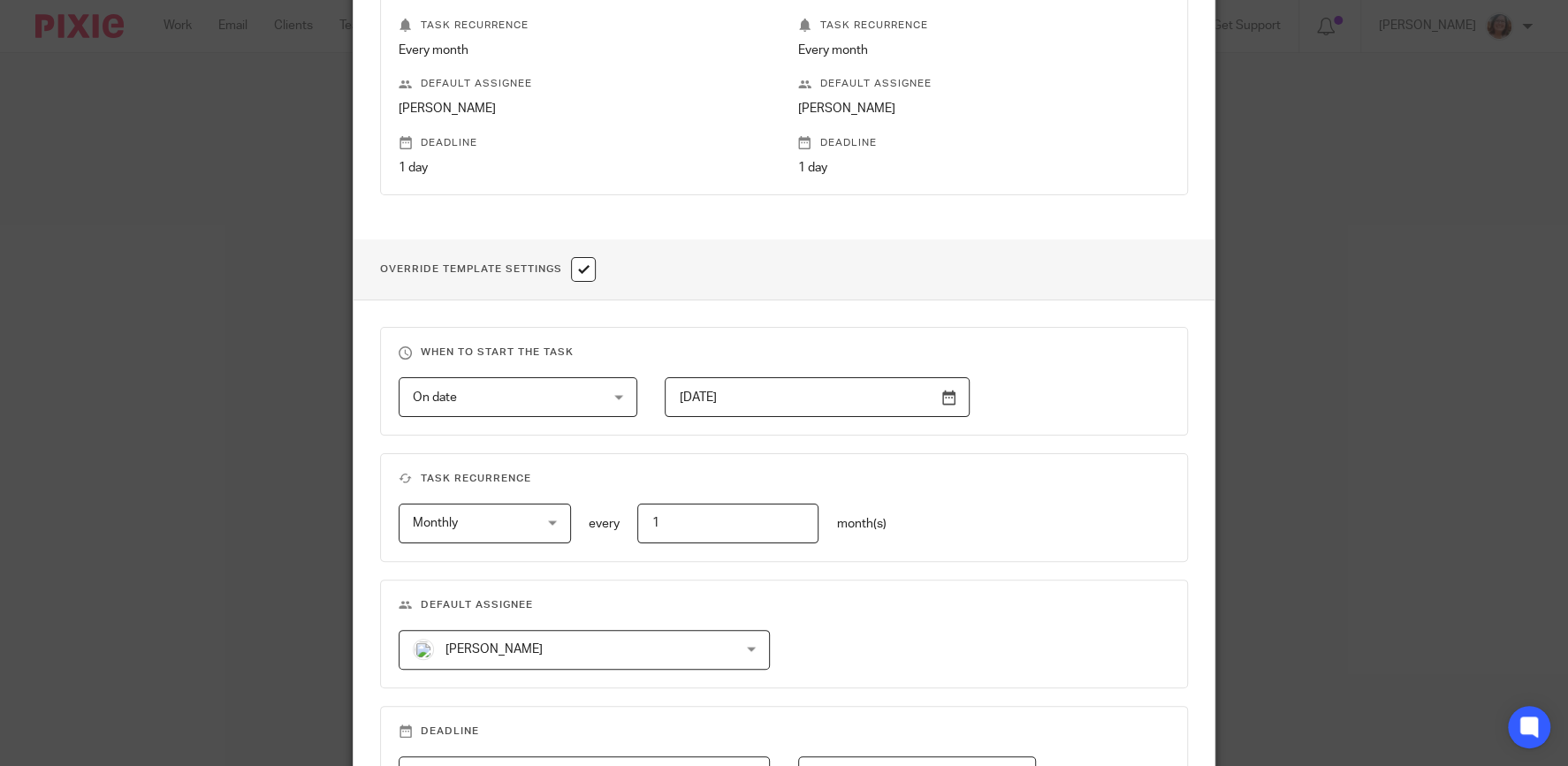
scroll to position [666, 0]
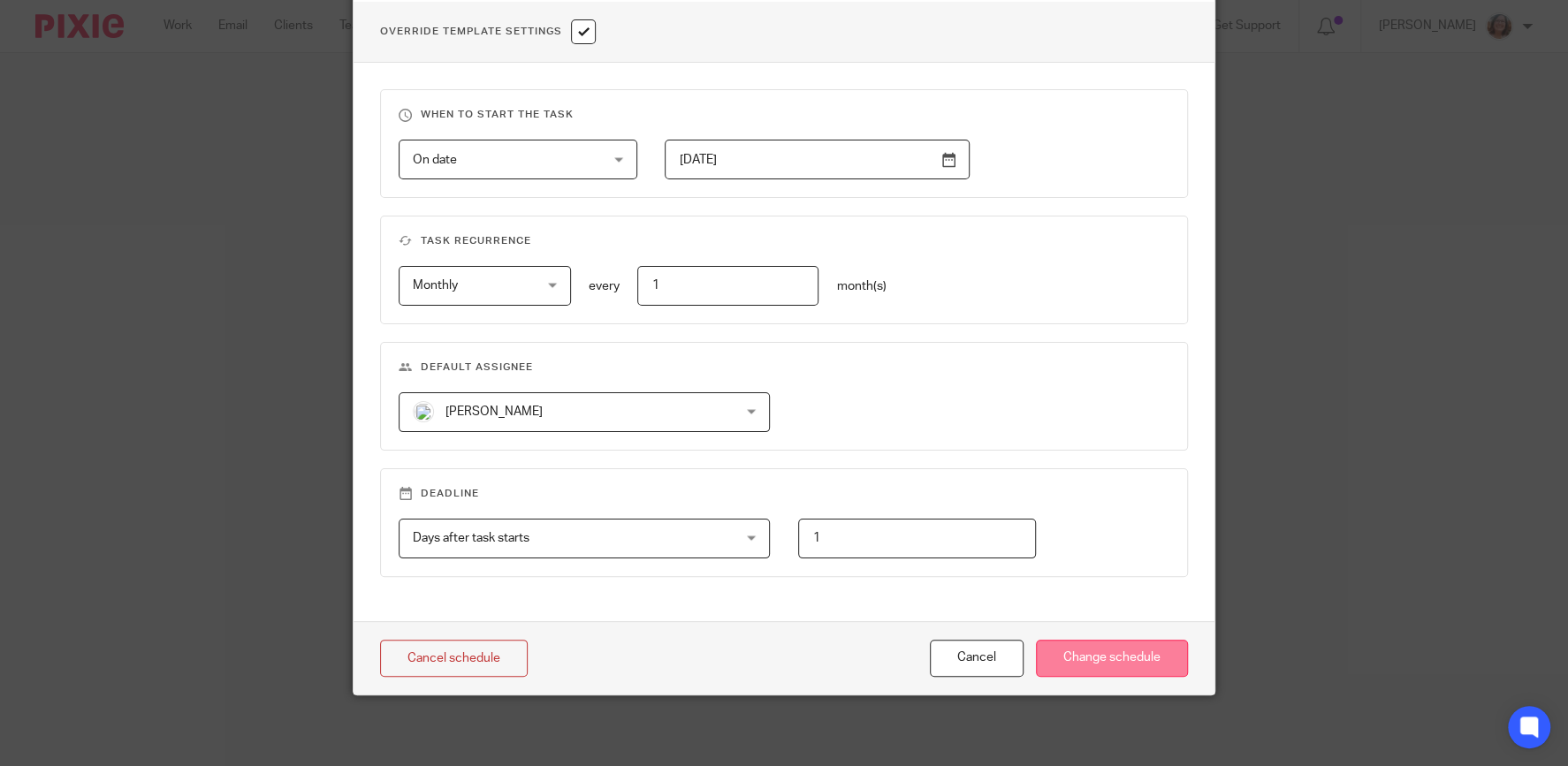
click at [1102, 652] on input "Change schedule" at bounding box center [1111, 659] width 152 height 38
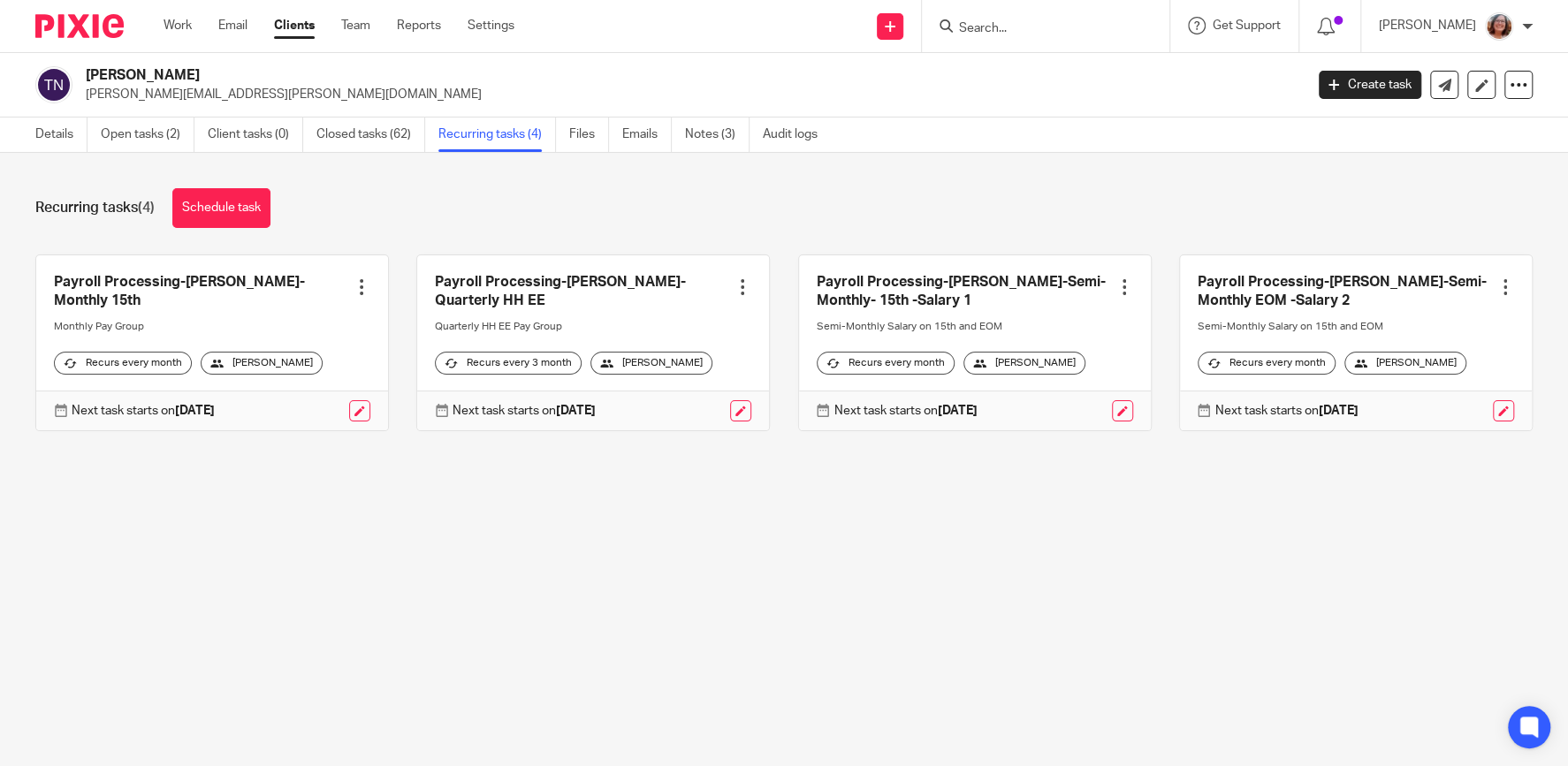
click at [1043, 27] on input "Search" at bounding box center [1036, 29] width 159 height 15
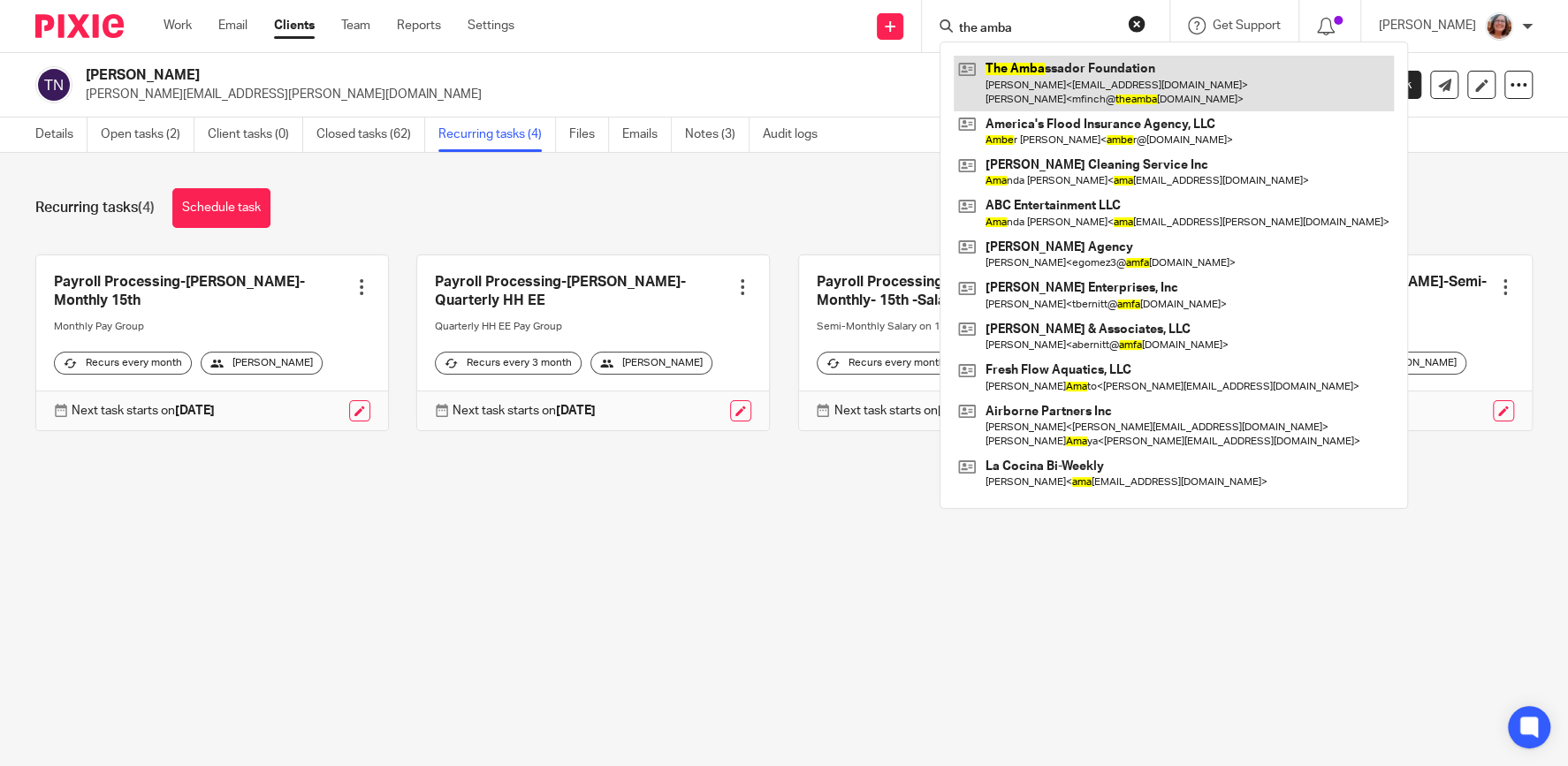
type input "the amba"
click at [1084, 71] on link at bounding box center [1173, 82] width 440 height 55
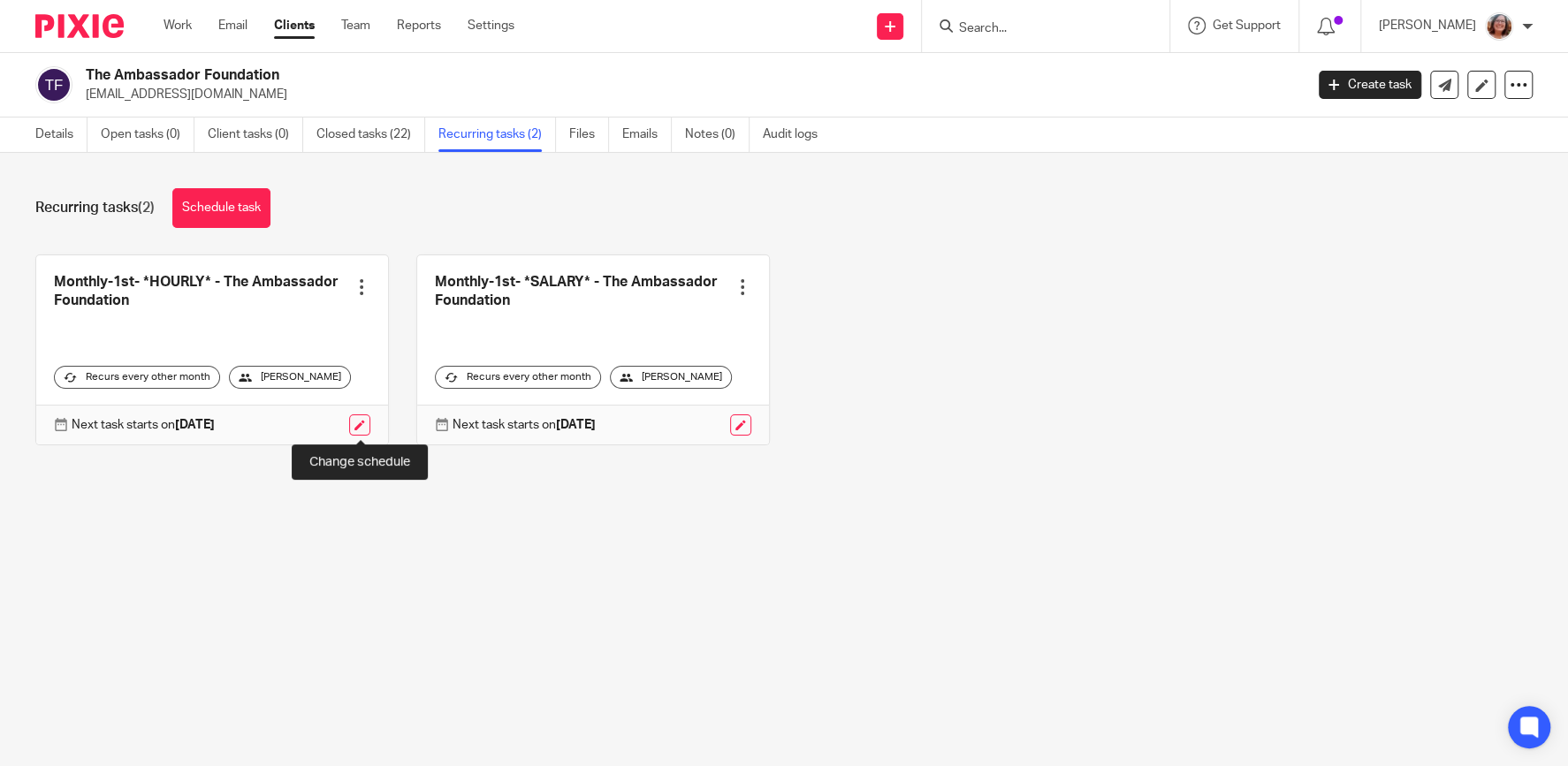
click at [357, 423] on link at bounding box center [359, 425] width 21 height 21
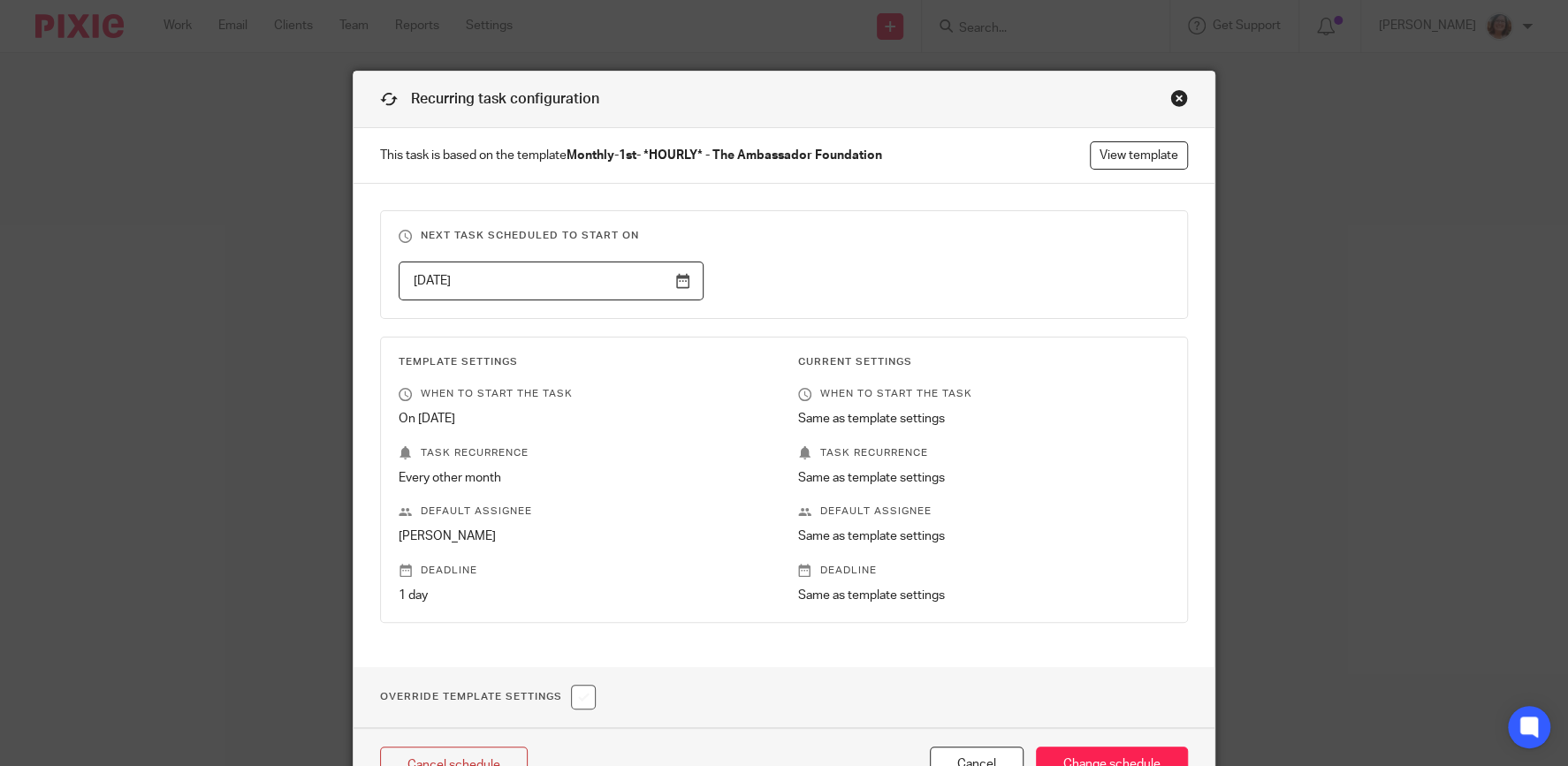
click at [681, 282] on input "2025-10-23" at bounding box center [550, 281] width 305 height 40
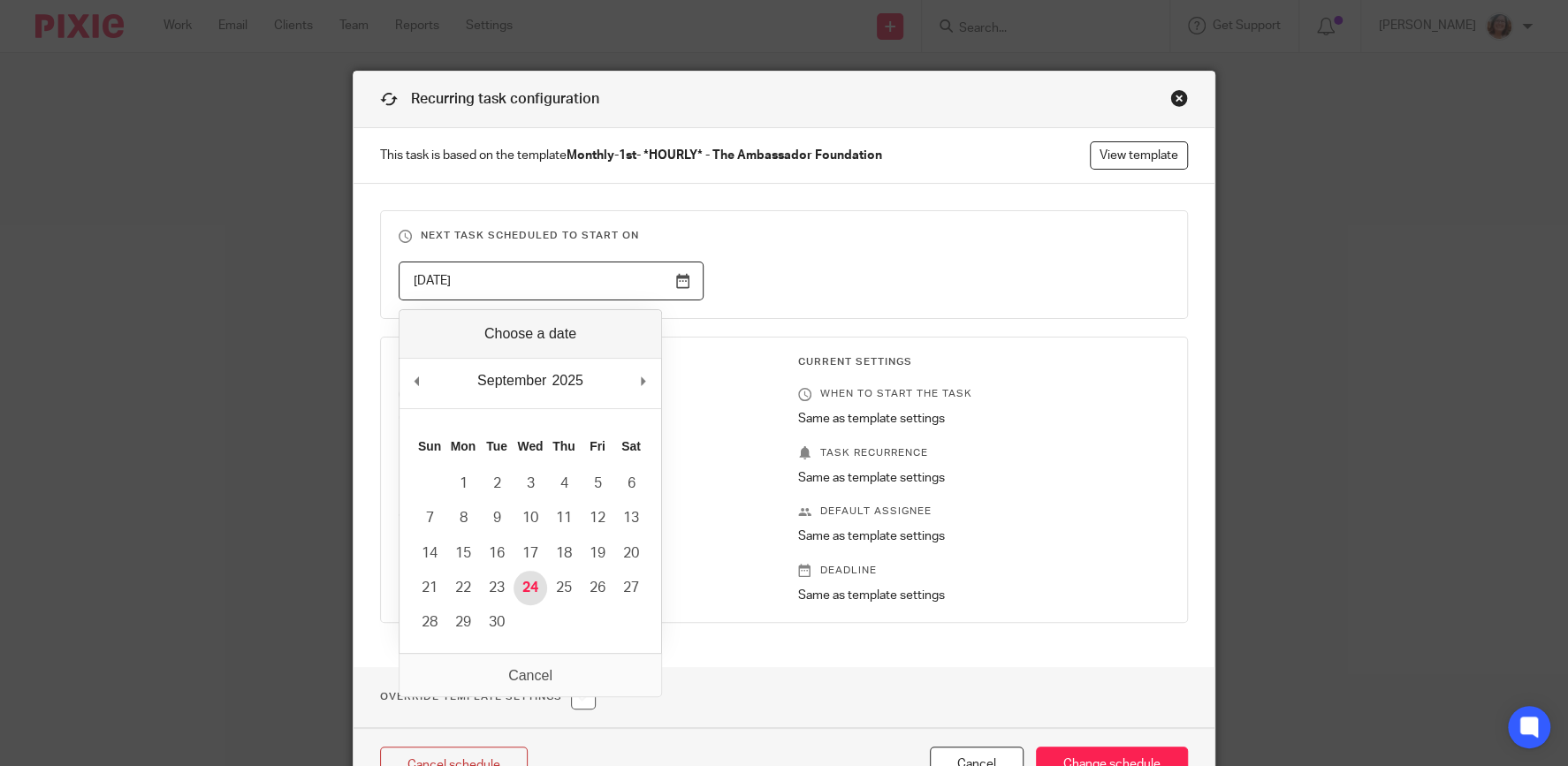
type input "2025-09-24"
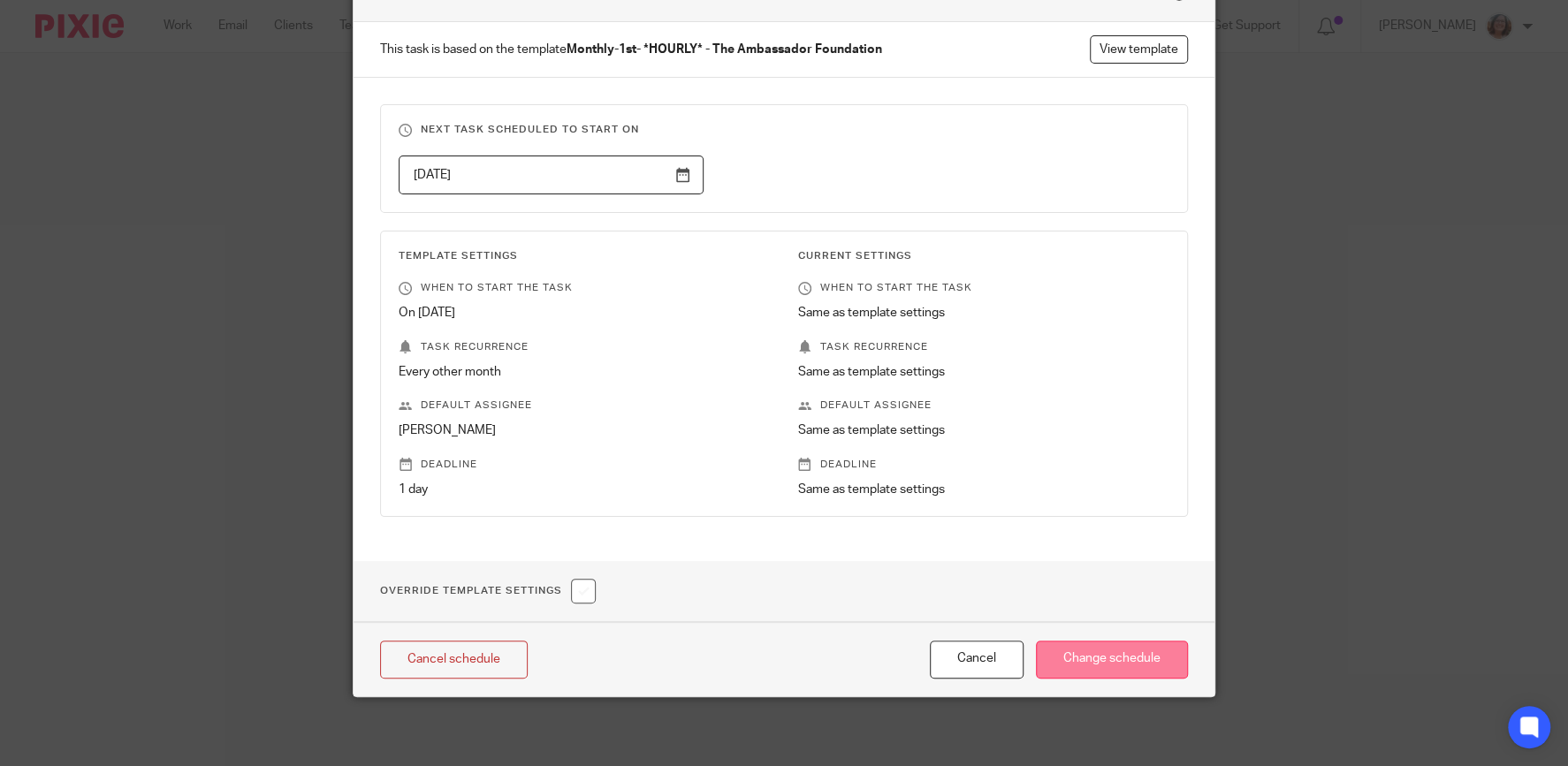
scroll to position [107, 0]
click at [1150, 662] on input "Change schedule" at bounding box center [1111, 658] width 152 height 38
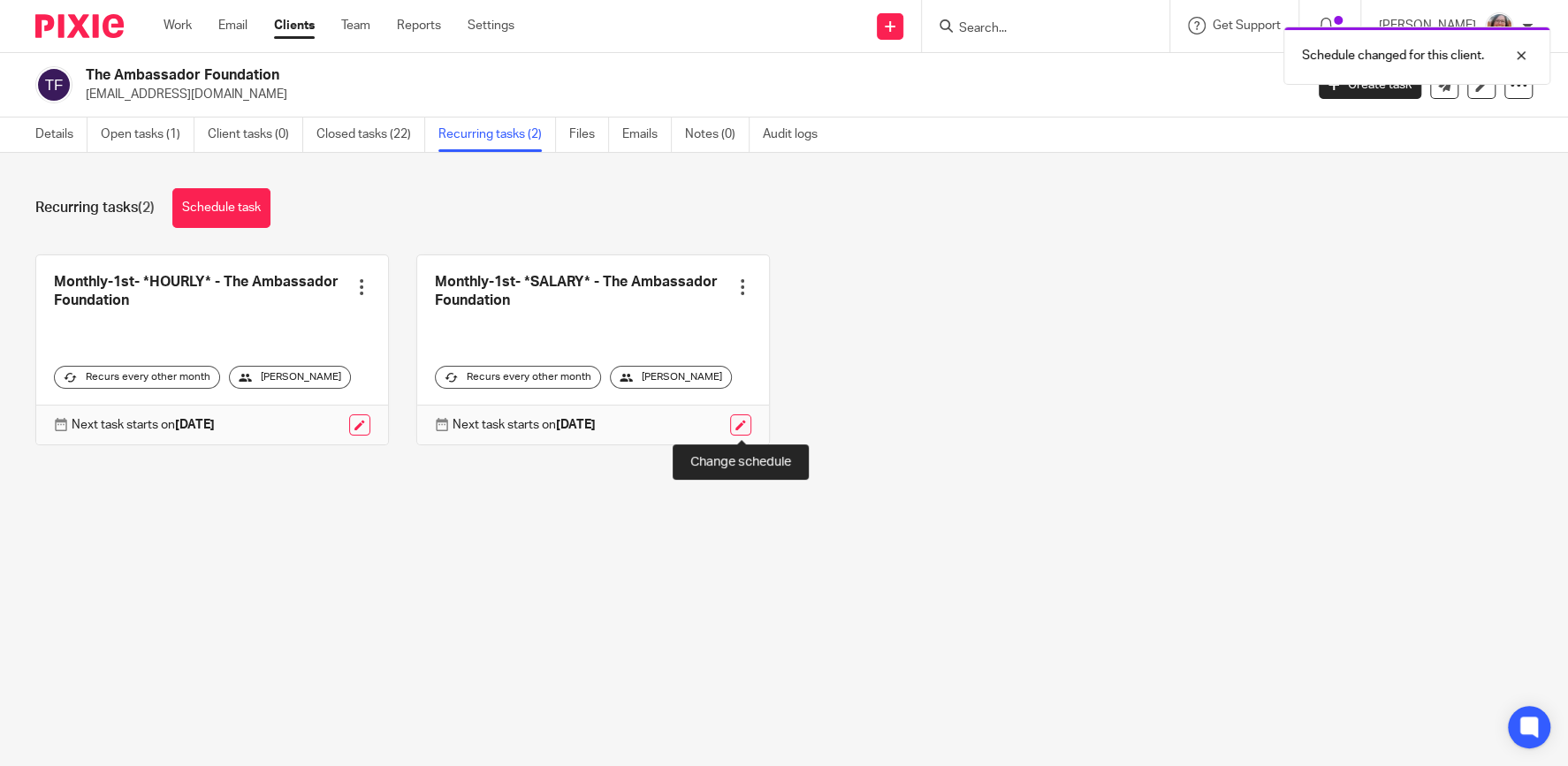
click at [746, 425] on link at bounding box center [741, 425] width 21 height 21
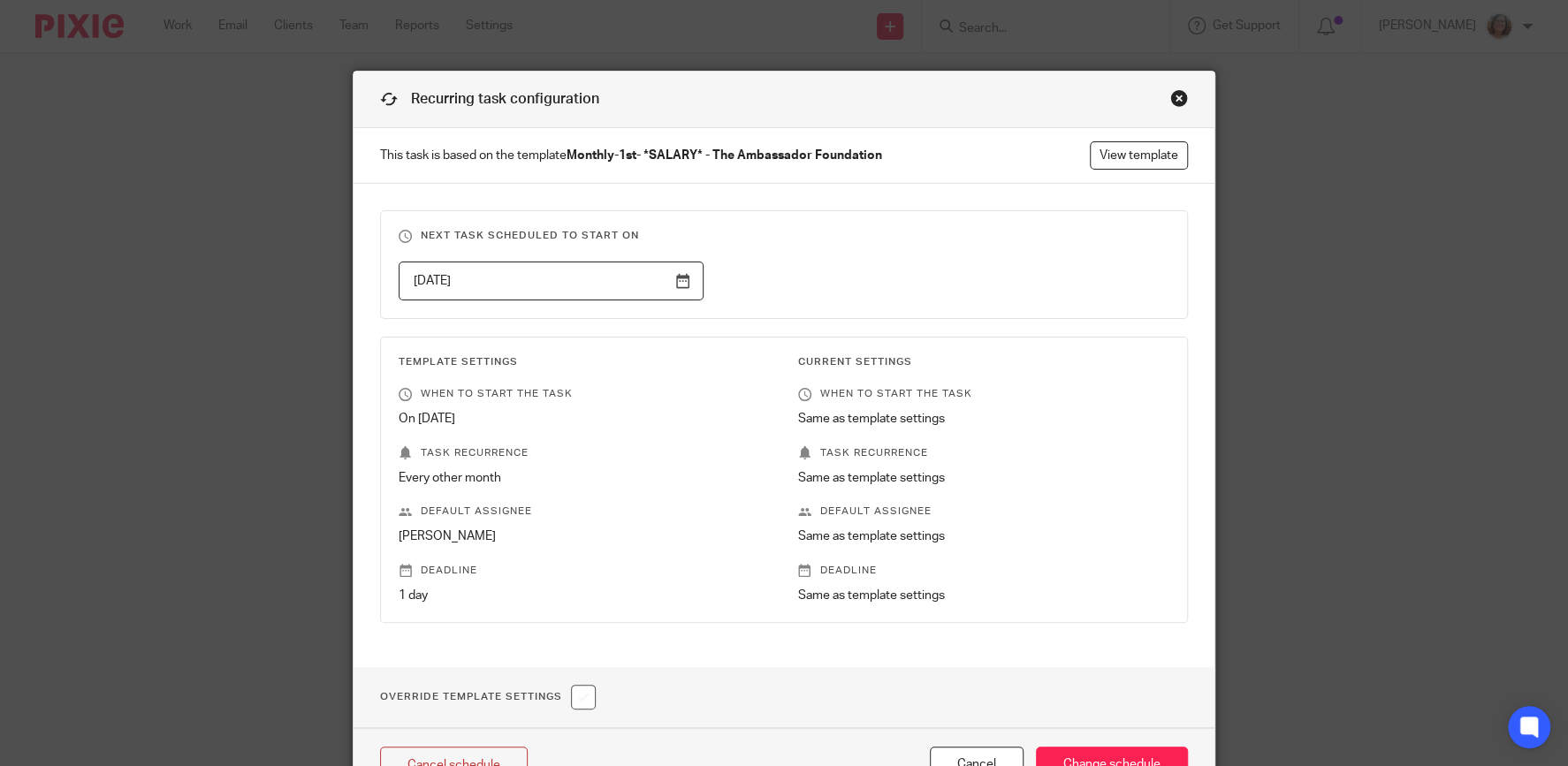
click at [682, 277] on input "2025-10-23" at bounding box center [550, 281] width 305 height 40
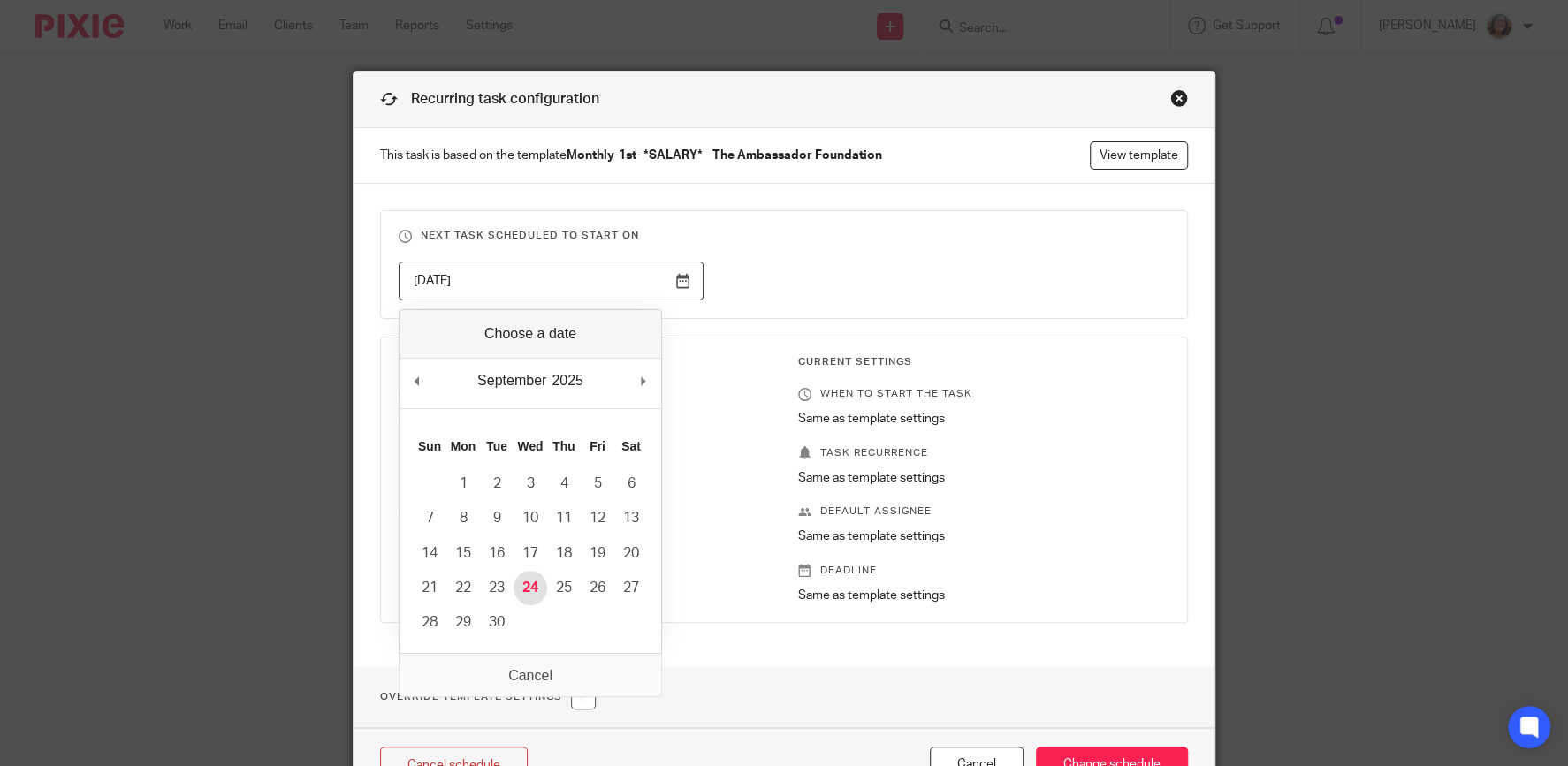
type input "[DATE]"
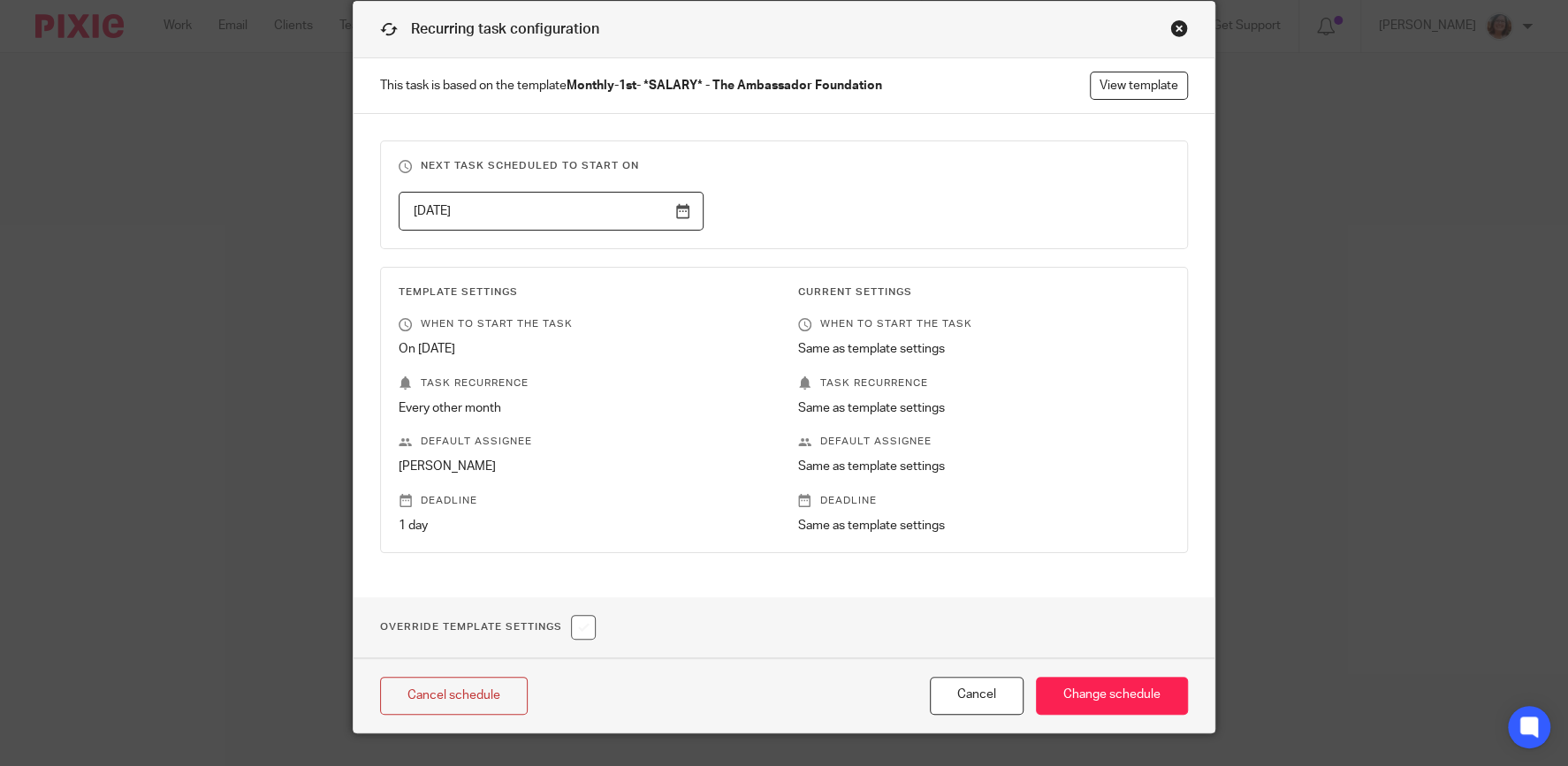
scroll to position [107, 0]
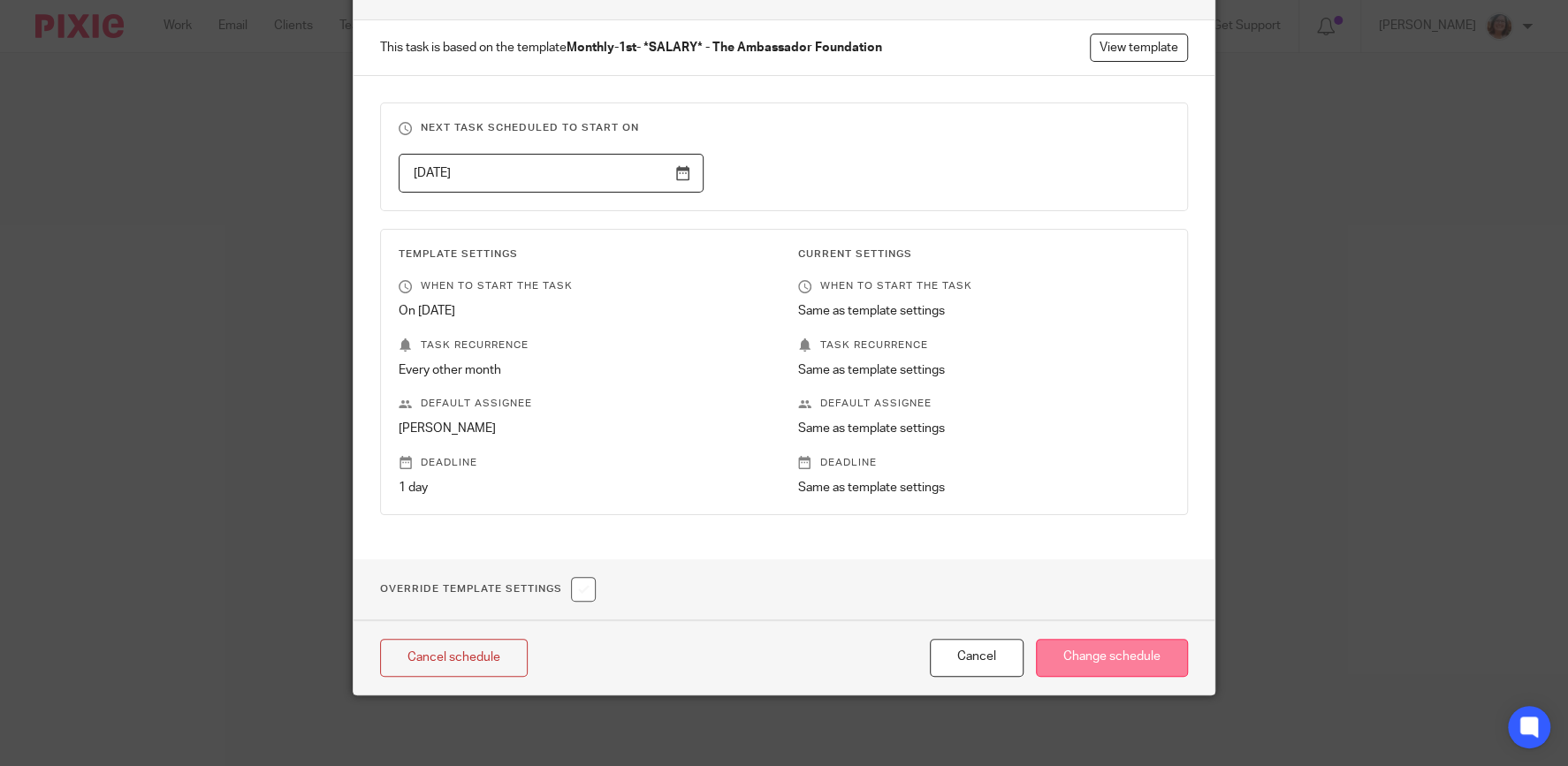
click at [1140, 669] on input "Change schedule" at bounding box center [1111, 658] width 152 height 38
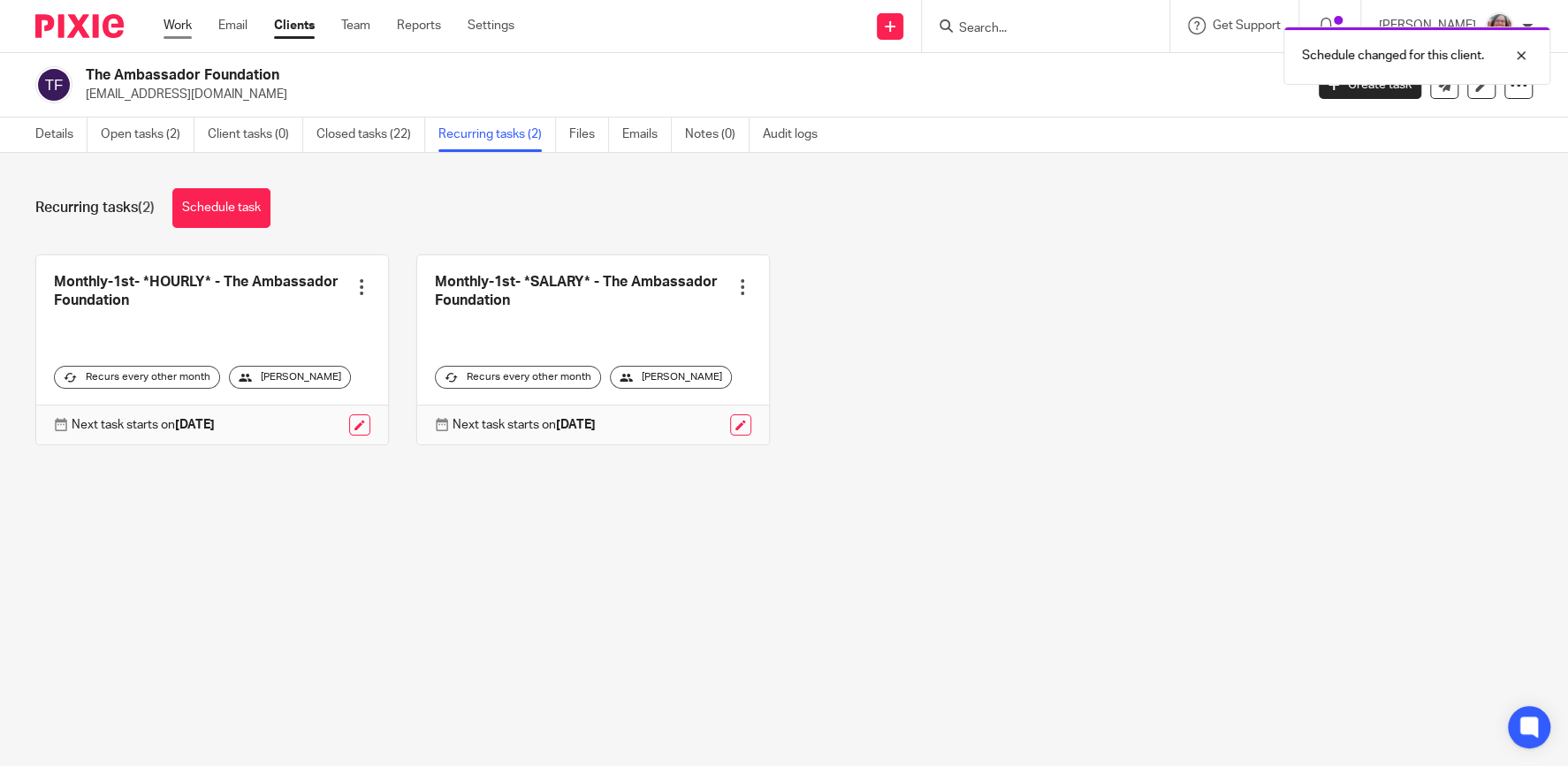
click at [173, 30] on link "Work" at bounding box center [177, 25] width 28 height 17
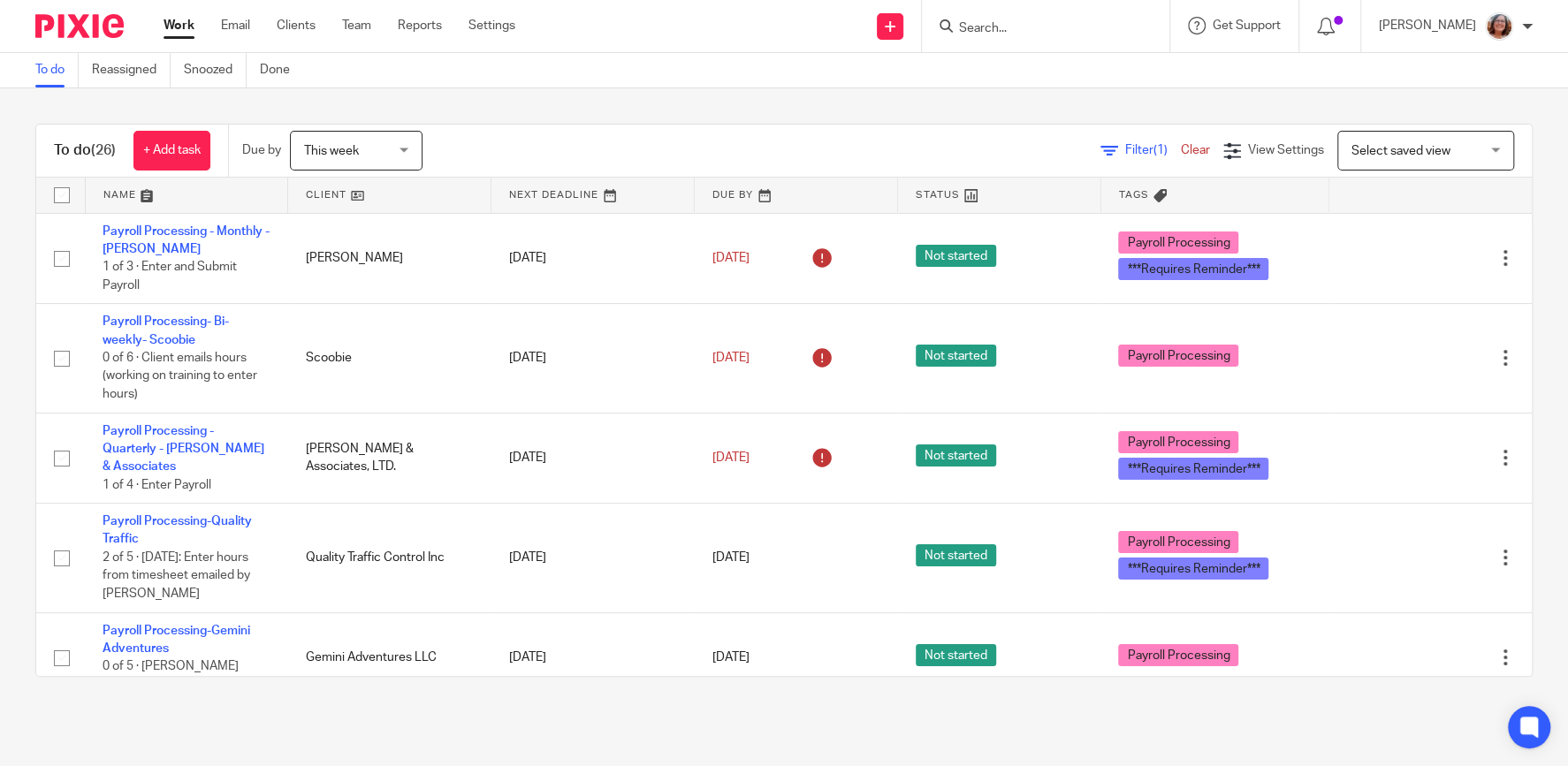
click at [318, 194] on link at bounding box center [388, 195] width 202 height 35
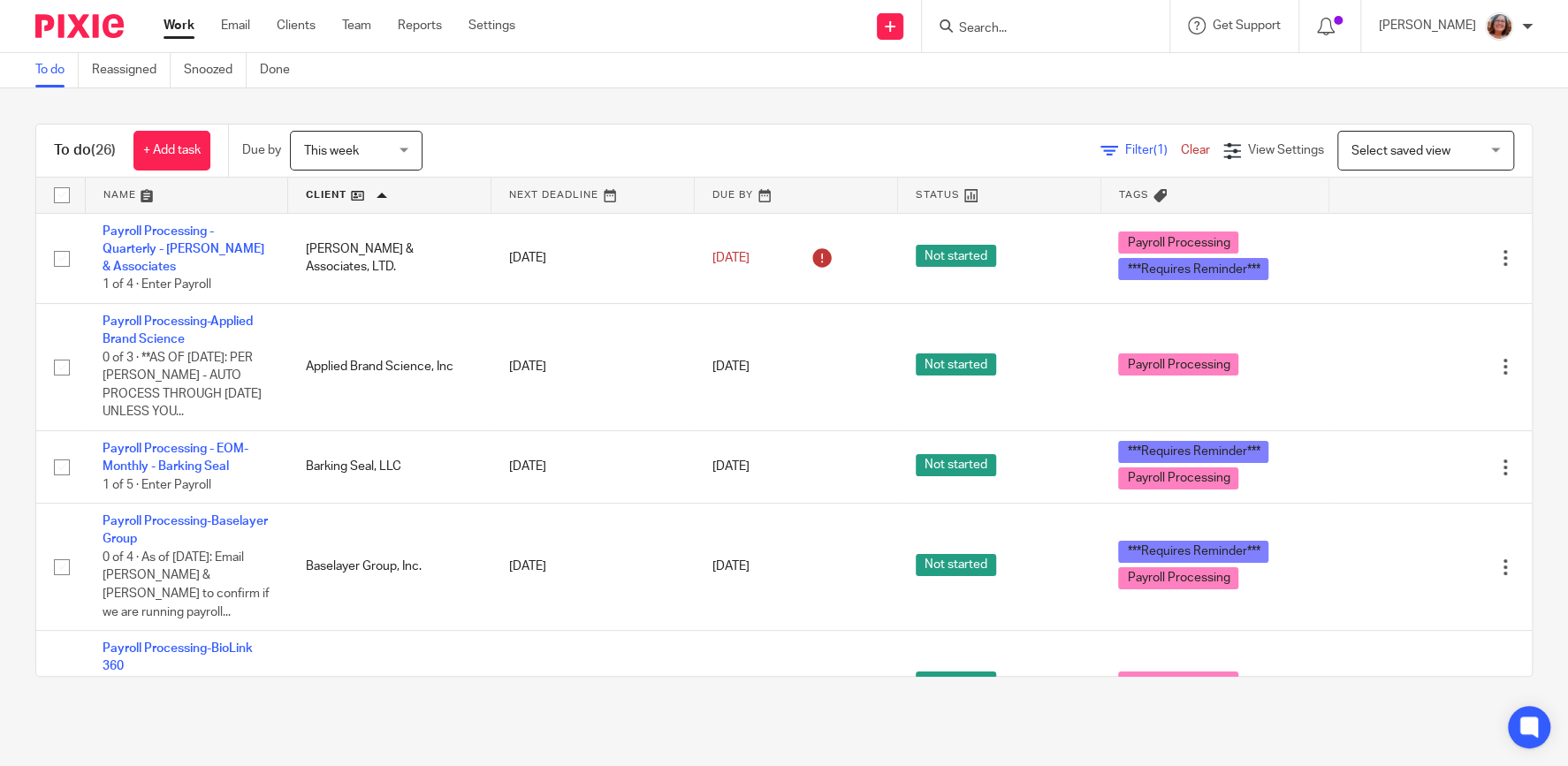
scroll to position [76, 0]
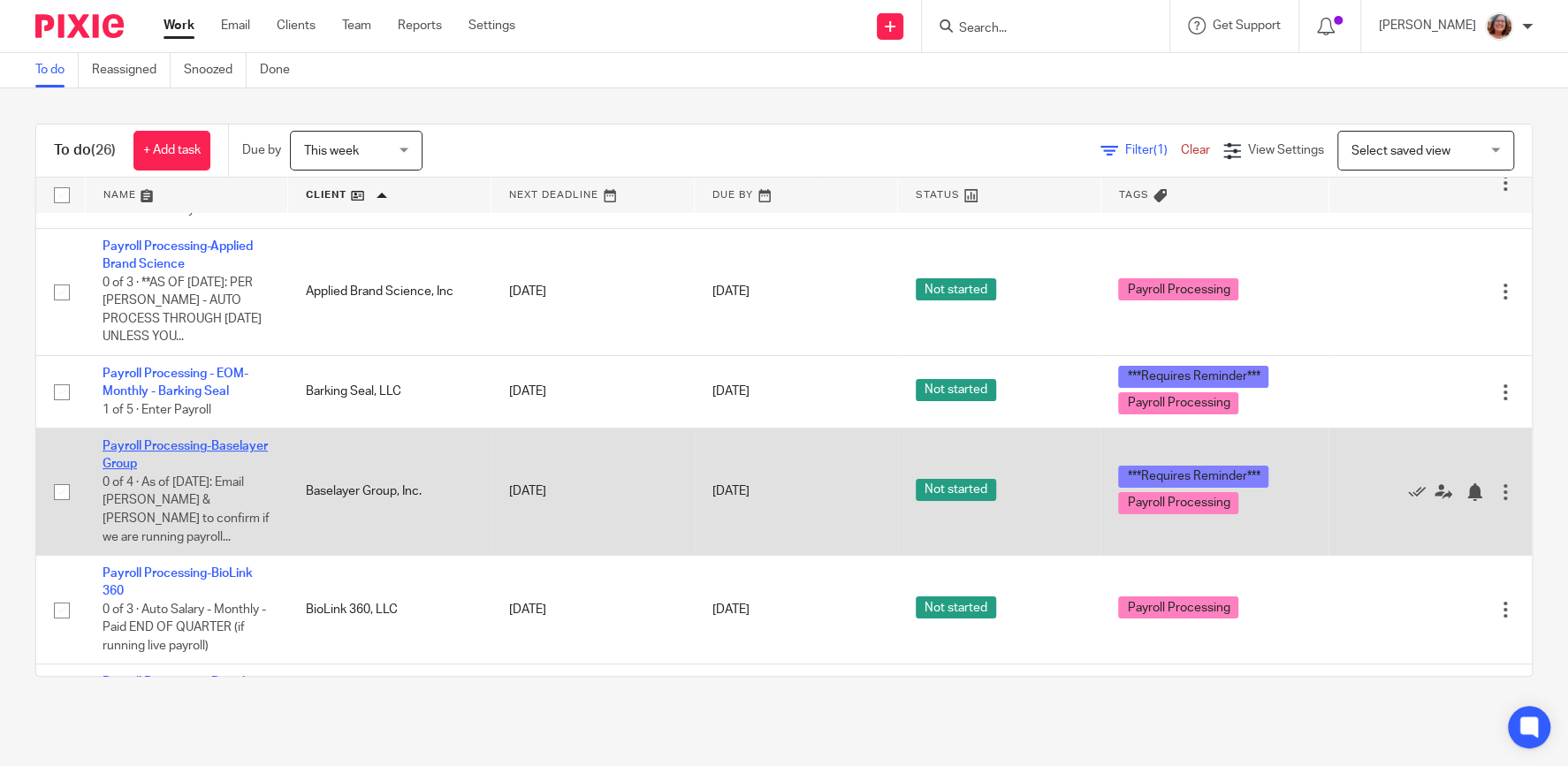
click at [144, 444] on link "Payroll Processing-Baselayer Group" at bounding box center [185, 454] width 166 height 30
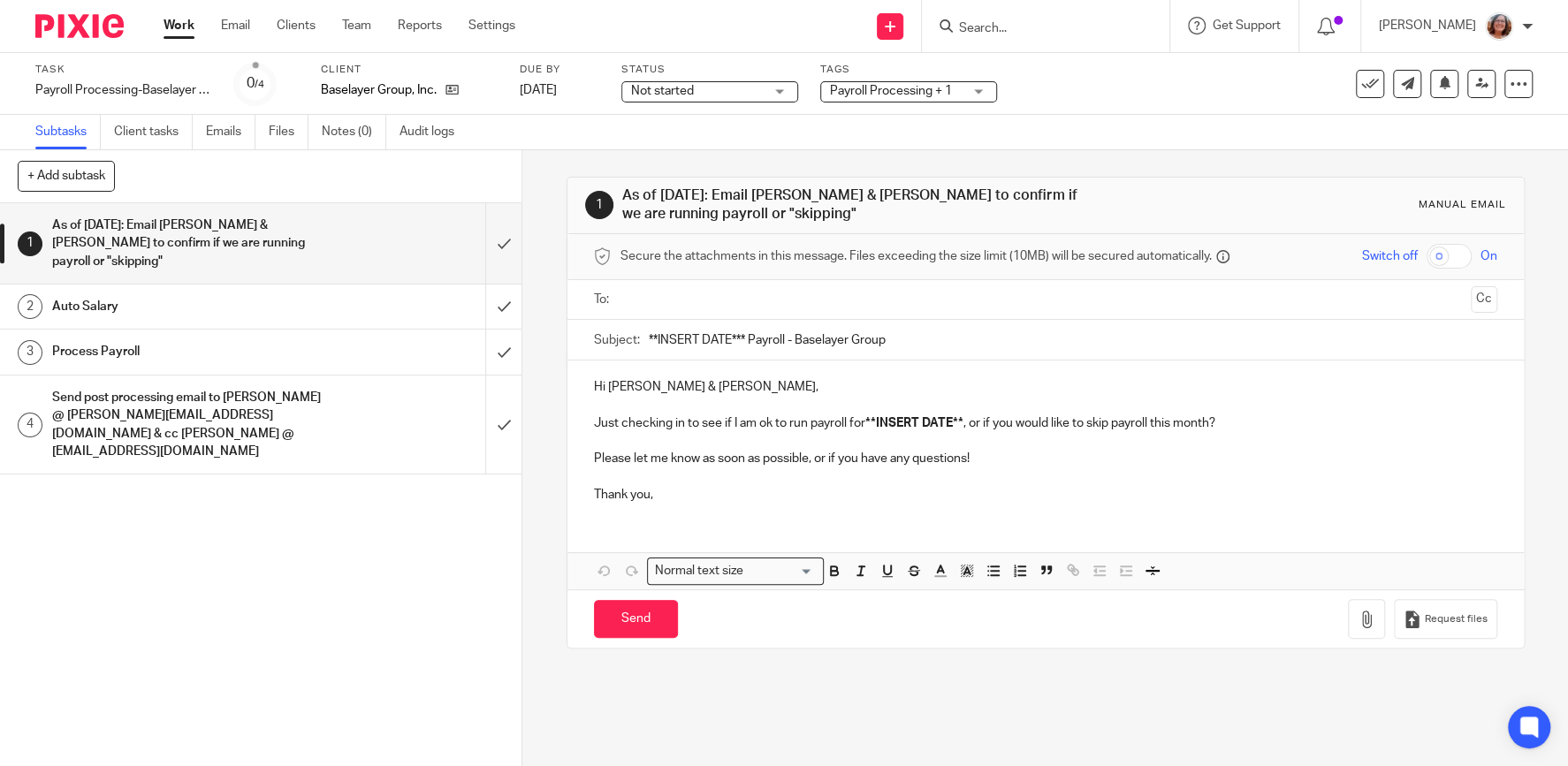
click at [725, 302] on input "text" at bounding box center [1045, 299] width 837 height 20
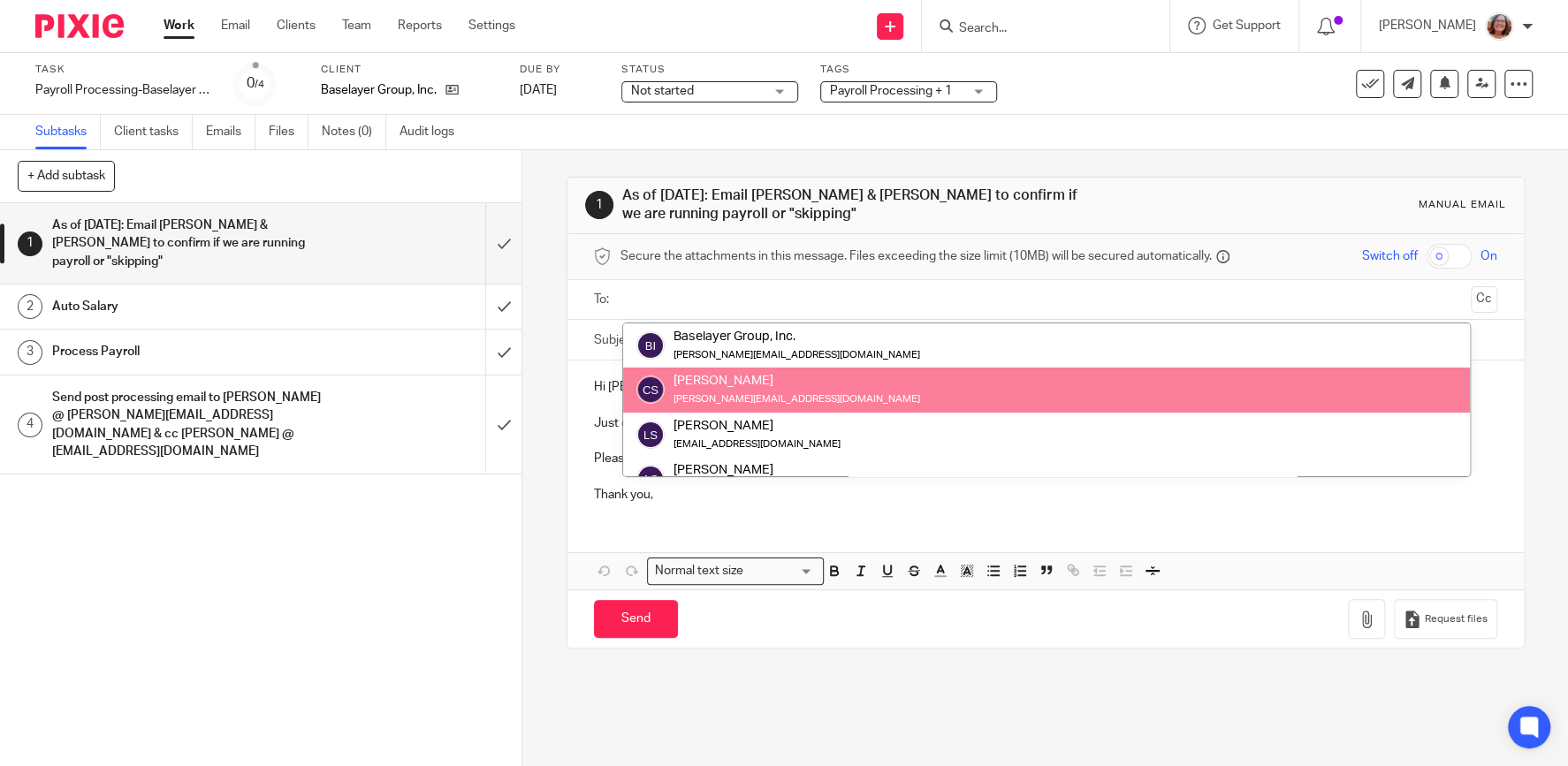
drag, startPoint x: 749, startPoint y: 388, endPoint x: 769, endPoint y: 342, distance: 50.2
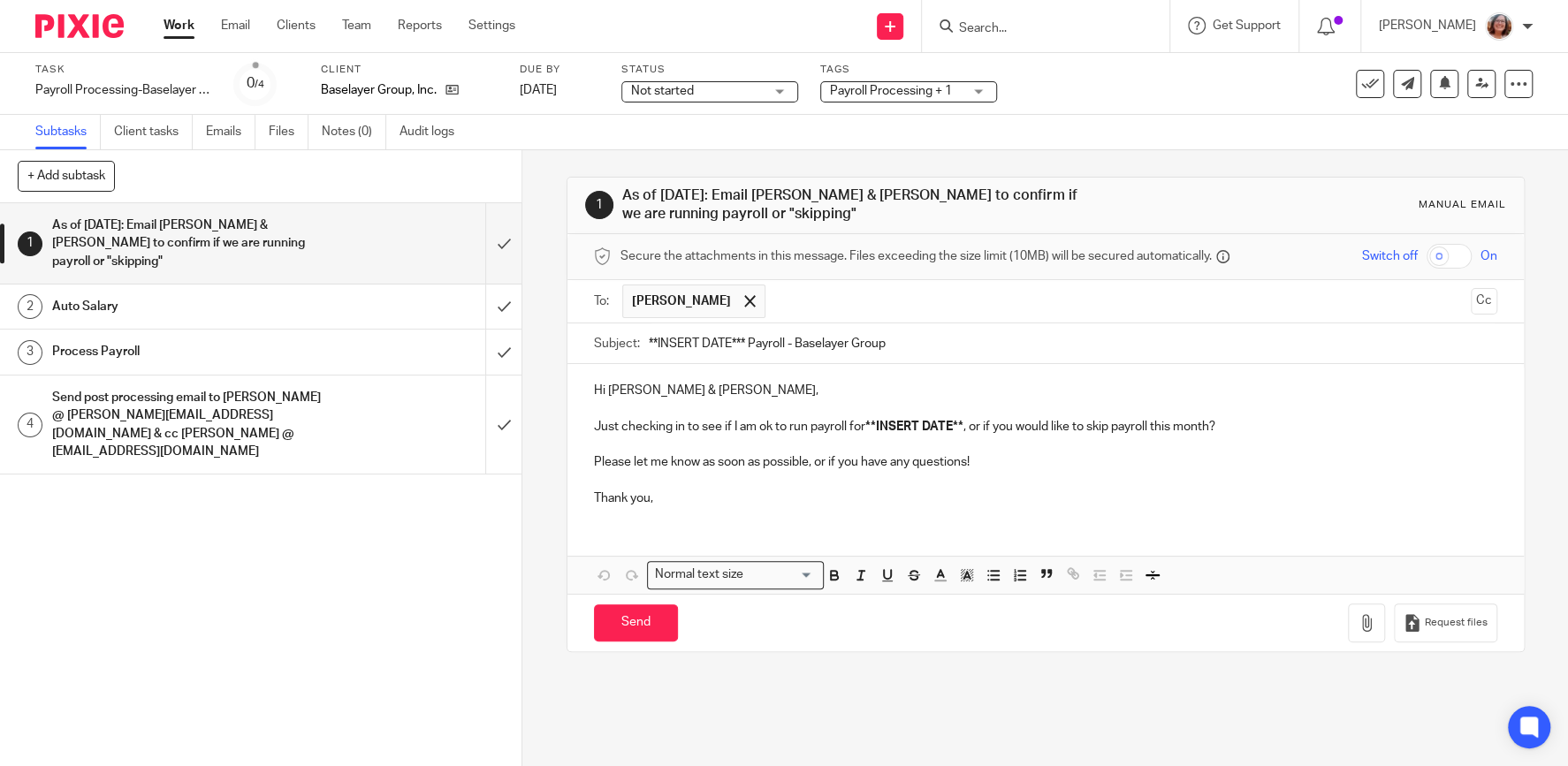
click at [793, 302] on input "text" at bounding box center [1118, 302] width 689 height 35
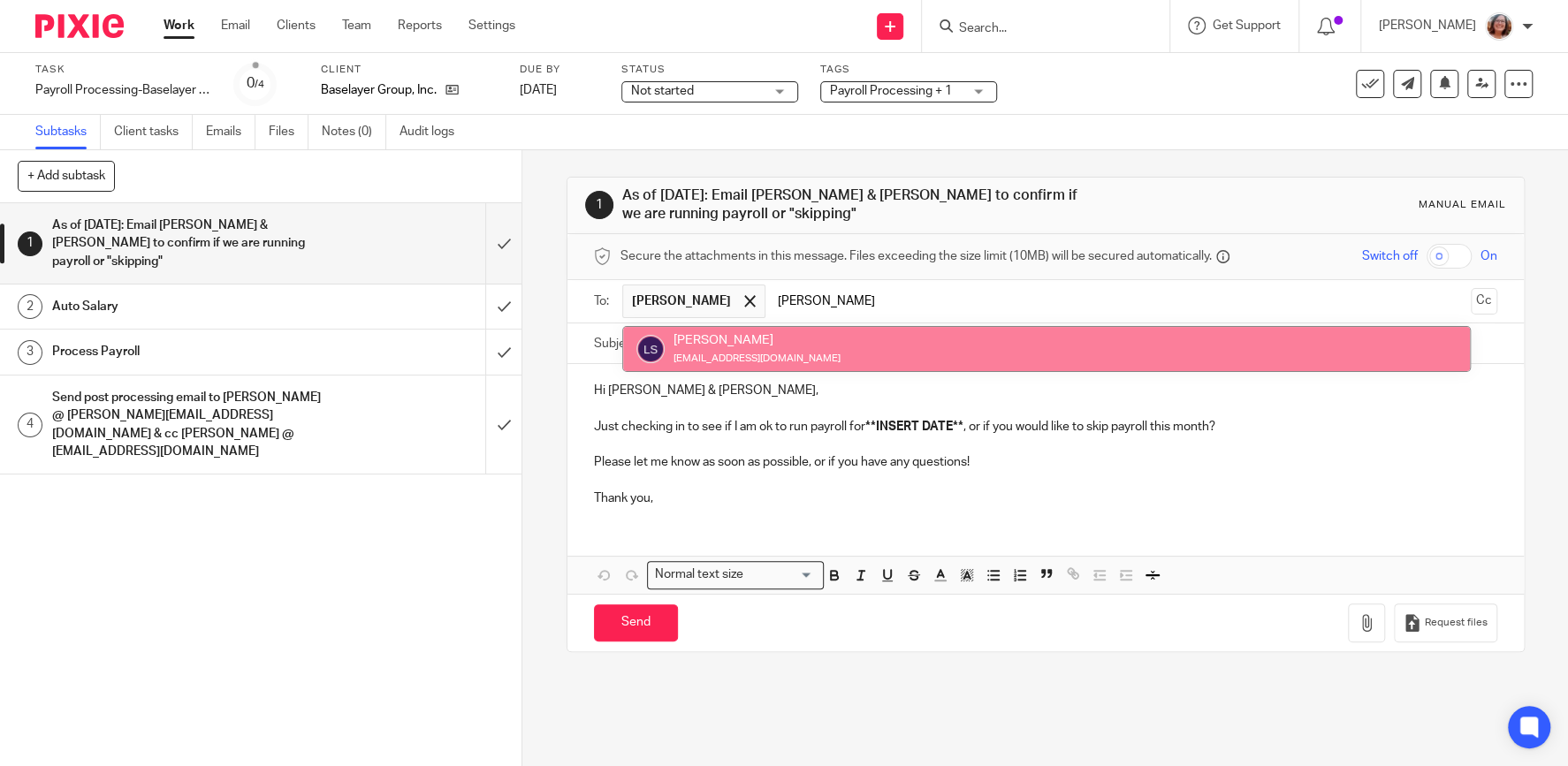
type input "lisa"
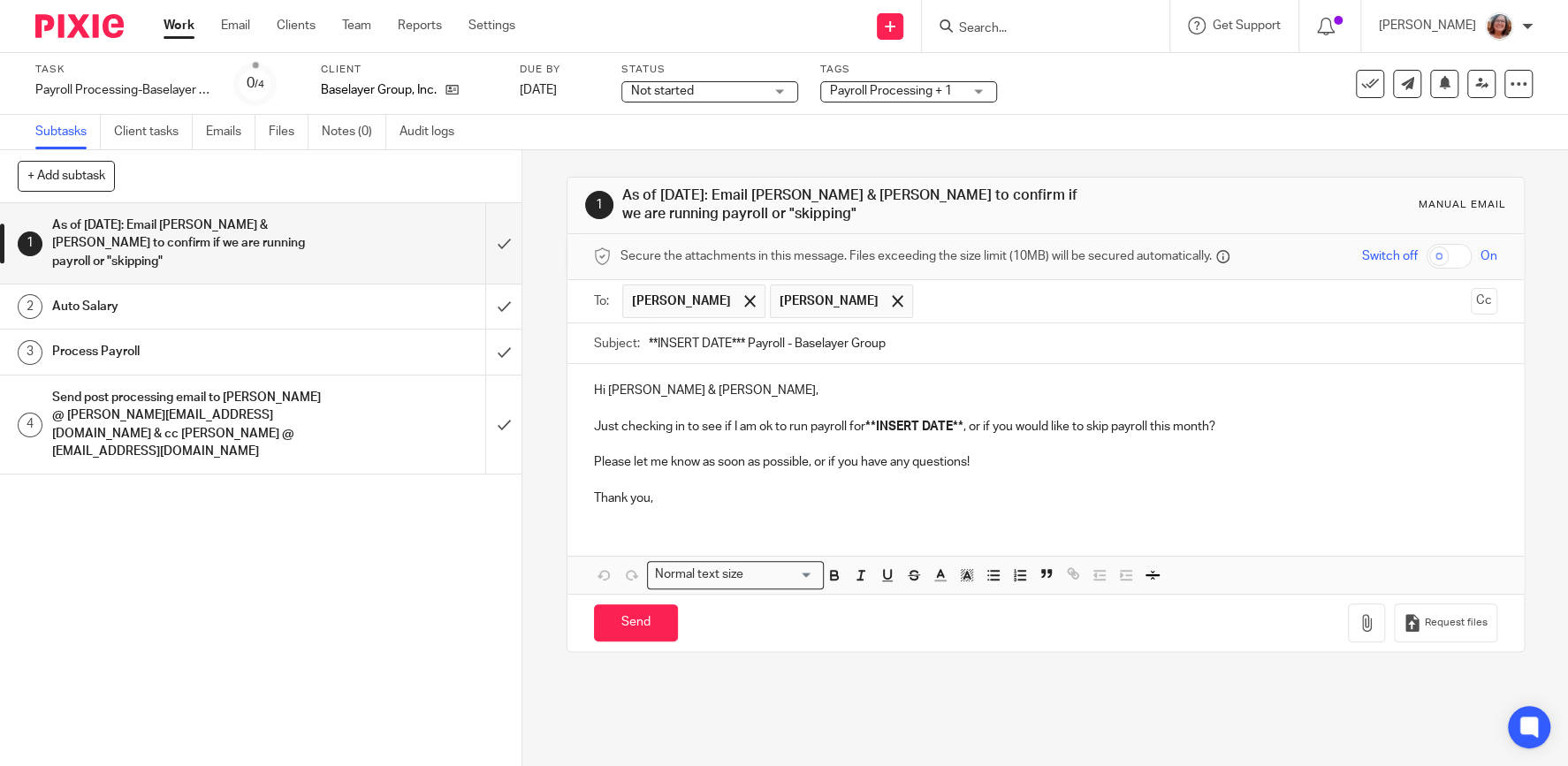
drag, startPoint x: 745, startPoint y: 336, endPoint x: 574, endPoint y: 349, distance: 171.5
click at [649, 349] on input "**INSERT DATE*** Payroll - Baselayer Group" at bounding box center [1073, 343] width 848 height 40
type input "9/30/25 Payroll - Baselayer Group"
drag, startPoint x: 967, startPoint y: 419, endPoint x: 872, endPoint y: 425, distance: 95.2
click at [872, 425] on p "Just checking in to see if I am ok to run payroll for **INSERT DATE** , or if y…" at bounding box center [1045, 427] width 903 height 17
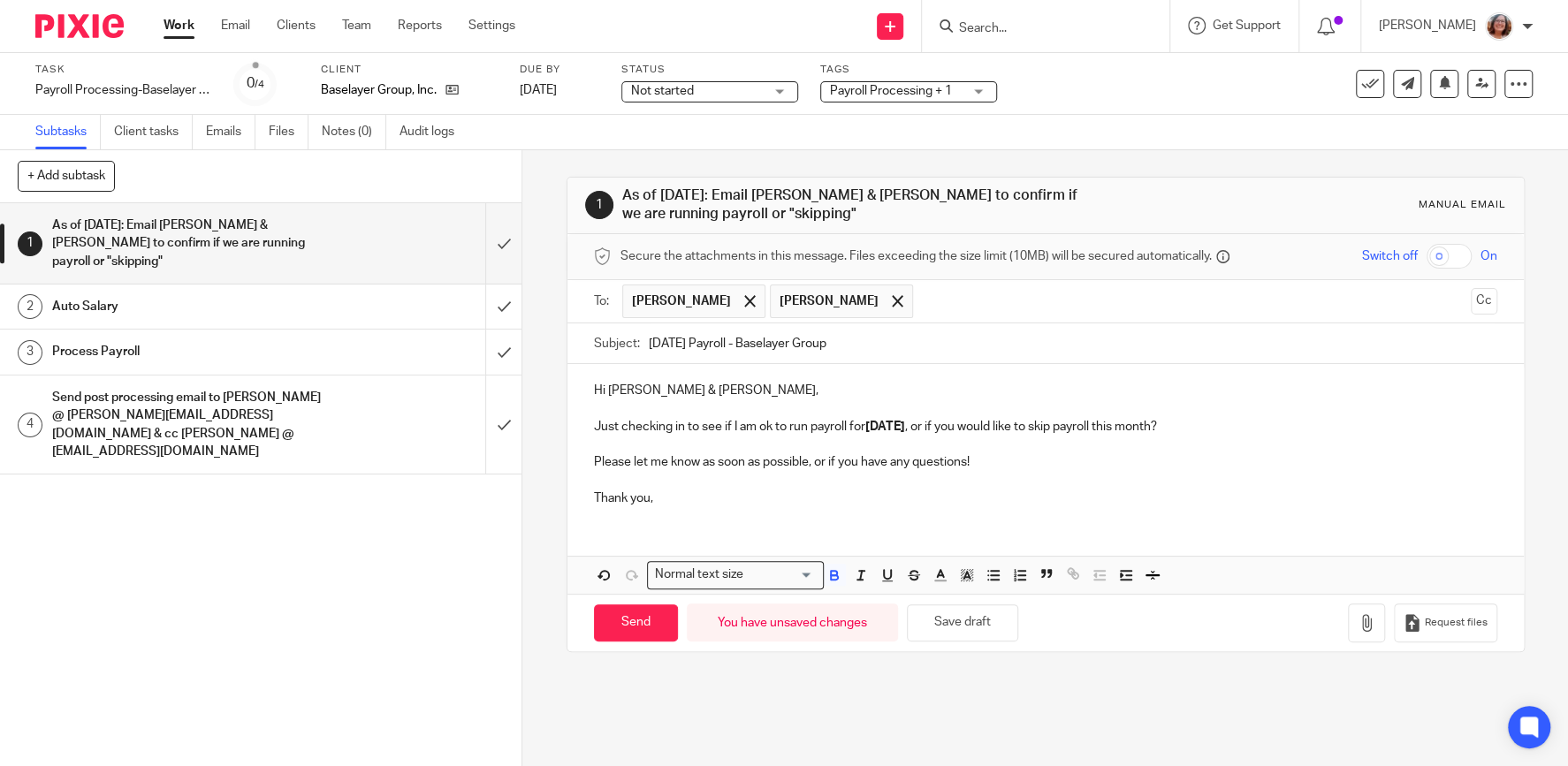
click at [733, 459] on p "Please let me know as soon as possible, or if you have any questions!" at bounding box center [1045, 462] width 903 height 17
drag, startPoint x: 813, startPoint y: 458, endPoint x: 702, endPoint y: 467, distance: 111.4
click at [702, 467] on p "Please let me know as soon as possible, or if you have any questions!" at bounding box center [1045, 462] width 903 height 17
click at [1186, 459] on p "Please let me know by Friday, September 26th if you would like to run payroll, …" at bounding box center [1045, 462] width 903 height 17
drag, startPoint x: 1181, startPoint y: 460, endPoint x: 1041, endPoint y: 463, distance: 140.0
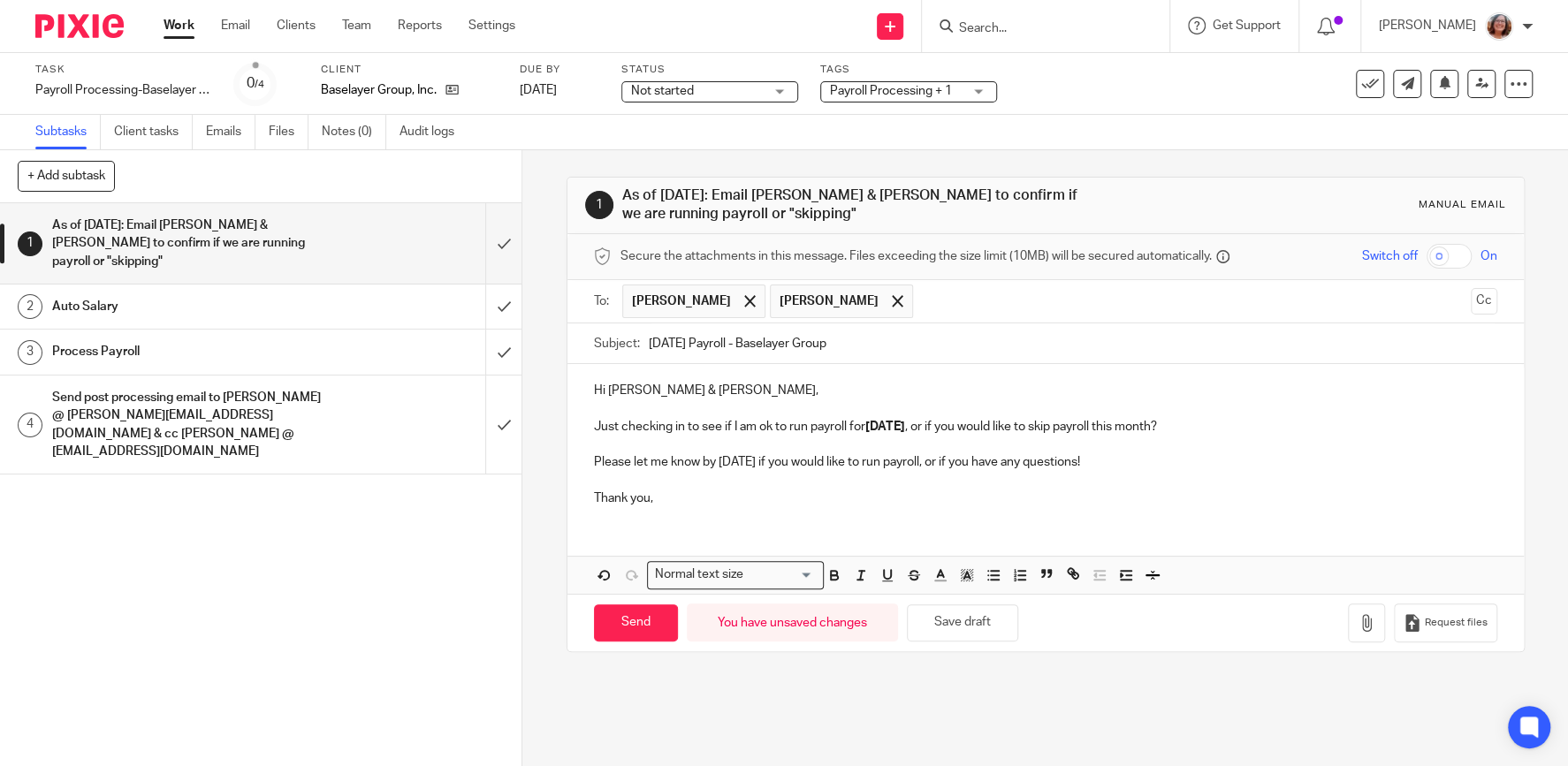
click at [1039, 464] on p "Please let me know by Friday, September 26th if you would like to run payroll, …" at bounding box center [1045, 462] width 903 height 17
click at [1193, 459] on p "Please let me know by Friday, September 26th if you would like to run payroll, …" at bounding box center [1045, 462] width 903 height 17
click at [649, 627] on input "Send" at bounding box center [635, 623] width 84 height 38
type input "Sent"
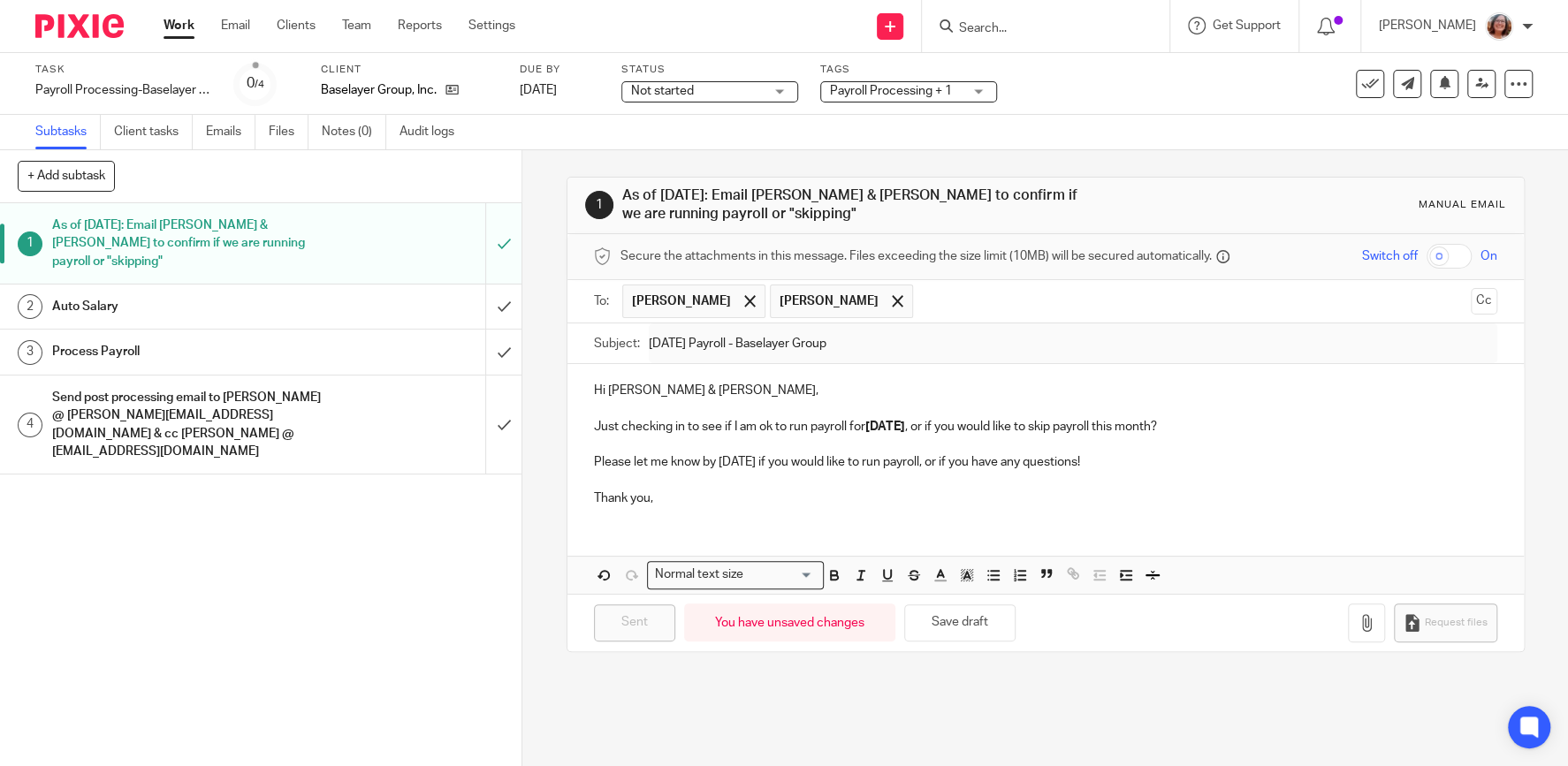
click at [184, 29] on link "Work" at bounding box center [179, 25] width 31 height 17
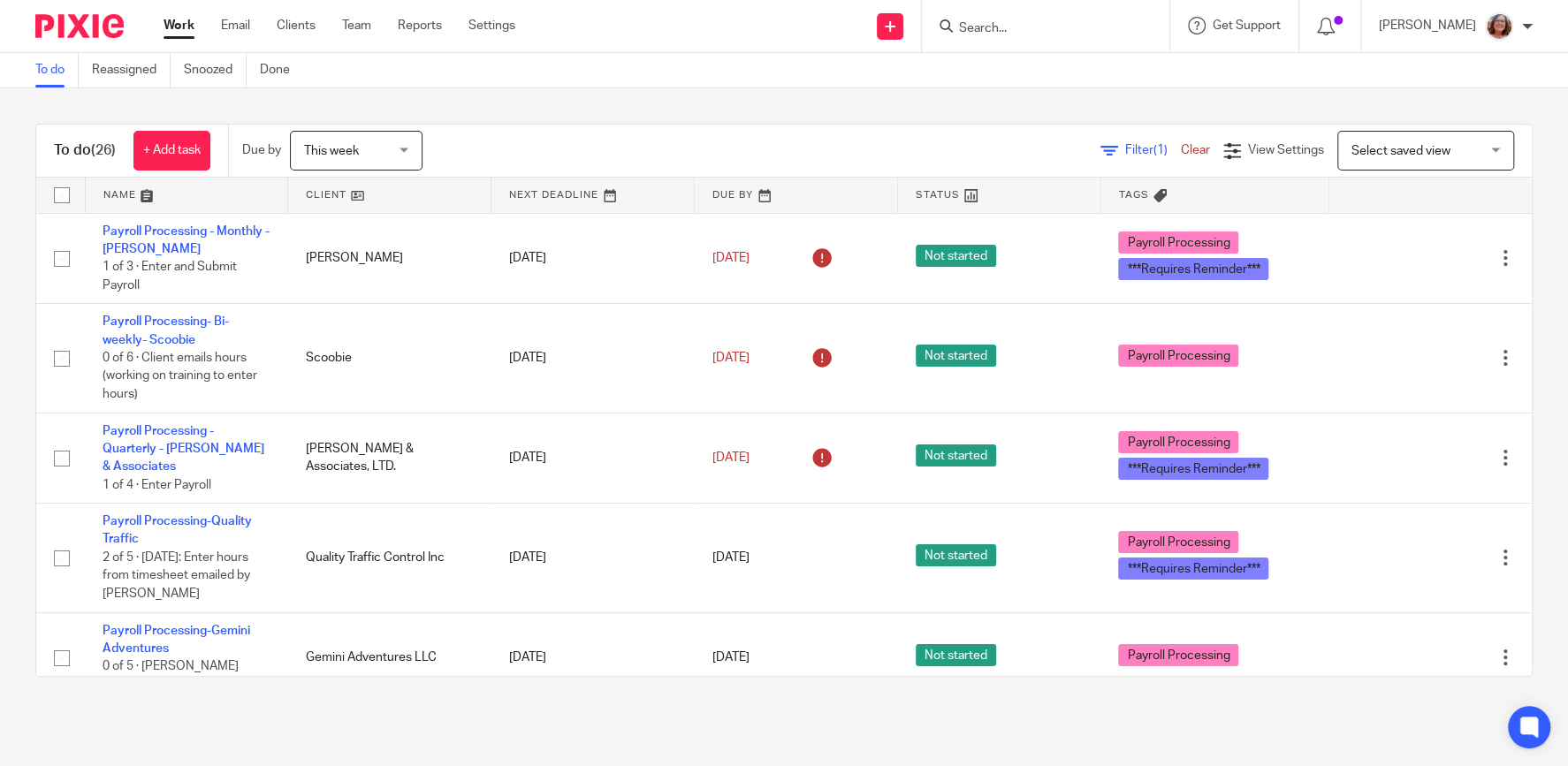
click at [324, 194] on link at bounding box center [388, 195] width 202 height 35
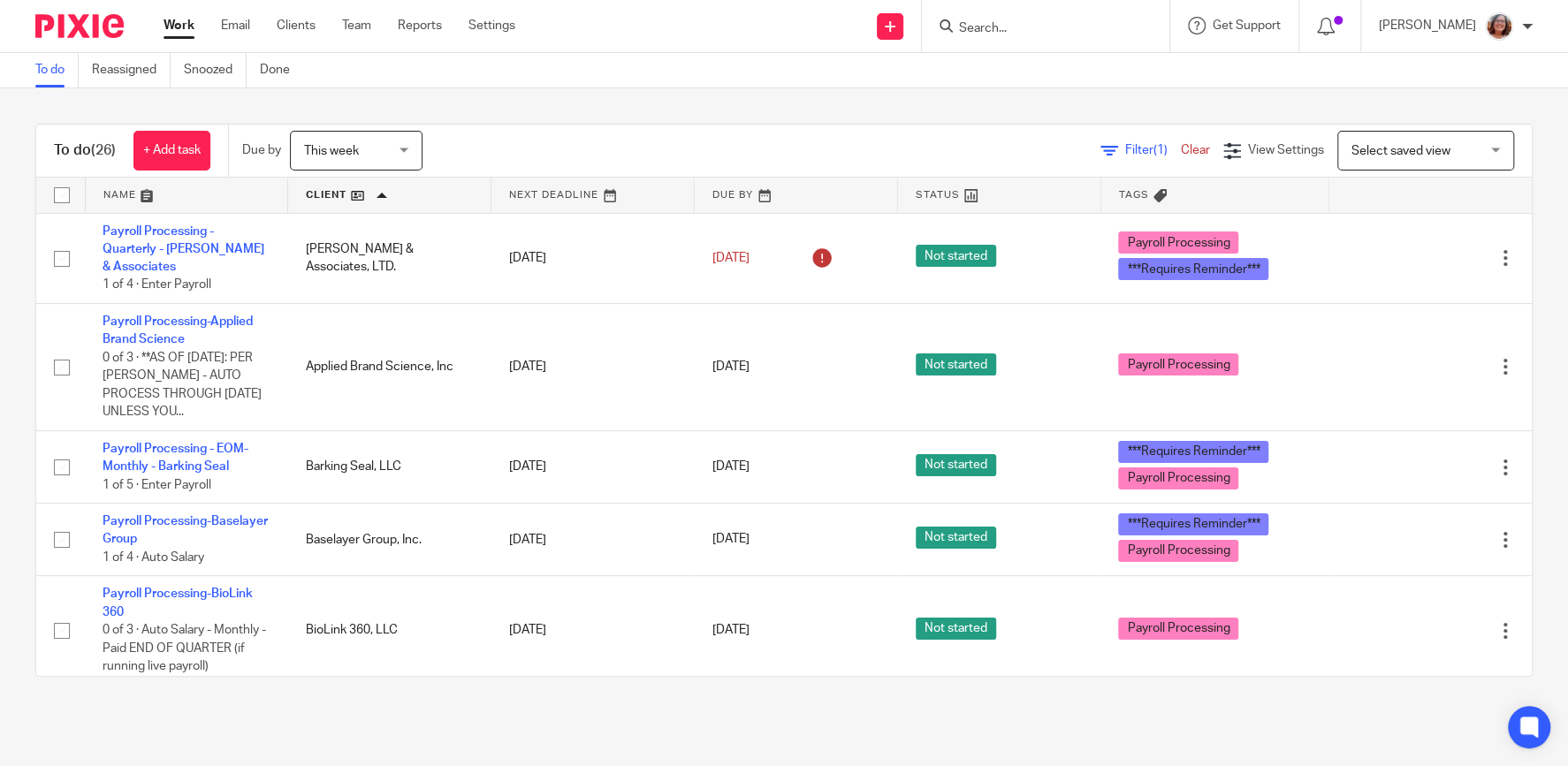
click at [1414, 155] on span "Select saved view" at bounding box center [1400, 151] width 99 height 13
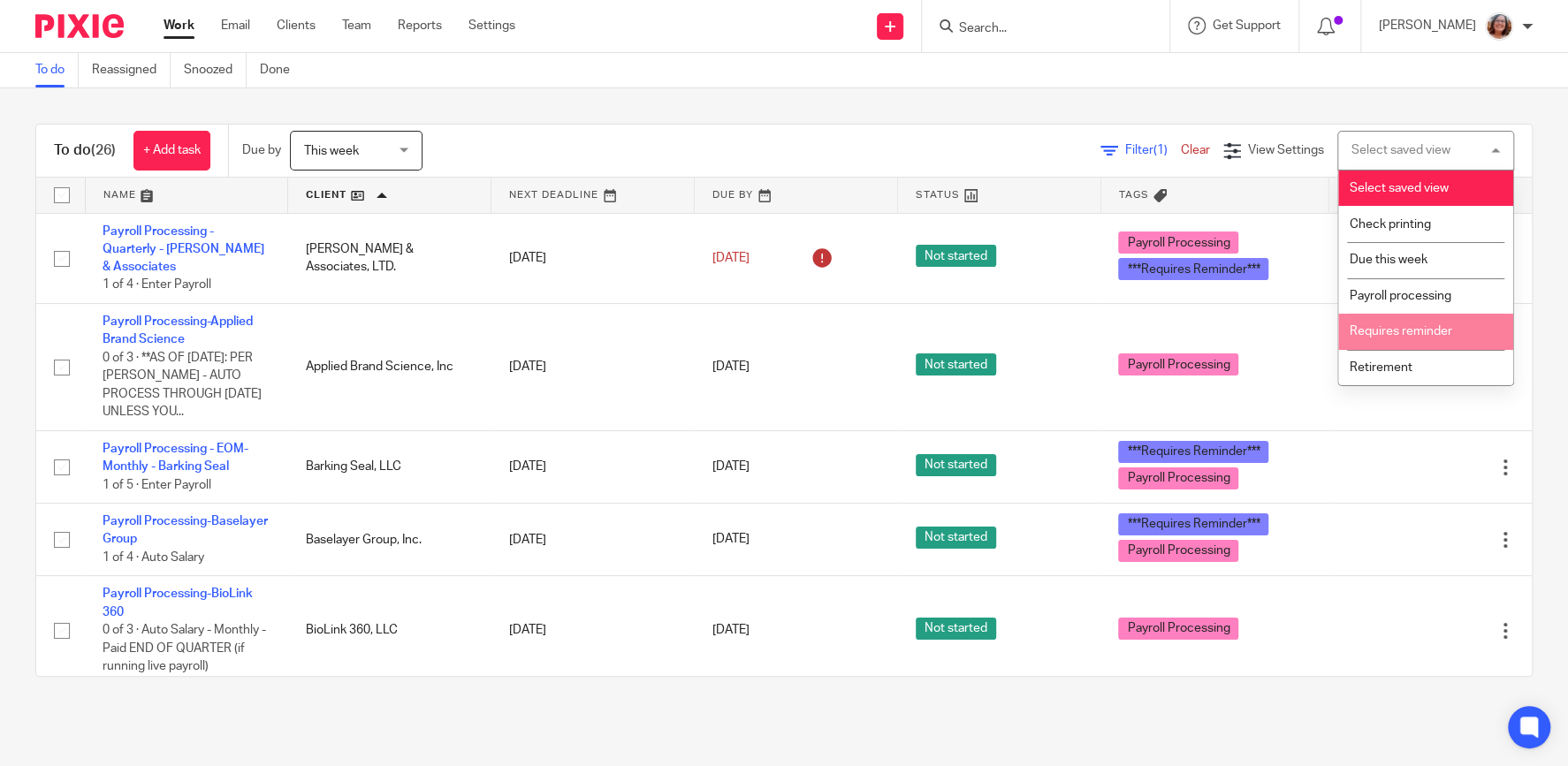
click at [1413, 334] on span "Requires reminder" at bounding box center [1400, 331] width 103 height 13
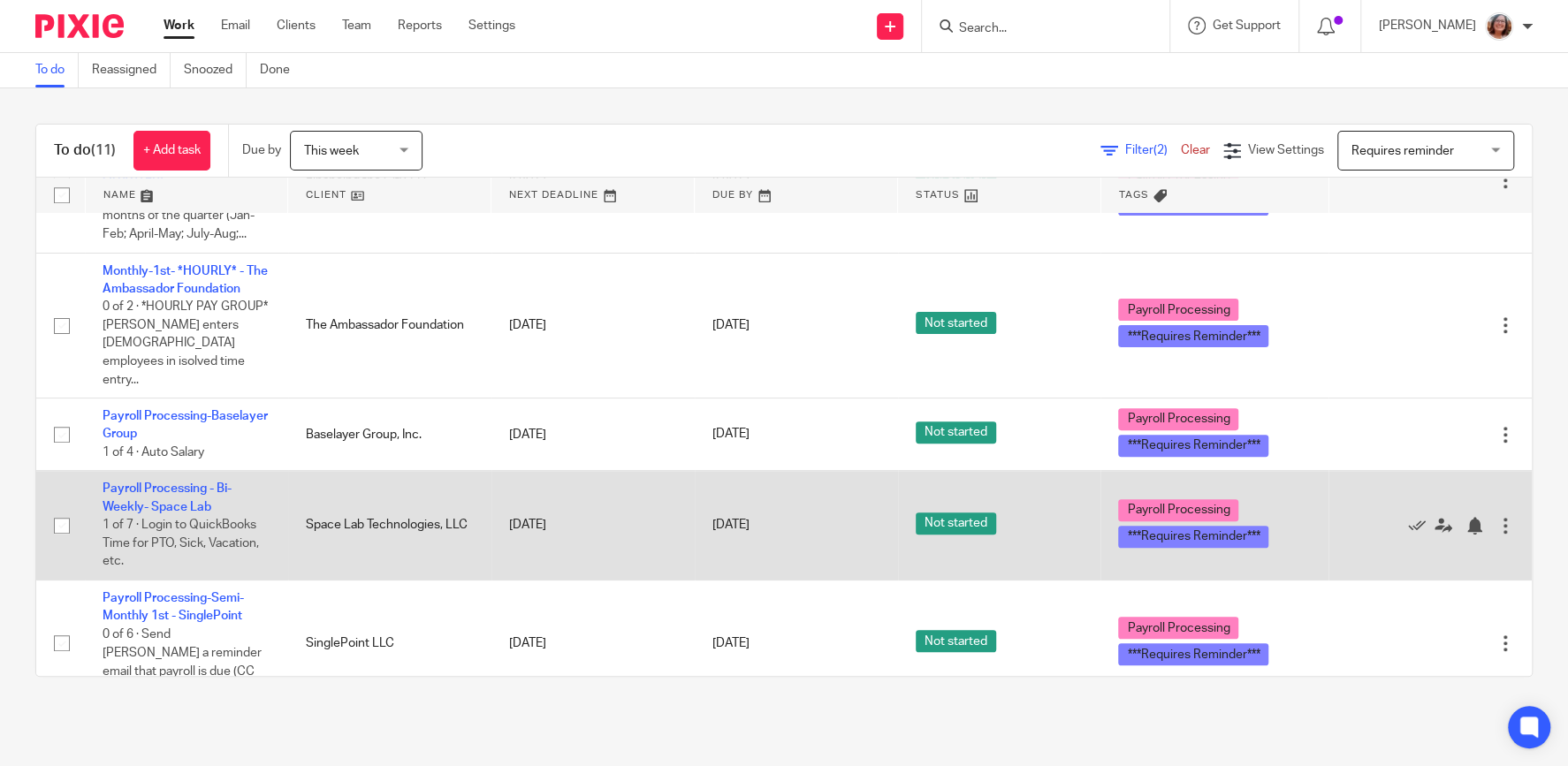
scroll to position [654, 0]
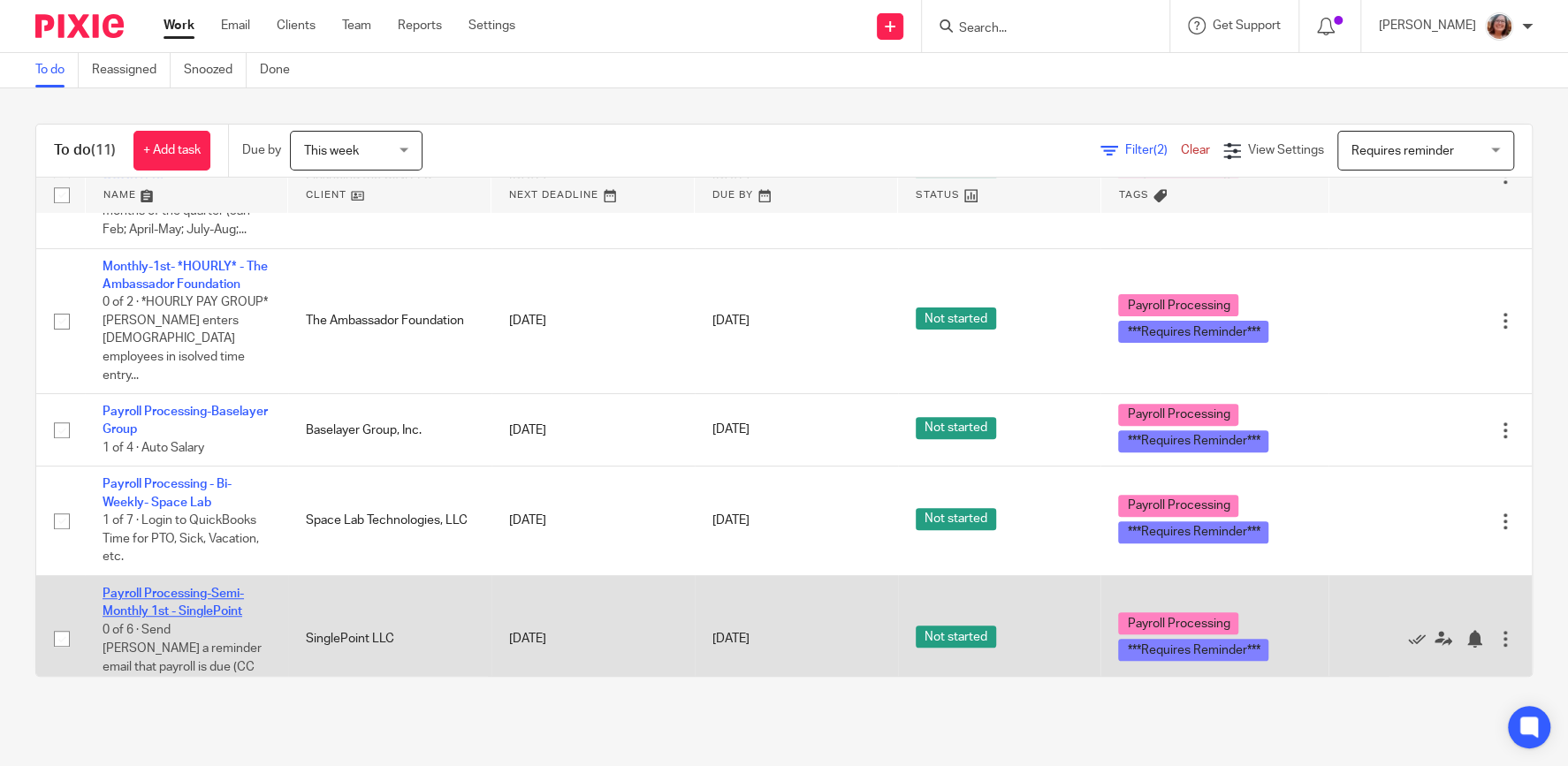
click at [200, 588] on link "Payroll Processing-Semi-Monthly 1st - SinglePoint" at bounding box center [173, 602] width 141 height 30
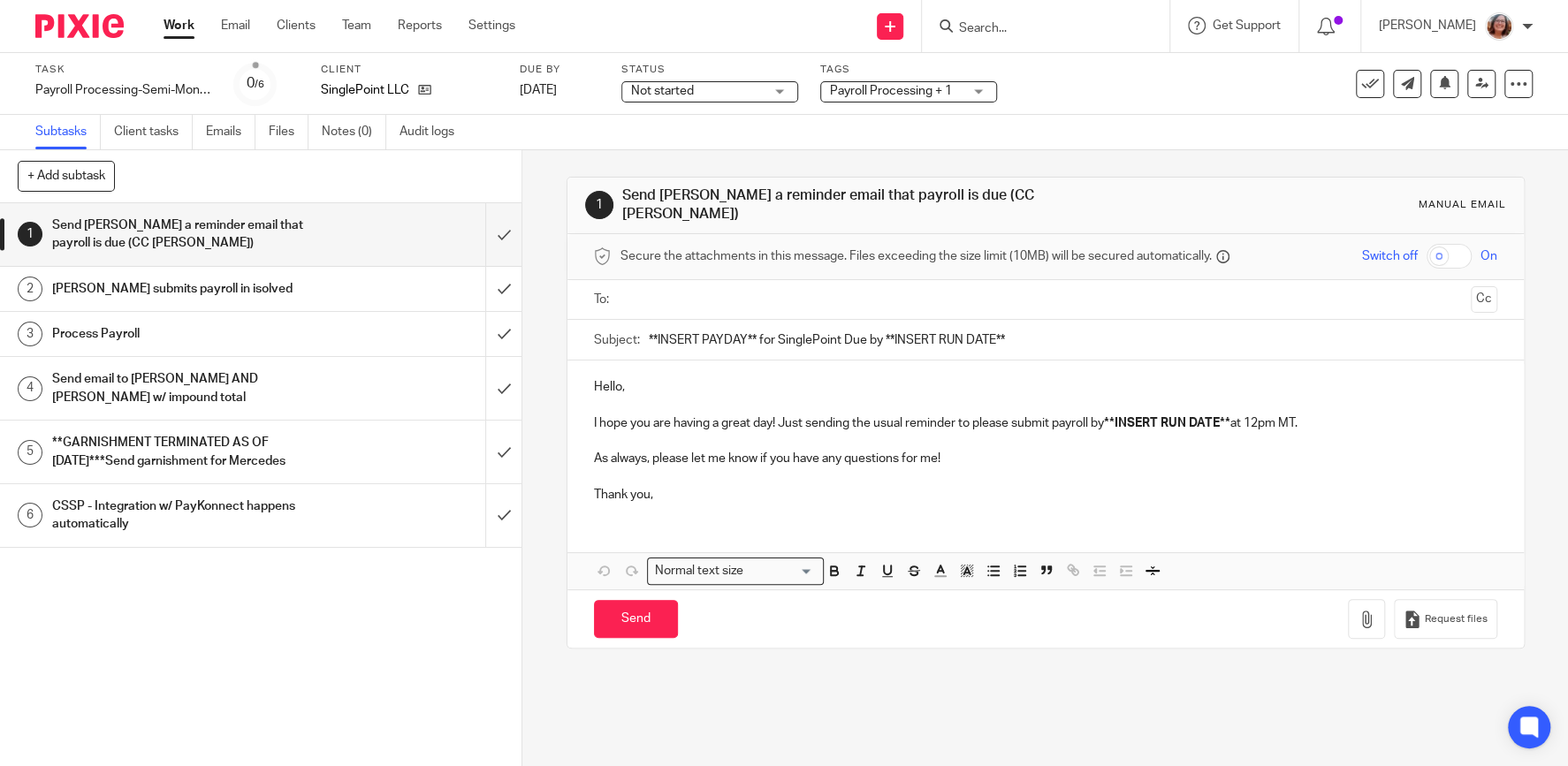
click at [662, 290] on input "text" at bounding box center [1045, 299] width 837 height 20
drag, startPoint x: 725, startPoint y: 375, endPoint x: 752, endPoint y: 286, distance: 93.0
click at [817, 289] on input "text" at bounding box center [1118, 302] width 689 height 35
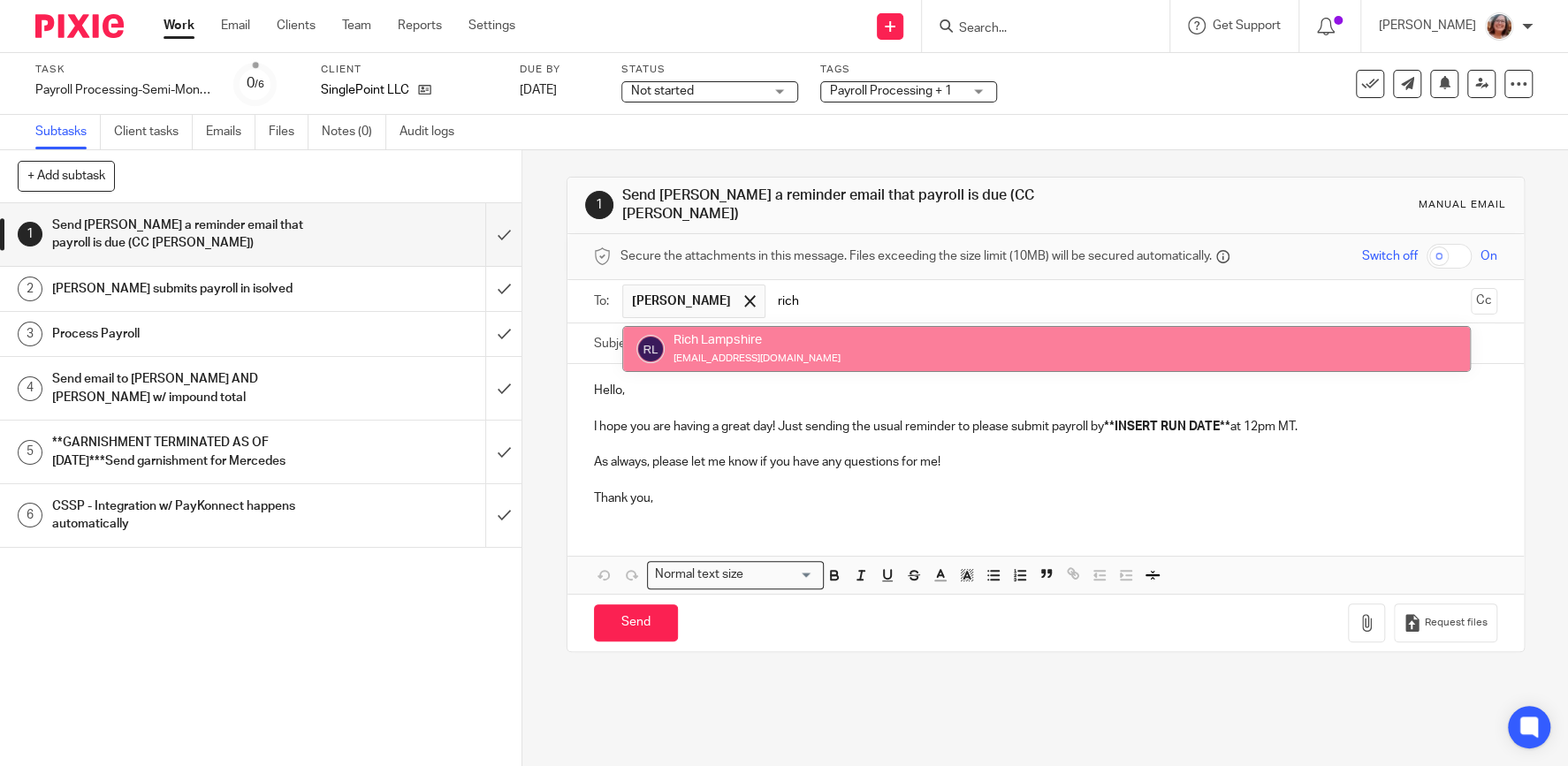
type input "rich"
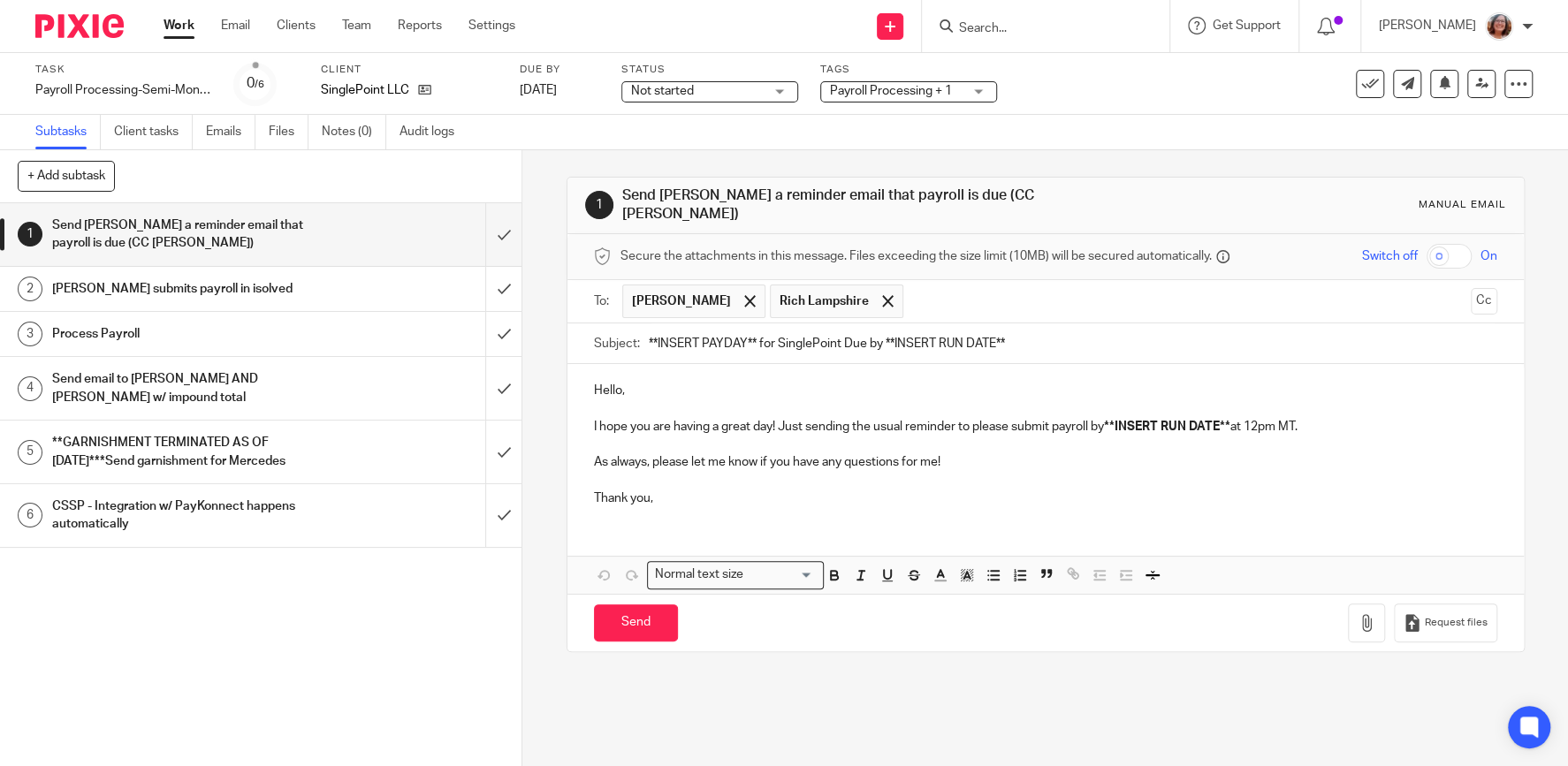
drag, startPoint x: 753, startPoint y: 328, endPoint x: 597, endPoint y: 340, distance: 156.5
click at [649, 340] on input "**INSERT PAYDAY** for SinglePoint Due by **INSERT RUN DATE**" at bounding box center [1073, 343] width 848 height 40
drag, startPoint x: 948, startPoint y: 330, endPoint x: 832, endPoint y: 329, distance: 116.0
click at [832, 329] on input "10/1/25 for SinglePoint Due by **INSERT RUN DATE**" at bounding box center [1073, 343] width 848 height 40
type input "10/1/25 for SinglePoint Due by **Monday, 9/29"
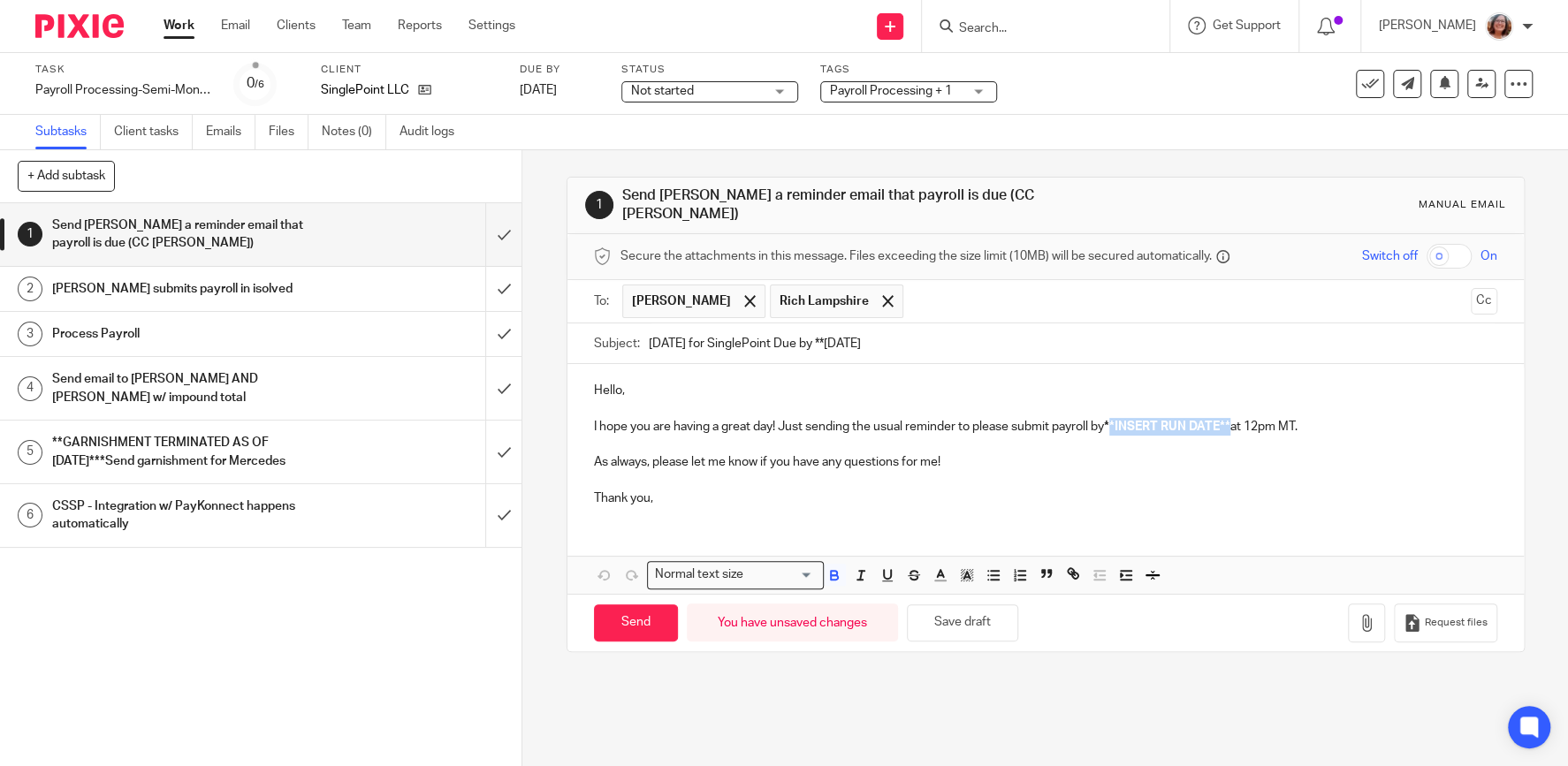
drag, startPoint x: 1236, startPoint y: 412, endPoint x: 1117, endPoint y: 418, distance: 119.2
click at [1117, 420] on strong "**INSERT RUN DATE**" at bounding box center [1167, 426] width 126 height 13
click at [644, 620] on input "Send" at bounding box center [635, 623] width 84 height 38
type input "Sent"
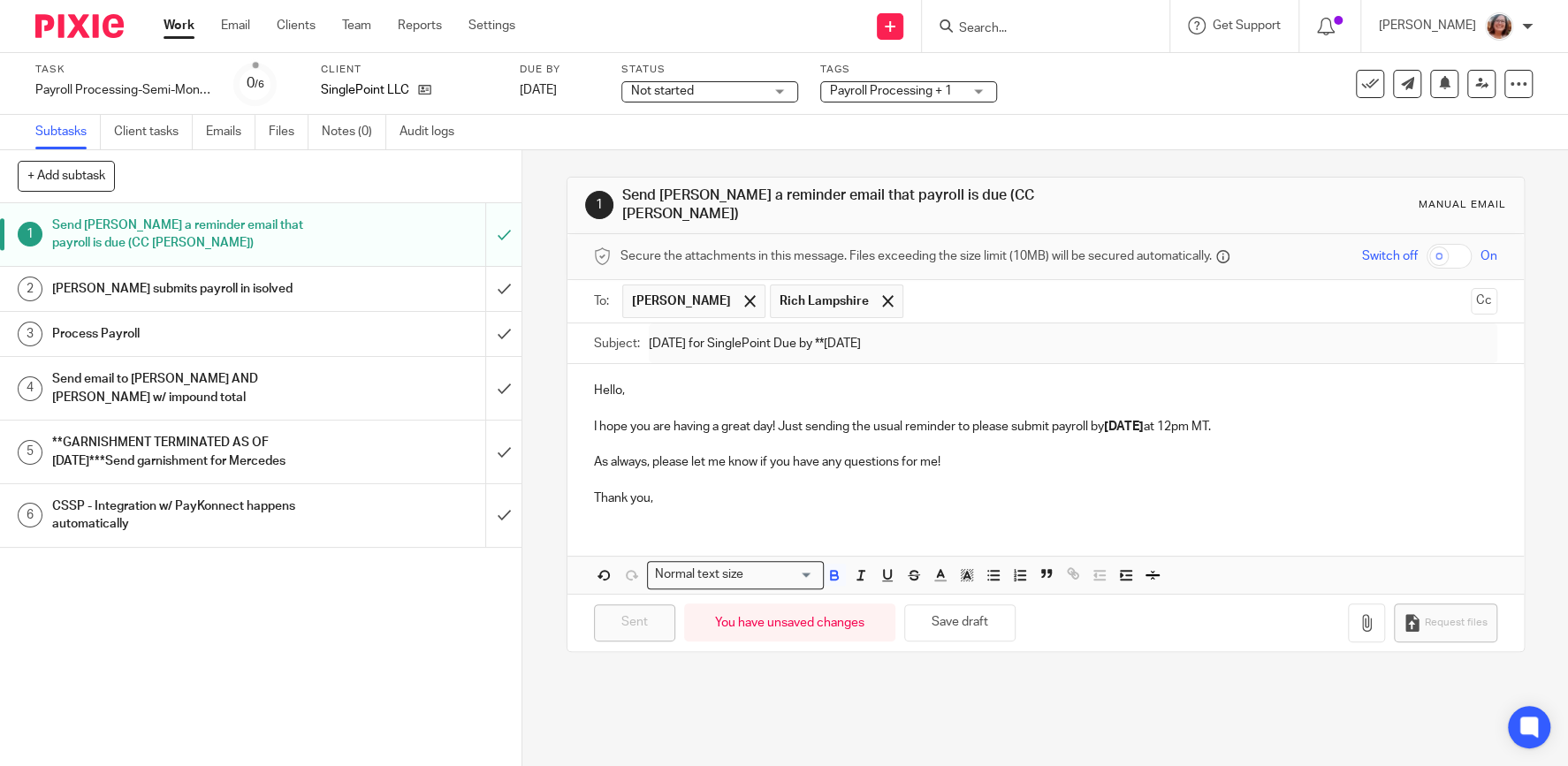
click at [182, 28] on link "Work" at bounding box center [179, 25] width 31 height 17
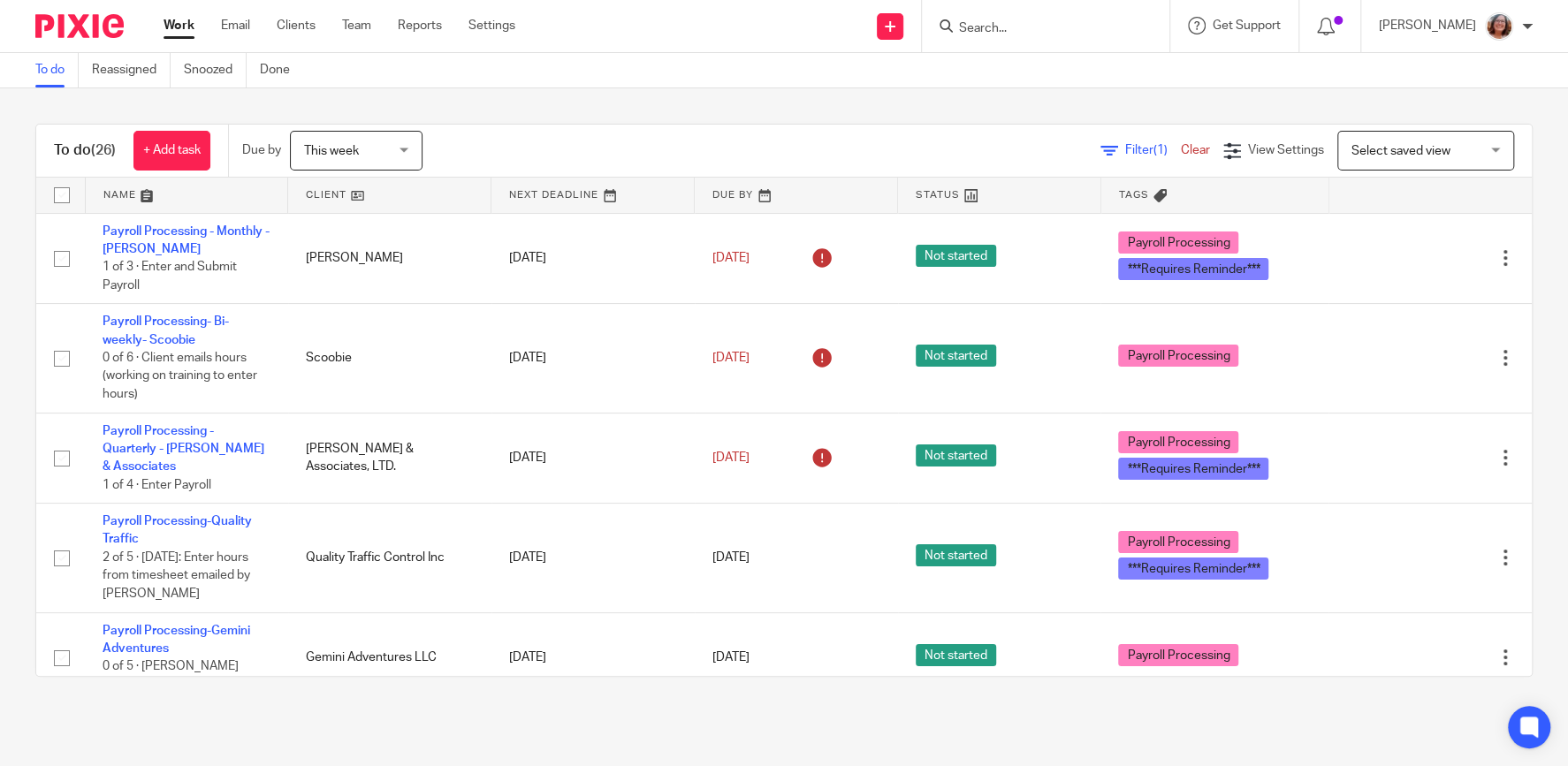
click at [327, 197] on link at bounding box center [388, 195] width 202 height 35
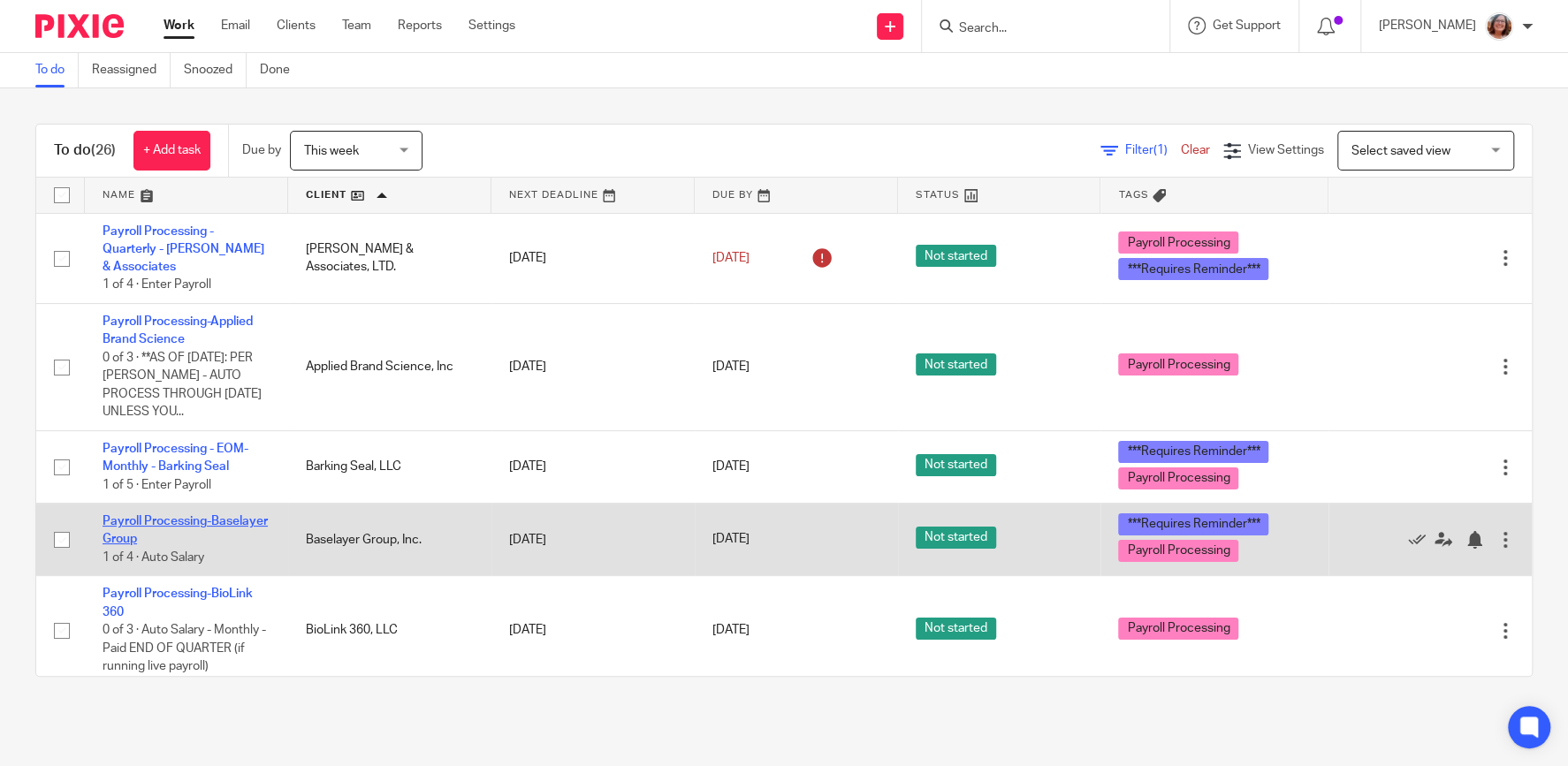
click at [210, 520] on link "Payroll Processing-Baselayer Group" at bounding box center [185, 530] width 166 height 30
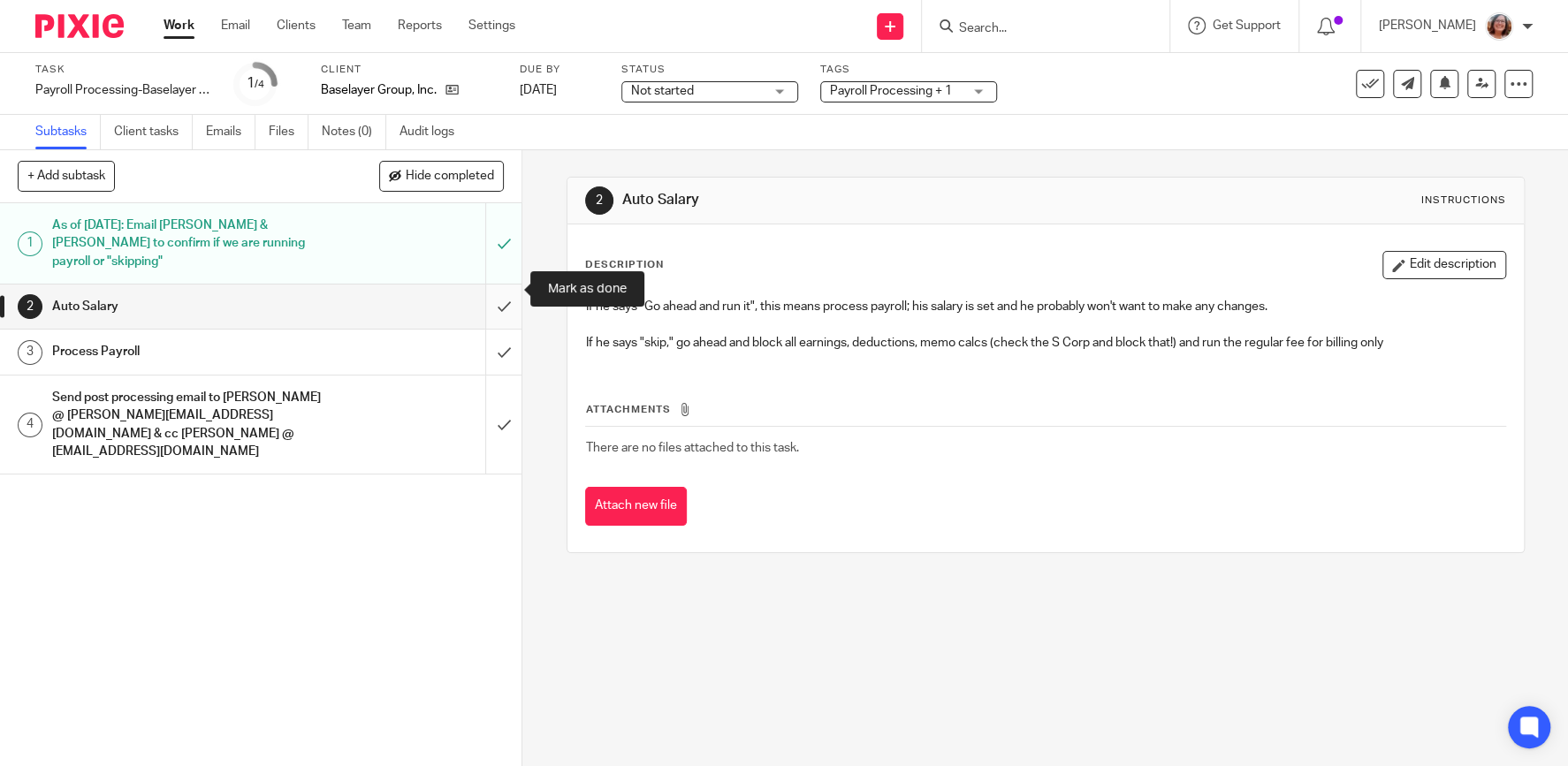
click at [507, 290] on input "submit" at bounding box center [261, 307] width 521 height 45
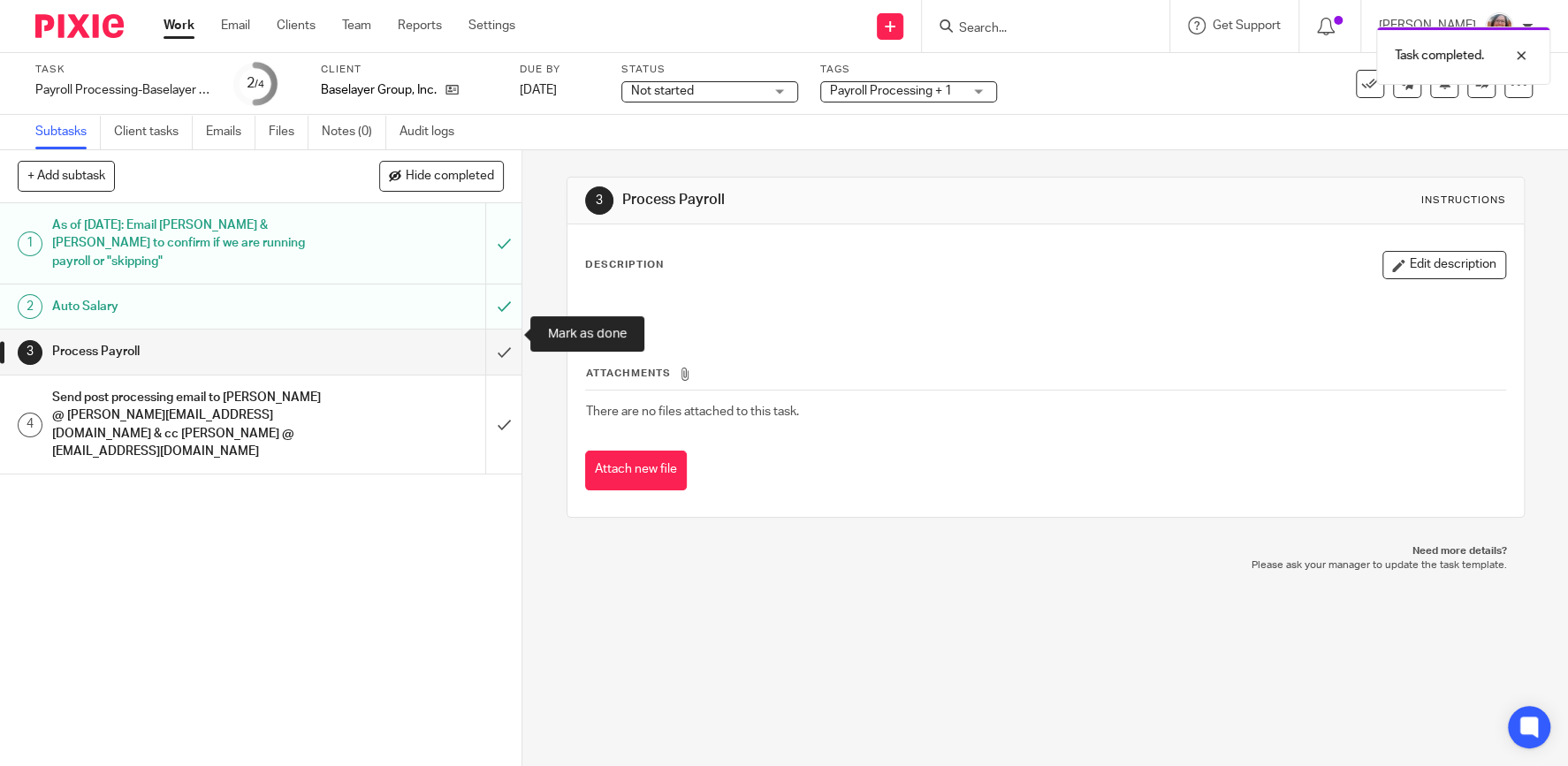
click at [504, 337] on input "submit" at bounding box center [261, 352] width 521 height 45
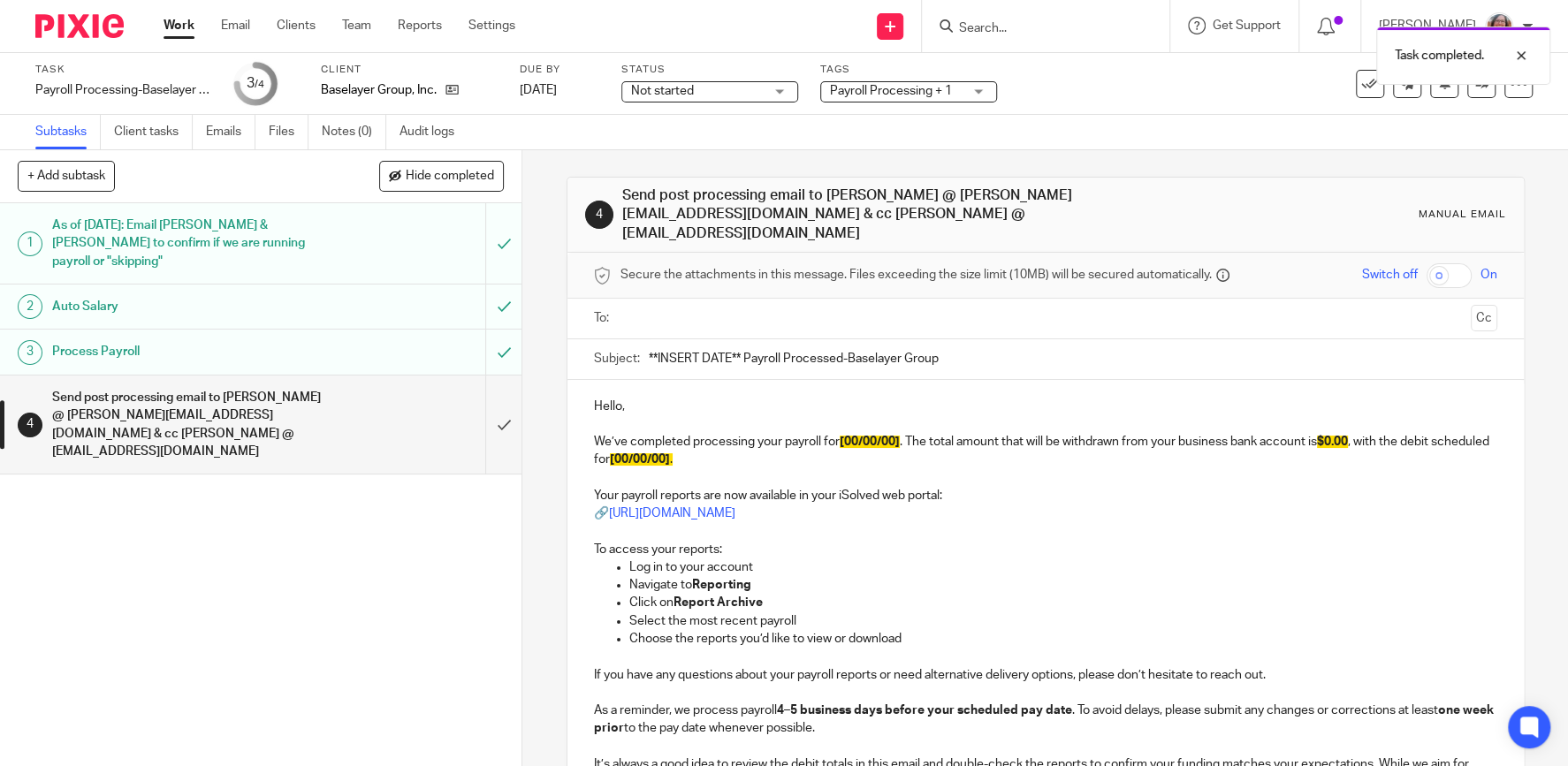
drag, startPoint x: 742, startPoint y: 355, endPoint x: 630, endPoint y: 361, distance: 112.2
click at [649, 361] on input "**INSERT DATE** Payroll Processed-Baselayer Group" at bounding box center [1073, 358] width 848 height 40
type input "9/30/25 ZERO DOLLAR Payroll Processed-Baselayer Group"
drag, startPoint x: 753, startPoint y: 458, endPoint x: 1369, endPoint y: 439, distance: 616.3
click at [1369, 439] on p "We’ve completed processing your payroll for [00/00/00] . The total amount that …" at bounding box center [1045, 450] width 903 height 36
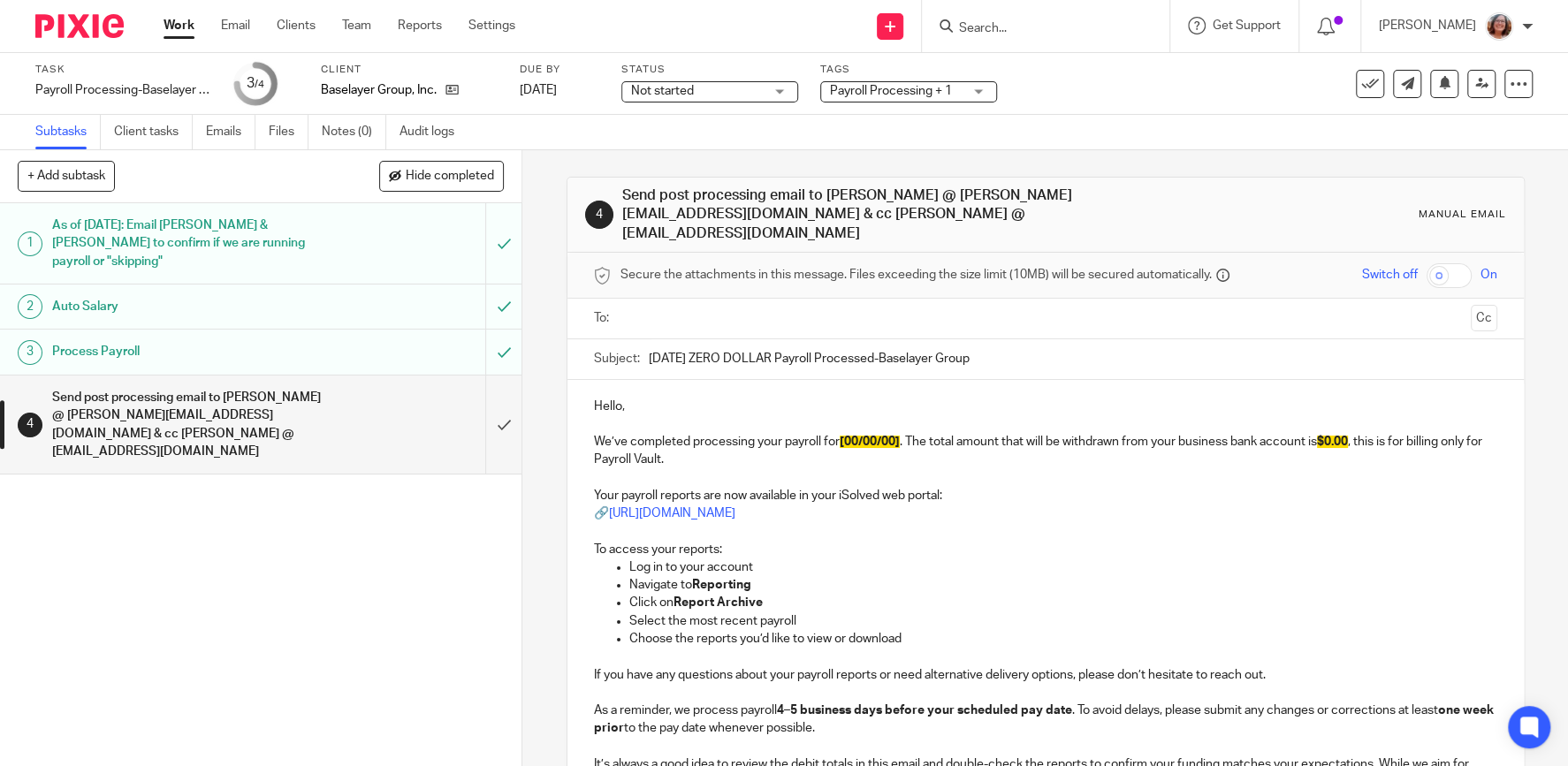
click at [785, 442] on p "We’ve completed processing your payroll for [00/00/00] . The total amount that …" at bounding box center [1045, 450] width 903 height 36
drag, startPoint x: 1006, startPoint y: 439, endPoint x: 957, endPoint y: 440, distance: 49.0
click at [957, 440] on span "[00/00/00]" at bounding box center [975, 442] width 60 height 13
drag, startPoint x: 1459, startPoint y: 440, endPoint x: 1436, endPoint y: 444, distance: 23.3
click at [1436, 444] on span "$0.00" at bounding box center [1427, 442] width 31 height 13
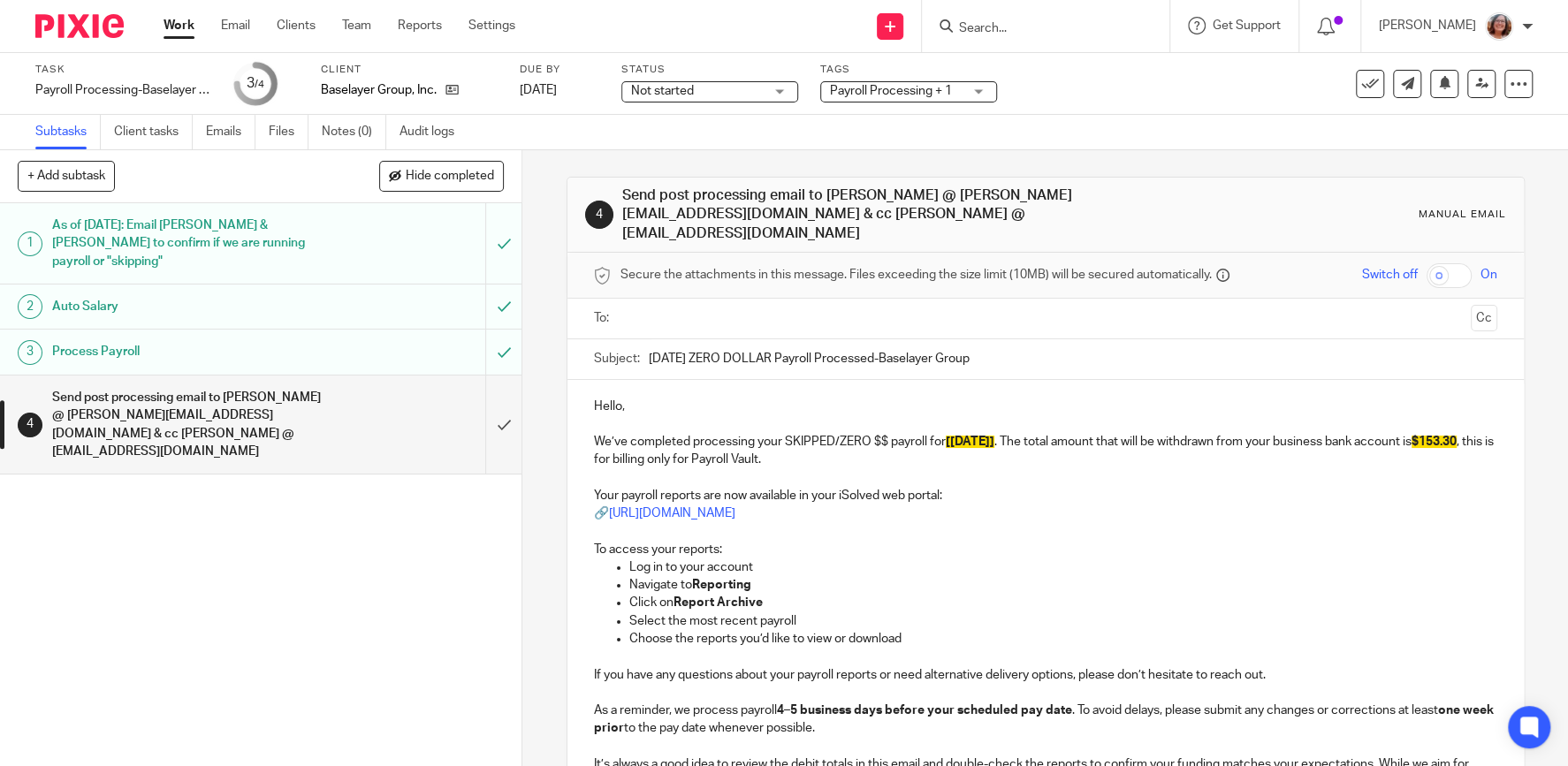
click at [676, 314] on input "text" at bounding box center [1045, 318] width 837 height 20
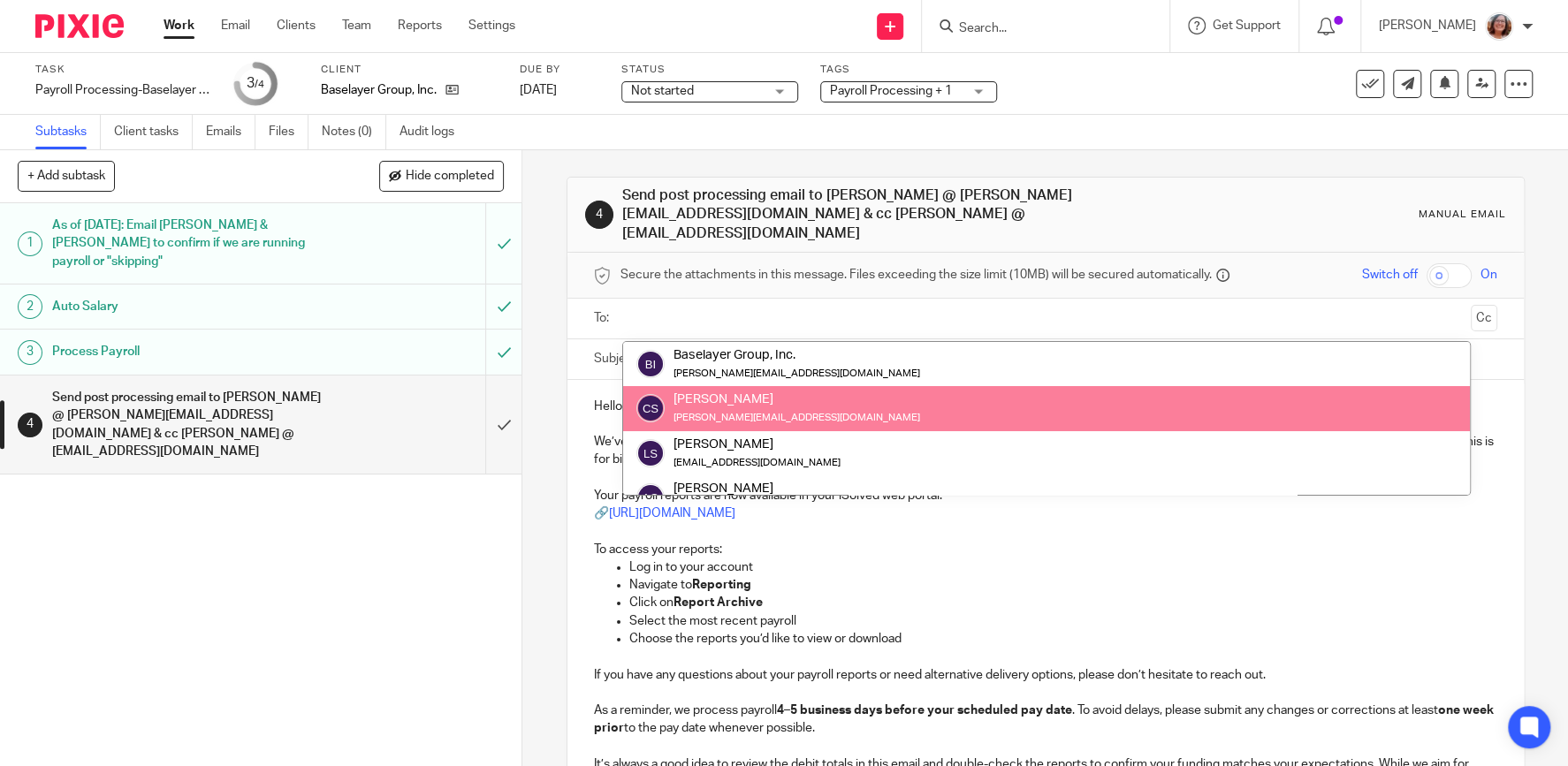
drag, startPoint x: 721, startPoint y: 411, endPoint x: 748, endPoint y: 352, distance: 64.9
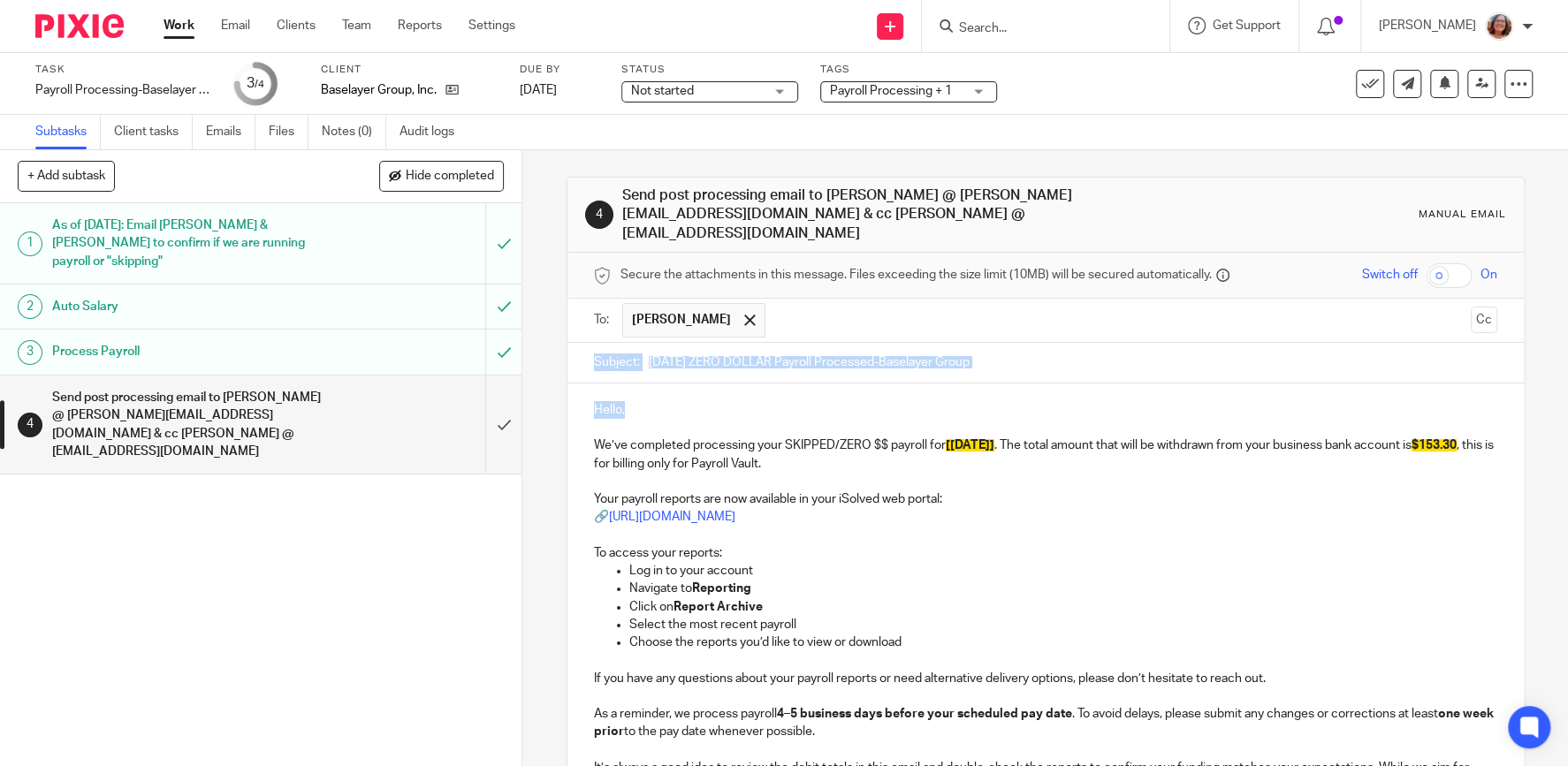
click at [804, 318] on input "text" at bounding box center [1118, 321] width 689 height 35
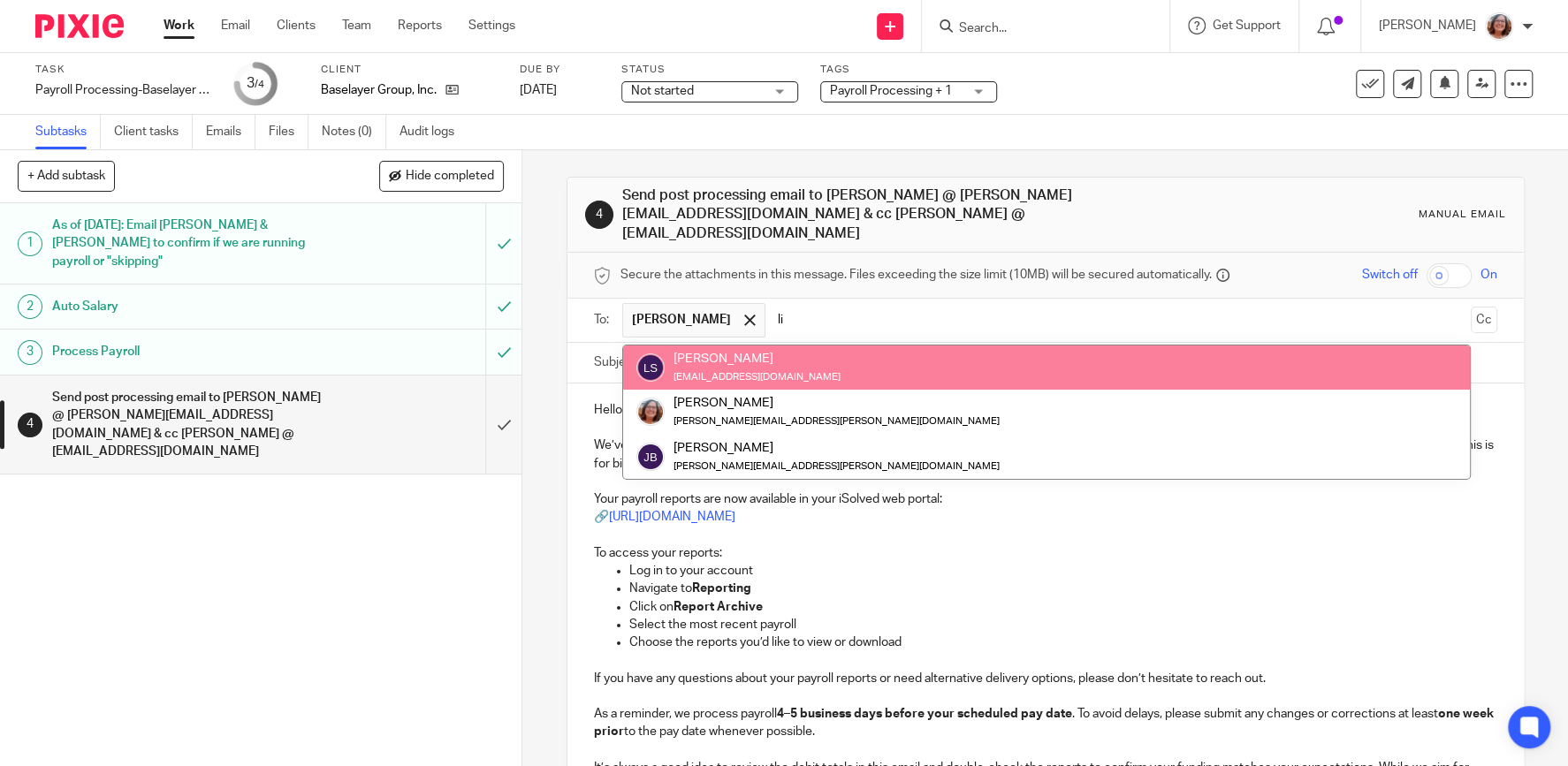
type input "li"
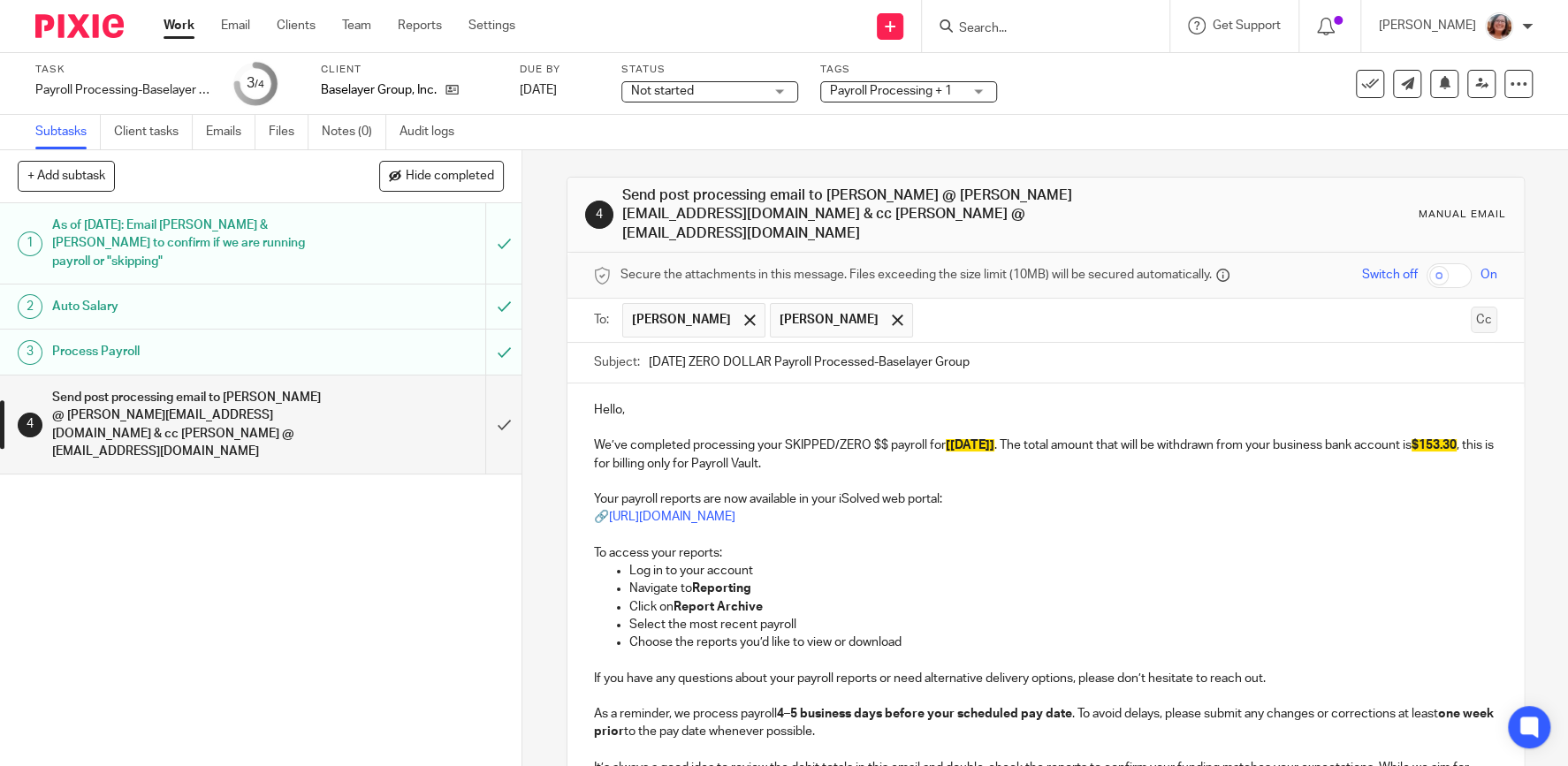
click at [1477, 318] on button "Cc" at bounding box center [1483, 320] width 26 height 26
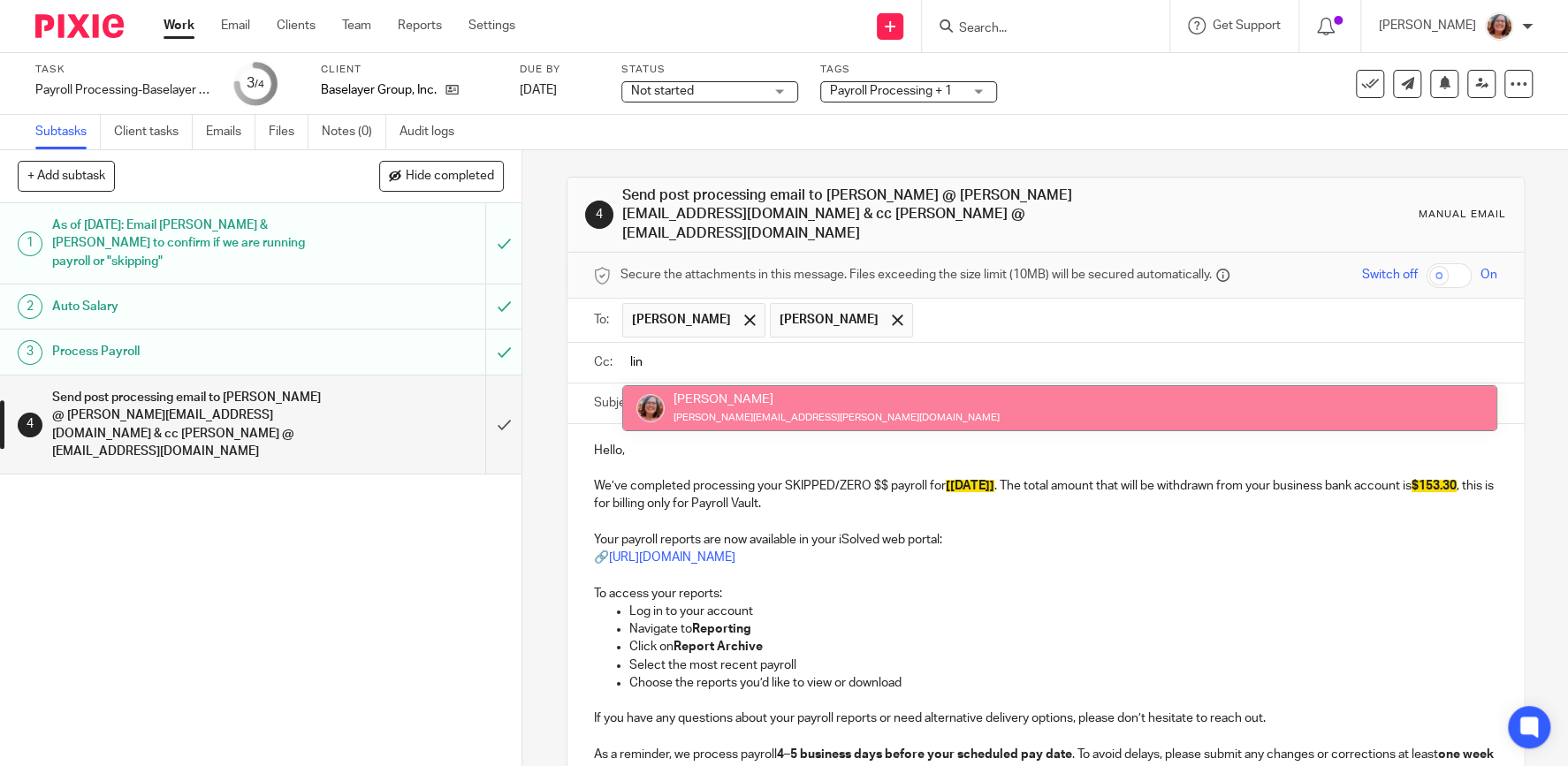
type input "lin"
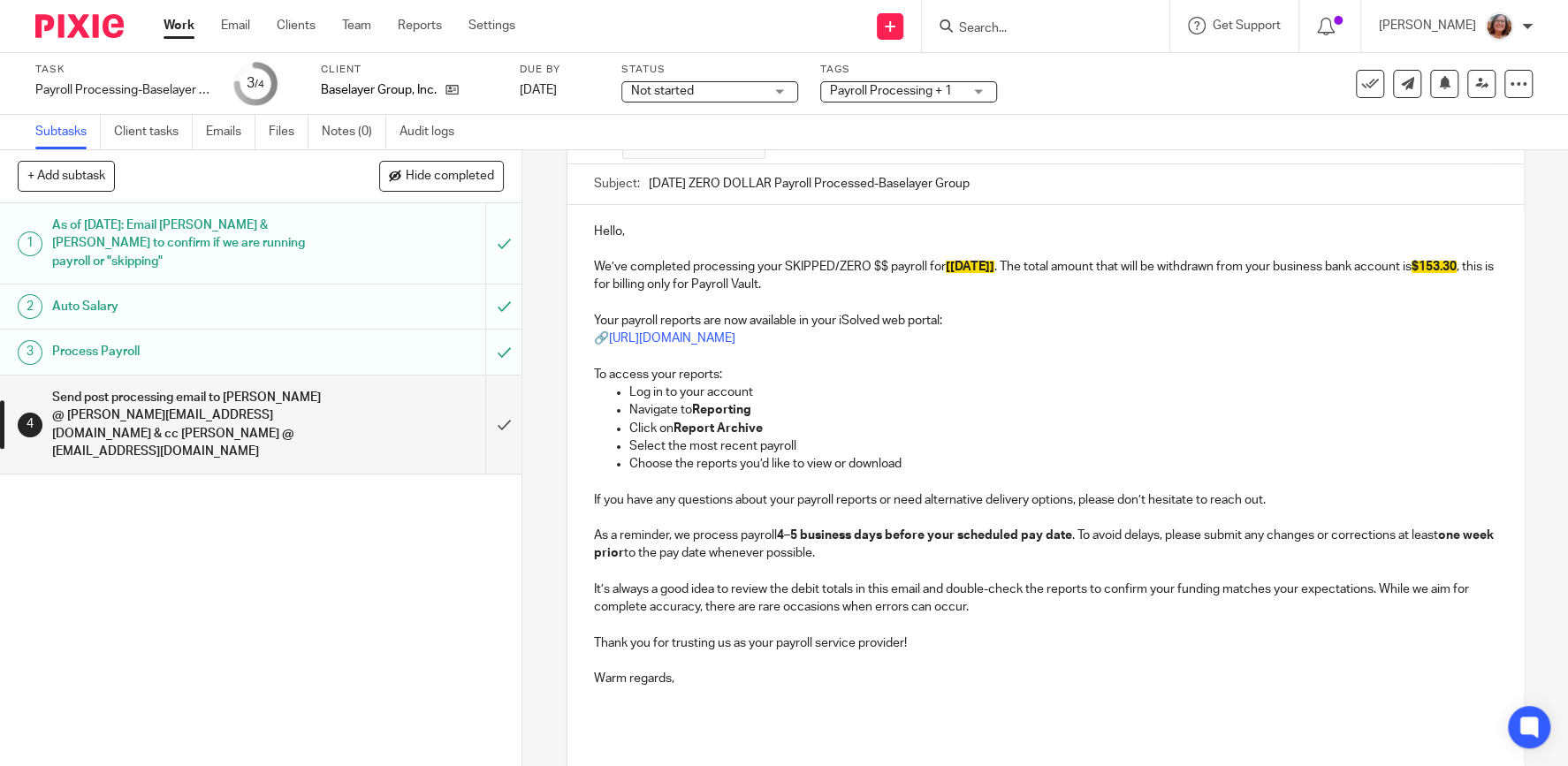
scroll to position [351, 0]
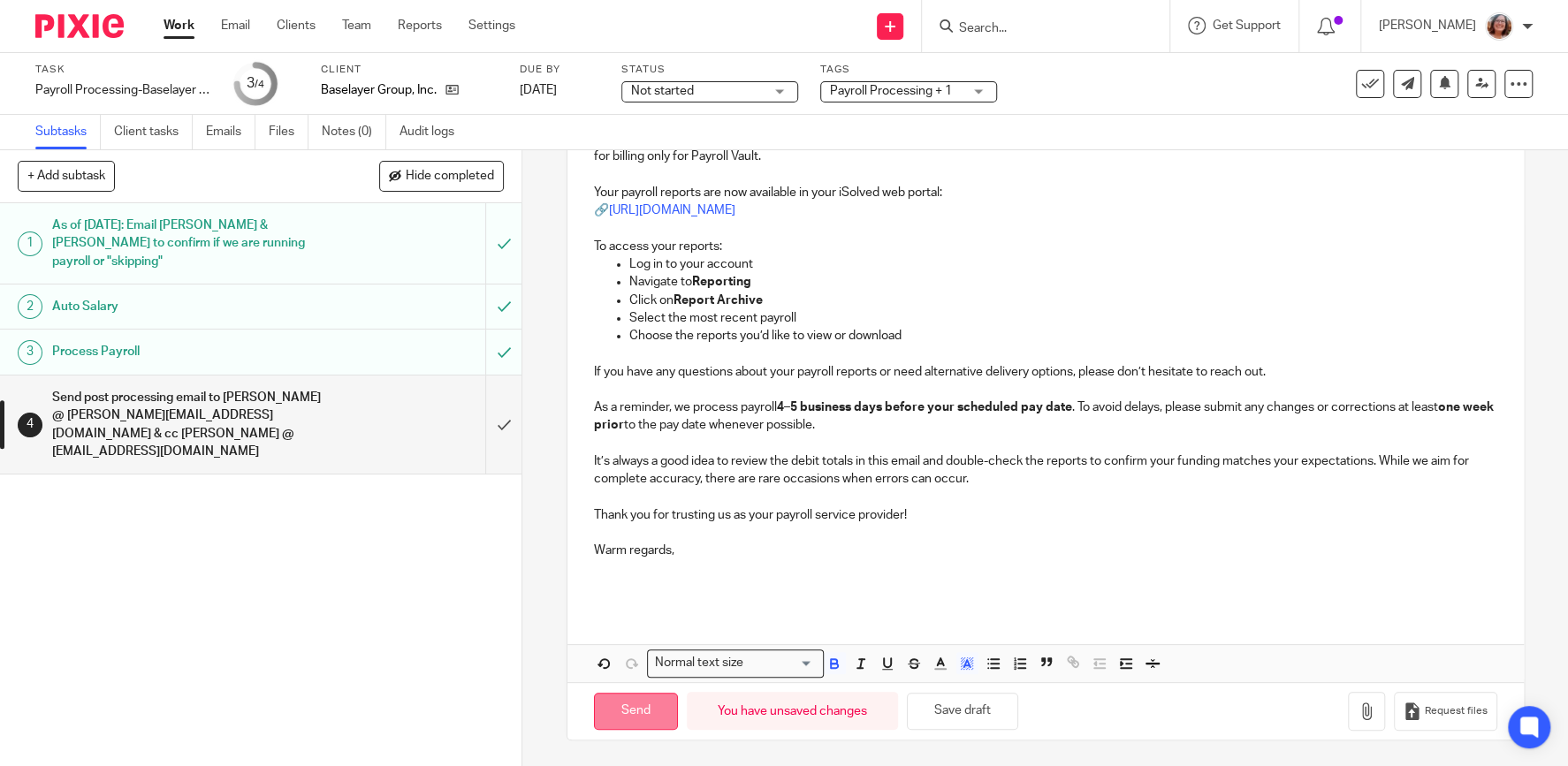
drag, startPoint x: 636, startPoint y: 708, endPoint x: 626, endPoint y: 696, distance: 15.6
click at [637, 708] on input "Send" at bounding box center [635, 711] width 84 height 38
type input "Sent"
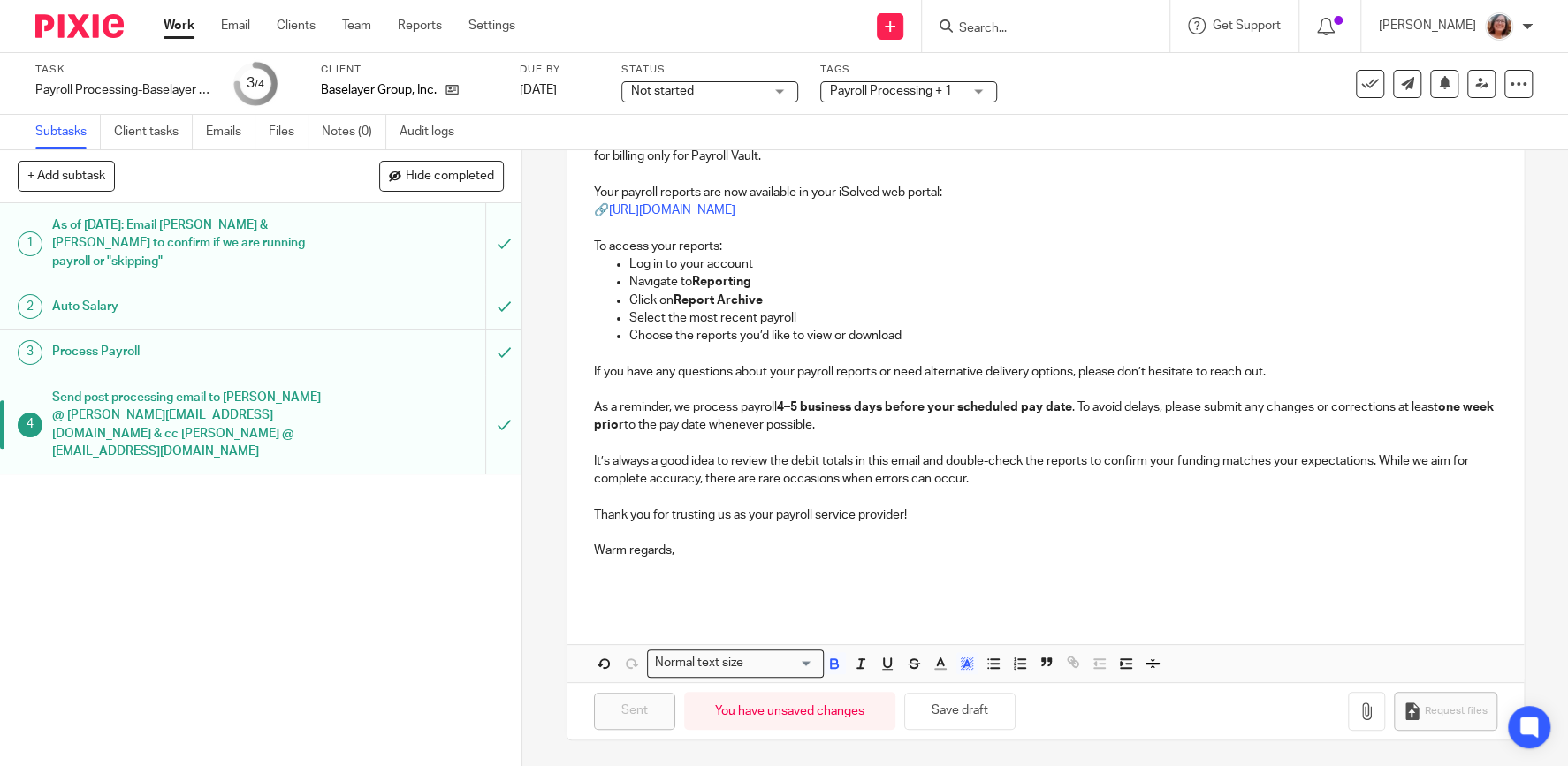
click at [173, 25] on link "Work" at bounding box center [179, 25] width 31 height 17
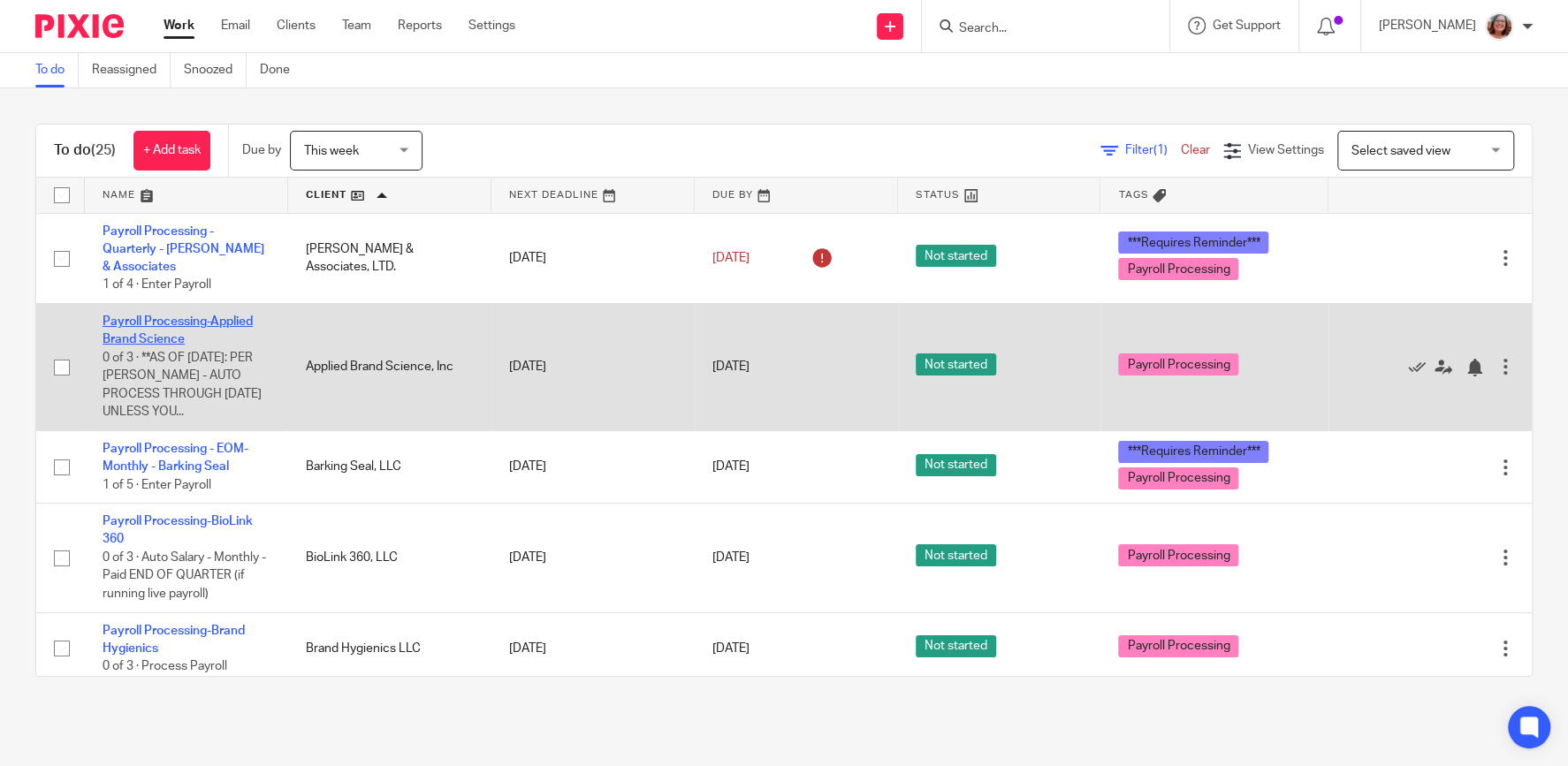
click at [169, 318] on link "Payroll Processing-Applied Brand Science" at bounding box center [177, 330] width 150 height 30
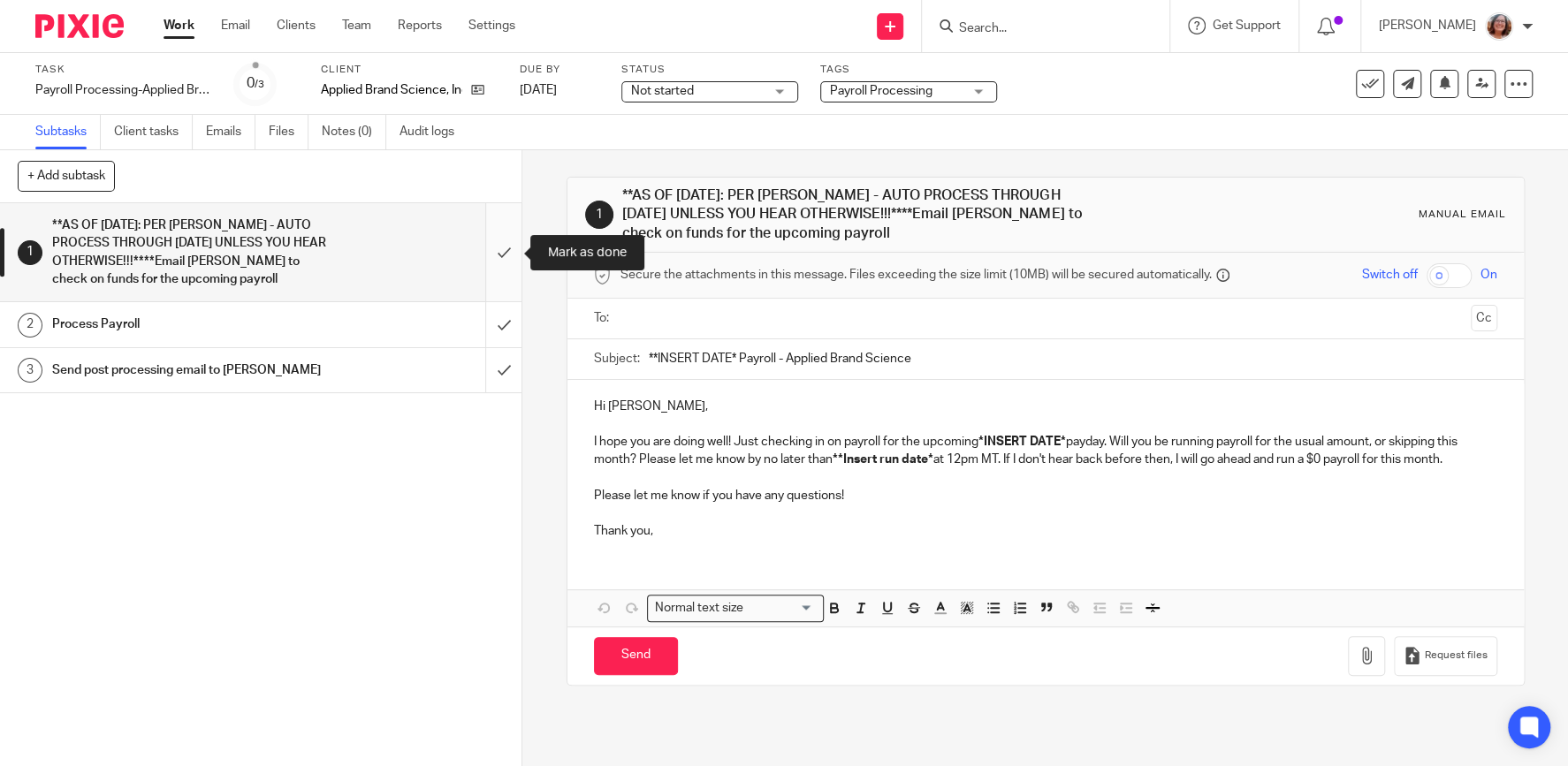
click at [500, 250] on input "submit" at bounding box center [261, 252] width 521 height 98
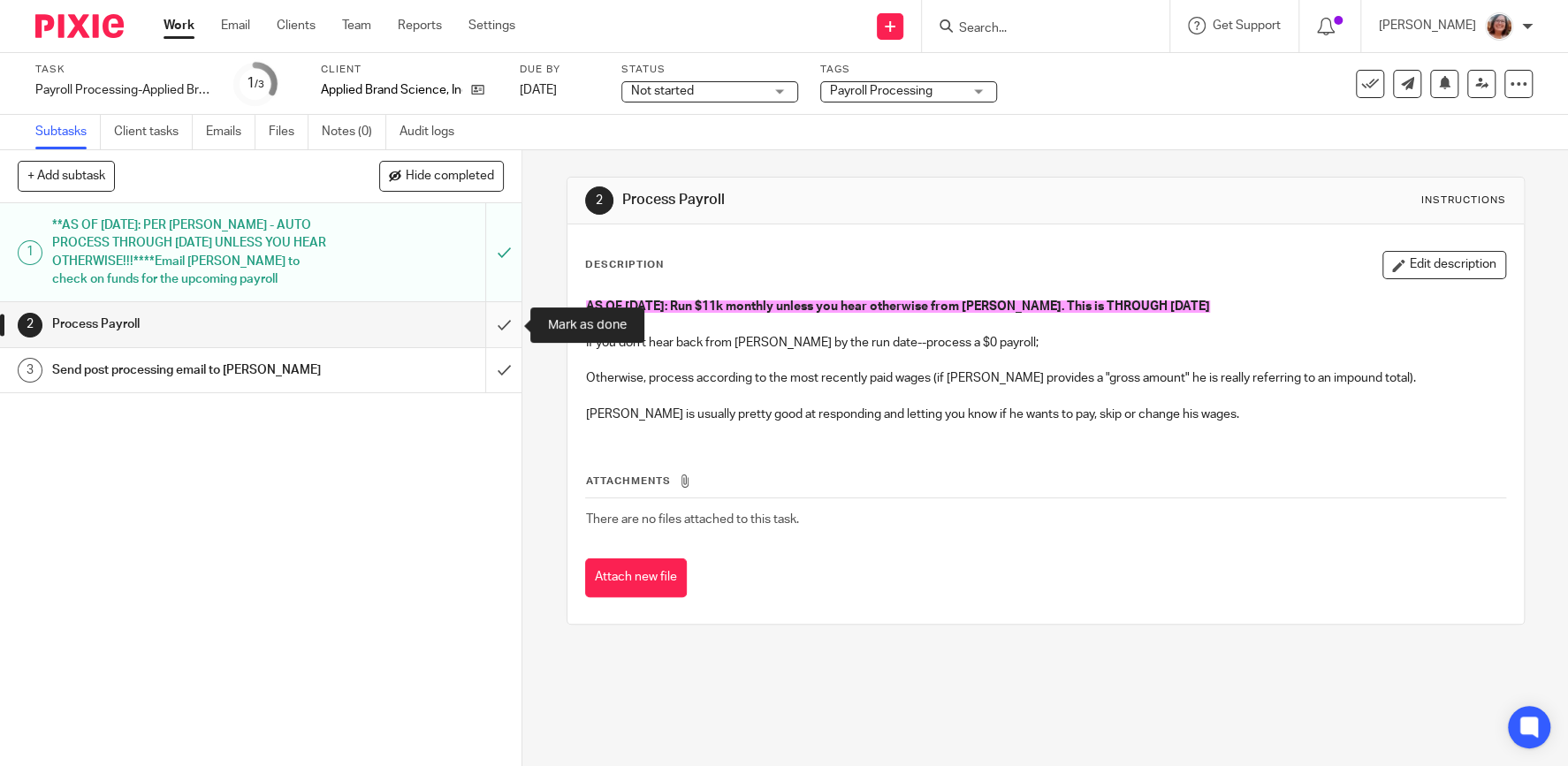
click at [499, 327] on input "submit" at bounding box center [261, 324] width 521 height 45
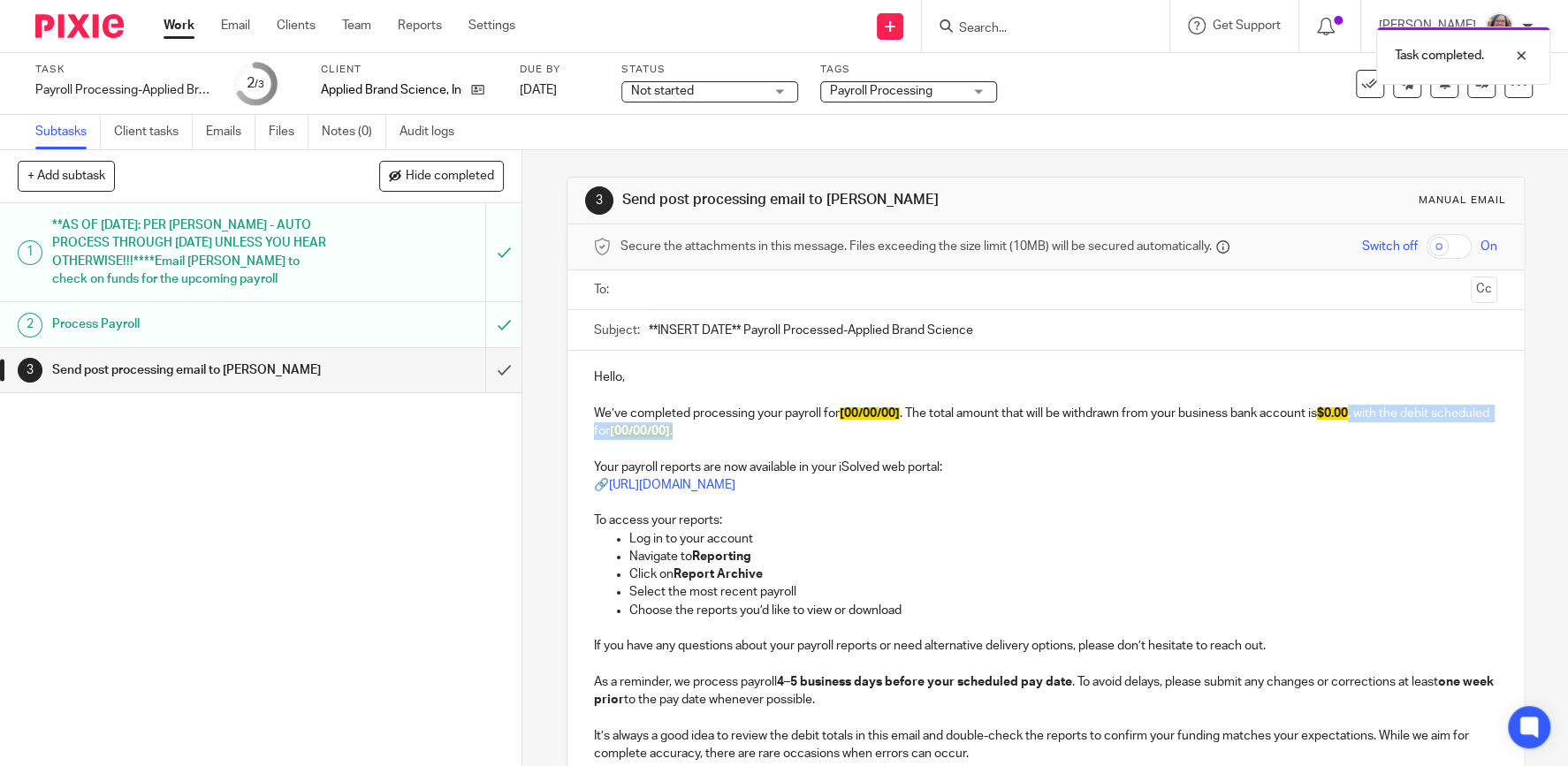
drag, startPoint x: 738, startPoint y: 432, endPoint x: 1362, endPoint y: 416, distance: 624.2
click at [1362, 416] on p "We’ve completed processing your payroll for [00/00/00] . The total amount that …" at bounding box center [1045, 422] width 903 height 36
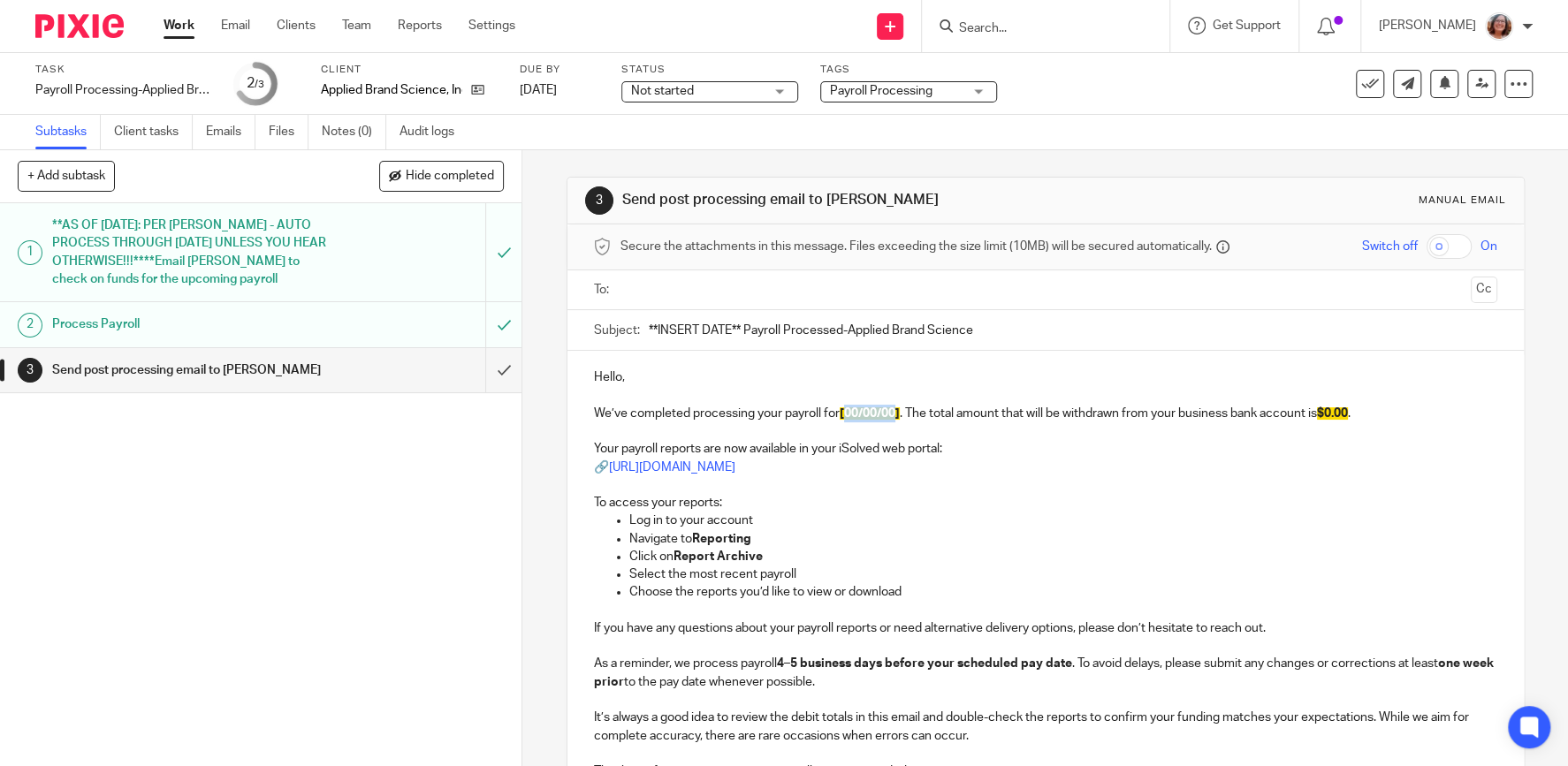
drag, startPoint x: 901, startPoint y: 412, endPoint x: 850, endPoint y: 415, distance: 51.1
click at [850, 415] on span "[00/00/00]" at bounding box center [870, 414] width 60 height 13
drag, startPoint x: 741, startPoint y: 327, endPoint x: 594, endPoint y: 337, distance: 147.3
click at [649, 337] on input "**INSERT DATE** Payroll Processed-Applied Brand Science" at bounding box center [1073, 329] width 848 height 40
type input "9/30/25 Payroll Processed-Applied Brand Science"
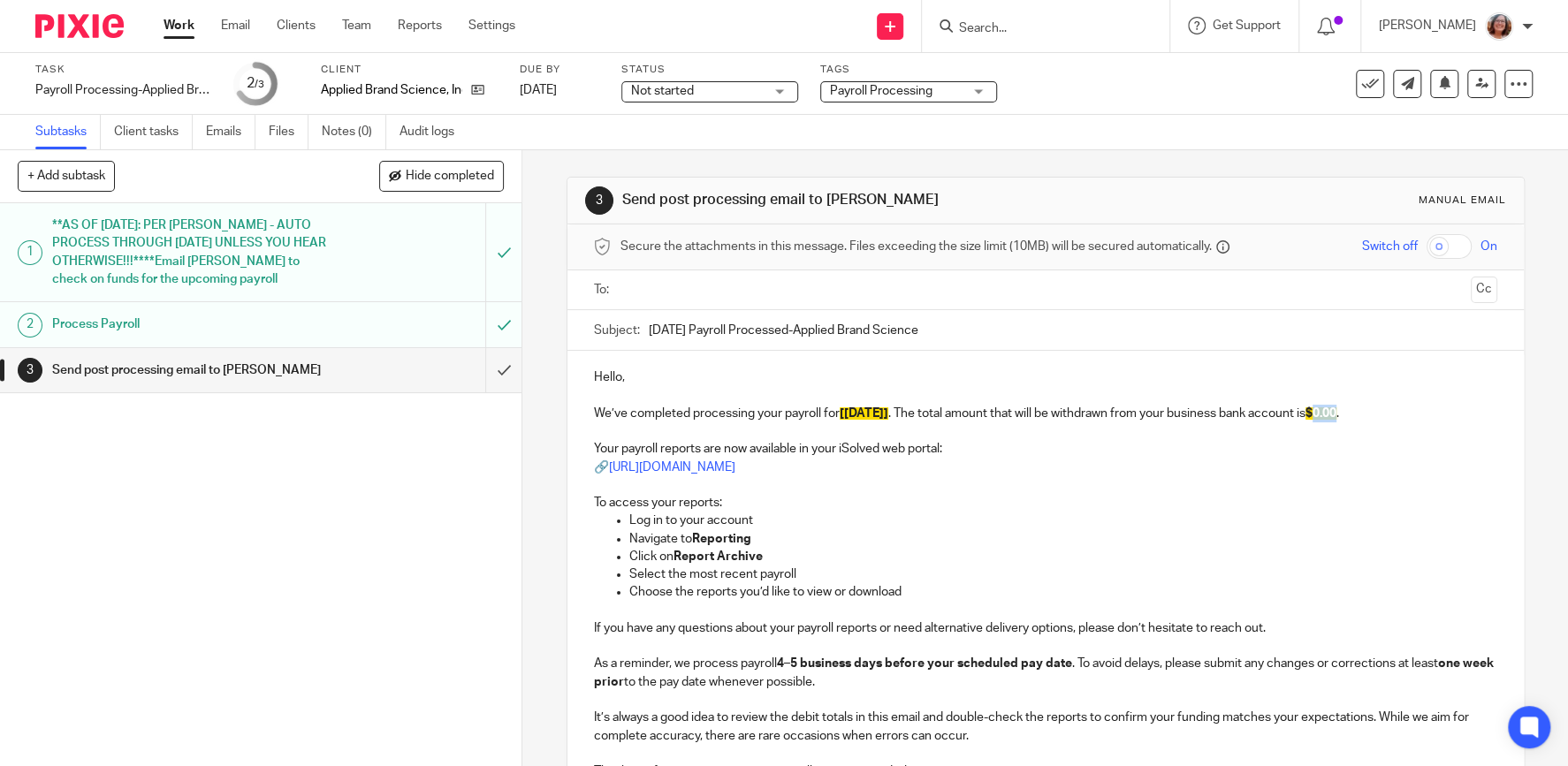
drag, startPoint x: 1353, startPoint y: 409, endPoint x: 1333, endPoint y: 412, distance: 20.2
click at [1333, 412] on span "$0.00" at bounding box center [1321, 414] width 31 height 13
drag, startPoint x: 1384, startPoint y: 408, endPoint x: 1330, endPoint y: 412, distance: 54.1
click at [1330, 412] on p "We’ve completed processing your payroll for [9/30/25] . The total amount that w…" at bounding box center [1045, 414] width 903 height 17
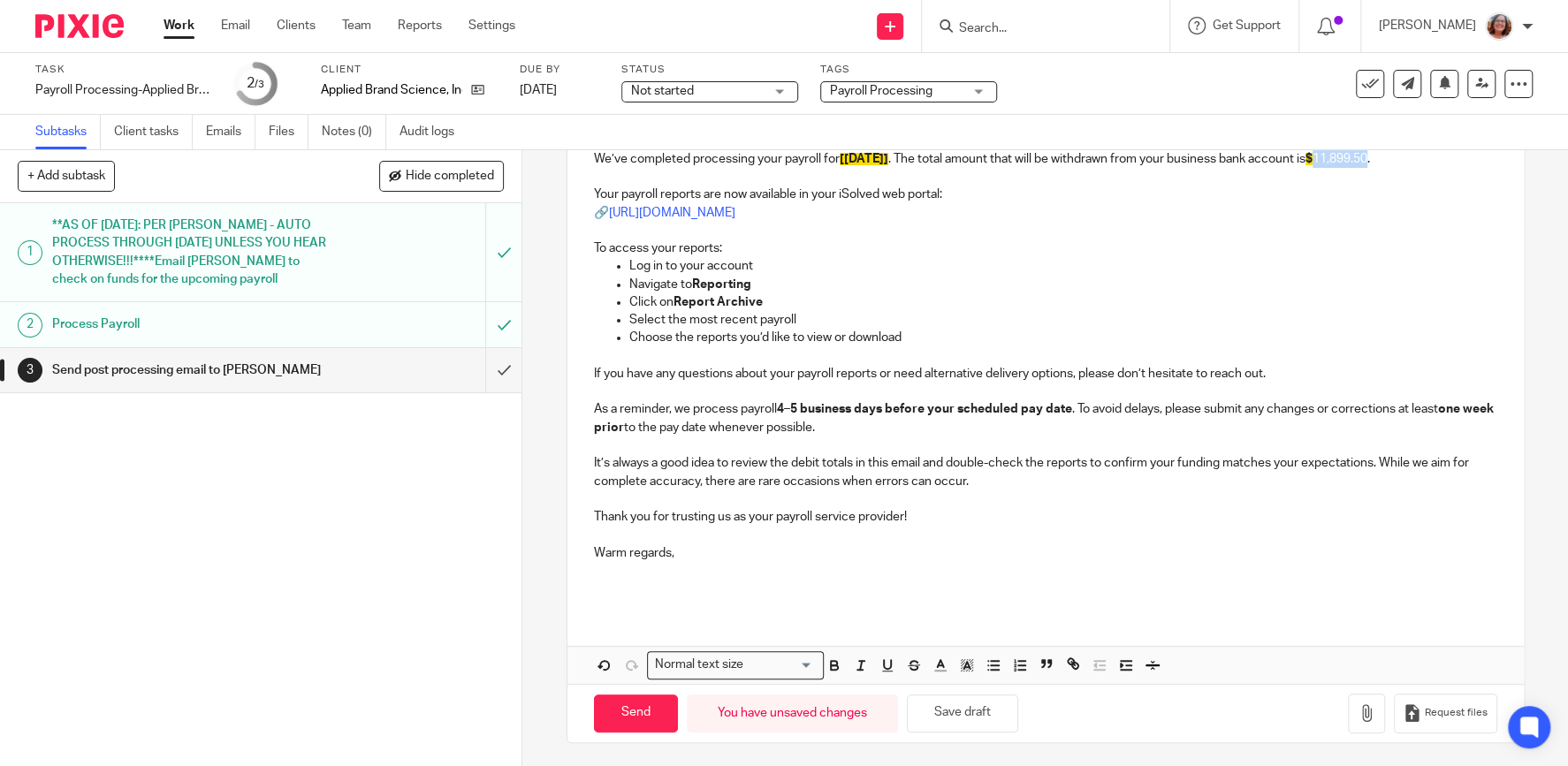
scroll to position [257, 0]
click at [833, 661] on icon "button" at bounding box center [834, 663] width 15 height 15
click at [970, 670] on polyline "button" at bounding box center [967, 667] width 6 height 7
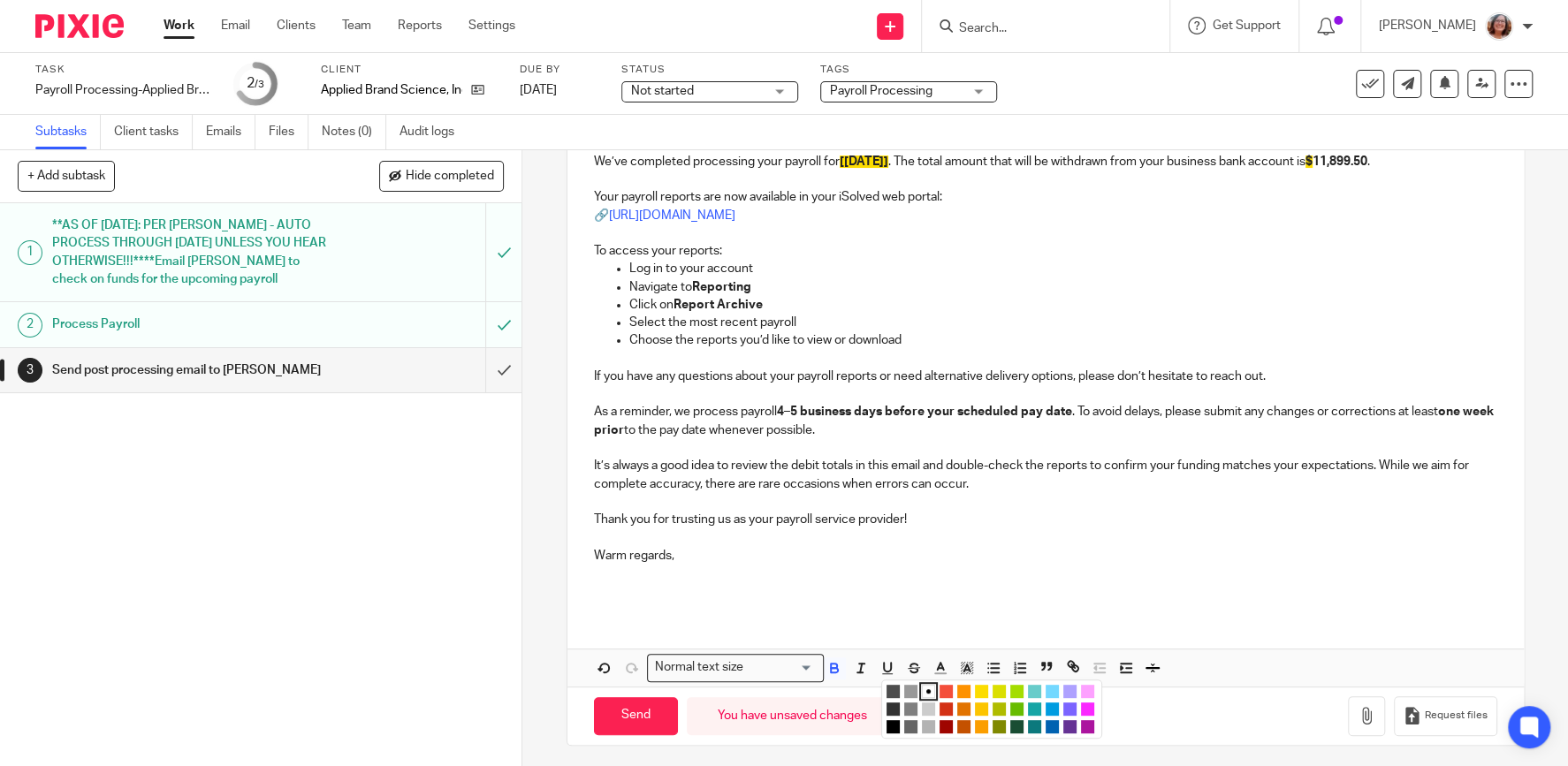
click at [985, 689] on li "color:#FCDC00" at bounding box center [981, 691] width 14 height 14
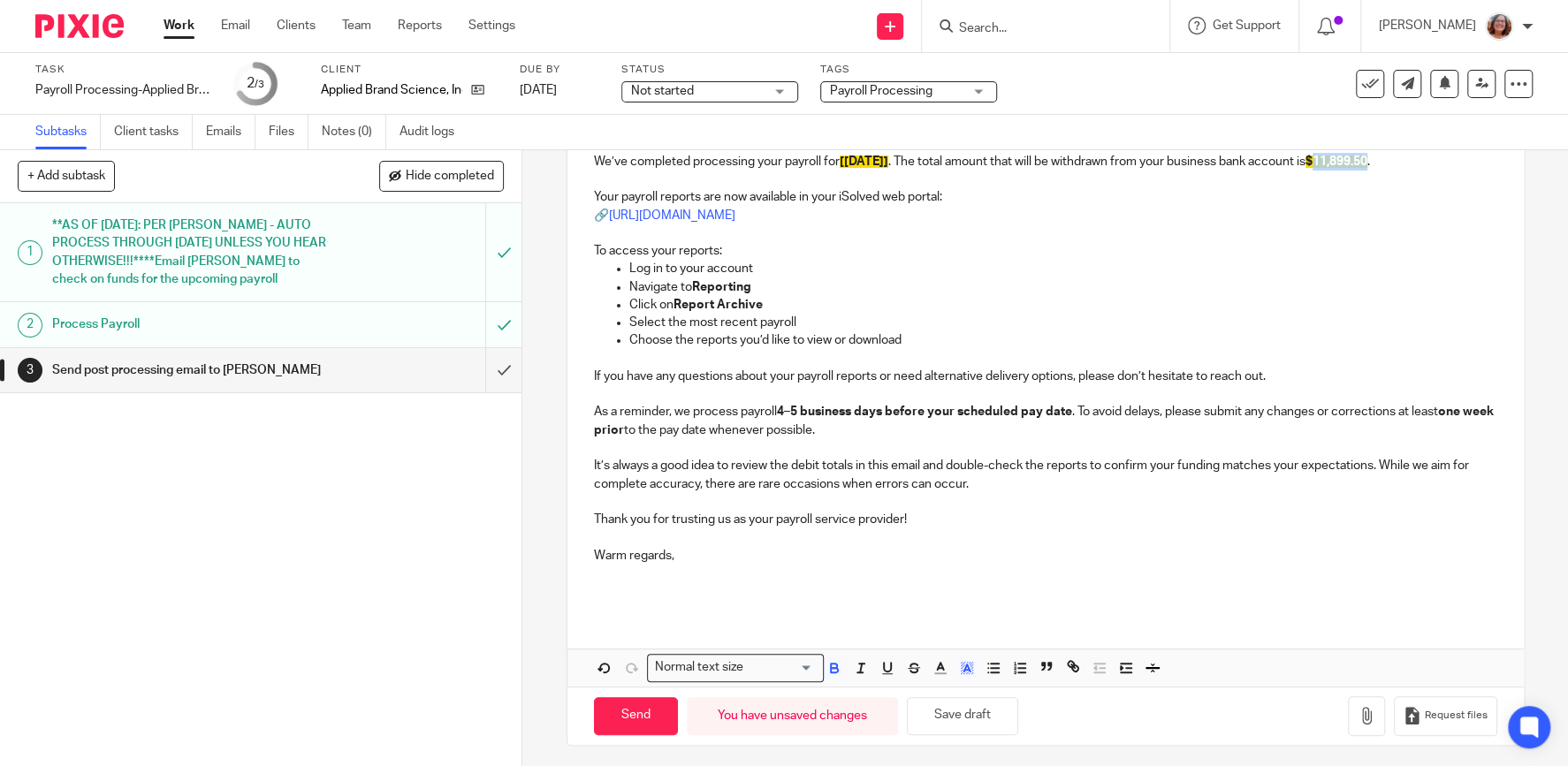
scroll to position [0, 0]
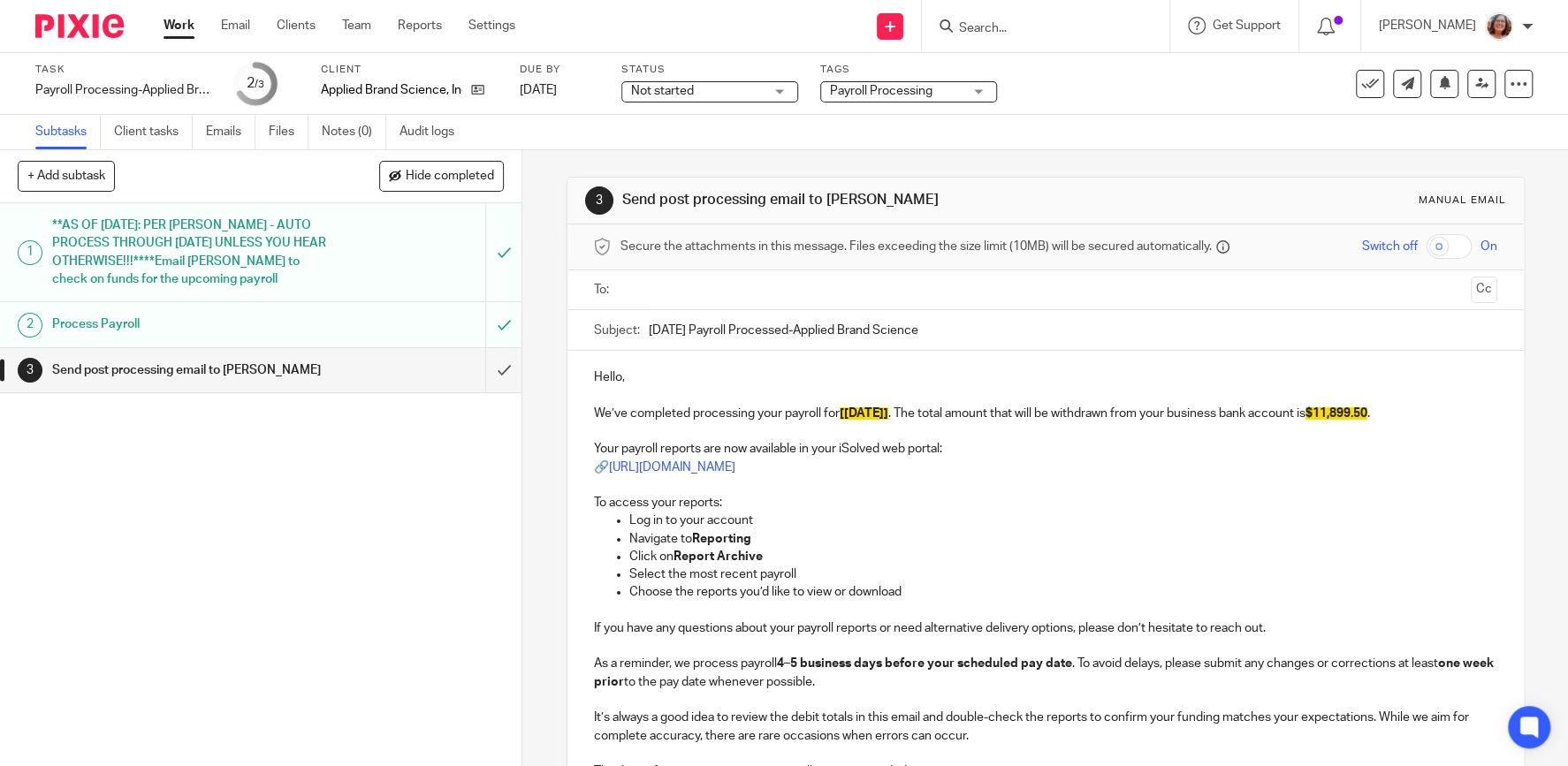
click at [1110, 519] on p "Log in to your account" at bounding box center [1063, 520] width 868 height 17
click at [737, 284] on input "text" at bounding box center [1045, 290] width 837 height 20
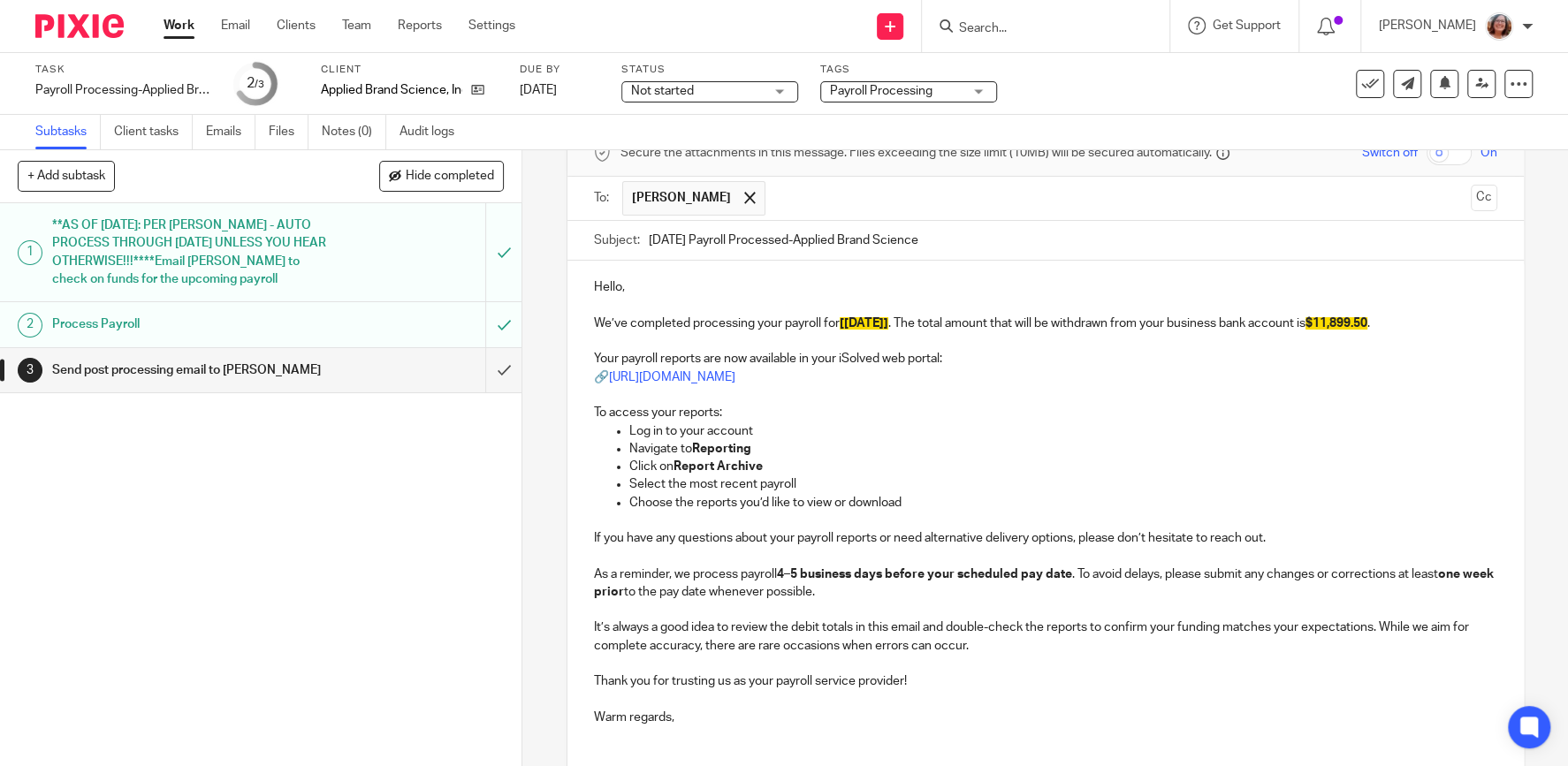
scroll to position [260, 0]
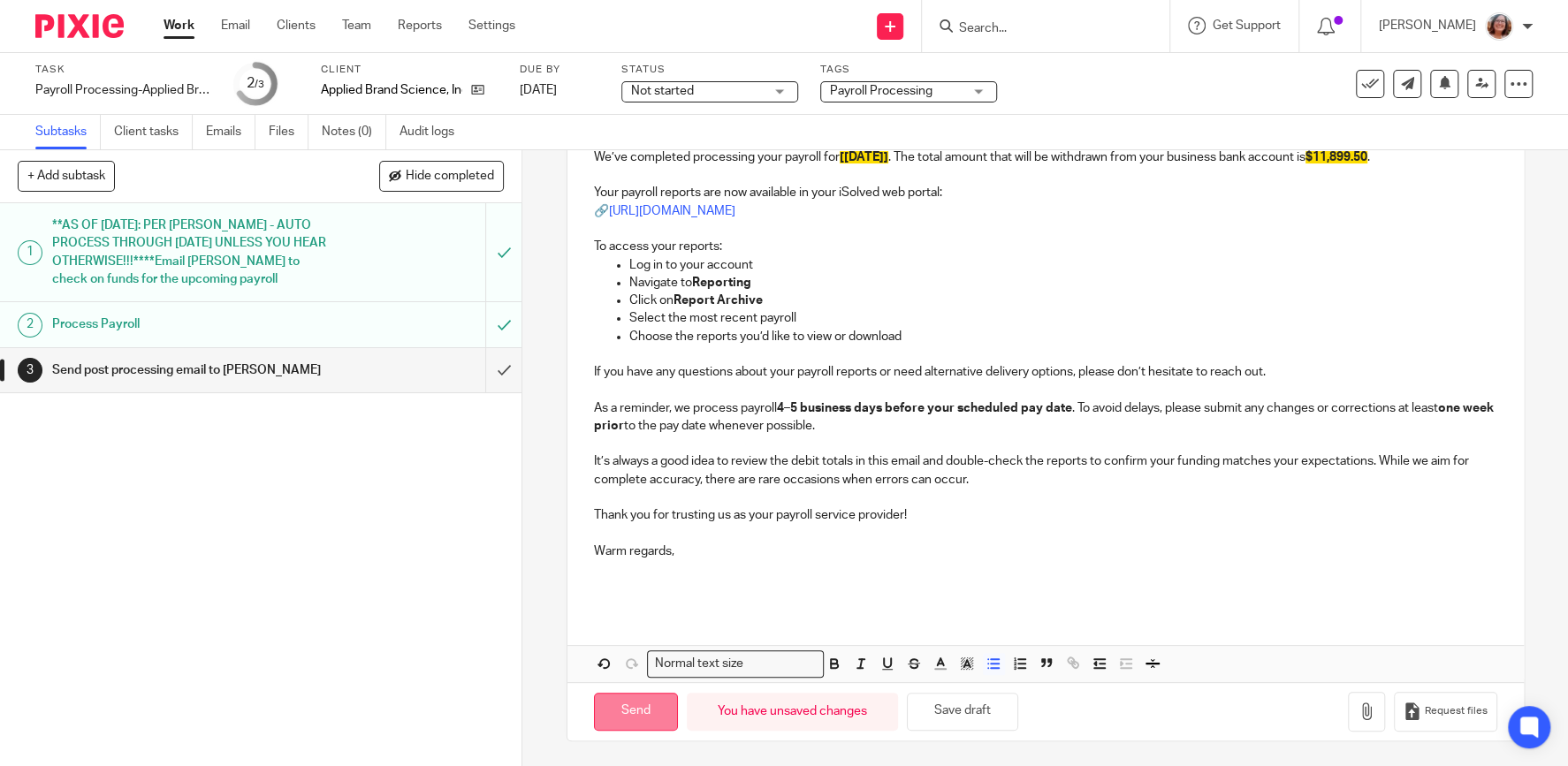
click at [649, 717] on input "Send" at bounding box center [635, 711] width 84 height 38
type input "Sent"
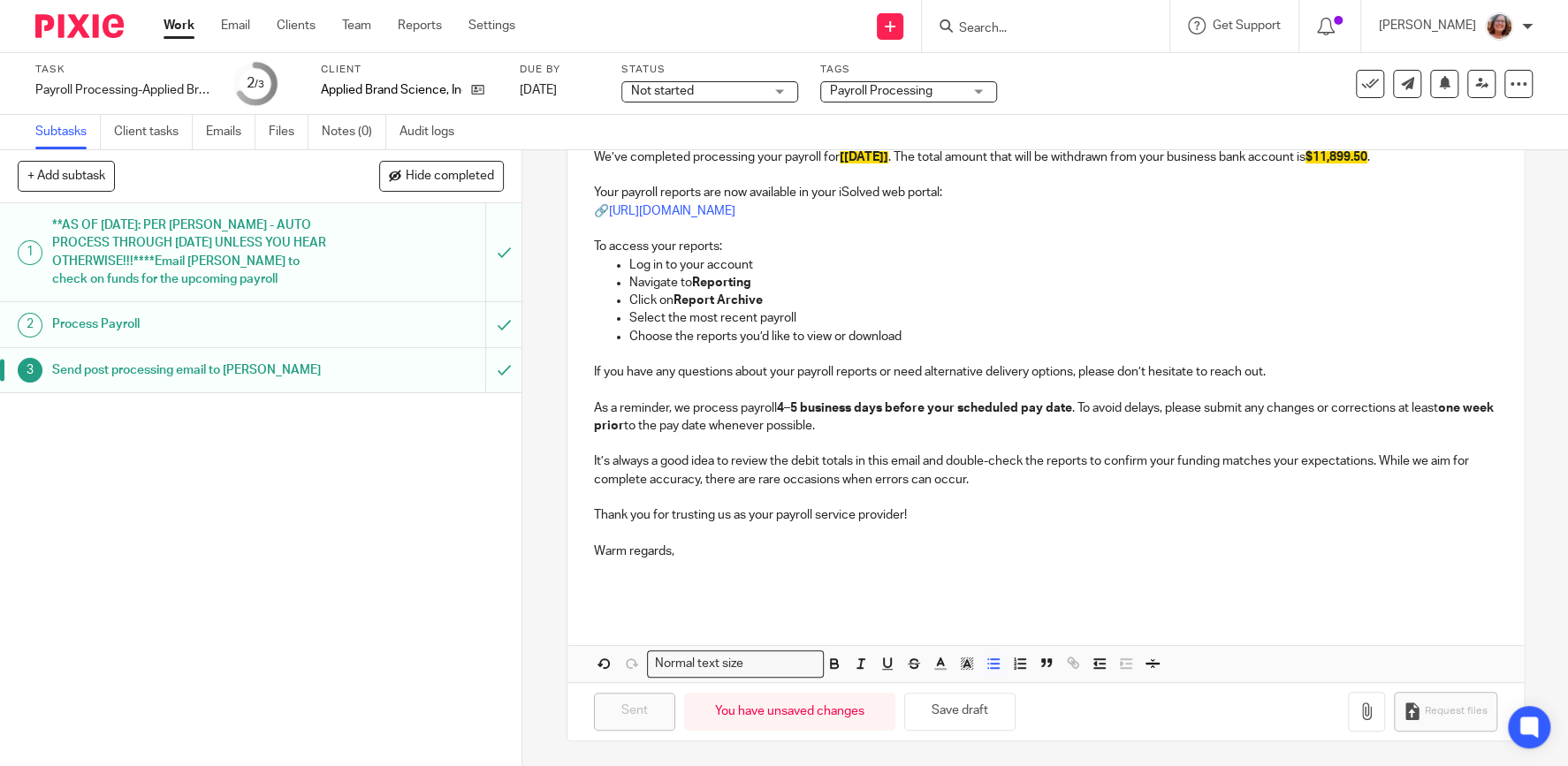
click at [172, 29] on link "Work" at bounding box center [179, 25] width 31 height 17
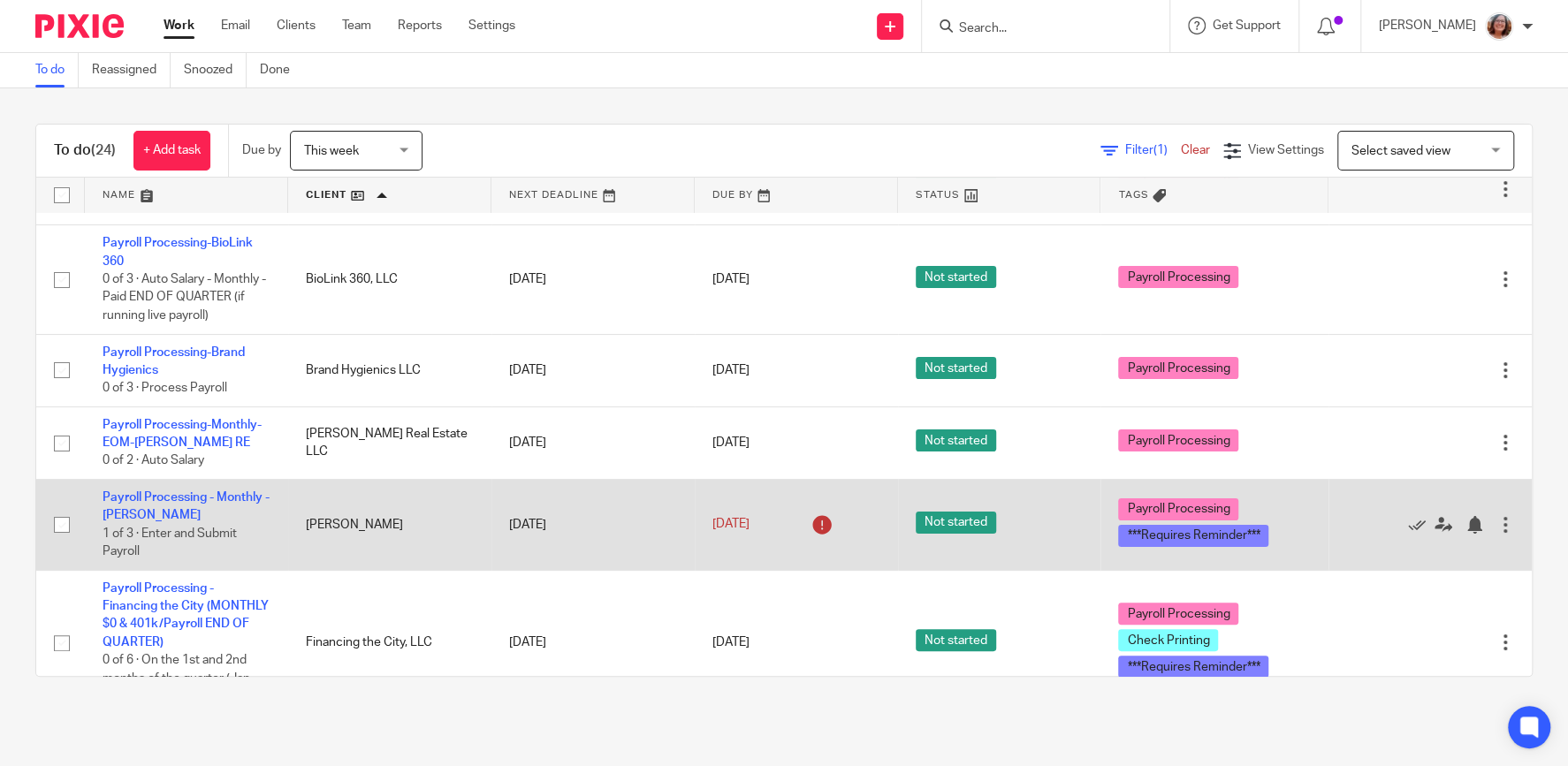
scroll to position [378, 0]
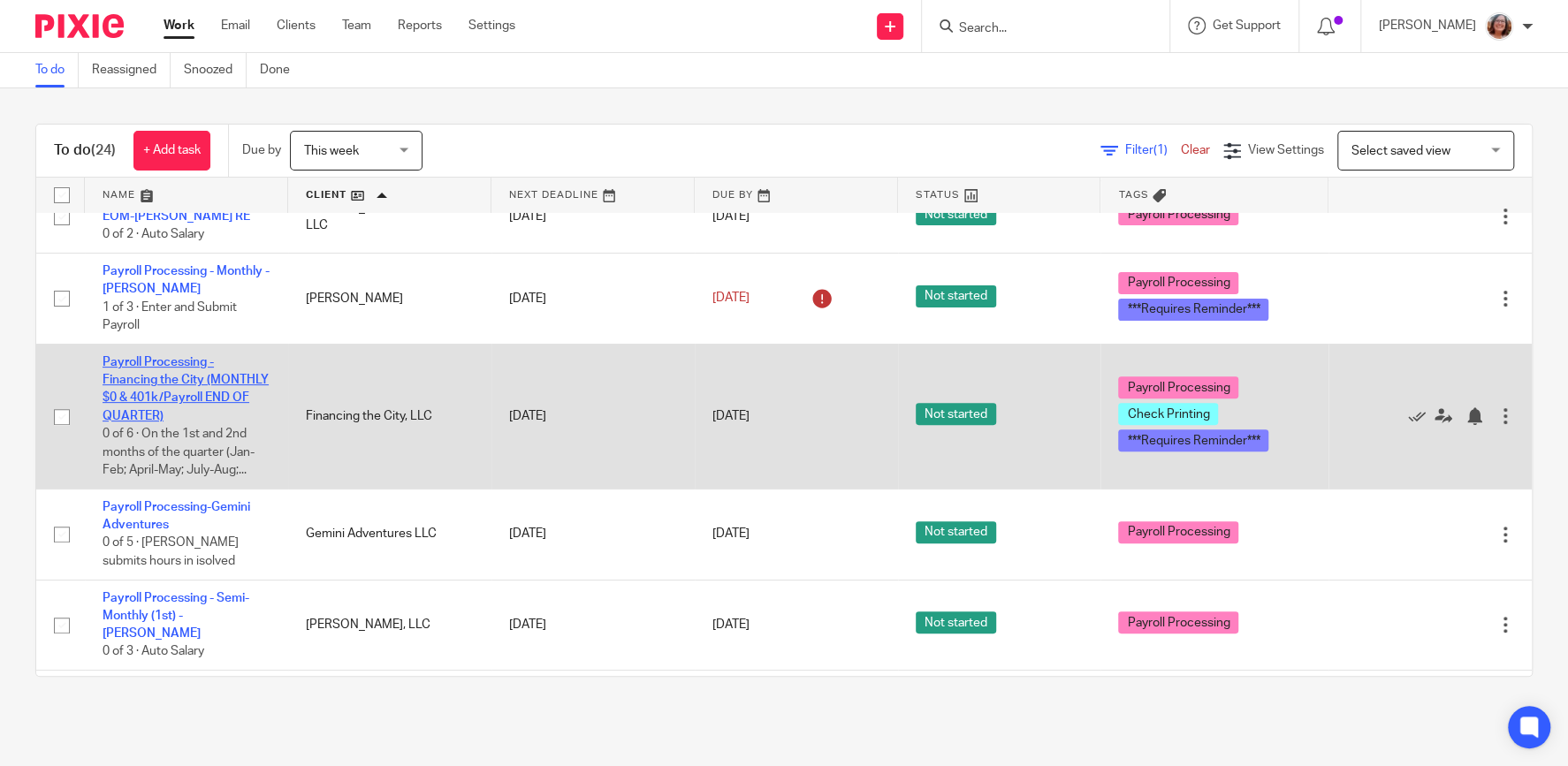
click at [188, 389] on link "Payroll Processing - Financing the City (MONTHLY $0 & 401k/Payroll END OF QUART…" at bounding box center [186, 389] width 167 height 66
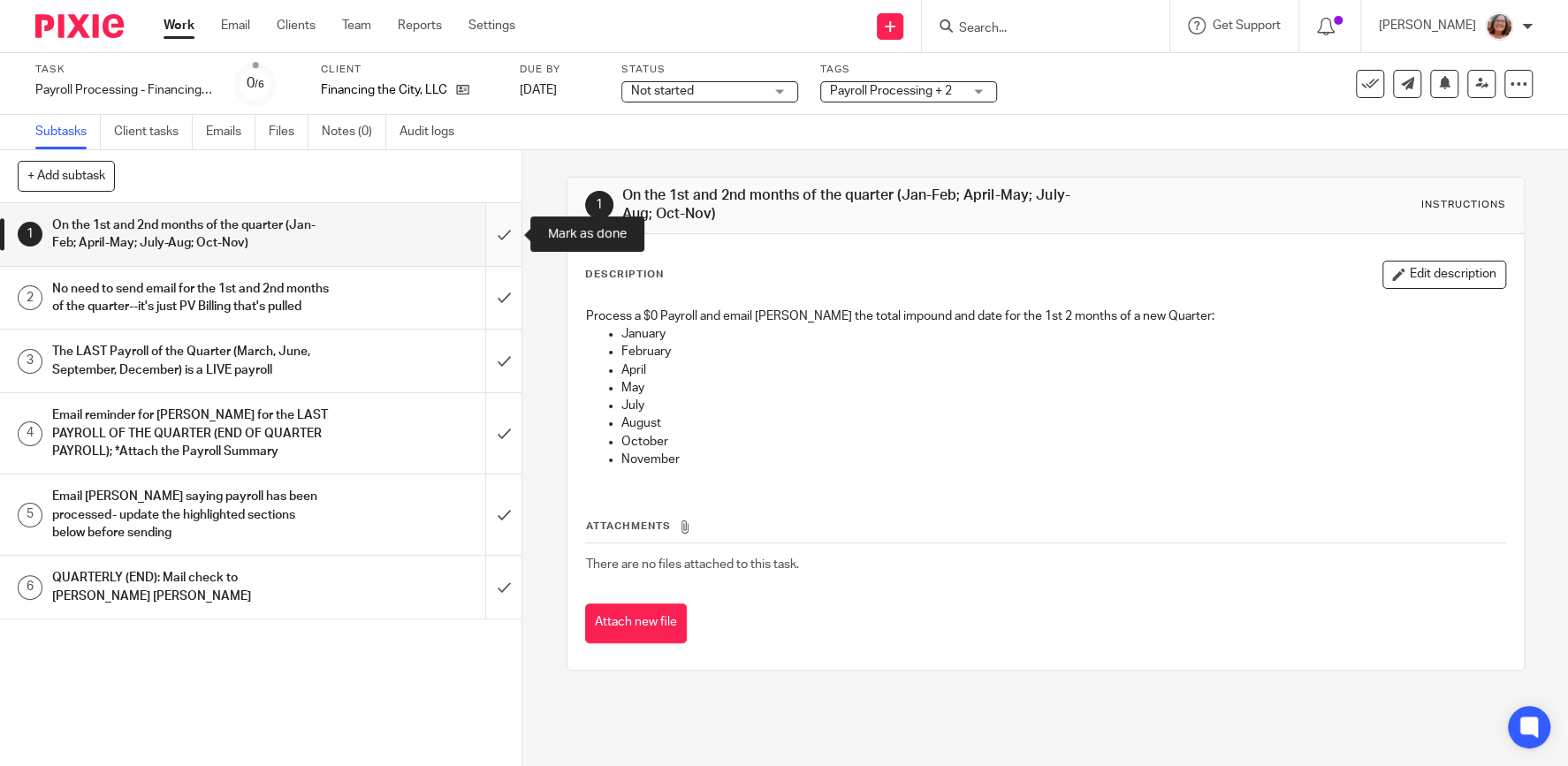
click at [508, 223] on input "submit" at bounding box center [261, 234] width 521 height 63
click at [510, 303] on input "submit" at bounding box center [261, 298] width 521 height 63
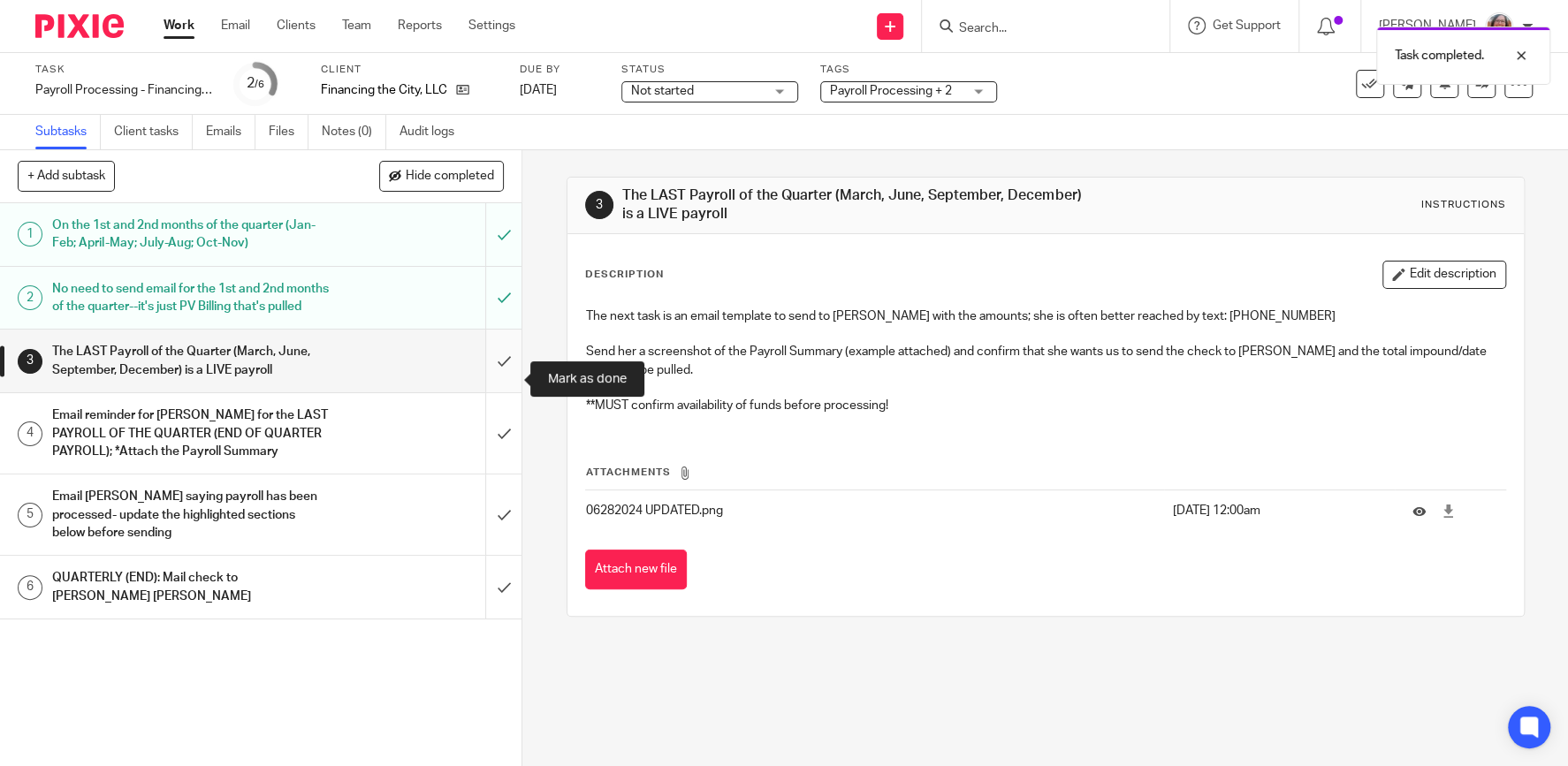
click at [497, 380] on input "submit" at bounding box center [261, 360] width 521 height 63
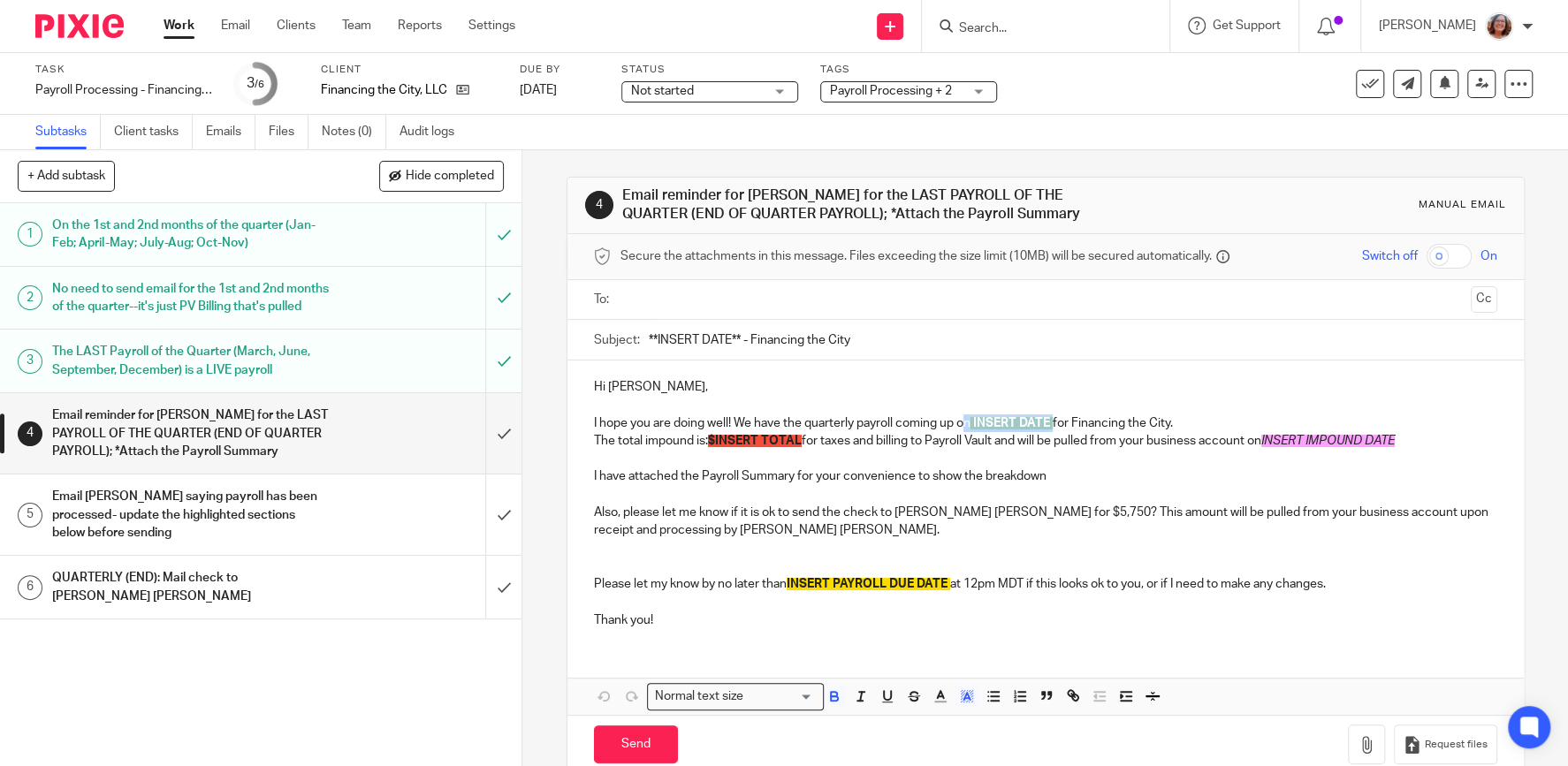
drag, startPoint x: 1059, startPoint y: 419, endPoint x: 971, endPoint y: 422, distance: 88.1
click at [971, 422] on p "I hope you are doing well! We have the quarterly payroll coming up on INSERT DA…" at bounding box center [1045, 423] width 903 height 17
drag, startPoint x: 802, startPoint y: 437, endPoint x: 714, endPoint y: 439, distance: 88.0
click at [714, 439] on span "$INSERT TOTAL" at bounding box center [754, 441] width 94 height 13
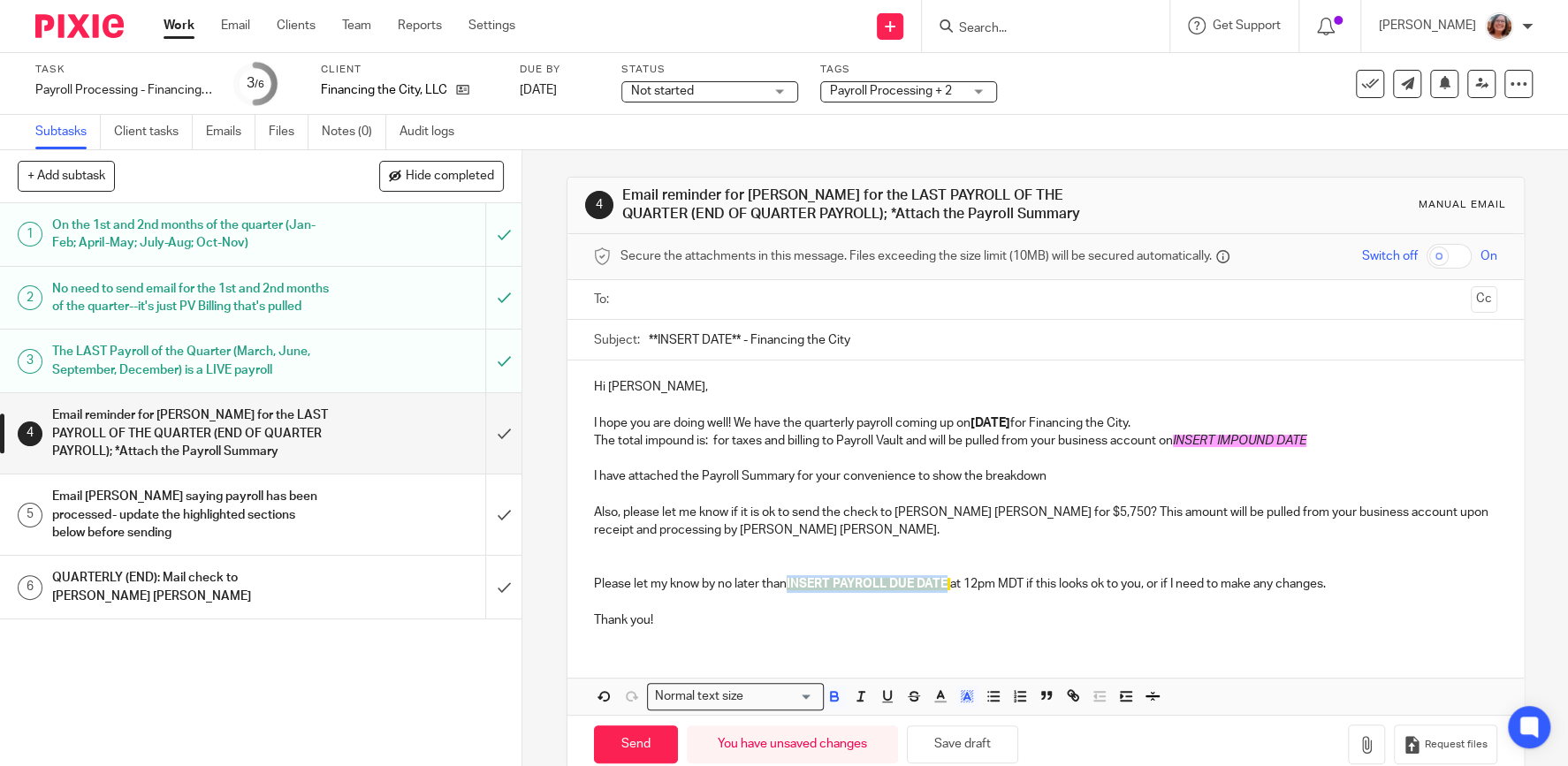
drag, startPoint x: 951, startPoint y: 583, endPoint x: 791, endPoint y: 583, distance: 160.0
click at [791, 583] on span "INSERT PAYROLL DUE DATE" at bounding box center [867, 584] width 161 height 13
click at [712, 439] on p "The total impound is: for taxes and billing to Payroll Vault and will be pulled…" at bounding box center [1045, 441] width 903 height 17
drag, startPoint x: 768, startPoint y: 437, endPoint x: 714, endPoint y: 439, distance: 54.0
click at [714, 439] on p "The total impound is: $3,150.84 for taxes and billing to Payroll Vault and will…" at bounding box center [1045, 441] width 903 height 17
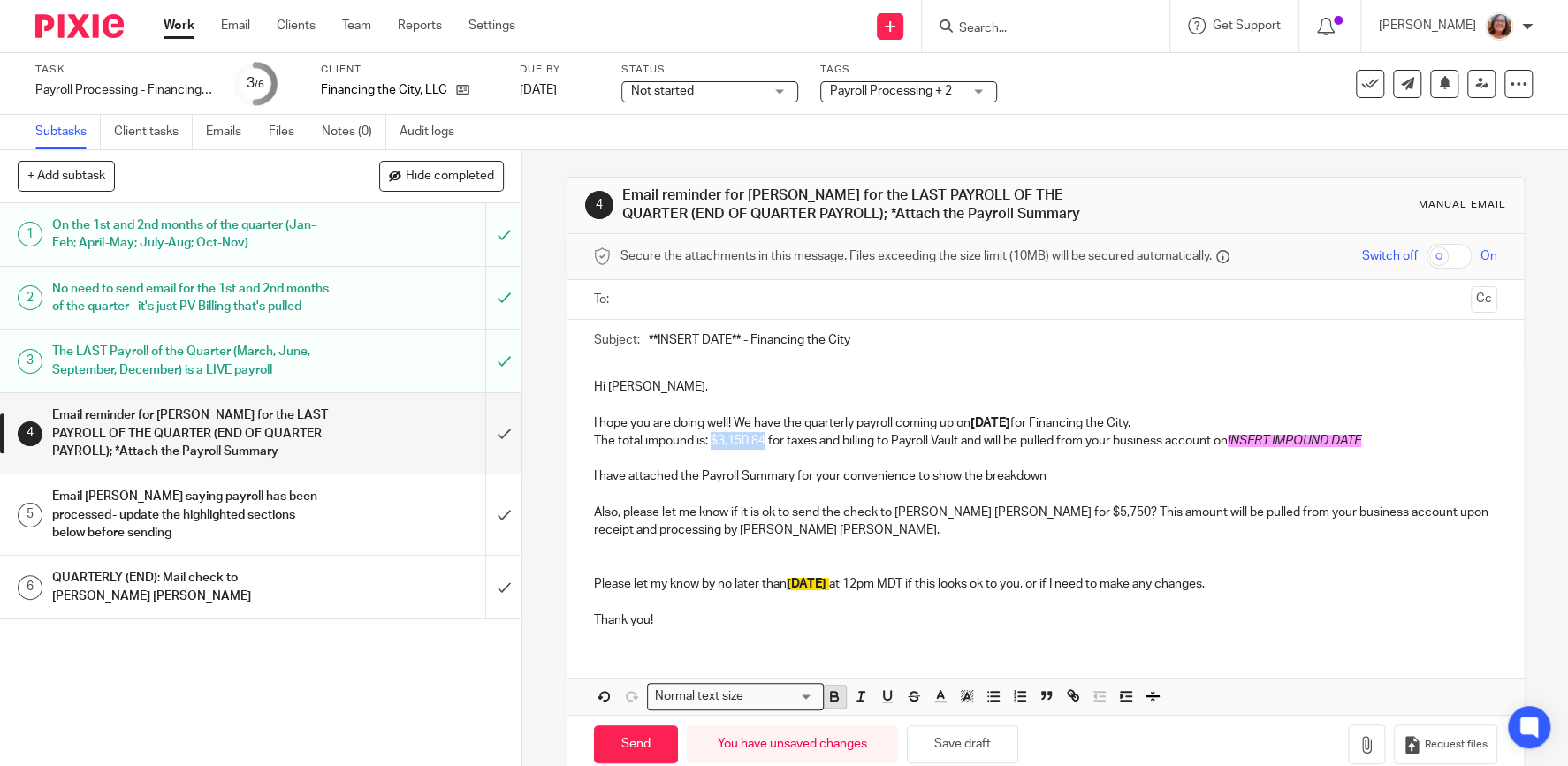
click at [833, 697] on icon "button" at bounding box center [834, 696] width 15 height 15
click at [1165, 522] on p "Also, please let me know if it is ok to send the check to Charles Schwab for $5…" at bounding box center [1045, 521] width 903 height 36
drag, startPoint x: 1376, startPoint y: 439, endPoint x: 1236, endPoint y: 442, distance: 140.0
click at [1236, 442] on p "The total impound is: $3,150.84 for taxes and billing to Payroll Vault and will…" at bounding box center [1045, 441] width 903 height 17
click at [1240, 439] on p "The total impound is: $3,150.84 for taxes and billing to Payroll Vault and will…" at bounding box center [1045, 441] width 903 height 17
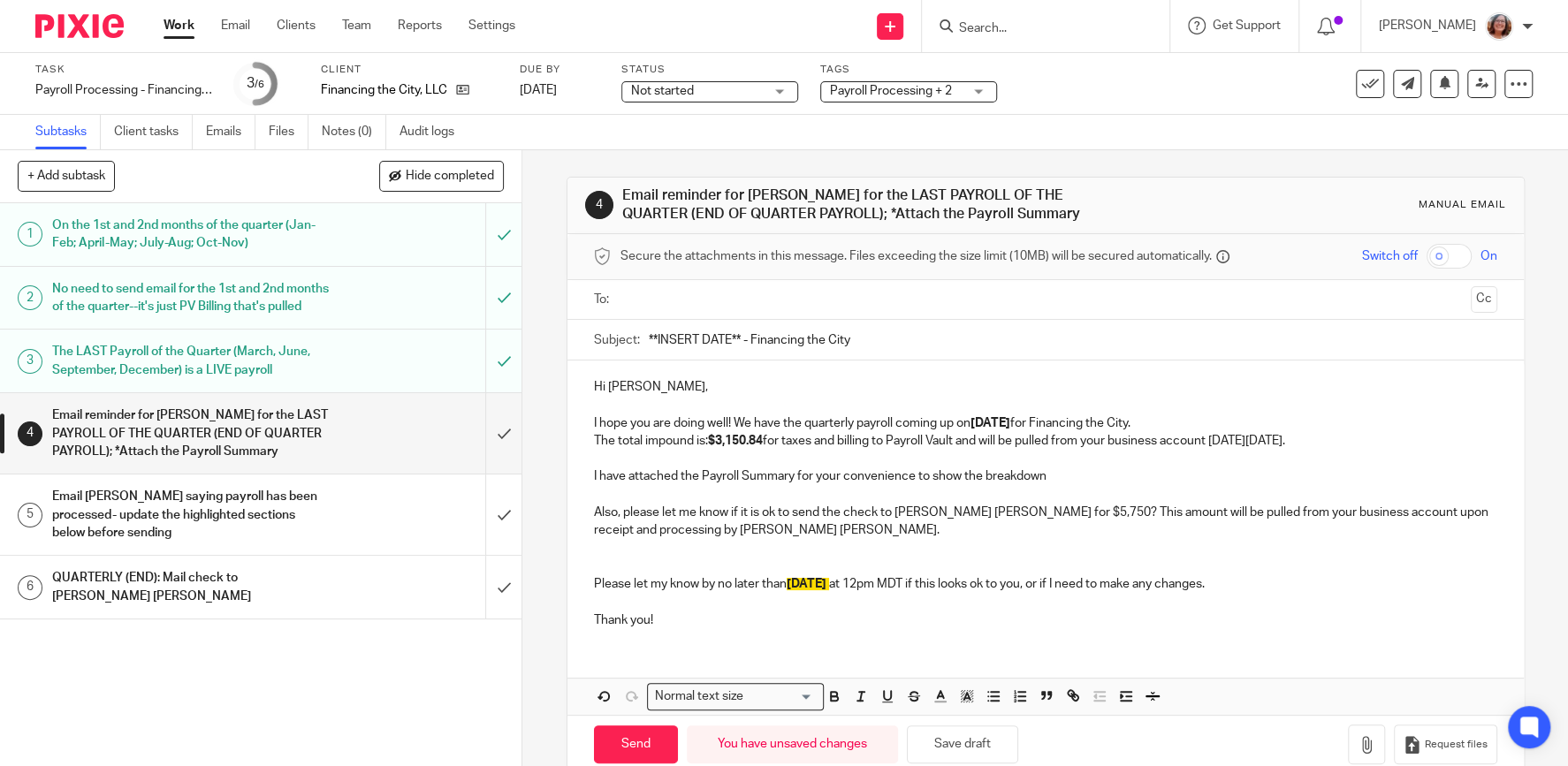
drag, startPoint x: 1331, startPoint y: 437, endPoint x: 1242, endPoint y: 439, distance: 89.0
click at [1242, 439] on p "The total impound is: $3,150.84 for taxes and billing to Payroll Vault and will…" at bounding box center [1045, 441] width 903 height 17
click at [862, 697] on line "button" at bounding box center [861, 695] width 2 height 9
click at [1370, 489] on p at bounding box center [1045, 495] width 903 height 17
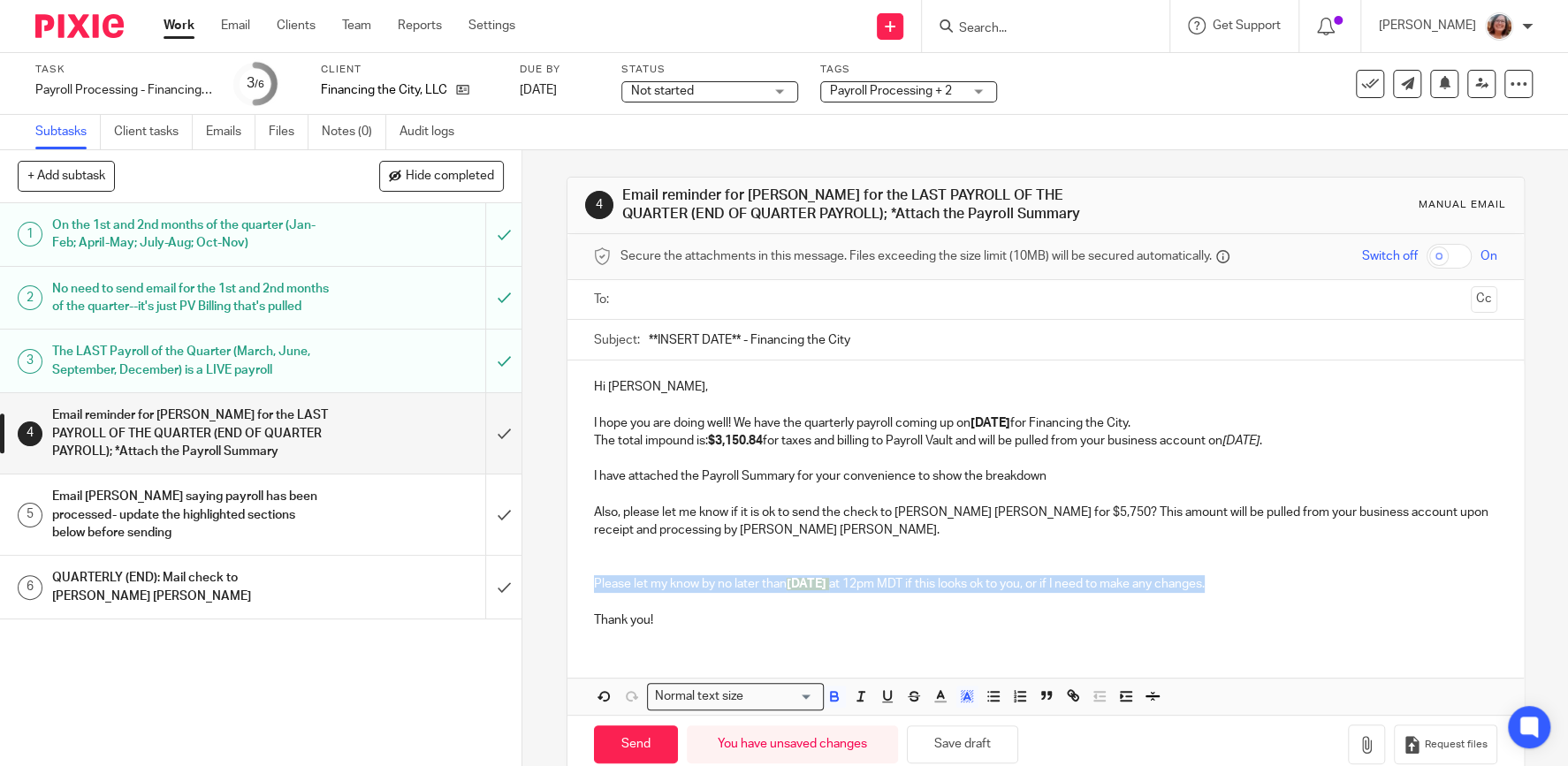
drag, startPoint x: 1314, startPoint y: 580, endPoint x: 588, endPoint y: 580, distance: 726.0
click at [588, 580] on div "Hi Kari, I hope you are doing well! We have the quarterly payroll coming up on …" at bounding box center [1045, 501] width 956 height 282
click at [832, 697] on icon "button" at bounding box center [834, 699] width 7 height 5
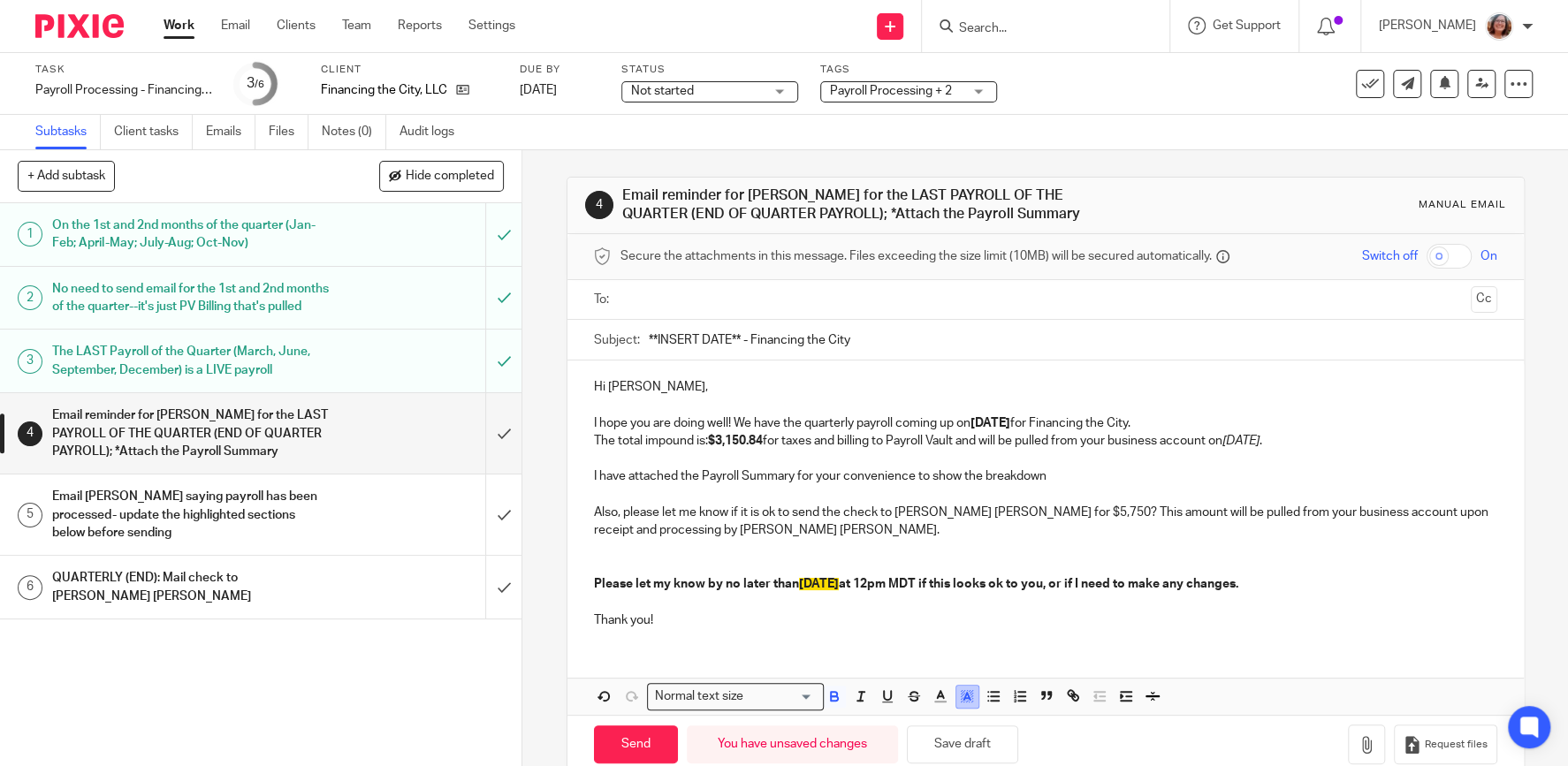
click at [963, 690] on rect "button" at bounding box center [962, 690] width 1 height 1
click at [983, 720] on div "color:#FCDC00" at bounding box center [981, 720] width 5 height 5
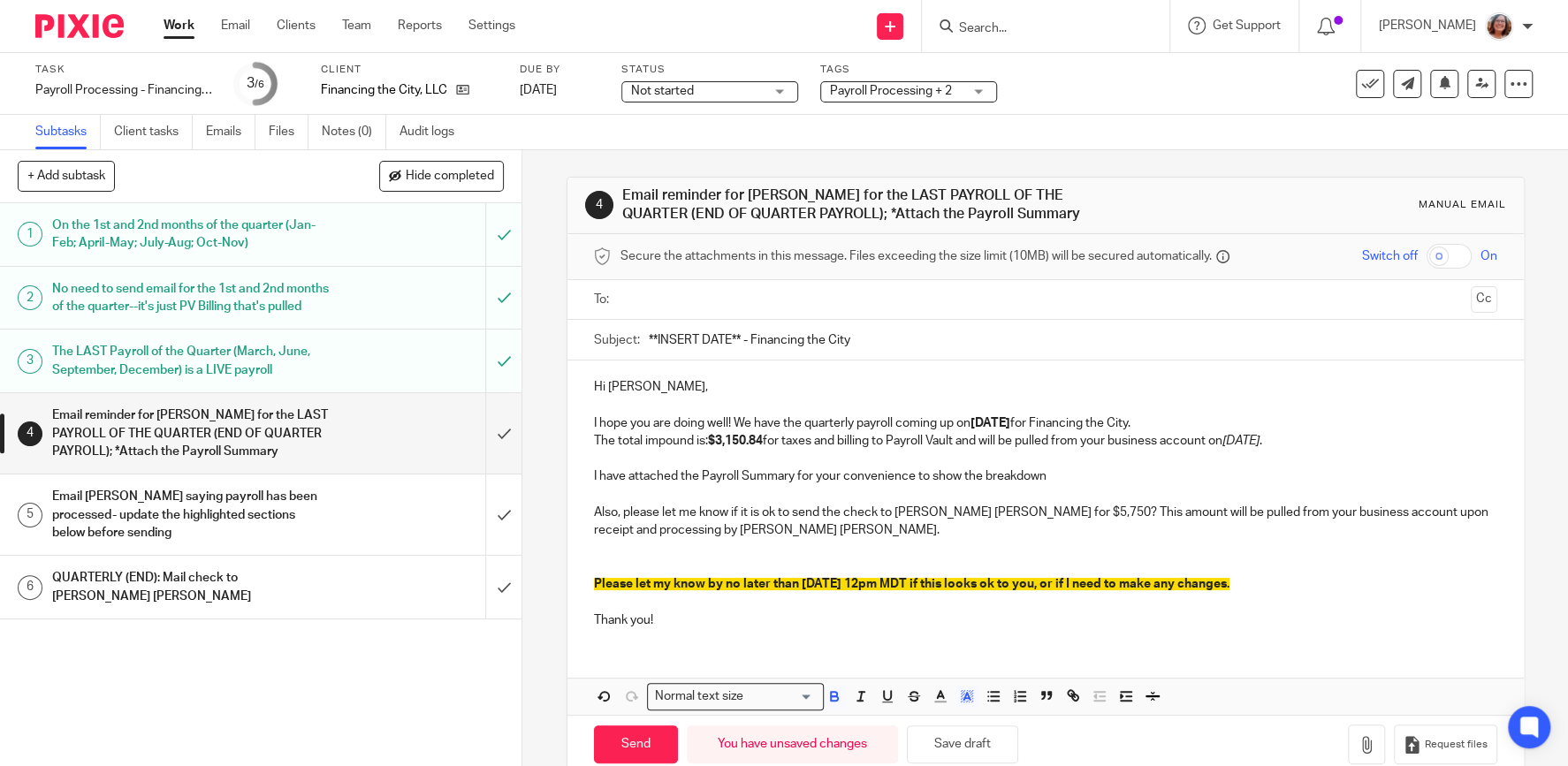
click at [1020, 642] on div "Hi Kari, I hope you are doing well! We have the quarterly payroll coming up on …" at bounding box center [1045, 537] width 956 height 354
drag, startPoint x: 741, startPoint y: 336, endPoint x: 563, endPoint y: 356, distance: 179.1
click at [649, 356] on input "**INSERT DATE** - Financing the City" at bounding box center [1073, 339] width 848 height 40
click at [893, 329] on input "**Q3 2025 Payroll - Financing the City" at bounding box center [1073, 339] width 848 height 40
type input "**Q3 2025 Payroll - Financing the City**"
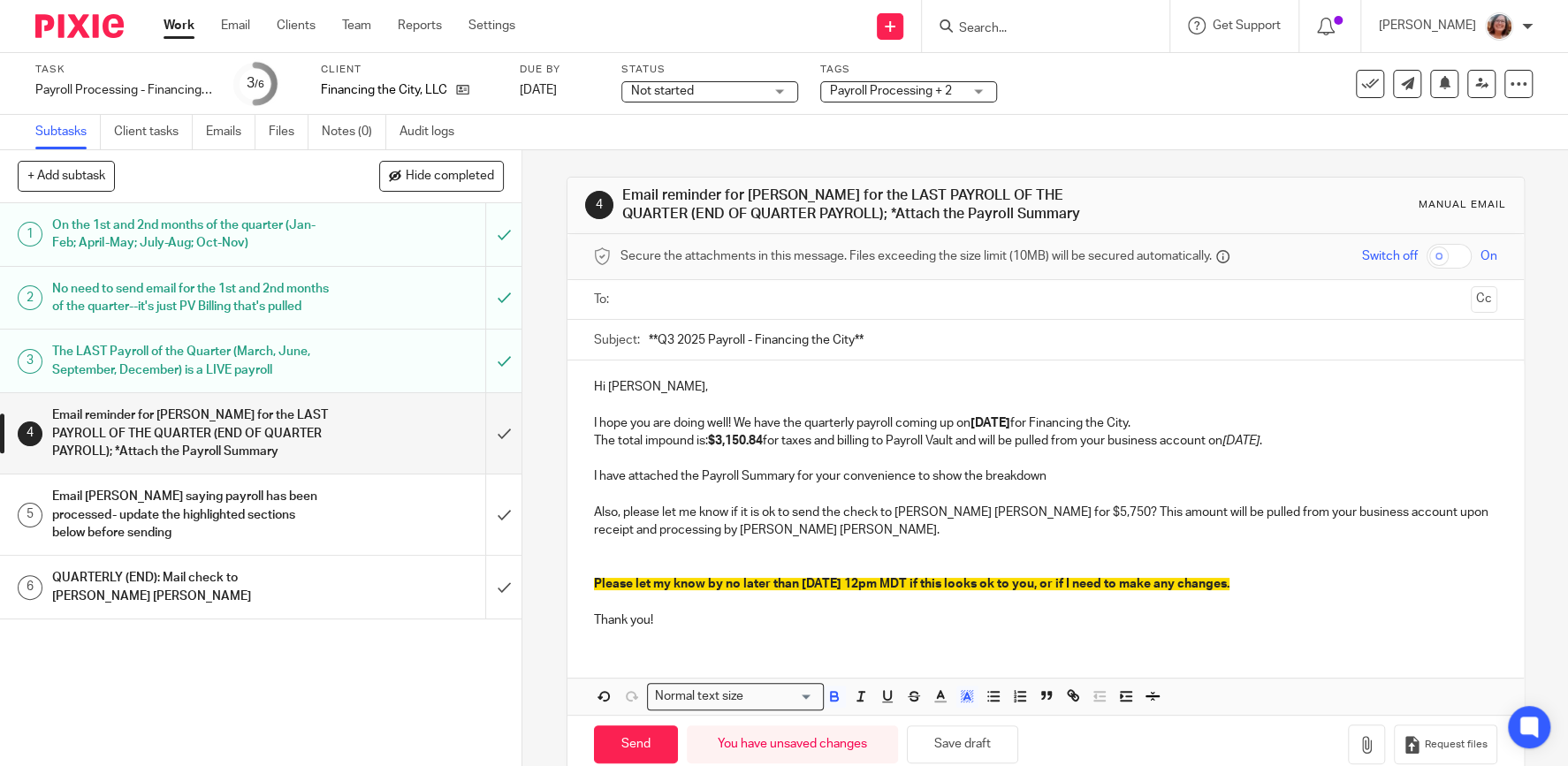
click at [722, 292] on input "text" at bounding box center [1045, 299] width 837 height 20
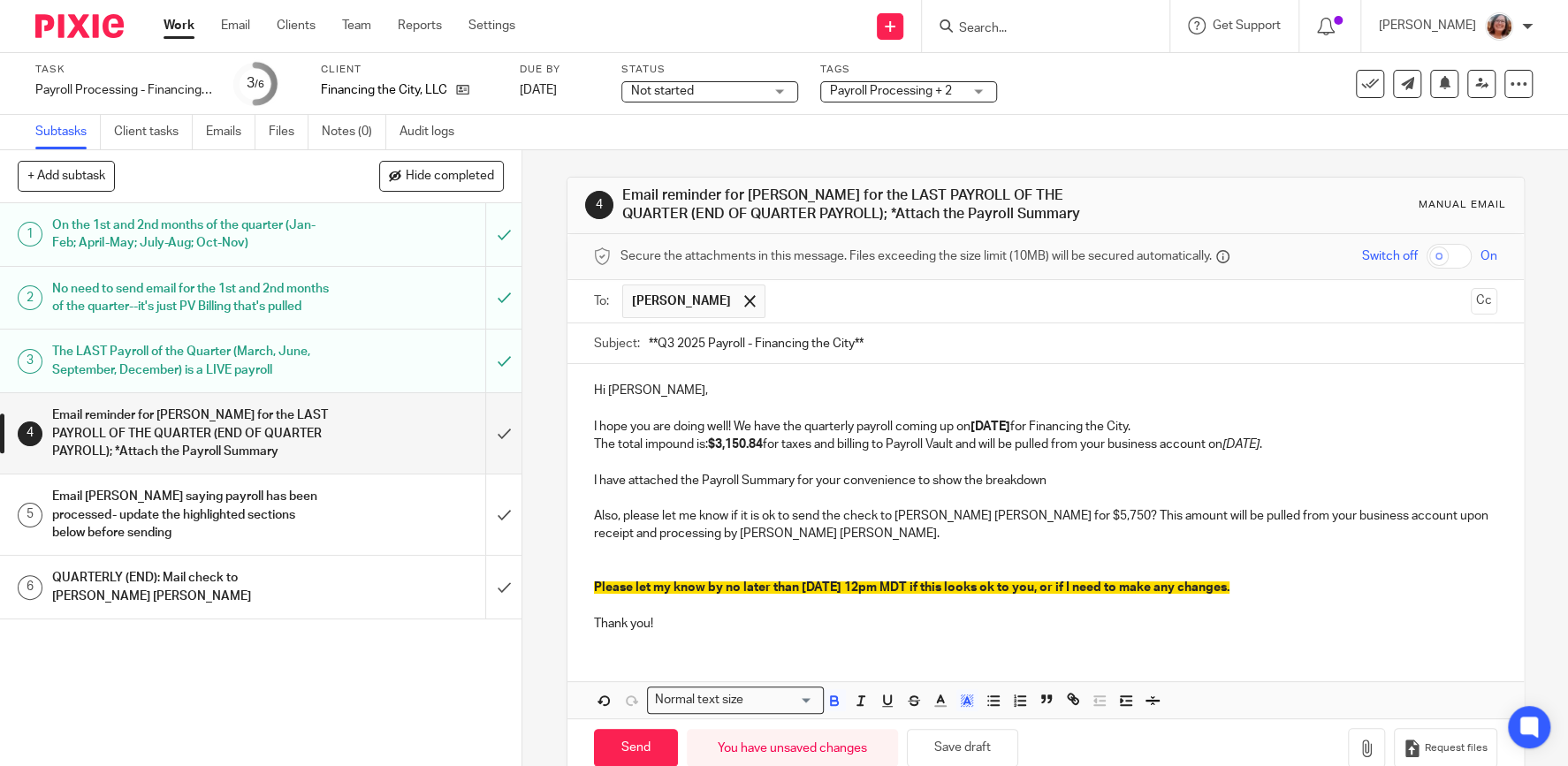
scroll to position [36, 0]
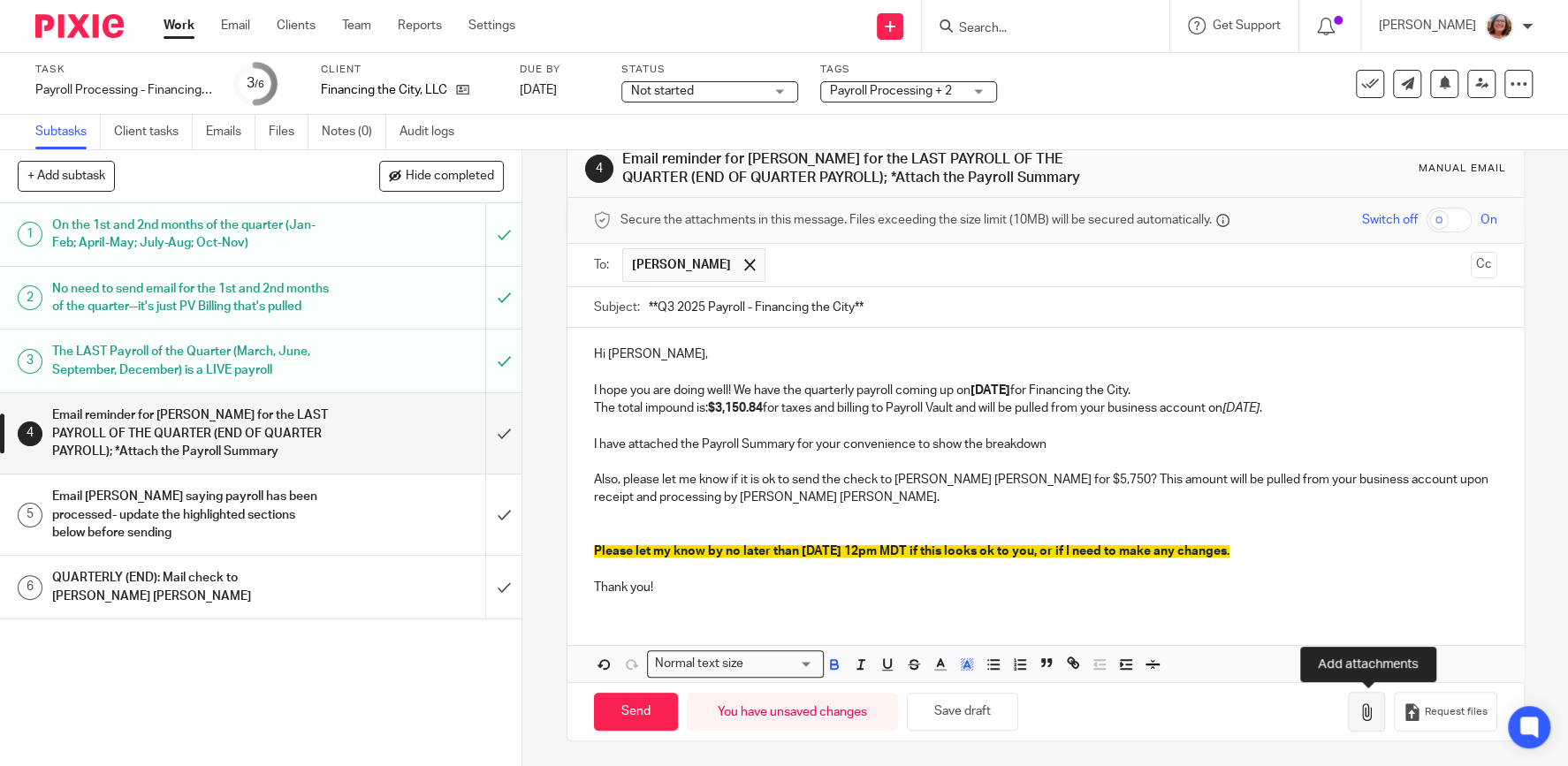
click at [1367, 710] on icon "button" at bounding box center [1366, 712] width 17 height 17
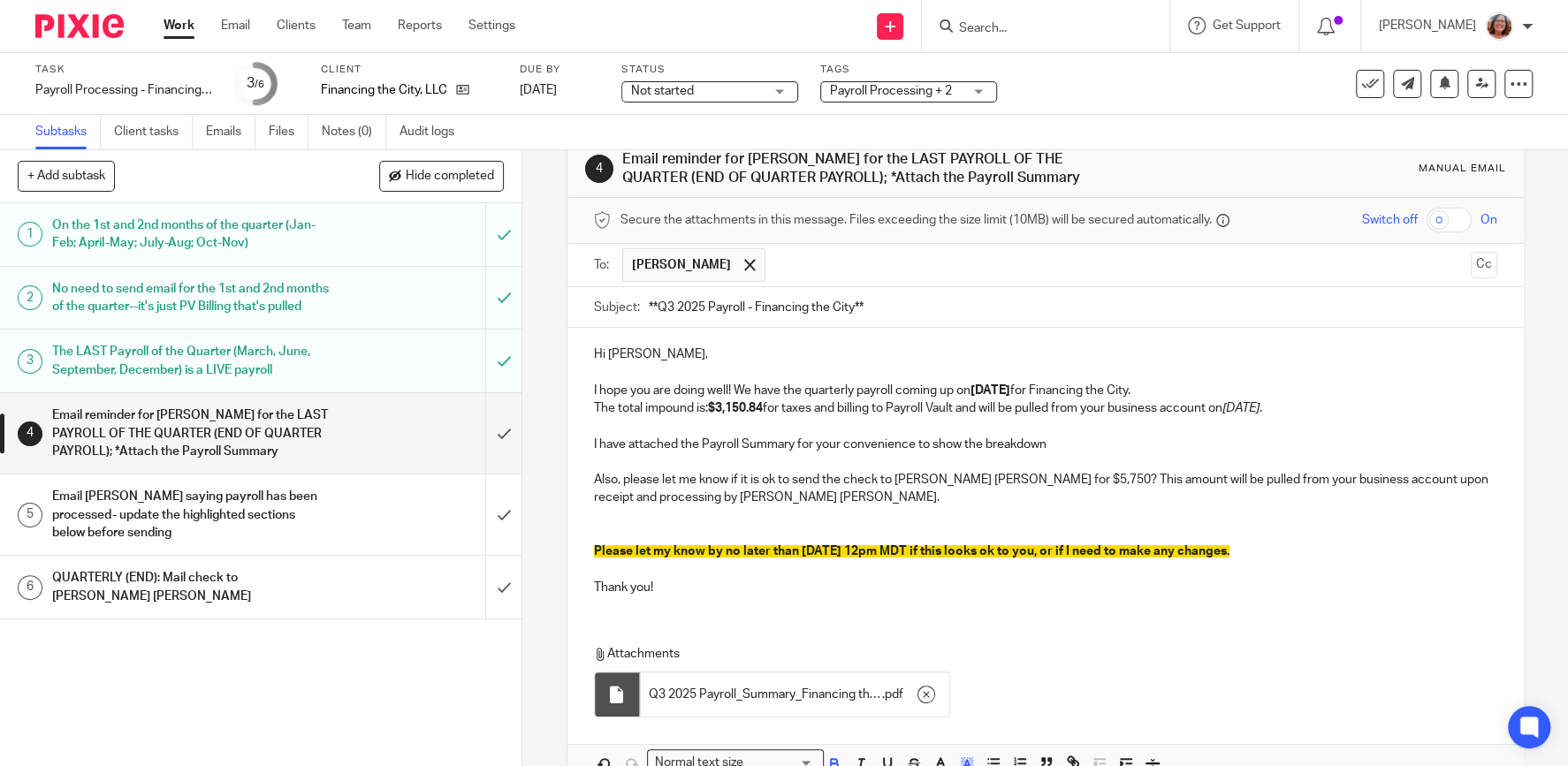
scroll to position [122, 0]
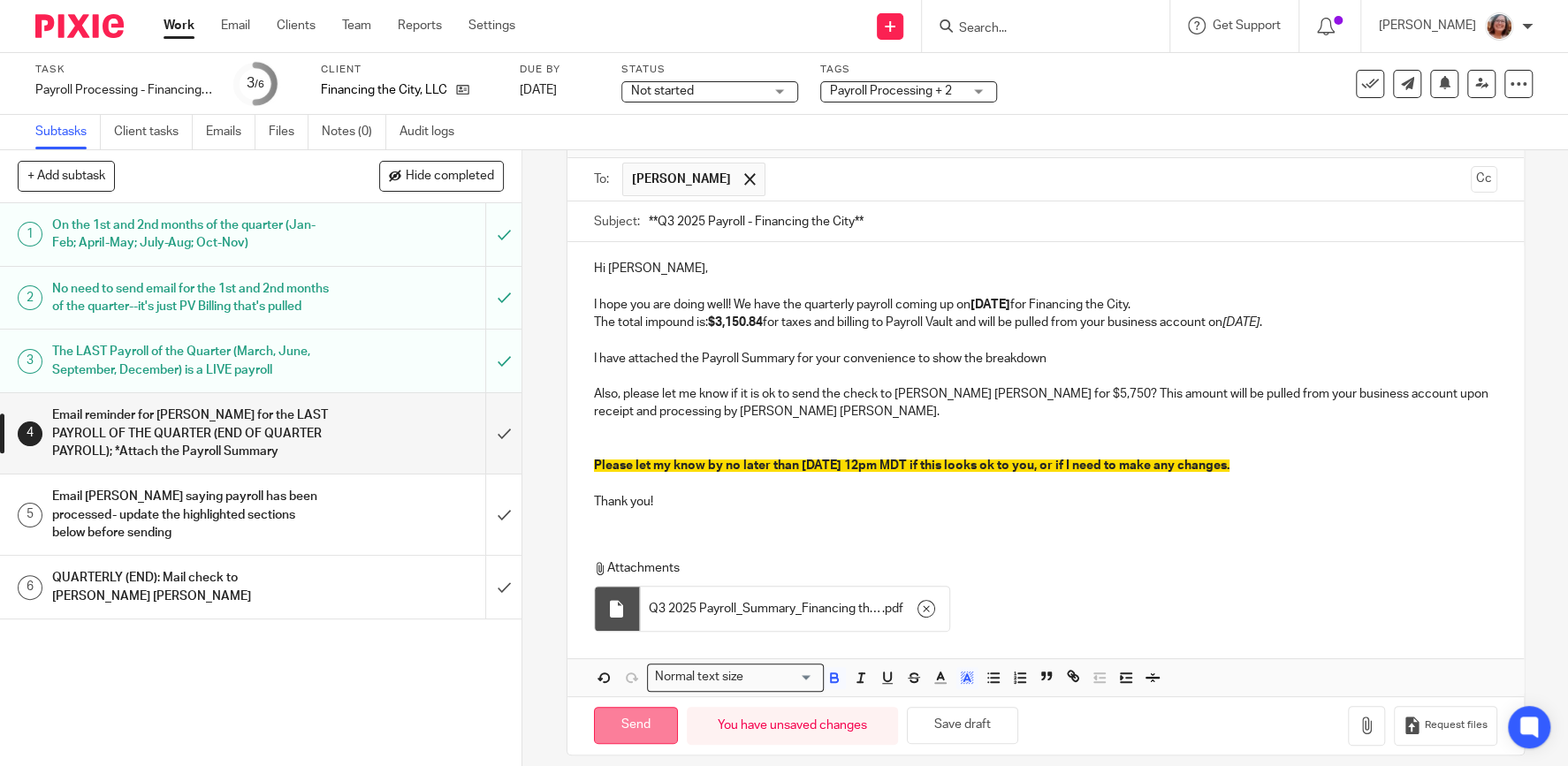
click at [647, 729] on input "Send" at bounding box center [635, 725] width 84 height 38
type input "Sent"
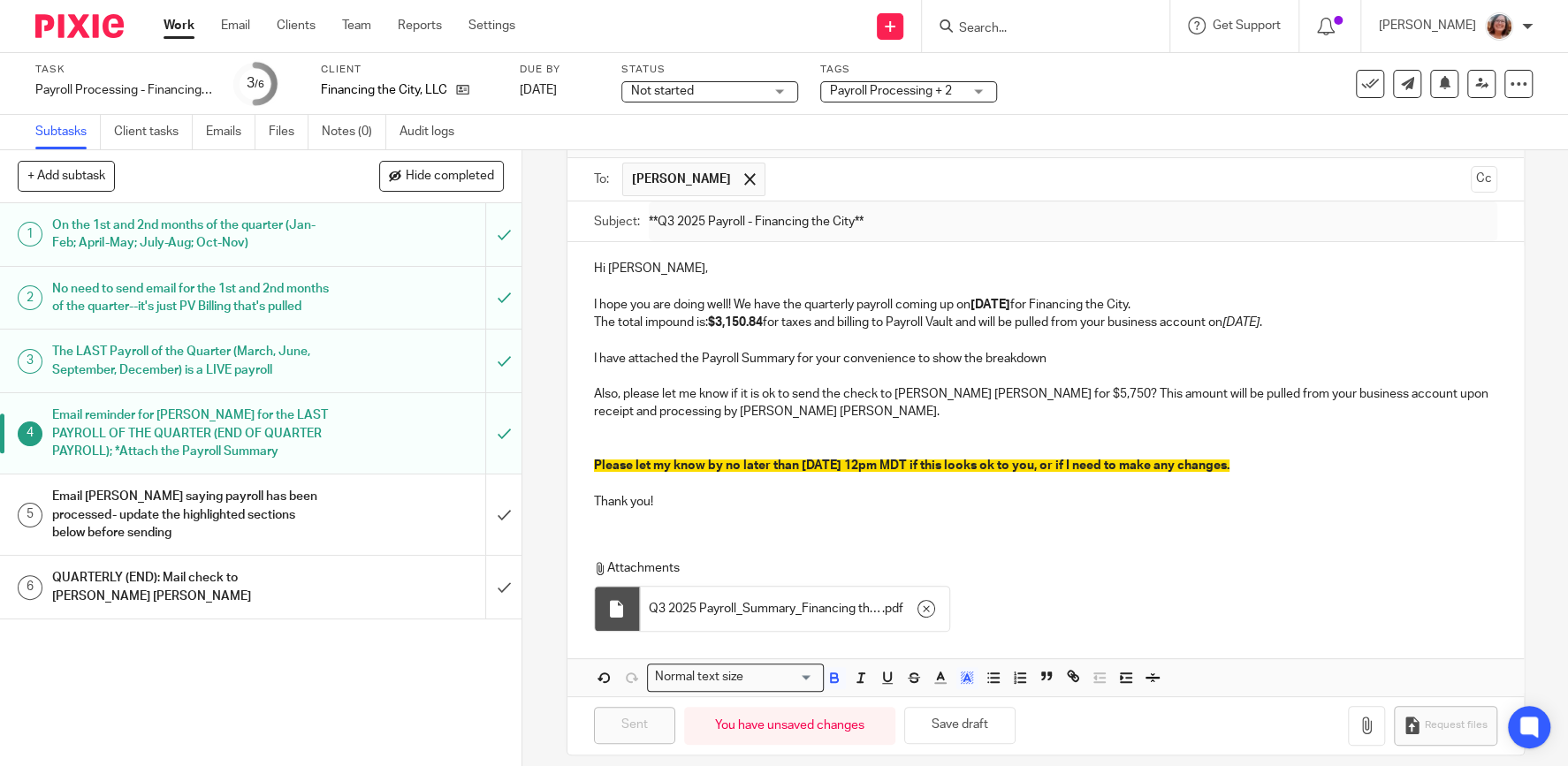
click at [173, 24] on link "Work" at bounding box center [179, 25] width 31 height 17
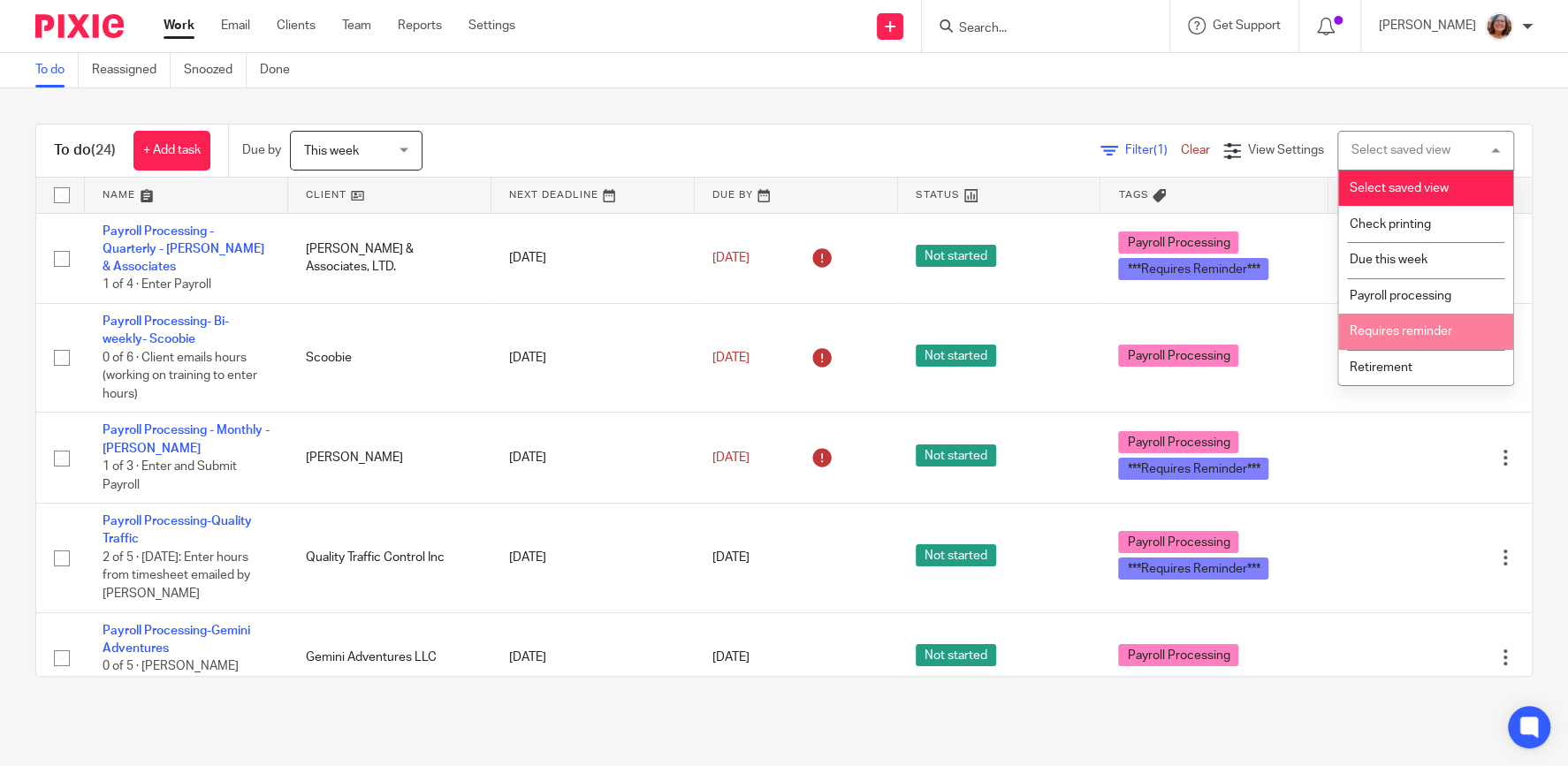
click at [1416, 341] on li "Requires reminder" at bounding box center [1425, 331] width 175 height 36
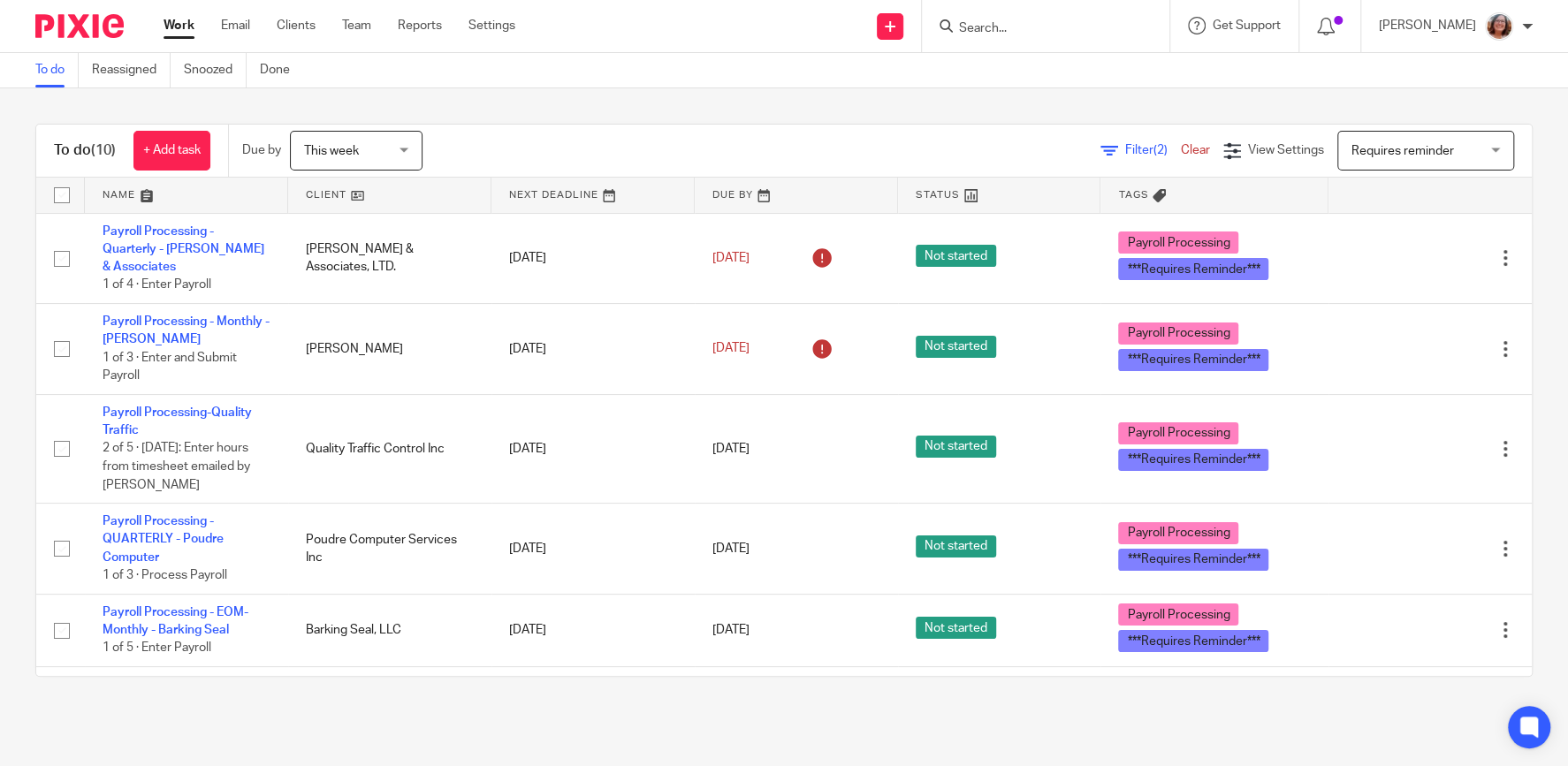
click at [188, 19] on link "Work" at bounding box center [179, 25] width 31 height 17
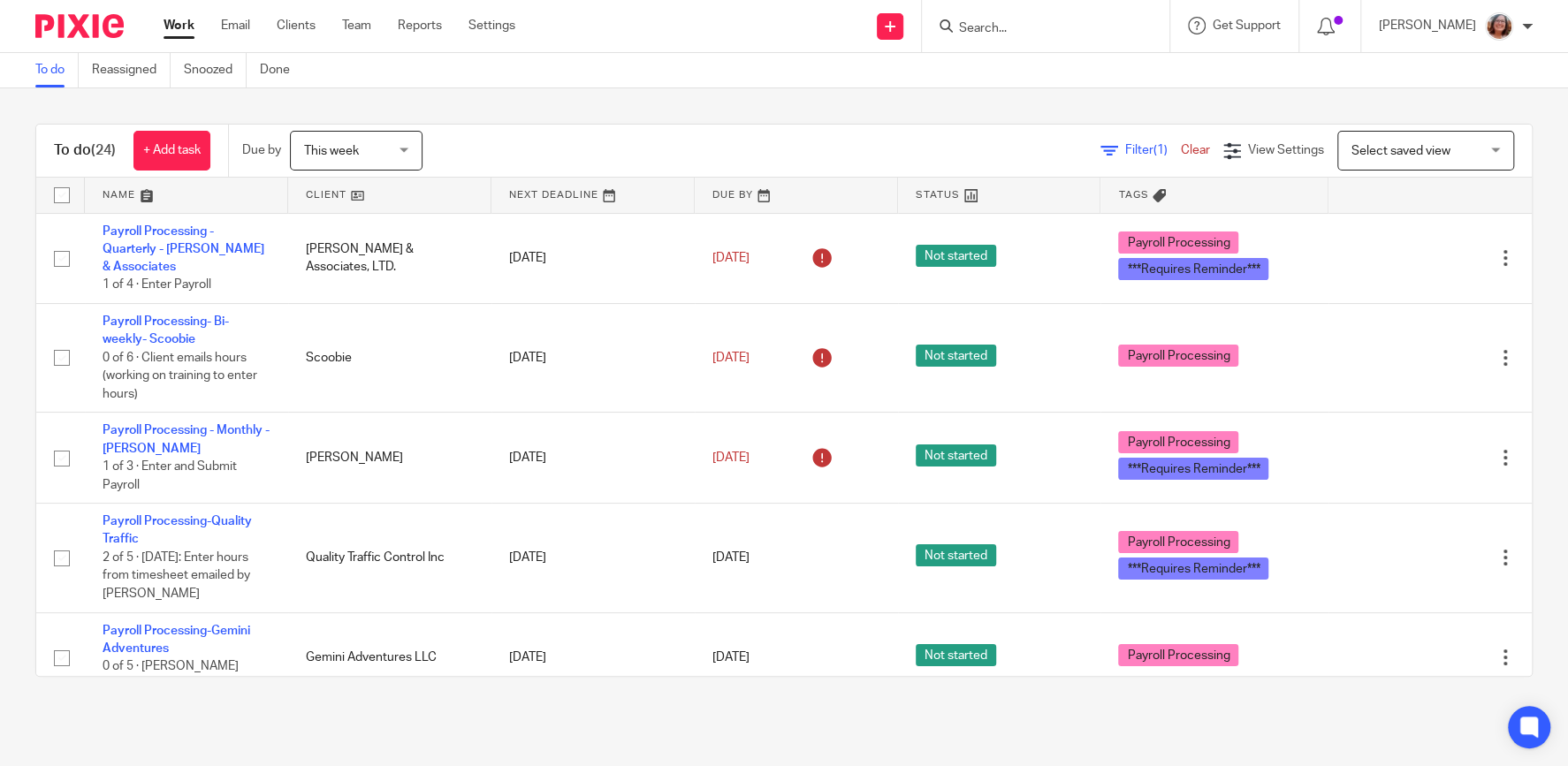
click at [327, 190] on link at bounding box center [389, 195] width 203 height 35
